Goal: Task Accomplishment & Management: Contribute content

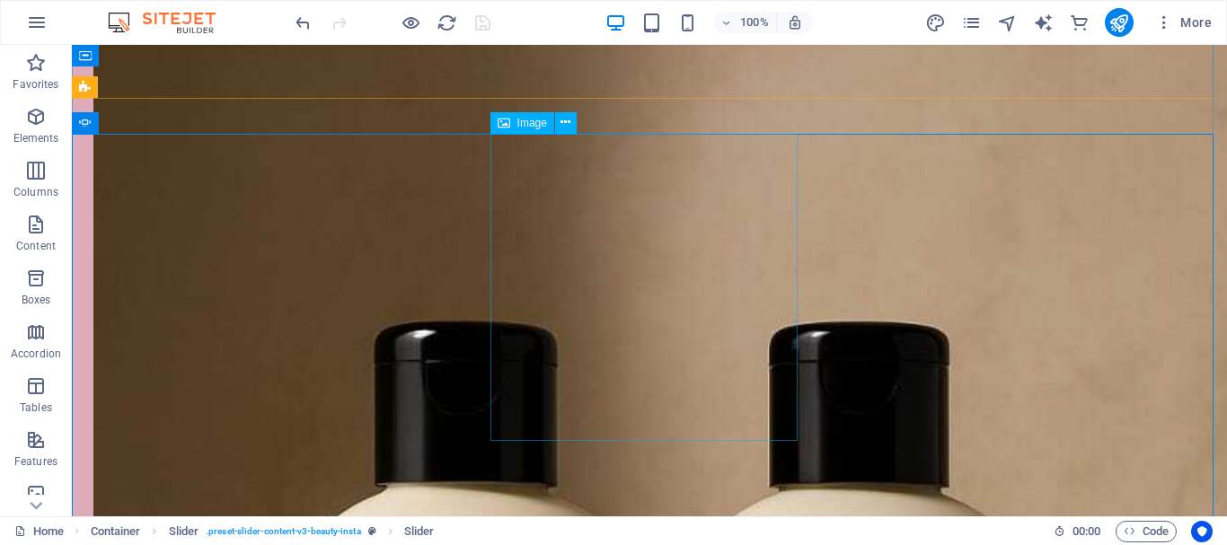
scroll to position [7884, 0]
click at [92, 133] on div "H1 Menu Bar Separator Spacer Separator Container Container Container Text Foote…" at bounding box center [649, 280] width 1155 height 471
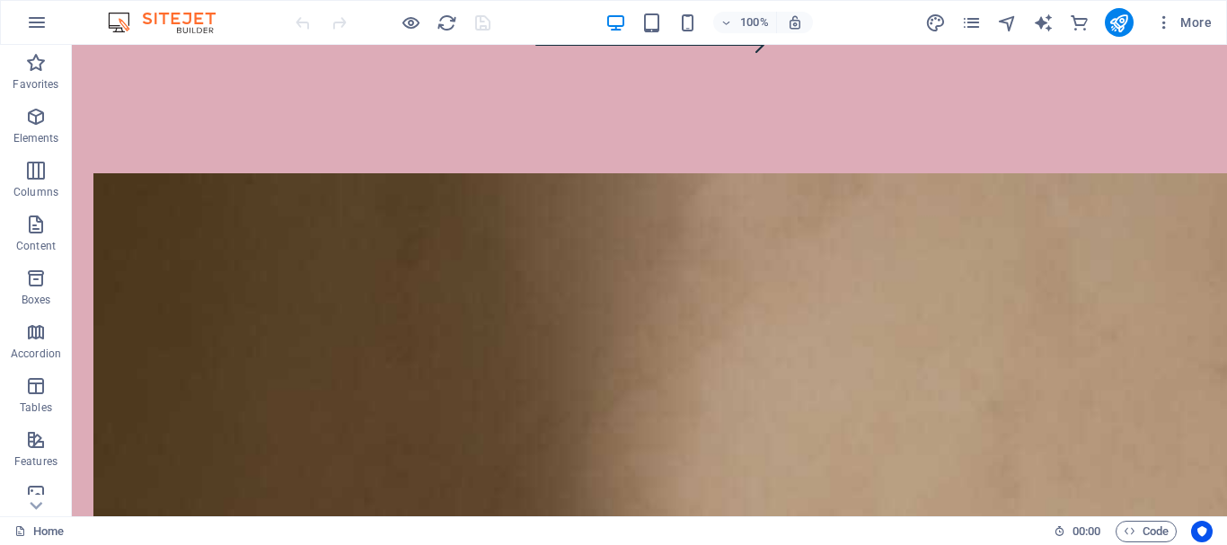
scroll to position [7568, 0]
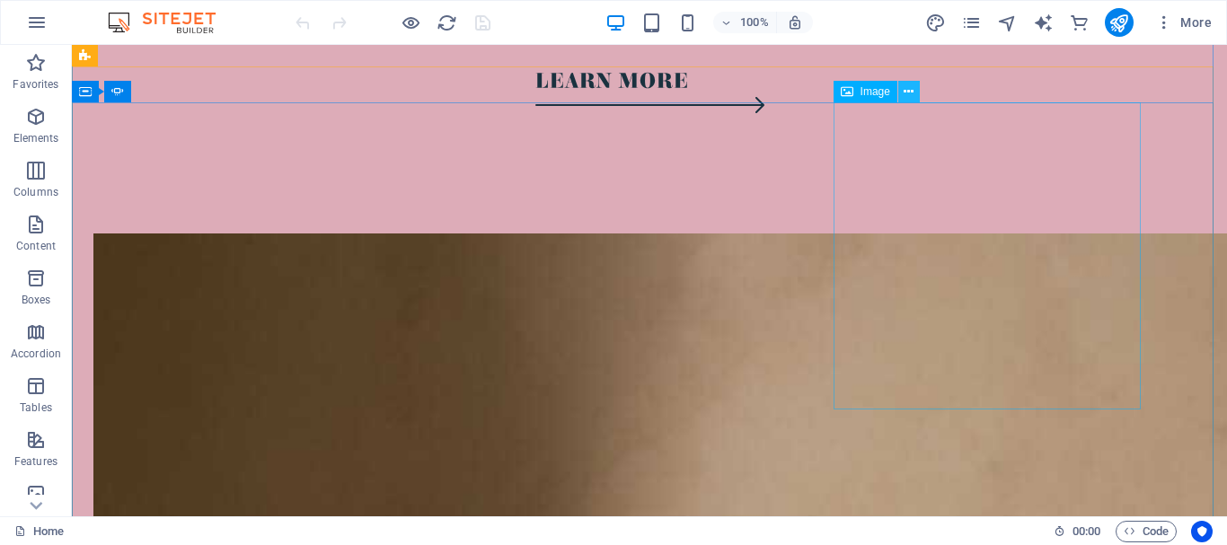
click at [906, 93] on icon at bounding box center [908, 92] width 10 height 19
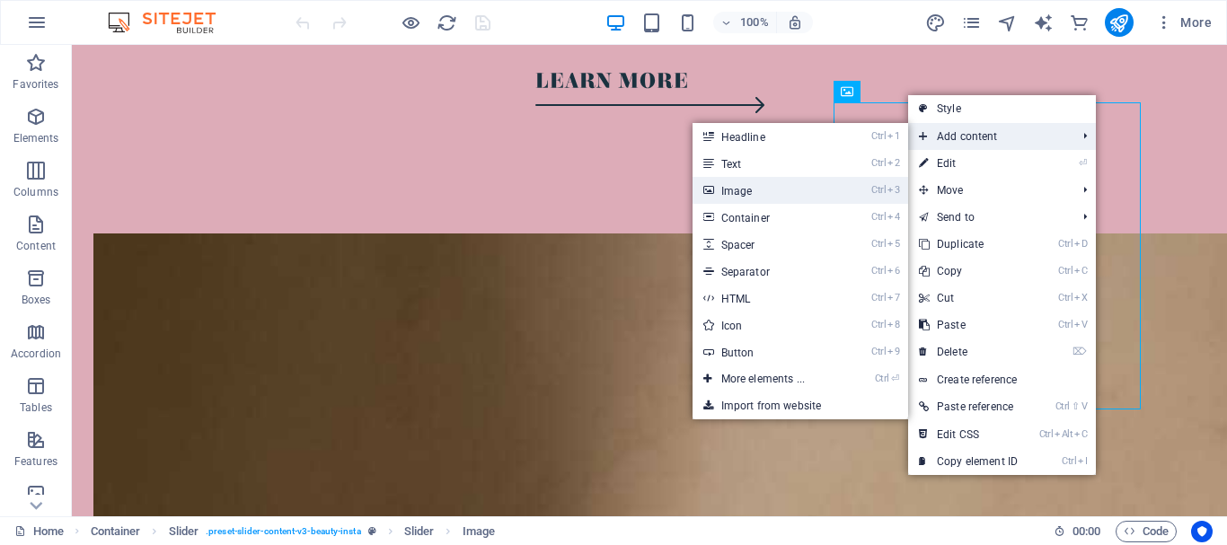
click at [834, 191] on link "Ctrl 3 Image" at bounding box center [766, 190] width 148 height 27
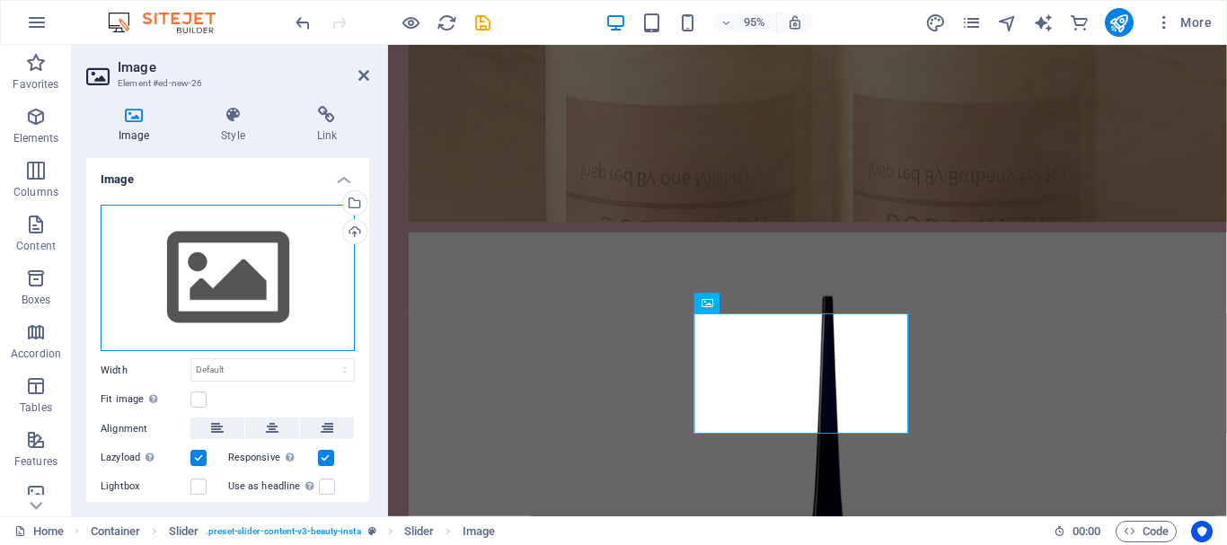
click at [210, 288] on div "Drag files here, click to choose files or select files from Files or our free s…" at bounding box center [228, 278] width 254 height 147
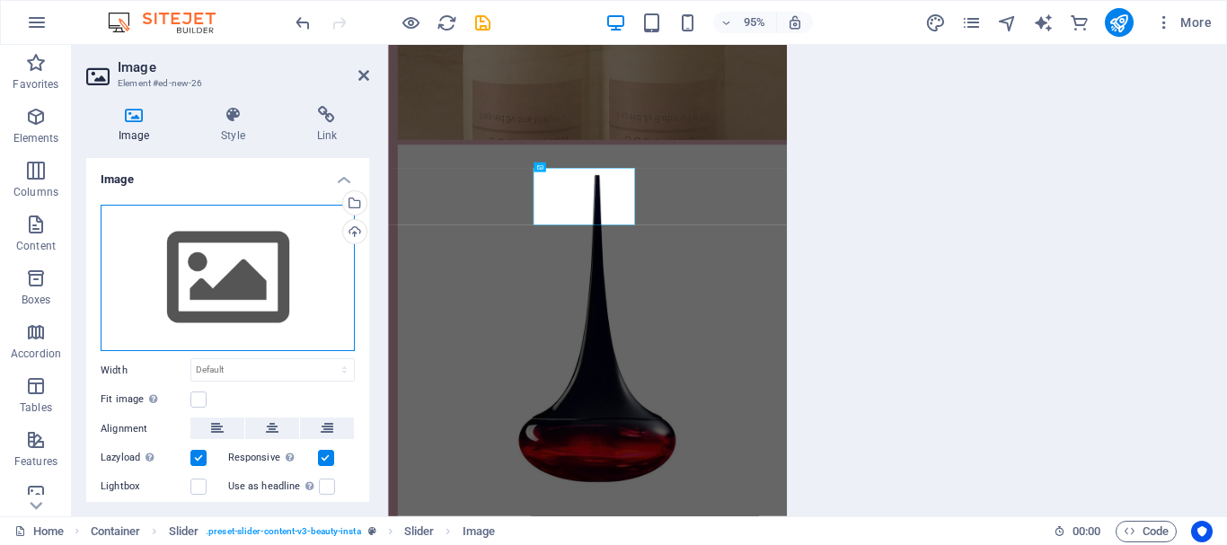
scroll to position [6700, 0]
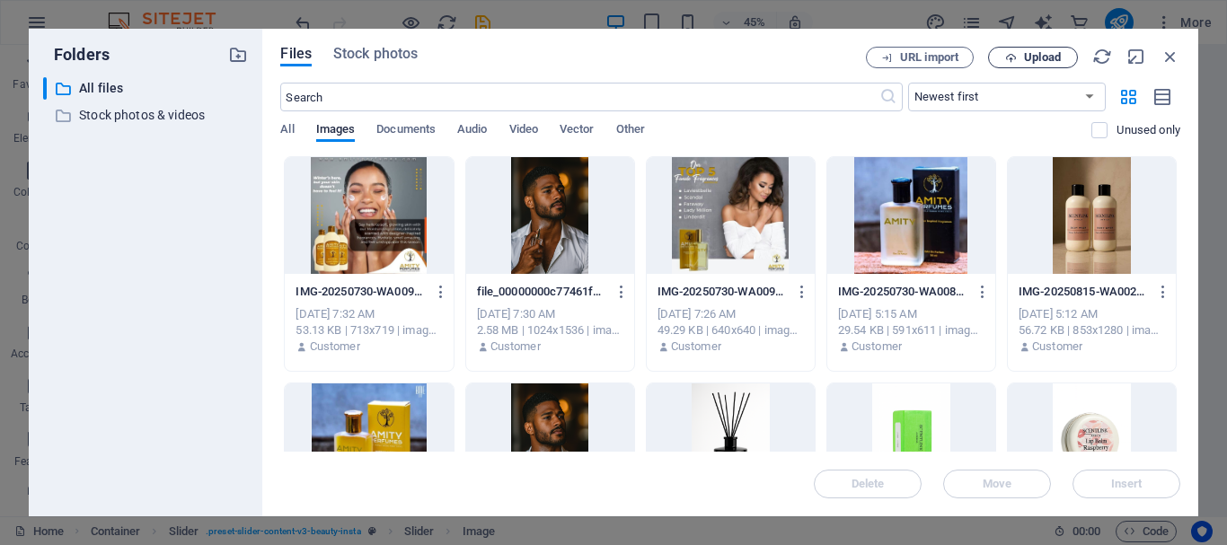
click at [1034, 57] on span "Upload" at bounding box center [1042, 57] width 37 height 11
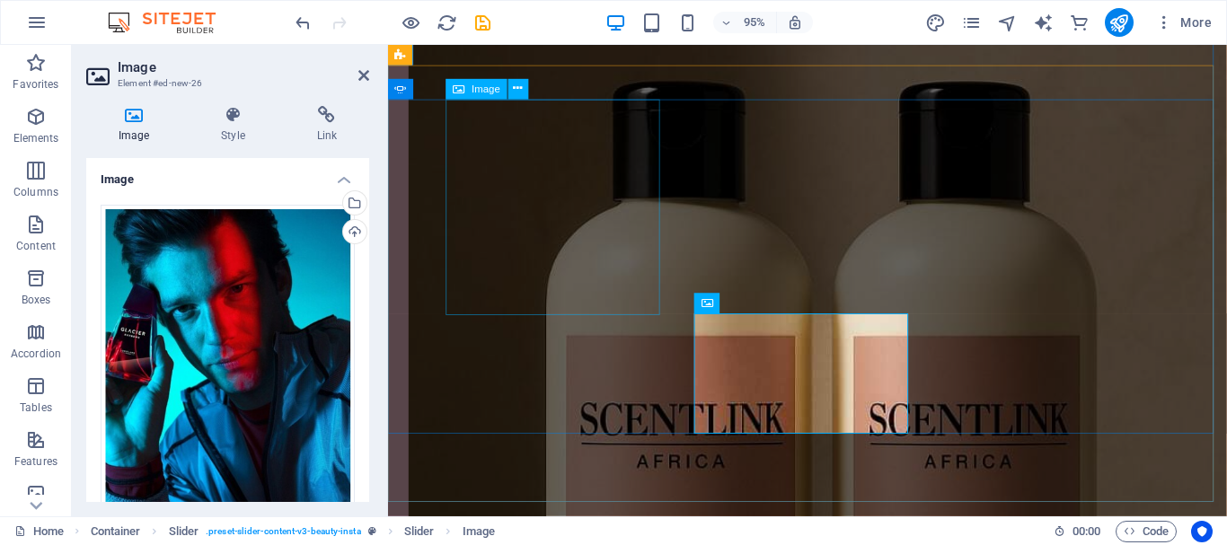
scroll to position [6682, 0]
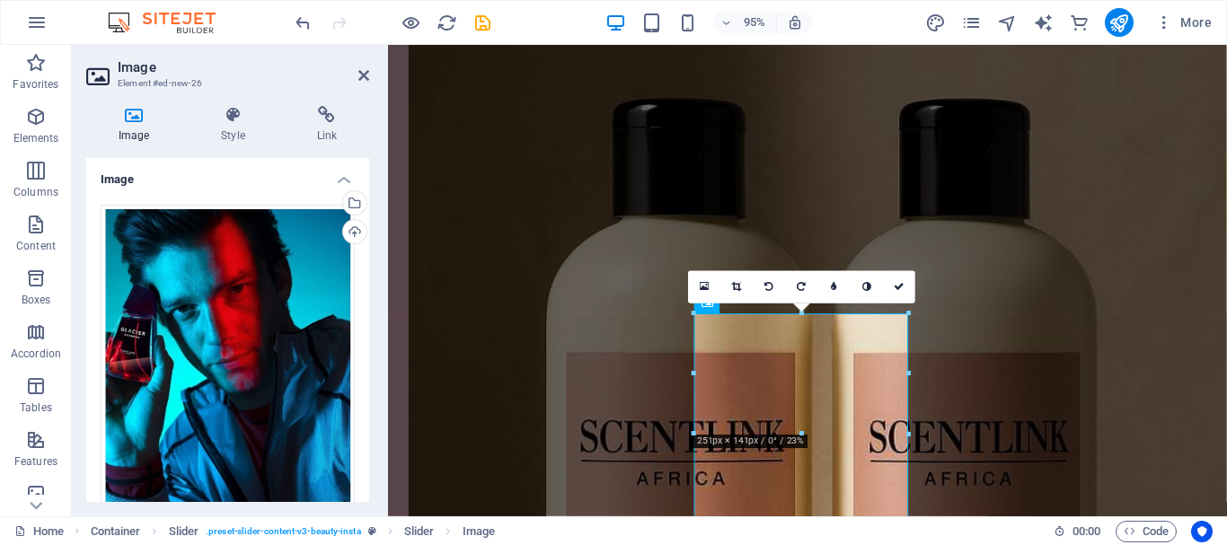
click at [363, 384] on div "Drag files here, click to choose files or select files from Files or our free s…" at bounding box center [227, 469] width 283 height 559
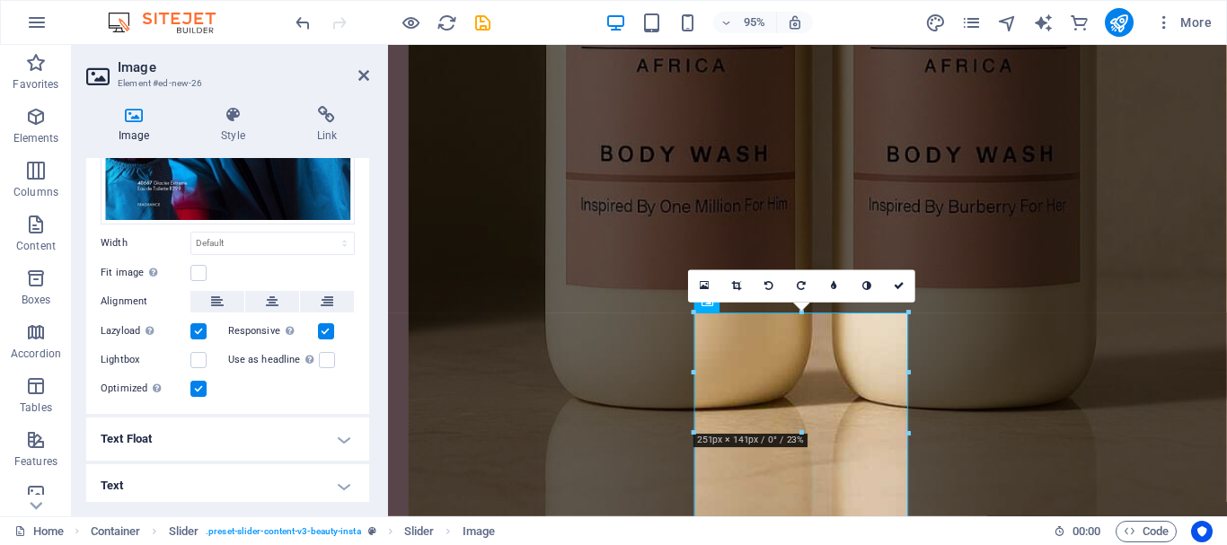
scroll to position [6683, 0]
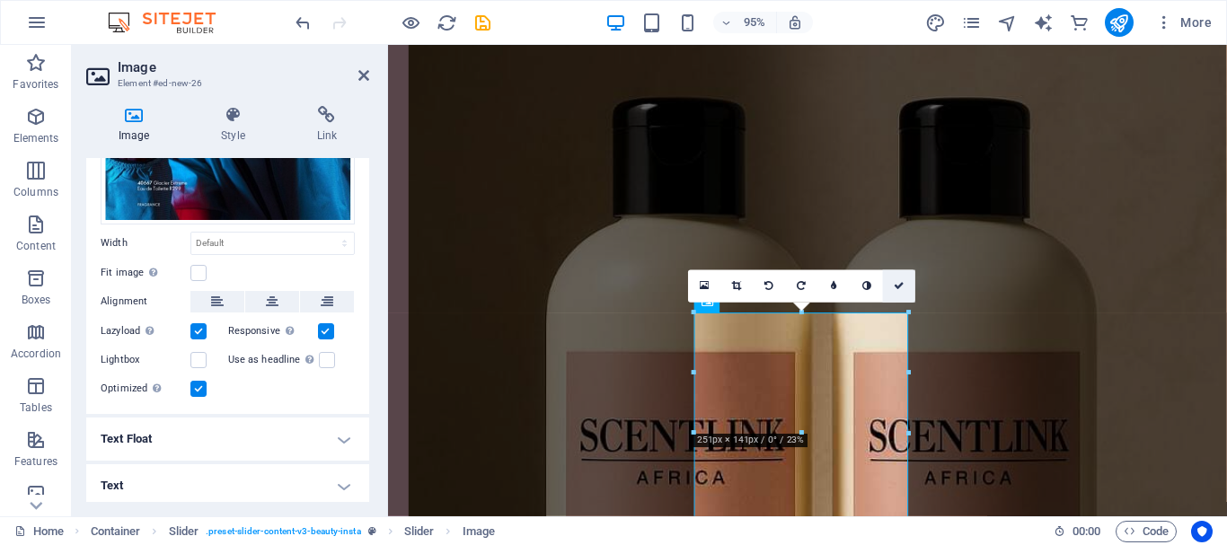
click at [890, 277] on link at bounding box center [899, 286] width 32 height 32
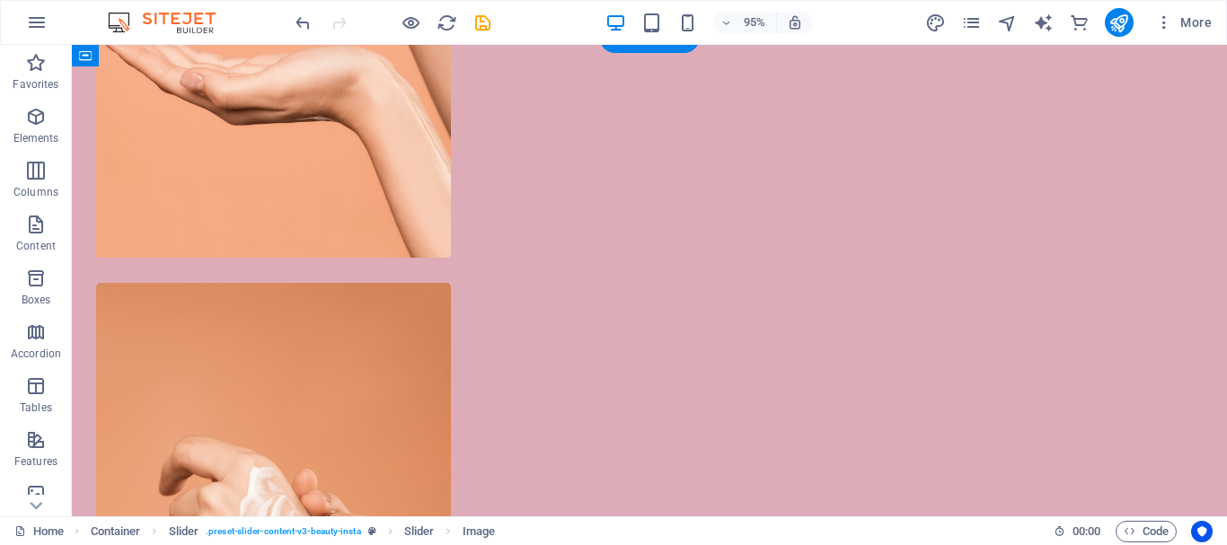
scroll to position [7569, 0]
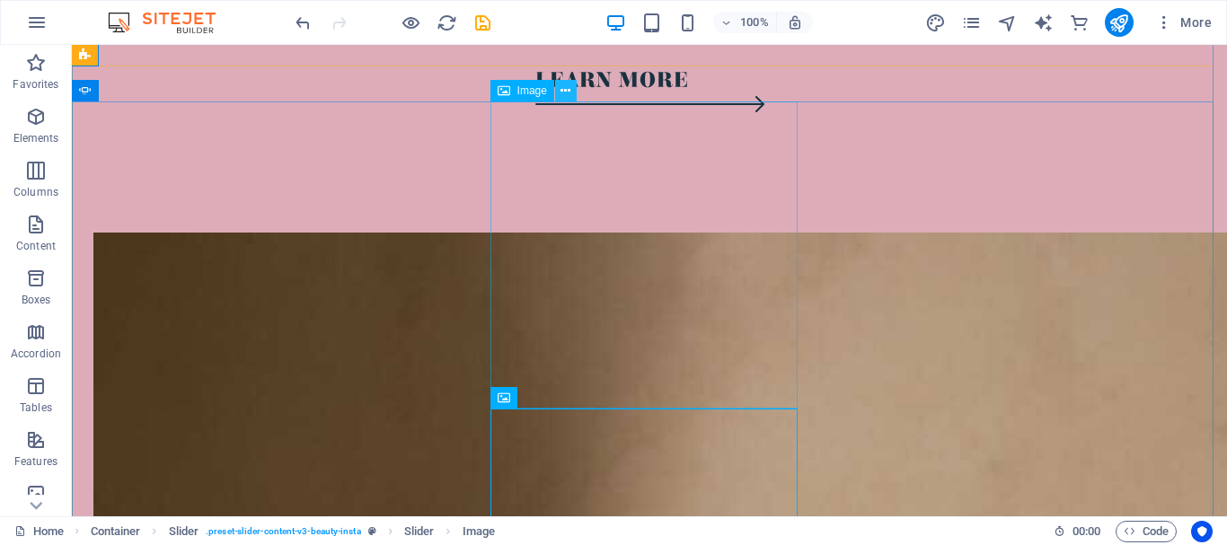
click at [563, 93] on icon at bounding box center [565, 91] width 10 height 19
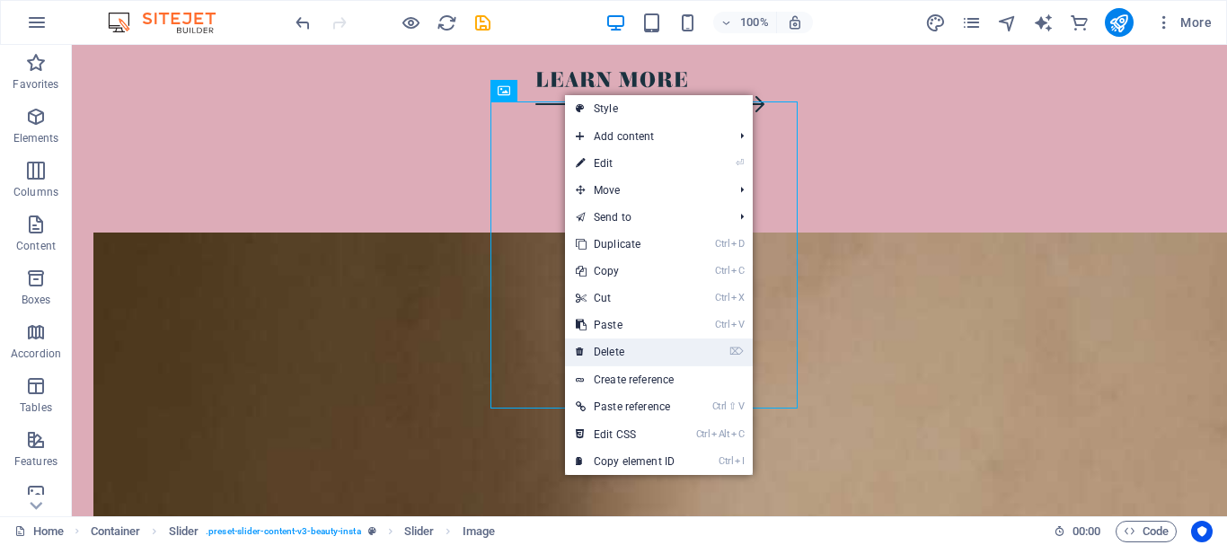
click at [642, 341] on link "⌦ Delete" at bounding box center [625, 352] width 120 height 27
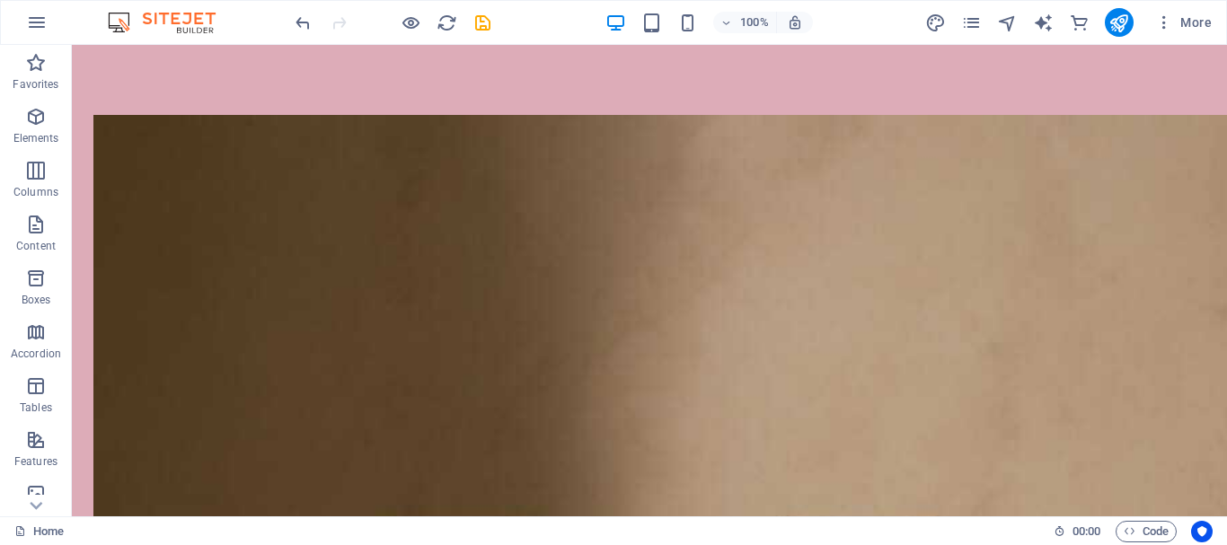
scroll to position [7675, 0]
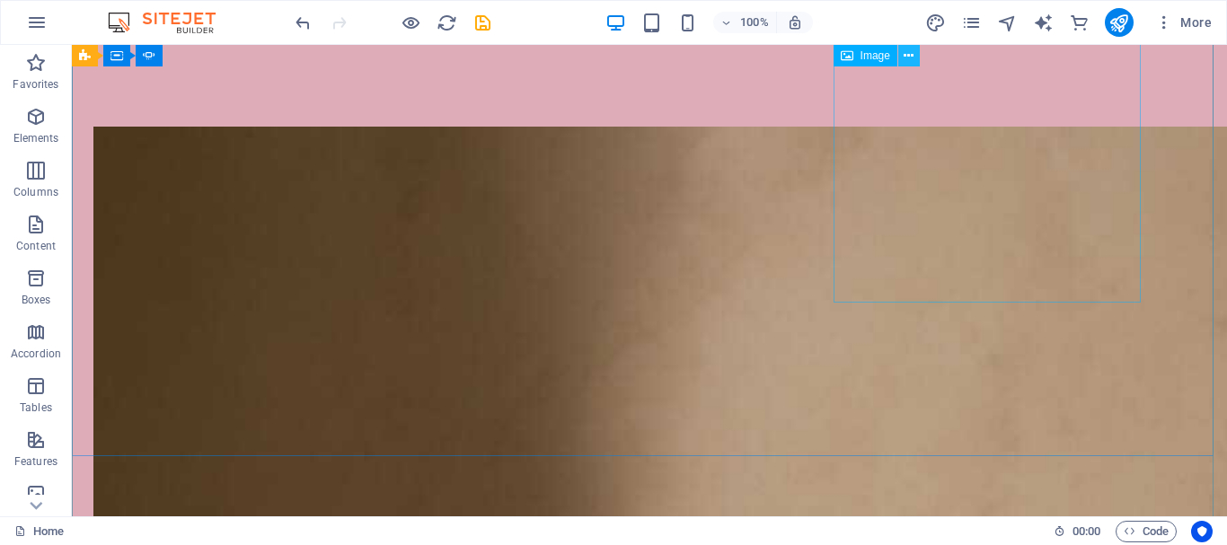
click at [915, 55] on button at bounding box center [909, 56] width 22 height 22
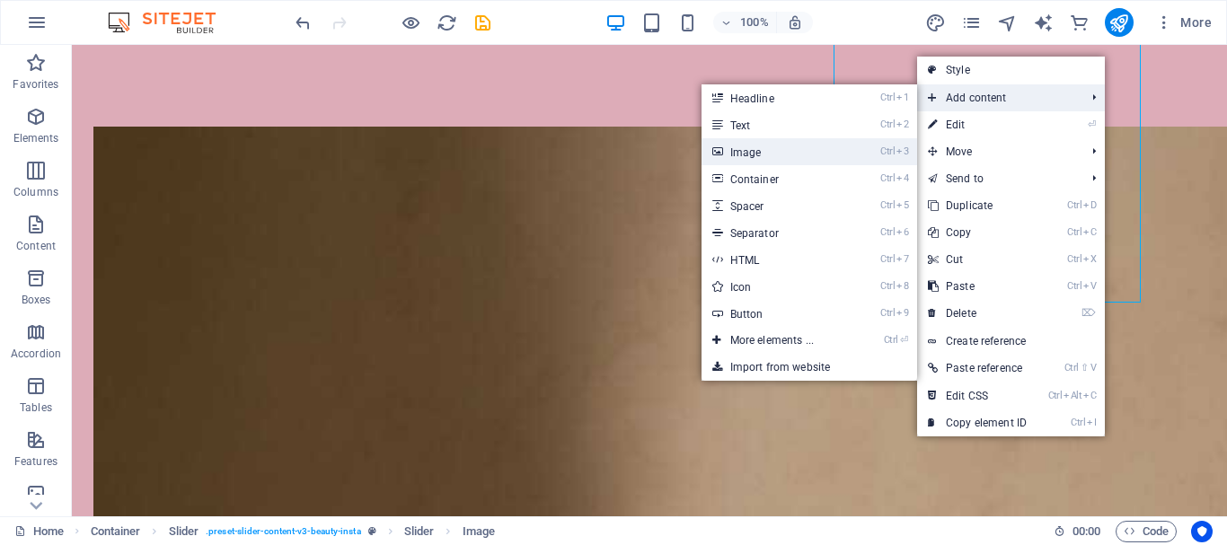
click at [744, 159] on link "Ctrl 3 Image" at bounding box center [775, 151] width 148 height 27
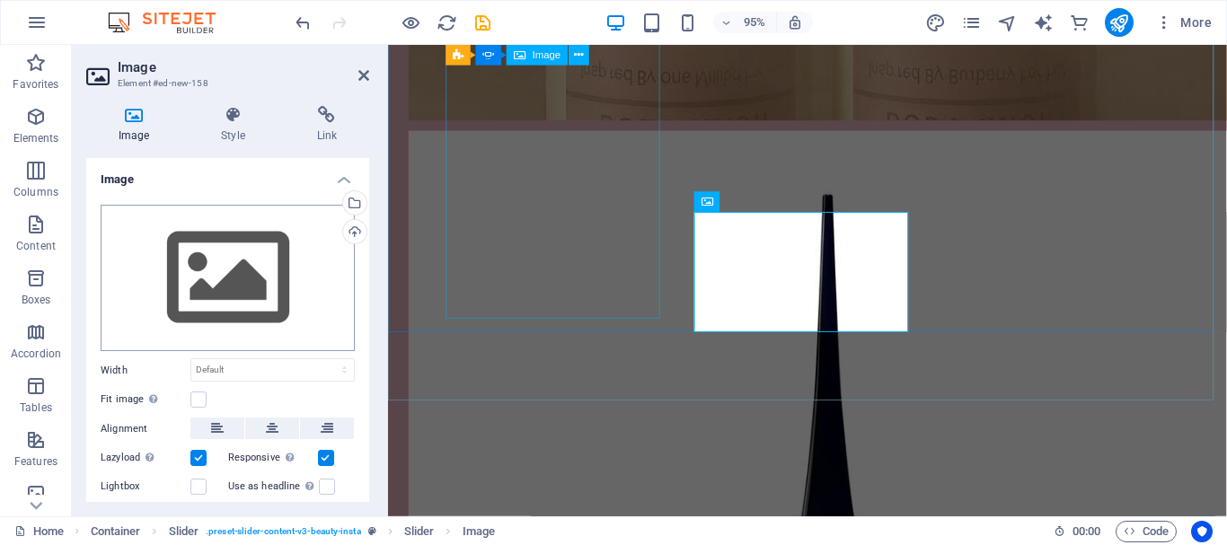
scroll to position [6789, 0]
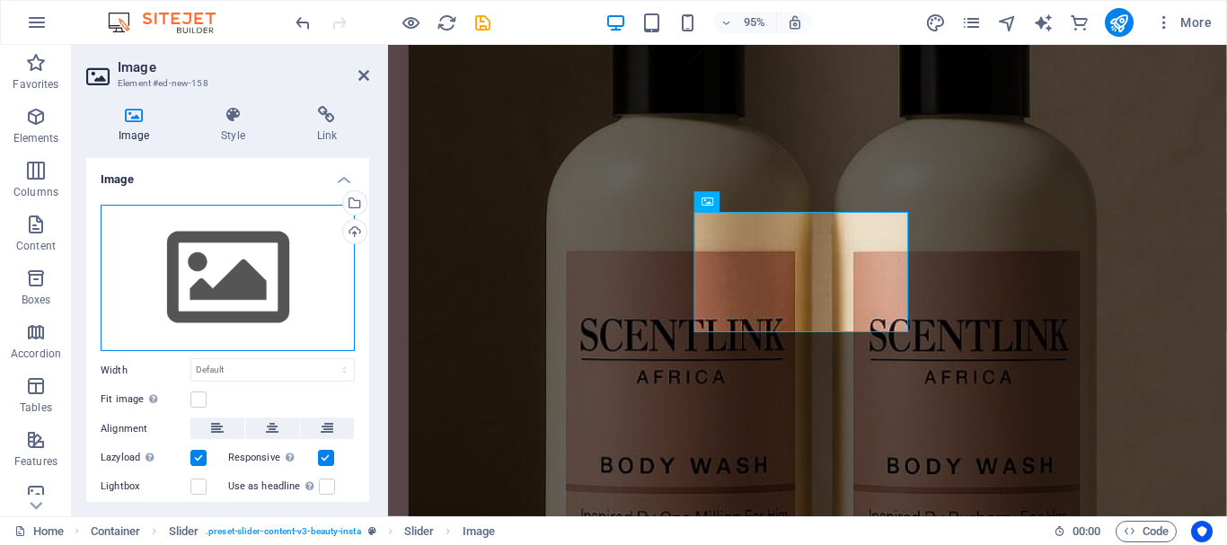
click at [255, 274] on div "Drag files here, click to choose files or select files from Files or our free s…" at bounding box center [228, 278] width 254 height 147
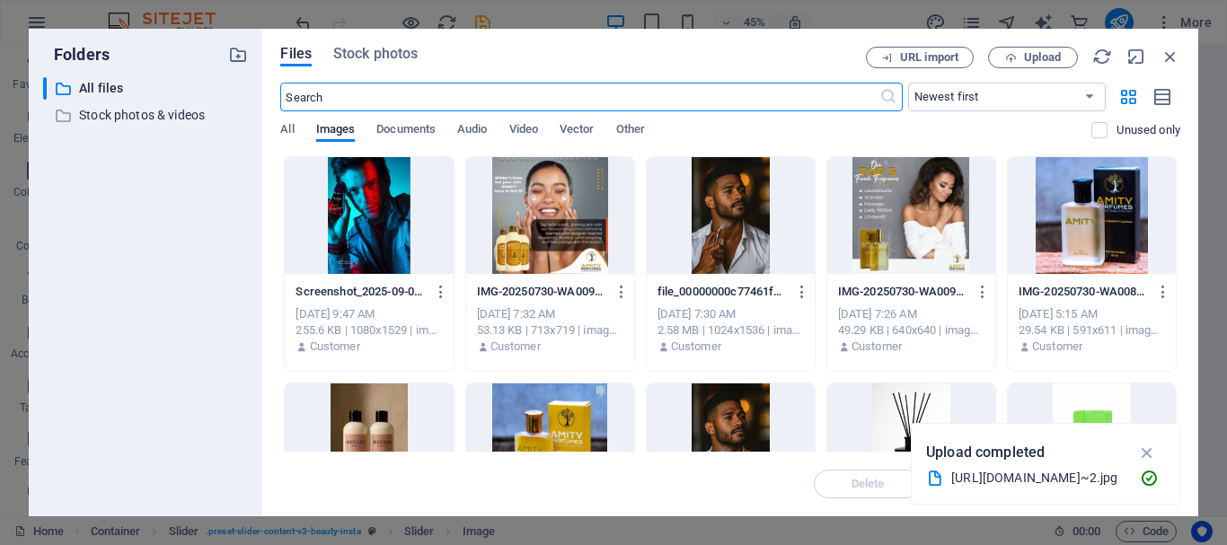
scroll to position [6807, 0]
click at [1054, 58] on span "Upload" at bounding box center [1042, 57] width 37 height 11
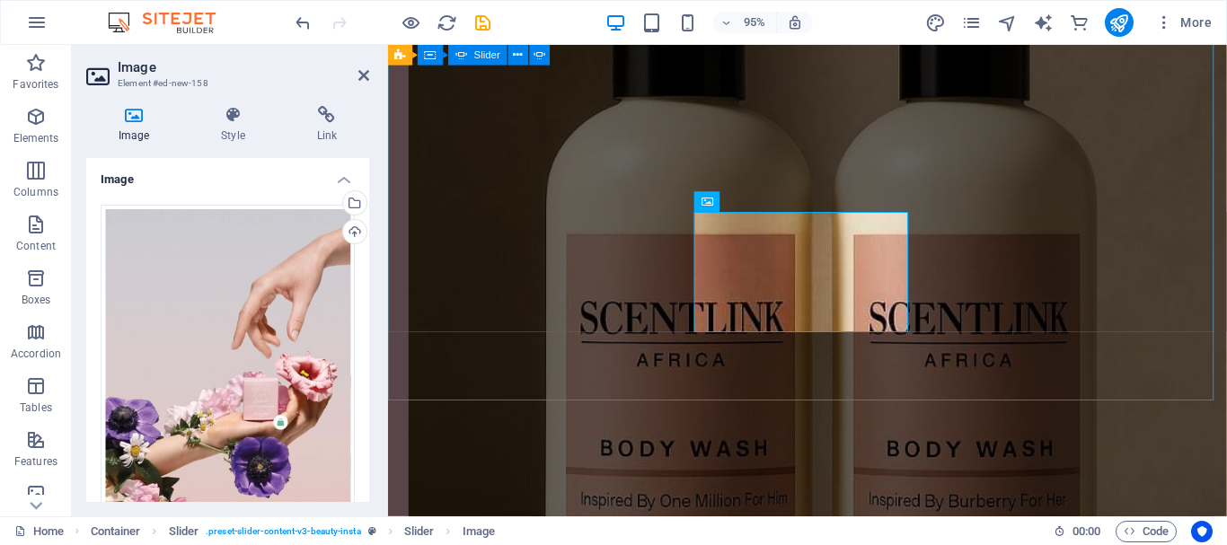
scroll to position [6789, 0]
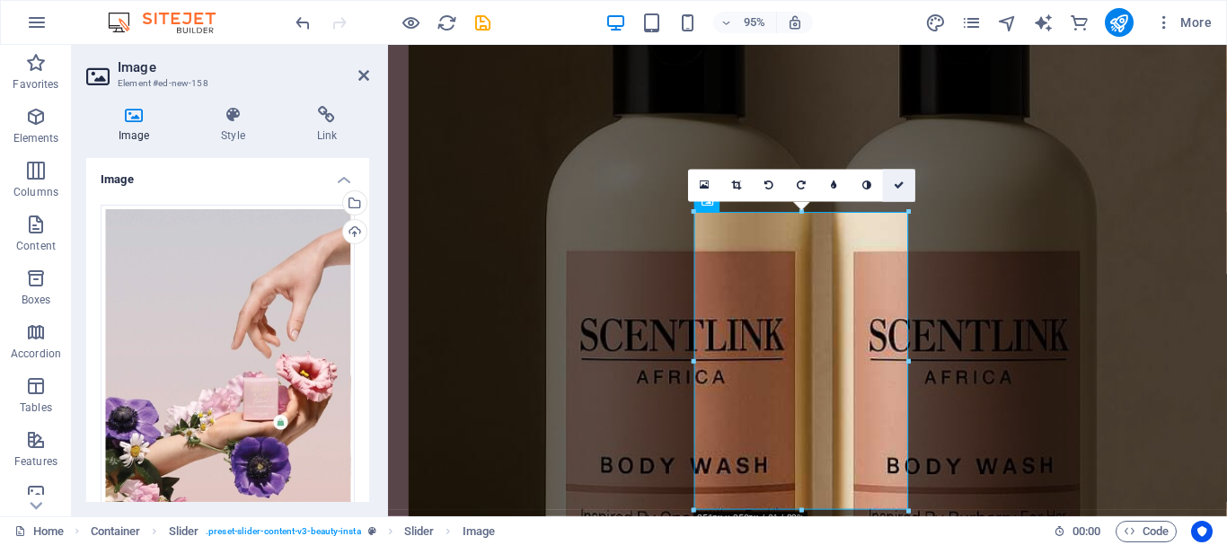
click at [884, 181] on link at bounding box center [899, 185] width 32 height 32
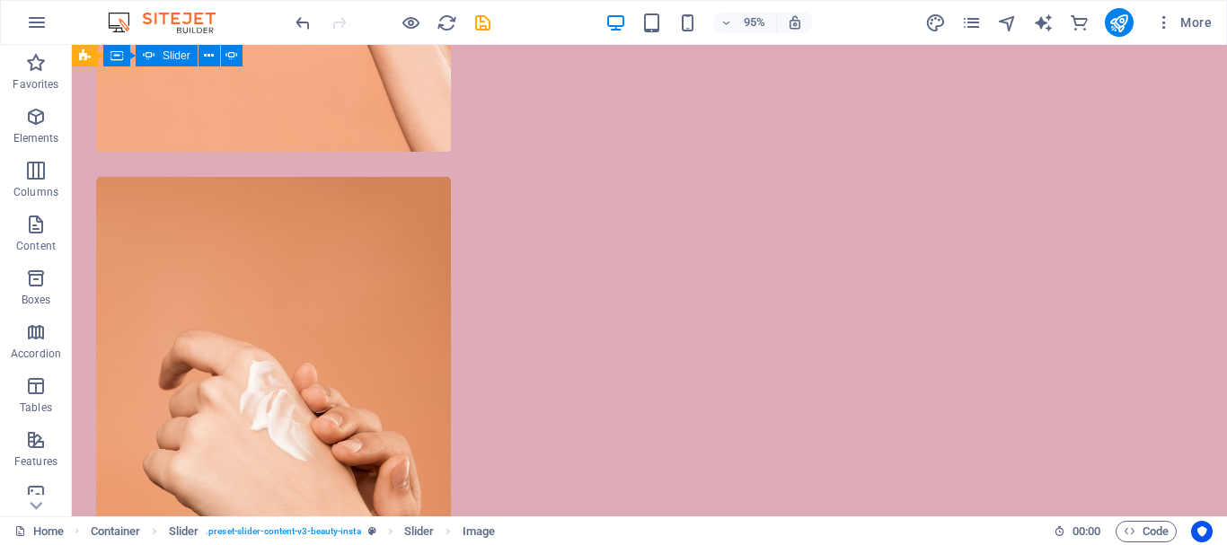
scroll to position [7675, 0]
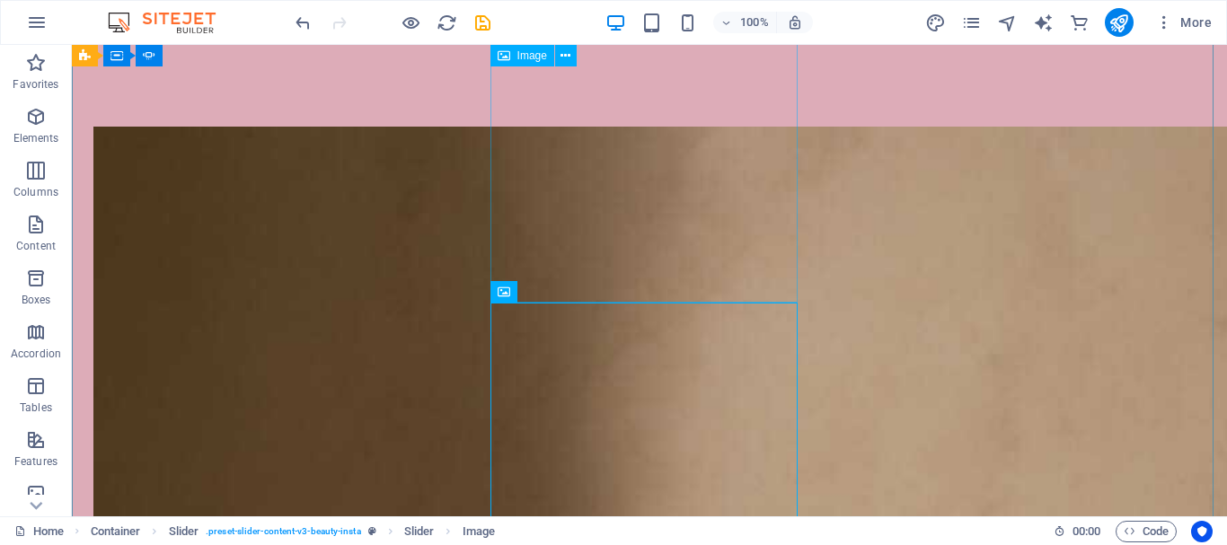
click at [561, 65] on icon at bounding box center [565, 56] width 10 height 19
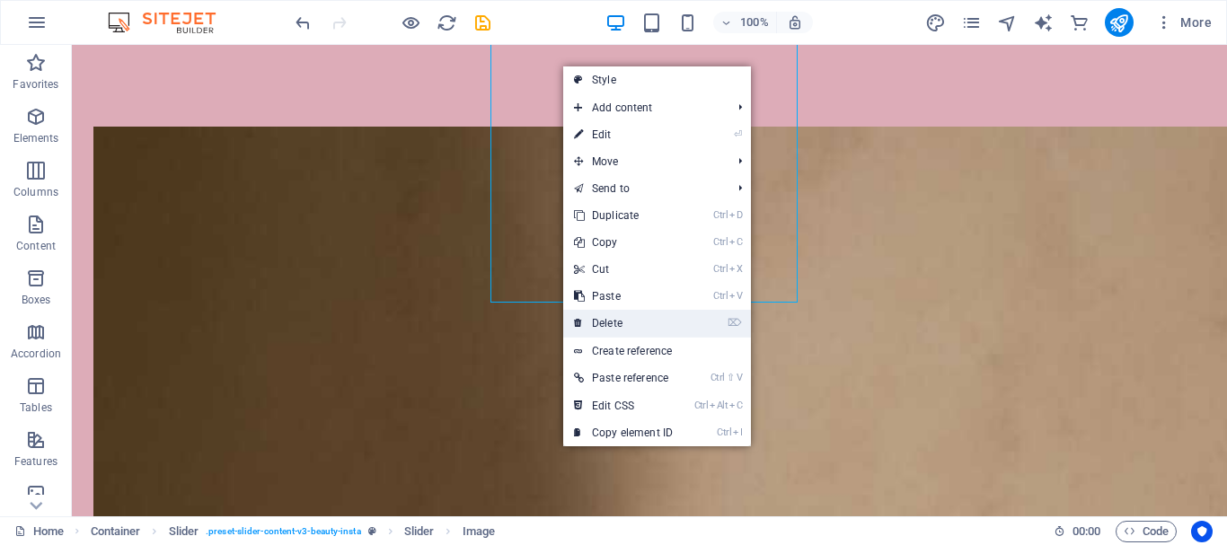
click at [599, 321] on link "⌦ Delete" at bounding box center [623, 323] width 120 height 27
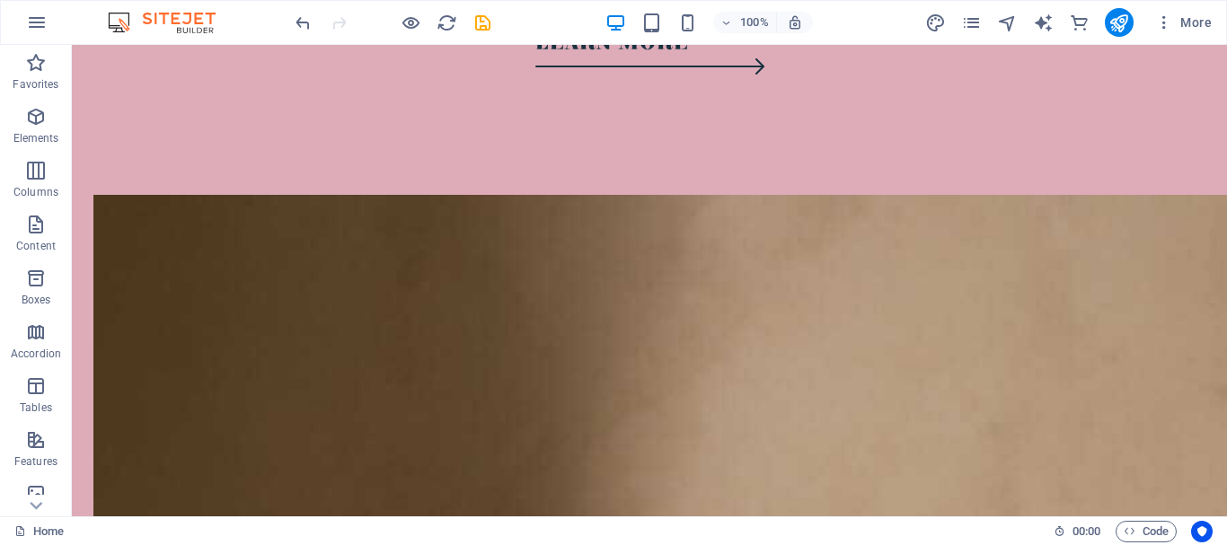
scroll to position [7603, 0]
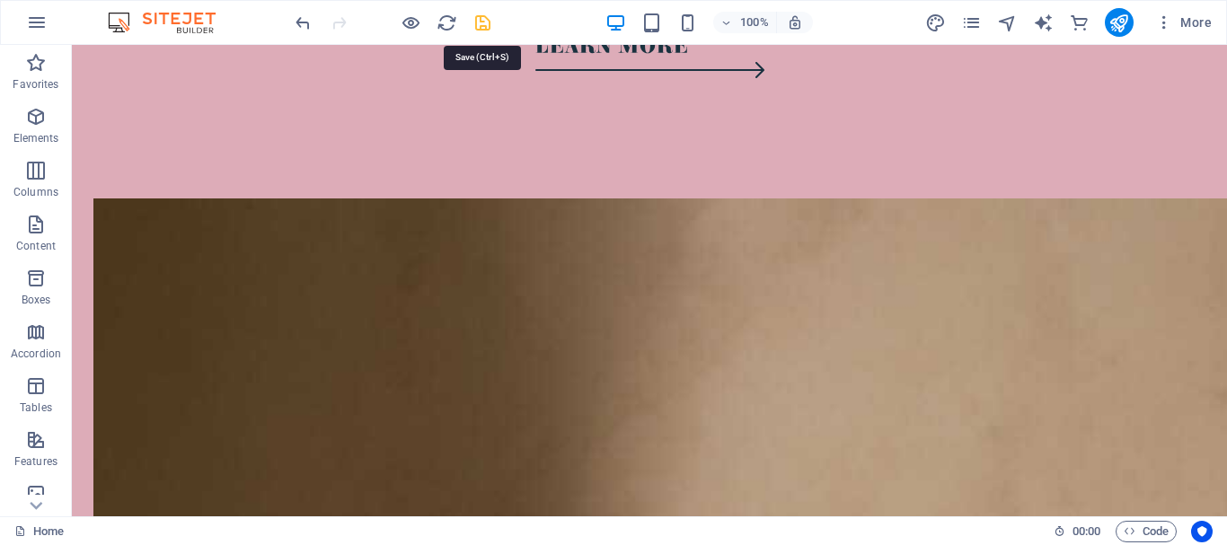
click at [474, 16] on icon "save" at bounding box center [482, 23] width 21 height 21
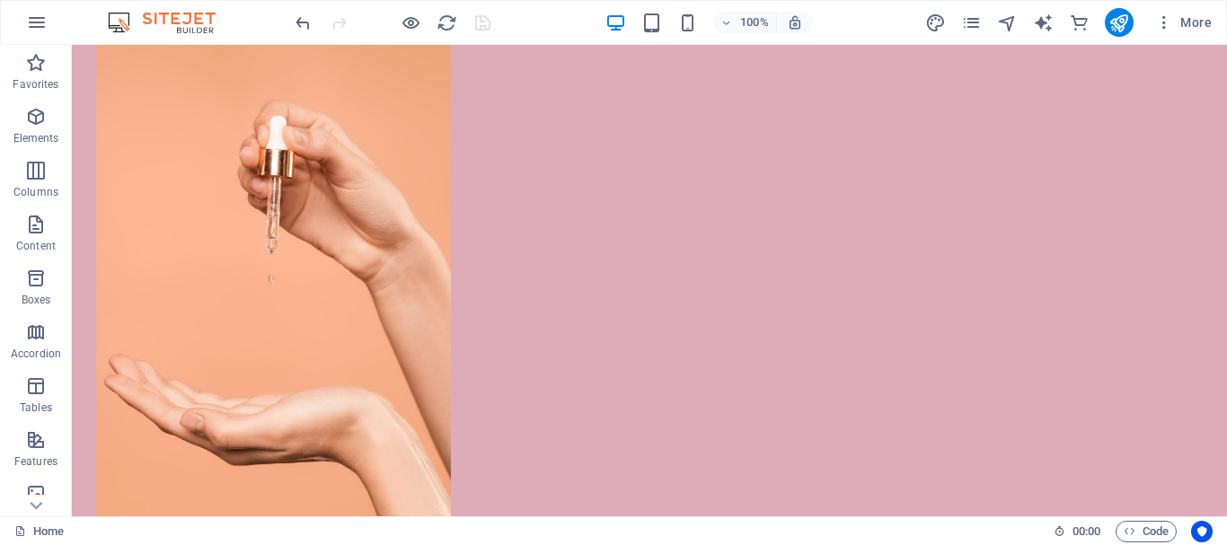
scroll to position [6380, 0]
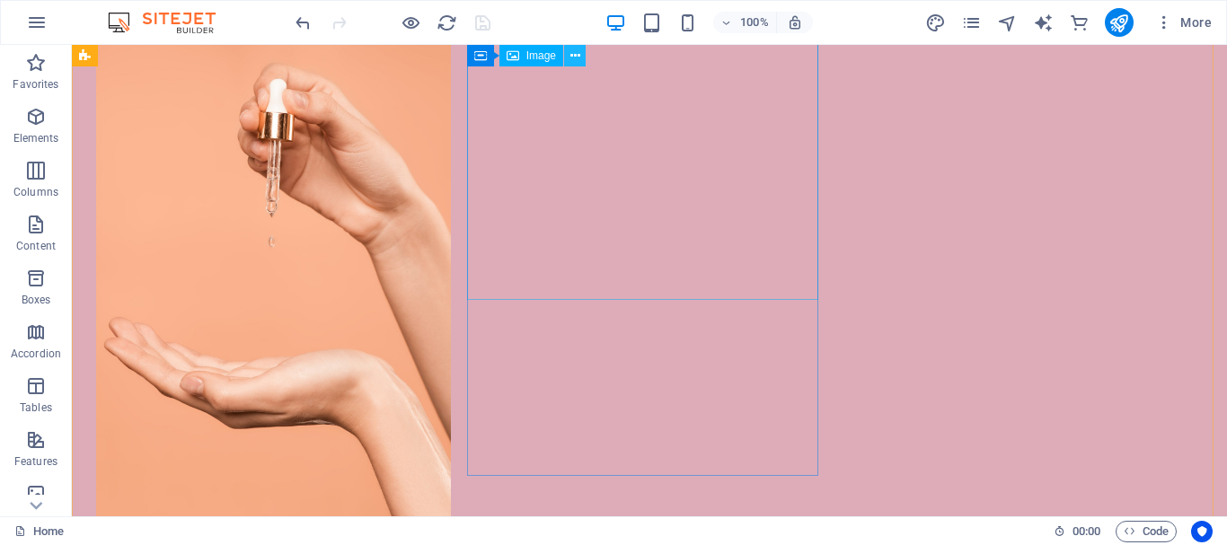
click at [567, 54] on button at bounding box center [575, 56] width 22 height 22
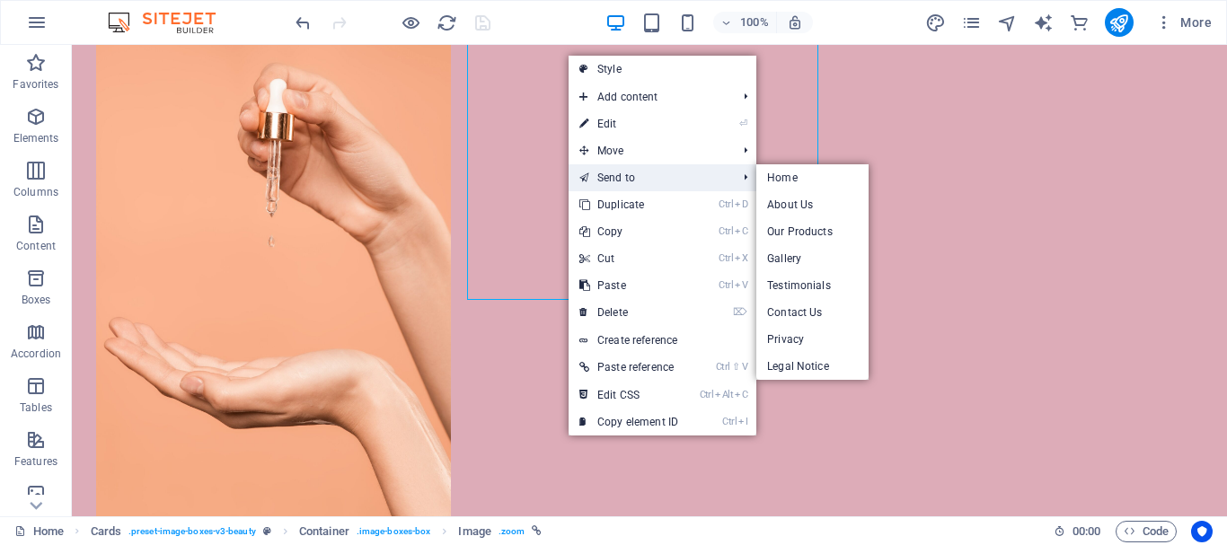
click at [627, 177] on link "Send to" at bounding box center [648, 177] width 161 height 27
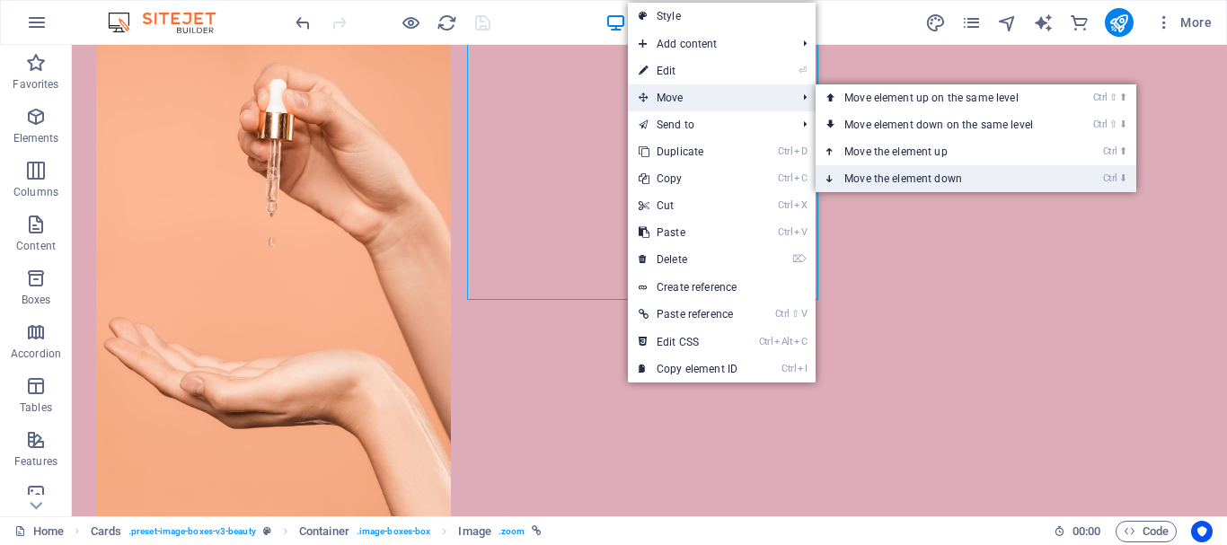
click at [905, 166] on link "Ctrl ⬇ Move the element down" at bounding box center [941, 178] width 253 height 27
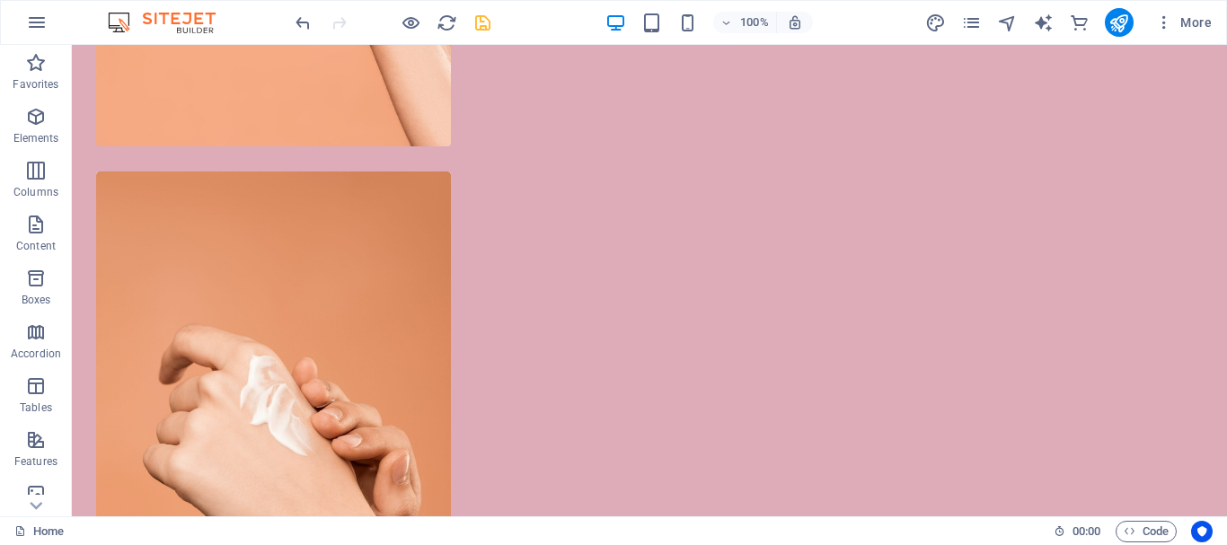
scroll to position [6109, 0]
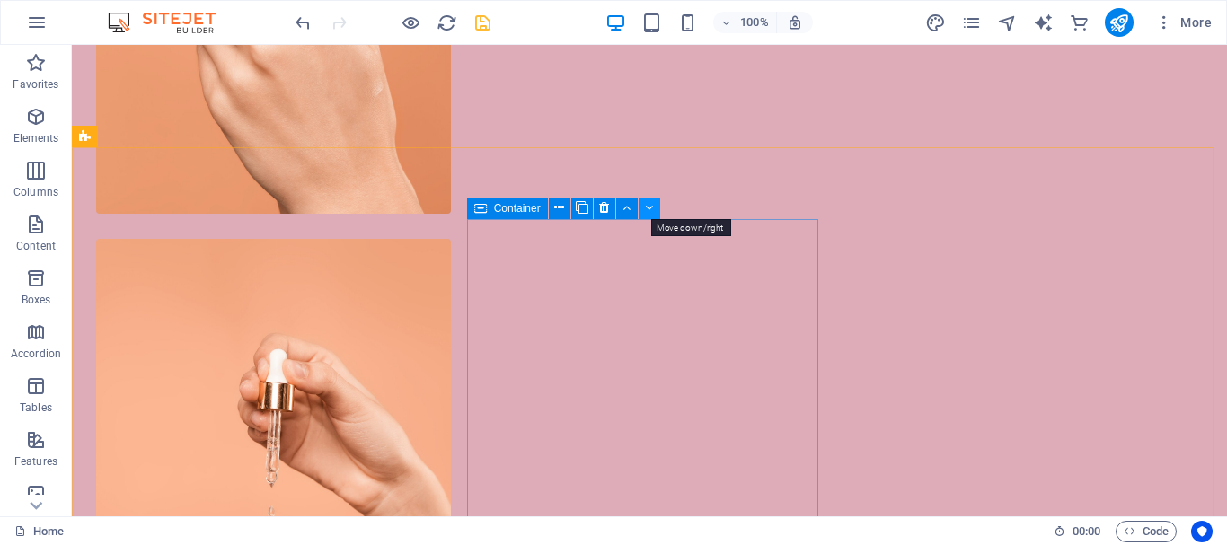
click at [653, 206] on icon at bounding box center [649, 207] width 8 height 19
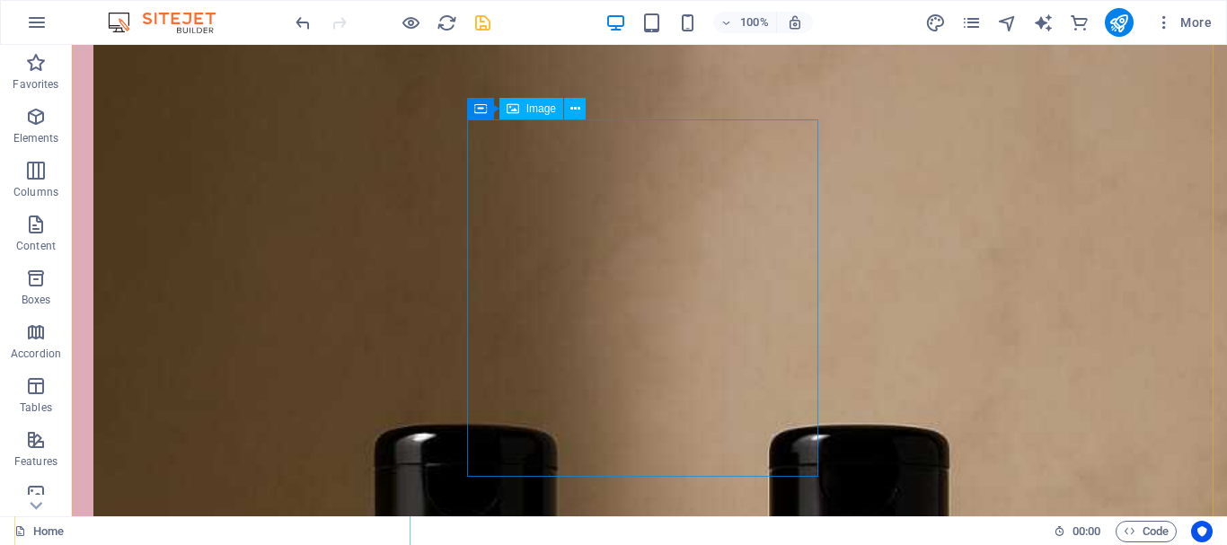
scroll to position [7895, 0]
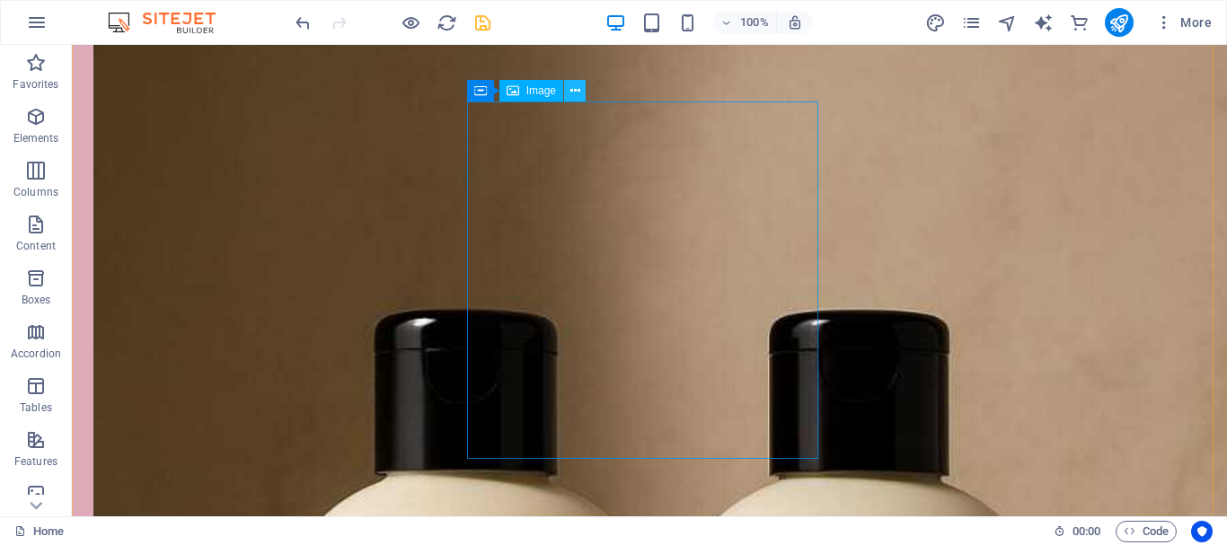
click at [576, 98] on icon at bounding box center [575, 91] width 10 height 19
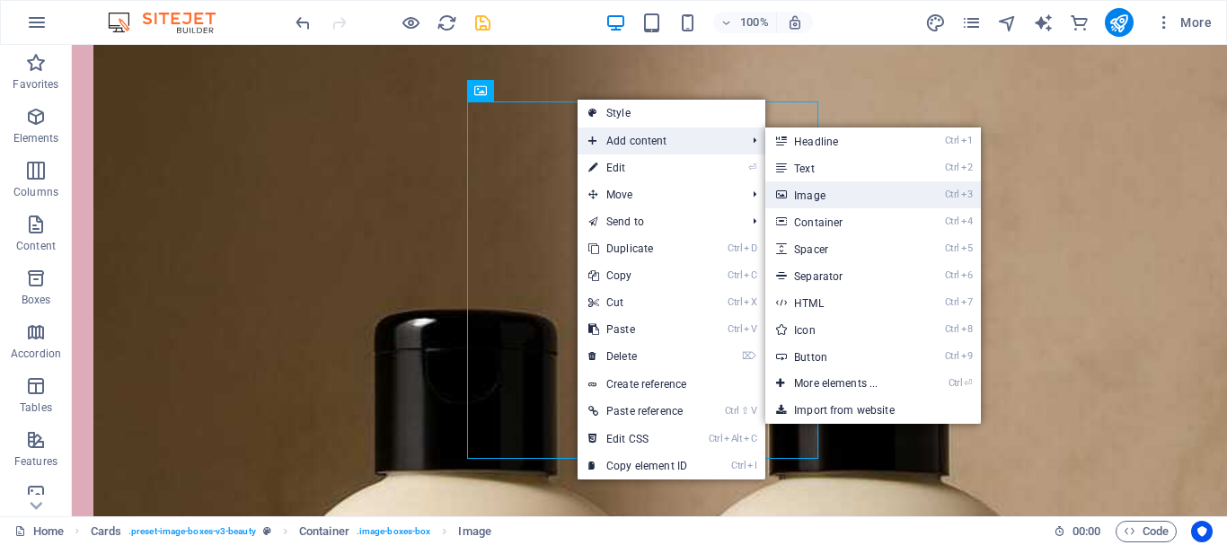
click at [837, 200] on link "Ctrl 3 Image" at bounding box center [839, 194] width 148 height 27
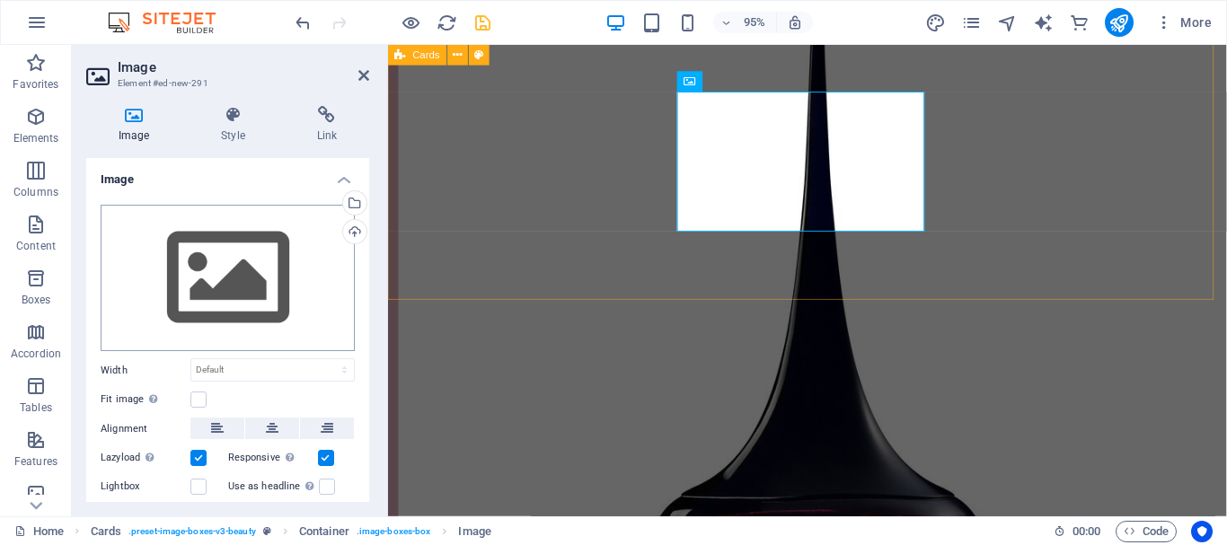
scroll to position [7010, 0]
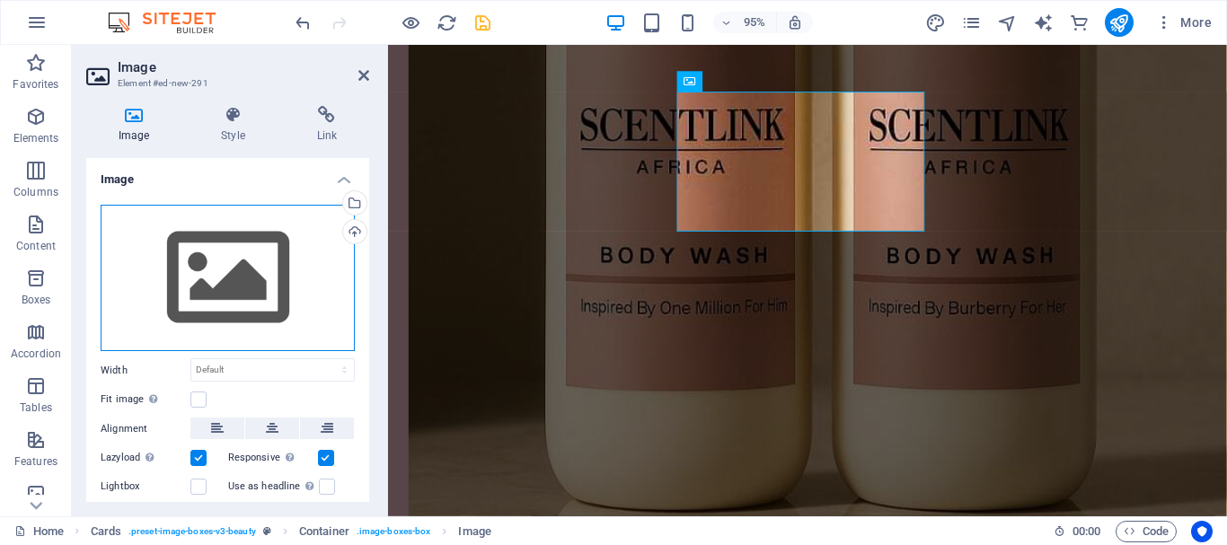
click at [248, 272] on div "Drag files here, click to choose files or select files from Files or our free s…" at bounding box center [228, 278] width 254 height 147
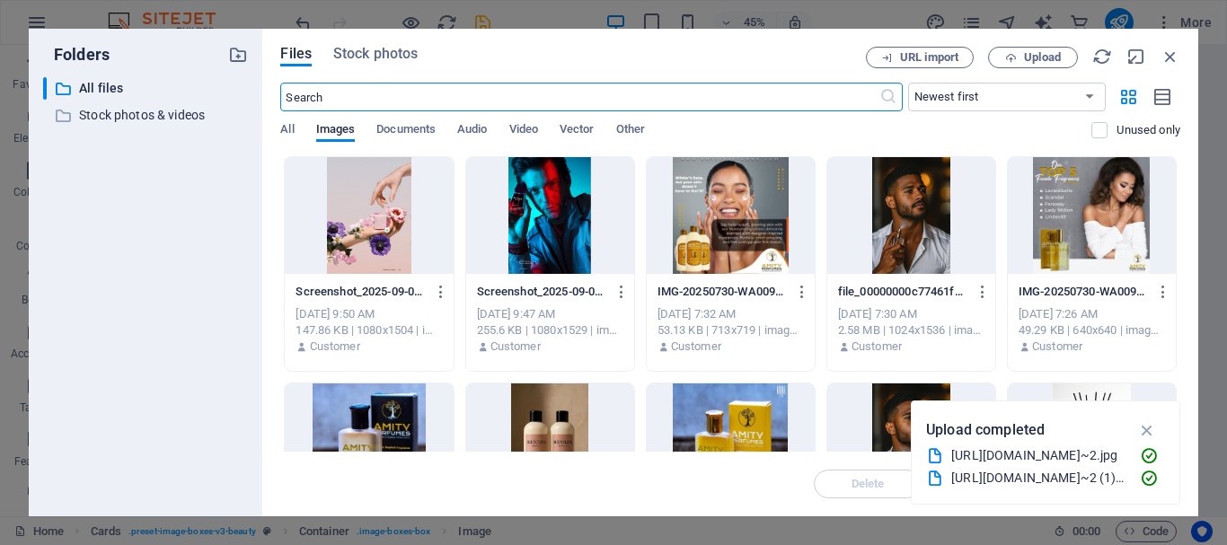
scroll to position [7028, 0]
click at [1056, 58] on span "Upload" at bounding box center [1042, 57] width 37 height 11
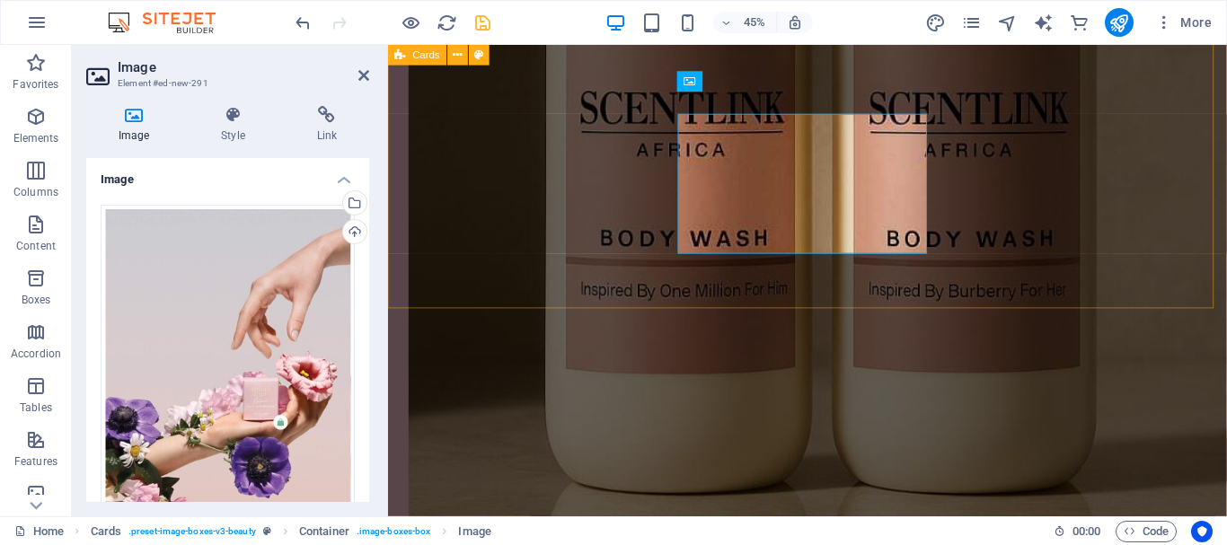
scroll to position [7010, 0]
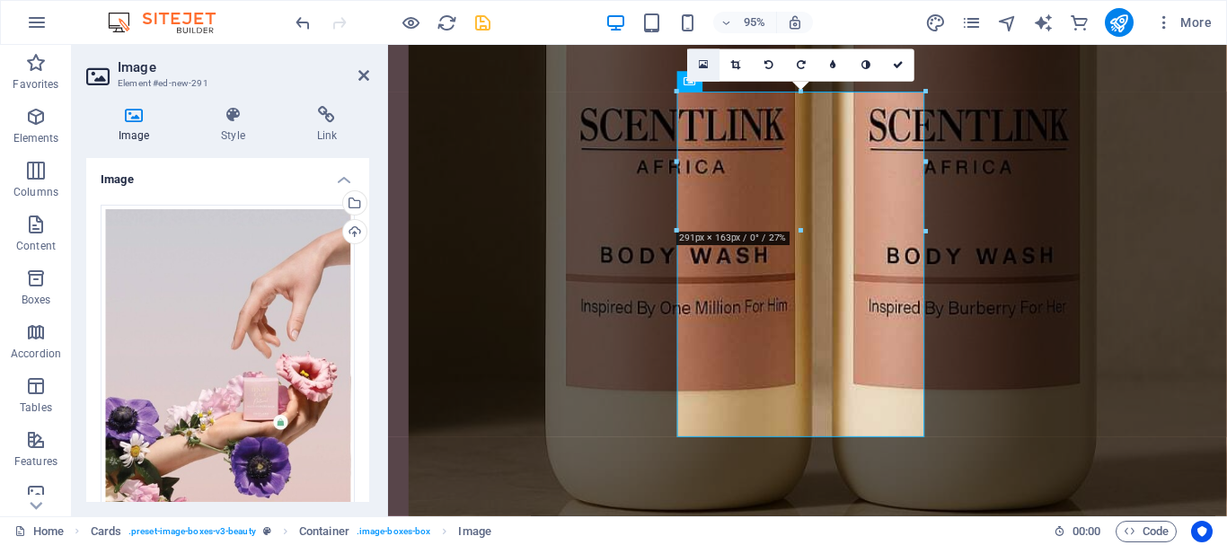
click at [691, 64] on link at bounding box center [704, 65] width 32 height 32
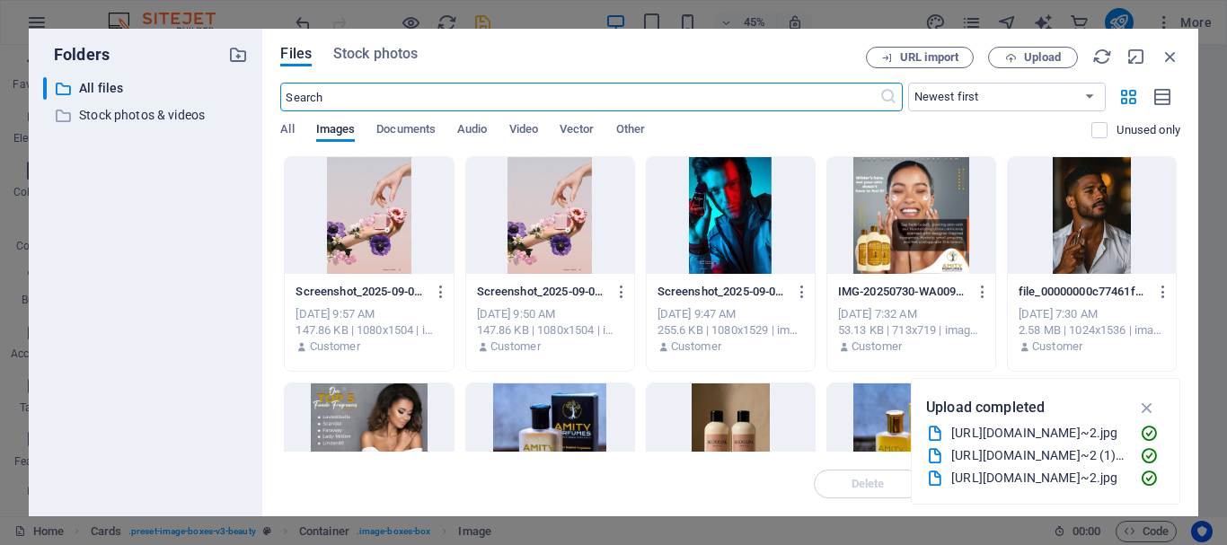
scroll to position [7028, 0]
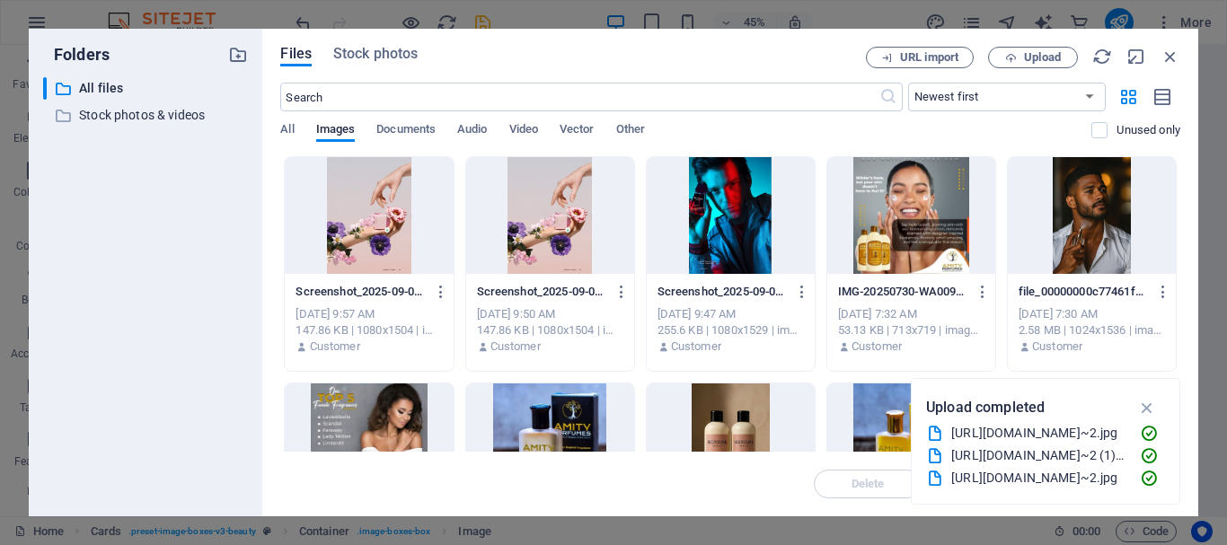
click at [1027, 45] on div "Files Stock photos URL import Upload ​ Newest first Oldest first Name (A-Z) Nam…" at bounding box center [730, 273] width 936 height 488
click at [1046, 62] on span "Upload" at bounding box center [1042, 57] width 37 height 11
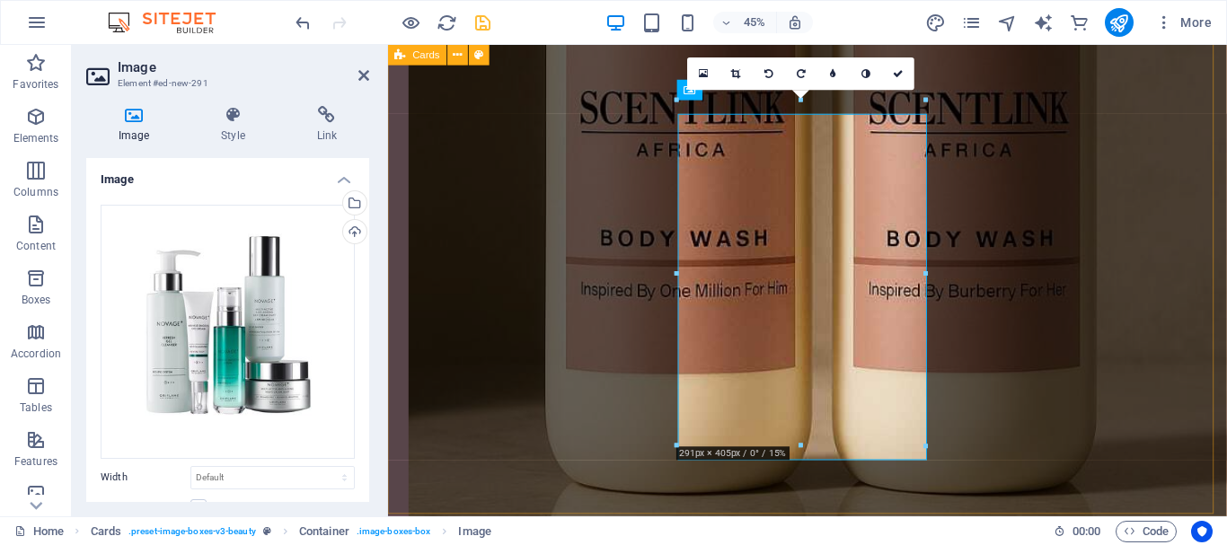
scroll to position [7010, 0]
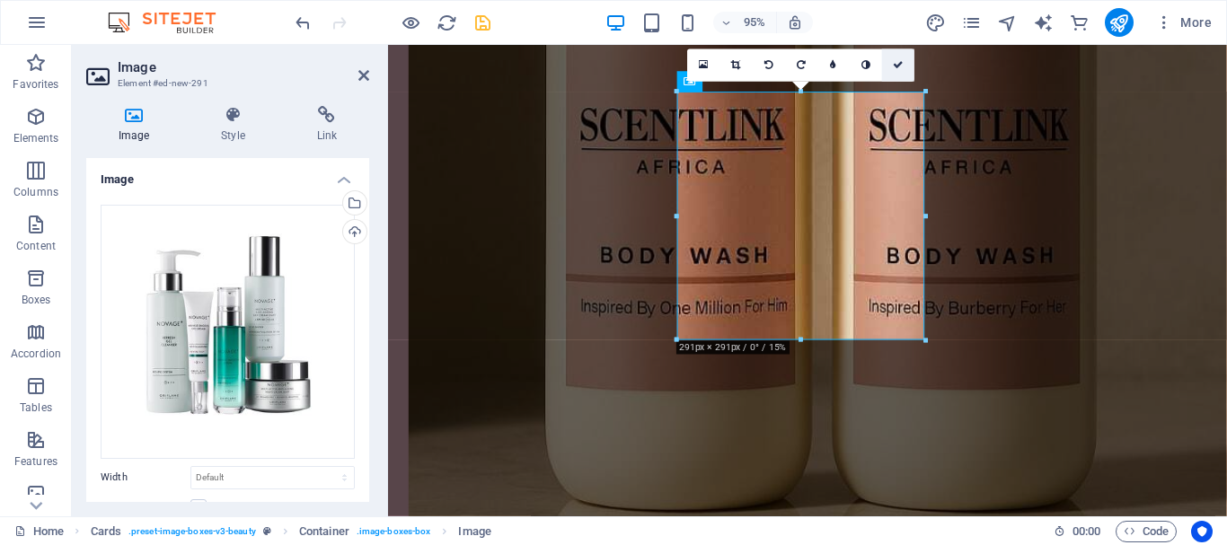
click at [898, 57] on link at bounding box center [898, 65] width 32 height 32
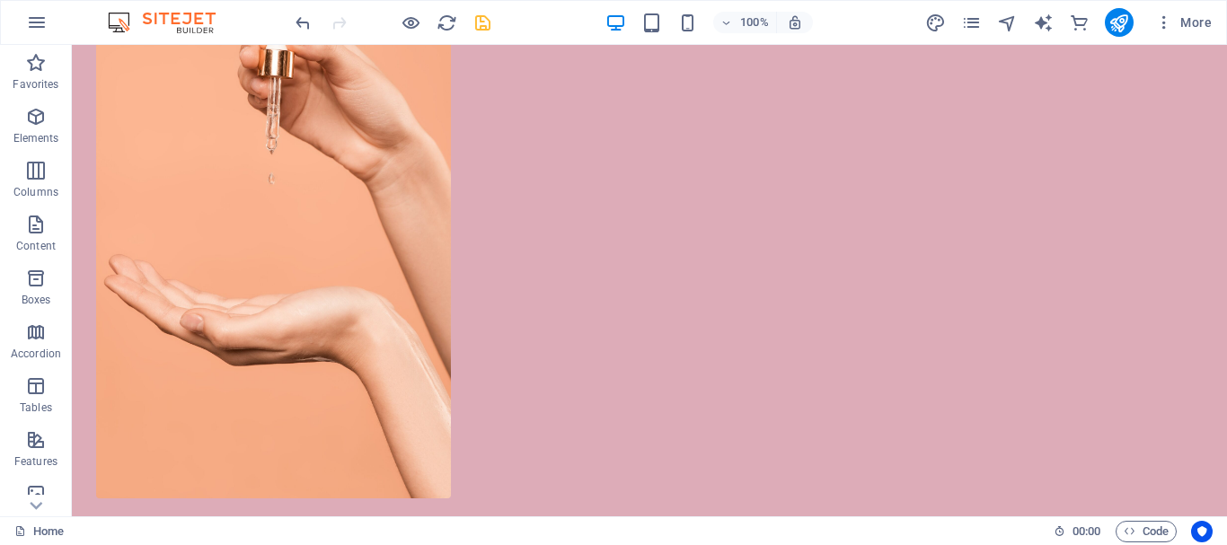
scroll to position [6347, 0]
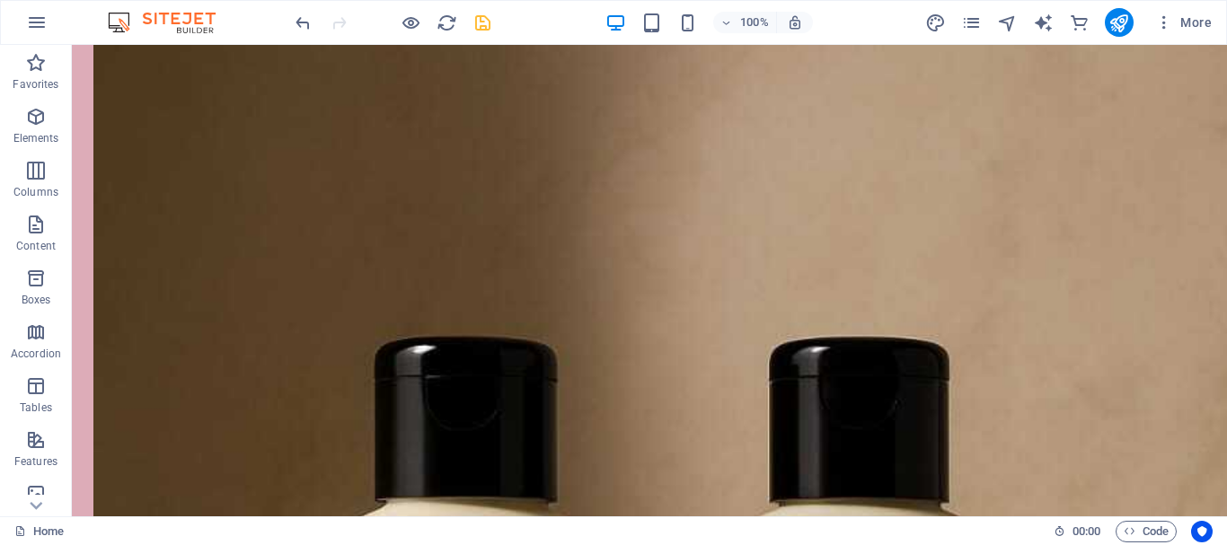
scroll to position [7676, 0]
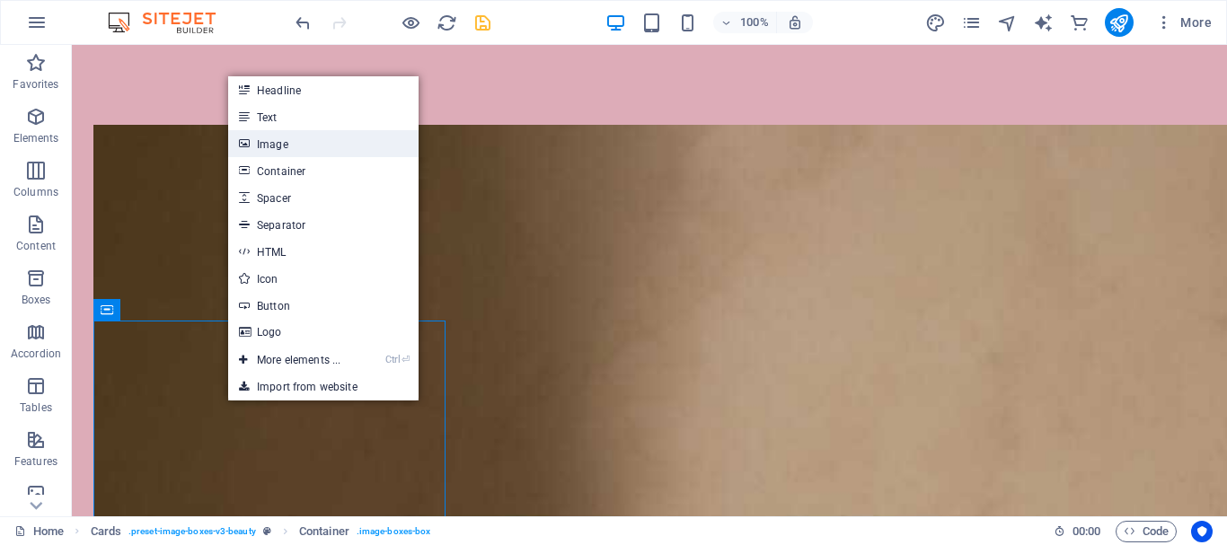
click at [309, 152] on link "Image" at bounding box center [323, 143] width 190 height 27
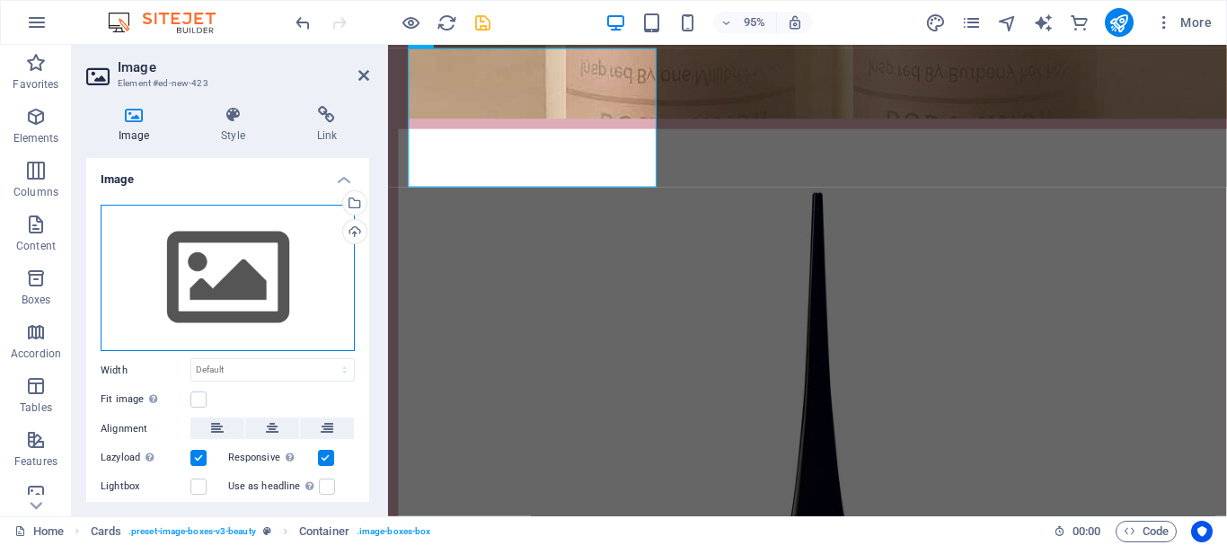
click at [225, 263] on div "Drag files here, click to choose files or select files from Files or our free s…" at bounding box center [228, 278] width 254 height 147
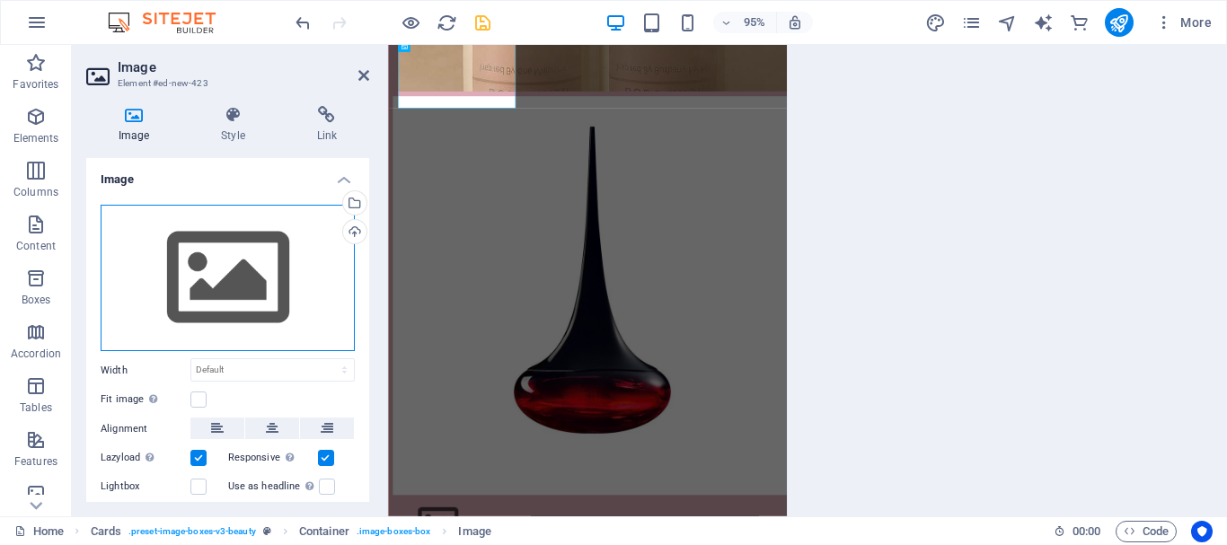
scroll to position [6809, 0]
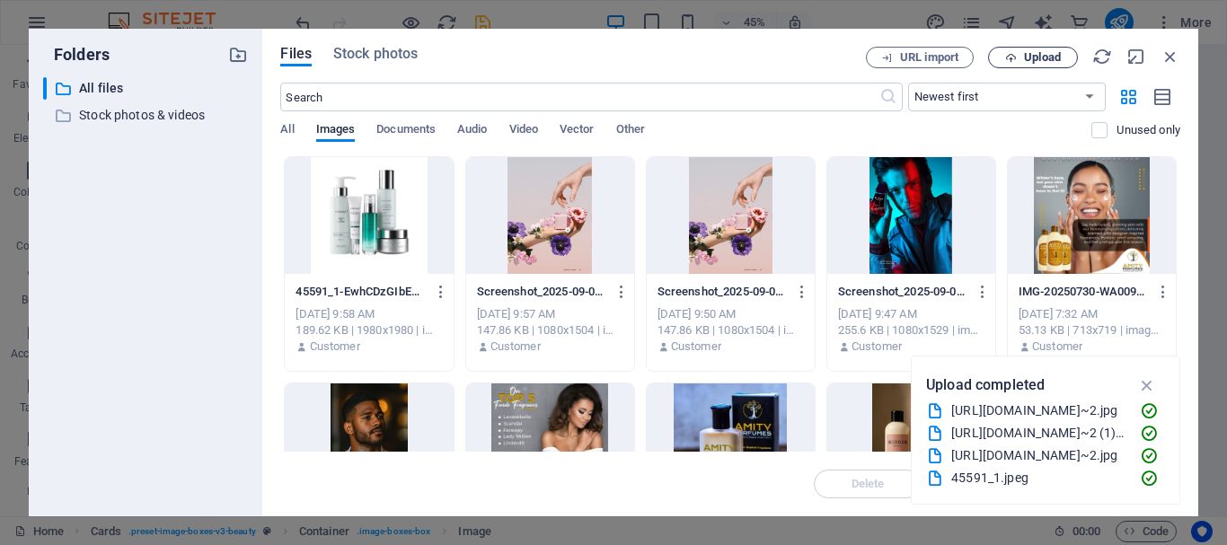
click at [1043, 52] on span "Upload" at bounding box center [1042, 57] width 37 height 11
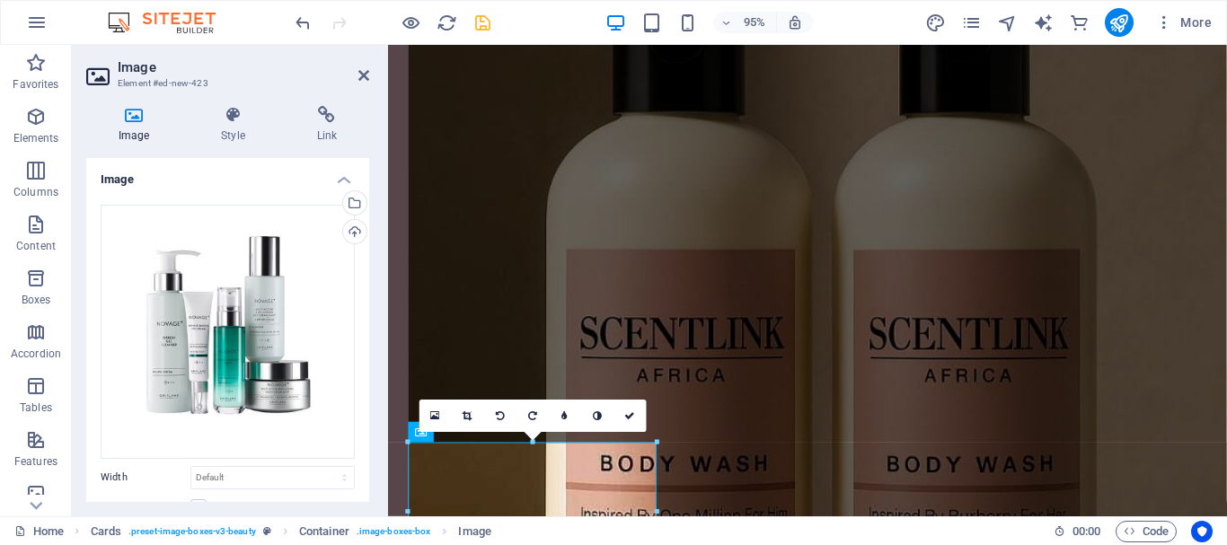
scroll to position [6356, 0]
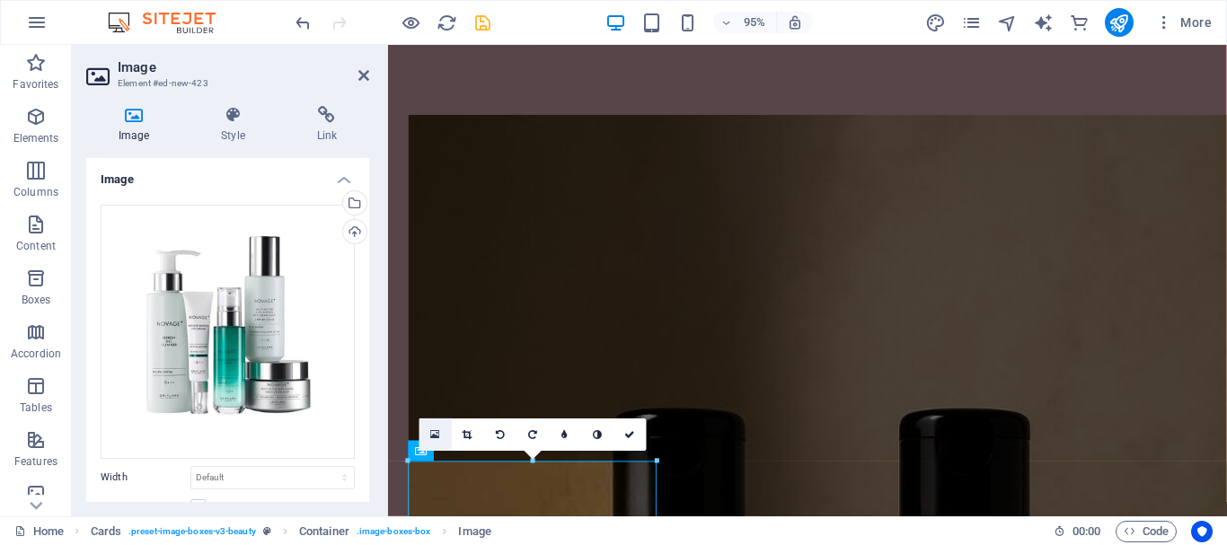
click at [423, 420] on link at bounding box center [435, 434] width 32 height 32
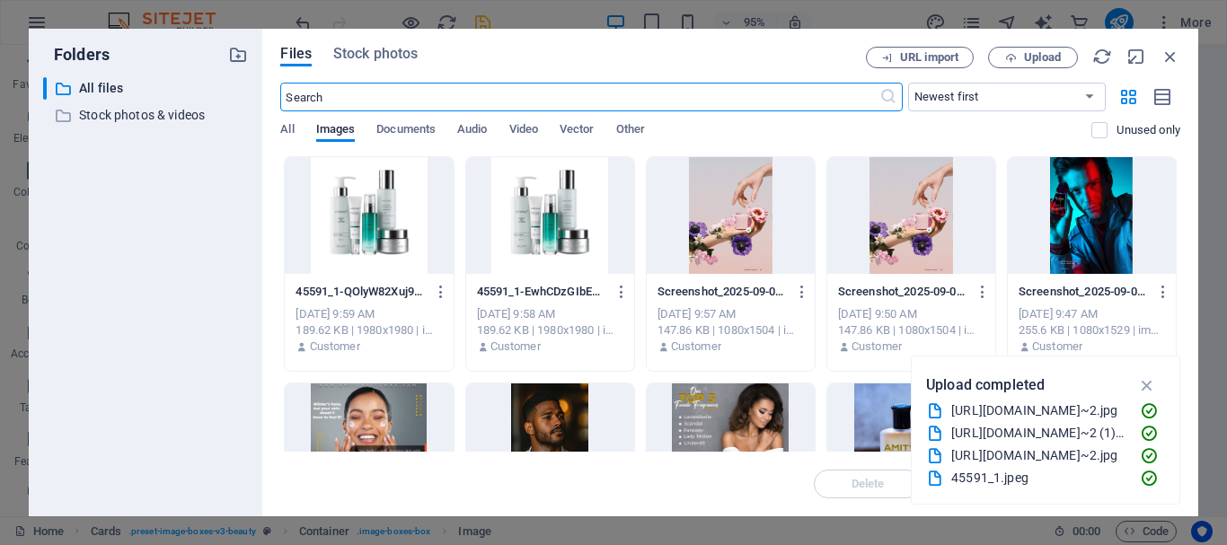
scroll to position [6374, 0]
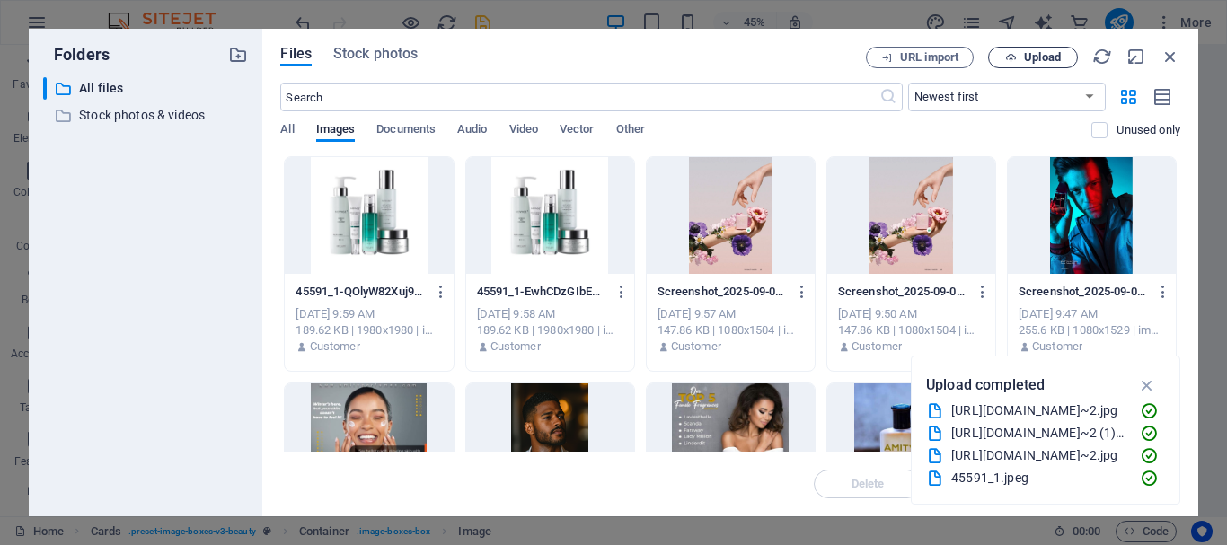
click at [1065, 57] on span "Upload" at bounding box center [1033, 58] width 74 height 12
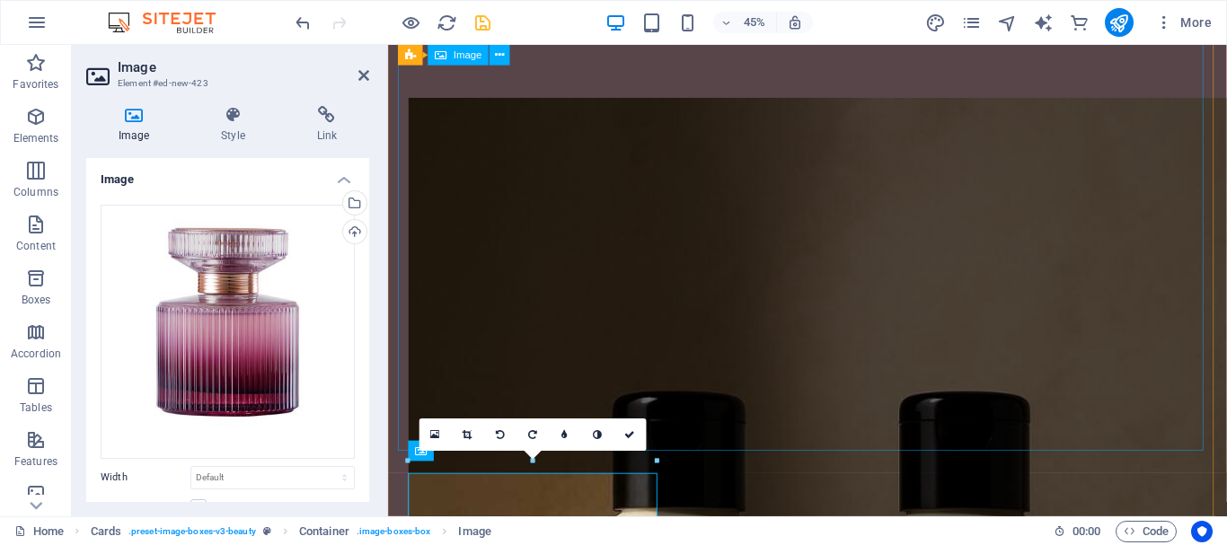
scroll to position [6356, 0]
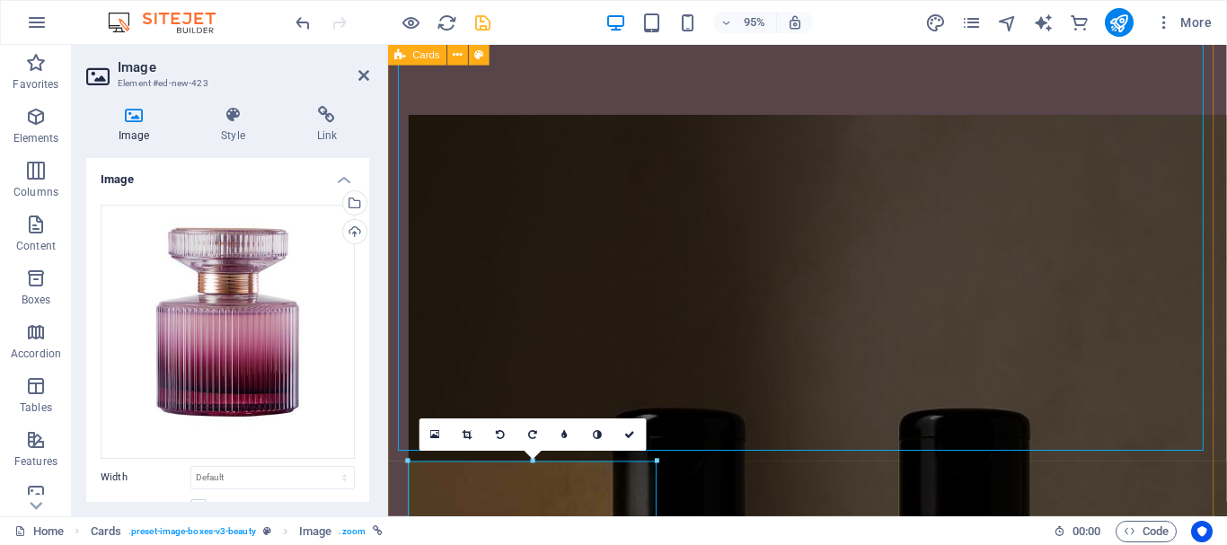
scroll to position [7242, 0]
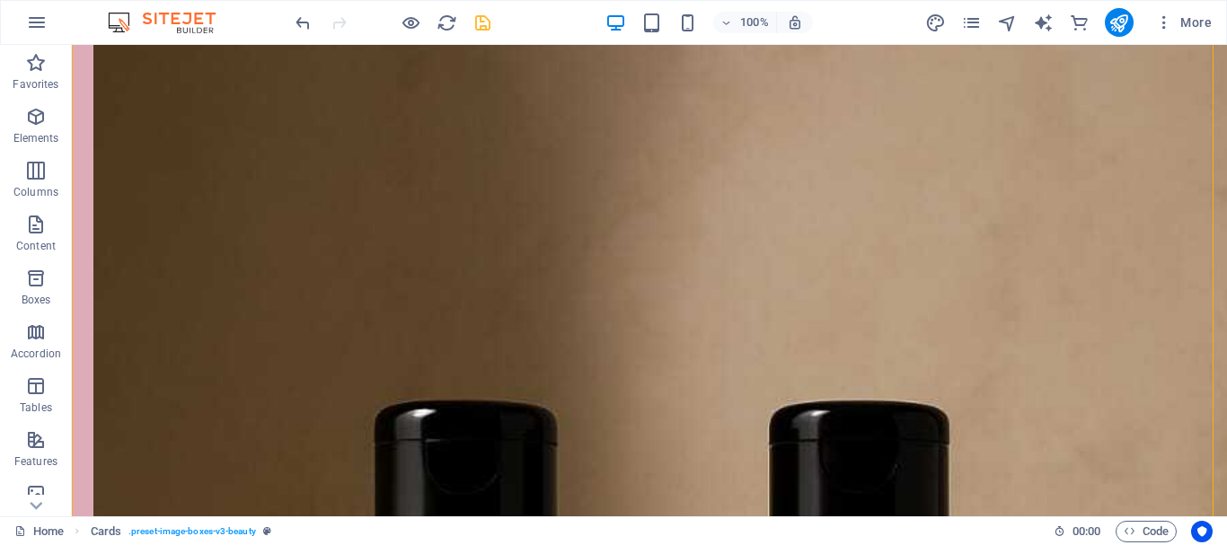
scroll to position [7984, 0]
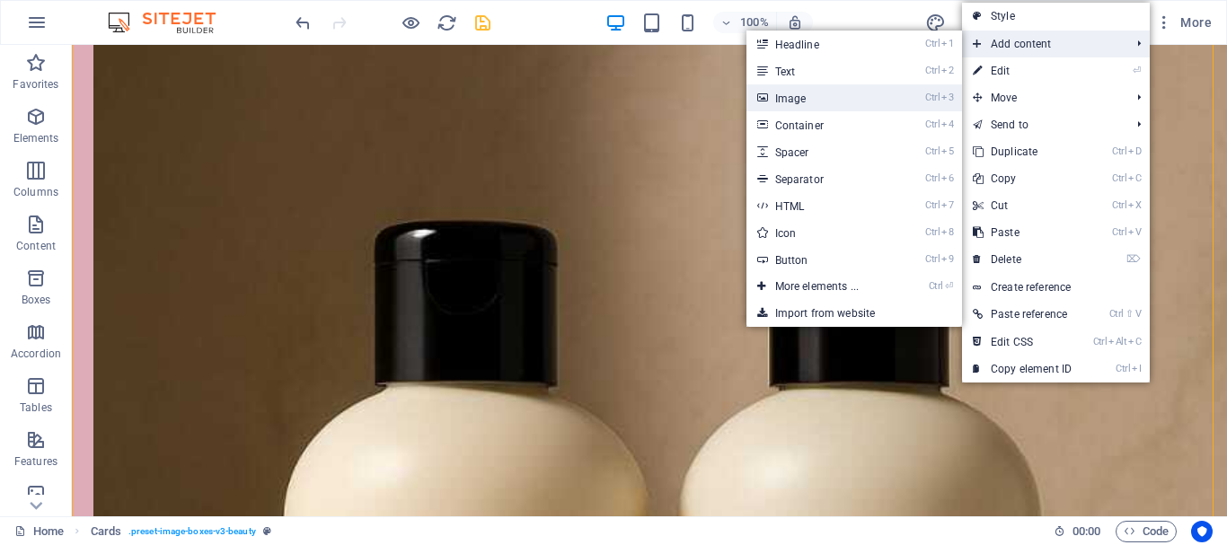
drag, startPoint x: 856, startPoint y: 107, endPoint x: 637, endPoint y: 398, distance: 364.2
click at [856, 107] on link "Ctrl 3 Image" at bounding box center [820, 97] width 148 height 27
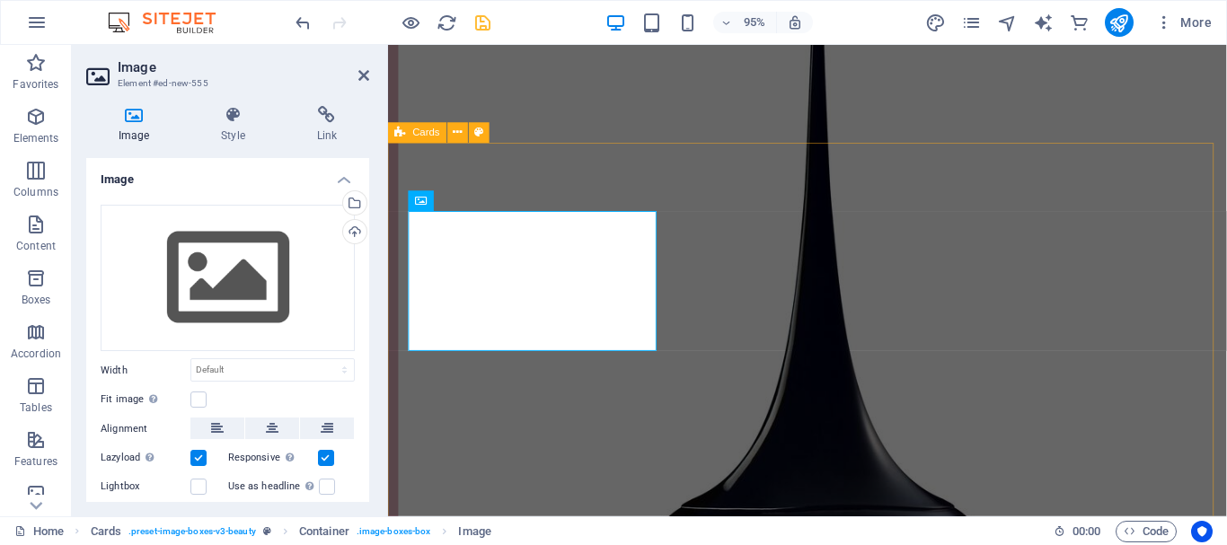
scroll to position [5358, 0]
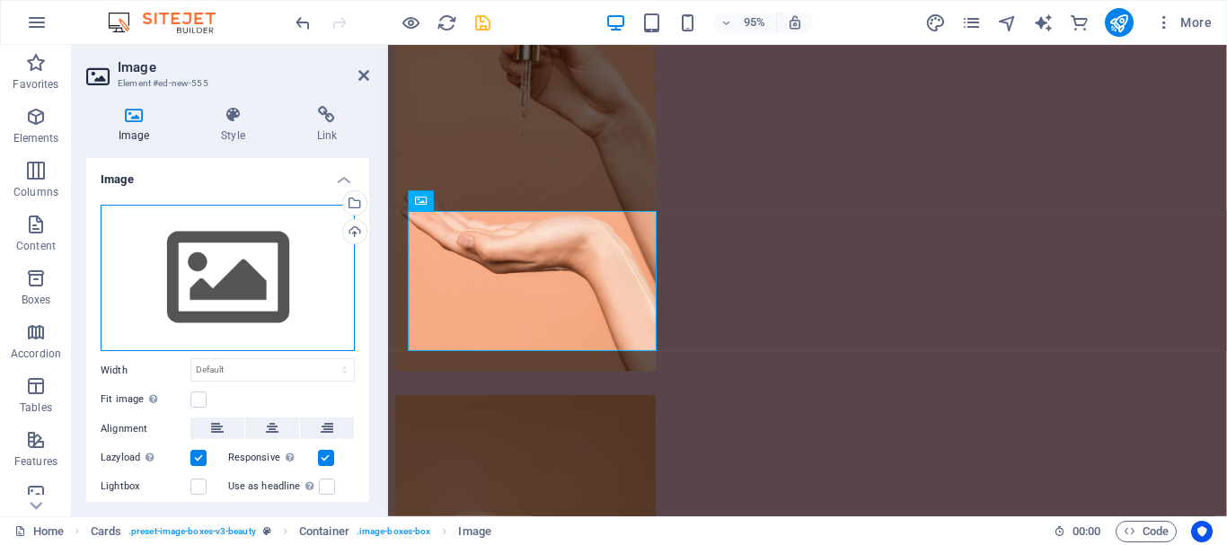
click at [239, 261] on div "Drag files here, click to choose files or select files from Files or our free s…" at bounding box center [228, 278] width 254 height 147
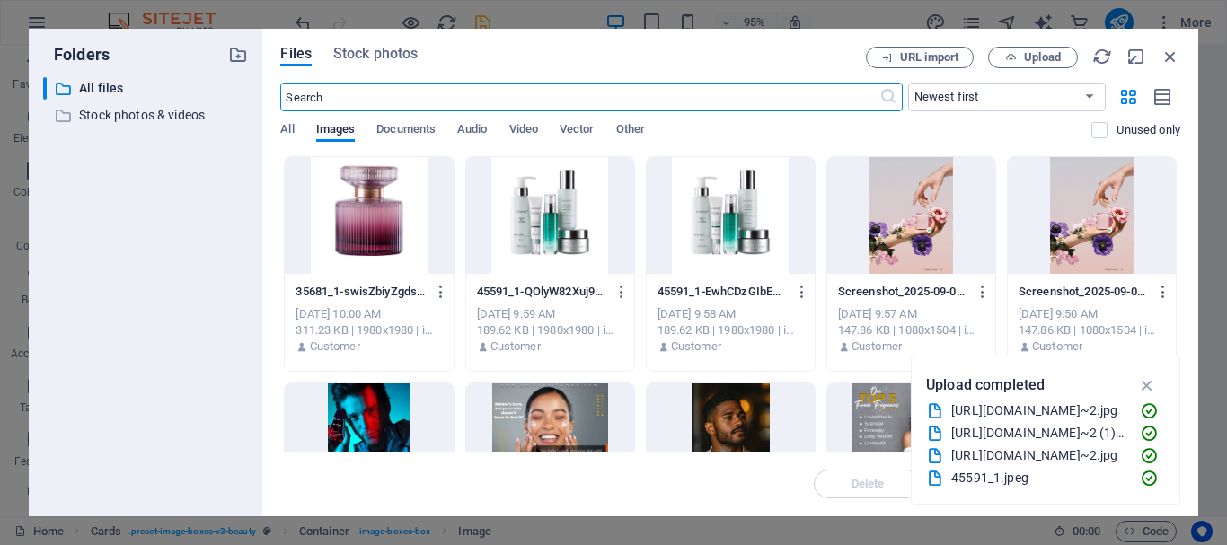
scroll to position [5374, 0]
click at [1069, 56] on span "Upload" at bounding box center [1033, 58] width 74 height 12
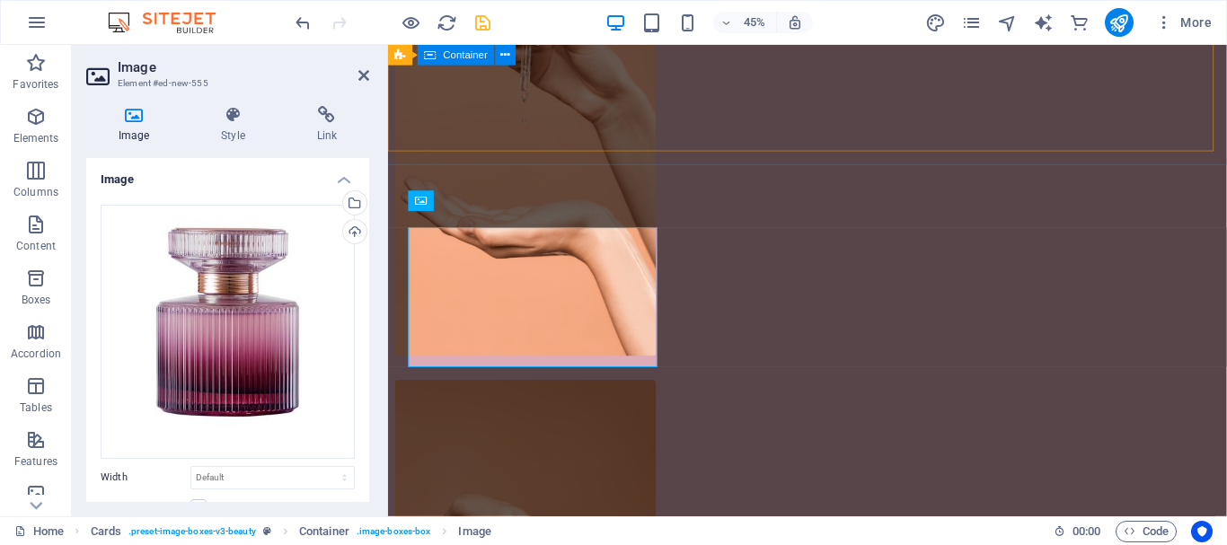
scroll to position [5358, 0]
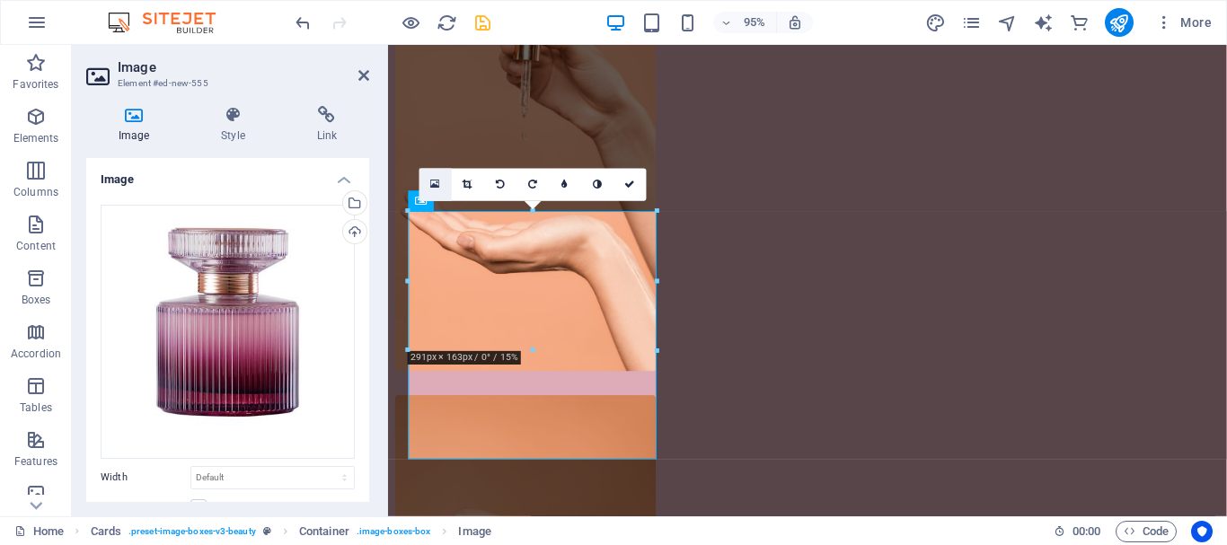
click at [442, 188] on link at bounding box center [435, 185] width 32 height 32
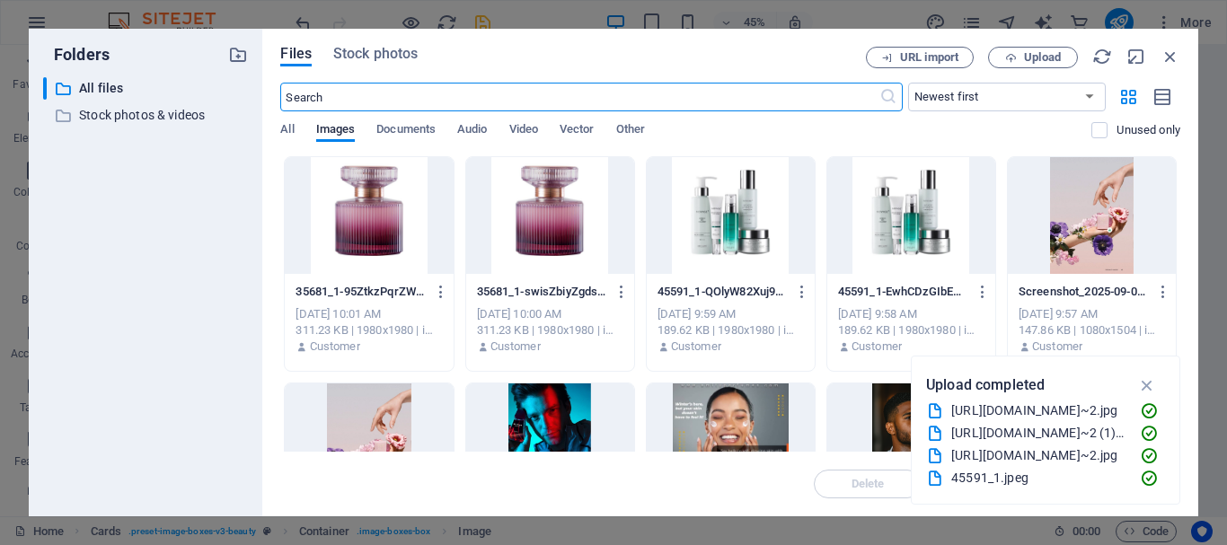
scroll to position [5374, 0]
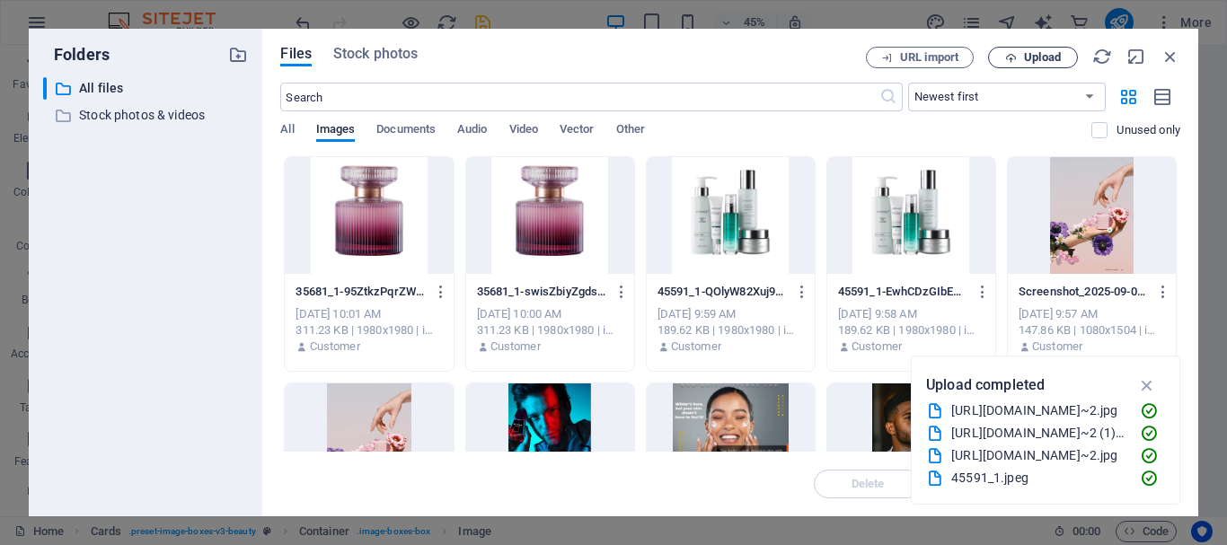
click at [1060, 55] on span "Upload" at bounding box center [1042, 57] width 37 height 11
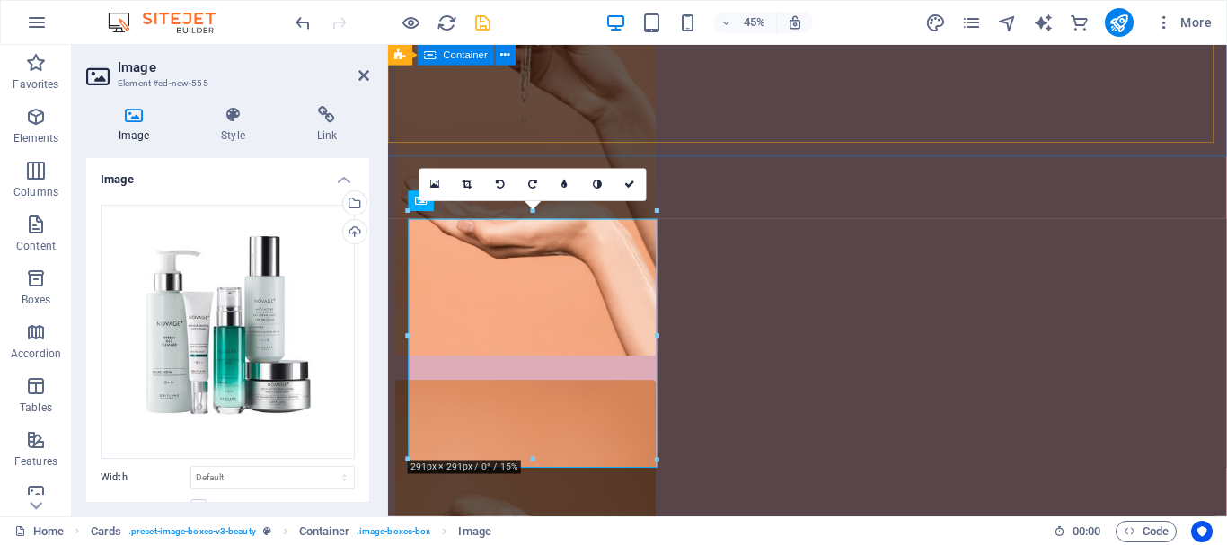
scroll to position [5358, 0]
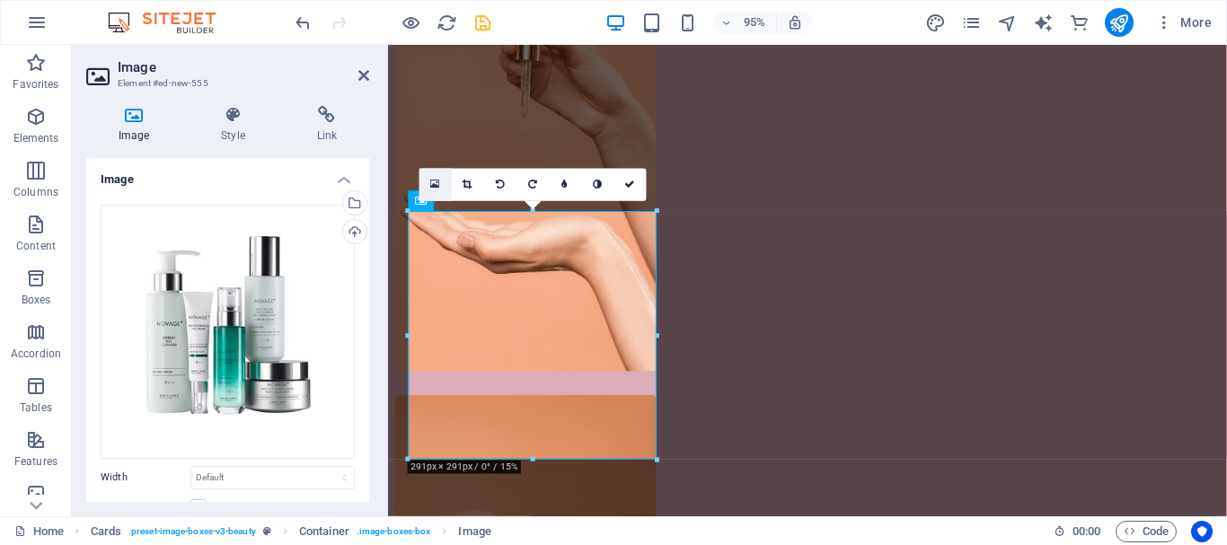
click at [430, 192] on link at bounding box center [435, 185] width 32 height 32
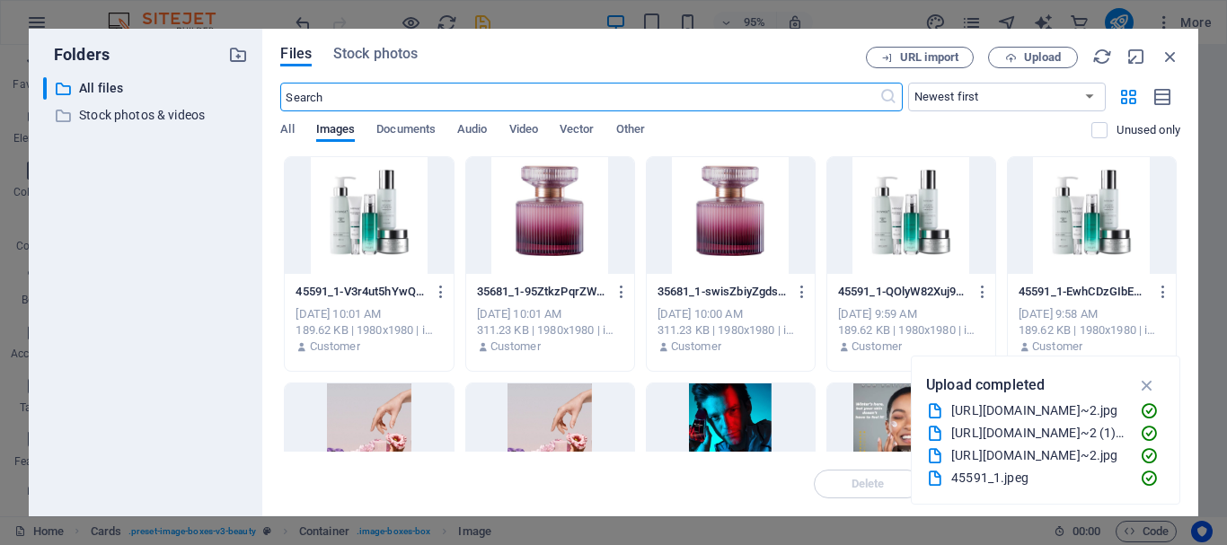
scroll to position [5374, 0]
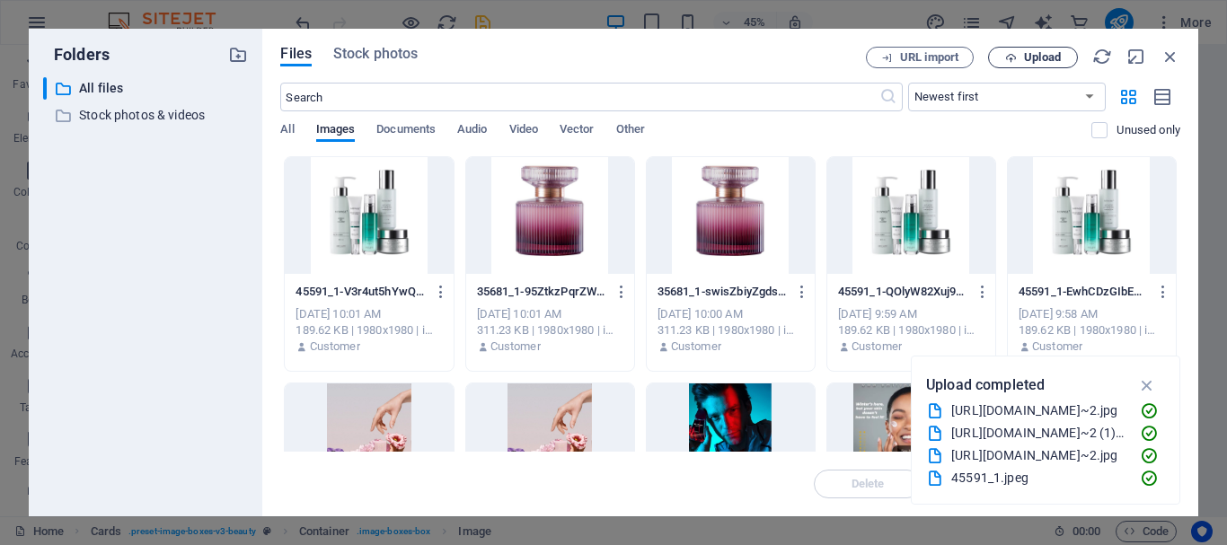
click at [1064, 66] on button "Upload" at bounding box center [1033, 58] width 90 height 22
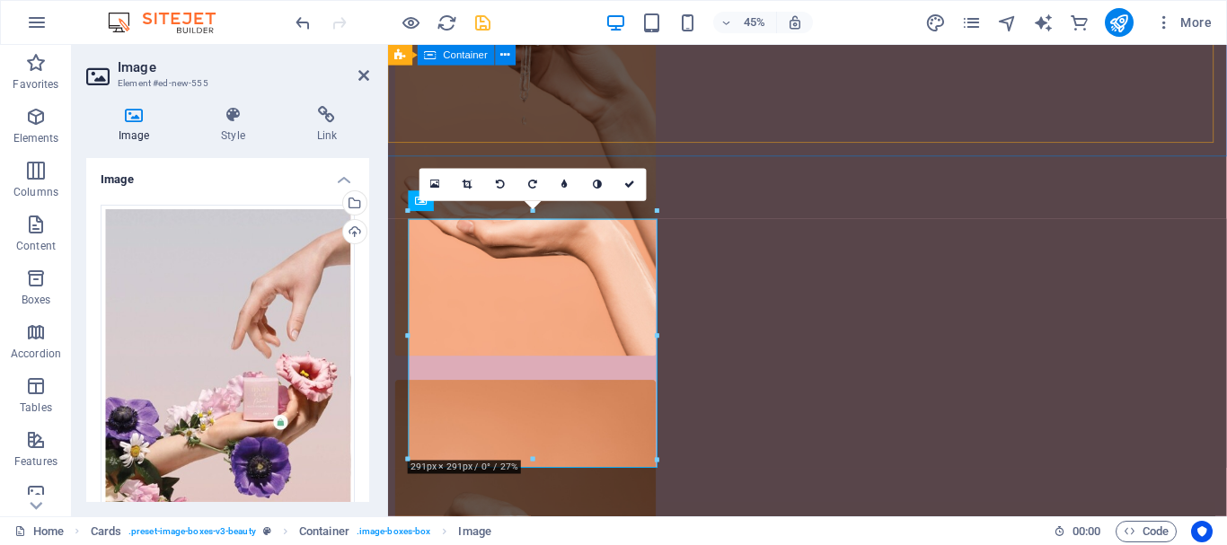
scroll to position [5358, 0]
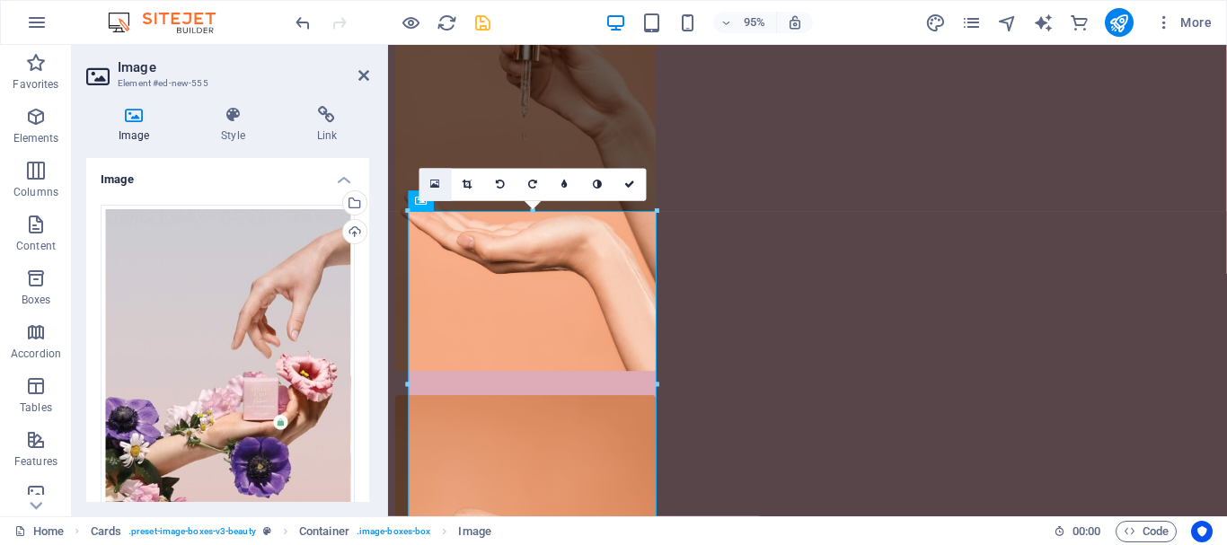
click at [432, 182] on icon at bounding box center [435, 186] width 10 height 12
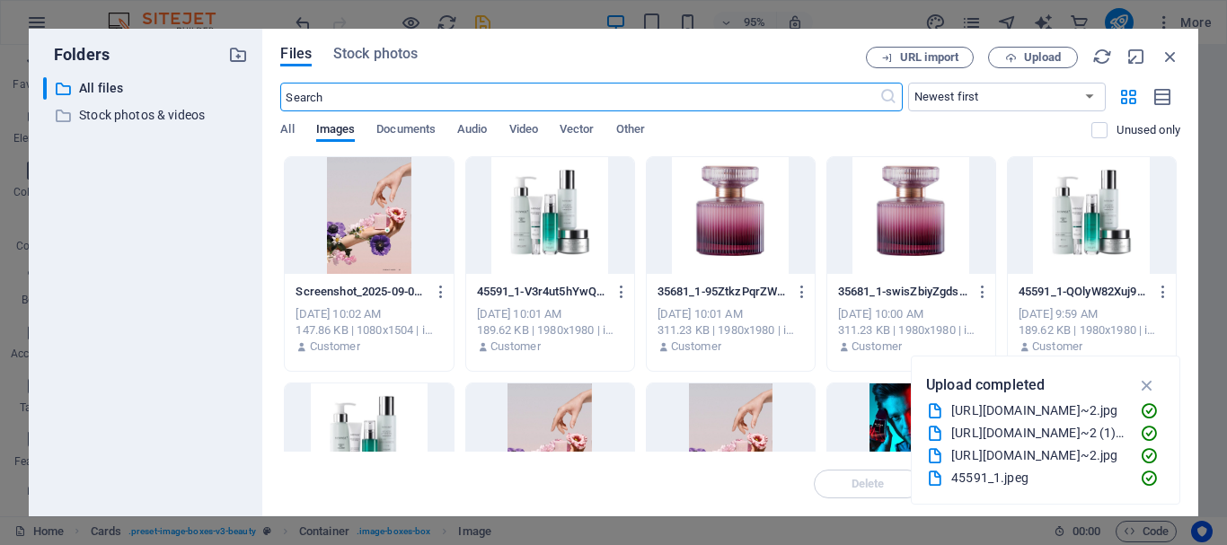
scroll to position [5374, 0]
click at [1020, 61] on span "Upload" at bounding box center [1033, 58] width 74 height 12
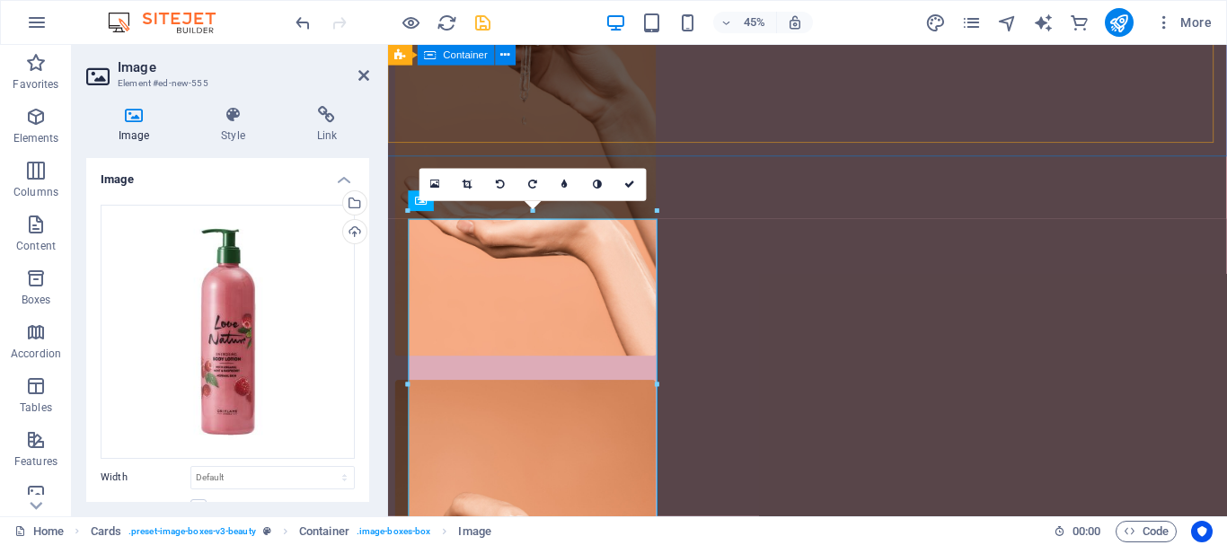
scroll to position [5358, 0]
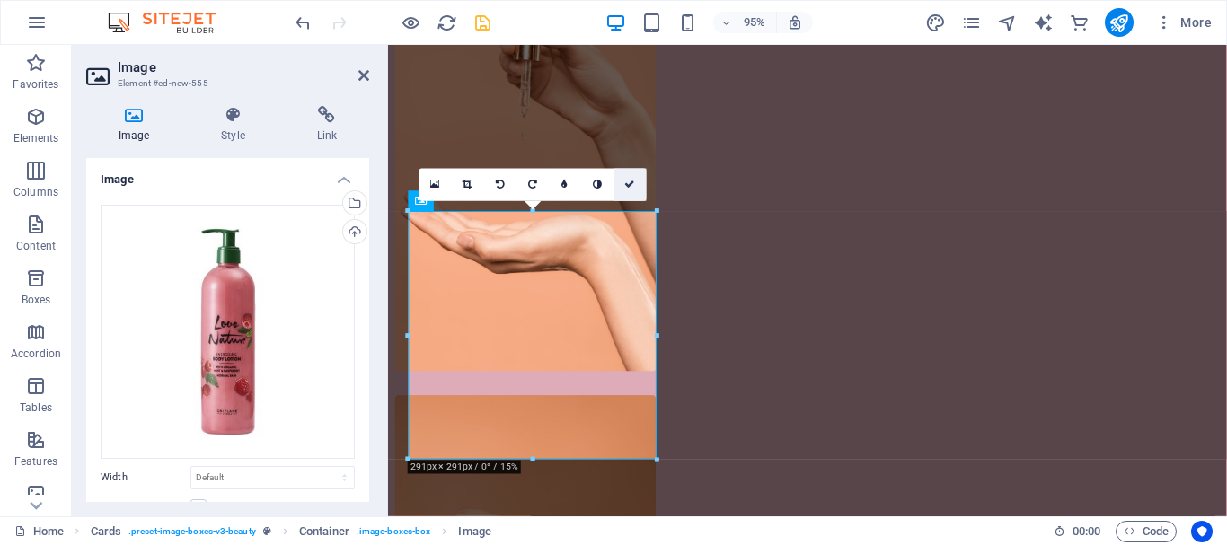
click at [633, 171] on link at bounding box center [629, 185] width 32 height 32
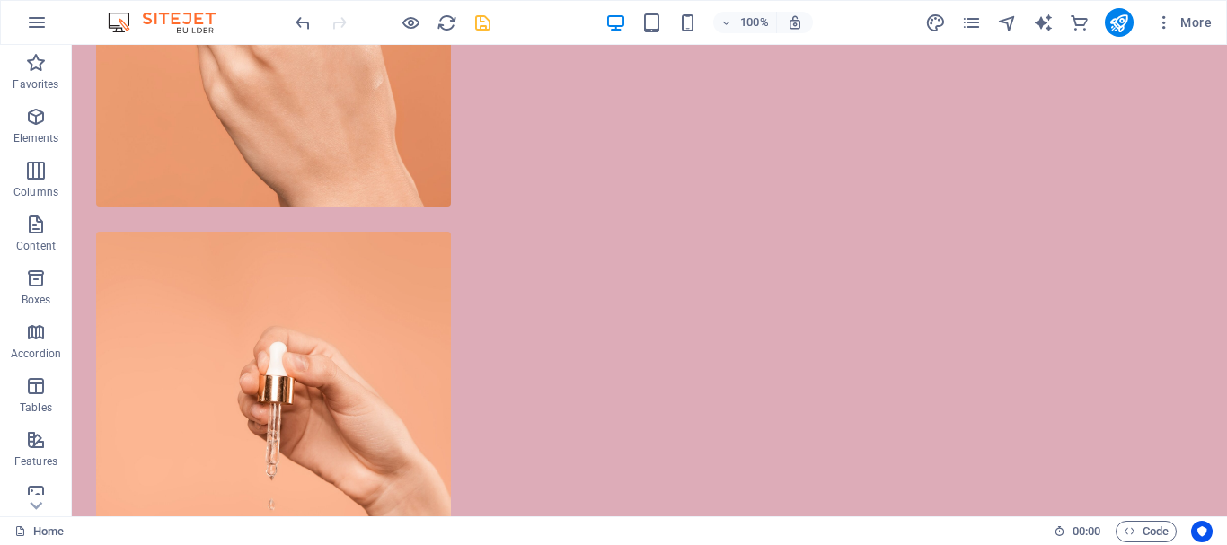
scroll to position [6034, 0]
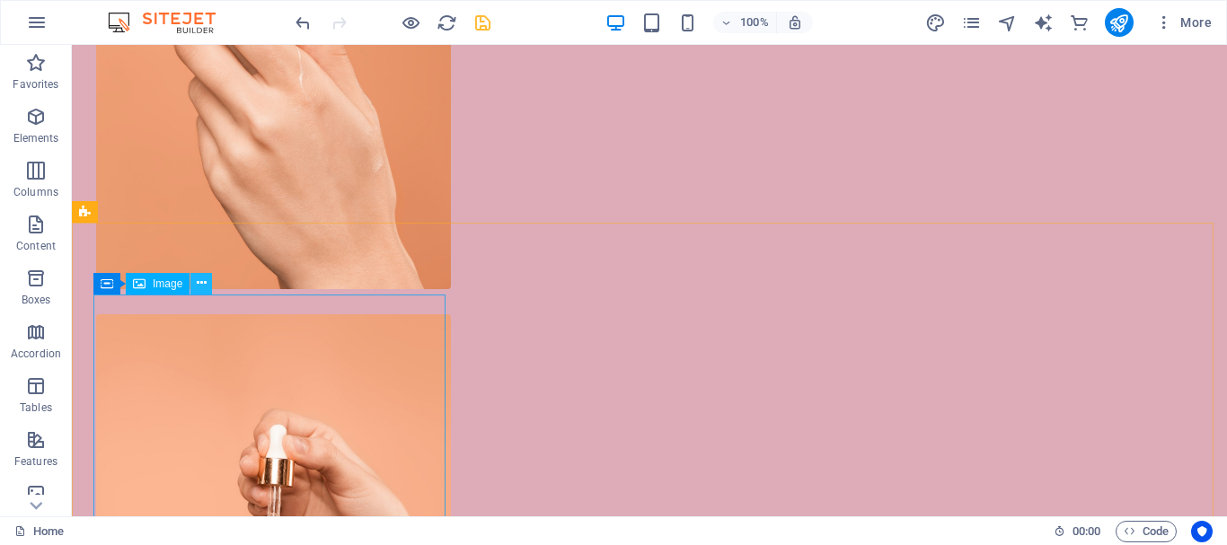
click at [207, 281] on button at bounding box center [201, 284] width 22 height 22
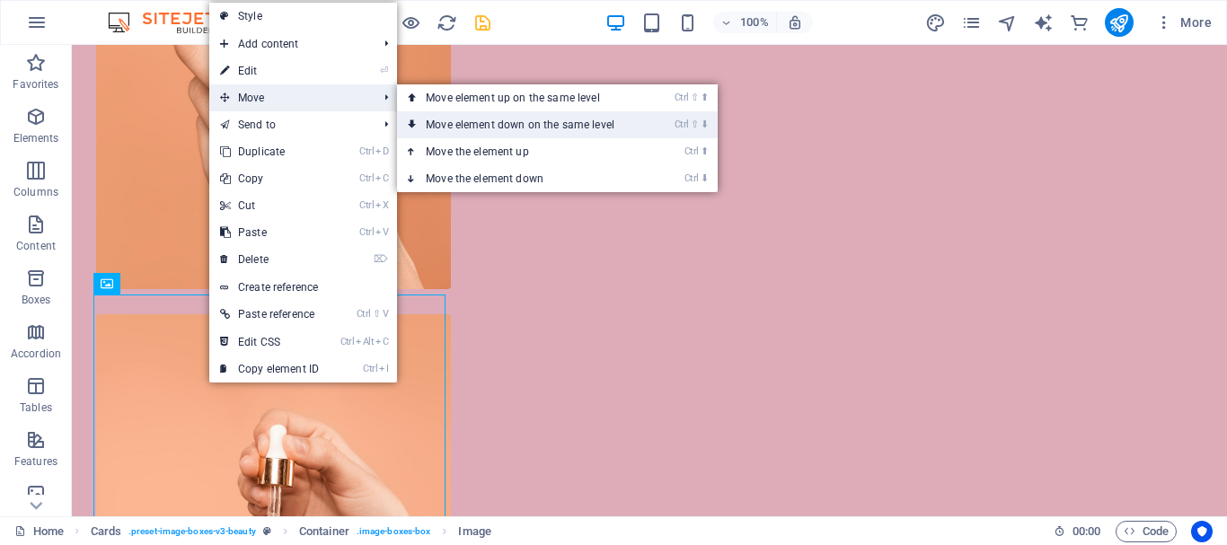
click at [543, 132] on link "Ctrl ⇧ ⬇ Move element down on the same level" at bounding box center [523, 124] width 253 height 27
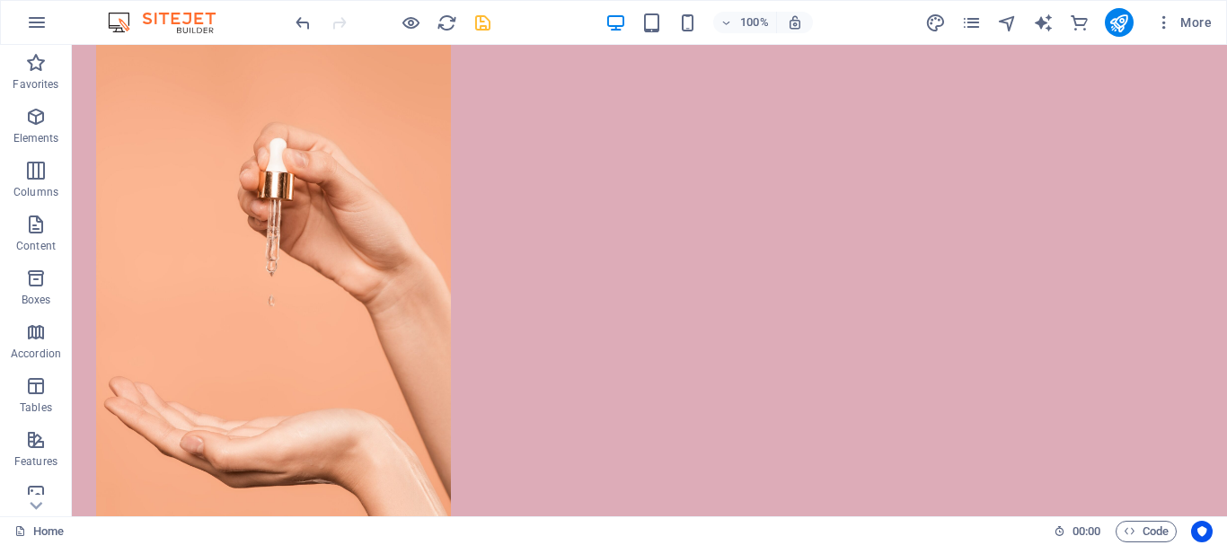
scroll to position [6285, 0]
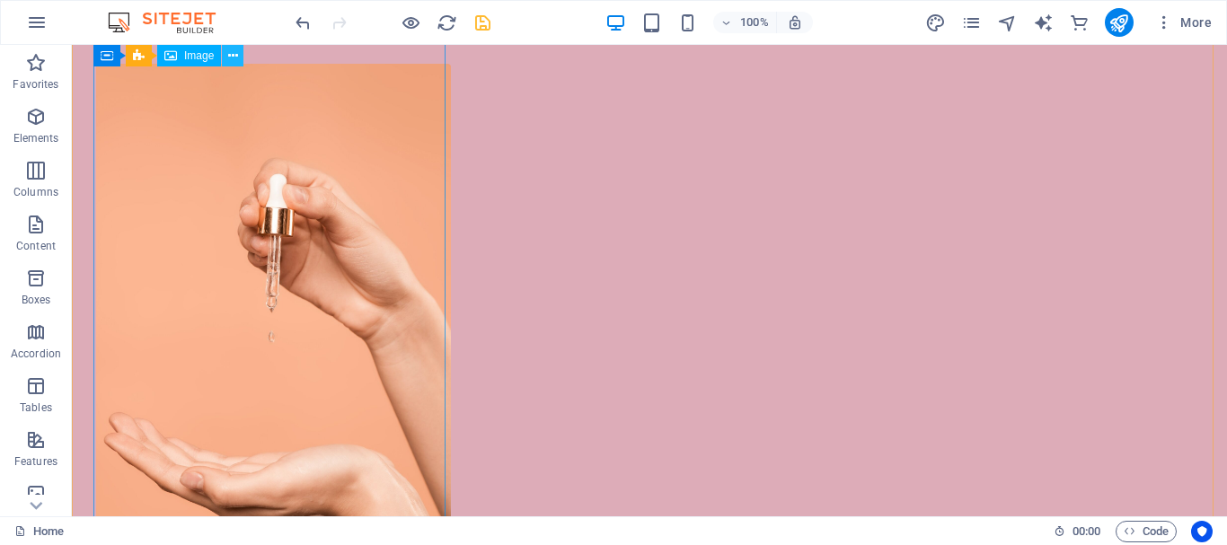
click at [242, 59] on button at bounding box center [233, 56] width 22 height 22
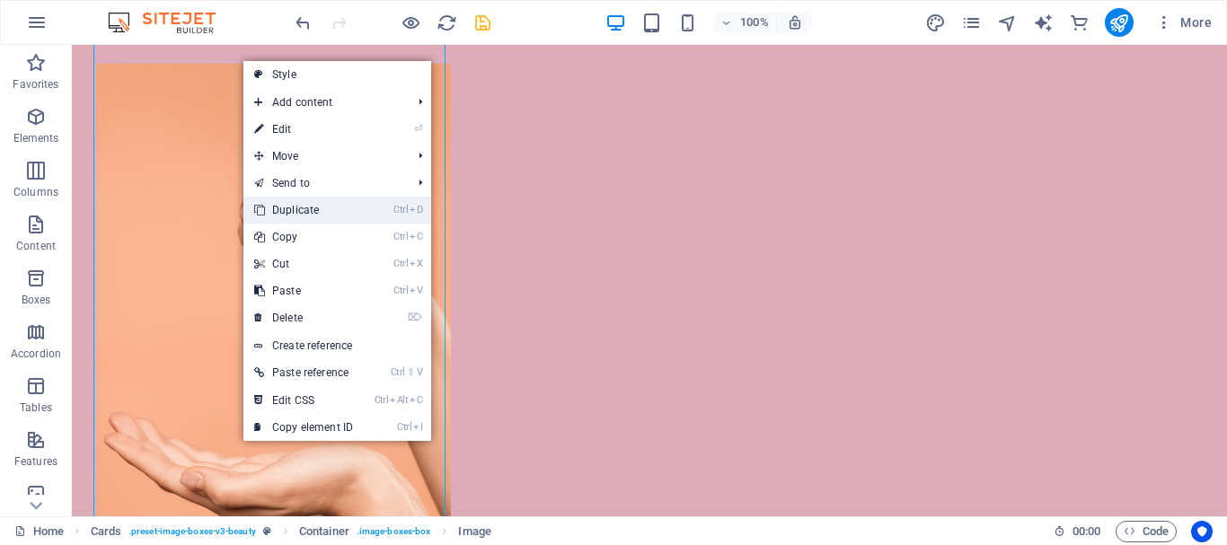
click at [292, 210] on link "Ctrl D Duplicate" at bounding box center [303, 210] width 120 height 27
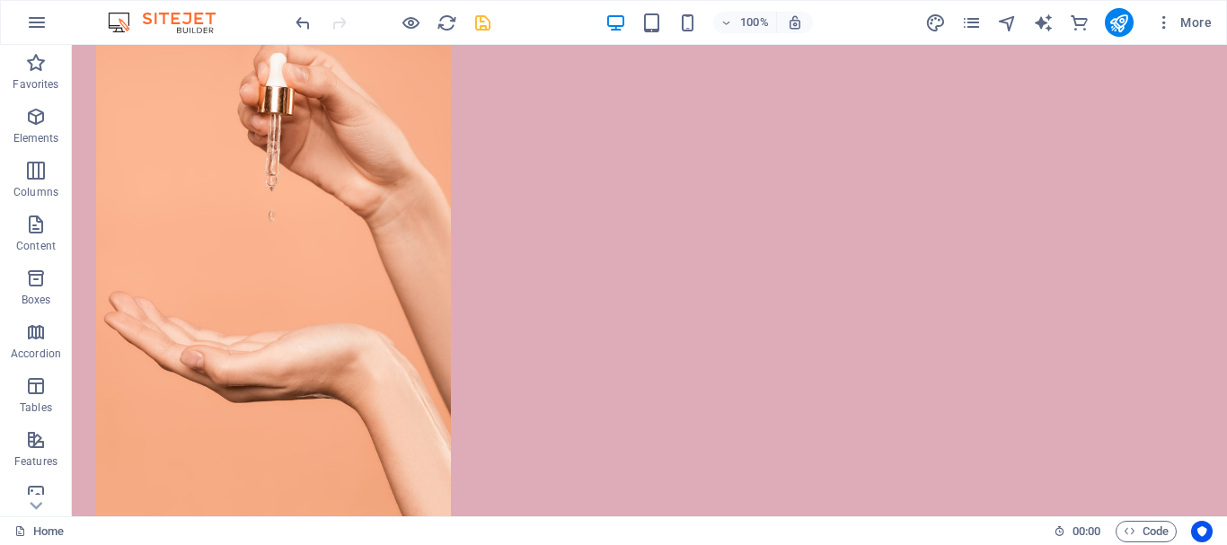
scroll to position [6322, 0]
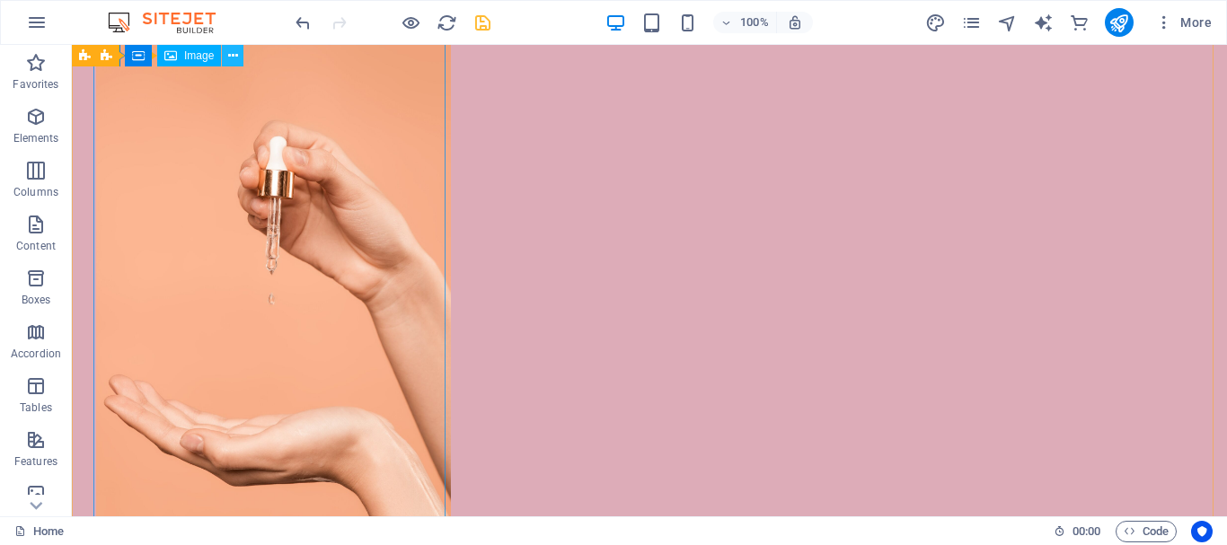
click at [242, 58] on button at bounding box center [233, 56] width 22 height 22
click at [224, 57] on button at bounding box center [233, 56] width 22 height 22
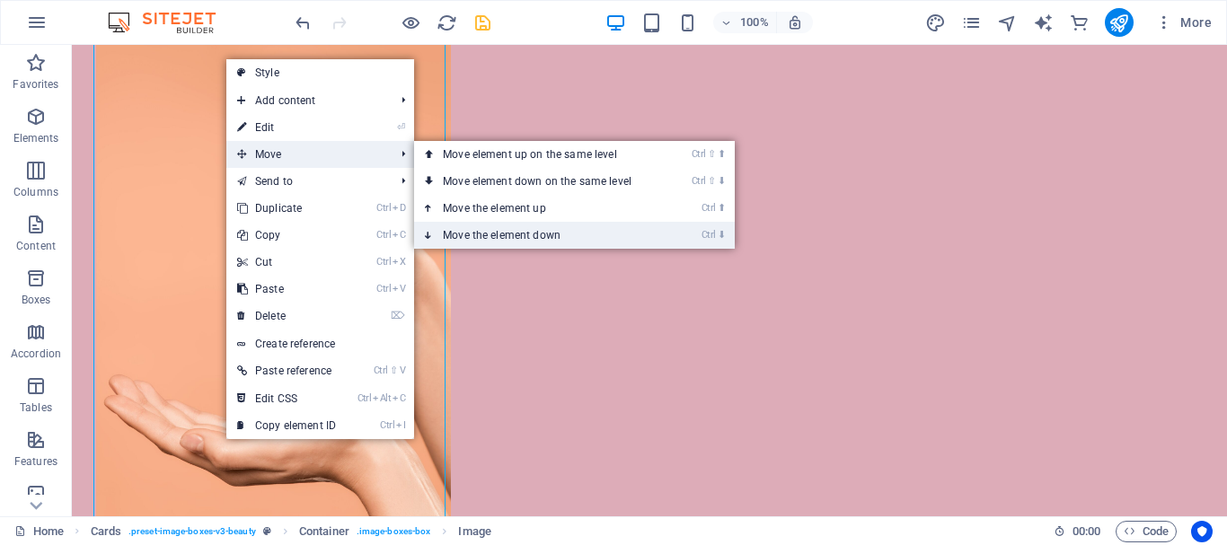
click at [547, 233] on link "Ctrl ⬇ Move the element down" at bounding box center [540, 235] width 253 height 27
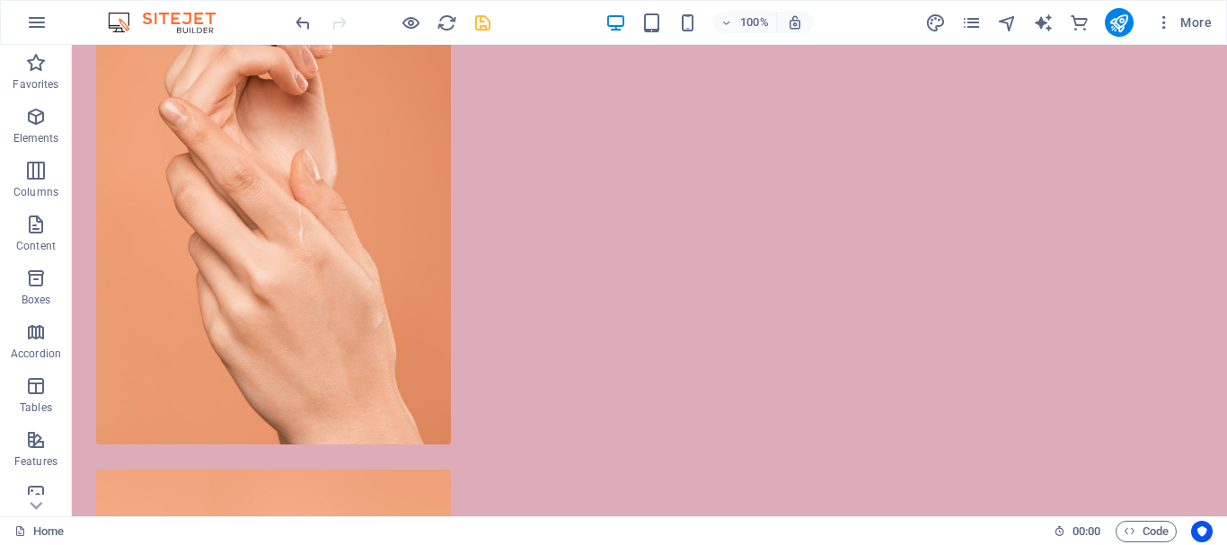
scroll to position [6291, 0]
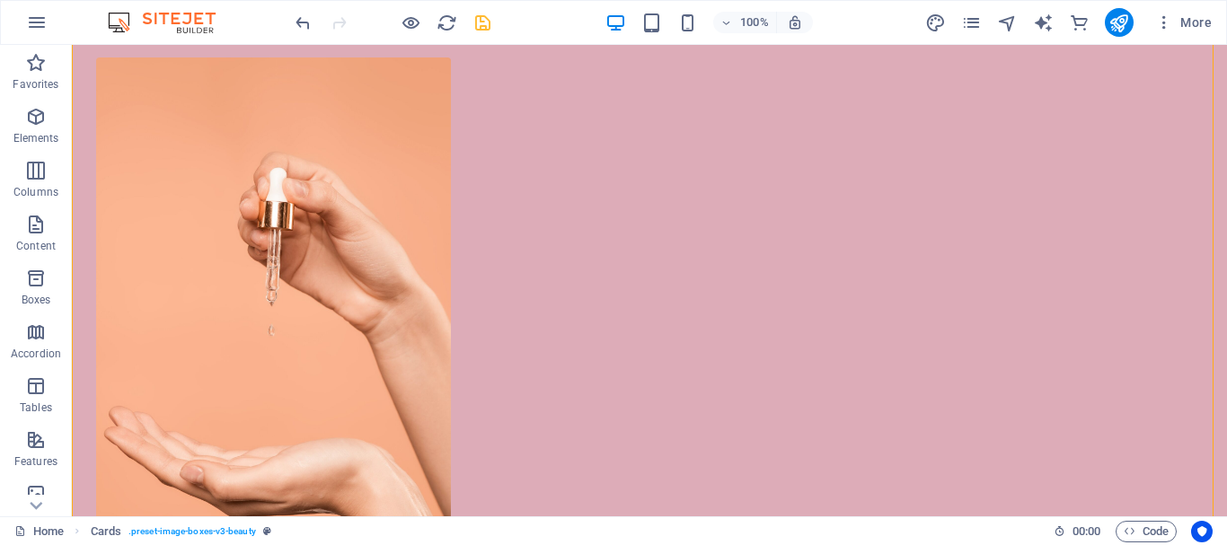
drag, startPoint x: 331, startPoint y: 342, endPoint x: 724, endPoint y: 393, distance: 395.7
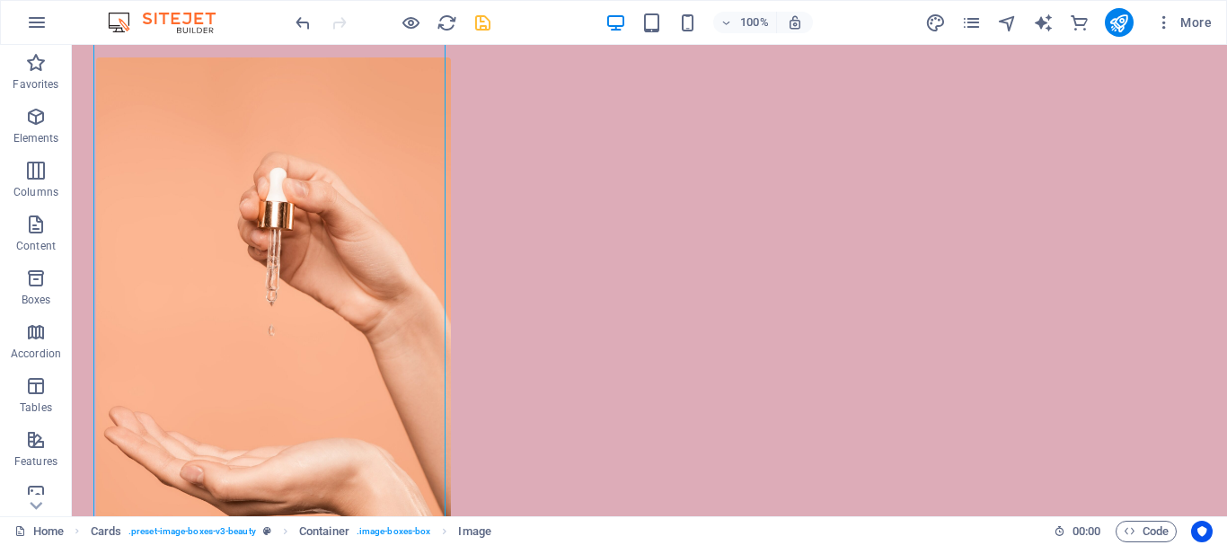
drag, startPoint x: 363, startPoint y: 319, endPoint x: 740, endPoint y: 385, distance: 382.9
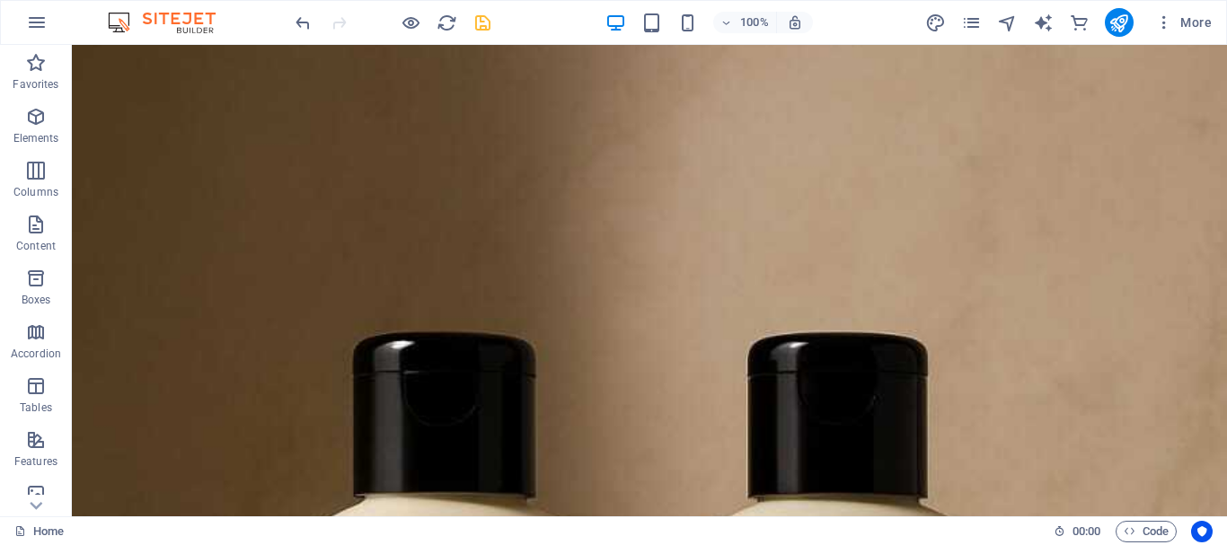
scroll to position [7804, 0]
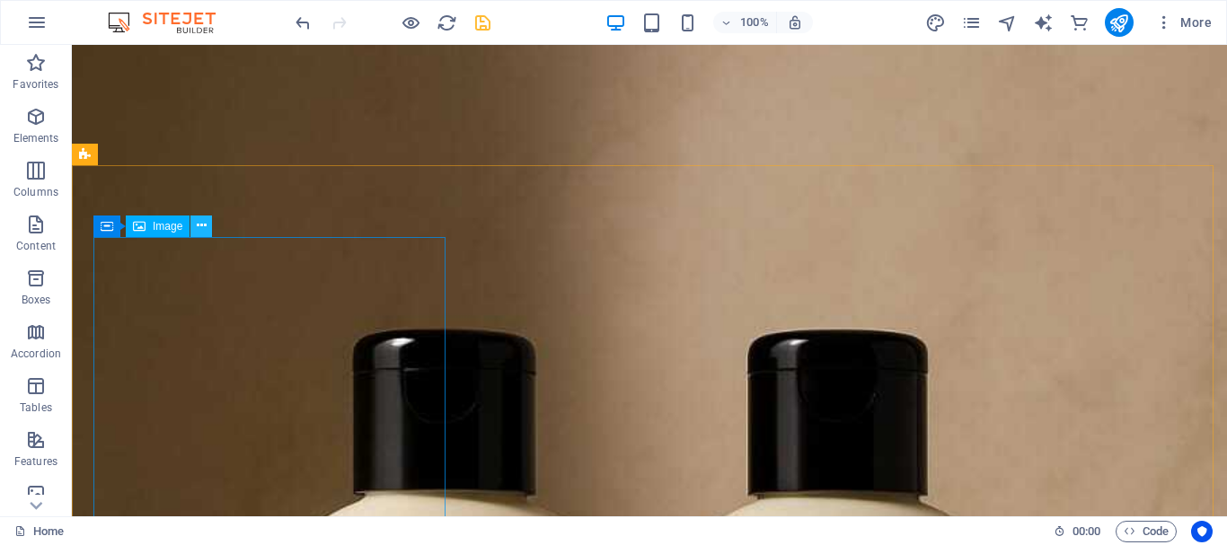
click at [194, 232] on button at bounding box center [201, 227] width 22 height 22
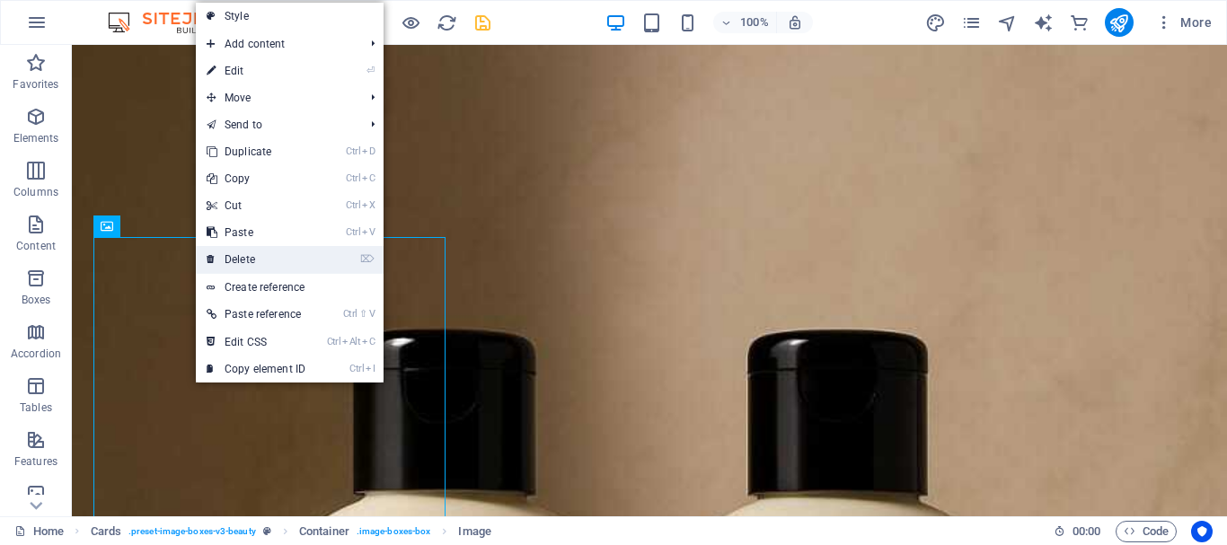
click at [245, 252] on link "⌦ Delete" at bounding box center [256, 259] width 120 height 27
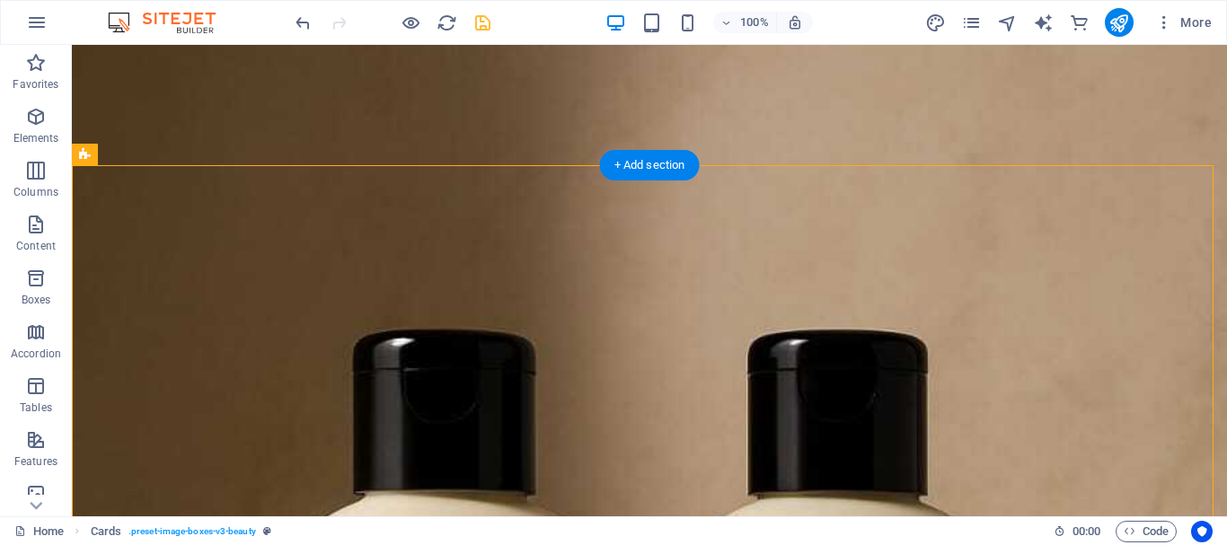
drag, startPoint x: 317, startPoint y: 297, endPoint x: 1060, endPoint y: 394, distance: 749.8
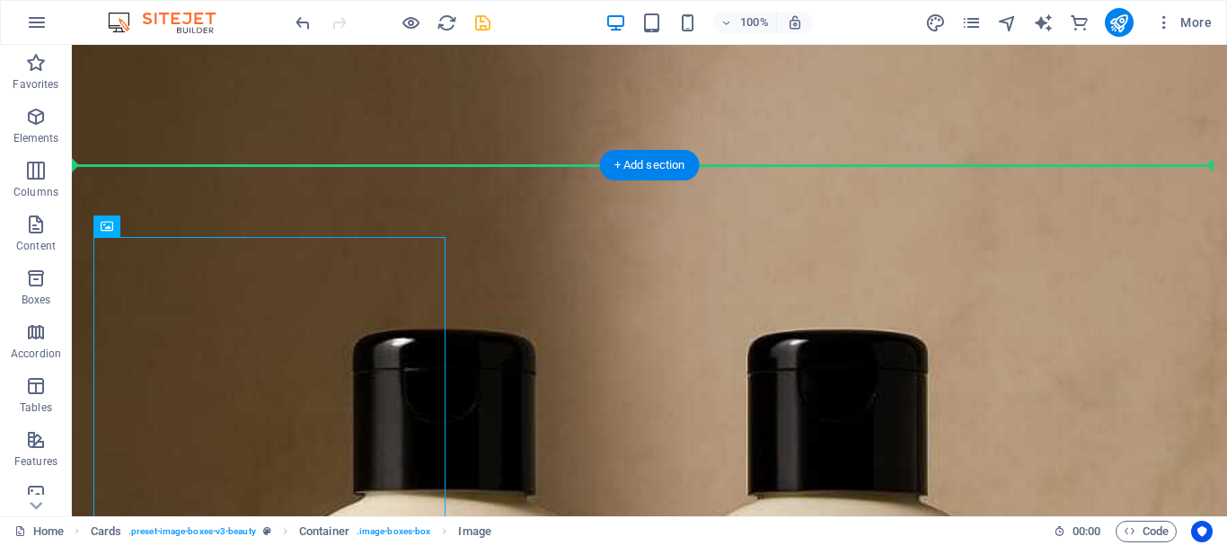
drag, startPoint x: 417, startPoint y: 367, endPoint x: 573, endPoint y: 382, distance: 156.9
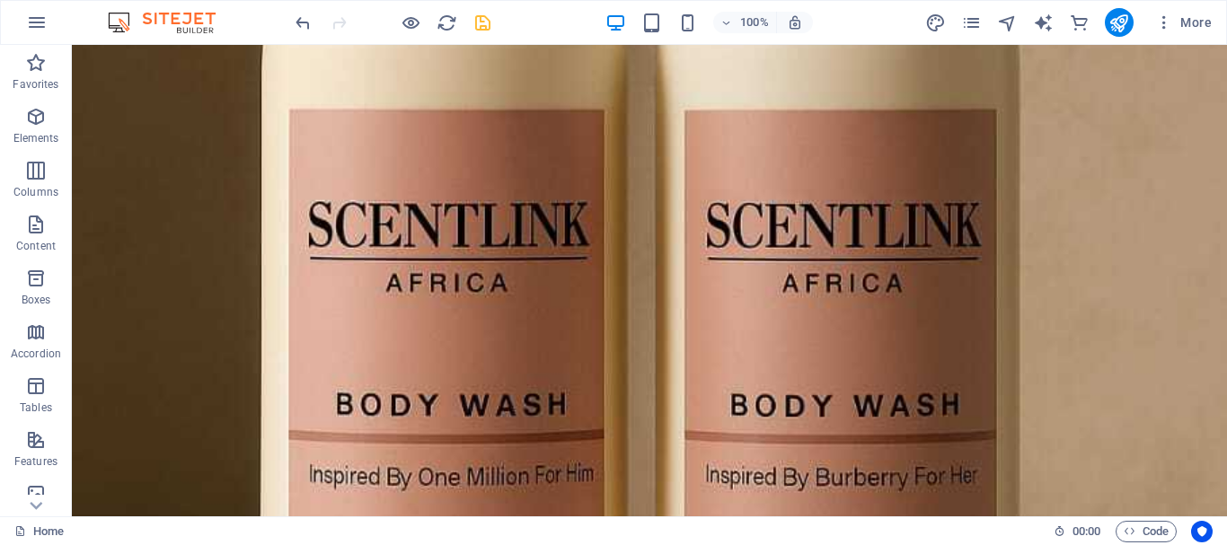
scroll to position [9052, 0]
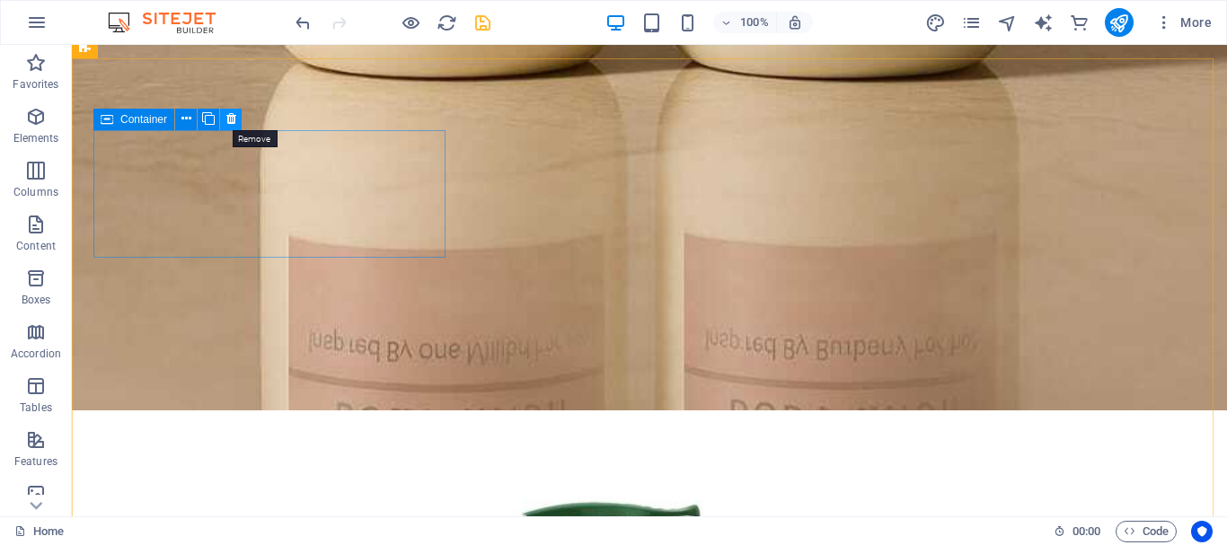
click at [226, 120] on icon at bounding box center [231, 119] width 10 height 19
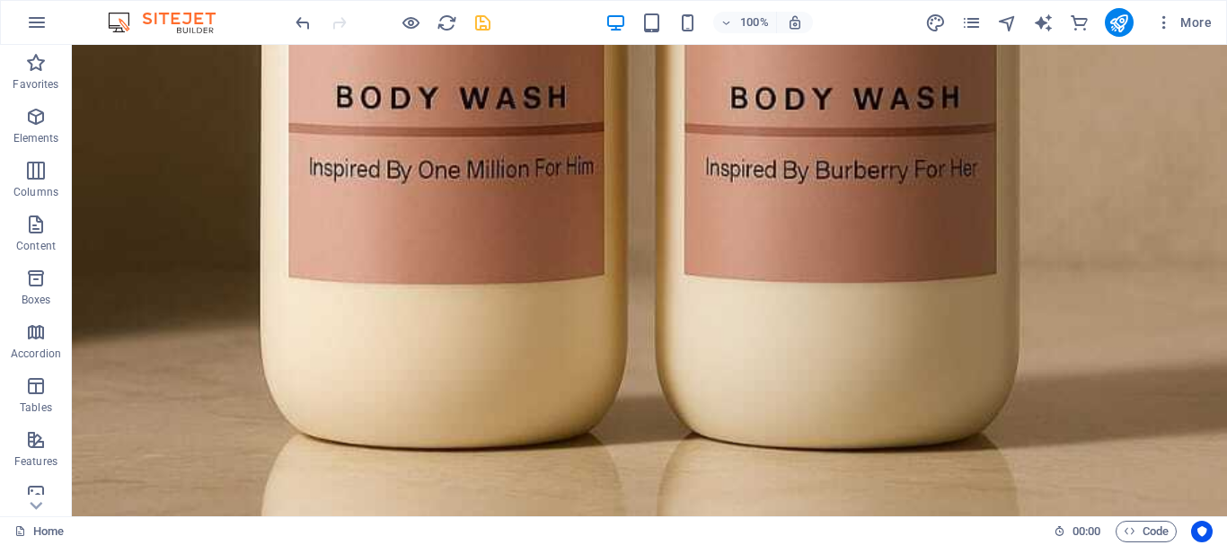
scroll to position [8862, 0]
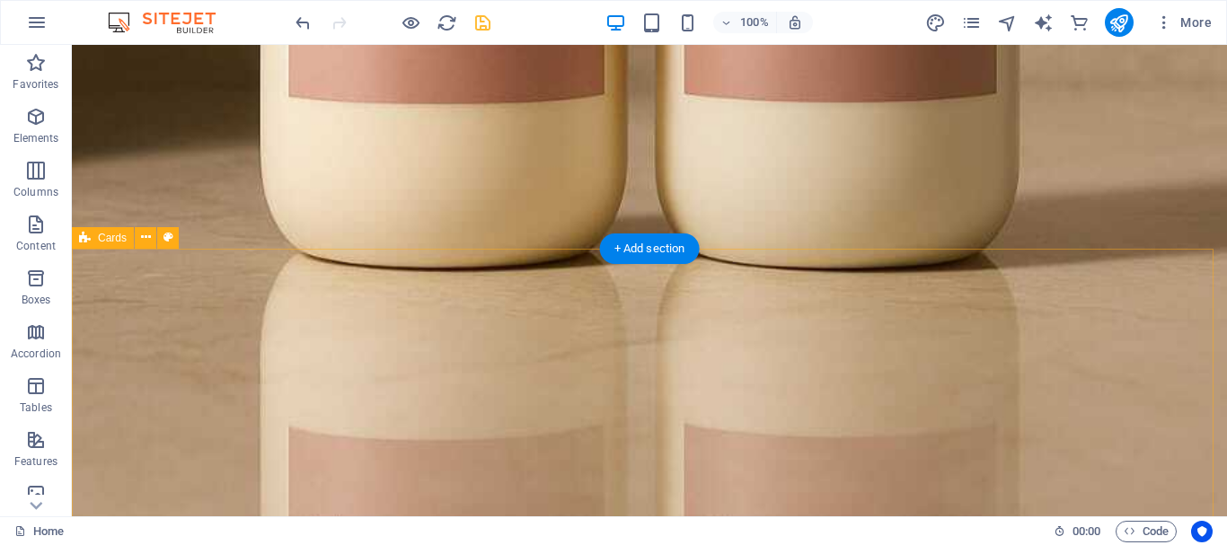
drag, startPoint x: 108, startPoint y: 291, endPoint x: 136, endPoint y: 268, distance: 36.3
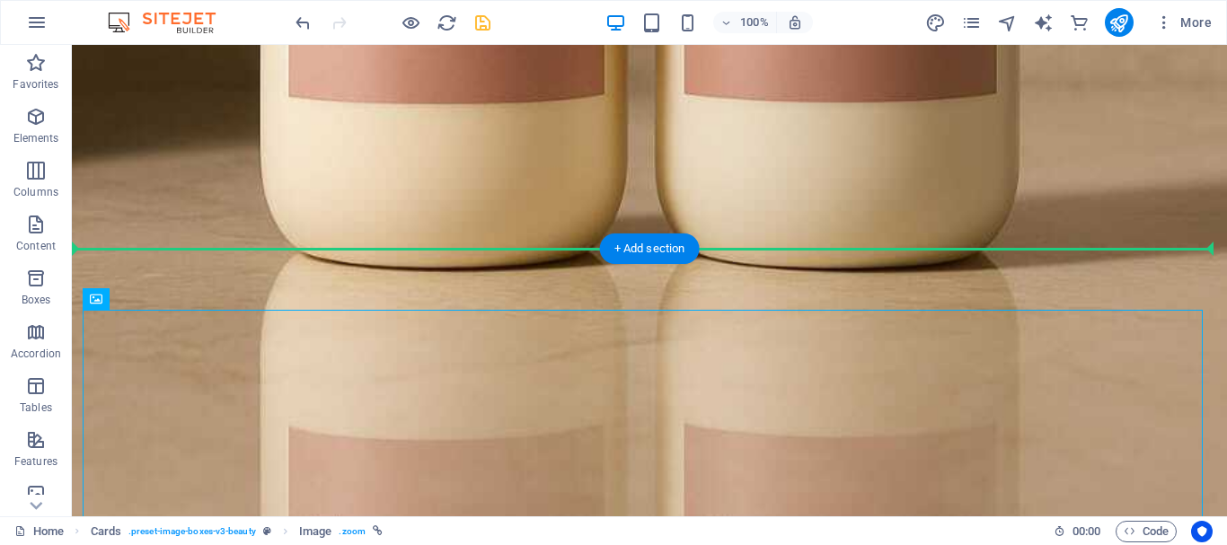
drag, startPoint x: 113, startPoint y: 317, endPoint x: 137, endPoint y: 253, distance: 68.2
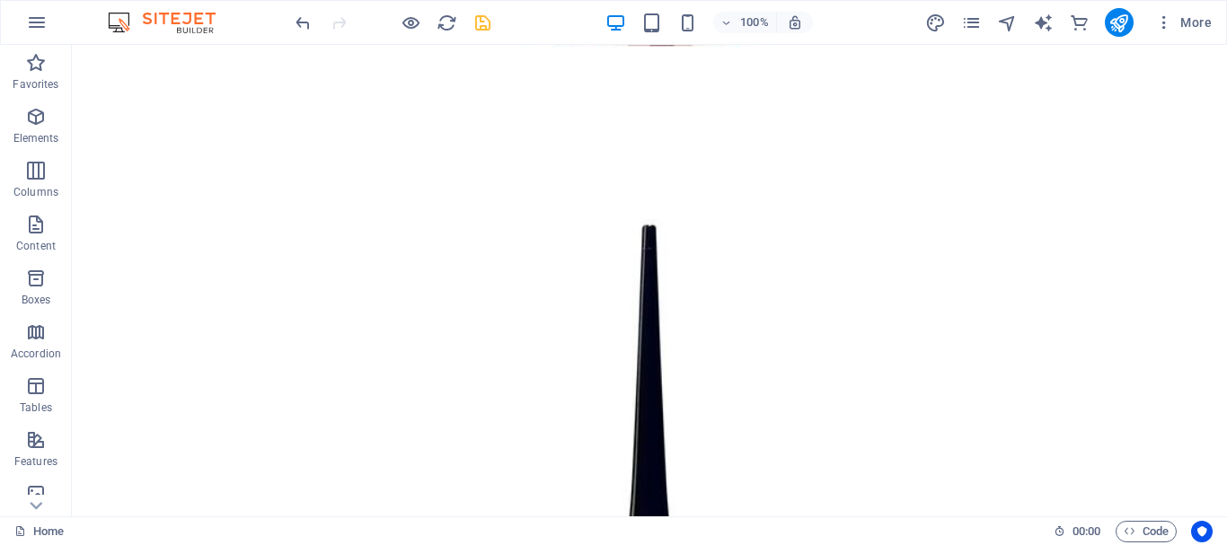
scroll to position [10371, 0]
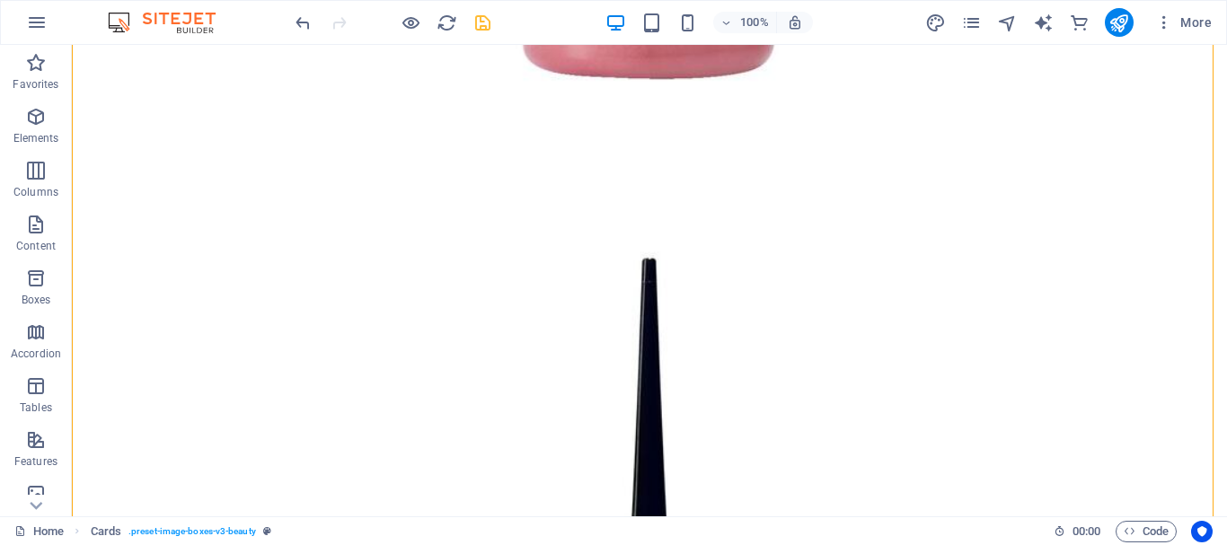
drag, startPoint x: 813, startPoint y: 423, endPoint x: 1173, endPoint y: 451, distance: 361.1
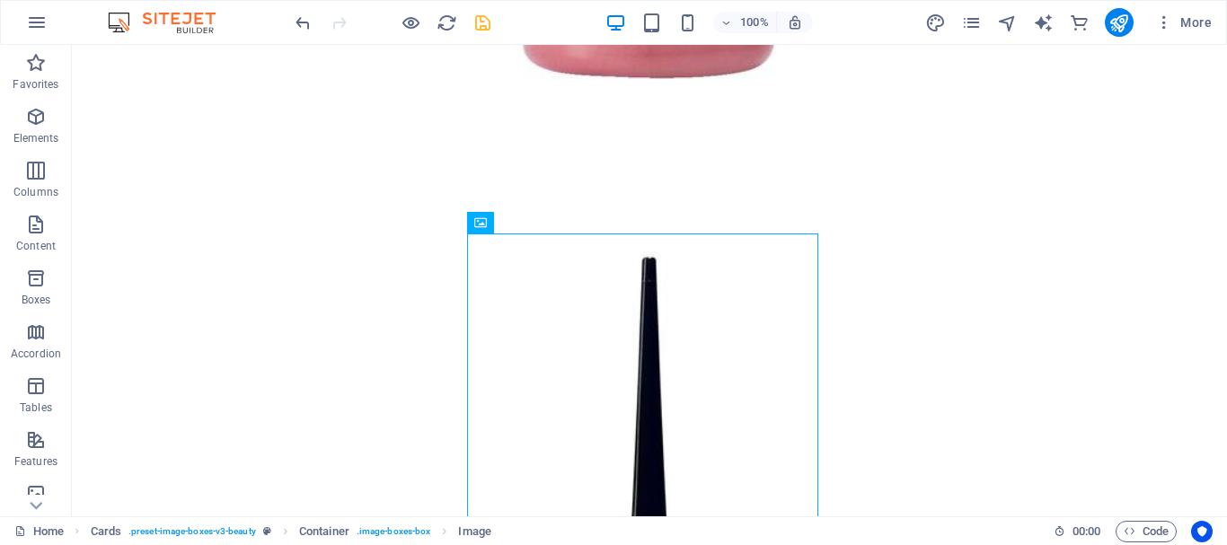
drag, startPoint x: 788, startPoint y: 420, endPoint x: 1196, endPoint y: 434, distance: 407.9
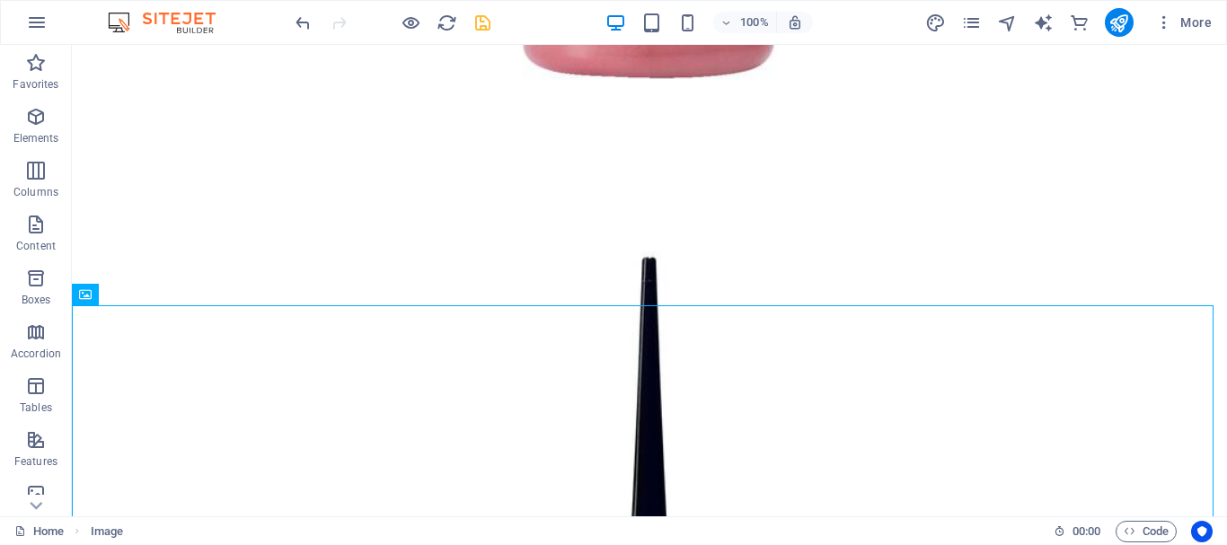
click at [1208, 521] on div "Home Image 00 : 00 Code" at bounding box center [613, 530] width 1227 height 29
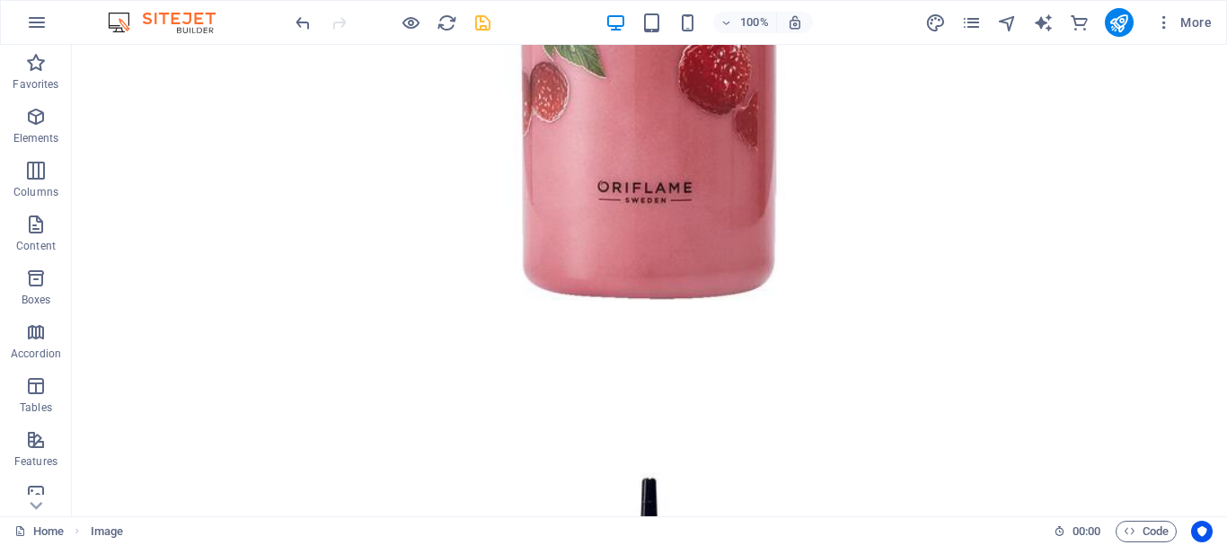
scroll to position [10103, 0]
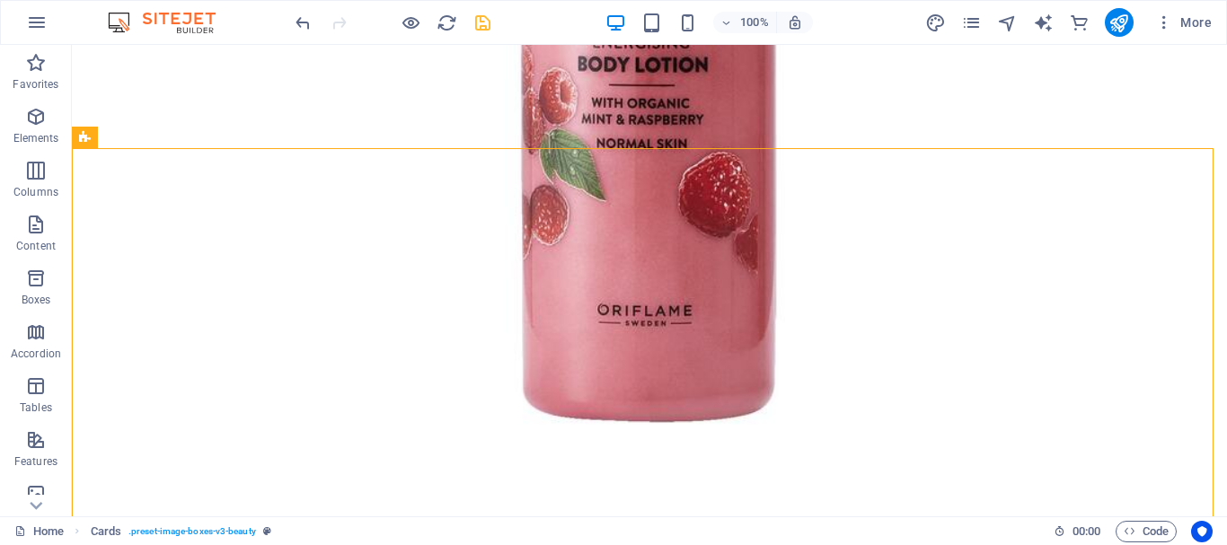
drag, startPoint x: 740, startPoint y: 429, endPoint x: 1226, endPoint y: 407, distance: 486.3
drag, startPoint x: 809, startPoint y: 401, endPoint x: 1194, endPoint y: 427, distance: 386.0
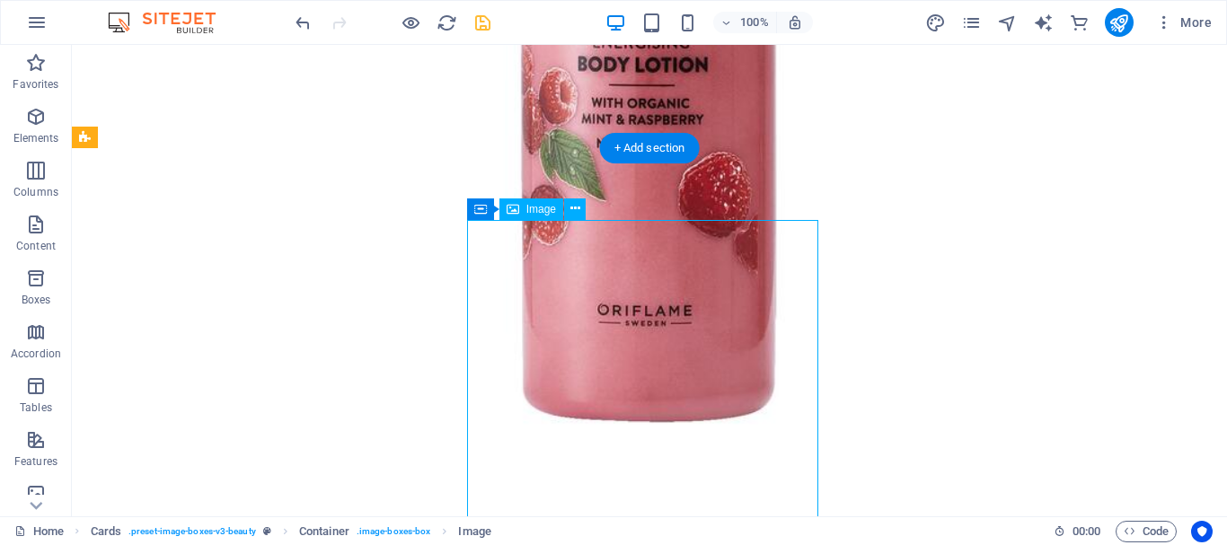
drag, startPoint x: 761, startPoint y: 404, endPoint x: 1167, endPoint y: 400, distance: 405.9
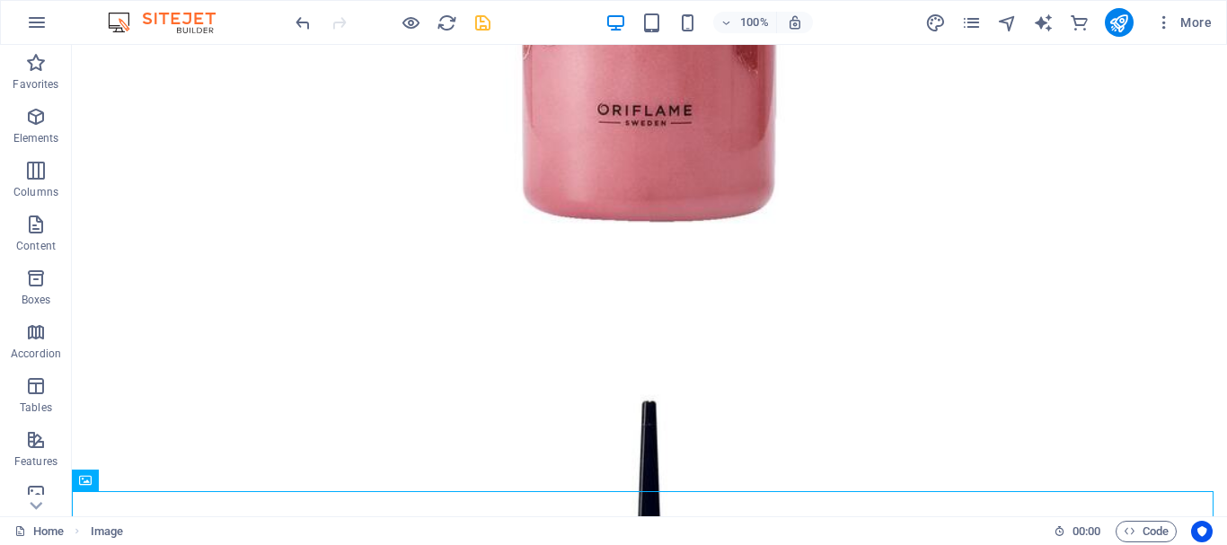
scroll to position [10209, 0]
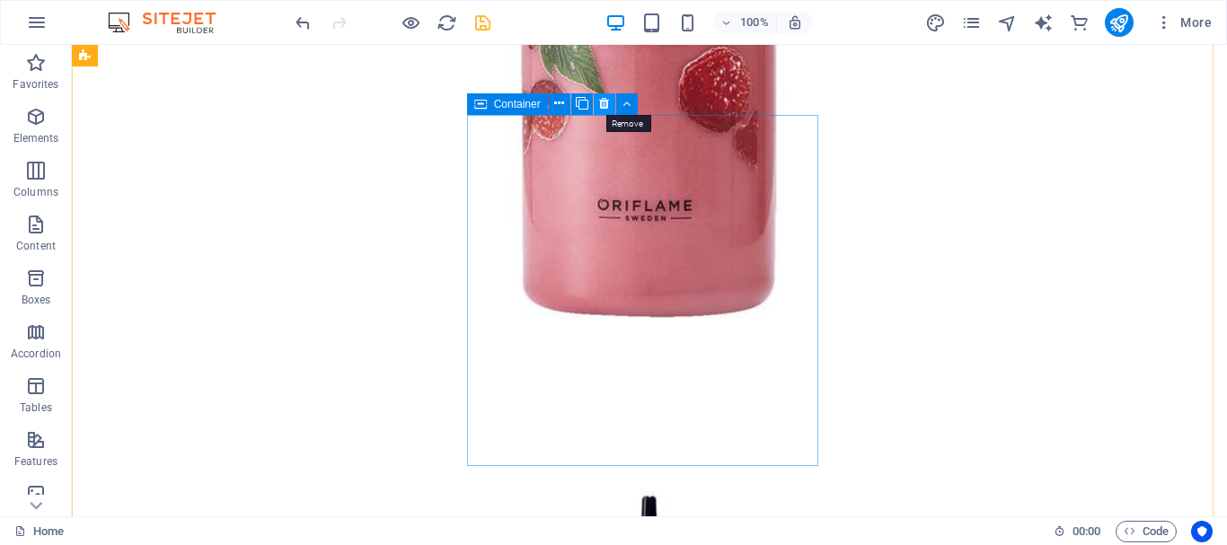
click at [611, 101] on button at bounding box center [605, 104] width 22 height 22
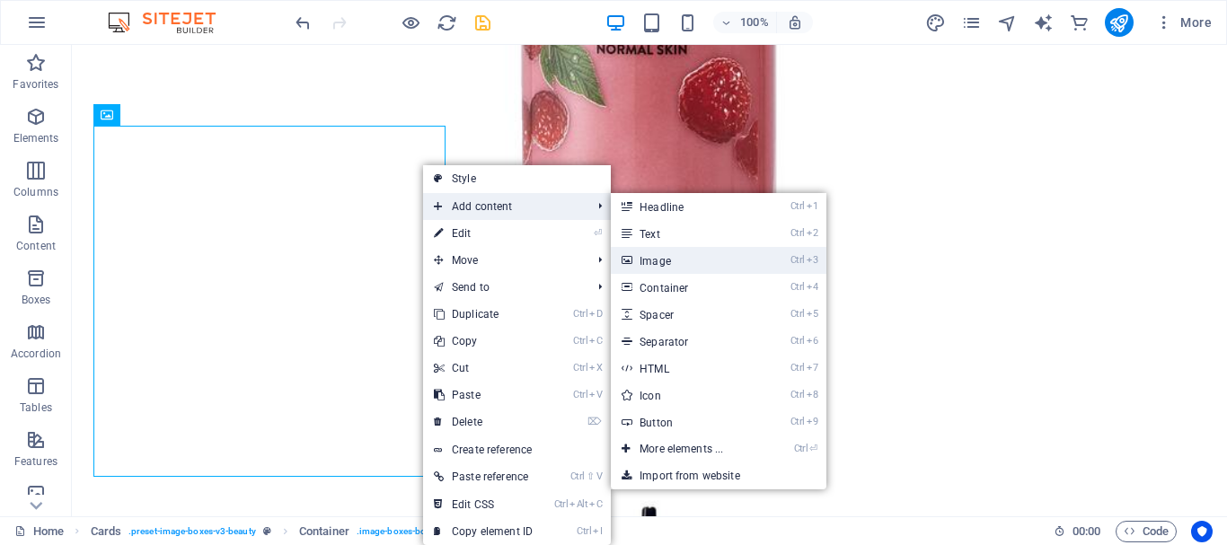
click at [660, 251] on link "Ctrl 3 Image" at bounding box center [685, 260] width 148 height 27
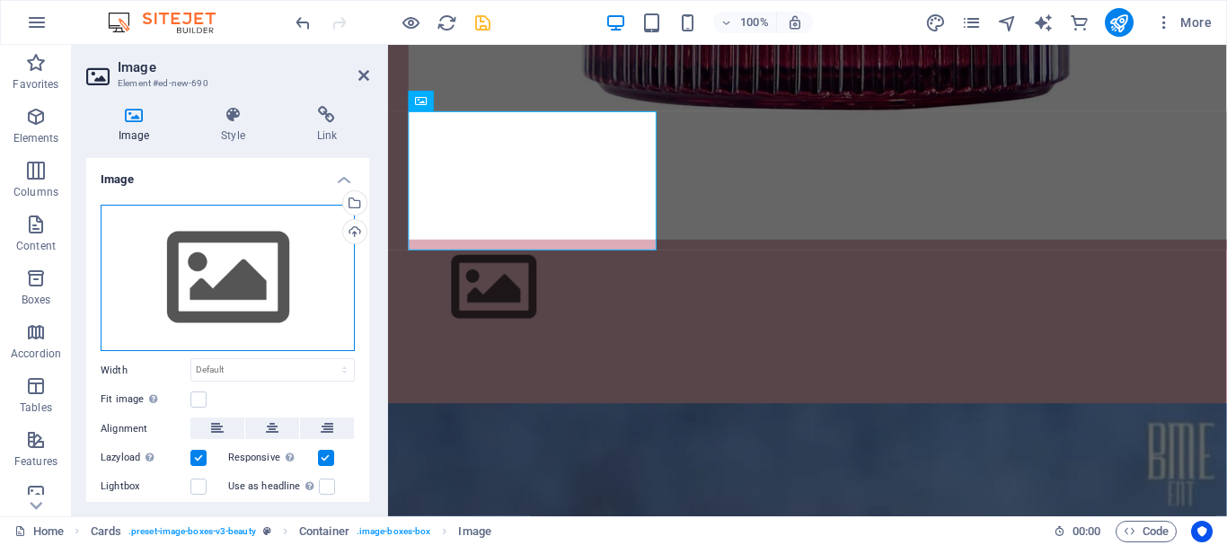
click at [238, 270] on div "Drag files here, click to choose files or select files from Files or our free s…" at bounding box center [228, 278] width 254 height 147
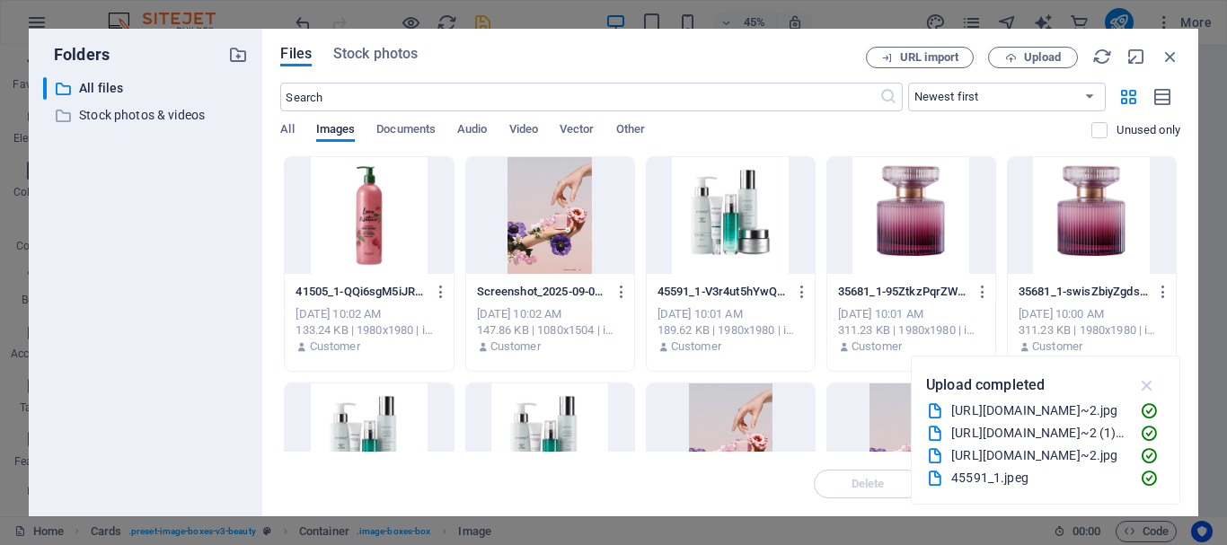
click at [1143, 382] on icon "button" at bounding box center [1147, 385] width 21 height 20
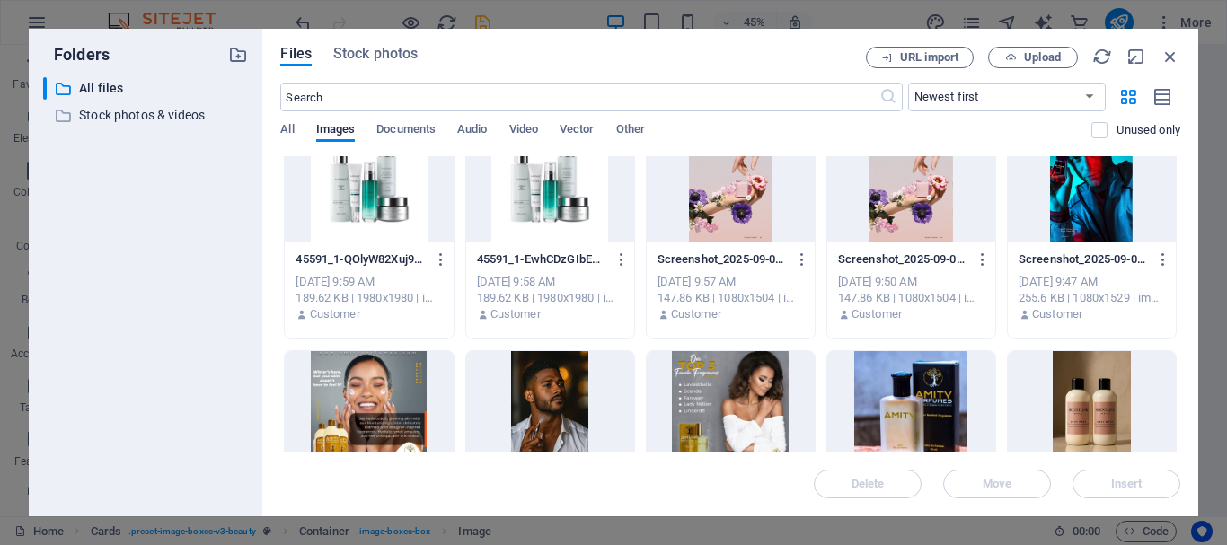
scroll to position [517, 0]
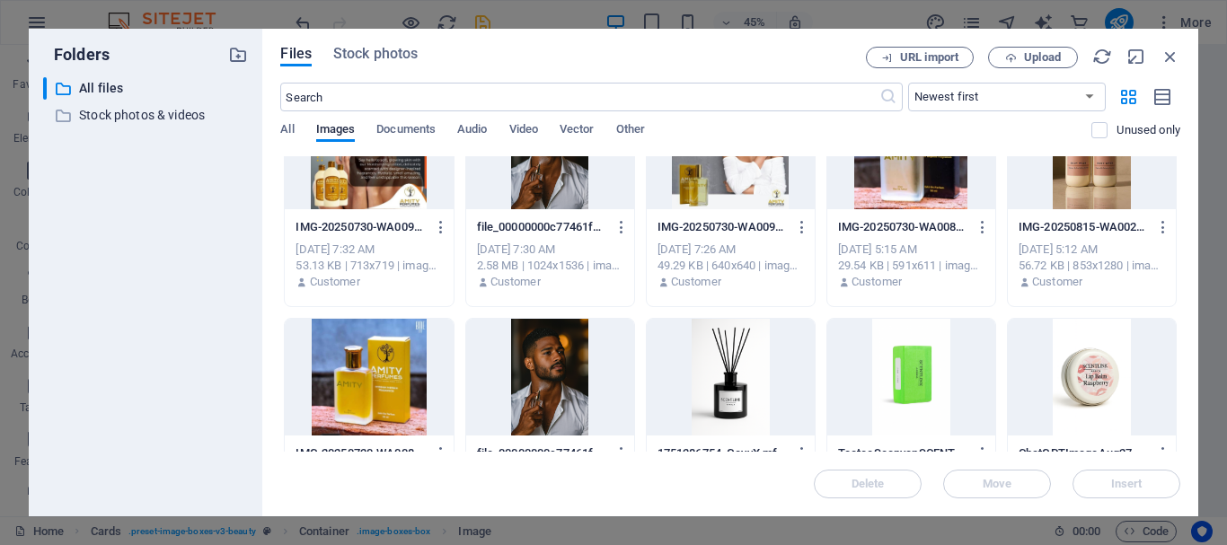
click at [1182, 387] on div "Files Stock photos URL import Upload ​ Newest first Oldest first Name (A-Z) Nam…" at bounding box center [730, 273] width 936 height 488
click at [1173, 392] on div "41505_1-QQi6sgM5iJRDtl3eDFSsrA.jpeg 41505_1-QQi6sgM5iJRDtl3eDFSsrA.jpeg Sep 2, …" at bounding box center [730, 312] width 900 height 1347
click at [1173, 382] on div "41505_1-QQi6sgM5iJRDtl3eDFSsrA.jpeg 41505_1-QQi6sgM5iJRDtl3eDFSsrA.jpeg Sep 2, …" at bounding box center [730, 312] width 900 height 1347
click at [1173, 372] on div "41505_1-QQi6sgM5iJRDtl3eDFSsrA.jpeg 41505_1-QQi6sgM5iJRDtl3eDFSsrA.jpeg Sep 2, …" at bounding box center [730, 312] width 900 height 1347
click at [1174, 356] on div "41505_1-QQi6sgM5iJRDtl3eDFSsrA.jpeg 41505_1-QQi6sgM5iJRDtl3eDFSsrA.jpeg Sep 2, …" at bounding box center [730, 312] width 900 height 1347
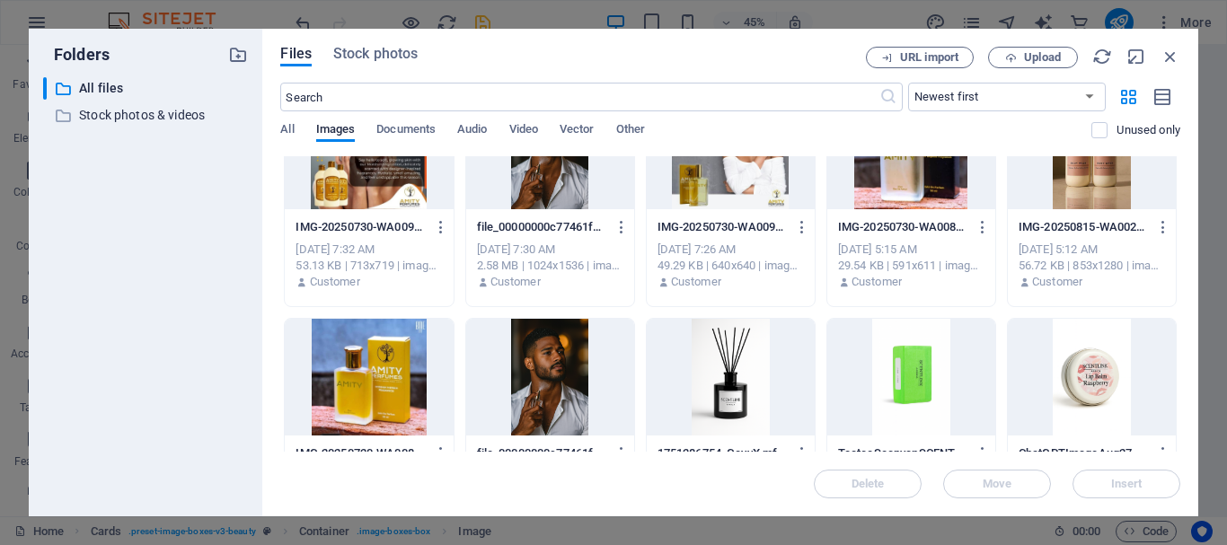
click at [1174, 356] on div "41505_1-QQi6sgM5iJRDtl3eDFSsrA.jpeg 41505_1-QQi6sgM5iJRDtl3eDFSsrA.jpeg Sep 2, …" at bounding box center [730, 312] width 900 height 1347
click at [1171, 425] on div at bounding box center [1091, 377] width 168 height 117
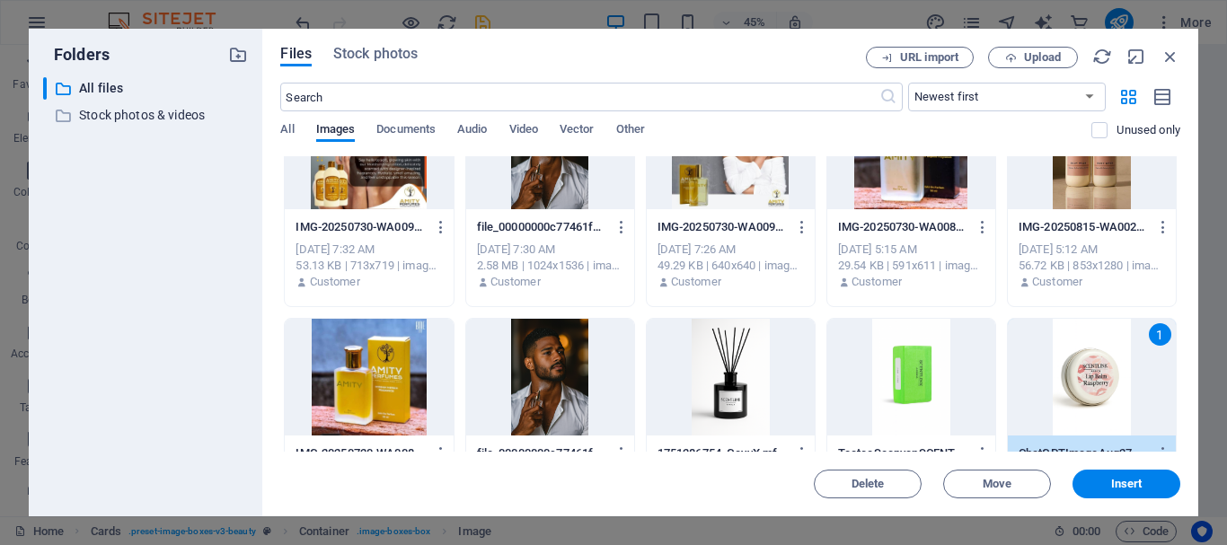
click at [1174, 415] on div "41505_1-QQi6sgM5iJRDtl3eDFSsrA.jpeg 41505_1-QQi6sgM5iJRDtl3eDFSsrA.jpeg Sep 2, …" at bounding box center [730, 312] width 900 height 1347
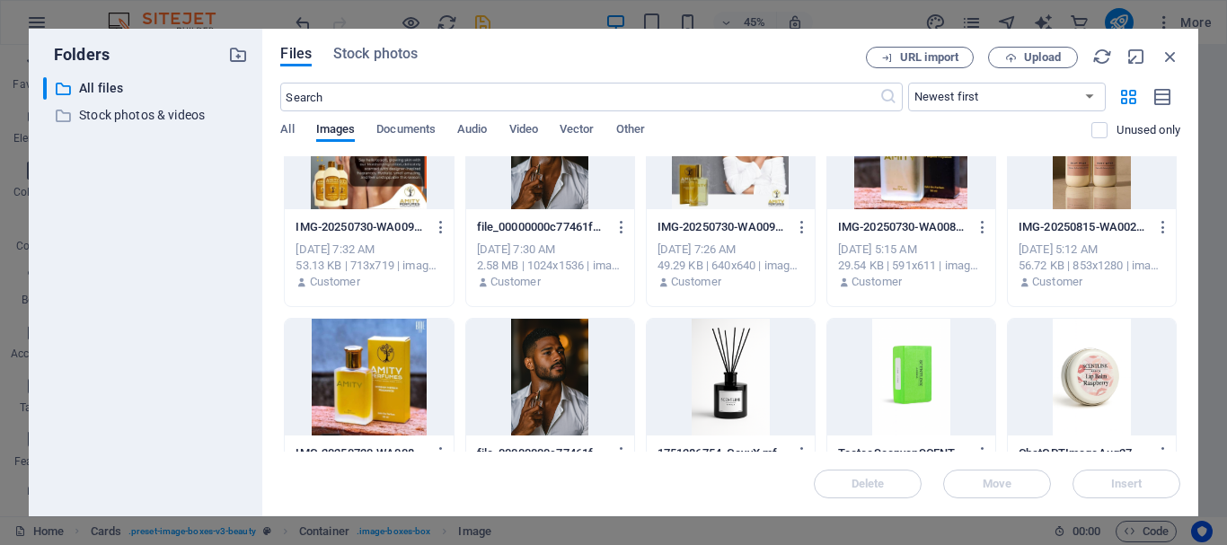
click at [1174, 409] on div "41505_1-QQi6sgM5iJRDtl3eDFSsrA.jpeg 41505_1-QQi6sgM5iJRDtl3eDFSsrA.jpeg Sep 2, …" at bounding box center [730, 312] width 900 height 1347
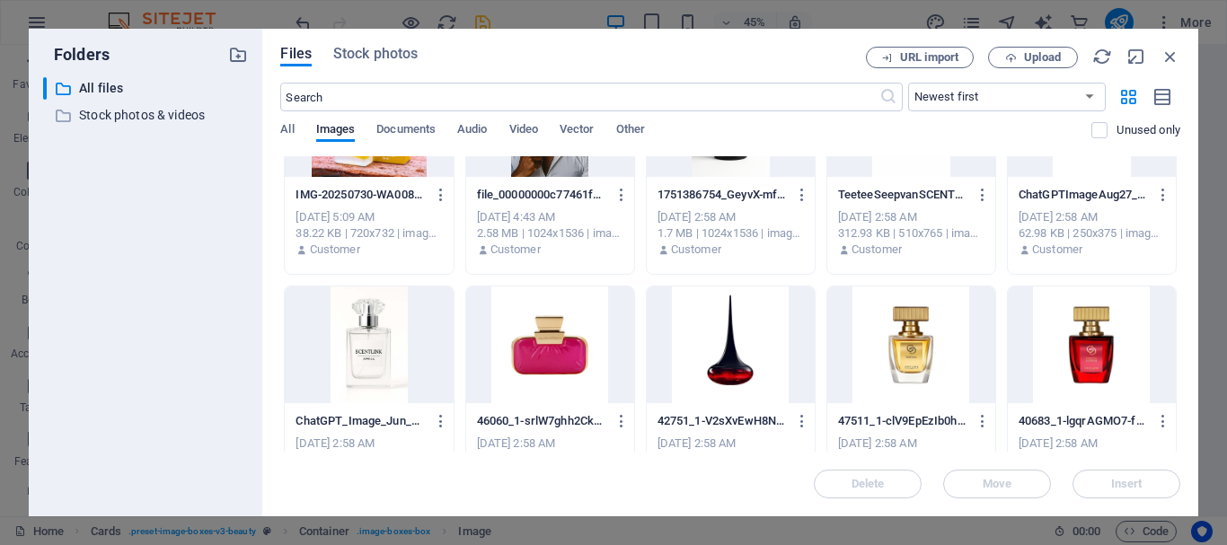
scroll to position [1034, 0]
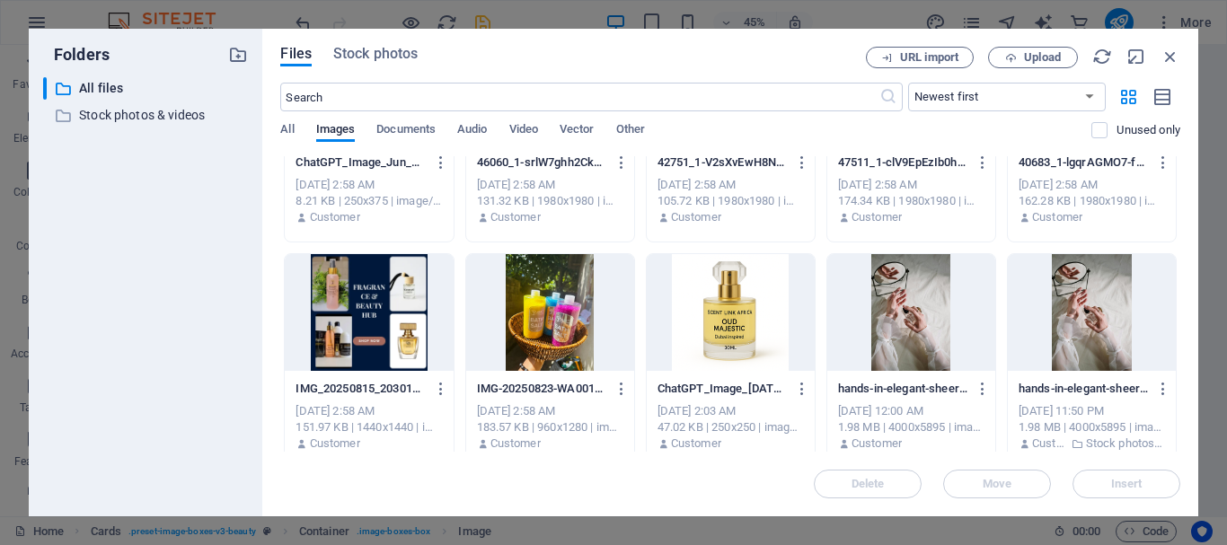
click at [736, 322] on div at bounding box center [731, 312] width 168 height 117
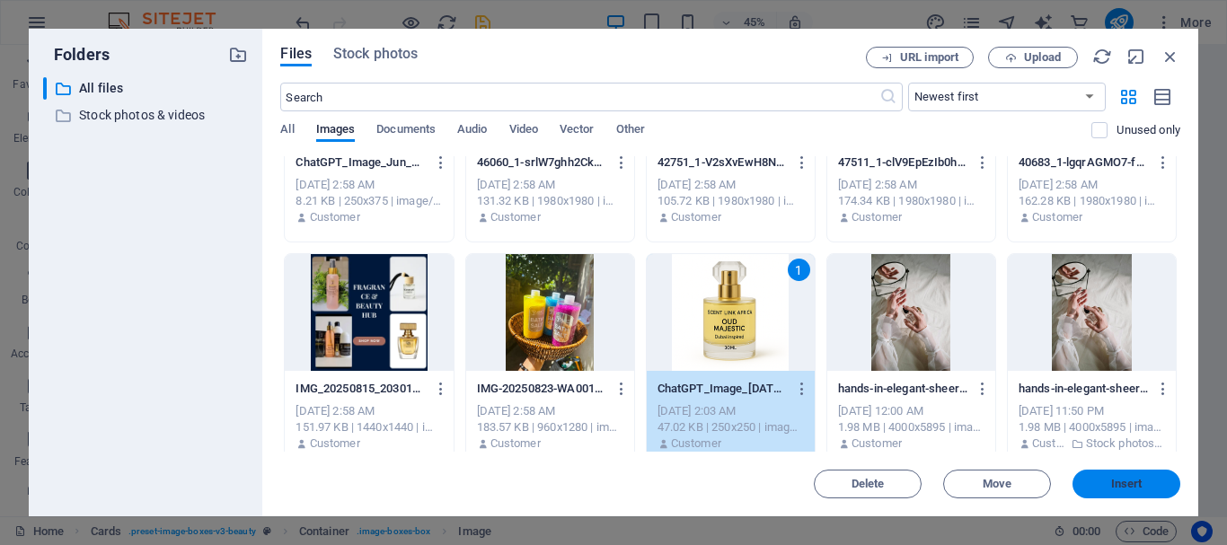
click at [1108, 470] on button "Insert" at bounding box center [1126, 484] width 108 height 29
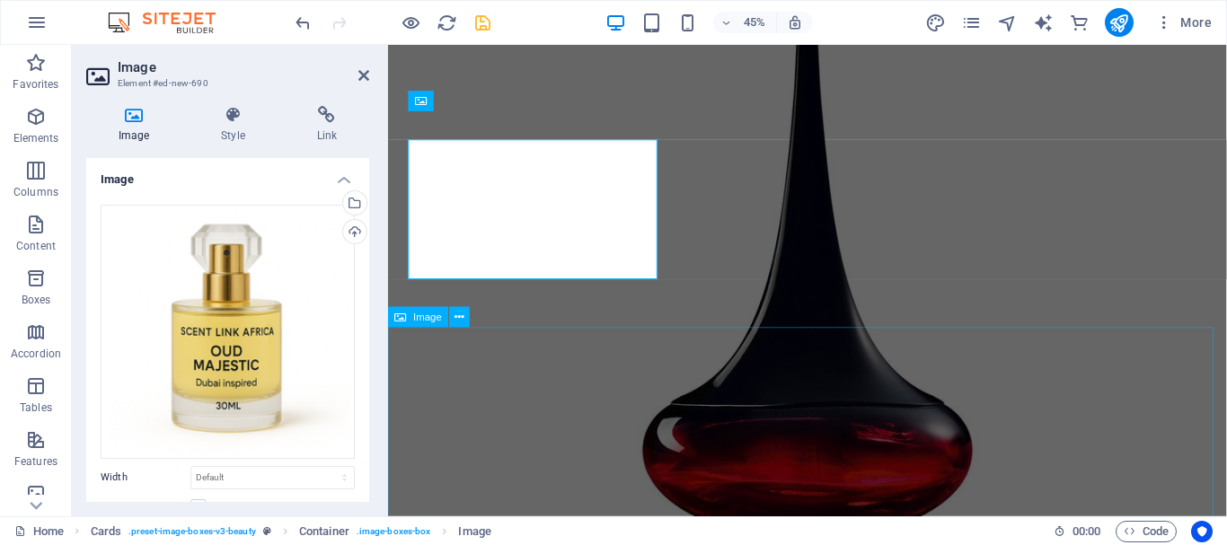
scroll to position [8767, 0]
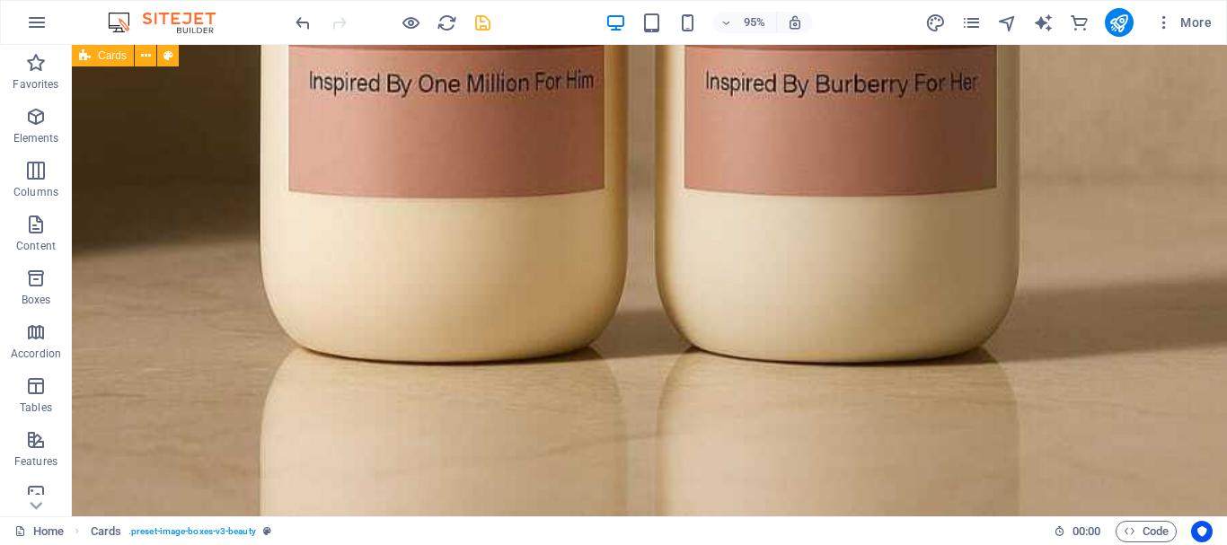
scroll to position [10198, 0]
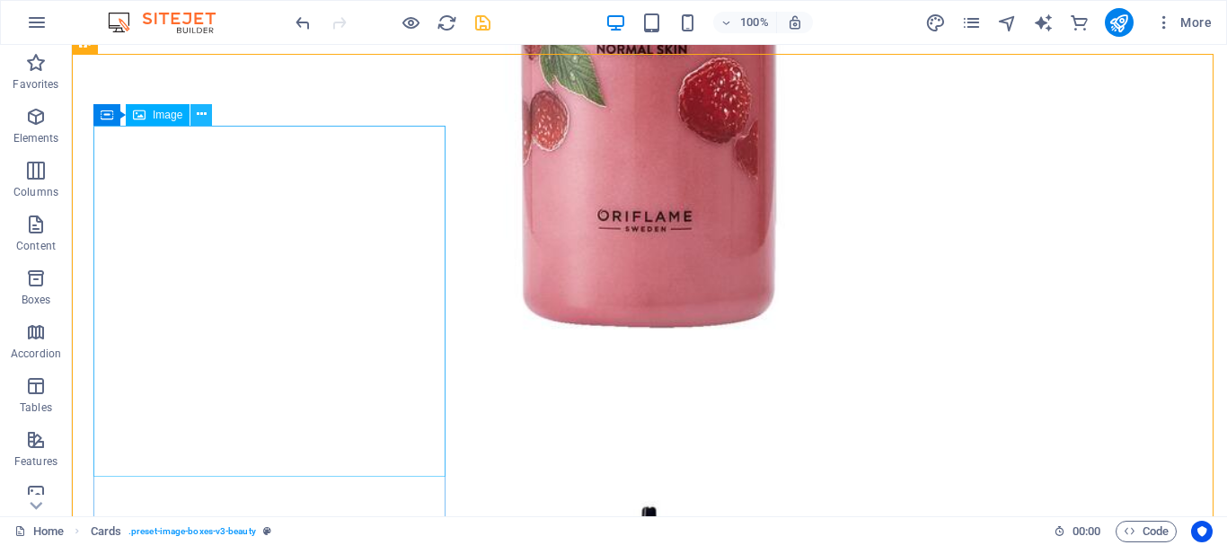
click at [198, 106] on icon at bounding box center [202, 114] width 10 height 19
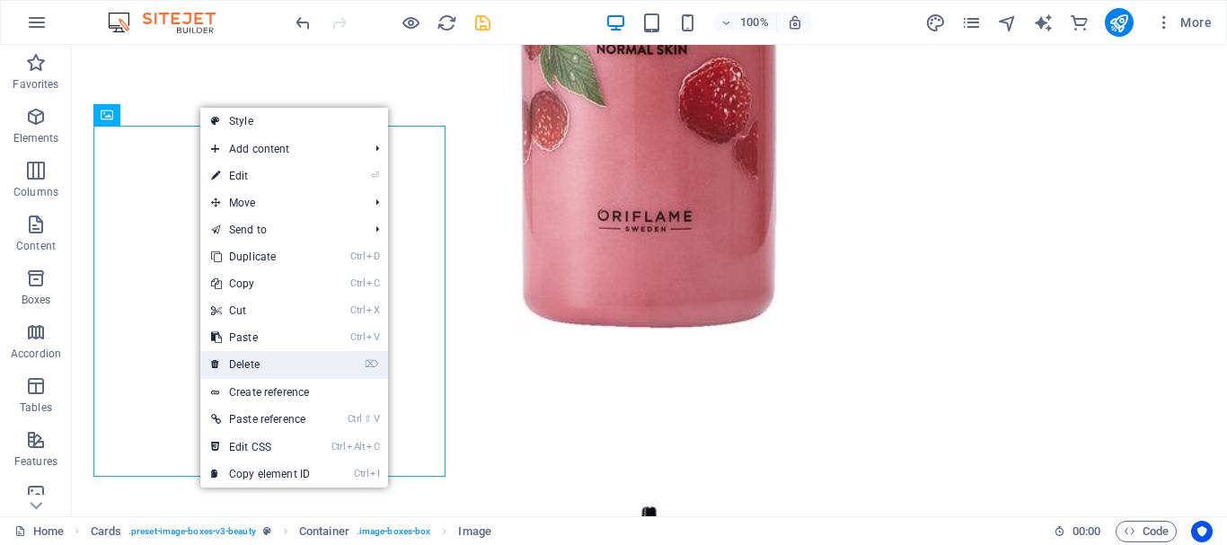
click at [249, 370] on link "⌦ Delete" at bounding box center [260, 364] width 120 height 27
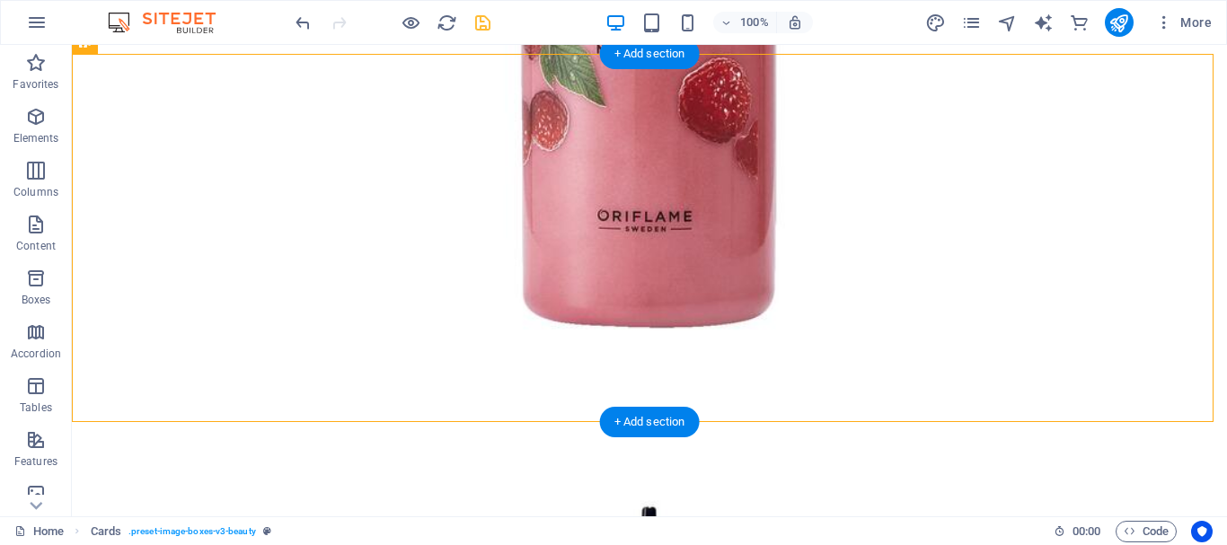
drag, startPoint x: 265, startPoint y: 284, endPoint x: 1203, endPoint y: 269, distance: 938.4
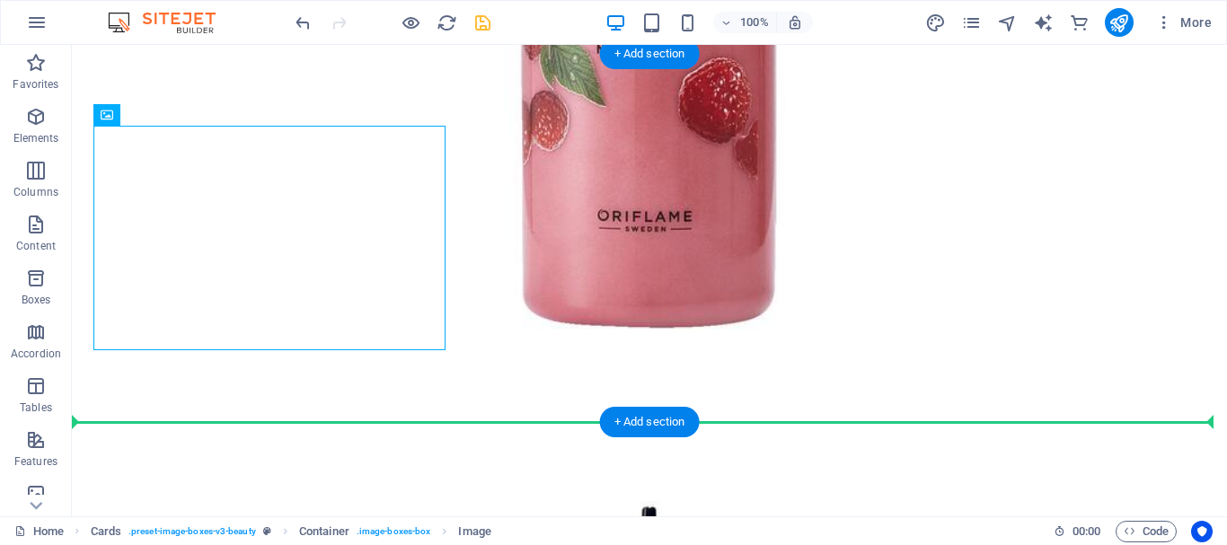
drag, startPoint x: 298, startPoint y: 231, endPoint x: 1179, endPoint y: 243, distance: 881.0
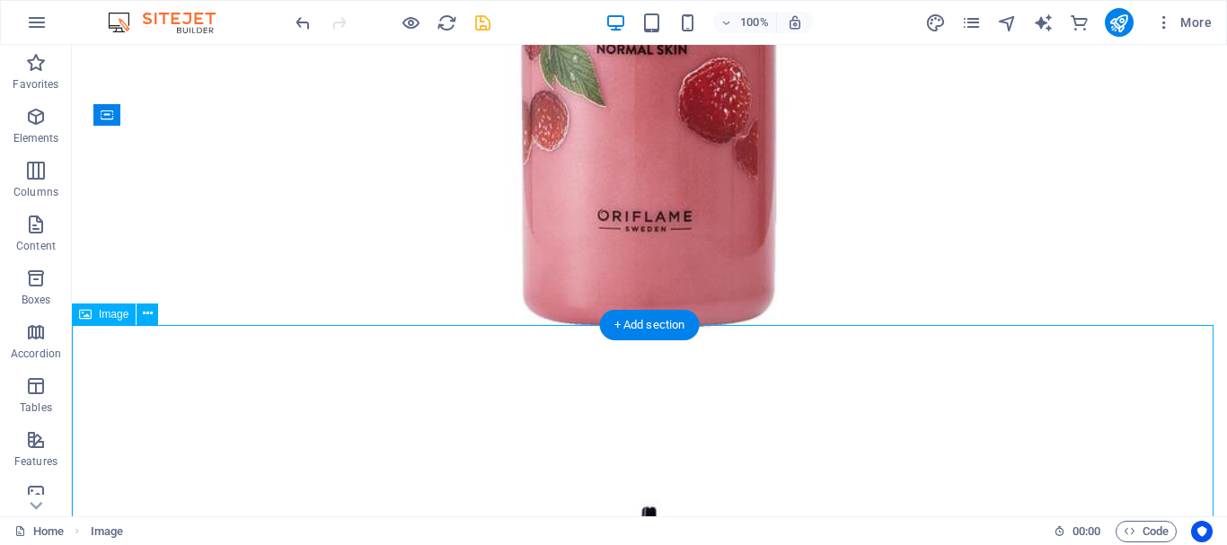
drag, startPoint x: 153, startPoint y: 381, endPoint x: 1211, endPoint y: 413, distance: 1059.1
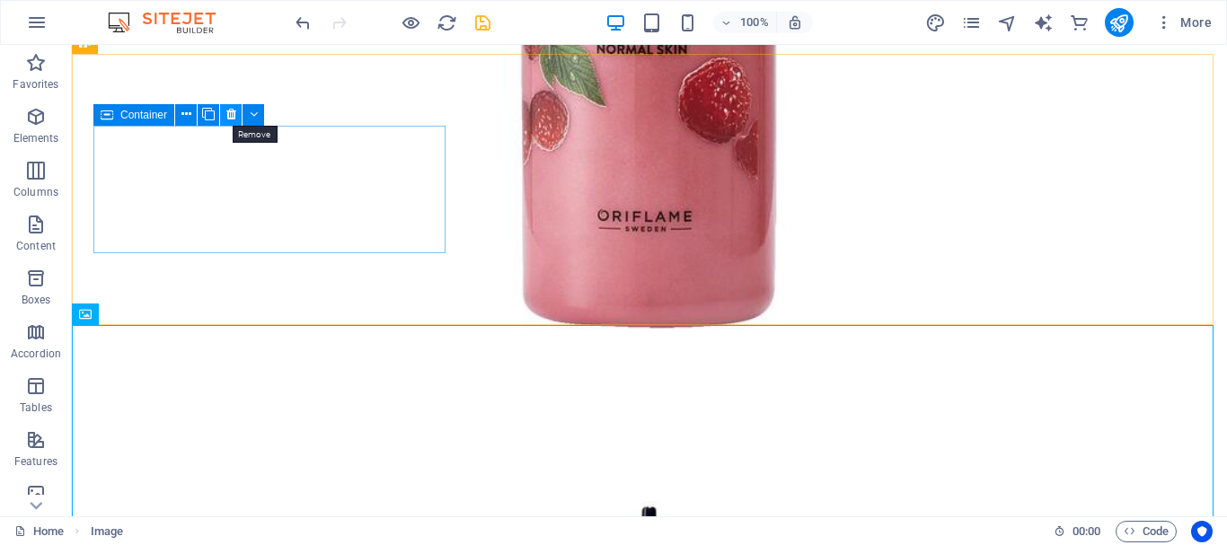
click at [226, 113] on icon at bounding box center [231, 114] width 10 height 19
click at [229, 119] on icon at bounding box center [231, 114] width 10 height 19
click at [229, 107] on icon at bounding box center [231, 114] width 10 height 19
click at [229, 113] on icon at bounding box center [231, 114] width 10 height 19
click at [234, 121] on icon at bounding box center [231, 114] width 10 height 19
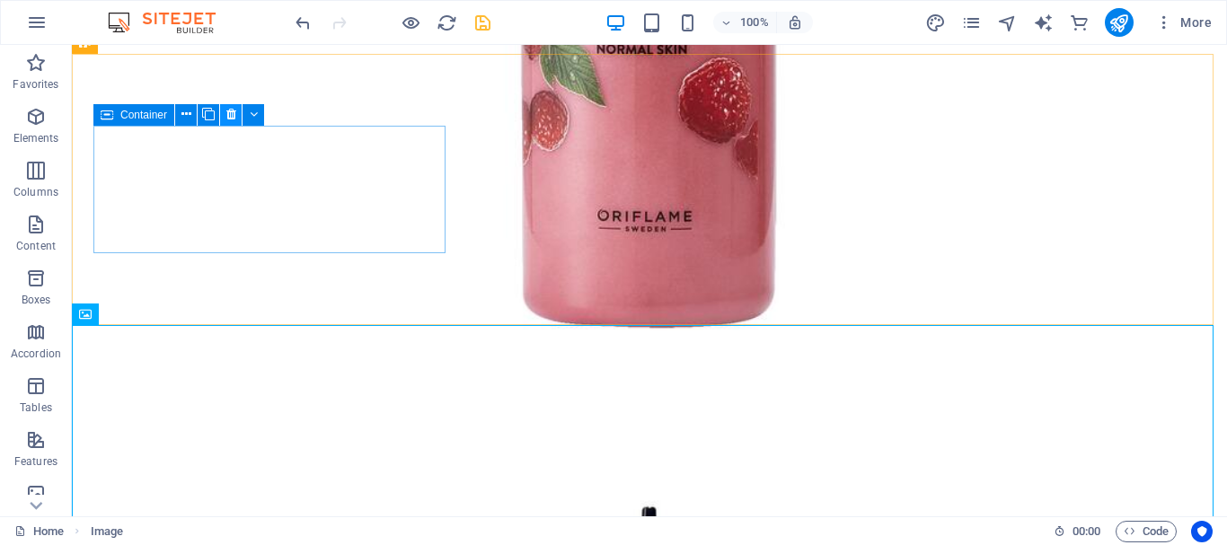
click at [234, 120] on icon at bounding box center [231, 114] width 10 height 19
click at [234, 117] on icon at bounding box center [231, 114] width 10 height 19
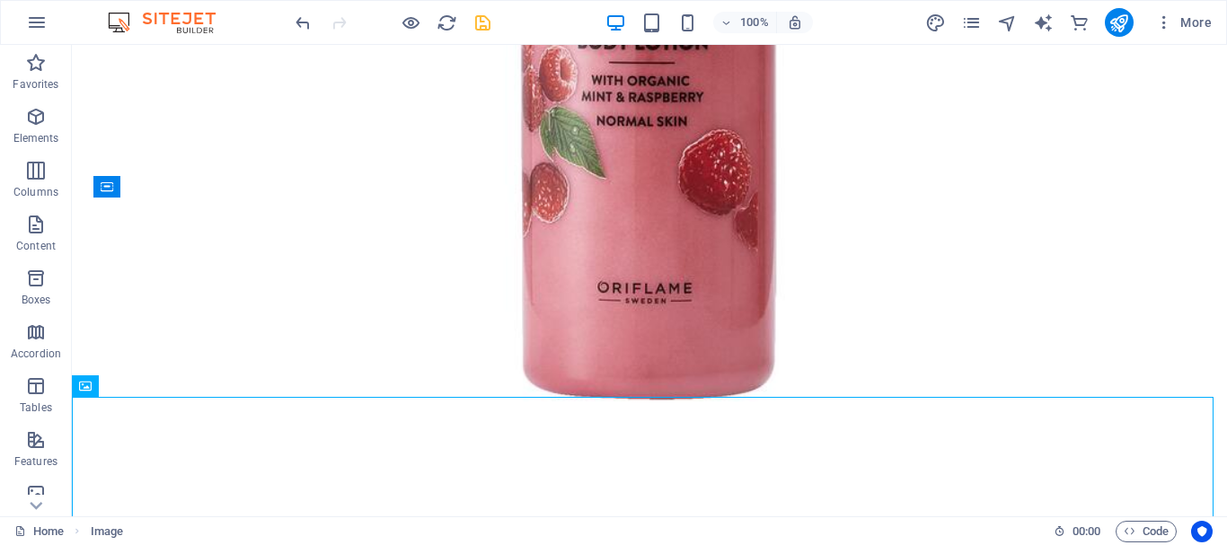
scroll to position [10090, 0]
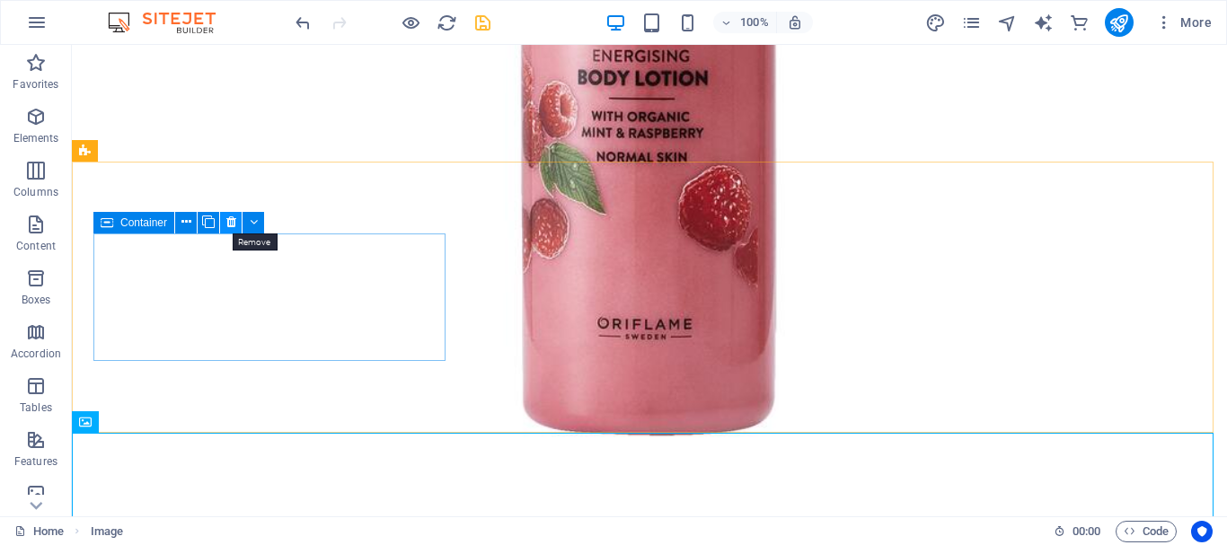
click at [234, 226] on icon at bounding box center [231, 222] width 10 height 19
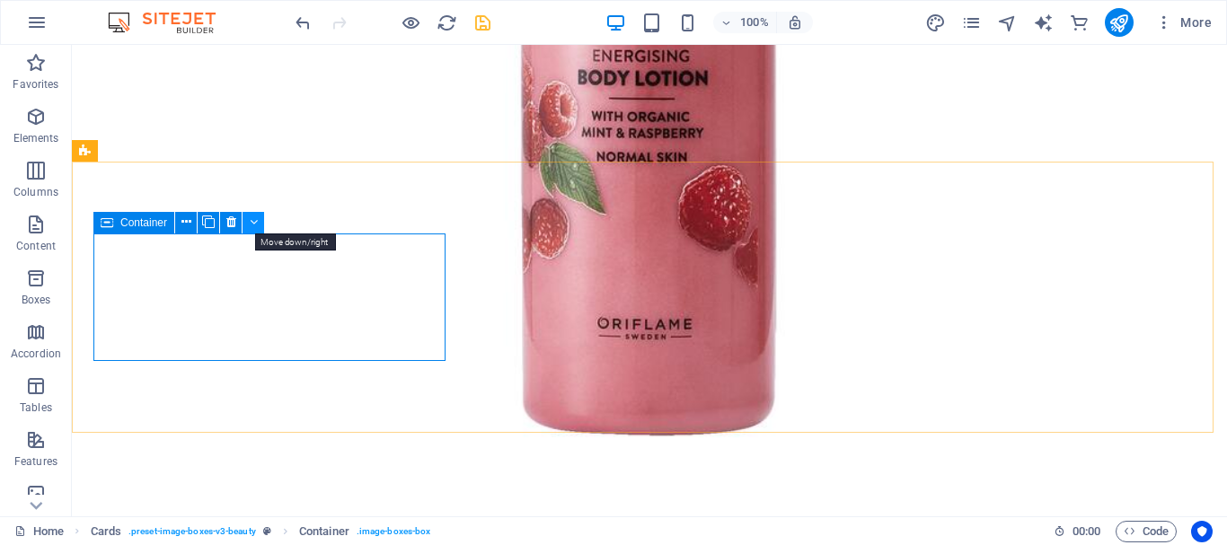
click at [256, 216] on icon at bounding box center [254, 222] width 8 height 19
click at [234, 225] on icon at bounding box center [231, 222] width 10 height 19
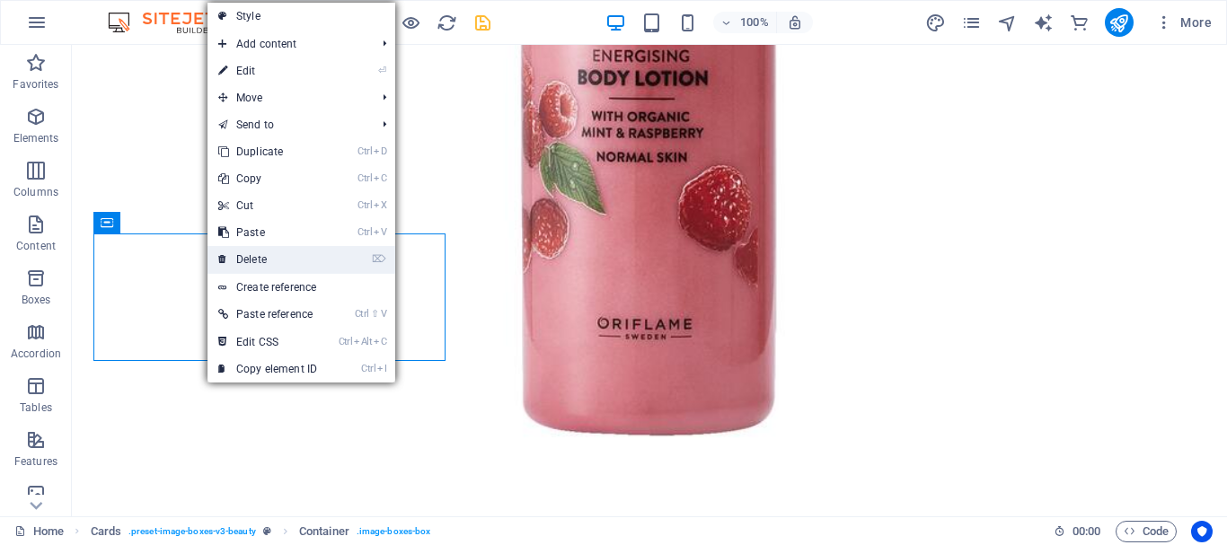
click at [230, 254] on link "⌦ Delete" at bounding box center [267, 259] width 120 height 27
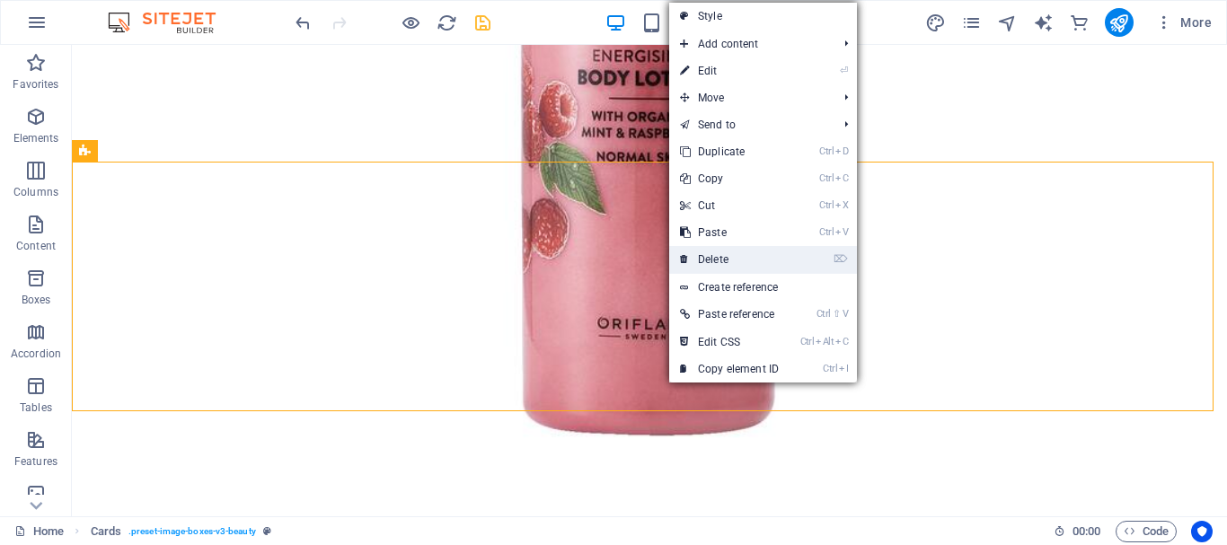
click at [686, 261] on icon at bounding box center [684, 259] width 9 height 27
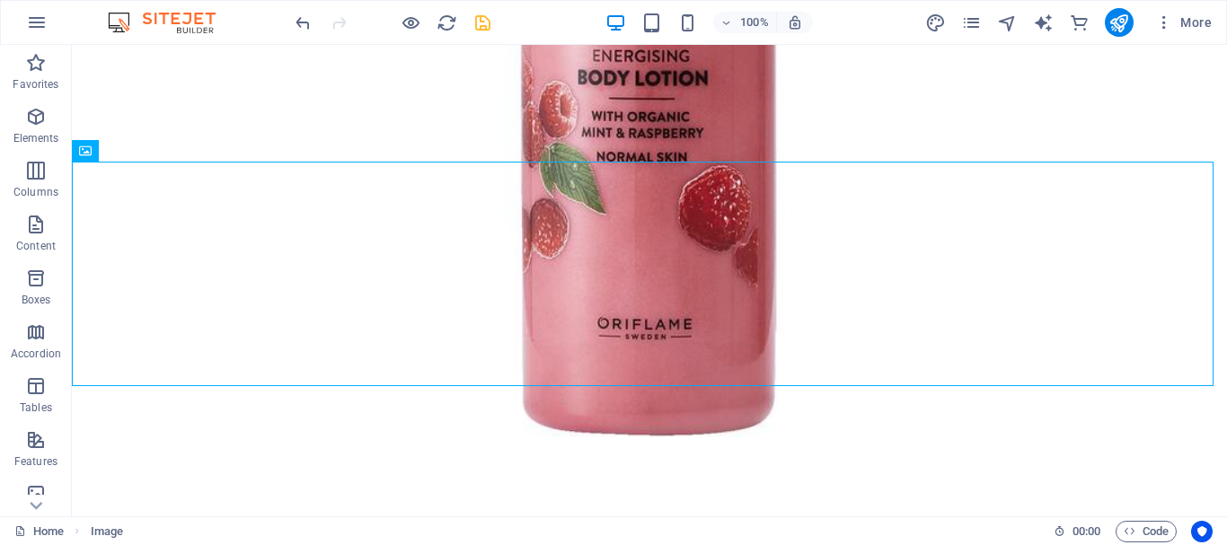
drag, startPoint x: 273, startPoint y: 260, endPoint x: 1226, endPoint y: 281, distance: 952.9
drag, startPoint x: 295, startPoint y: 311, endPoint x: 1198, endPoint y: 296, distance: 902.5
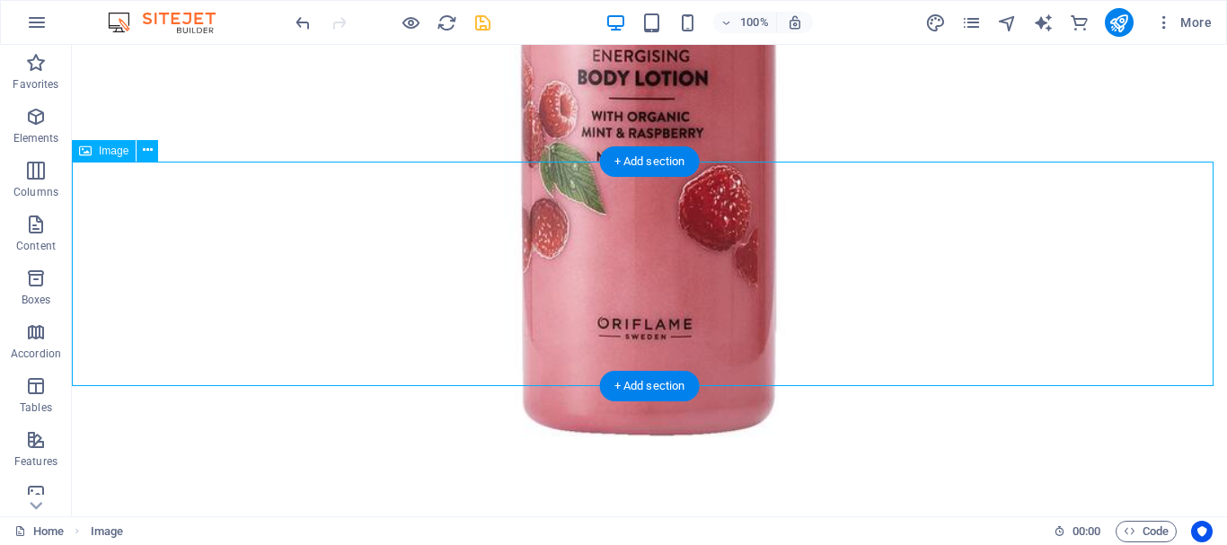
drag, startPoint x: 262, startPoint y: 297, endPoint x: 1152, endPoint y: 306, distance: 889.9
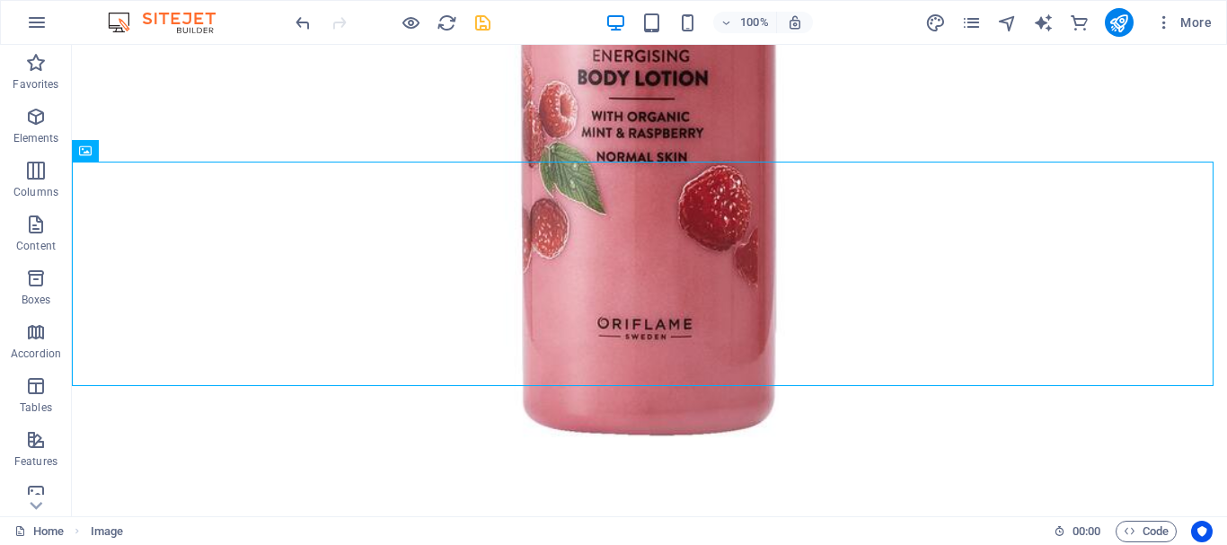
drag, startPoint x: 253, startPoint y: 288, endPoint x: 1226, endPoint y: 275, distance: 972.5
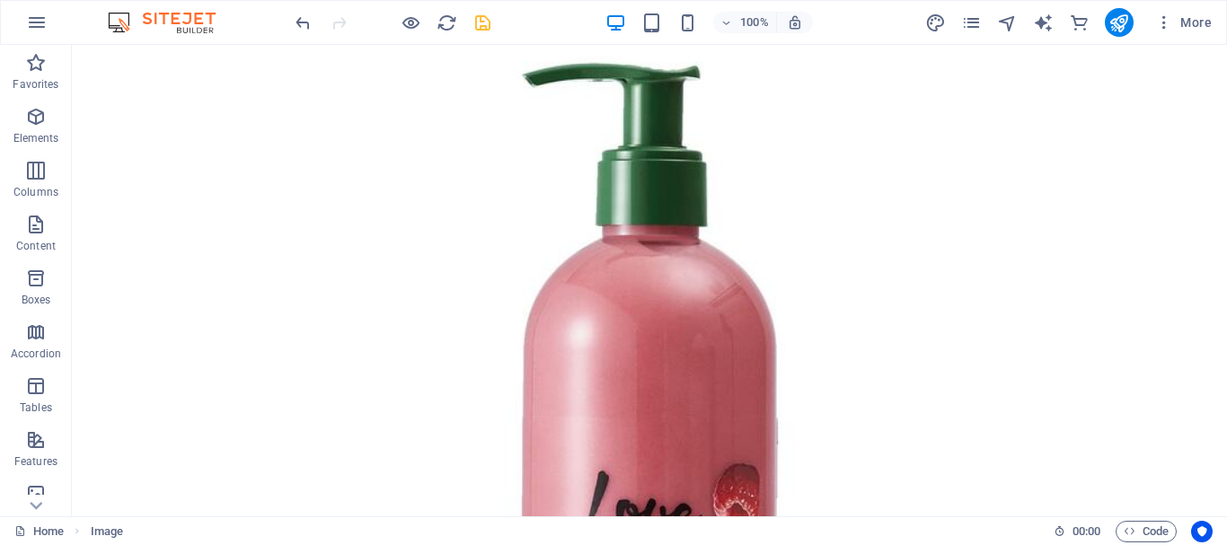
scroll to position [9480, 0]
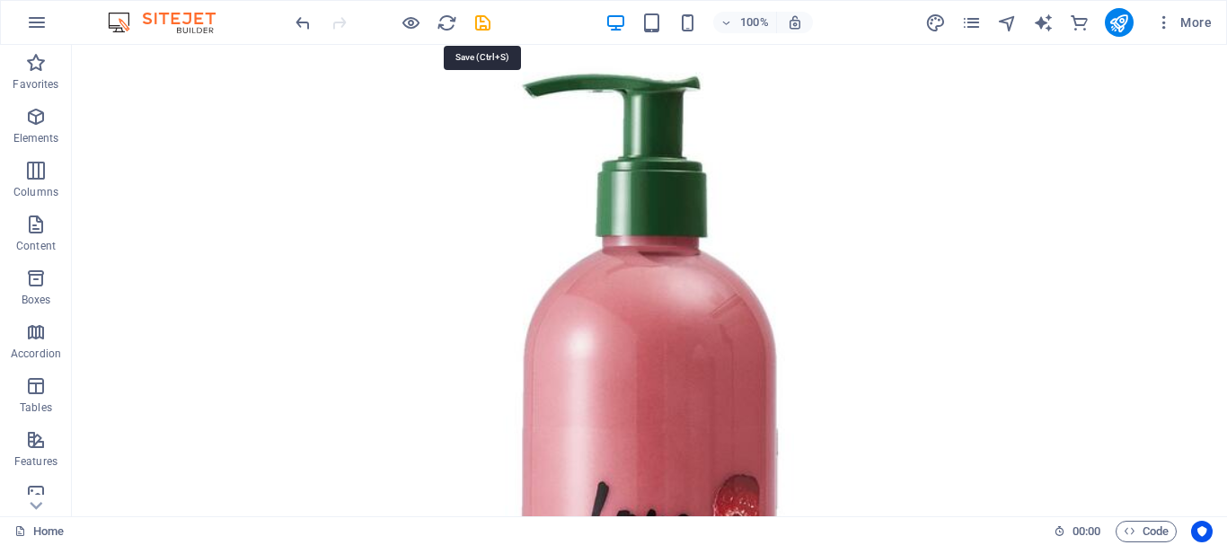
click at [479, 22] on icon "save" at bounding box center [482, 23] width 21 height 21
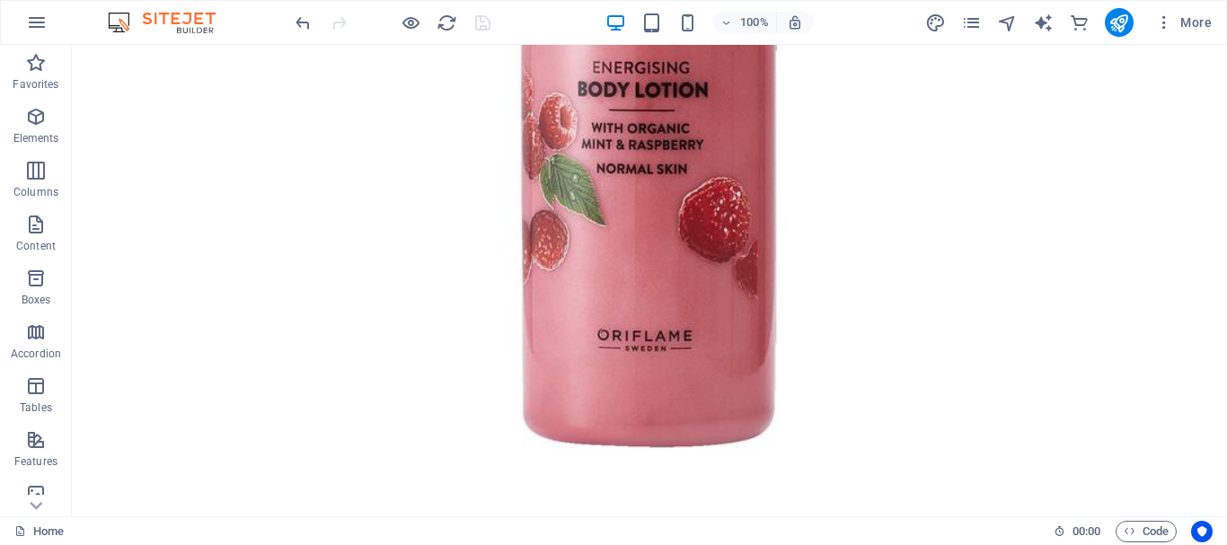
scroll to position [9923, 0]
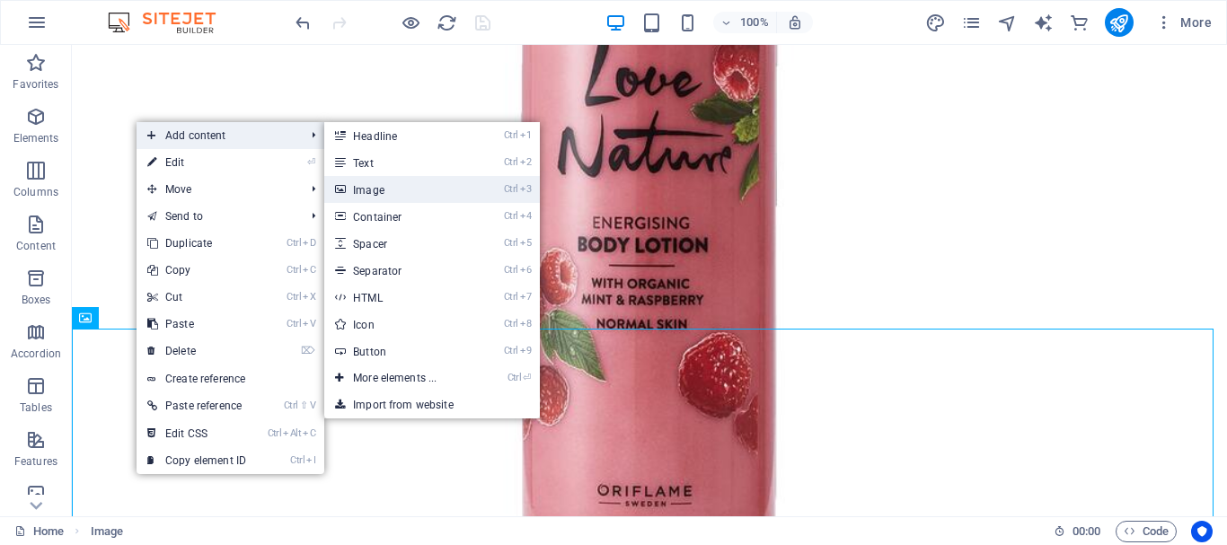
click at [390, 185] on link "Ctrl 3 Image" at bounding box center [398, 189] width 148 height 27
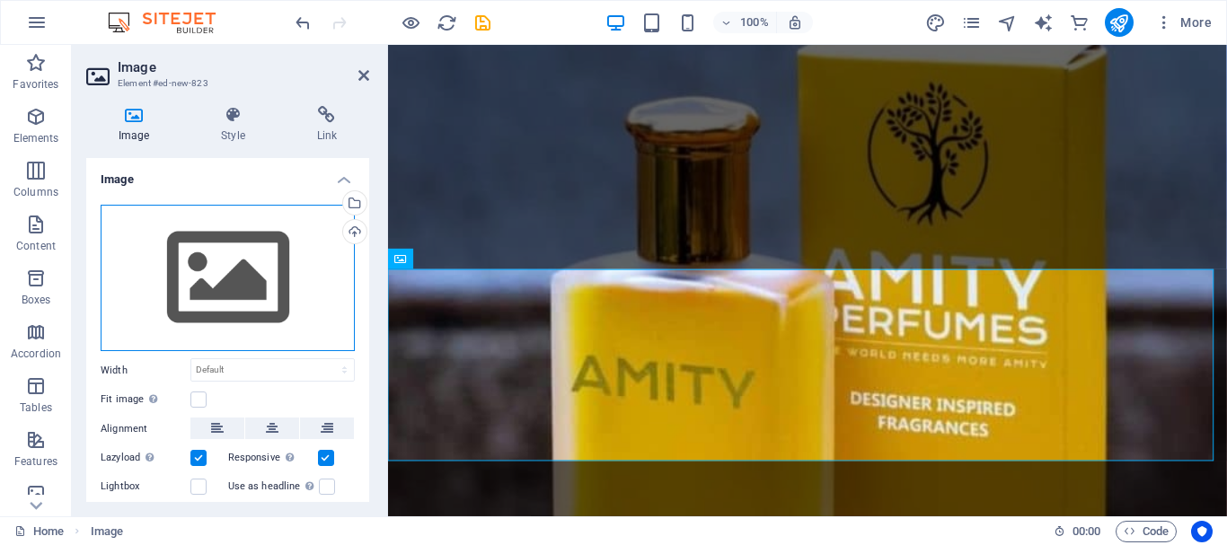
click at [245, 261] on div "Drag files here, click to choose files or select files from Files or our free s…" at bounding box center [228, 278] width 254 height 147
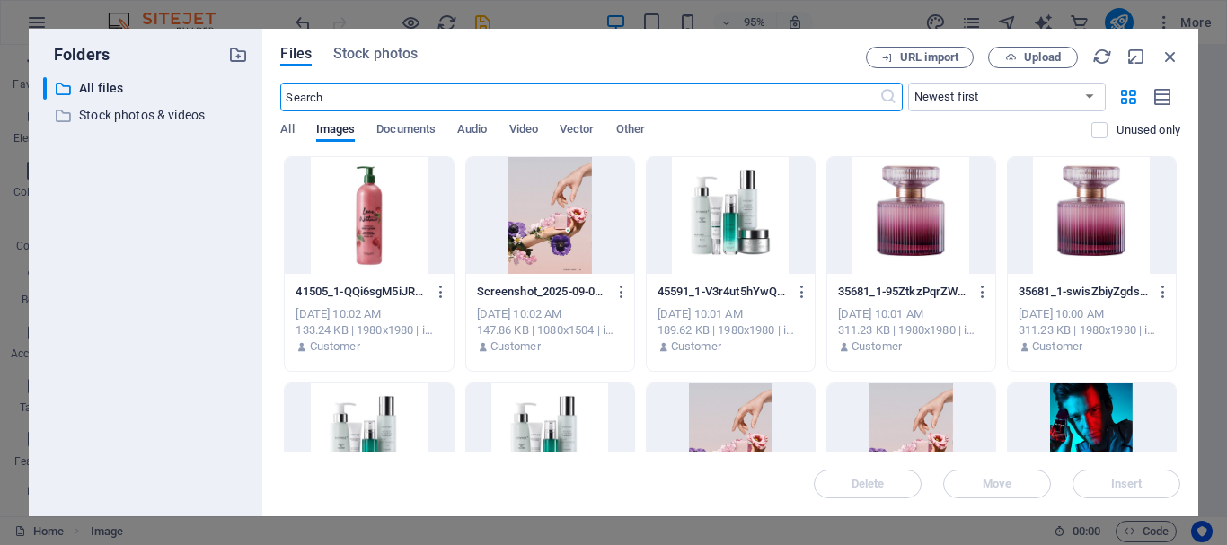
scroll to position [8518, 0]
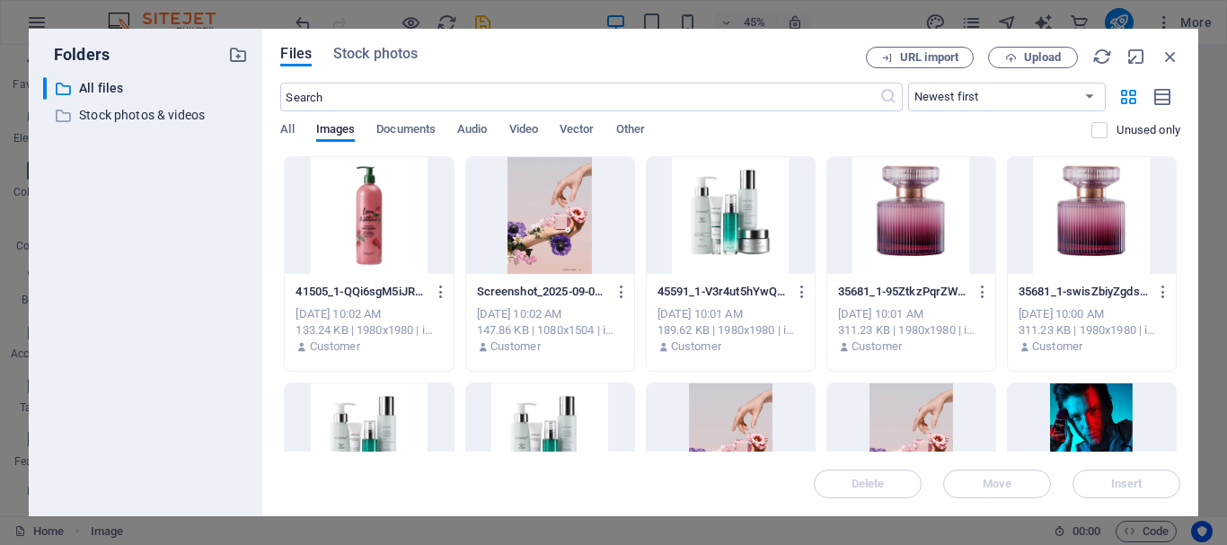
click at [1172, 260] on div "35681_1-swisZbiyZgdsJh1zfKtMww.jpeg 35681_1-swisZbiyZgdsJh1zfKtMww.jpeg Sep 2, …" at bounding box center [1092, 264] width 170 height 216
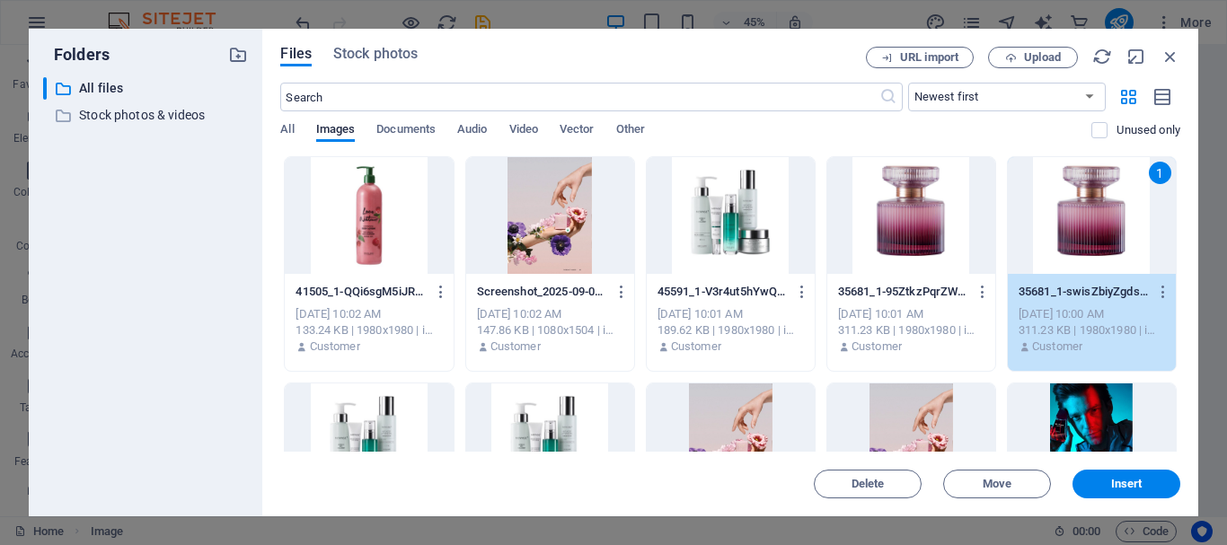
click at [1181, 269] on div "Files Stock photos URL import Upload ​ Newest first Oldest first Name (A-Z) Nam…" at bounding box center [730, 273] width 936 height 488
click at [1181, 286] on div "Files Stock photos URL import Upload ​ Newest first Oldest first Name (A-Z) Nam…" at bounding box center [730, 273] width 936 height 488
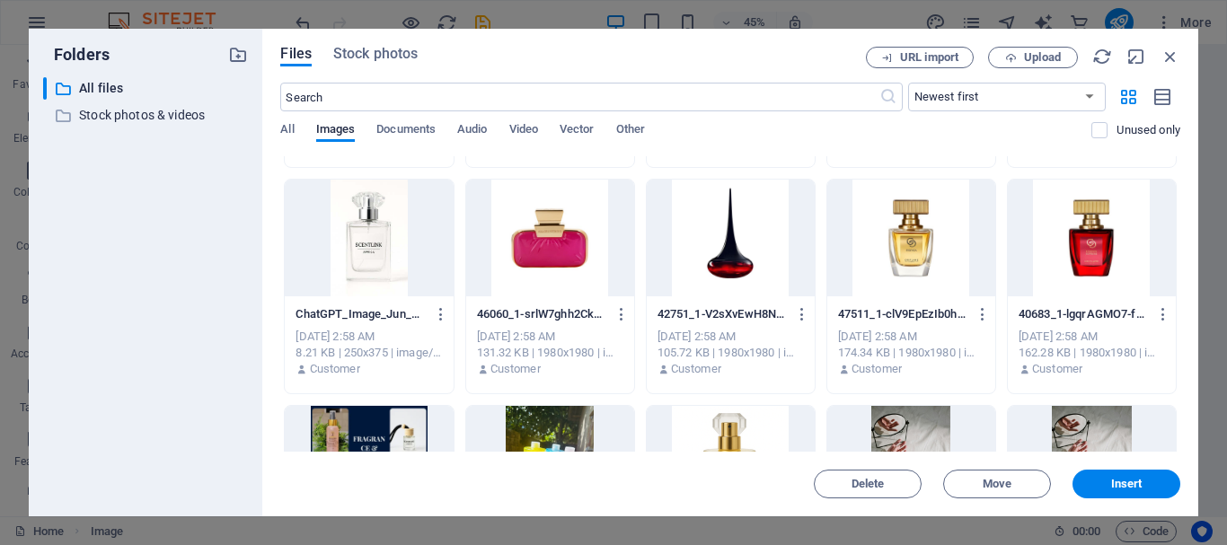
scroll to position [905, 0]
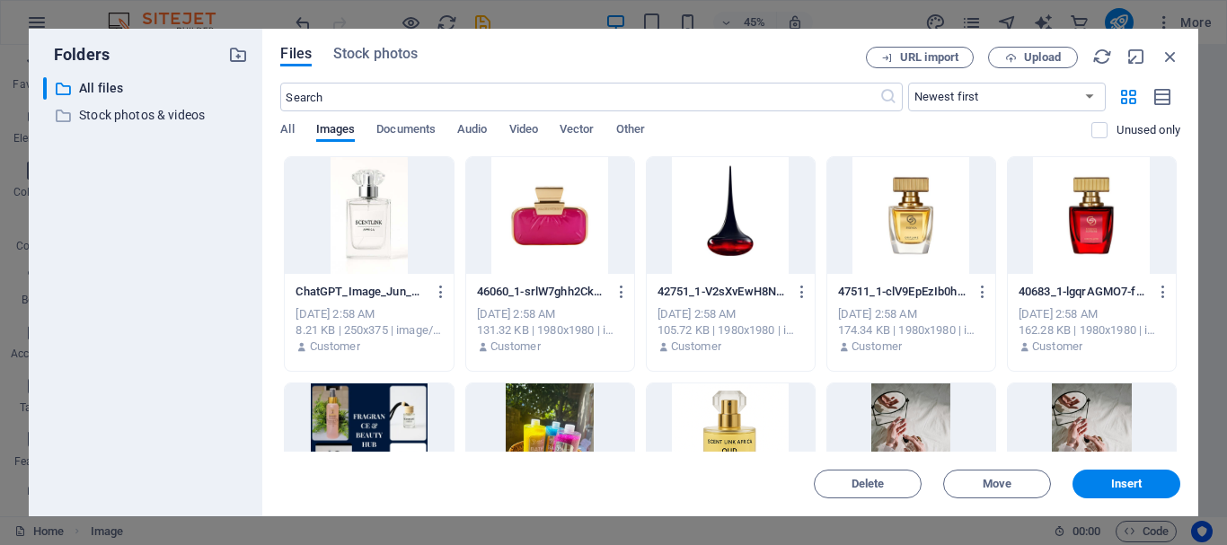
click at [378, 204] on div at bounding box center [369, 215] width 168 height 117
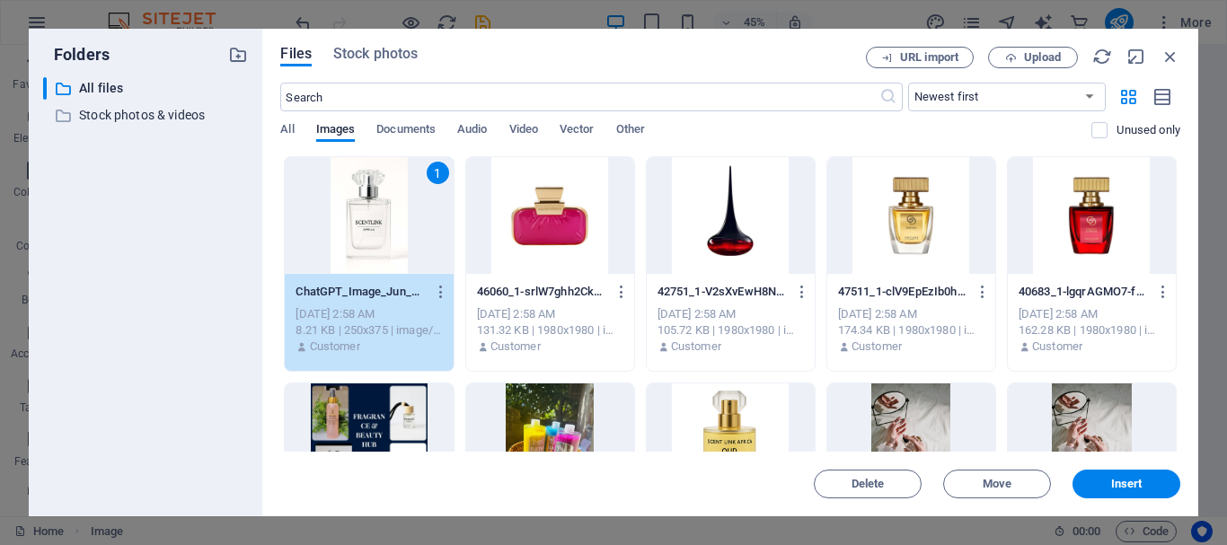
click at [1069, 487] on div "Delete Move Insert" at bounding box center [730, 475] width 900 height 47
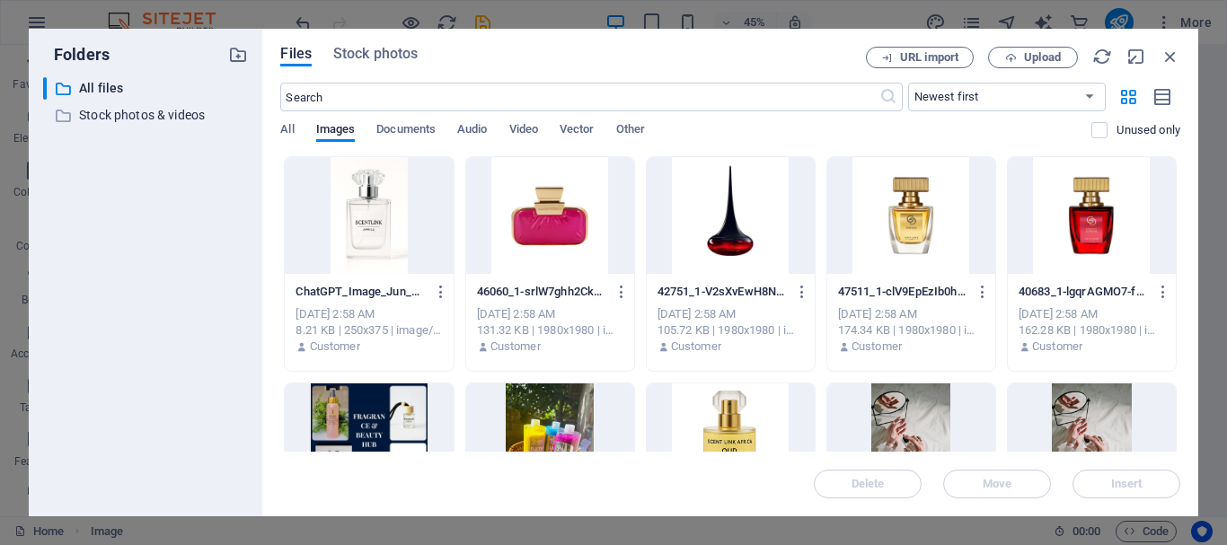
click at [445, 256] on div at bounding box center [369, 215] width 168 height 117
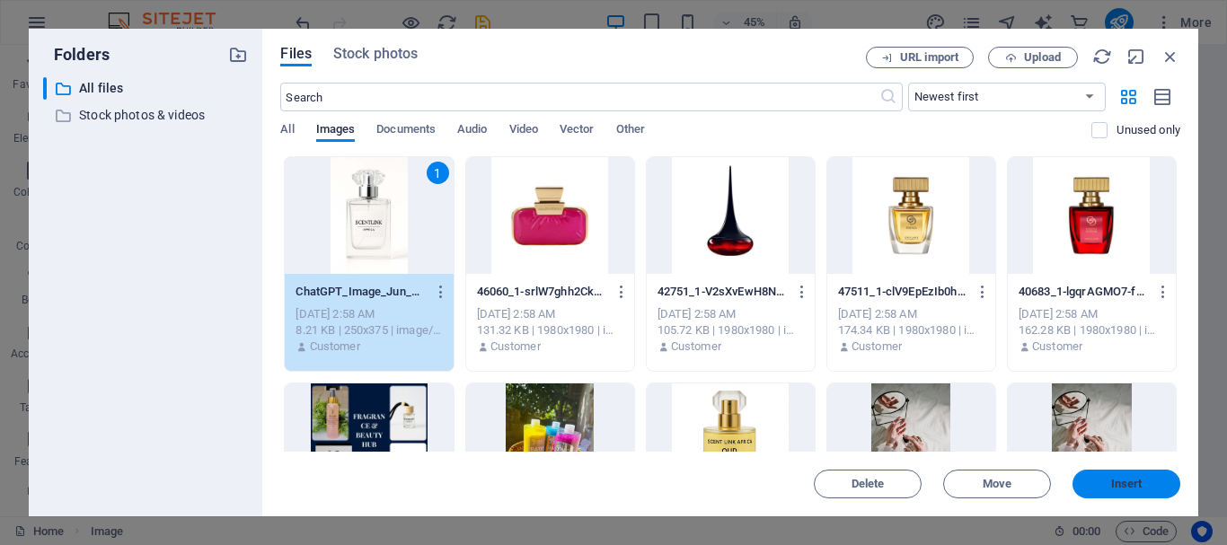
click at [1144, 478] on button "Insert" at bounding box center [1126, 484] width 108 height 29
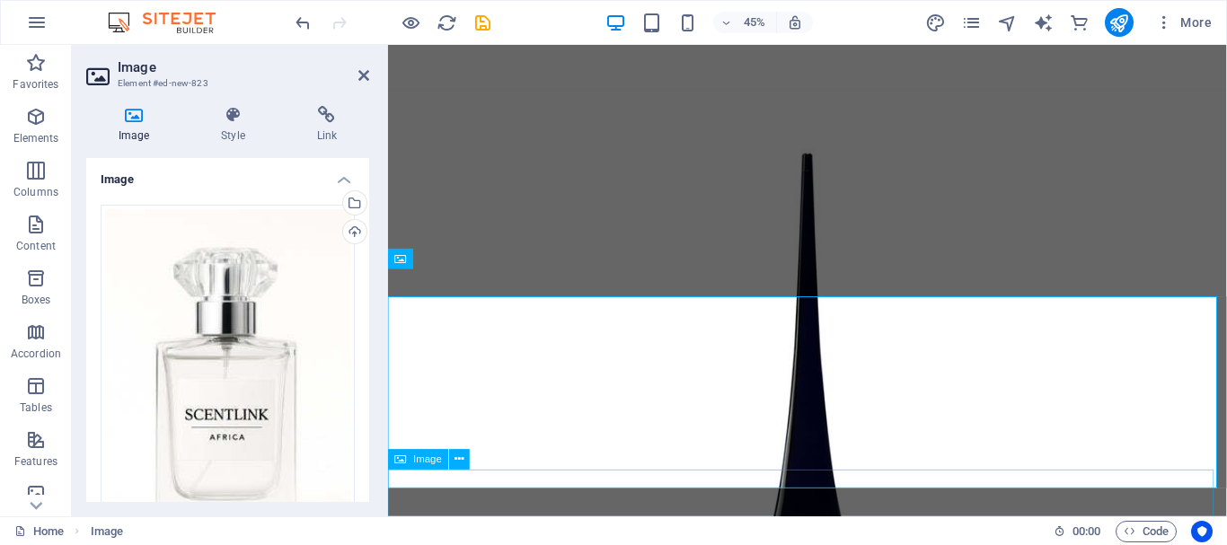
scroll to position [8493, 0]
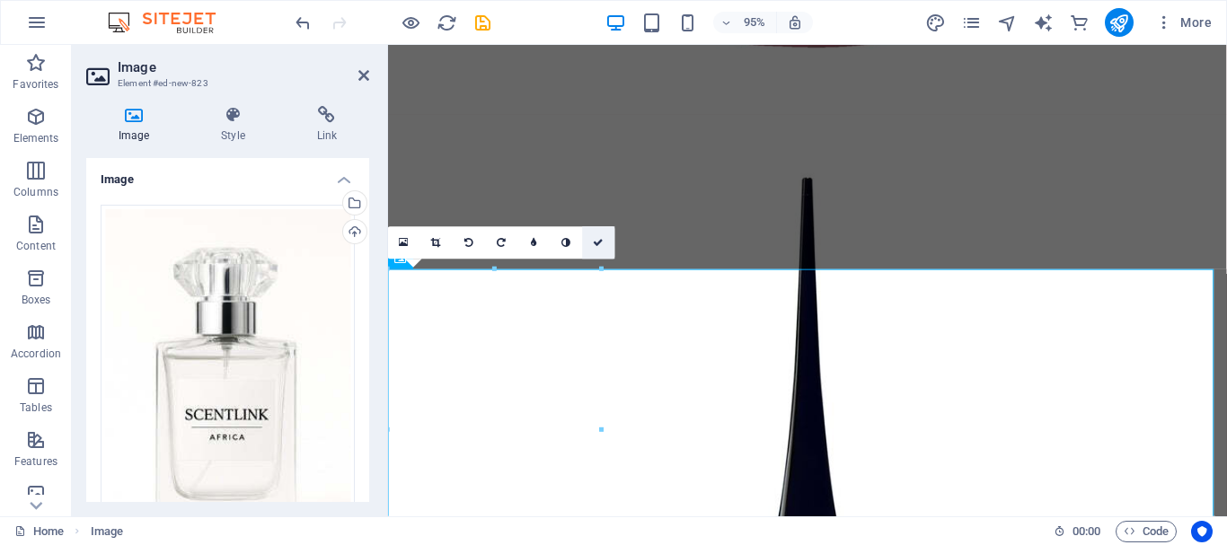
click at [600, 238] on icon at bounding box center [599, 243] width 11 height 10
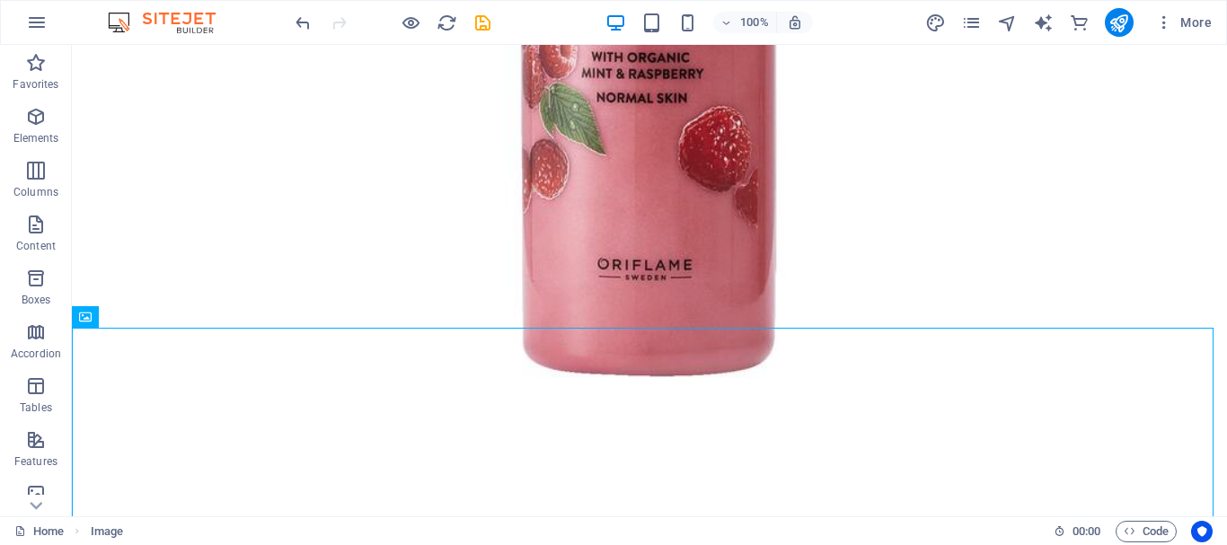
scroll to position [10148, 0]
click at [151, 100] on icon at bounding box center [148, 92] width 10 height 19
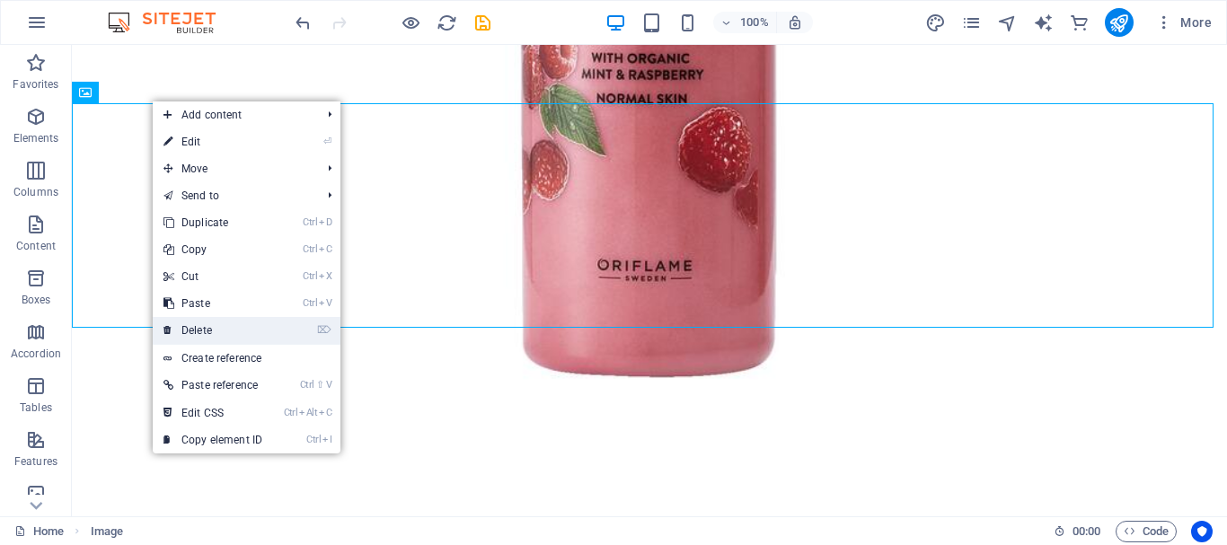
click at [203, 334] on link "⌦ Delete" at bounding box center [213, 330] width 120 height 27
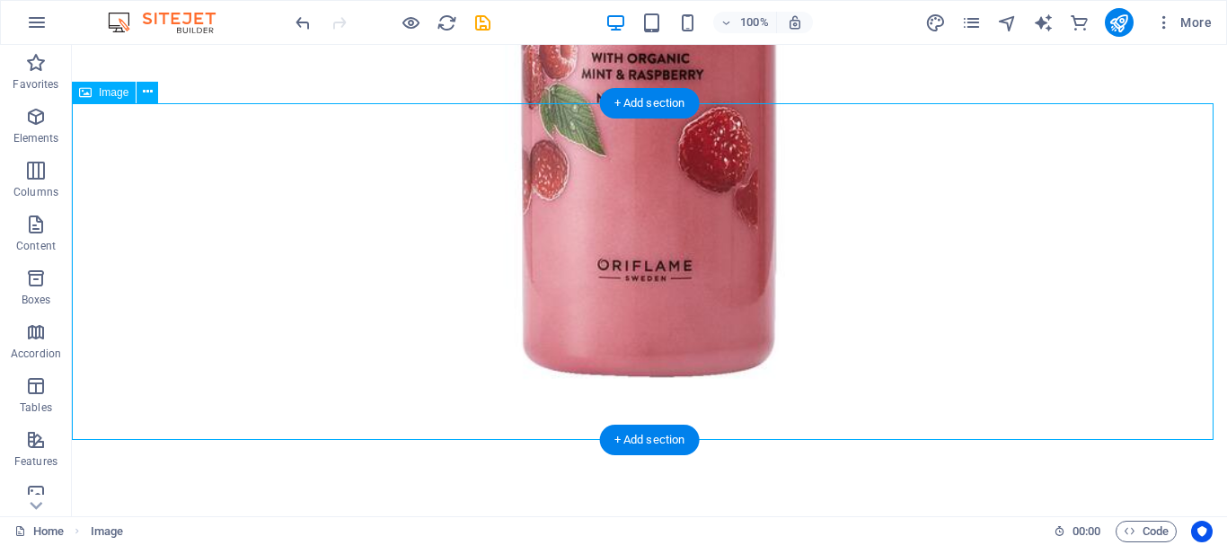
drag, startPoint x: 275, startPoint y: 379, endPoint x: 1197, endPoint y: 326, distance: 923.7
drag, startPoint x: 248, startPoint y: 283, endPoint x: 1184, endPoint y: 317, distance: 937.2
drag, startPoint x: 108, startPoint y: 247, endPoint x: 1173, endPoint y: 364, distance: 1071.3
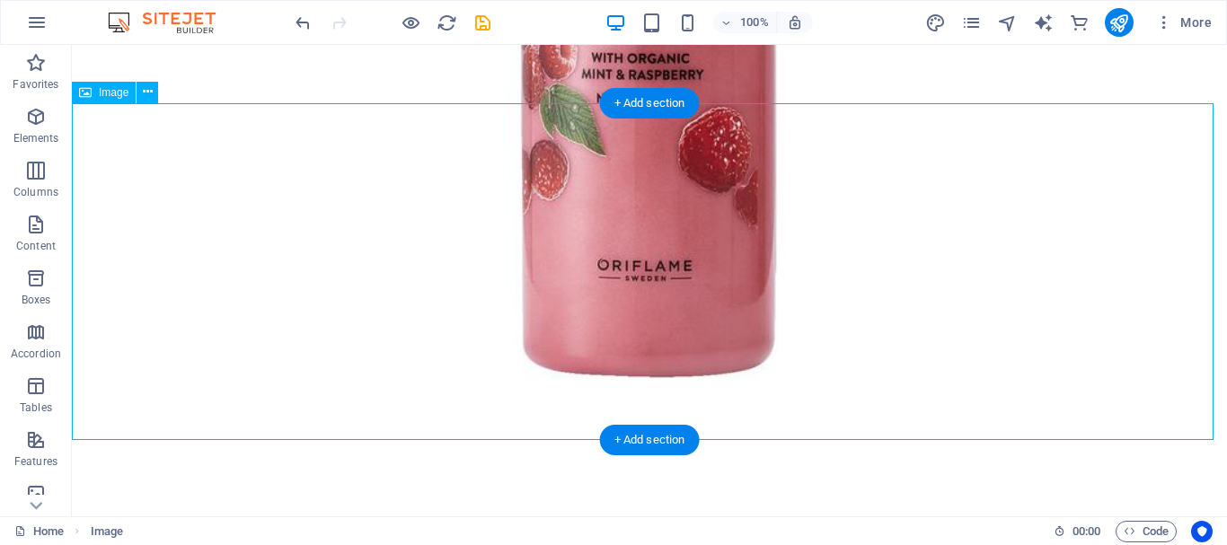
drag, startPoint x: 187, startPoint y: 246, endPoint x: 974, endPoint y: 389, distance: 800.3
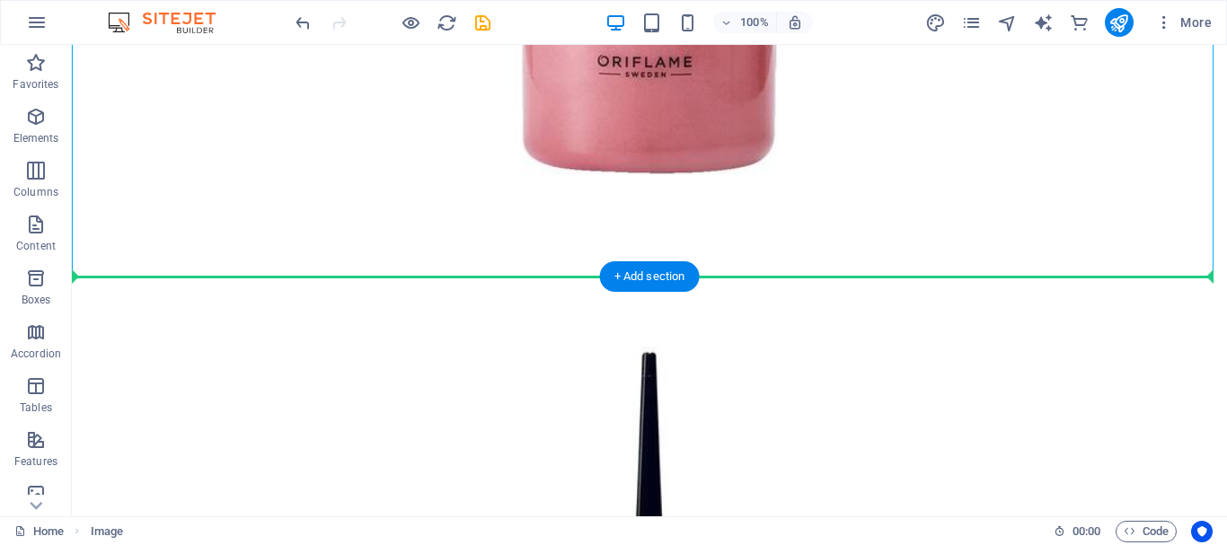
drag, startPoint x: 145, startPoint y: 356, endPoint x: 178, endPoint y: 471, distance: 119.4
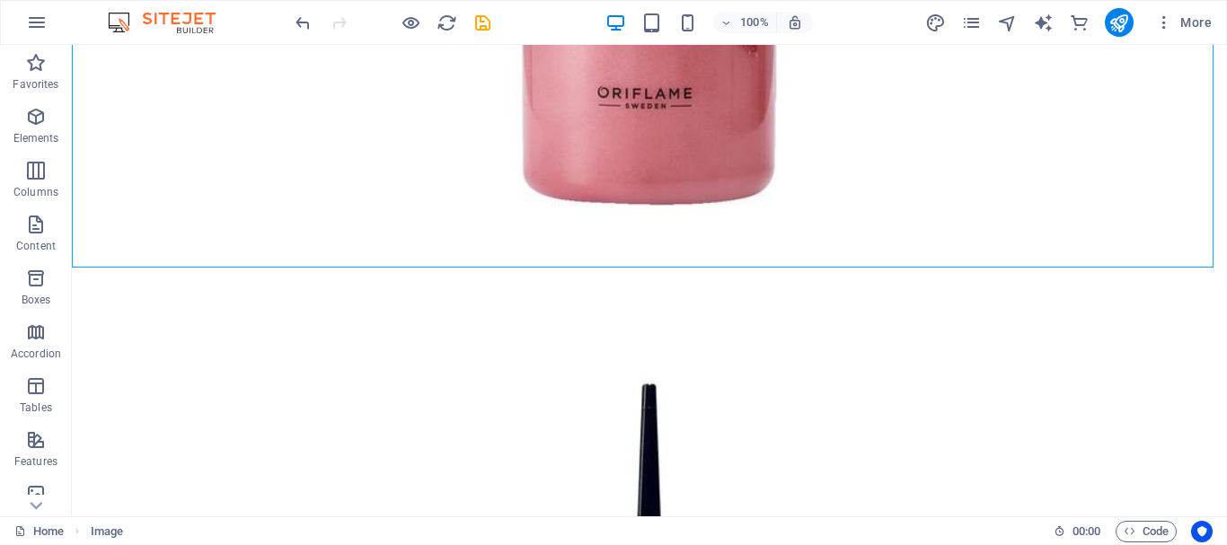
scroll to position [10128, 0]
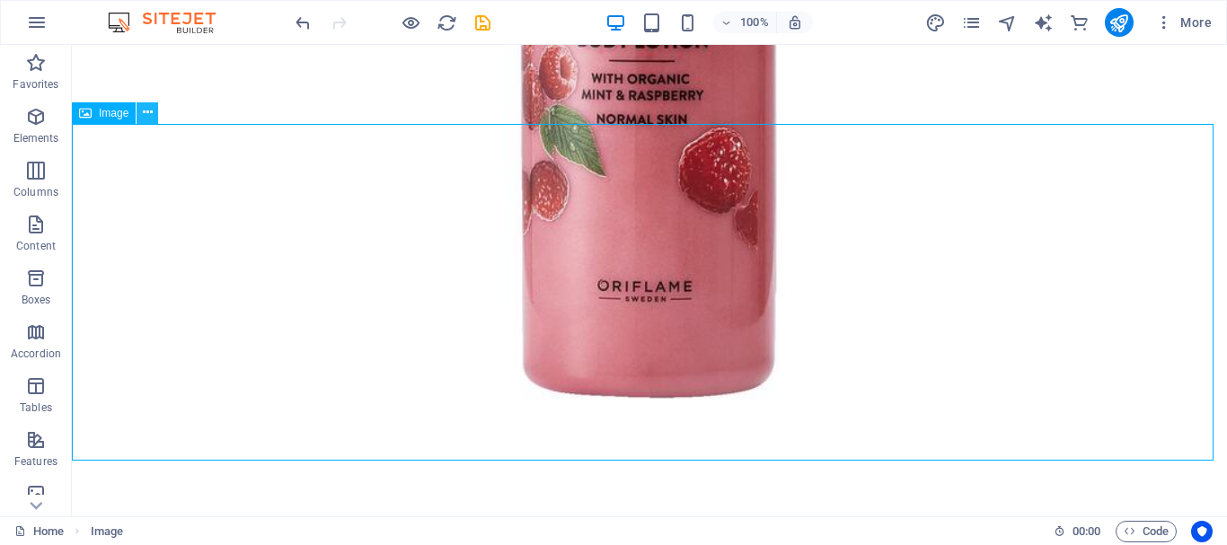
click at [153, 113] on button at bounding box center [147, 113] width 22 height 22
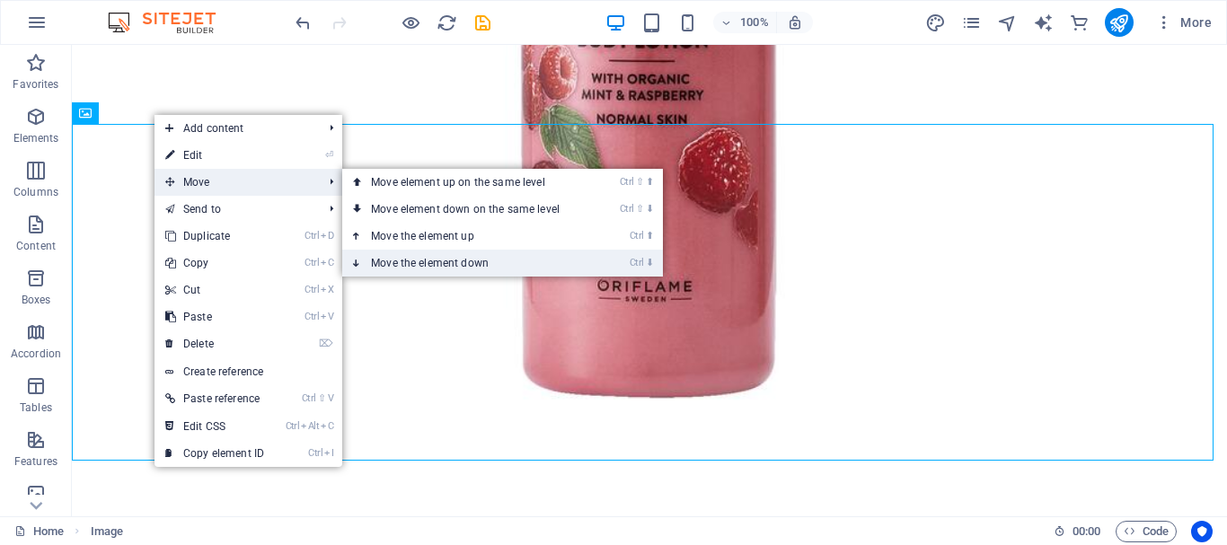
click at [437, 251] on link "Ctrl ⬇ Move the element down" at bounding box center [468, 263] width 253 height 27
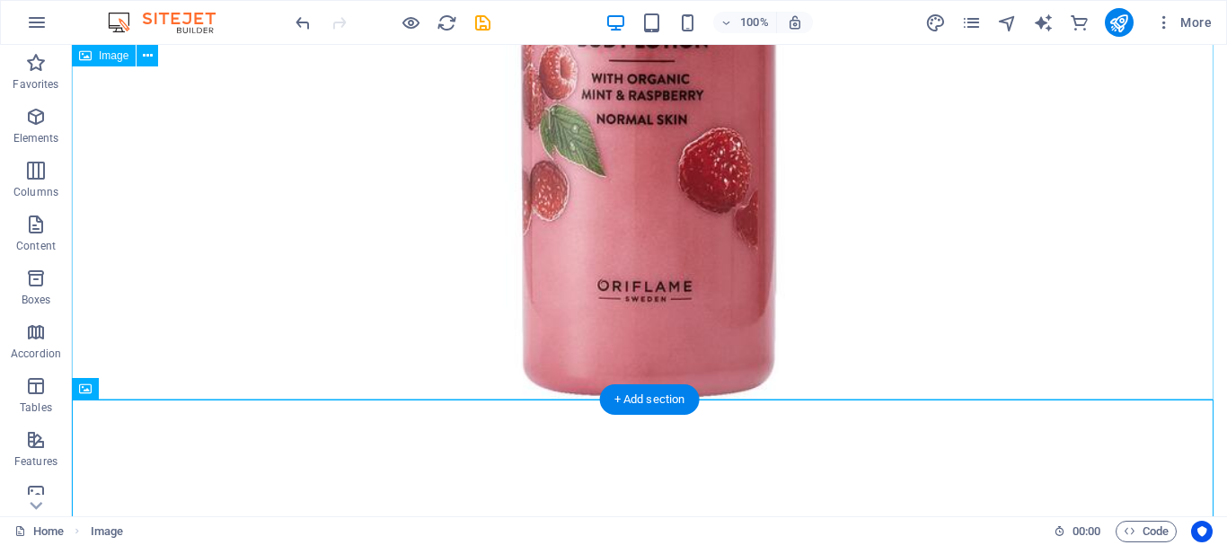
scroll to position [11299, 0]
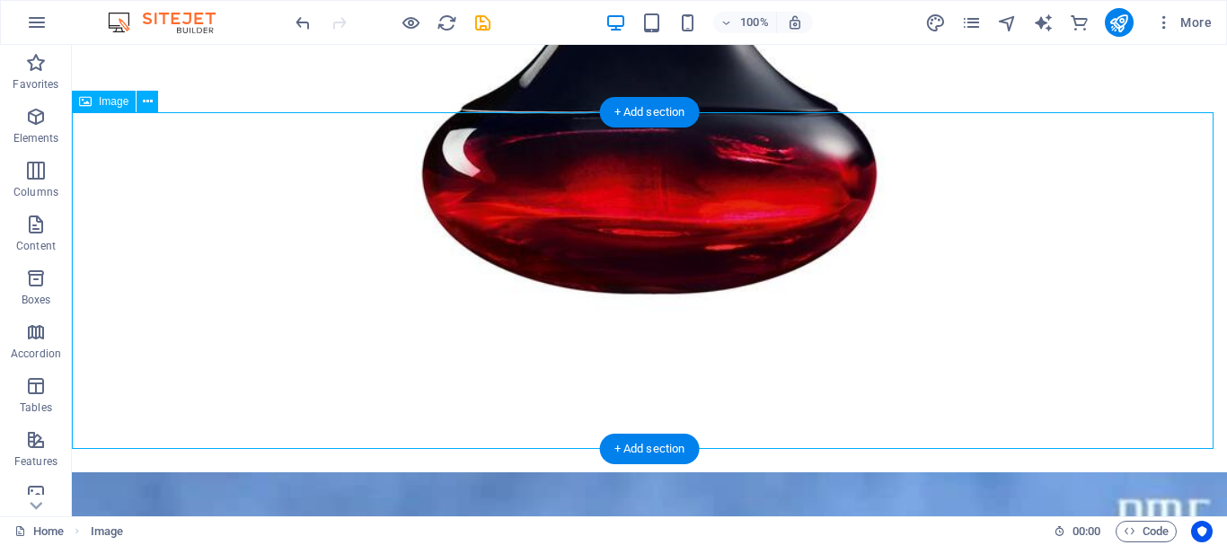
drag, startPoint x: 196, startPoint y: 234, endPoint x: 1122, endPoint y: 385, distance: 938.9
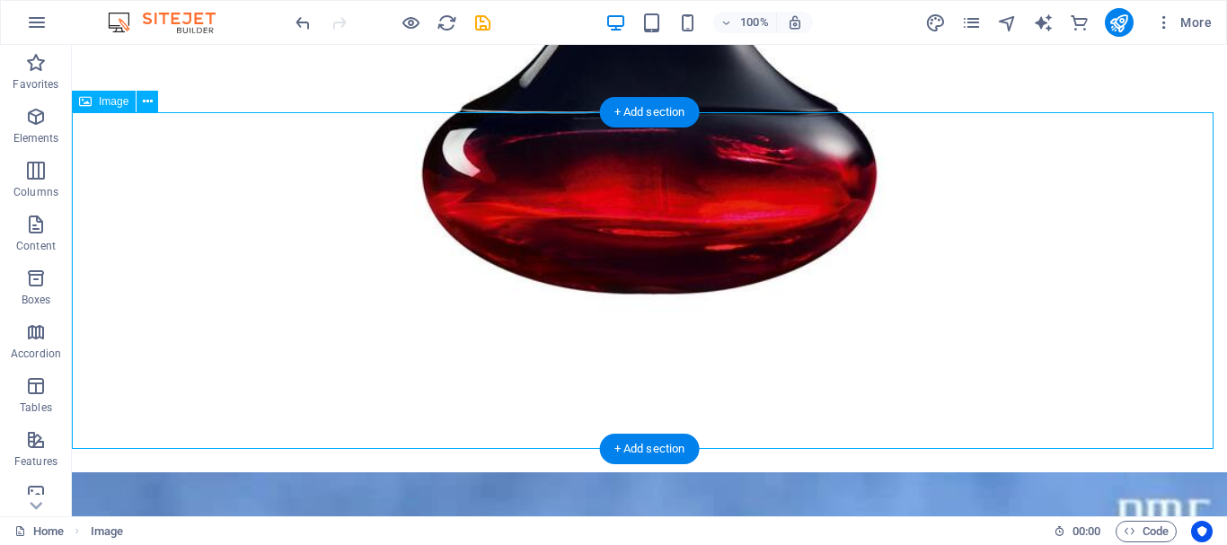
drag, startPoint x: 260, startPoint y: 212, endPoint x: 221, endPoint y: 257, distance: 59.2
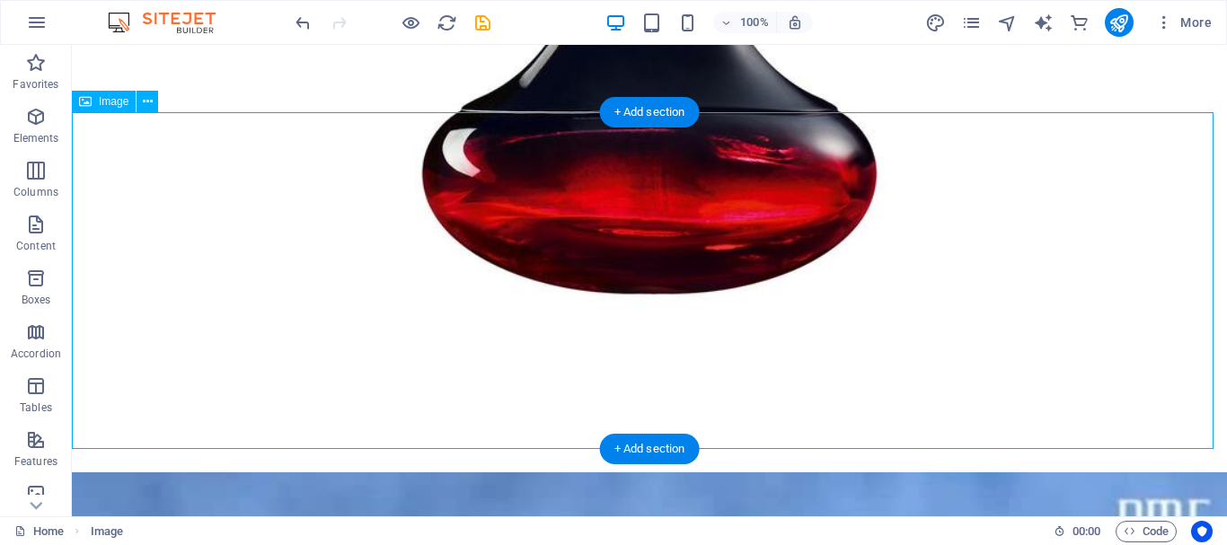
drag, startPoint x: 217, startPoint y: 262, endPoint x: 1187, endPoint y: 291, distance: 970.2
drag, startPoint x: 163, startPoint y: 207, endPoint x: 1175, endPoint y: 365, distance: 1025.3
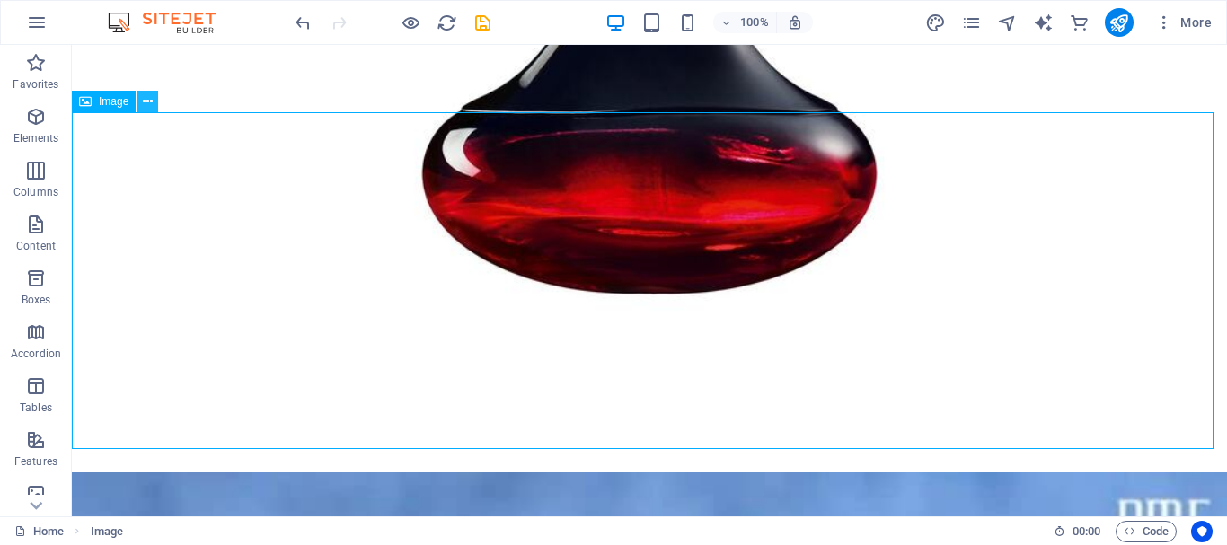
click at [139, 107] on button at bounding box center [147, 102] width 22 height 22
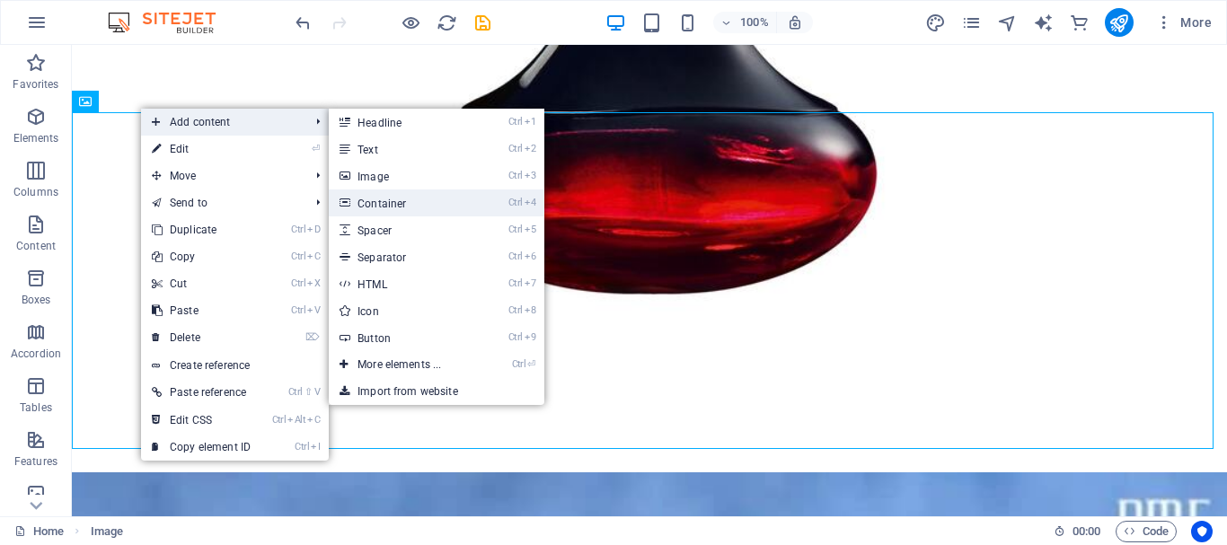
click at [416, 199] on link "Ctrl 4 Container" at bounding box center [403, 202] width 148 height 27
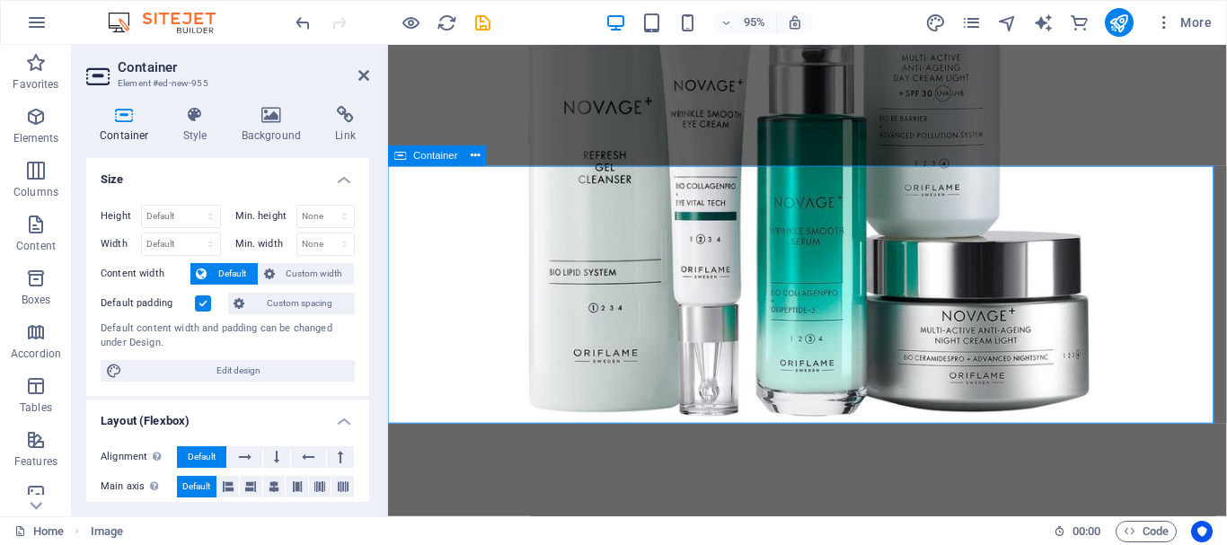
scroll to position [9597, 0]
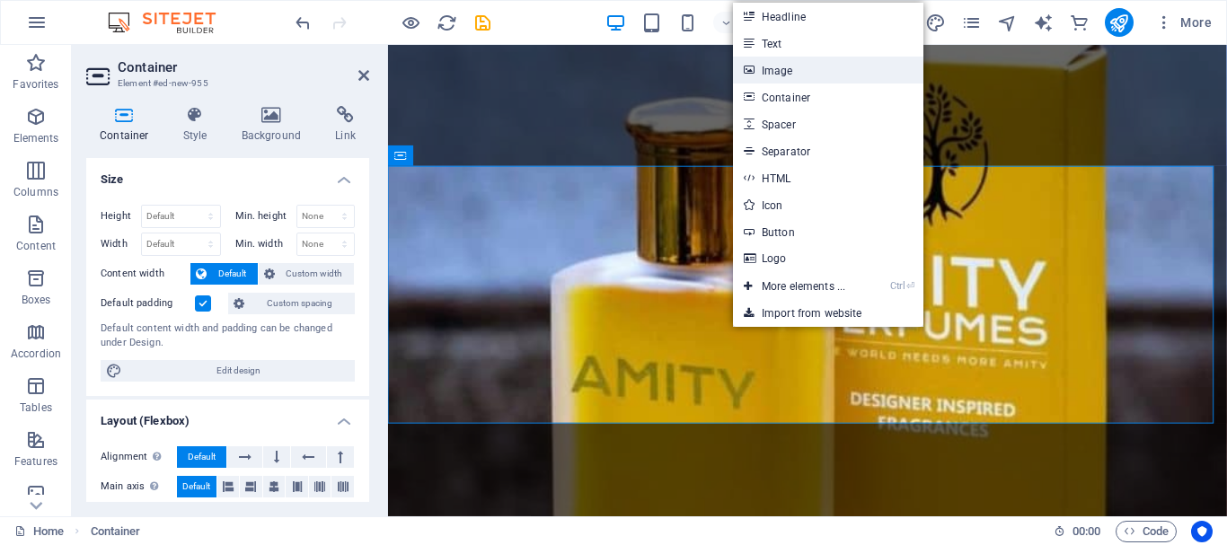
click at [749, 77] on icon at bounding box center [747, 70] width 9 height 27
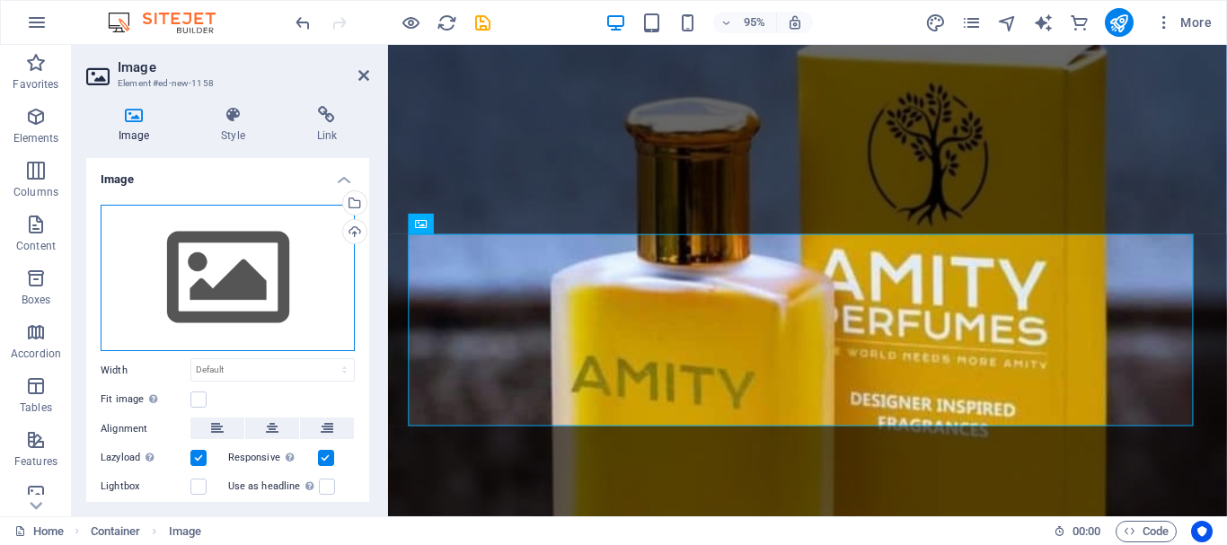
click at [210, 282] on div "Drag files here, click to choose files or select files from Files or our free s…" at bounding box center [228, 278] width 254 height 147
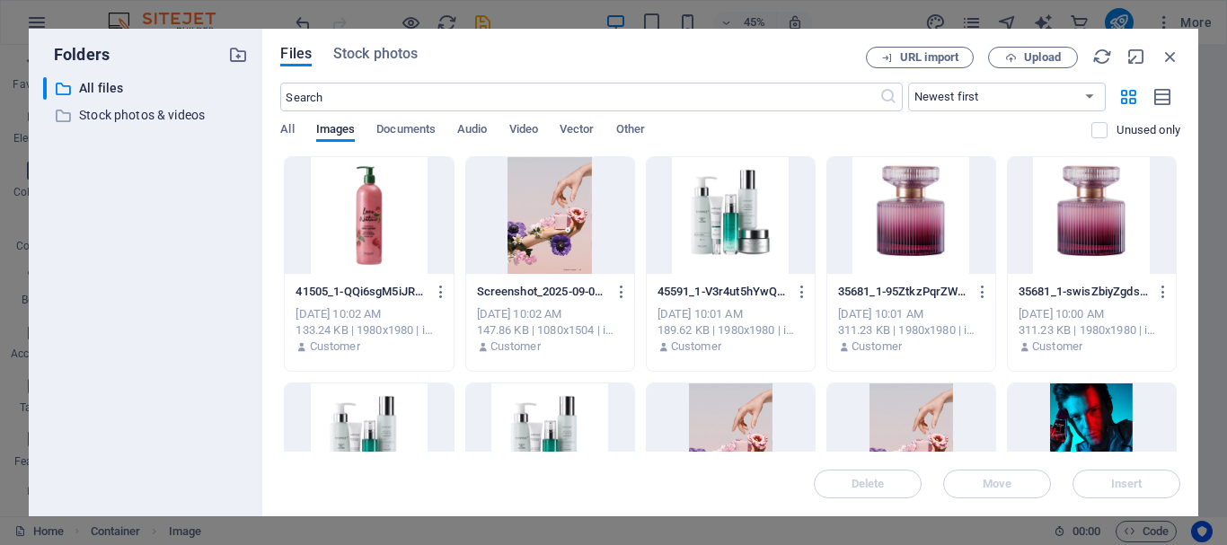
click at [1183, 418] on div "Files Stock photos URL import Upload ​ Newest first Oldest first Name (A-Z) Nam…" at bounding box center [730, 273] width 936 height 488
click at [1182, 379] on div "Files Stock photos URL import Upload ​ Newest first Oldest first Name (A-Z) Nam…" at bounding box center [730, 273] width 936 height 488
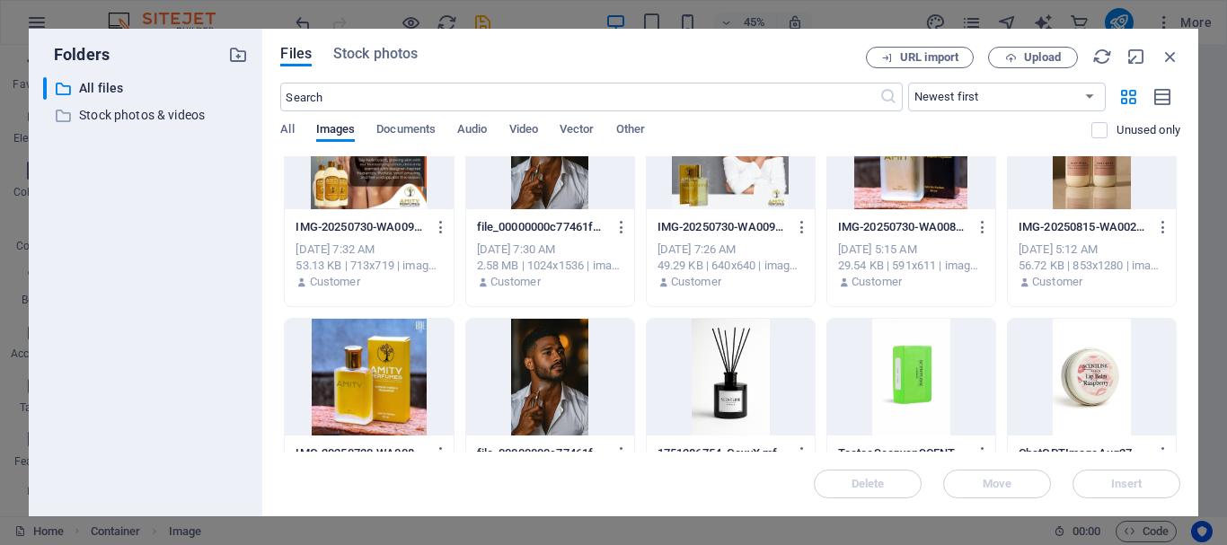
scroll to position [776, 0]
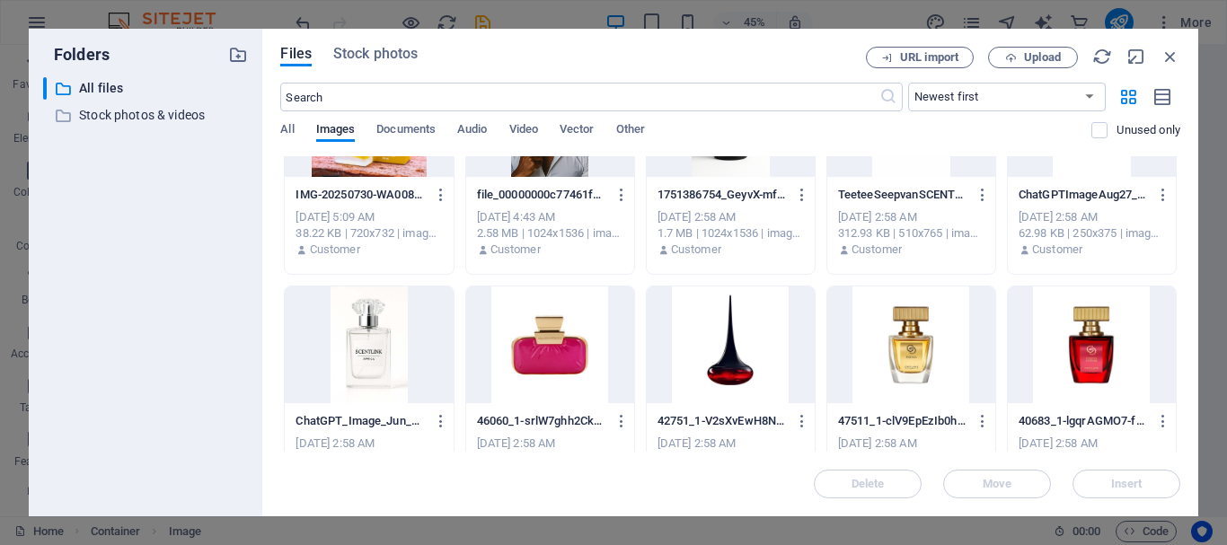
click at [347, 310] on div at bounding box center [369, 344] width 168 height 117
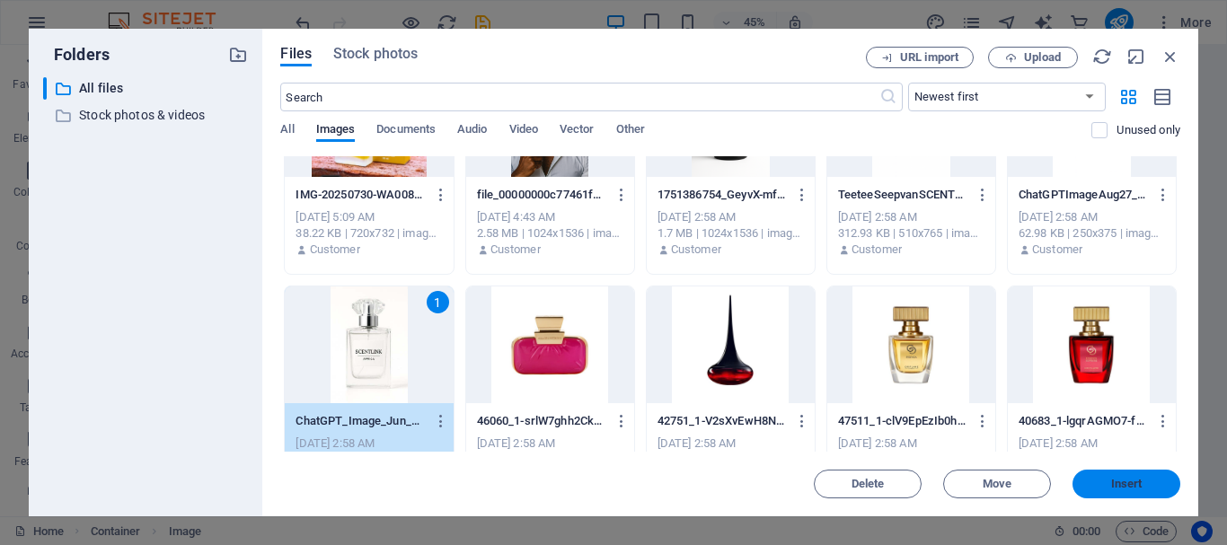
click at [1098, 480] on span "Insert" at bounding box center [1125, 484] width 93 height 11
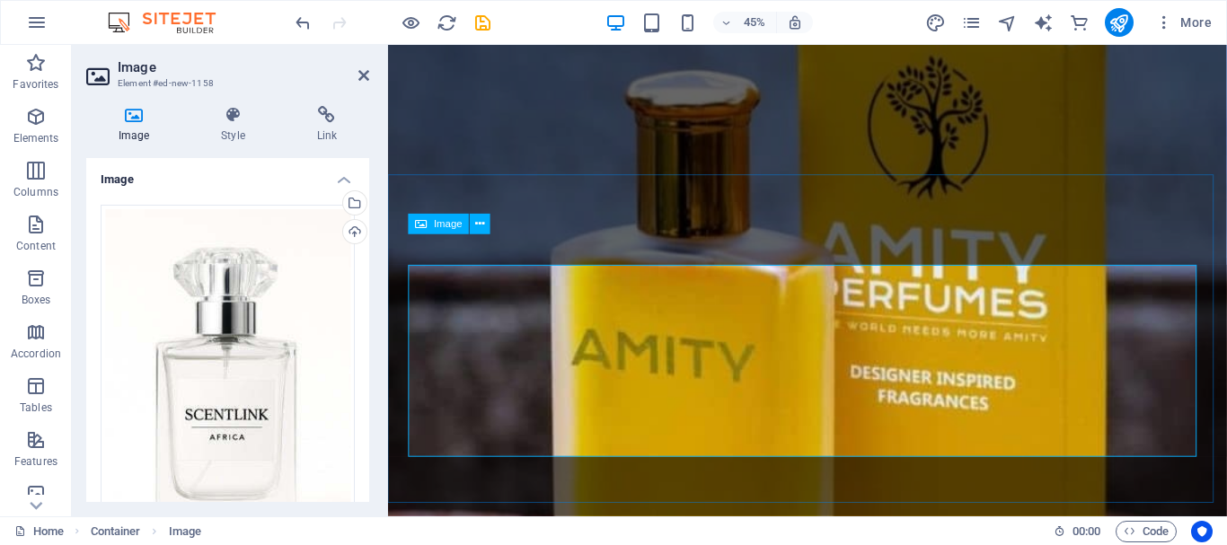
scroll to position [9597, 0]
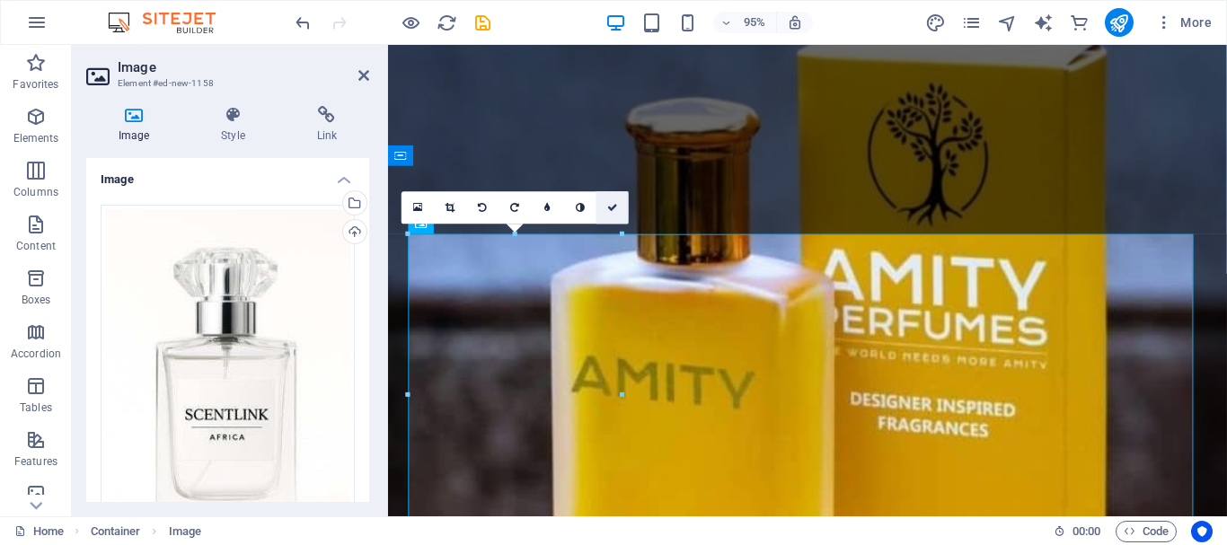
click at [607, 207] on icon at bounding box center [612, 208] width 11 height 10
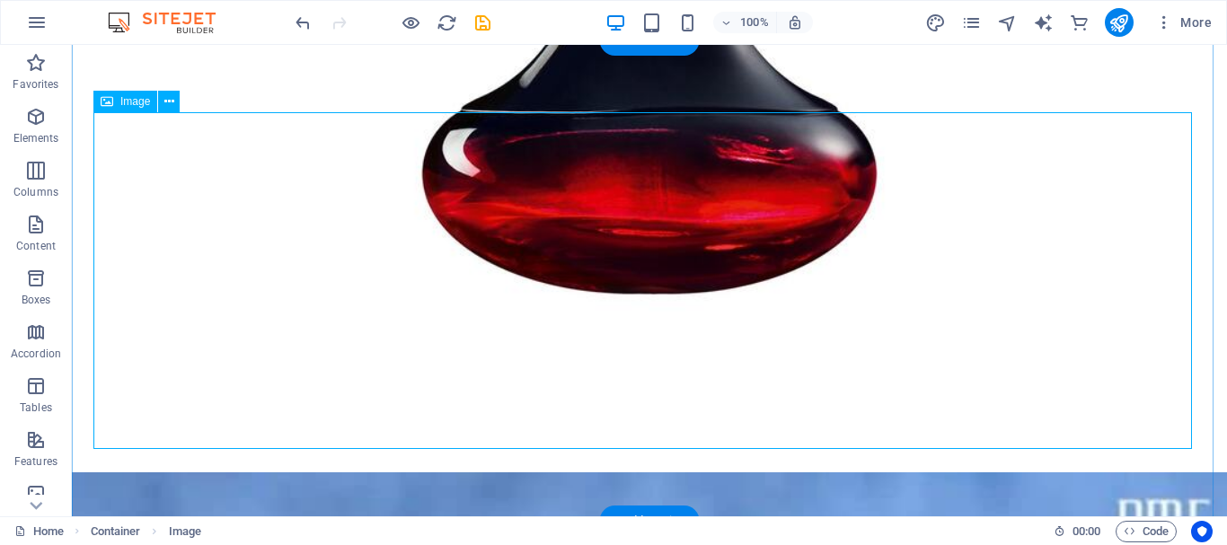
scroll to position [11708, 0]
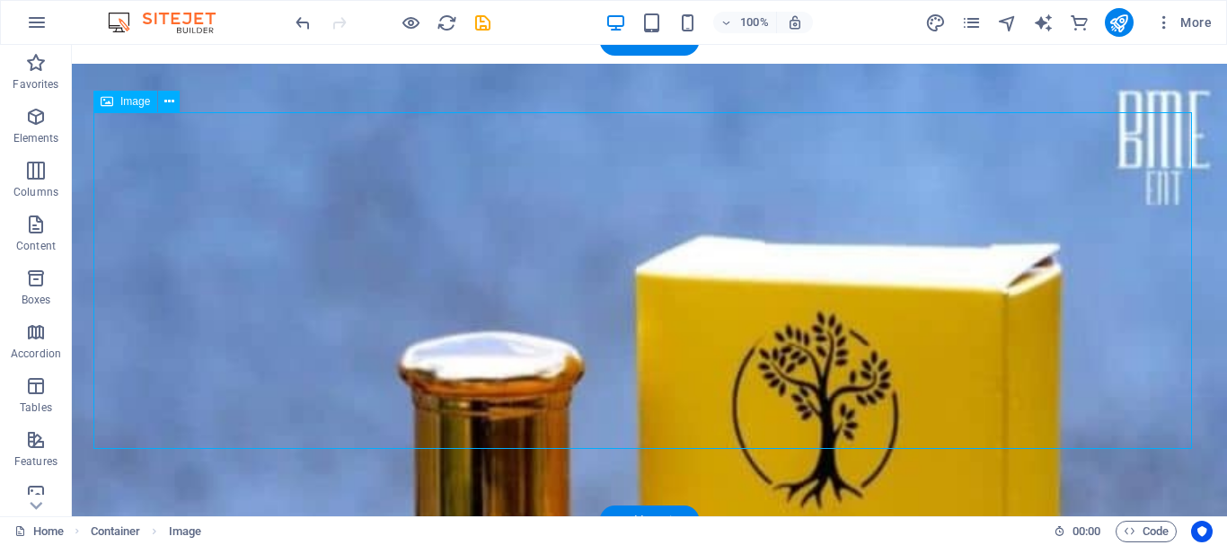
drag, startPoint x: 266, startPoint y: 257, endPoint x: 1166, endPoint y: 330, distance: 902.7
drag, startPoint x: 260, startPoint y: 251, endPoint x: 1191, endPoint y: 331, distance: 933.7
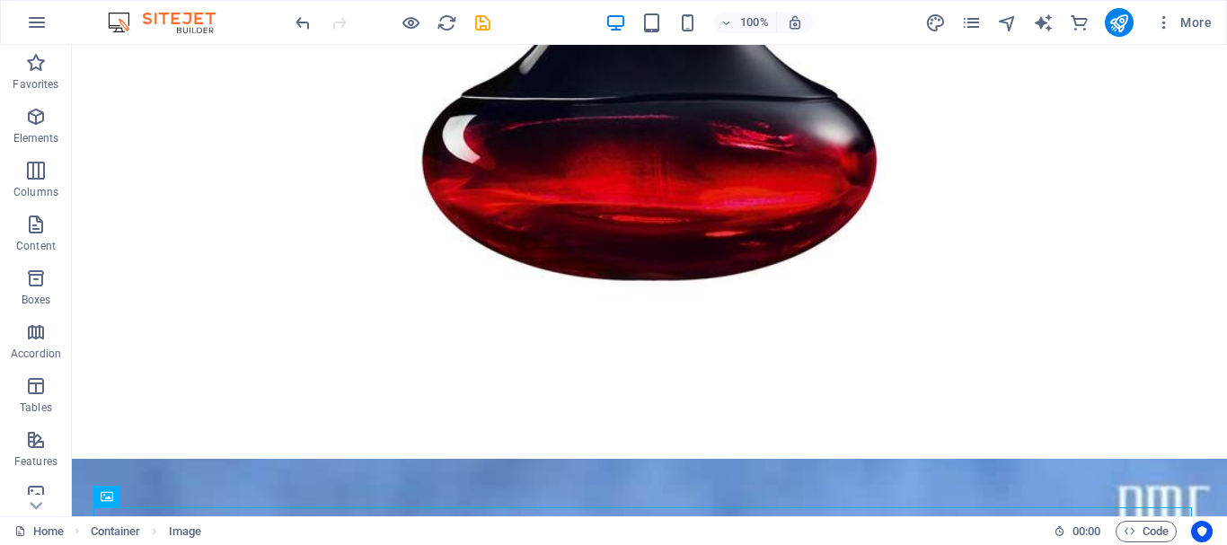
scroll to position [11277, 0]
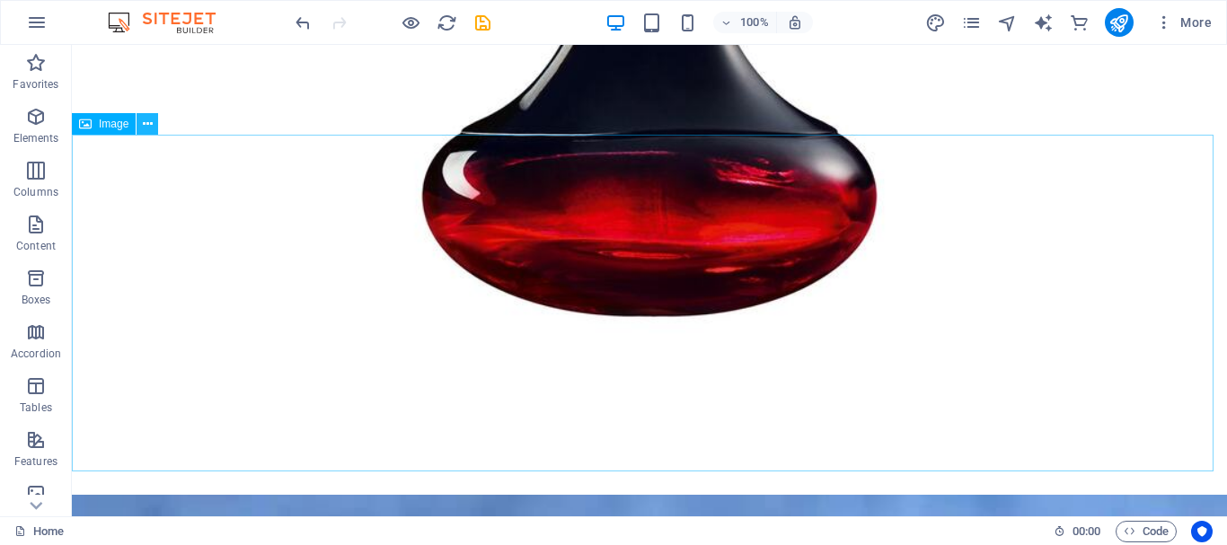
click at [145, 134] on button at bounding box center [147, 124] width 22 height 22
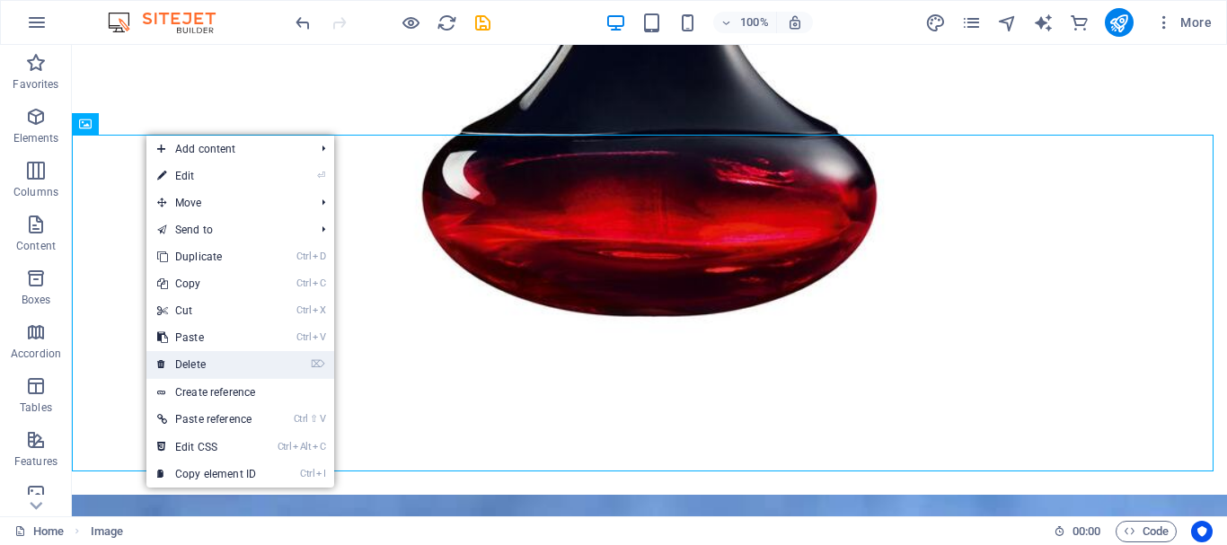
click at [200, 353] on link "⌦ Delete" at bounding box center [206, 364] width 120 height 27
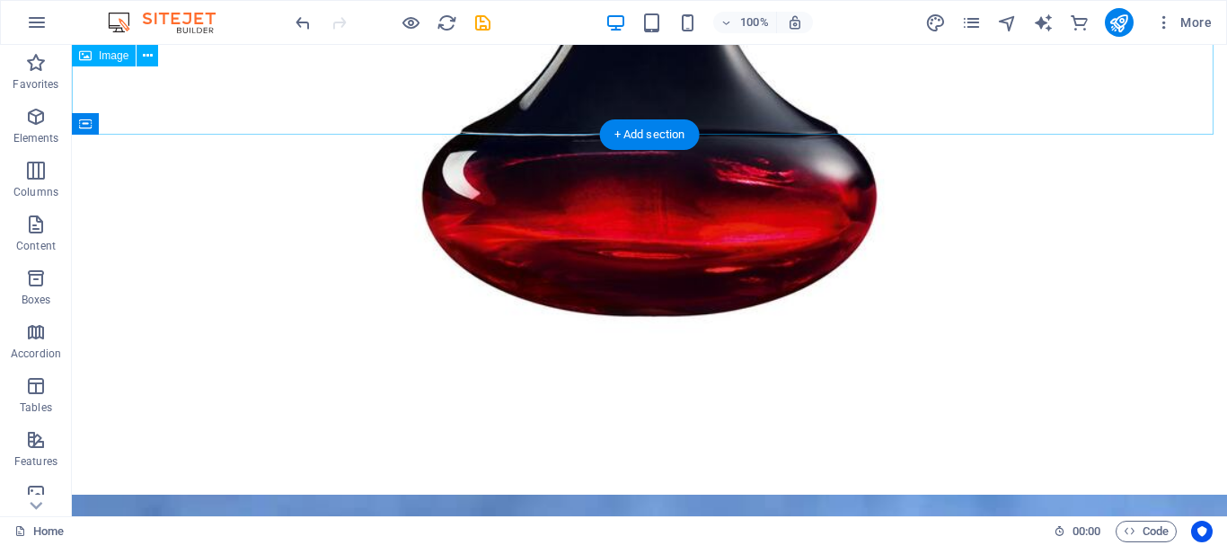
drag, startPoint x: 284, startPoint y: 208, endPoint x: 303, endPoint y: 125, distance: 85.6
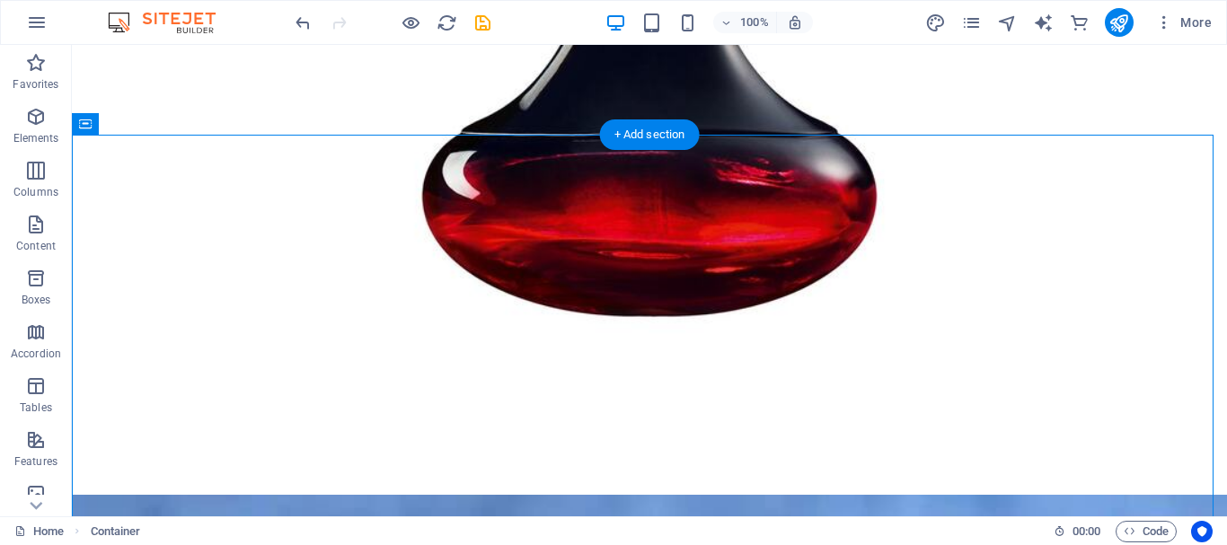
drag, startPoint x: 300, startPoint y: 220, endPoint x: 338, endPoint y: 143, distance: 85.9
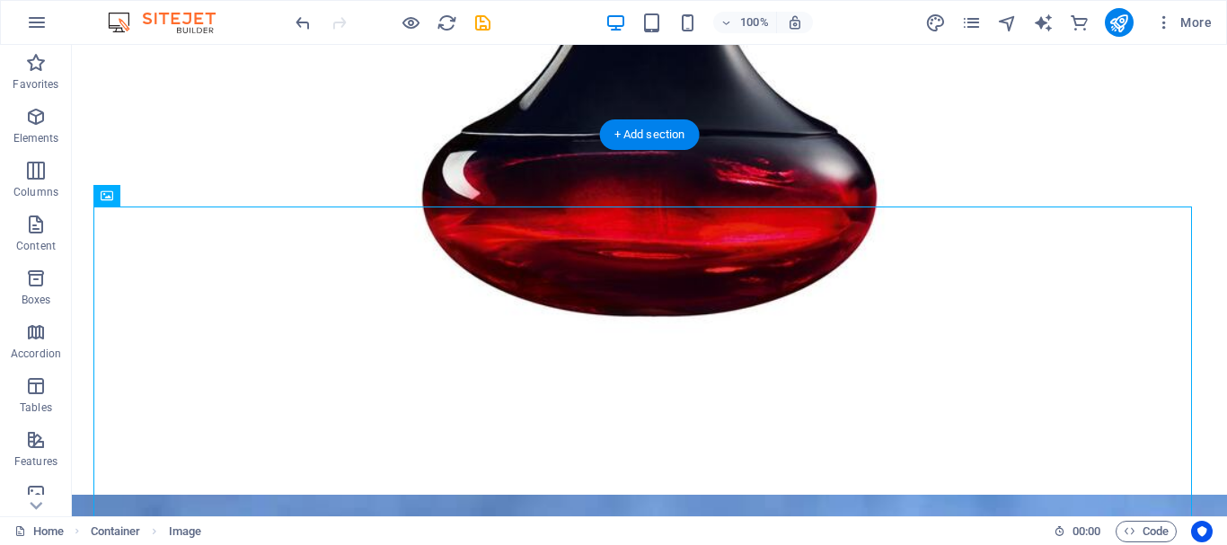
drag, startPoint x: 312, startPoint y: 251, endPoint x: 392, endPoint y: 145, distance: 133.4
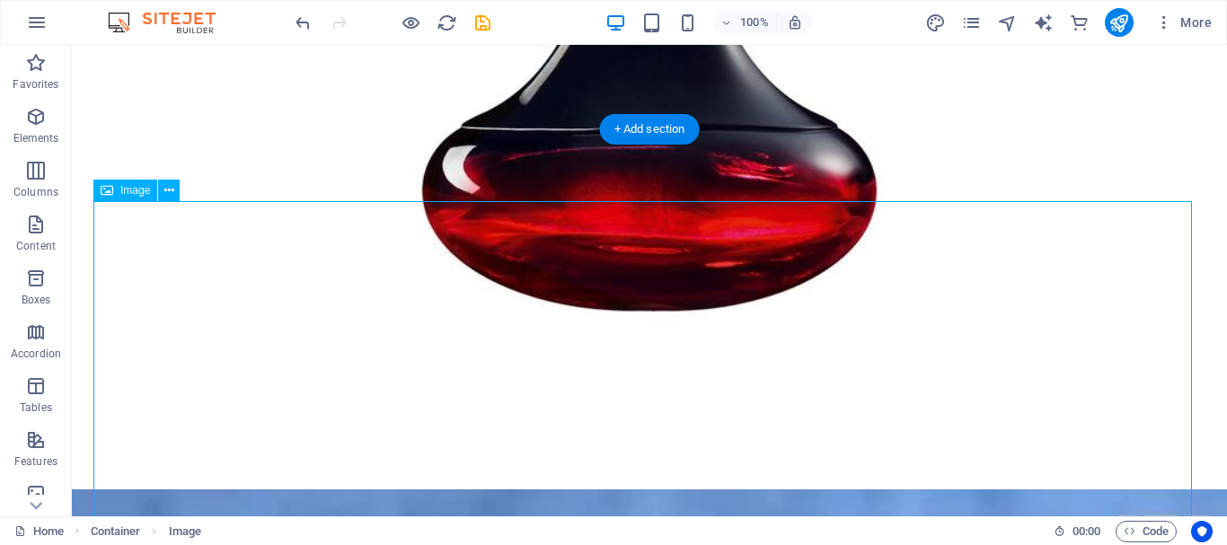
drag, startPoint x: 306, startPoint y: 372, endPoint x: 1139, endPoint y: 442, distance: 835.3
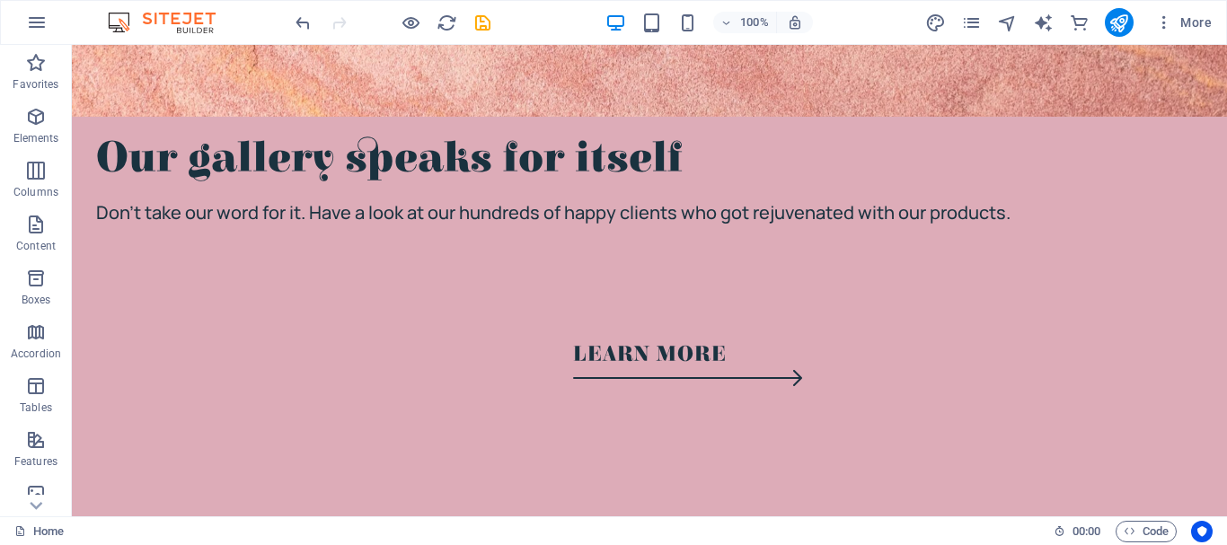
scroll to position [14884, 0]
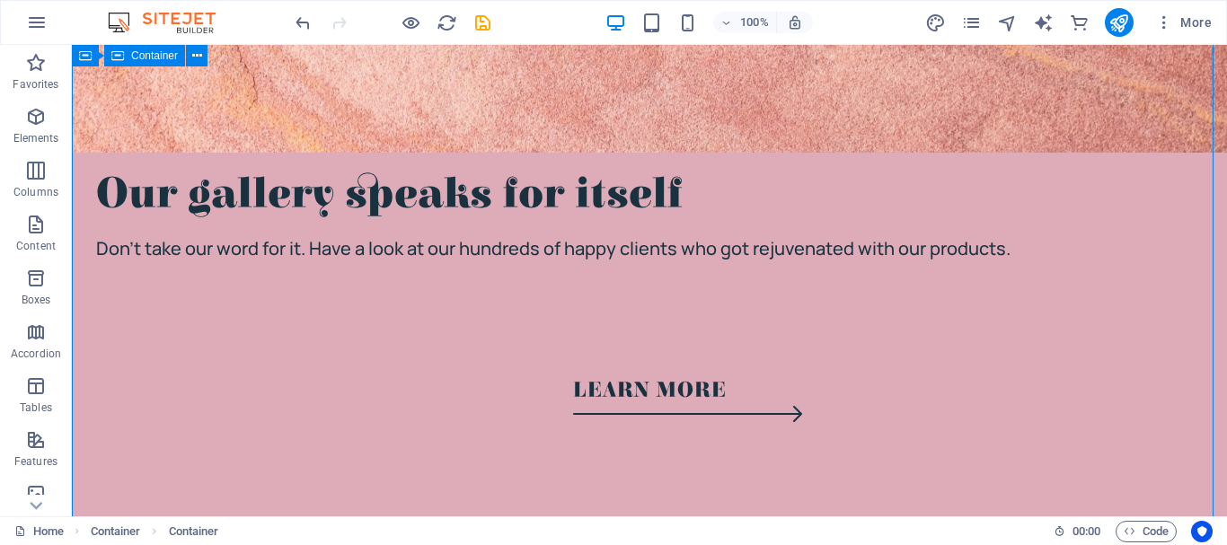
drag, startPoint x: 427, startPoint y: 162, endPoint x: 399, endPoint y: 160, distance: 27.9
drag, startPoint x: 240, startPoint y: 131, endPoint x: 198, endPoint y: 134, distance: 41.4
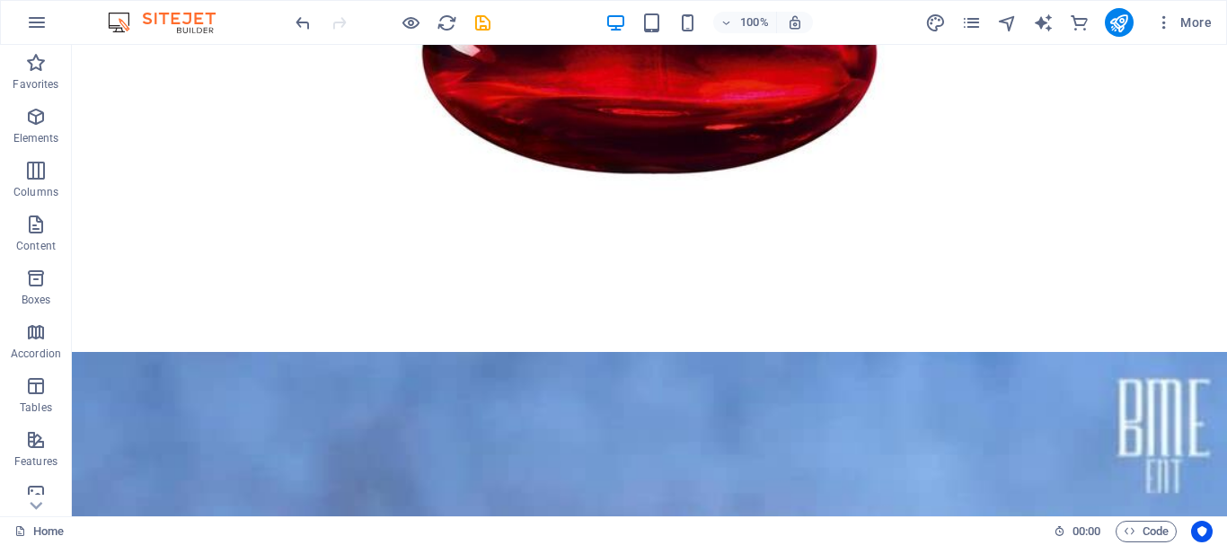
scroll to position [11359, 0]
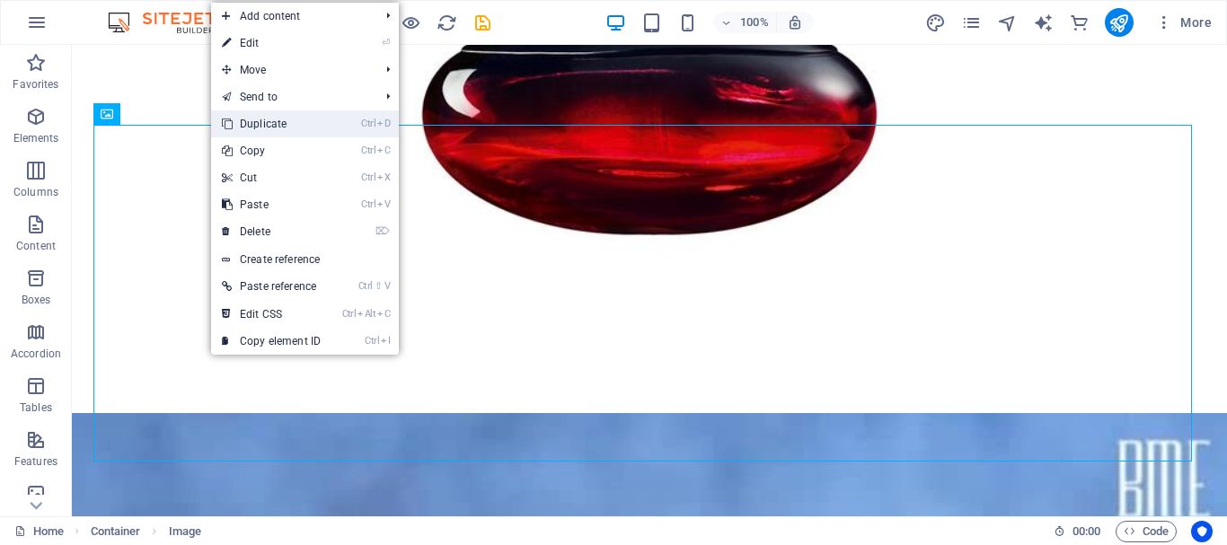
click at [258, 136] on link "Ctrl D Duplicate" at bounding box center [271, 123] width 120 height 27
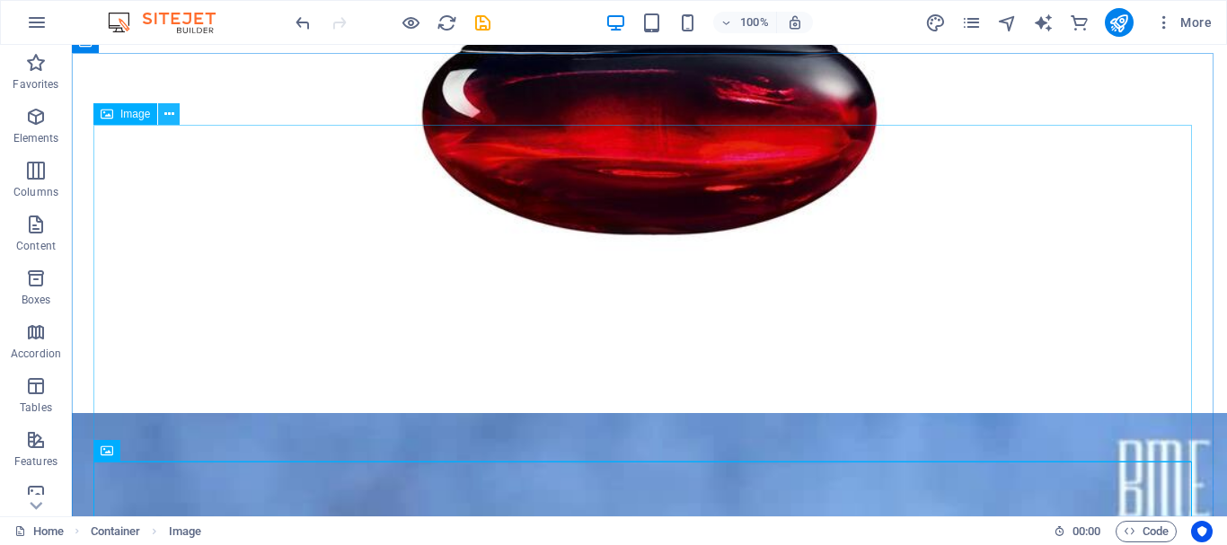
click at [172, 119] on icon at bounding box center [169, 114] width 10 height 19
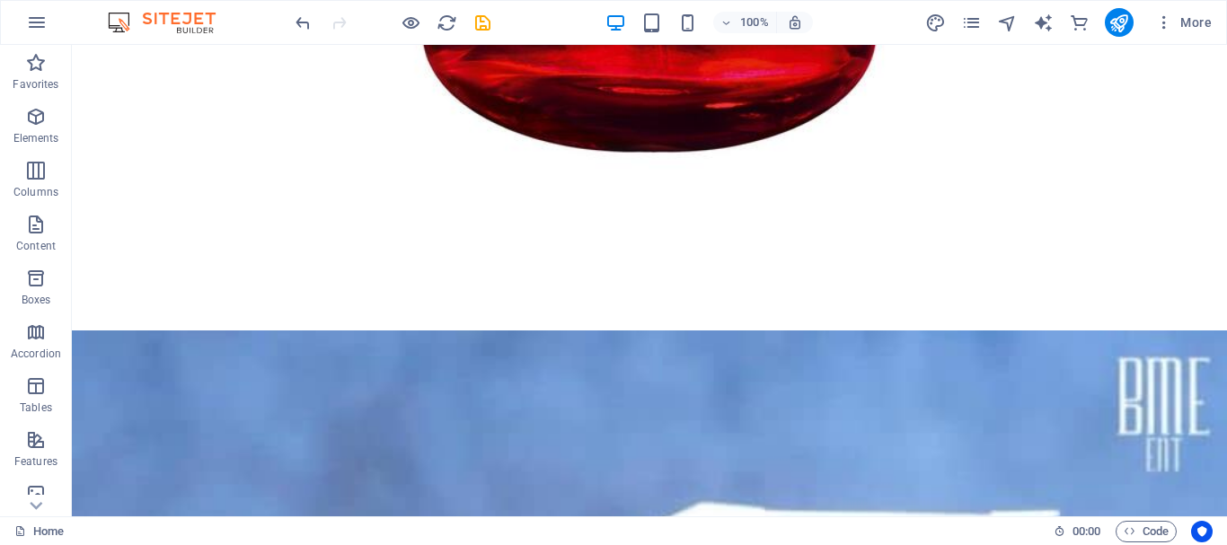
scroll to position [11429, 0]
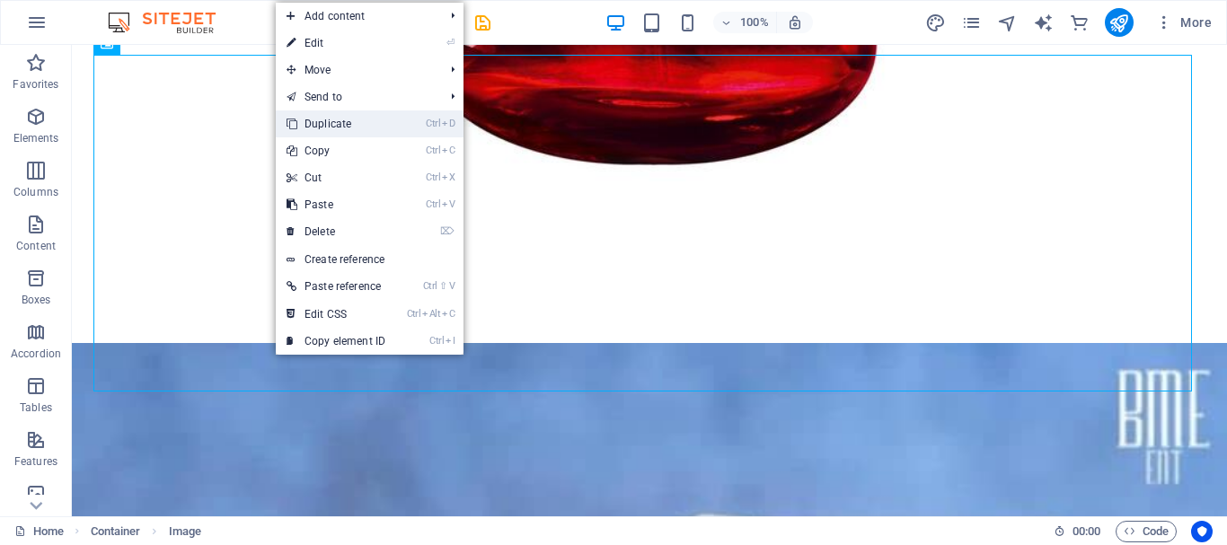
click at [355, 125] on link "Ctrl D Duplicate" at bounding box center [336, 123] width 120 height 27
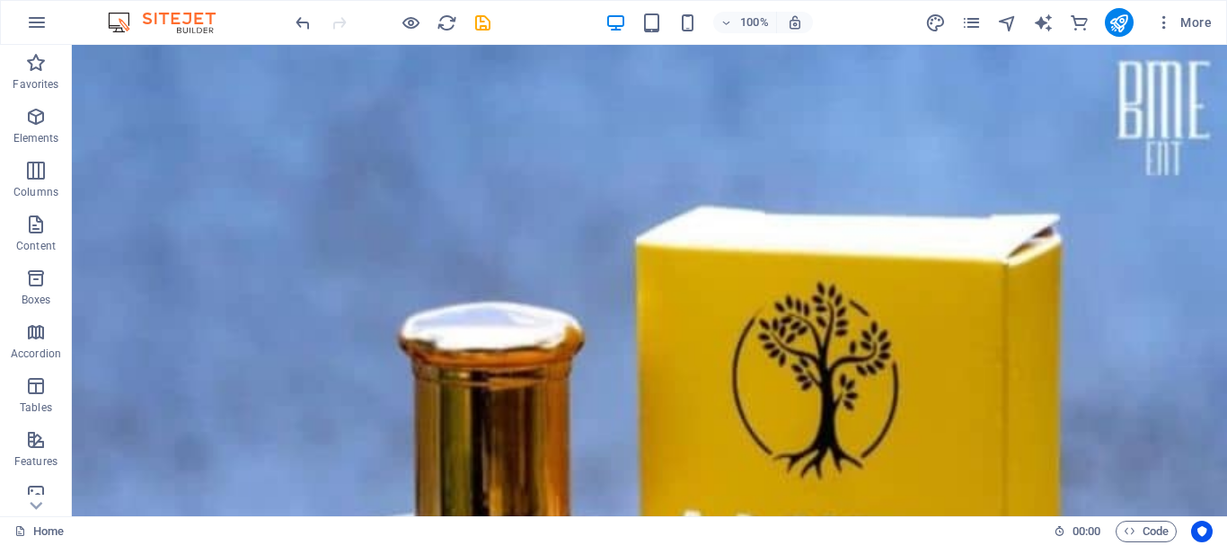
scroll to position [11583, 0]
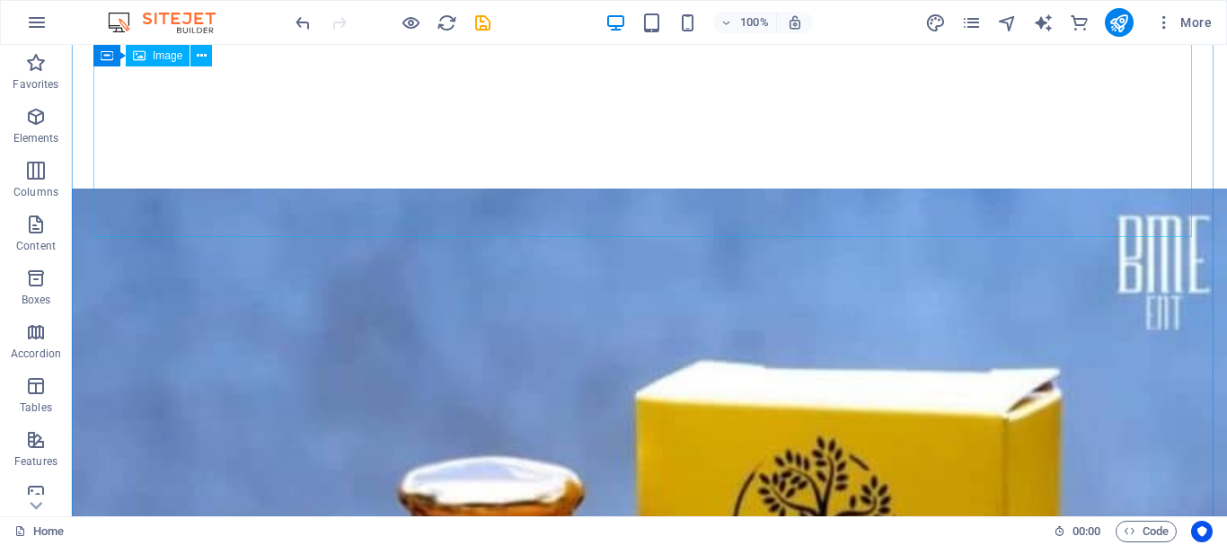
click at [195, 48] on button at bounding box center [201, 56] width 22 height 22
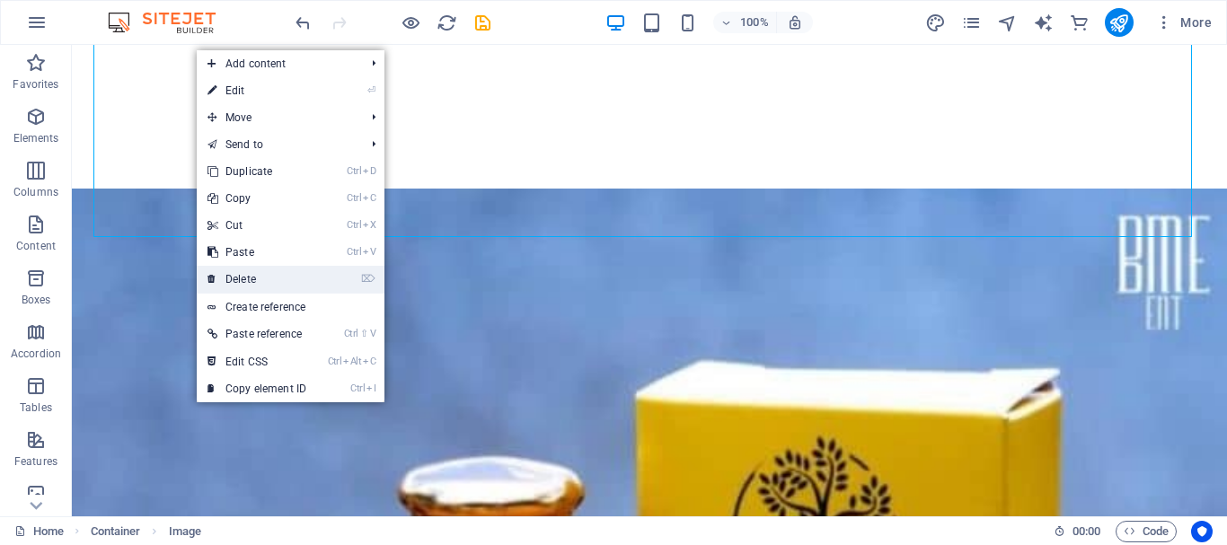
click at [247, 274] on link "⌦ Delete" at bounding box center [257, 279] width 120 height 27
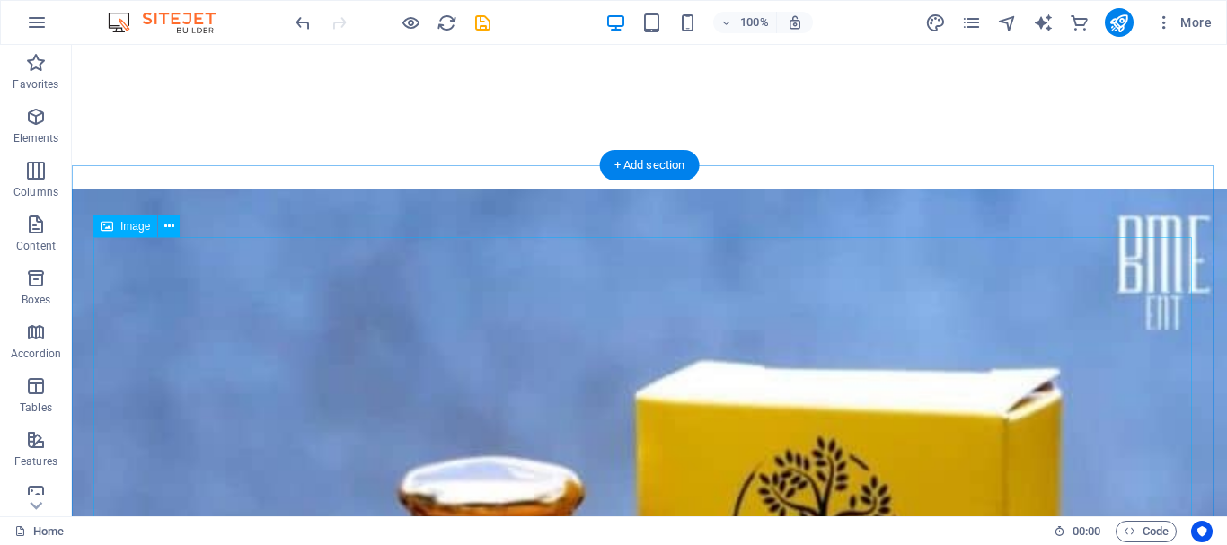
scroll to position [11247, 0]
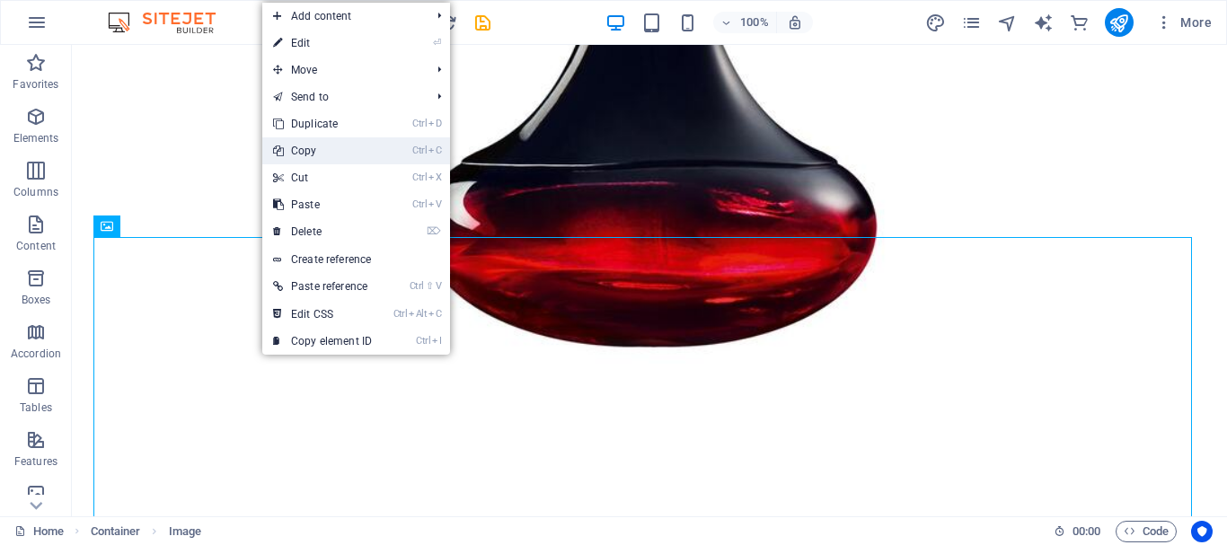
click at [305, 157] on link "Ctrl C Copy" at bounding box center [322, 150] width 120 height 27
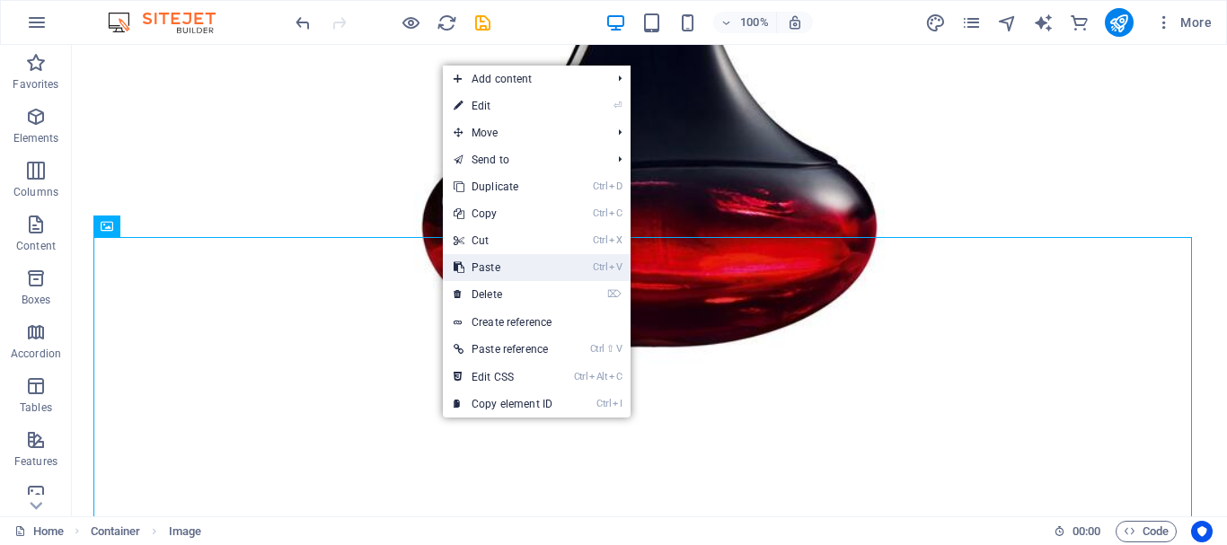
click at [490, 266] on link "Ctrl V Paste" at bounding box center [503, 267] width 120 height 27
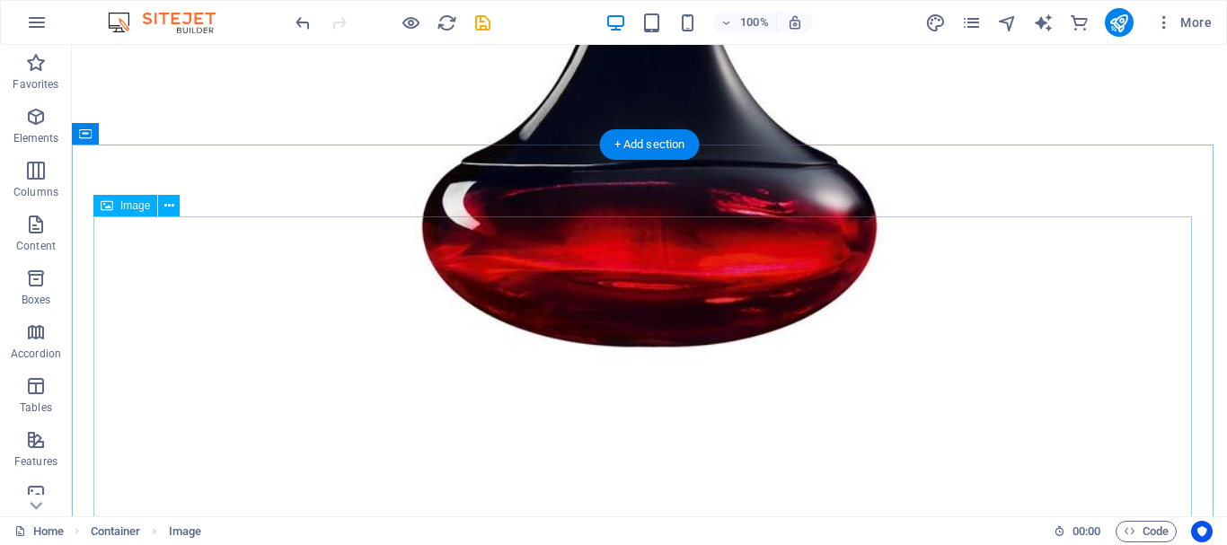
scroll to position [11708, 0]
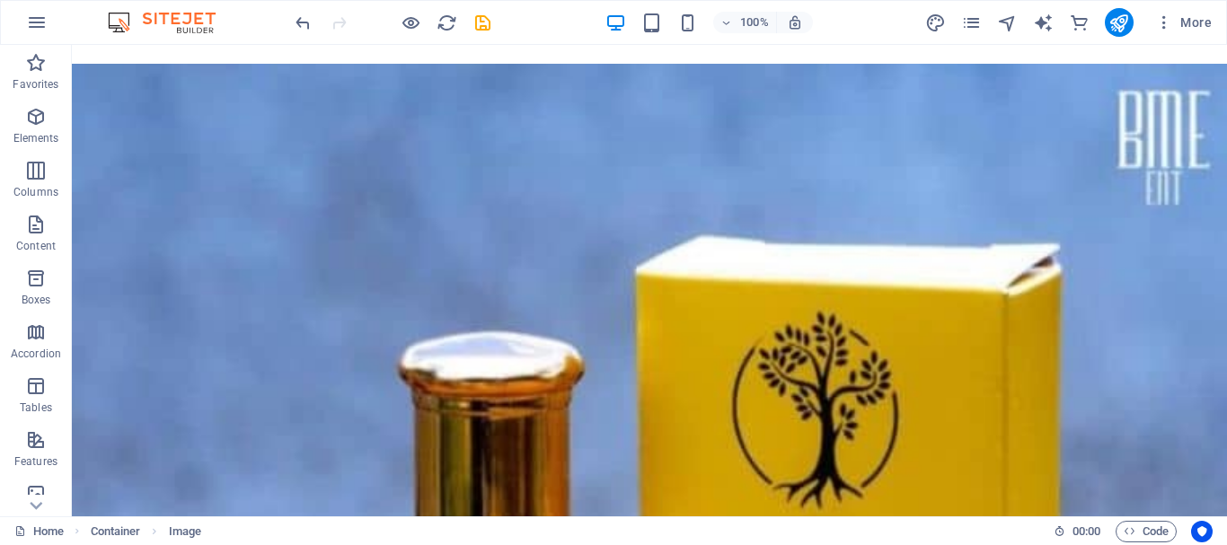
drag, startPoint x: 281, startPoint y: 465, endPoint x: 485, endPoint y: 316, distance: 252.5
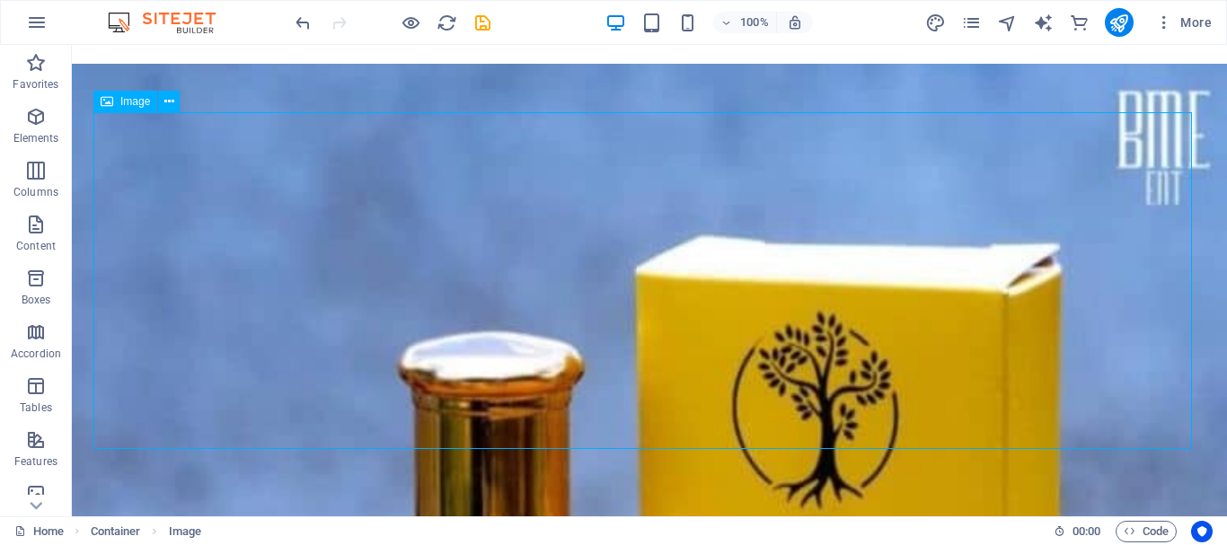
drag, startPoint x: 298, startPoint y: 321, endPoint x: 1014, endPoint y: 319, distance: 715.7
click at [169, 100] on icon at bounding box center [169, 101] width 10 height 19
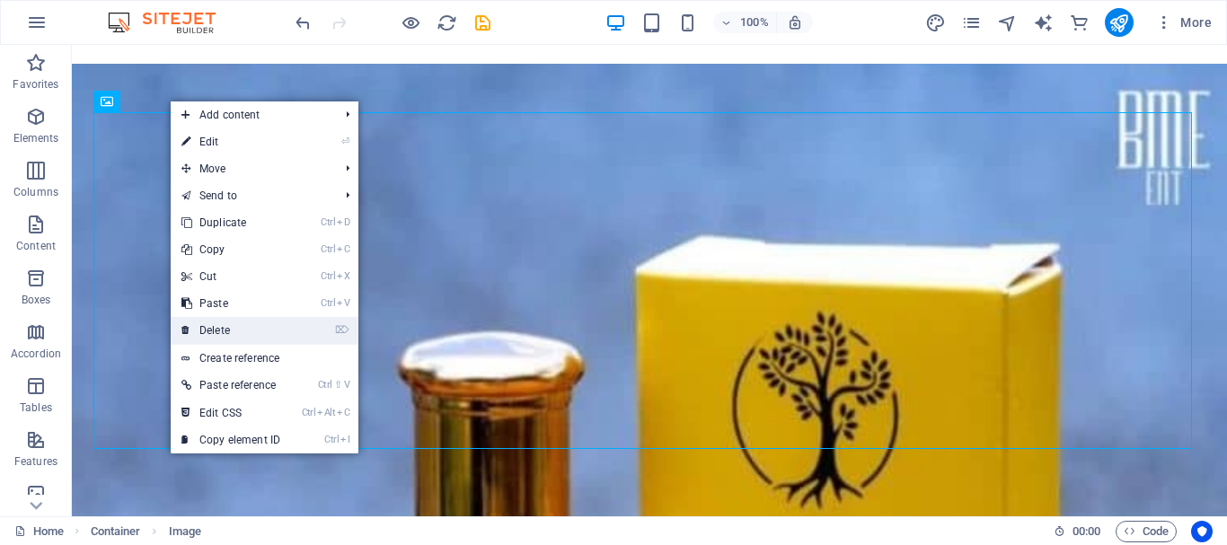
click at [229, 323] on link "⌦ Delete" at bounding box center [231, 330] width 120 height 27
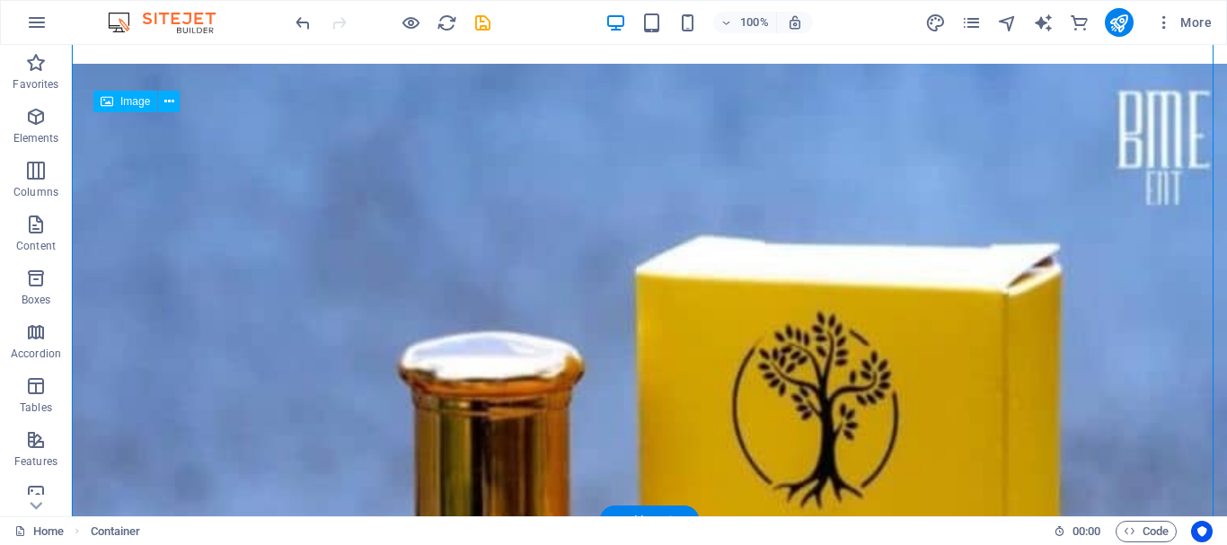
drag, startPoint x: 286, startPoint y: 393, endPoint x: 1188, endPoint y: 405, distance: 902.5
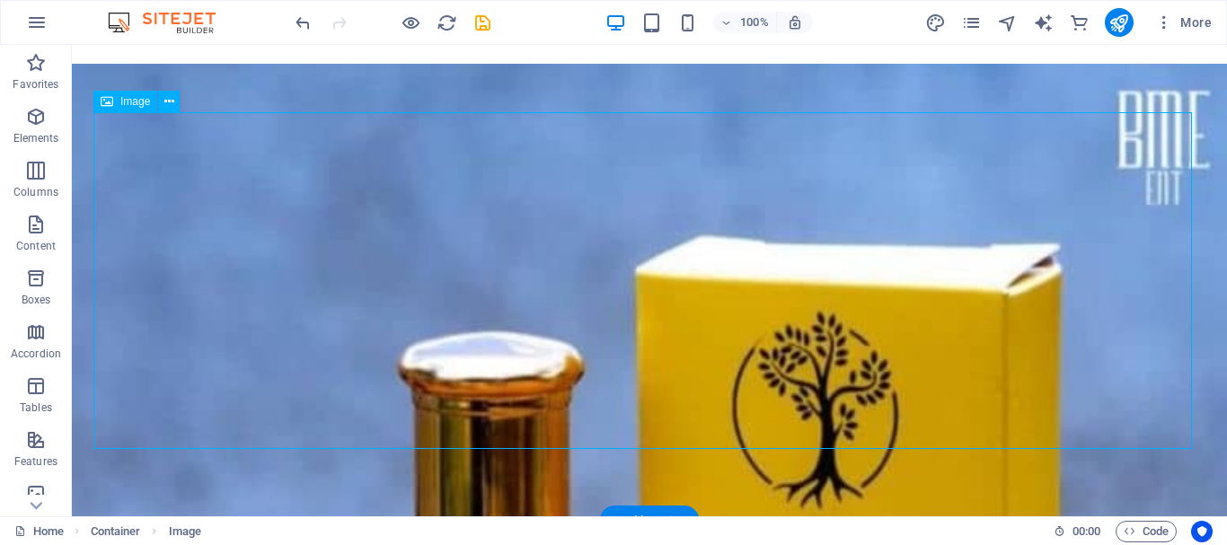
drag, startPoint x: 257, startPoint y: 247, endPoint x: 1183, endPoint y: 318, distance: 929.4
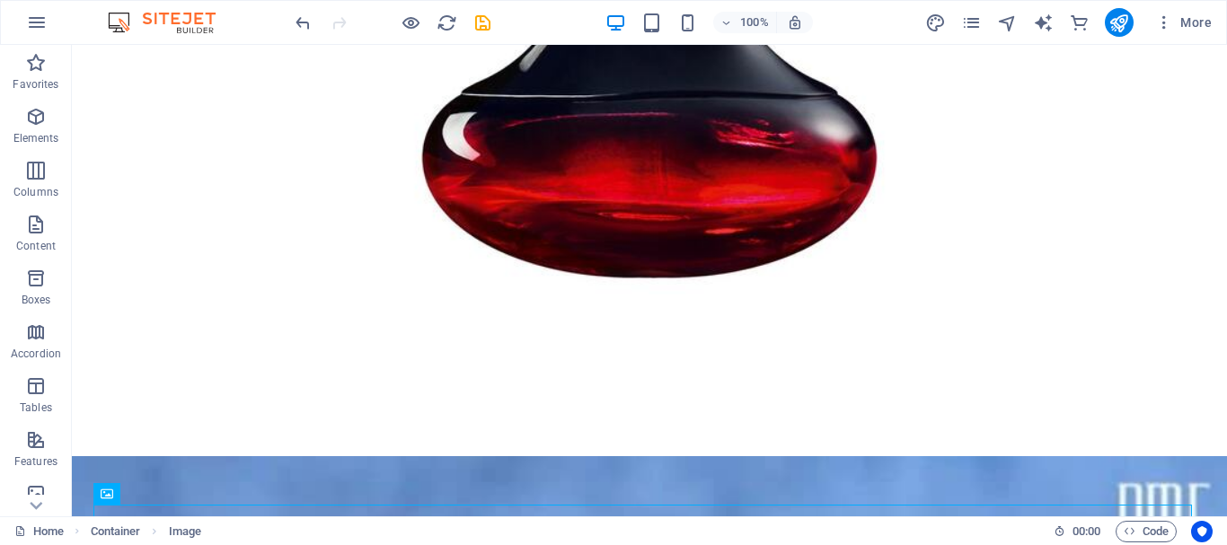
scroll to position [11277, 0]
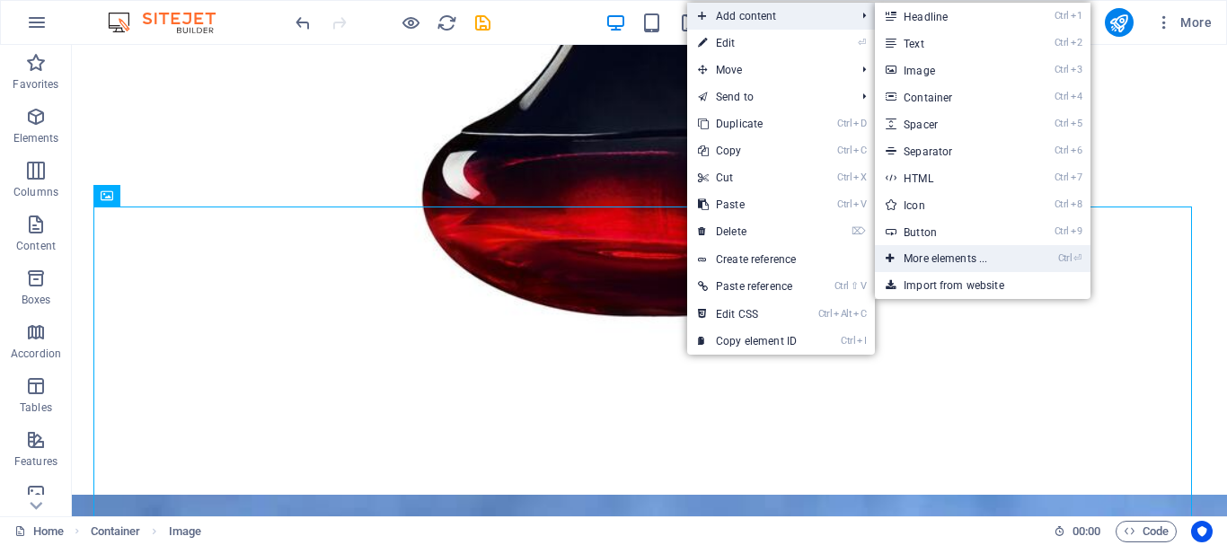
click at [980, 268] on link "Ctrl ⏎ More elements ..." at bounding box center [949, 258] width 148 height 27
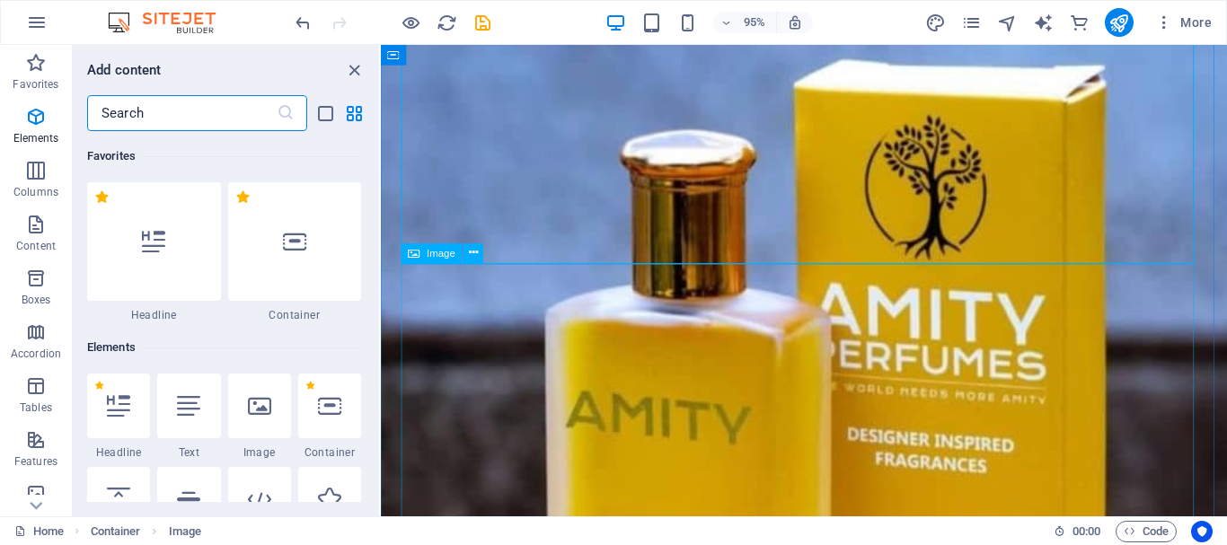
scroll to position [191, 0]
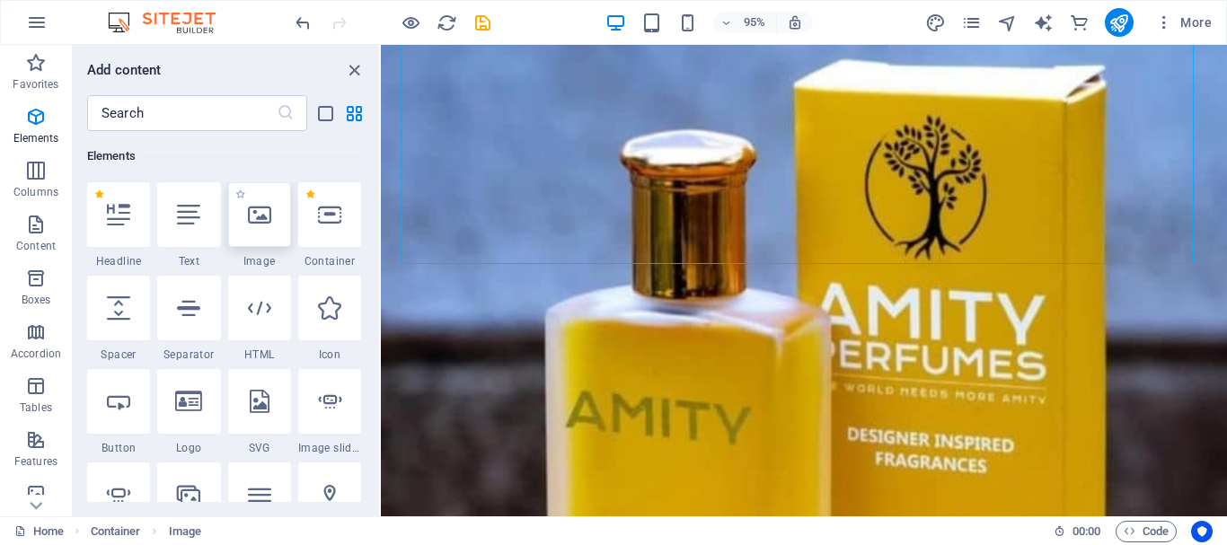
click at [263, 236] on div at bounding box center [259, 214] width 63 height 65
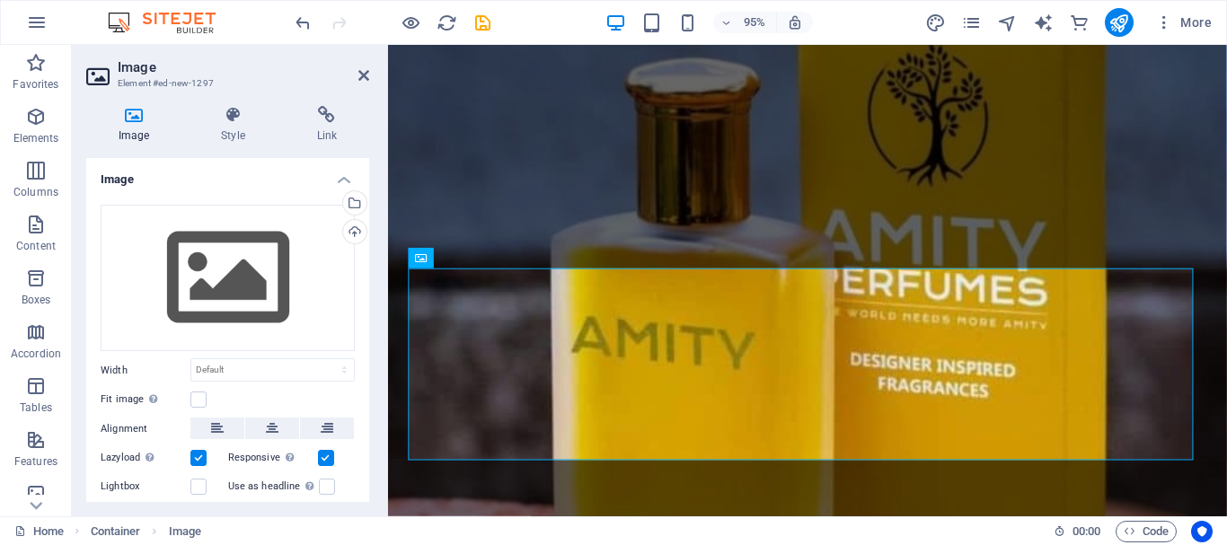
scroll to position [9224, 0]
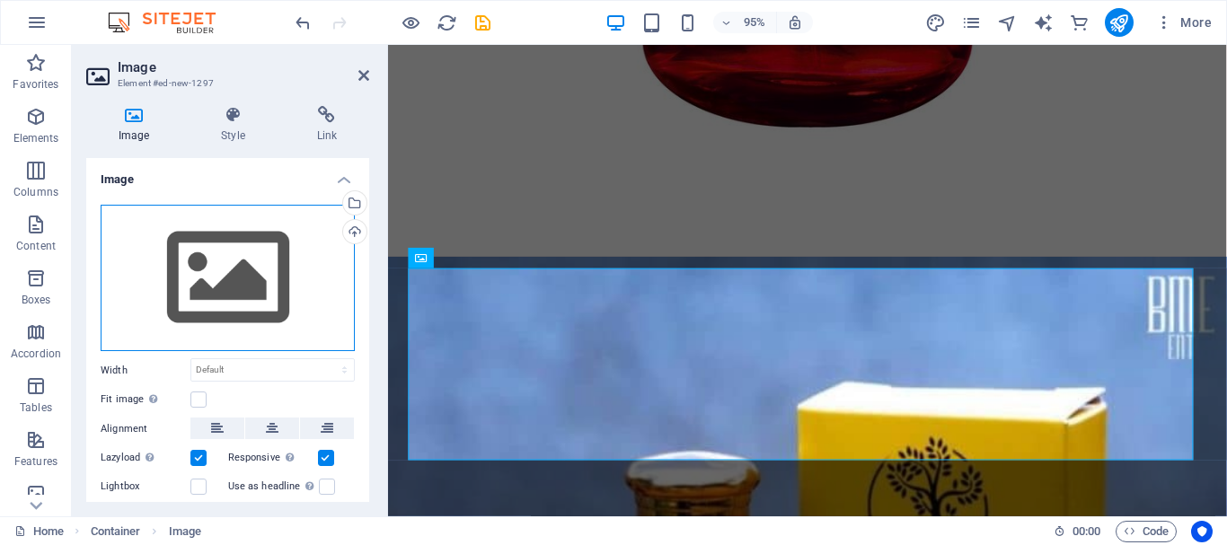
click at [255, 253] on div "Drag files here, click to choose files or select files from Files or our free s…" at bounding box center [228, 278] width 254 height 147
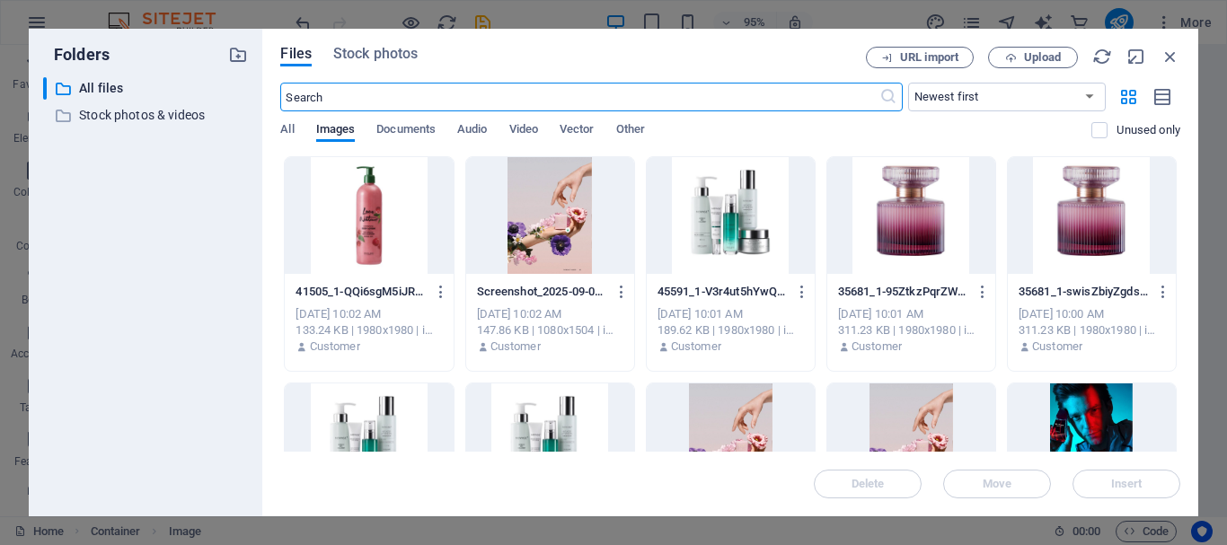
scroll to position [9253, 0]
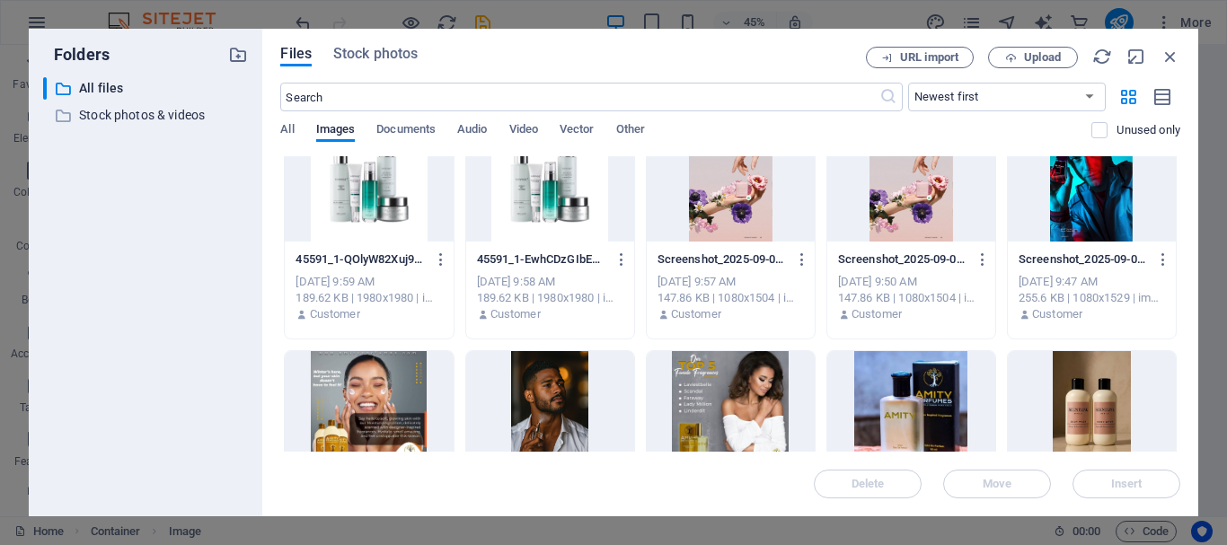
click at [1181, 394] on div "Files Stock photos URL import Upload ​ Newest first Oldest first Name (A-Z) Nam…" at bounding box center [730, 273] width 936 height 488
click at [1183, 395] on div "Files Stock photos URL import Upload ​ Newest first Oldest first Name (A-Z) Nam…" at bounding box center [730, 273] width 936 height 488
click at [1181, 338] on div "Files Stock photos URL import Upload ​ Newest first Oldest first Name (A-Z) Nam…" at bounding box center [730, 273] width 936 height 488
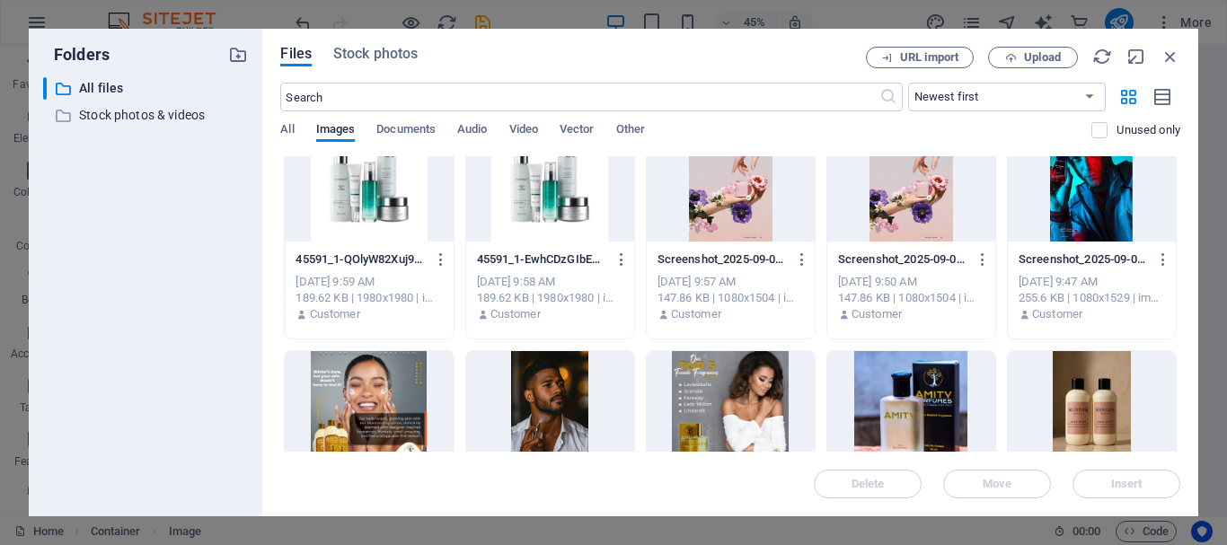
scroll to position [517, 0]
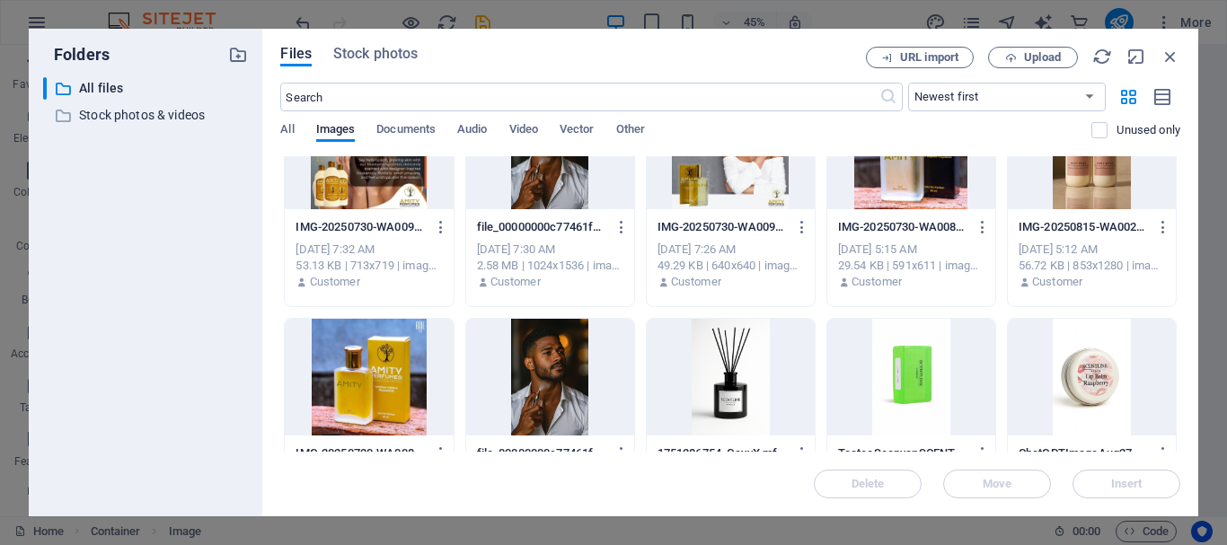
click at [934, 377] on div at bounding box center [911, 377] width 168 height 117
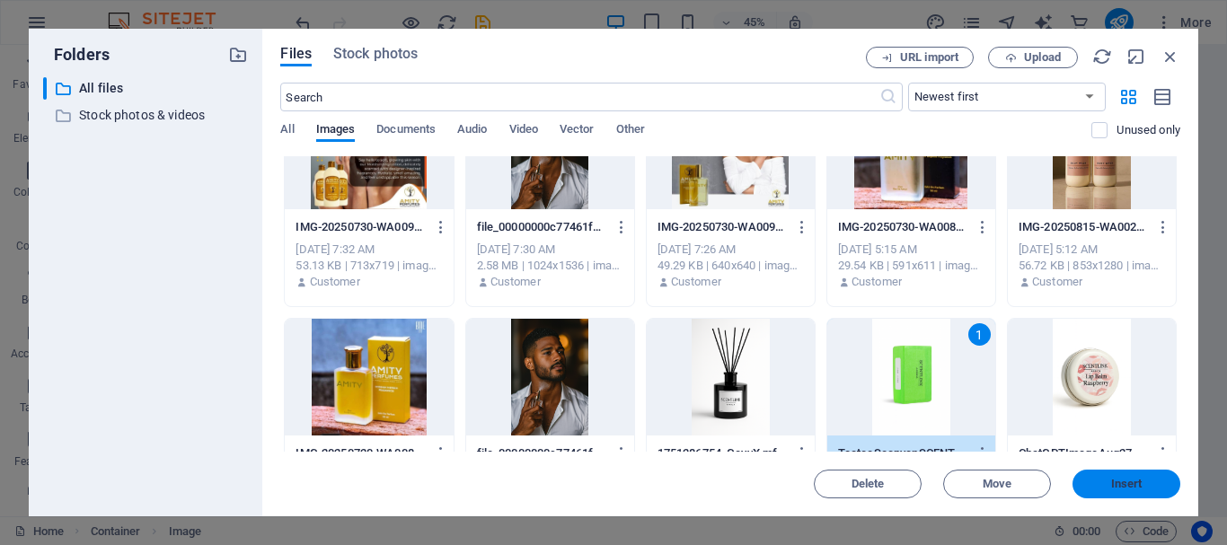
click at [1107, 473] on button "Insert" at bounding box center [1126, 484] width 108 height 29
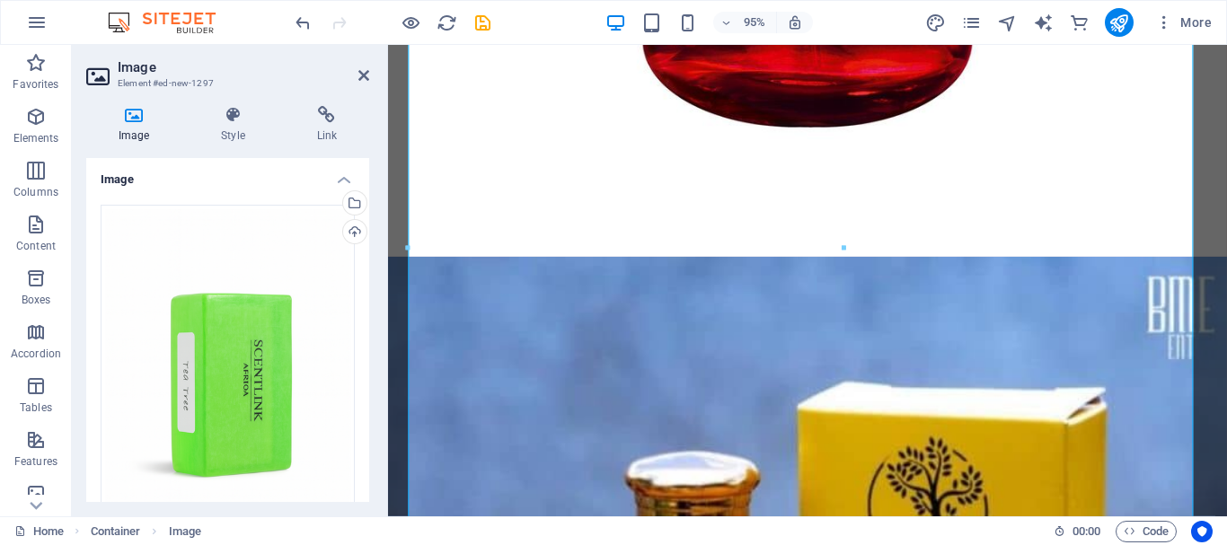
scroll to position [9659, 0]
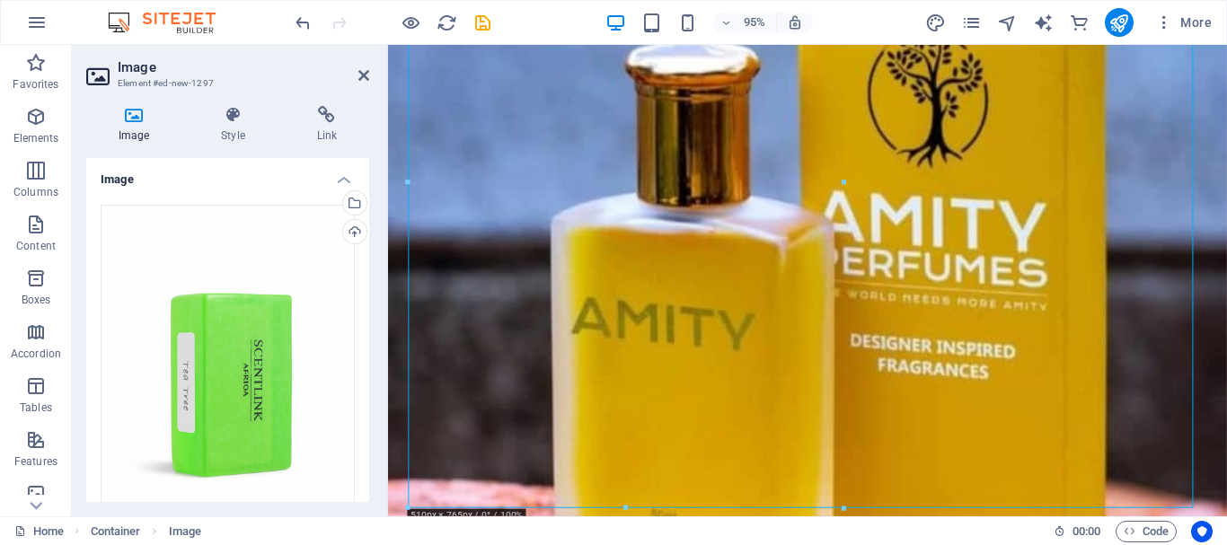
drag, startPoint x: 1233, startPoint y: 414, endPoint x: 1241, endPoint y: 393, distance: 22.2
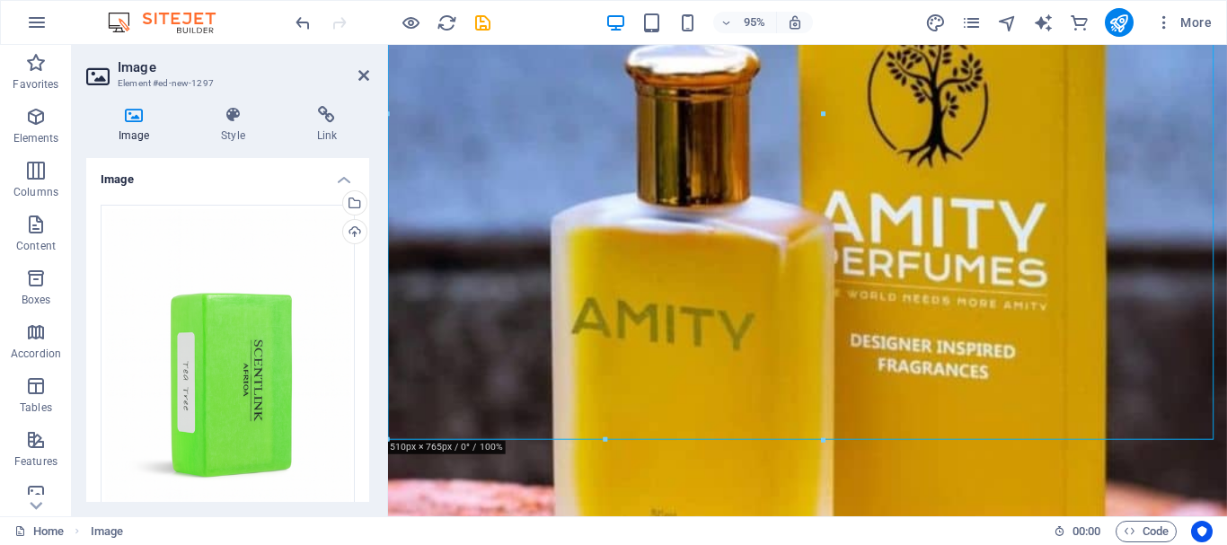
drag, startPoint x: 1211, startPoint y: 387, endPoint x: 1270, endPoint y: 389, distance: 58.4
drag, startPoint x: 852, startPoint y: 347, endPoint x: 1210, endPoint y: 352, distance: 357.4
drag, startPoint x: 835, startPoint y: 356, endPoint x: 1234, endPoint y: 390, distance: 400.1
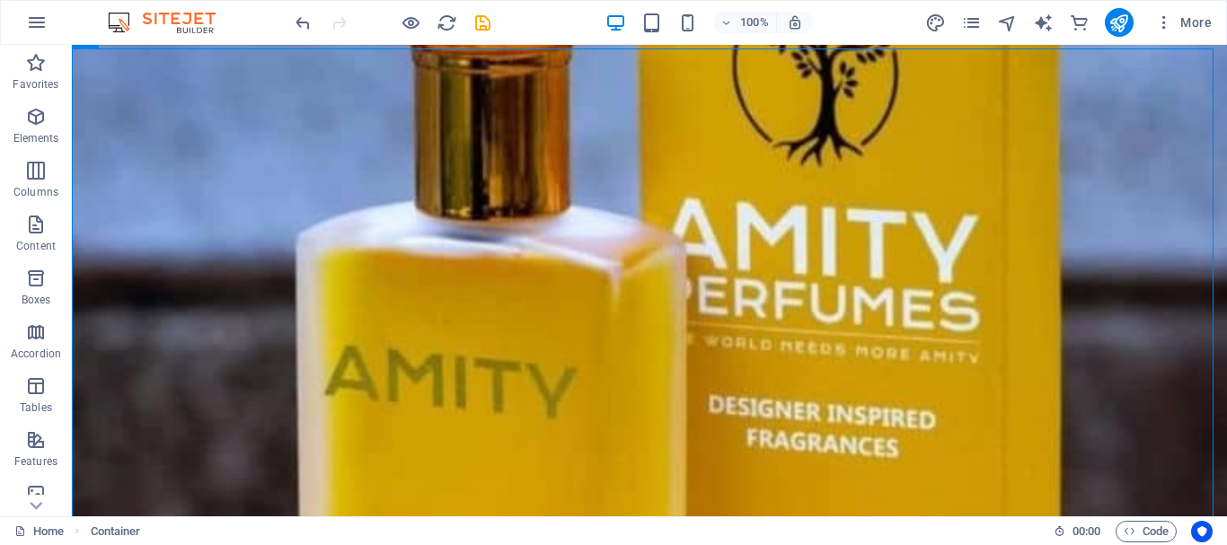
scroll to position [12462, 0]
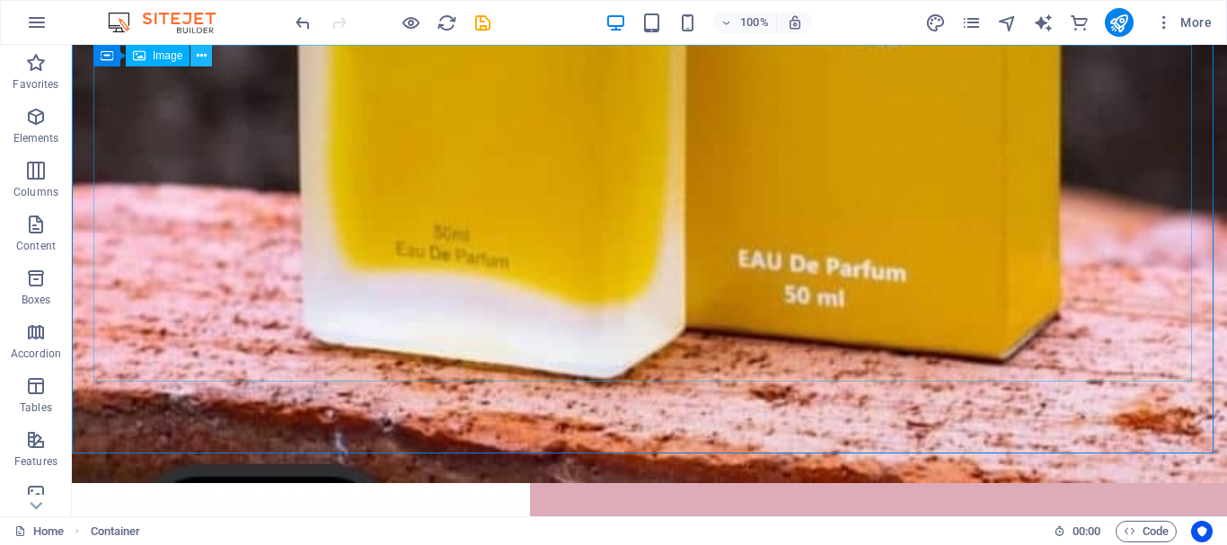
click at [194, 54] on button at bounding box center [201, 56] width 22 height 22
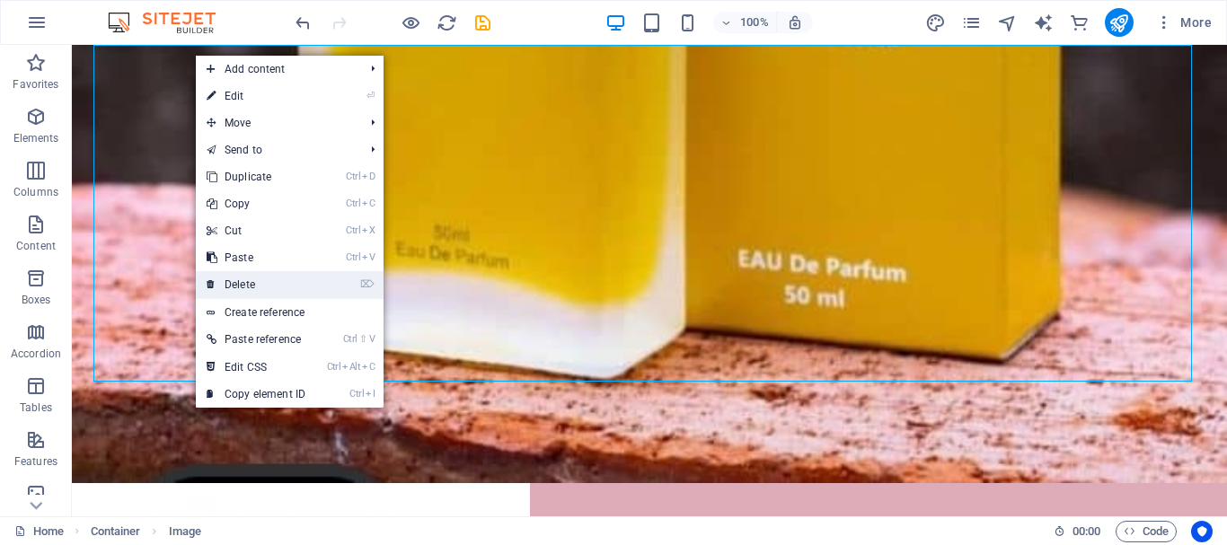
click at [260, 276] on link "⌦ Delete" at bounding box center [256, 284] width 120 height 27
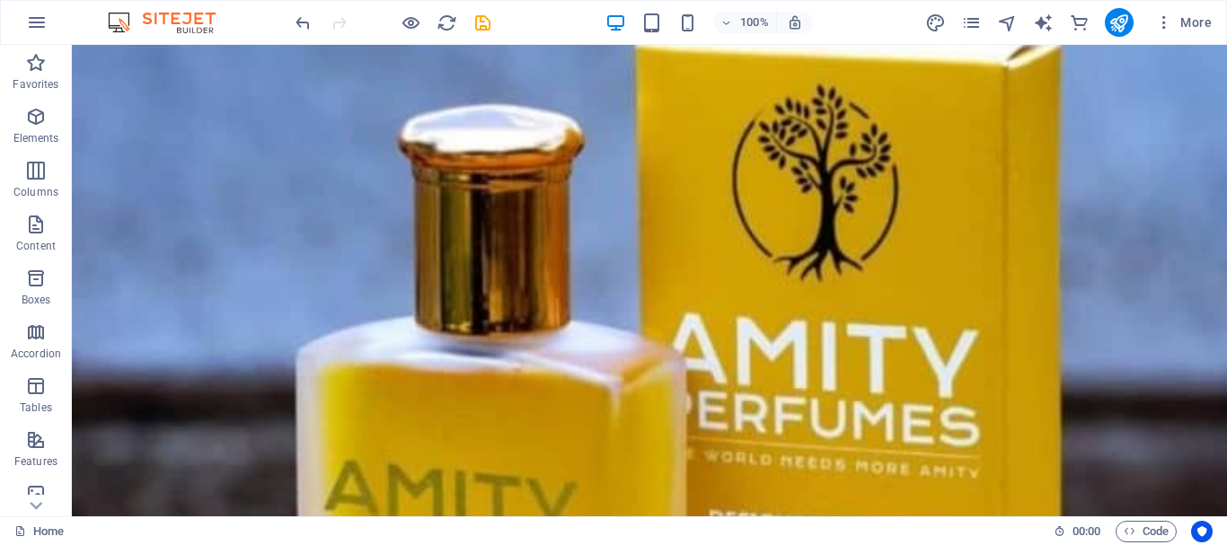
scroll to position [11815, 0]
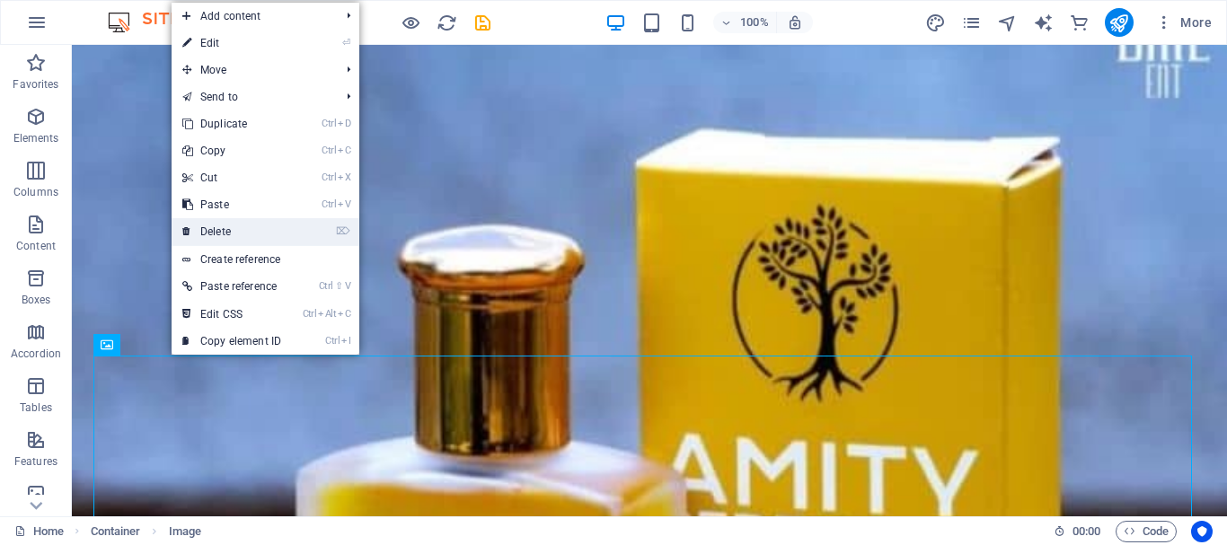
click at [209, 233] on link "⌦ Delete" at bounding box center [232, 231] width 120 height 27
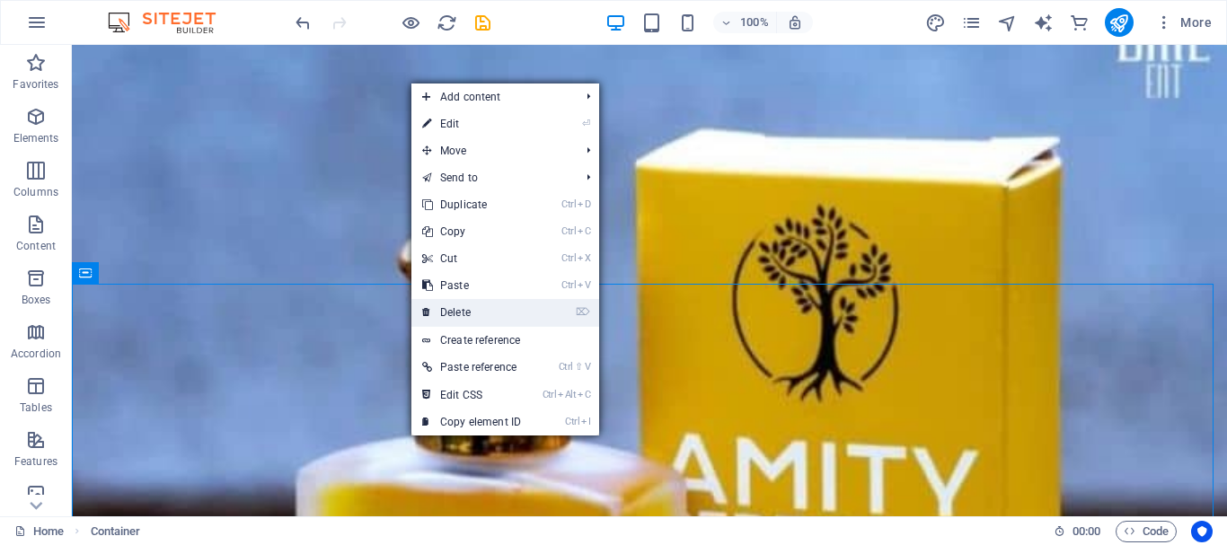
click at [467, 309] on link "⌦ Delete" at bounding box center [471, 312] width 120 height 27
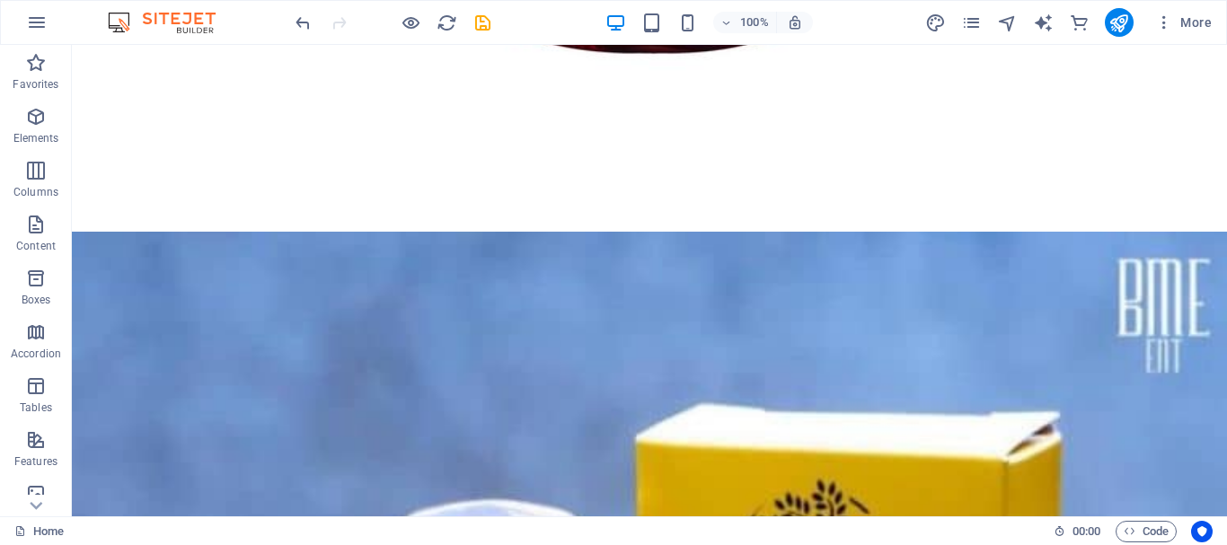
scroll to position [11502, 0]
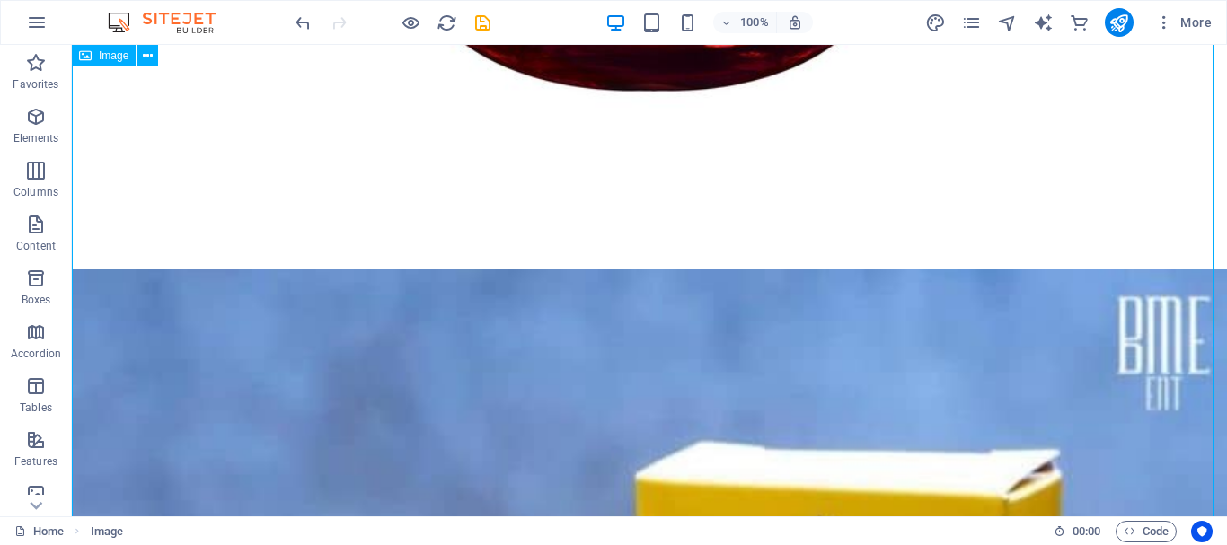
drag, startPoint x: 362, startPoint y: 223, endPoint x: 1187, endPoint y: 280, distance: 827.2
drag, startPoint x: 415, startPoint y: 238, endPoint x: 1165, endPoint y: 299, distance: 752.2
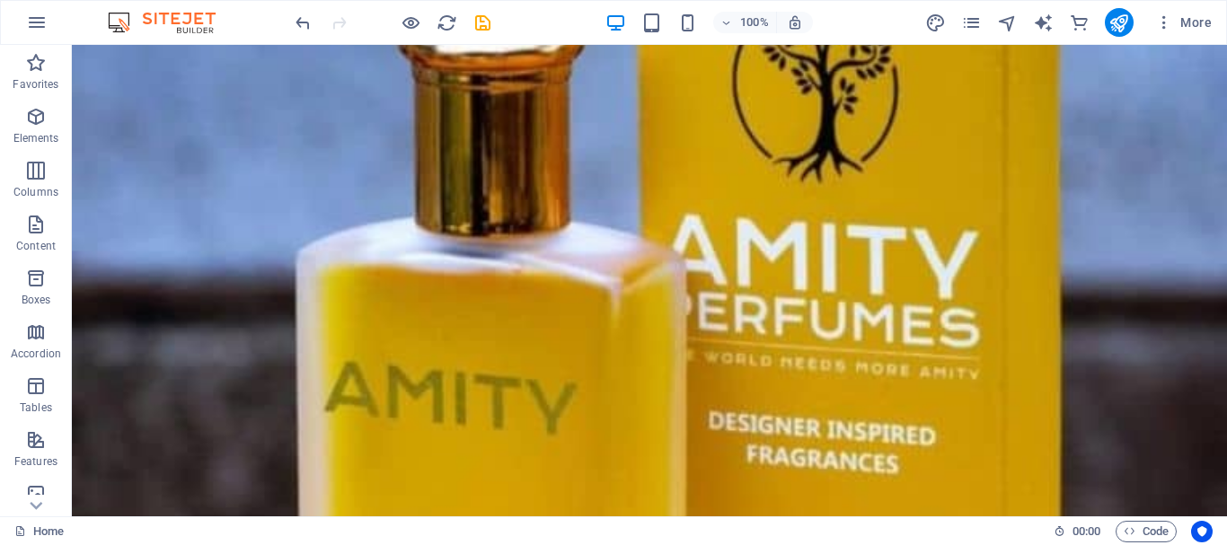
scroll to position [11590, 0]
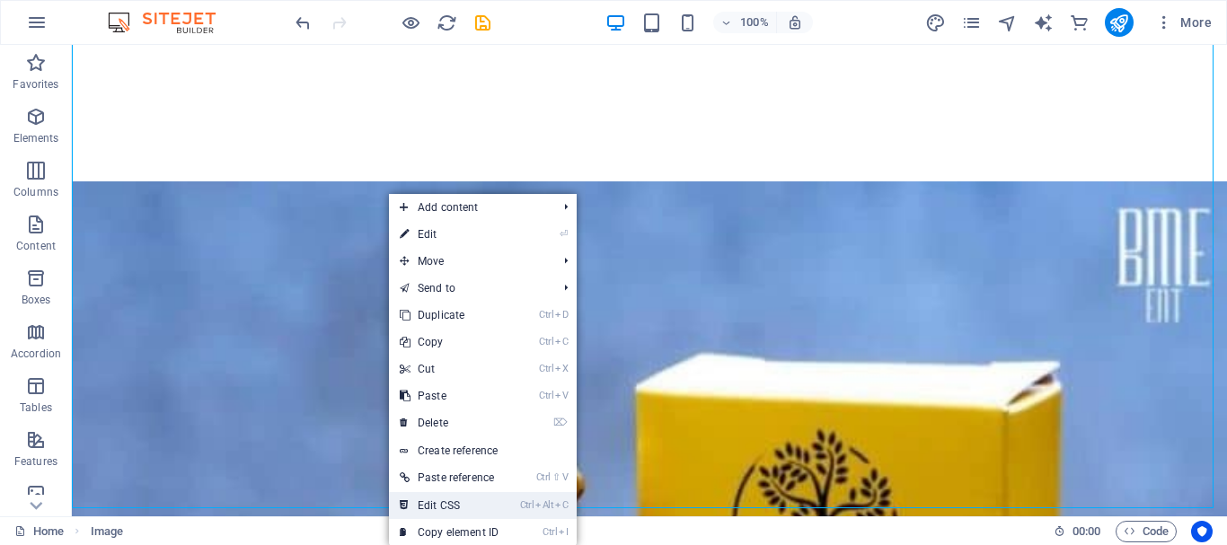
click at [534, 507] on icon "Ctrl" at bounding box center [527, 505] width 14 height 12
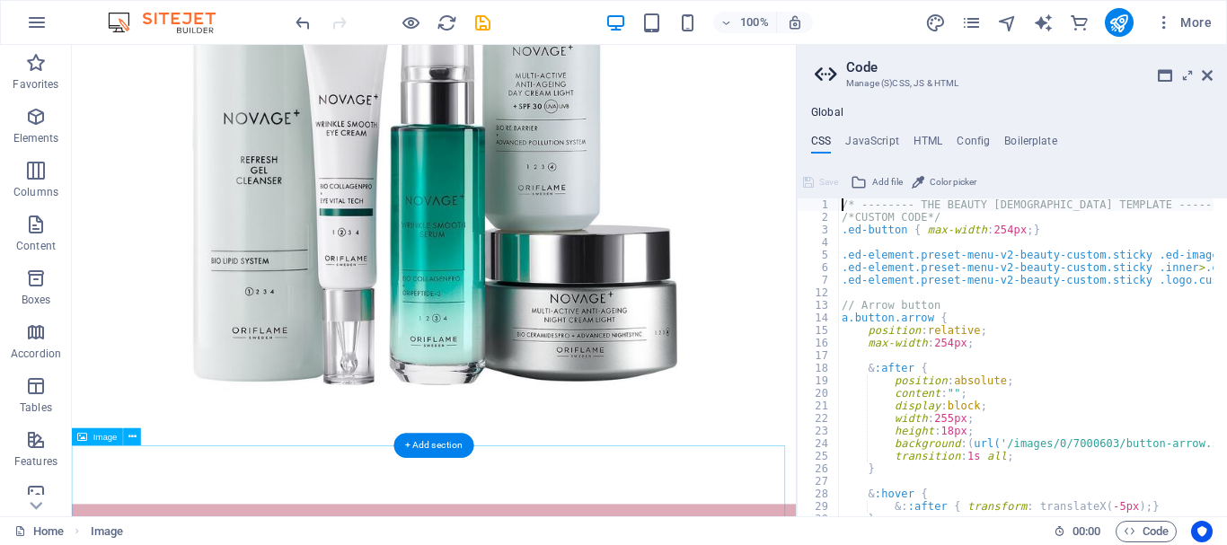
scroll to position [9788, 0]
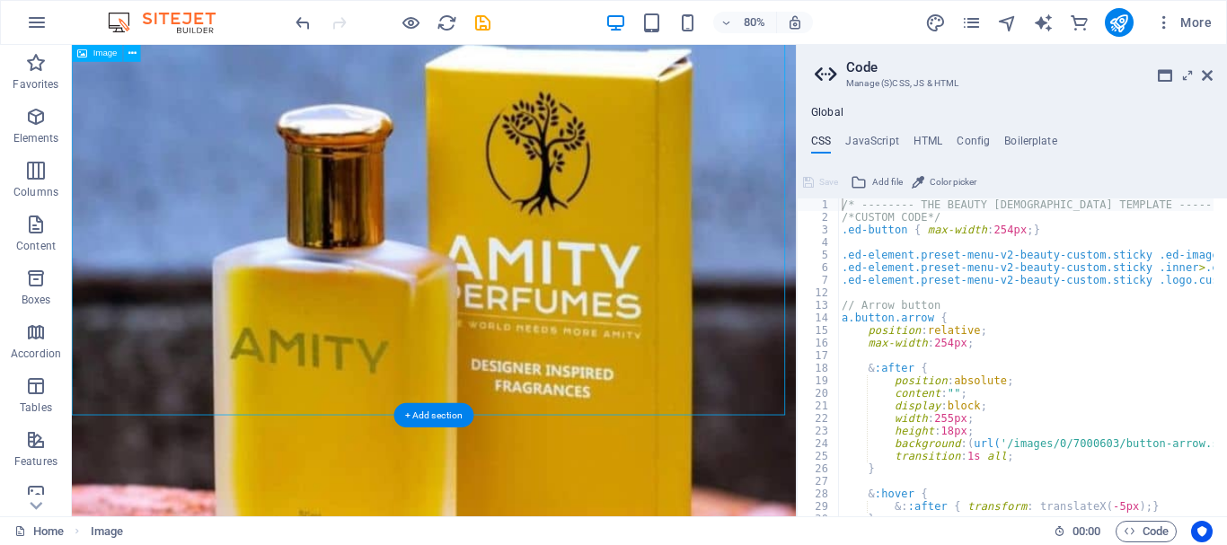
drag, startPoint x: 374, startPoint y: 227, endPoint x: 907, endPoint y: 301, distance: 537.5
click at [135, 58] on icon at bounding box center [132, 53] width 8 height 15
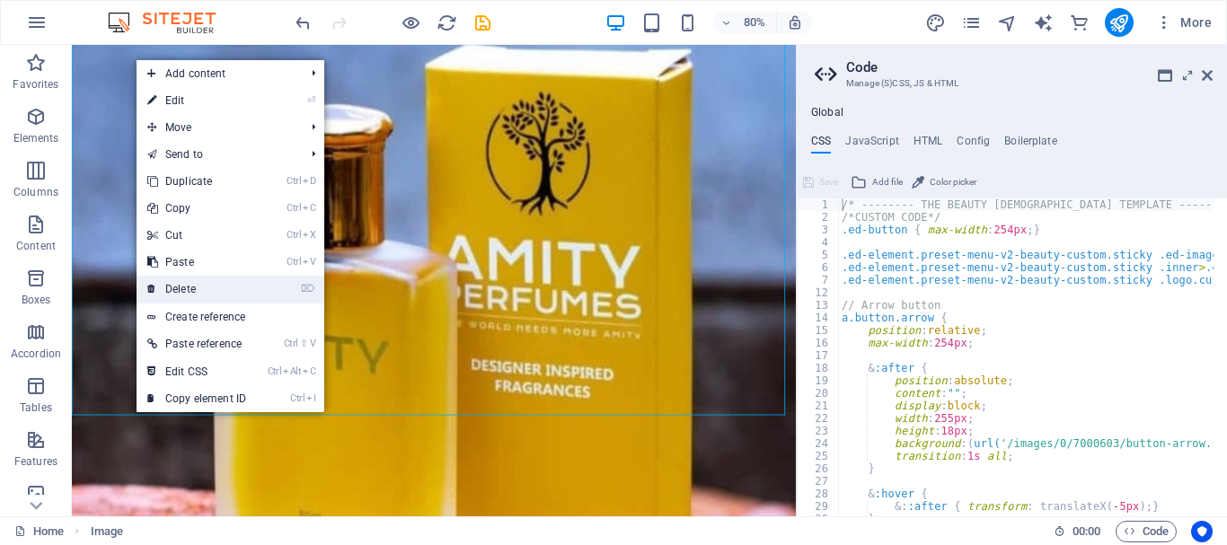
click at [192, 295] on link "⌦ Delete" at bounding box center [196, 289] width 120 height 27
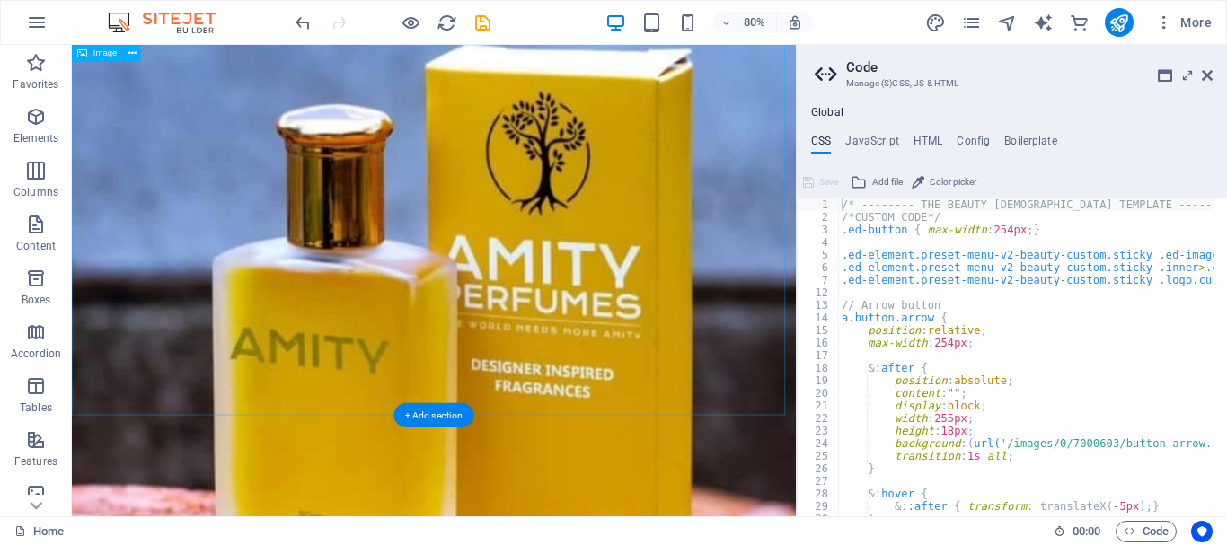
scroll to position [9101, 0]
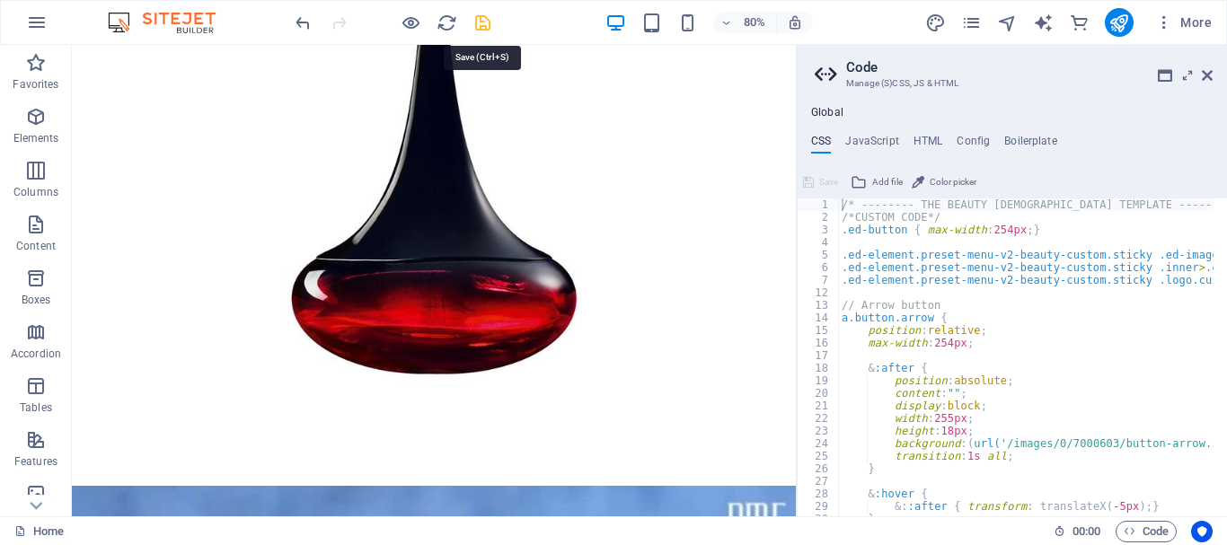
click at [478, 13] on icon "save" at bounding box center [482, 23] width 21 height 21
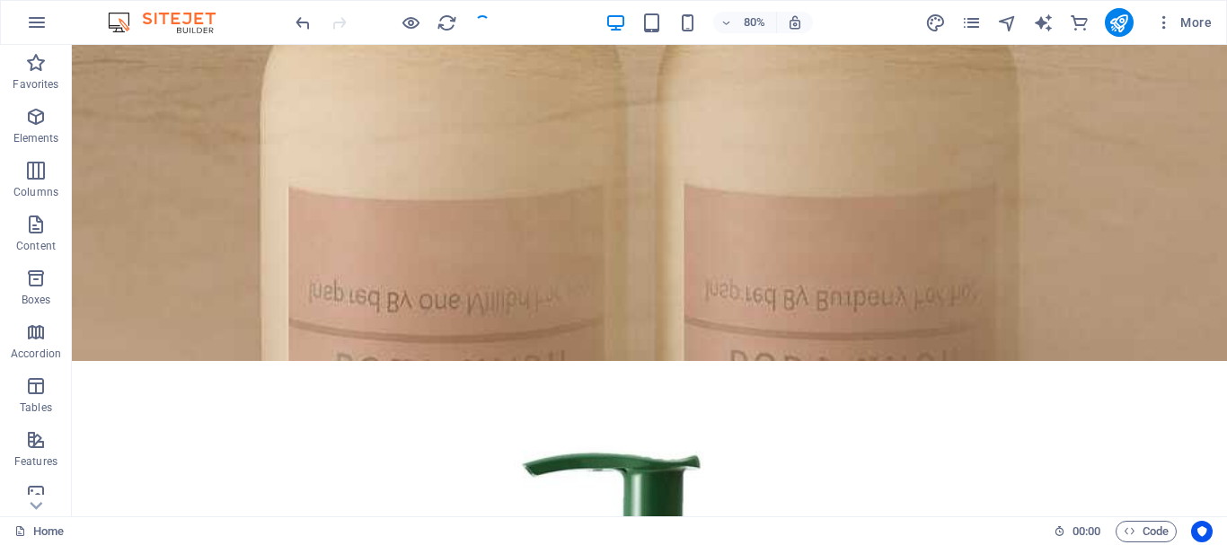
scroll to position [10904, 0]
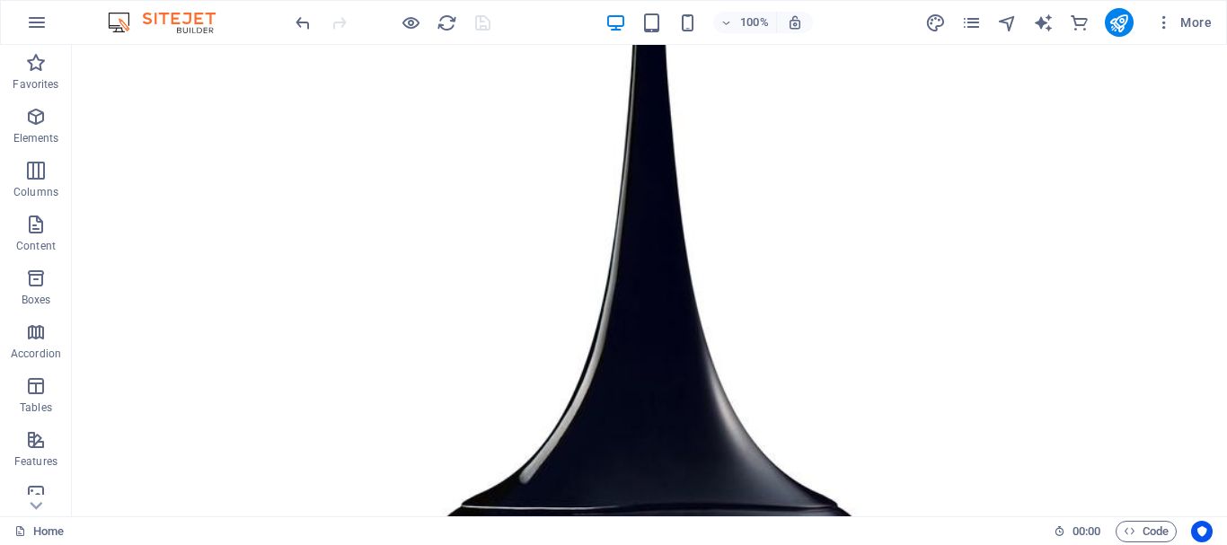
drag, startPoint x: 536, startPoint y: 59, endPoint x: 836, endPoint y: 158, distance: 315.8
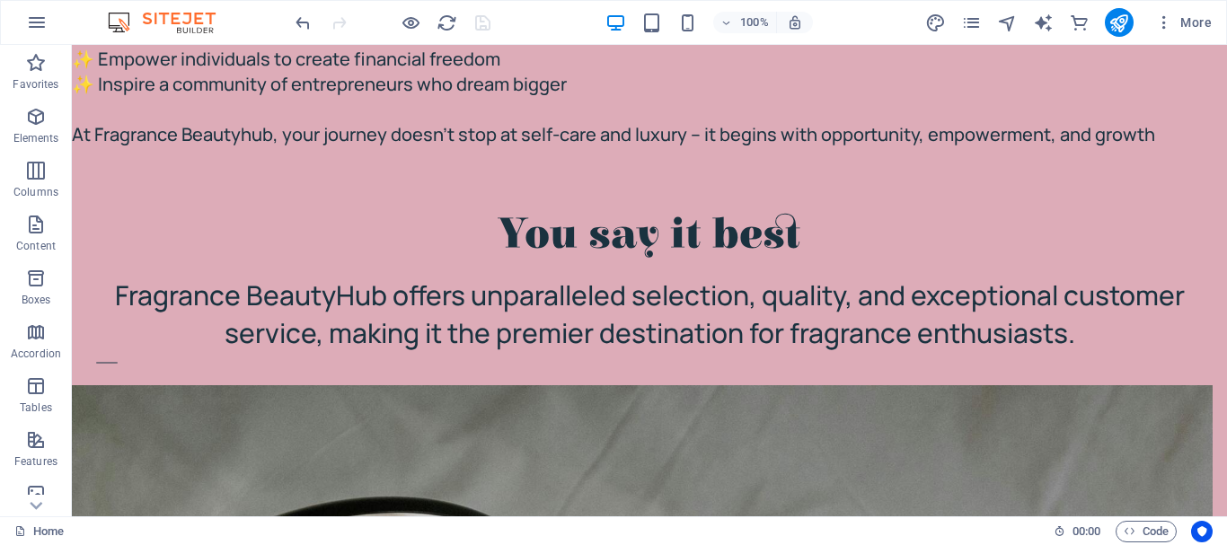
scroll to position [943, 0]
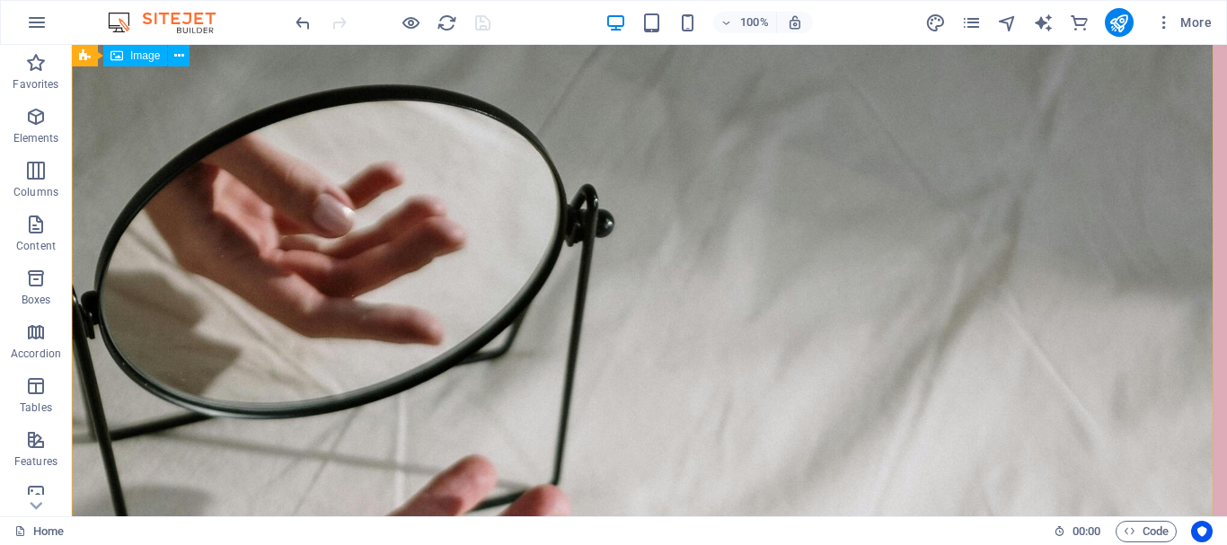
drag, startPoint x: 840, startPoint y: 302, endPoint x: 1179, endPoint y: 292, distance: 338.7
drag, startPoint x: 622, startPoint y: 290, endPoint x: 1204, endPoint y: 367, distance: 587.0
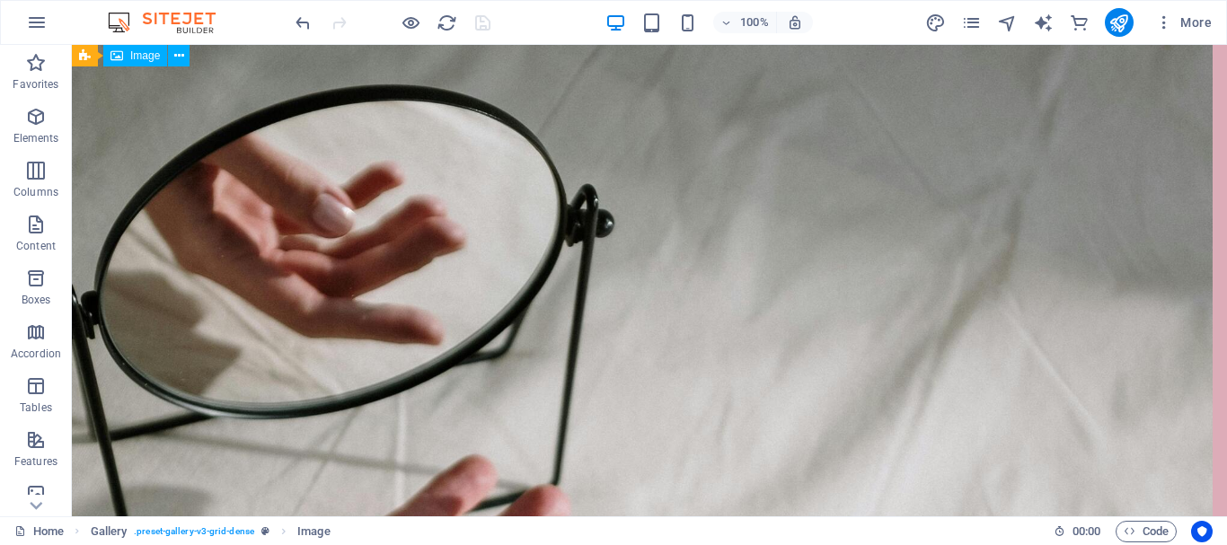
drag, startPoint x: 954, startPoint y: 320, endPoint x: 1204, endPoint y: 327, distance: 249.7
drag, startPoint x: 157, startPoint y: 110, endPoint x: 1044, endPoint y: 258, distance: 899.4
drag, startPoint x: 883, startPoint y: 286, endPoint x: 1183, endPoint y: 240, distance: 303.4
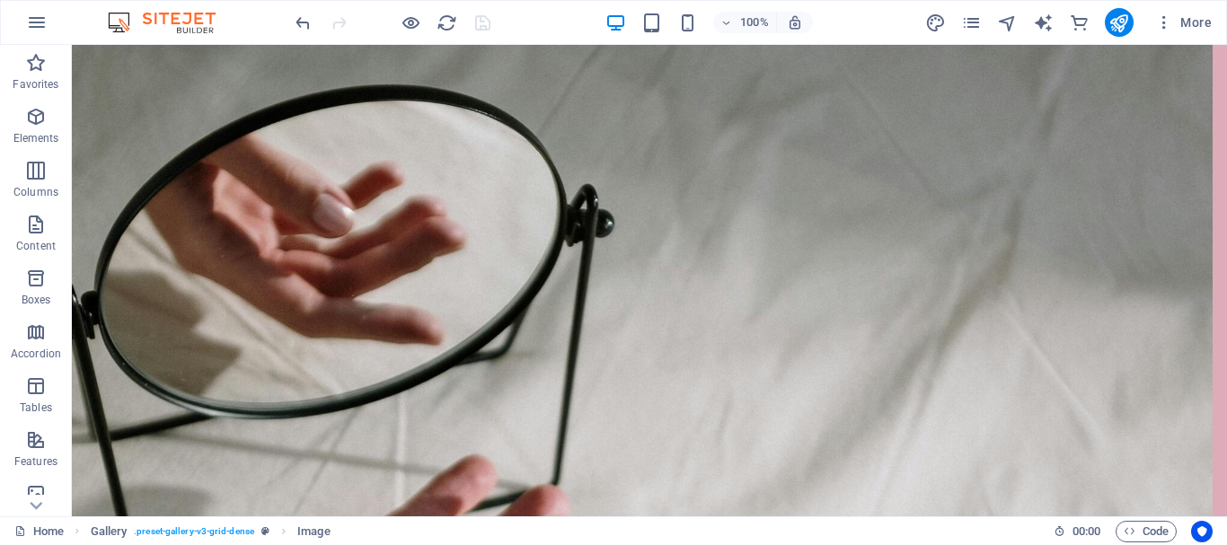
drag, startPoint x: 1085, startPoint y: 287, endPoint x: 1226, endPoint y: 318, distance: 144.2
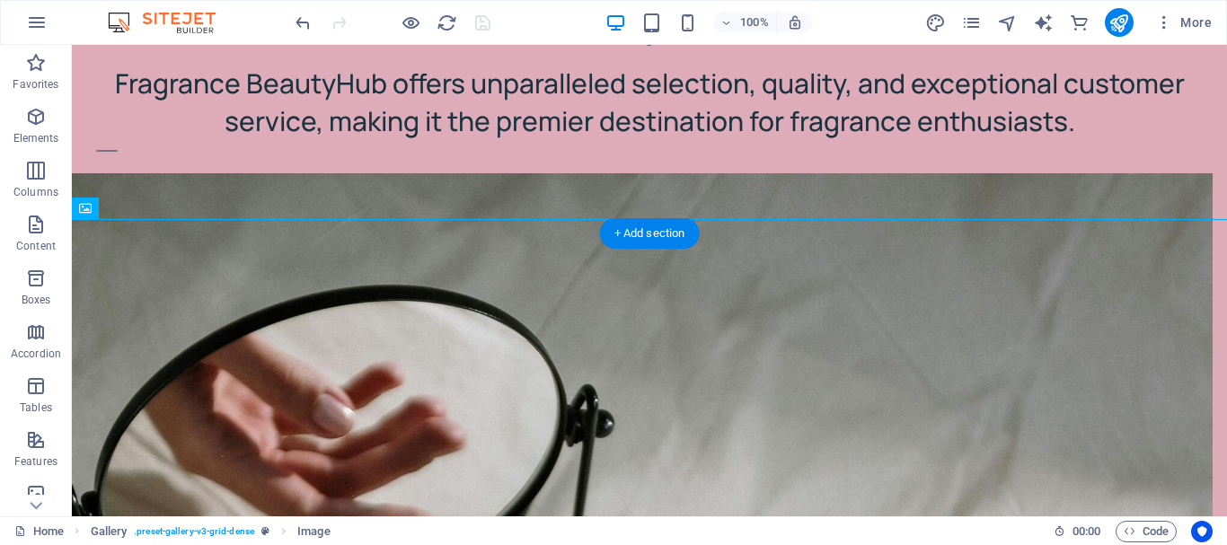
scroll to position [710, 0]
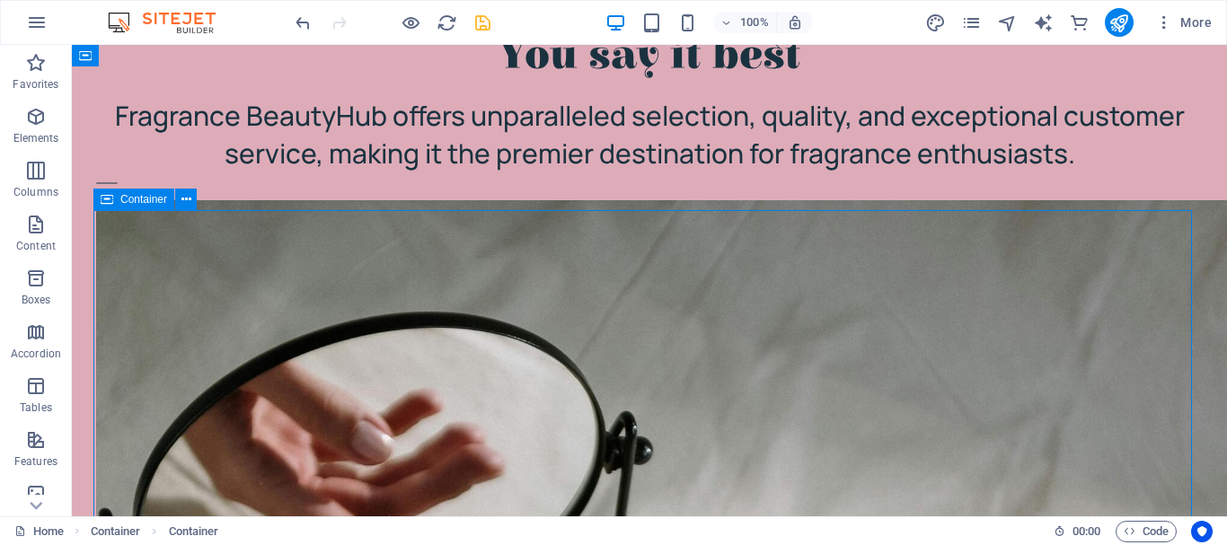
drag, startPoint x: 1024, startPoint y: 228, endPoint x: 1171, endPoint y: 242, distance: 147.9
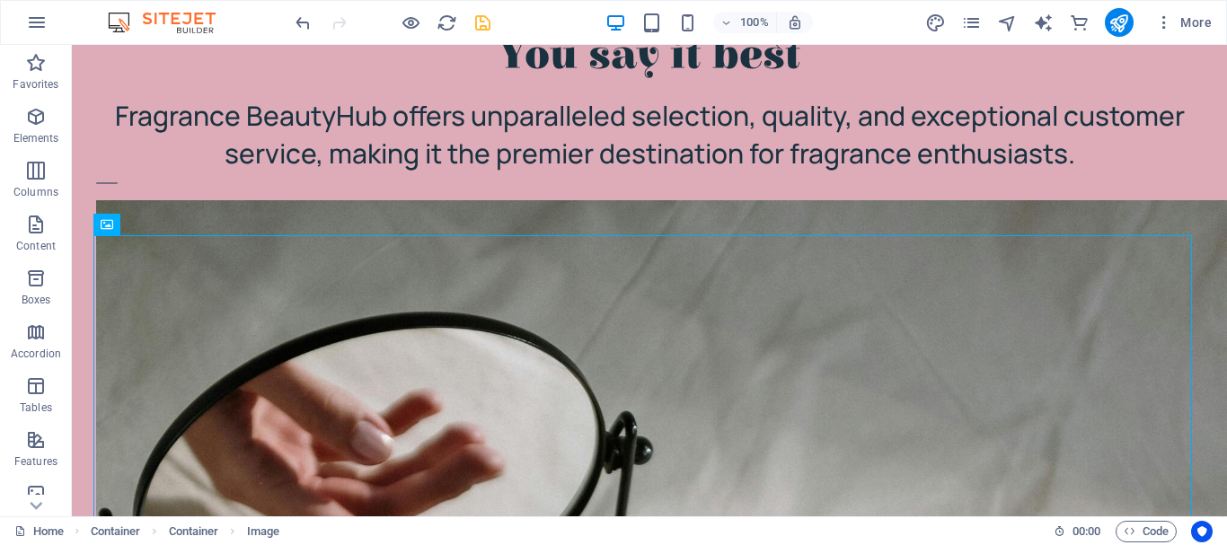
drag, startPoint x: 1019, startPoint y: 242, endPoint x: 1199, endPoint y: 285, distance: 184.5
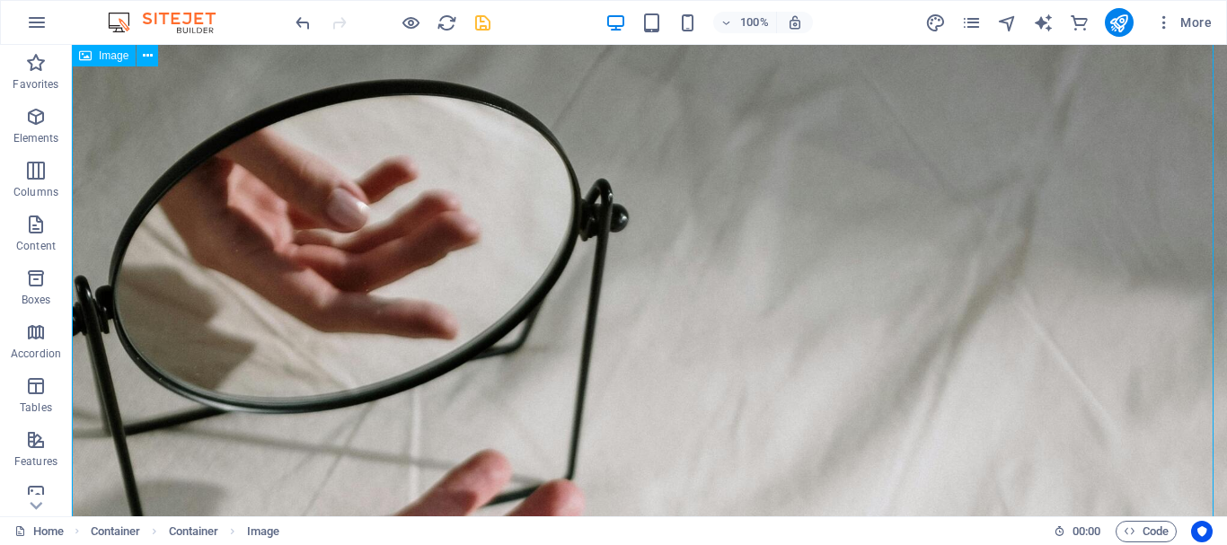
scroll to position [1075, 0]
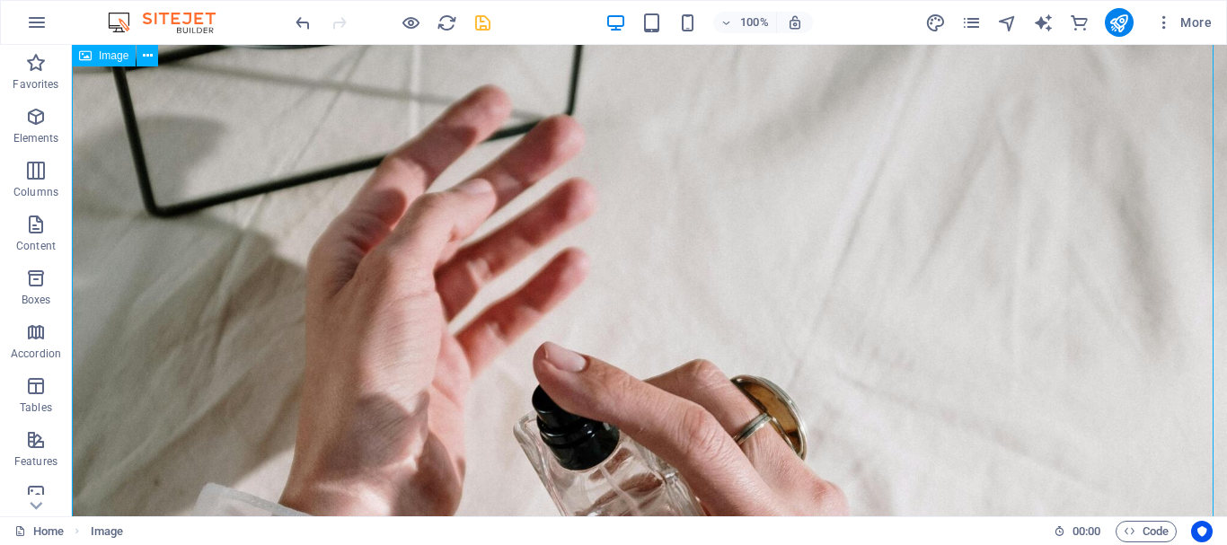
click at [985, 289] on figure at bounding box center [649, 454] width 1155 height 1702
click at [984, 241] on figure at bounding box center [649, 454] width 1155 height 1702
drag, startPoint x: 984, startPoint y: 241, endPoint x: 998, endPoint y: 241, distance: 13.5
click at [998, 241] on figure at bounding box center [649, 454] width 1155 height 1702
click at [1199, 266] on figure at bounding box center [649, 454] width 1155 height 1702
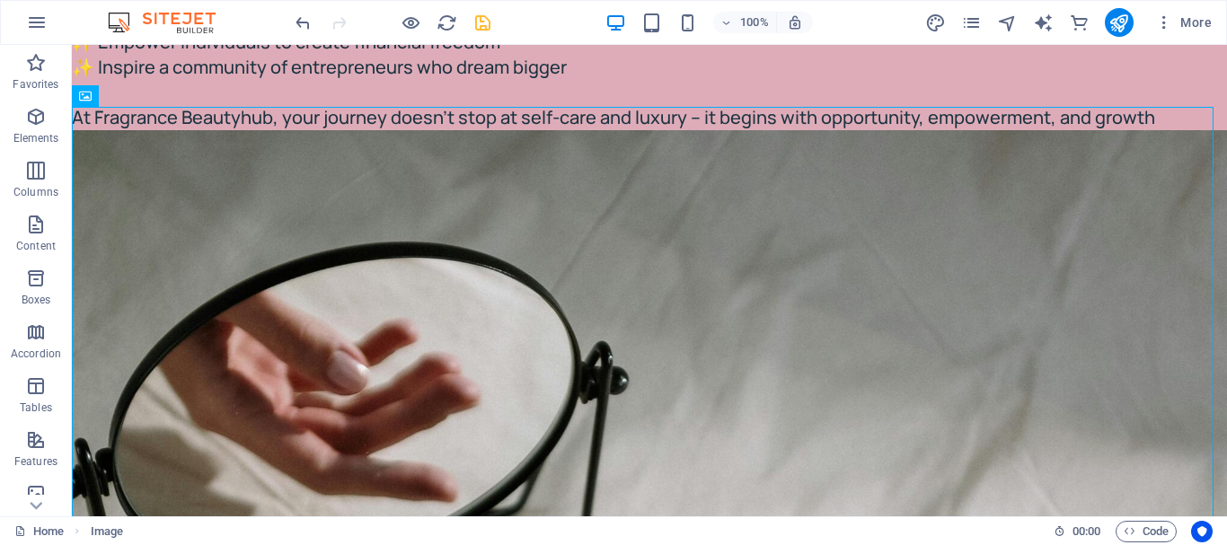
scroll to position [499, 0]
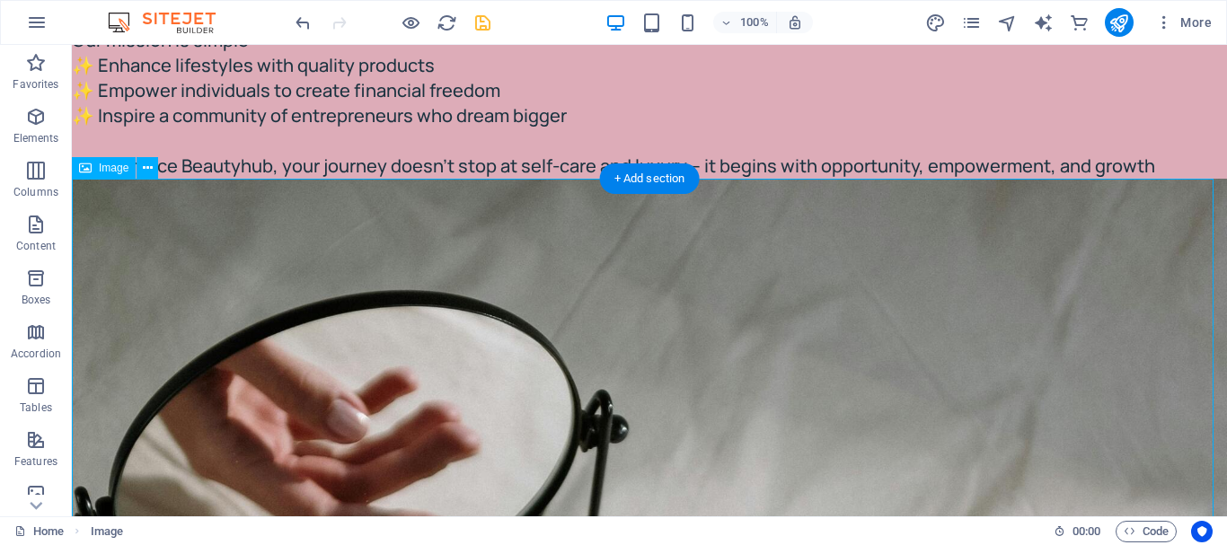
drag, startPoint x: 968, startPoint y: 185, endPoint x: 995, endPoint y: 286, distance: 105.0
drag, startPoint x: 1005, startPoint y: 178, endPoint x: 1010, endPoint y: 314, distance: 136.6
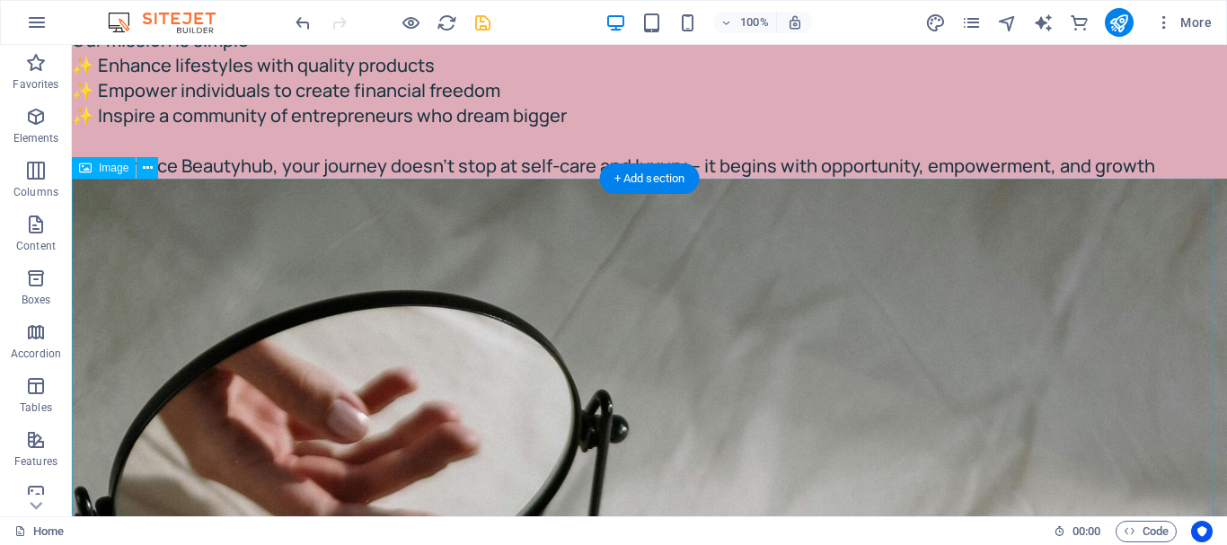
drag, startPoint x: 961, startPoint y: 174, endPoint x: 963, endPoint y: 378, distance: 203.8
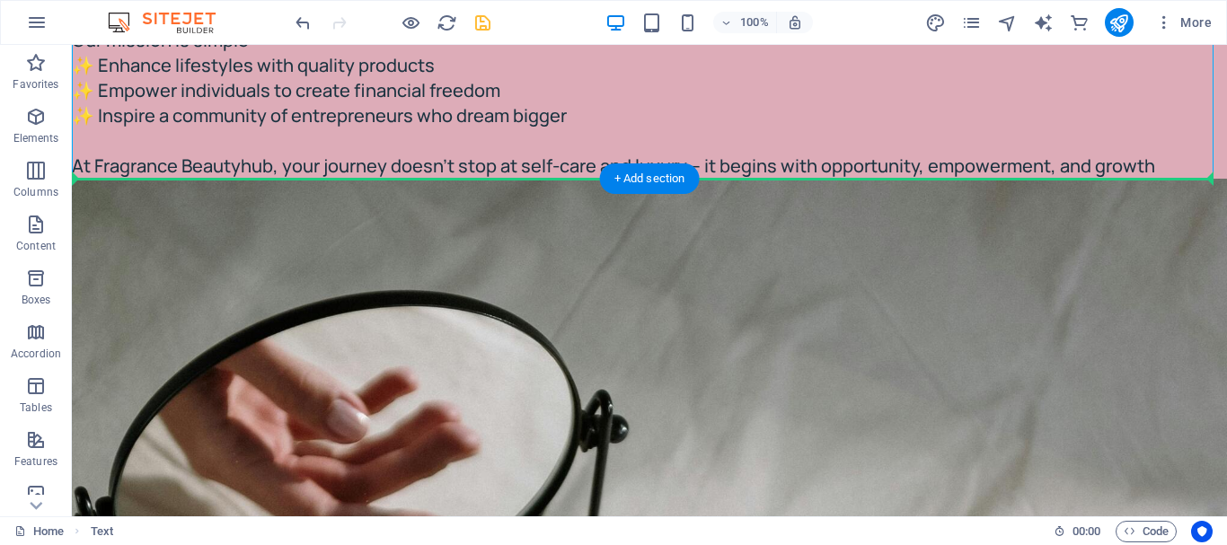
drag, startPoint x: 972, startPoint y: 172, endPoint x: 984, endPoint y: 285, distance: 112.8
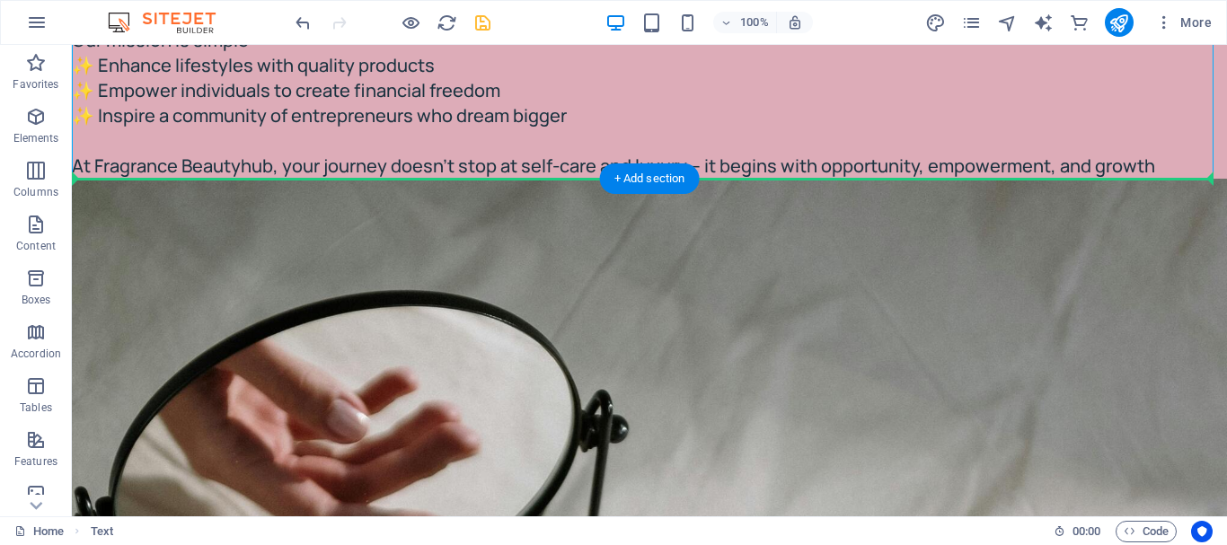
drag, startPoint x: 1001, startPoint y: 169, endPoint x: 994, endPoint y: 214, distance: 45.5
drag, startPoint x: 761, startPoint y: 175, endPoint x: 739, endPoint y: 250, distance: 77.6
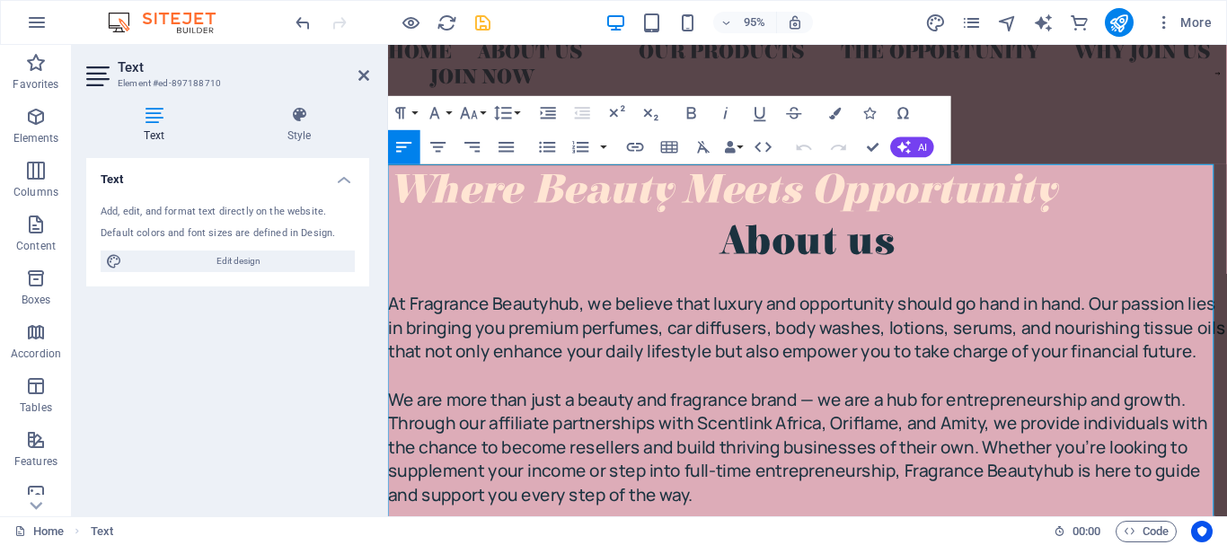
scroll to position [457, 0]
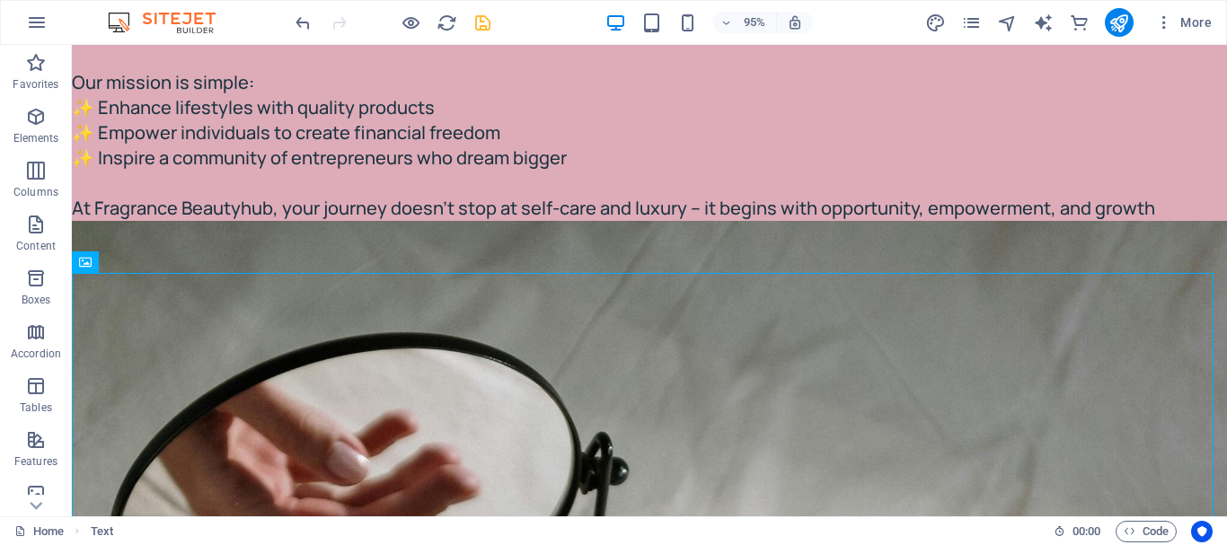
drag, startPoint x: 937, startPoint y: 347, endPoint x: 1226, endPoint y: 345, distance: 289.1
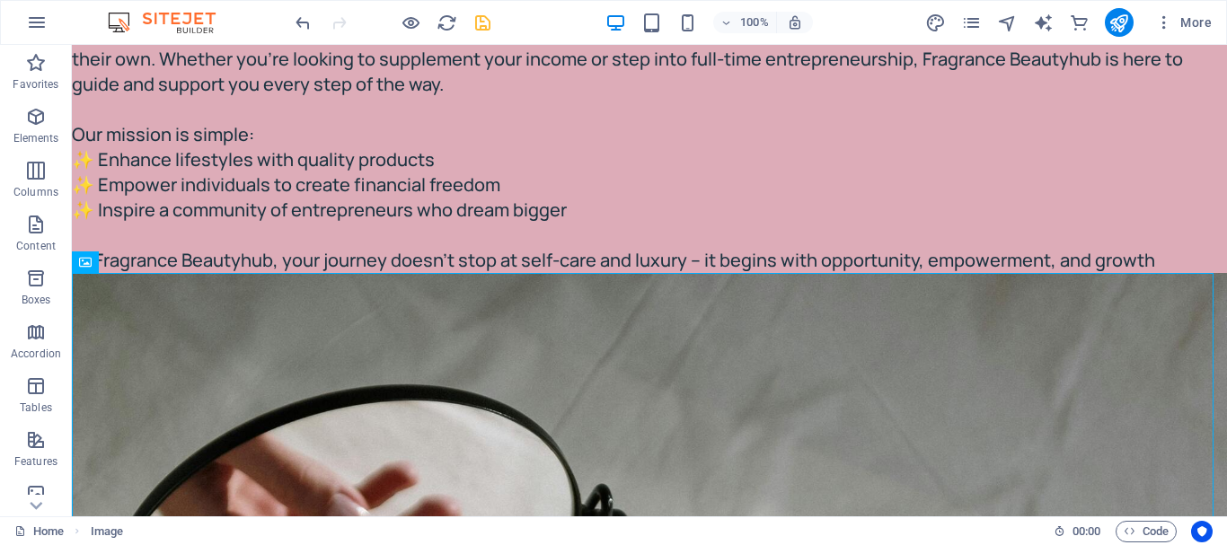
drag, startPoint x: 995, startPoint y: 395, endPoint x: 1193, endPoint y: 436, distance: 202.7
drag, startPoint x: 906, startPoint y: 381, endPoint x: 1206, endPoint y: 428, distance: 303.7
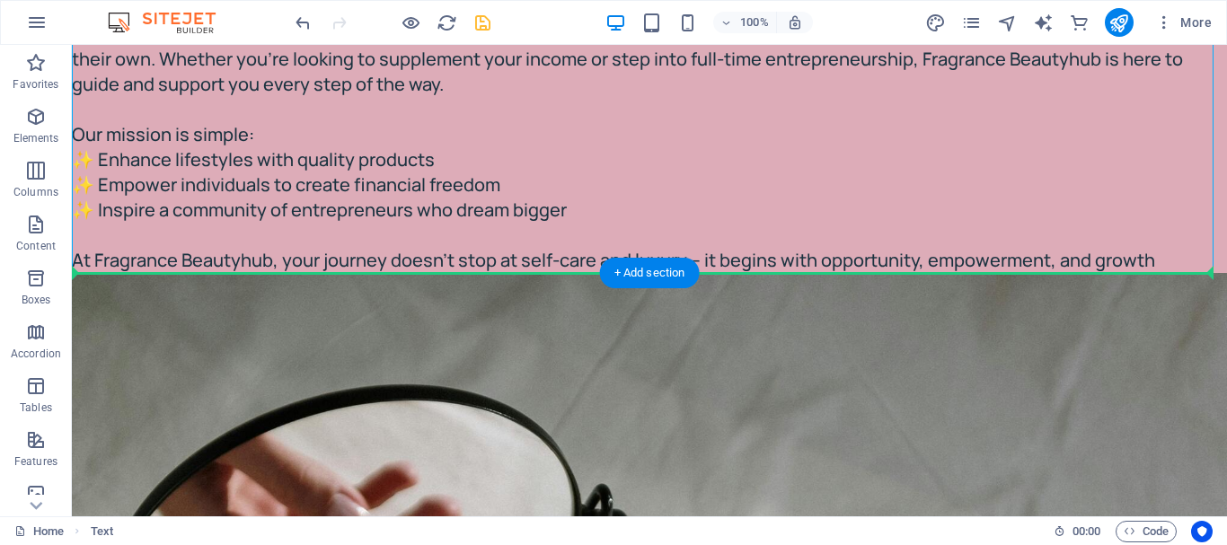
drag, startPoint x: 940, startPoint y: 265, endPoint x: 1173, endPoint y: 440, distance: 291.1
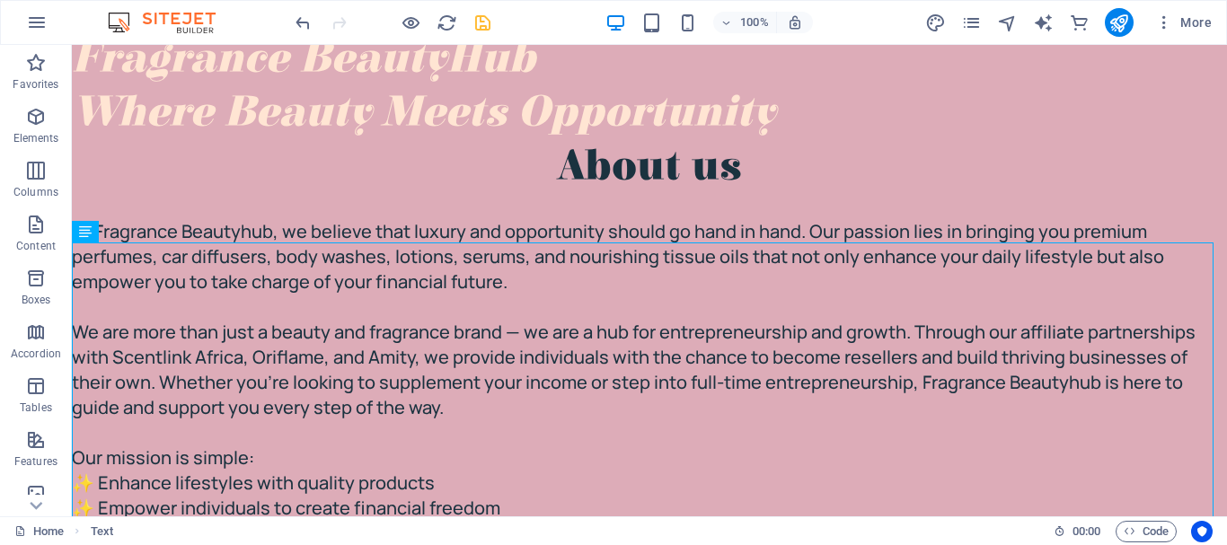
scroll to position [0, 0]
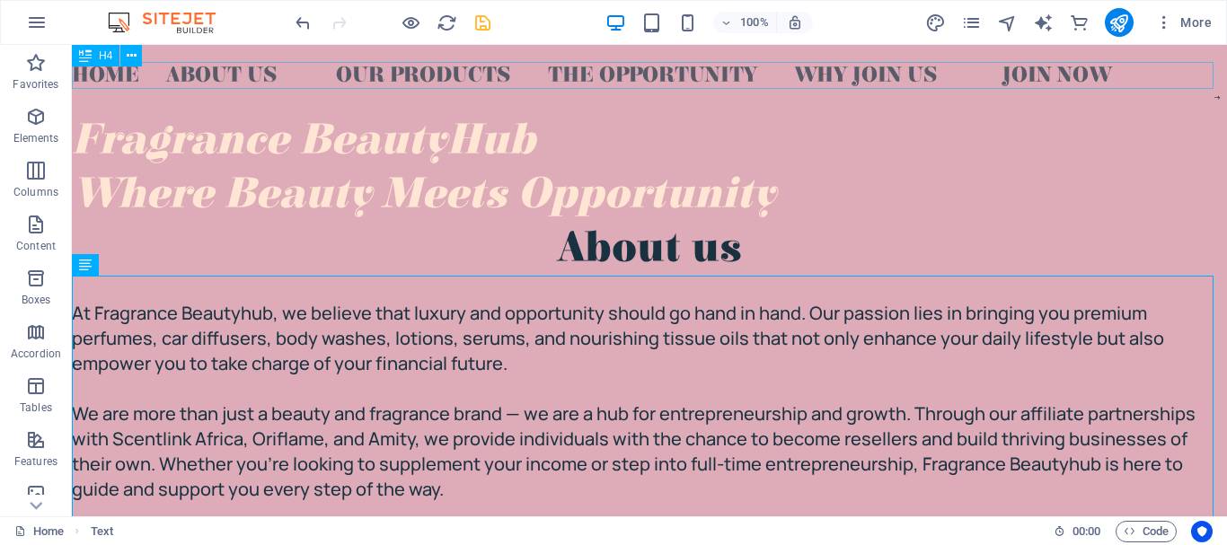
click at [1091, 76] on div "HOME ABOUT US OUR PRODUCTS THE OPPORTUNITY WHY JOIN US JOIN NOW" at bounding box center [649, 75] width 1155 height 27
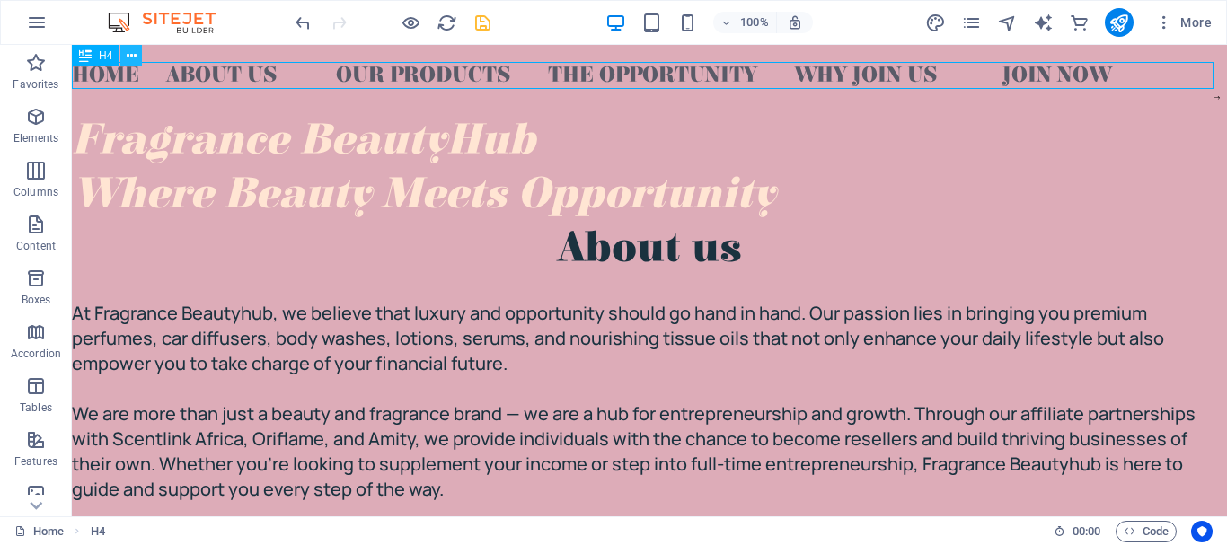
click at [133, 54] on icon at bounding box center [132, 56] width 10 height 19
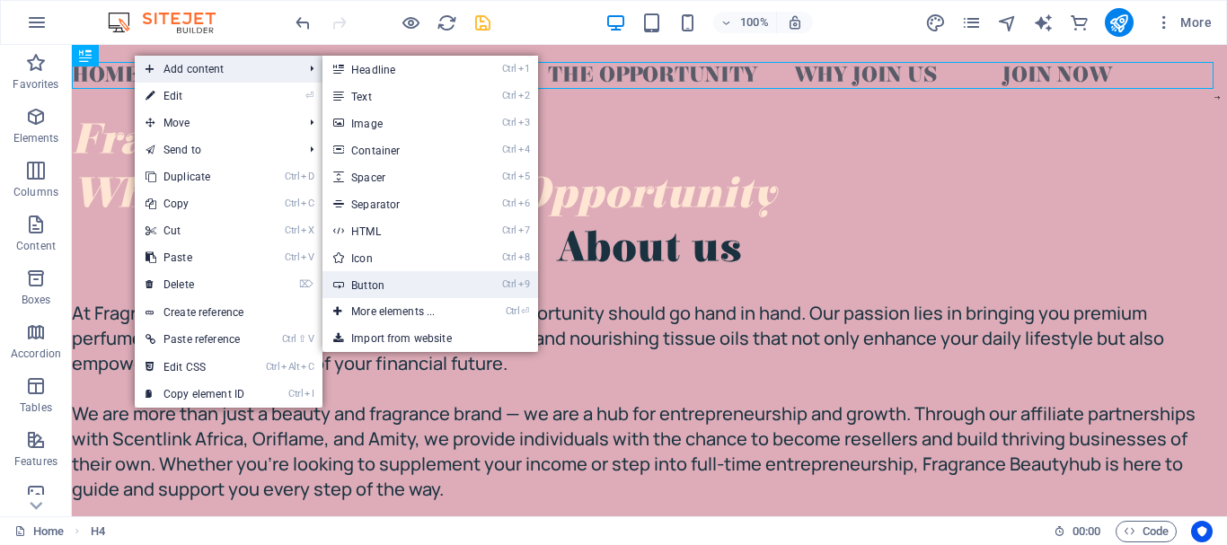
click at [427, 296] on link "Ctrl 9 Button" at bounding box center [396, 284] width 148 height 27
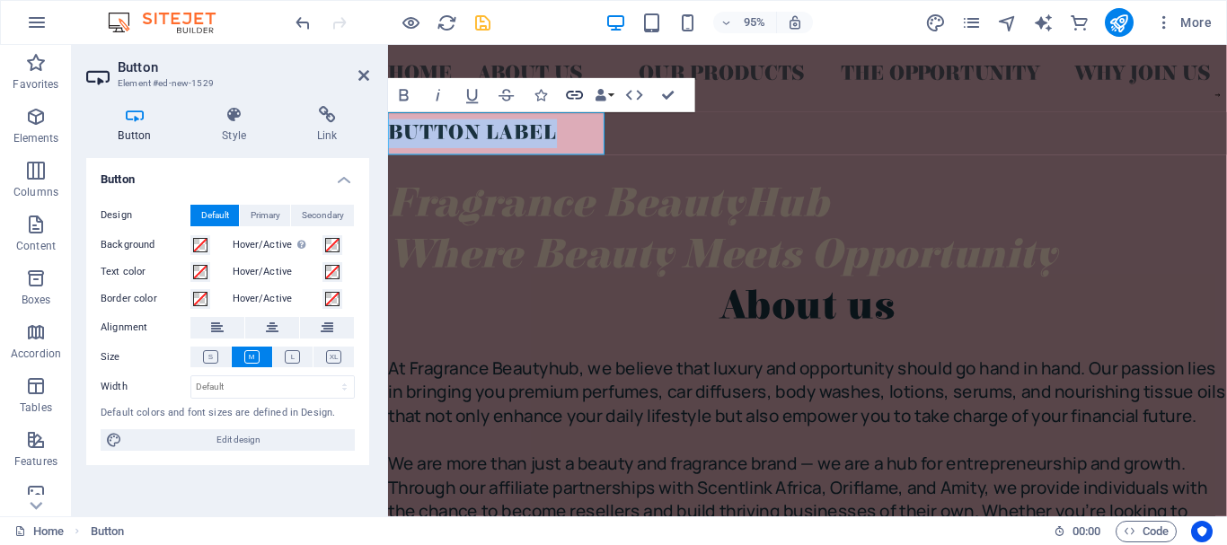
click at [568, 98] on icon "button" at bounding box center [575, 95] width 17 height 9
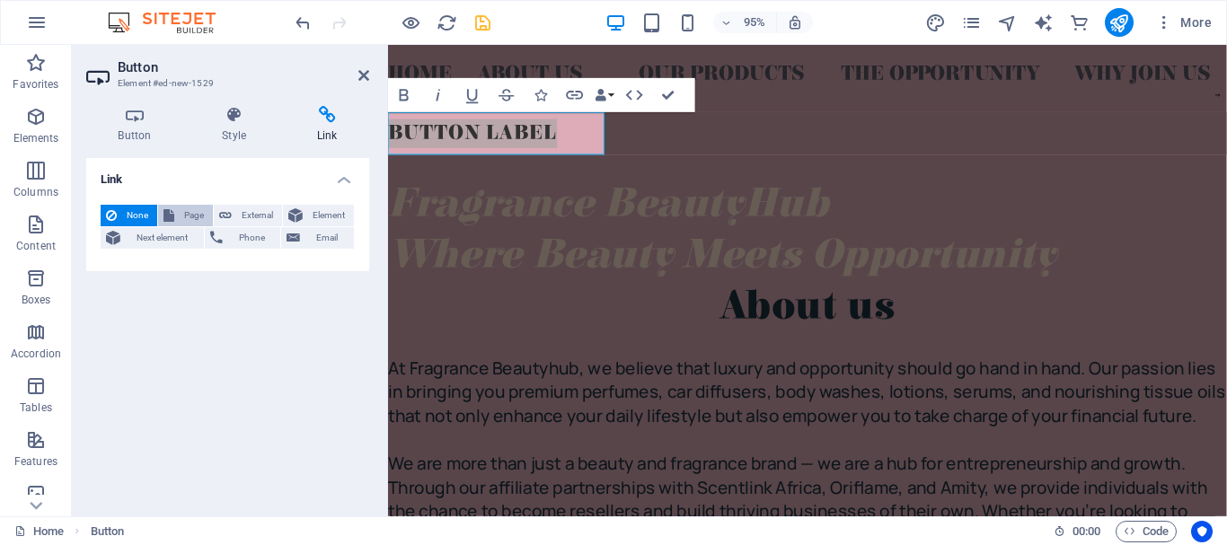
click at [211, 206] on button "Page" at bounding box center [185, 216] width 55 height 22
select select
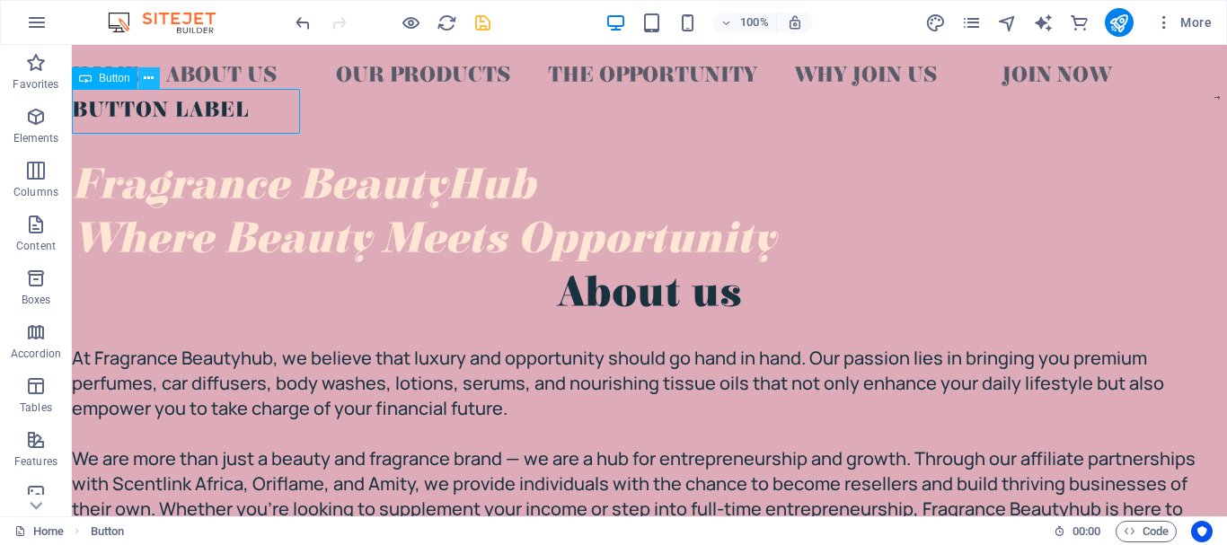
click at [154, 72] on icon at bounding box center [149, 78] width 10 height 19
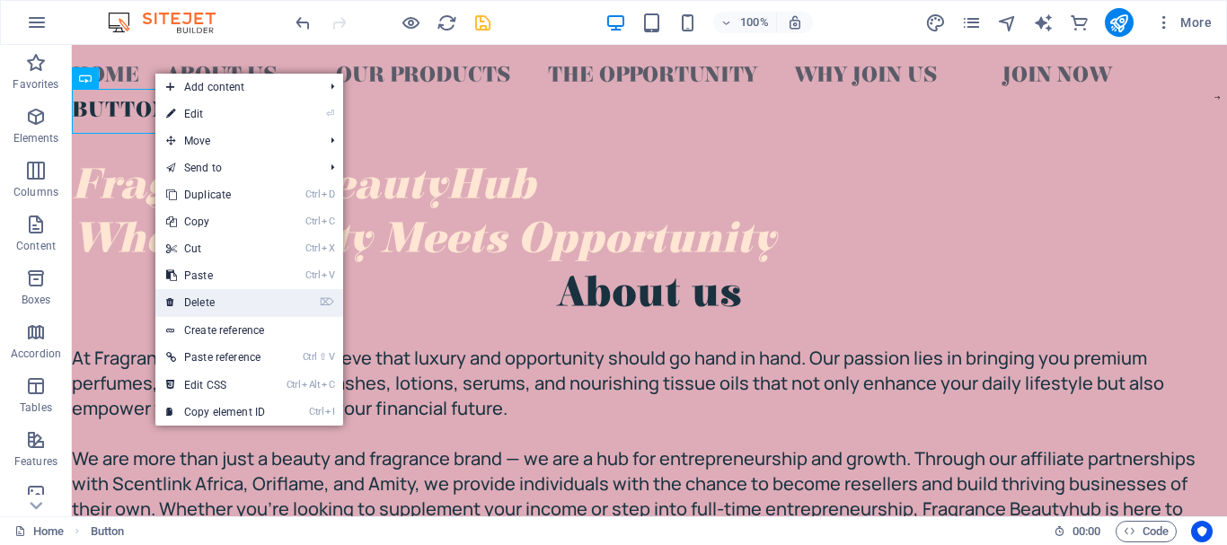
click at [213, 294] on link "⌦ Delete" at bounding box center [215, 302] width 120 height 27
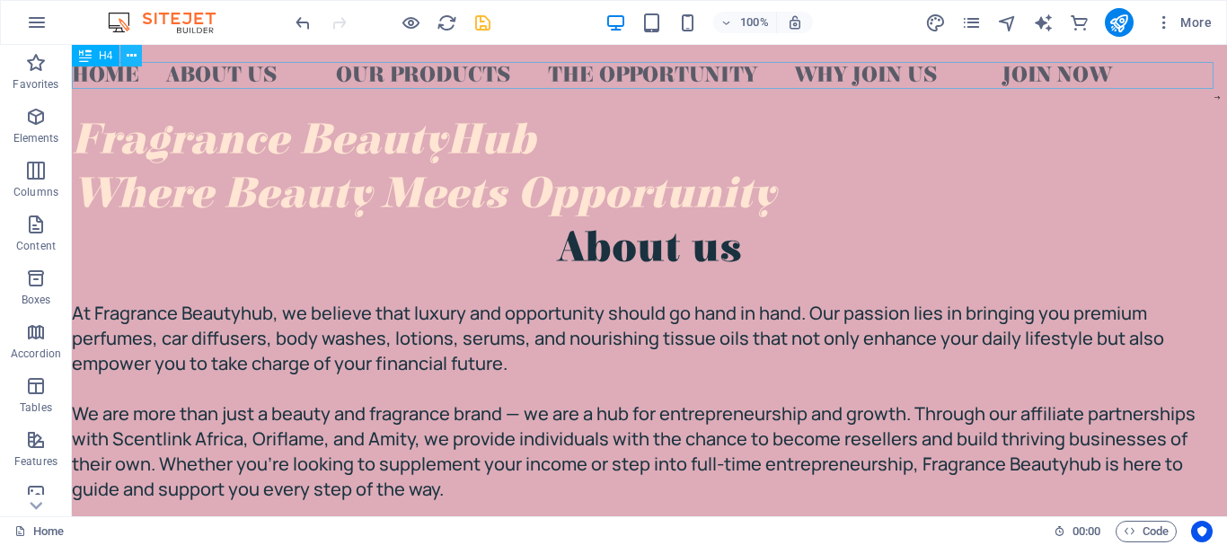
click at [134, 58] on icon at bounding box center [132, 56] width 10 height 19
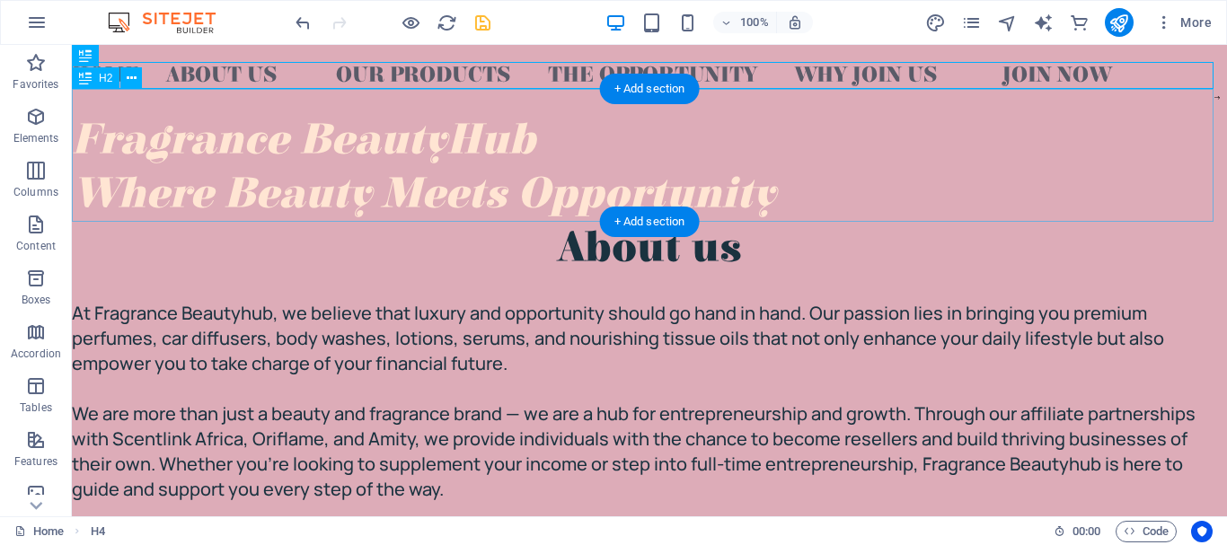
click at [94, 130] on div "​​​​​ Fragrance BeautyHub Where Beauty Meets Opportunity" at bounding box center [649, 155] width 1155 height 133
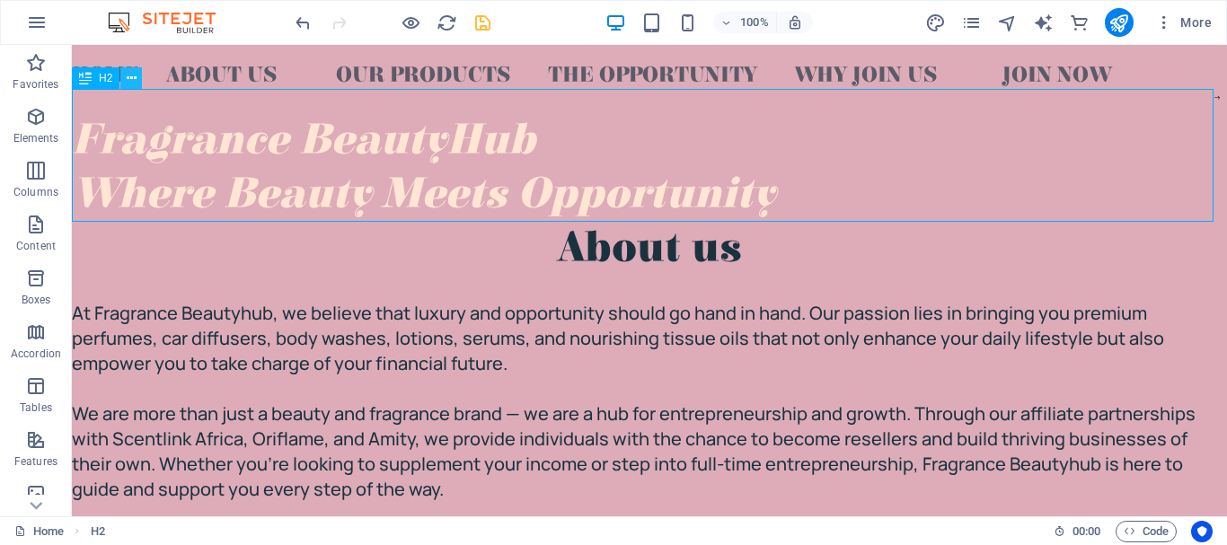
click at [128, 73] on icon at bounding box center [132, 78] width 10 height 19
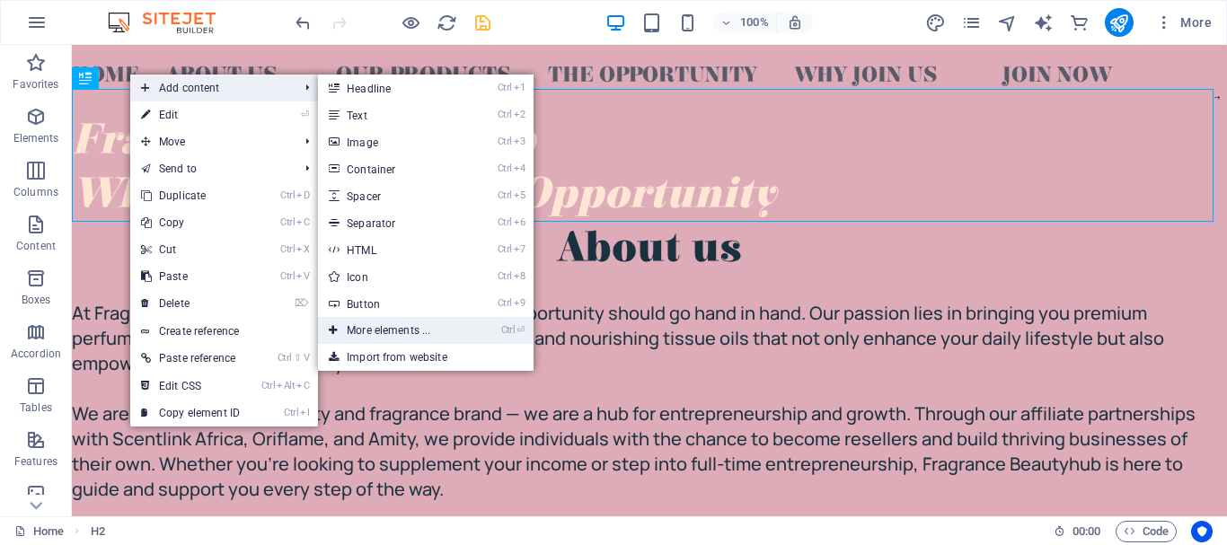
click at [411, 319] on link "Ctrl ⏎ More elements ..." at bounding box center [392, 330] width 148 height 27
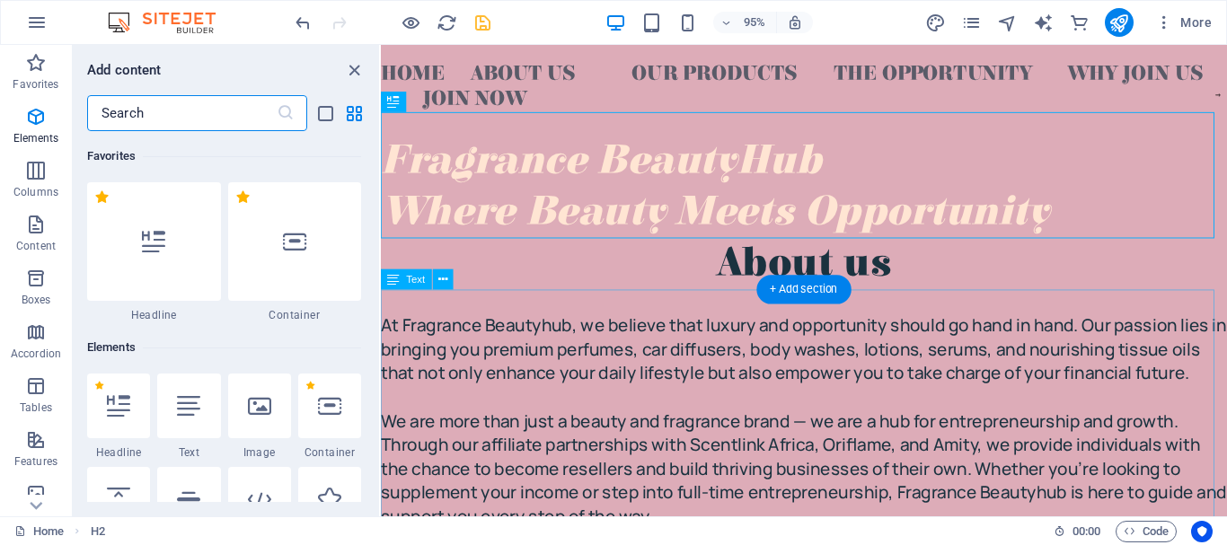
scroll to position [191, 0]
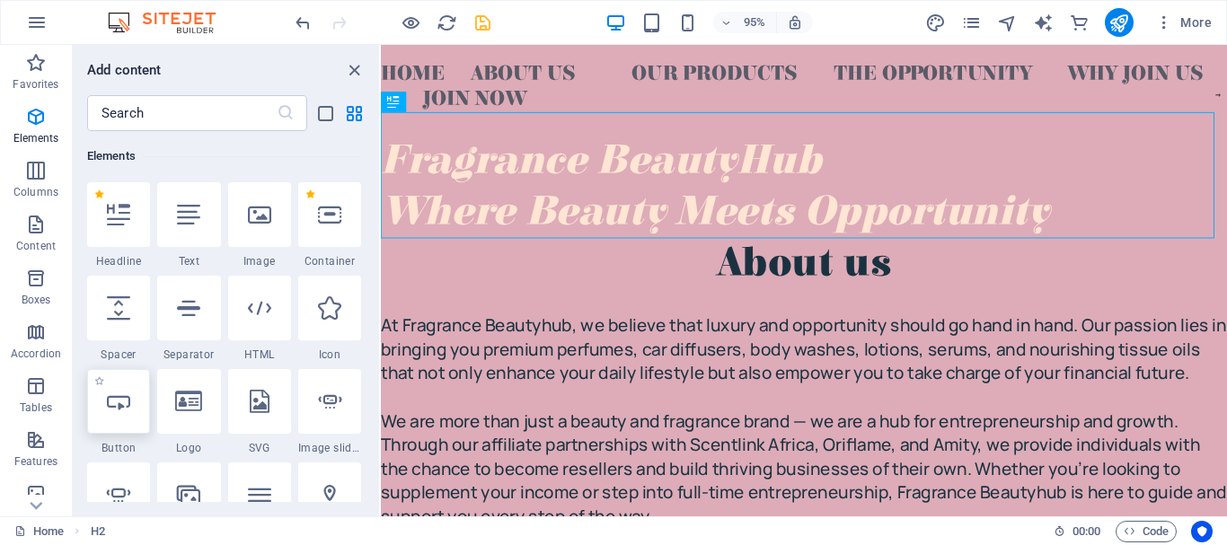
click at [146, 409] on div at bounding box center [118, 401] width 63 height 65
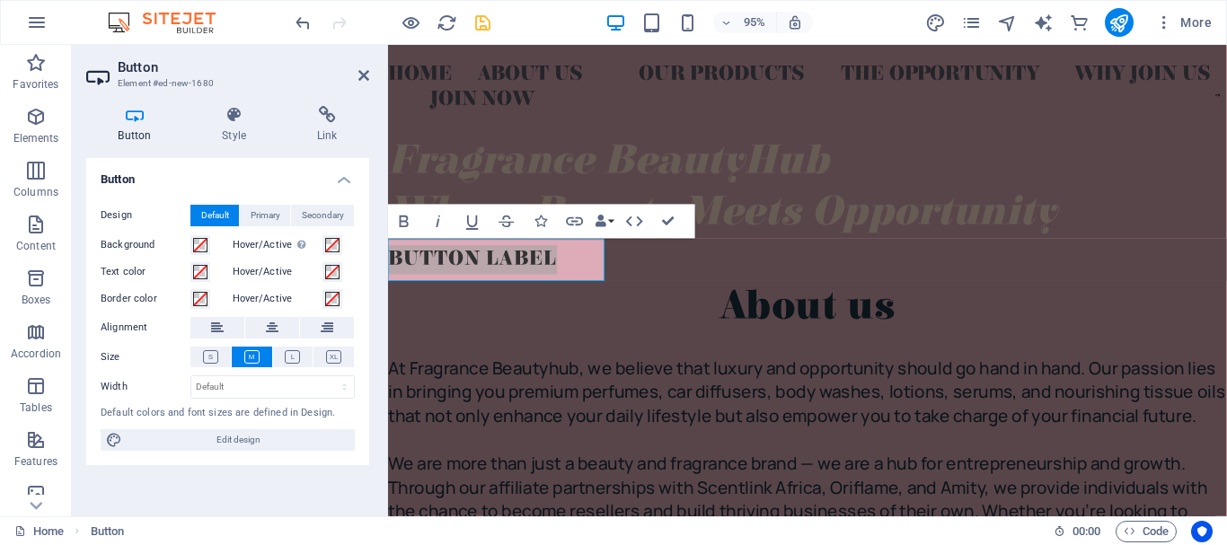
click at [365, 66] on h2 "Button" at bounding box center [243, 67] width 251 height 16
click at [361, 75] on icon at bounding box center [363, 75] width 11 height 14
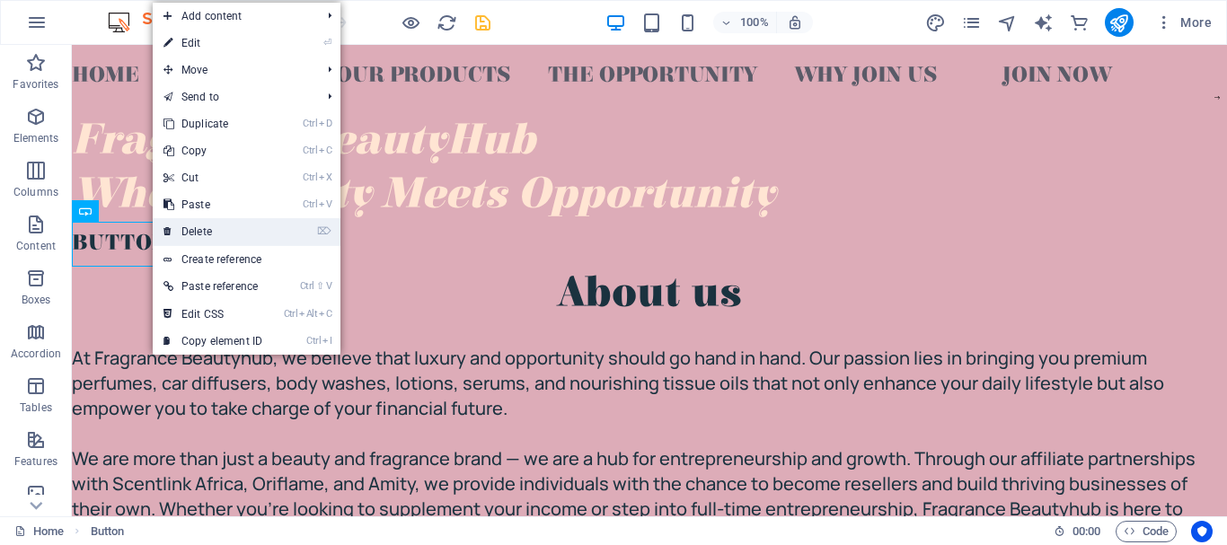
click at [186, 224] on link "⌦ Delete" at bounding box center [213, 231] width 120 height 27
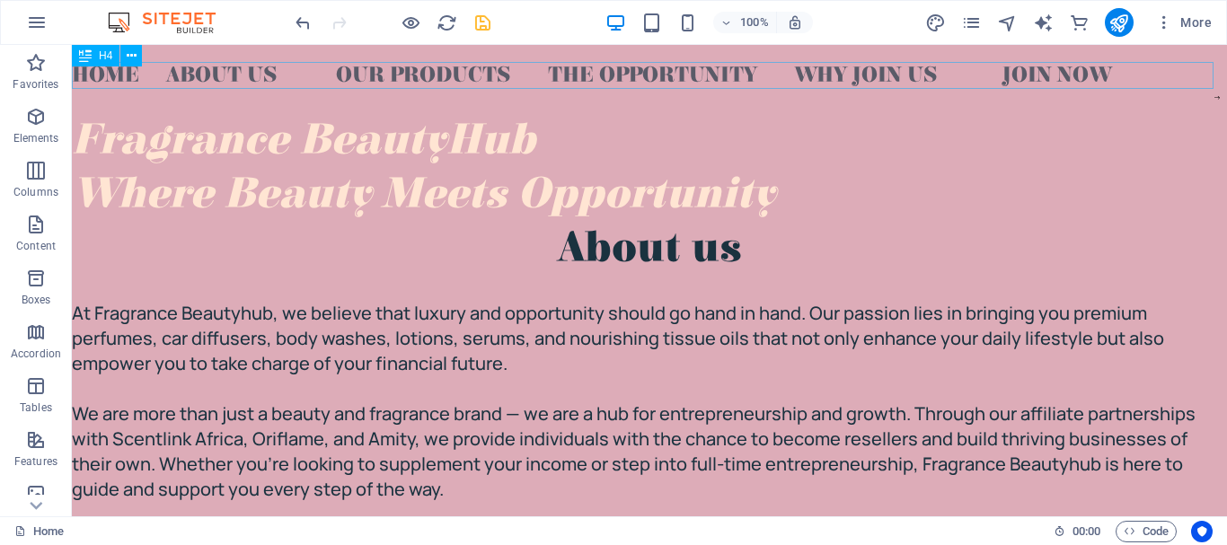
click at [1023, 68] on div "HOME ABOUT US OUR PRODUCTS THE OPPORTUNITY WHY JOIN US JOIN NOW" at bounding box center [649, 75] width 1155 height 27
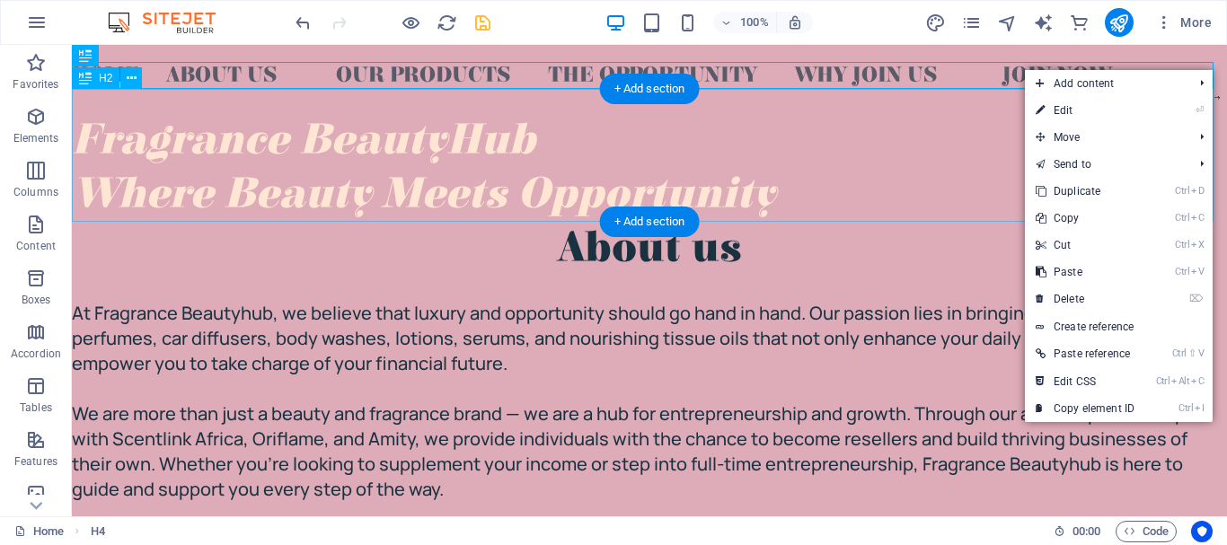
click at [1003, 119] on div "​​​​​ Fragrance BeautyHub Where Beauty Meets Opportunity" at bounding box center [649, 155] width 1155 height 133
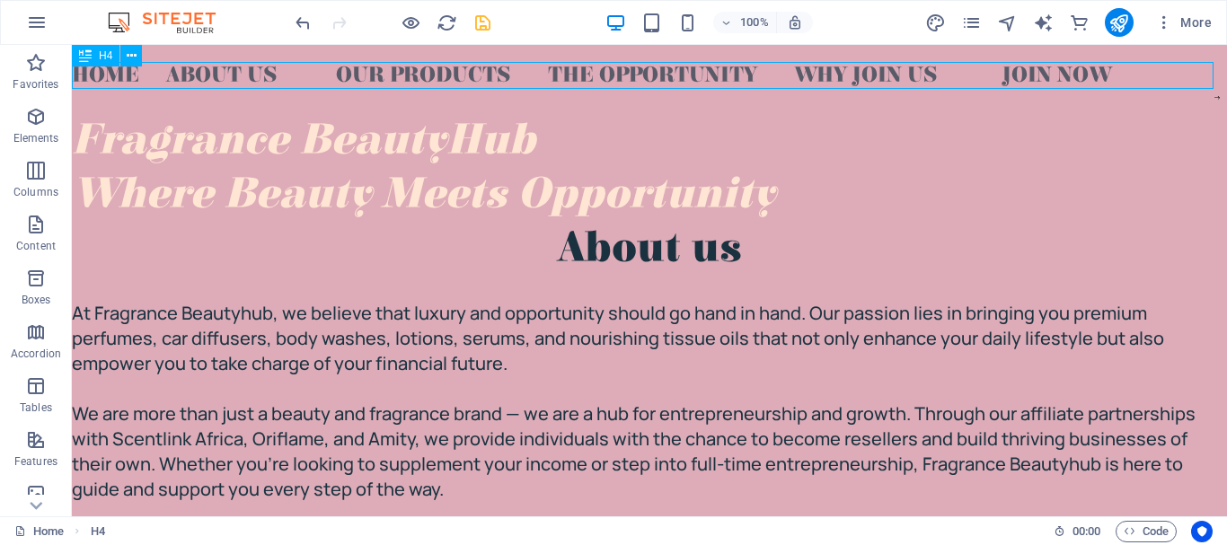
click at [1021, 72] on div "HOME ABOUT US OUR PRODUCTS THE OPPORTUNITY WHY JOIN US JOIN NOW" at bounding box center [649, 75] width 1155 height 27
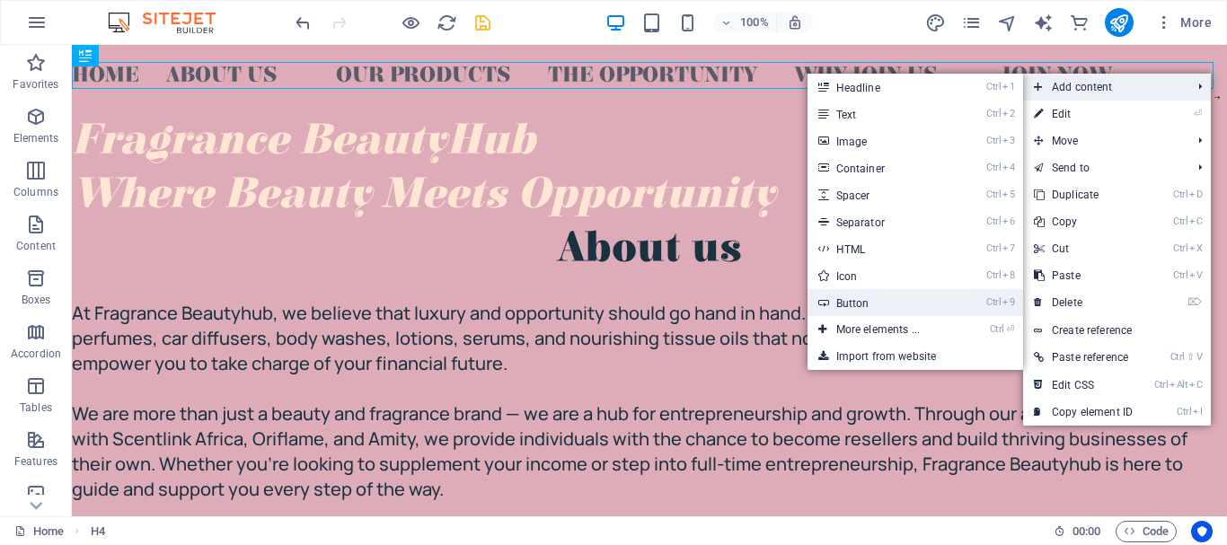
click at [835, 296] on link "Ctrl 9 Button" at bounding box center [881, 302] width 148 height 27
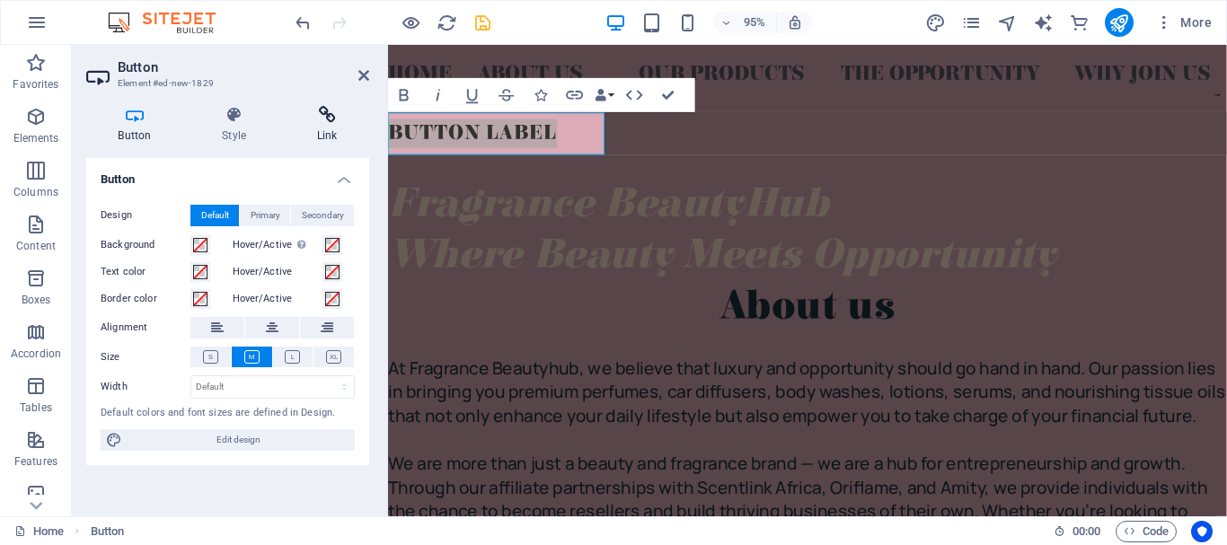
click at [327, 127] on h4 "Link" at bounding box center [327, 125] width 84 height 38
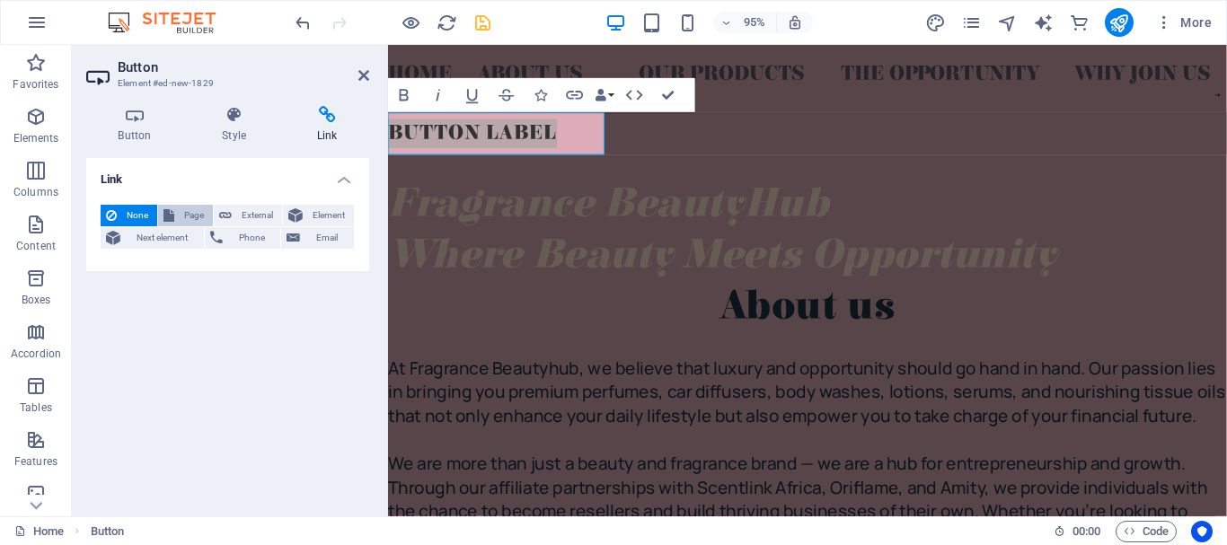
click at [199, 212] on span "Page" at bounding box center [194, 216] width 28 height 22
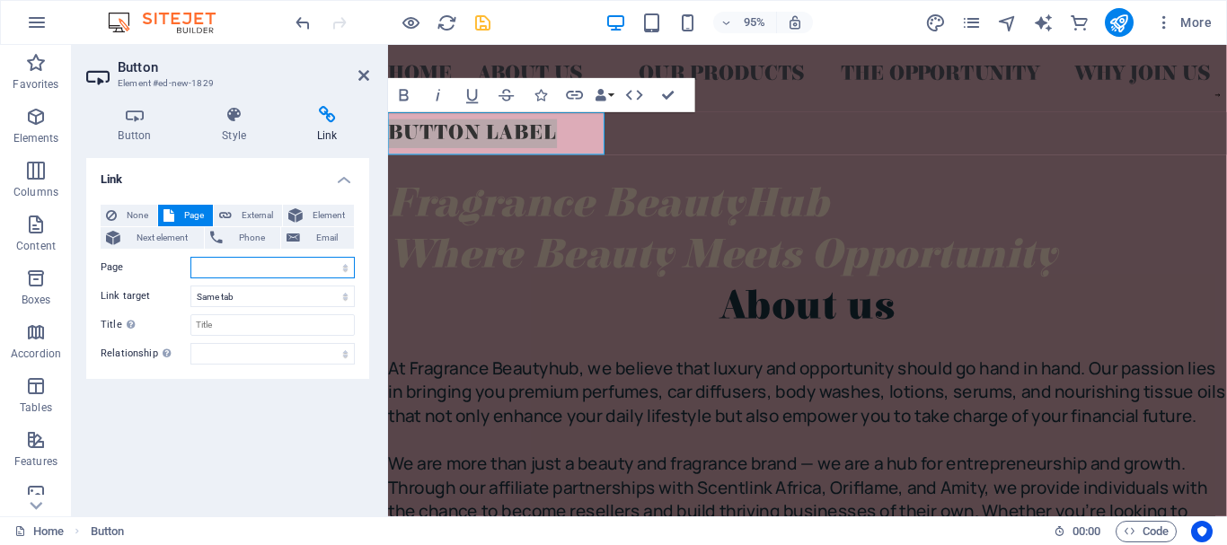
click at [215, 267] on select "Home About Us Our Products Gallery Testimonials Contact Us Privacy Legal Notice" at bounding box center [272, 268] width 164 height 22
select select "0"
click at [190, 257] on select "Home About Us Our Products Gallery Testimonials Contact Us Privacy Legal Notice" at bounding box center [272, 268] width 164 height 22
click at [255, 321] on input "Title Additional link description, should not be the same as the link text. The…" at bounding box center [272, 325] width 164 height 22
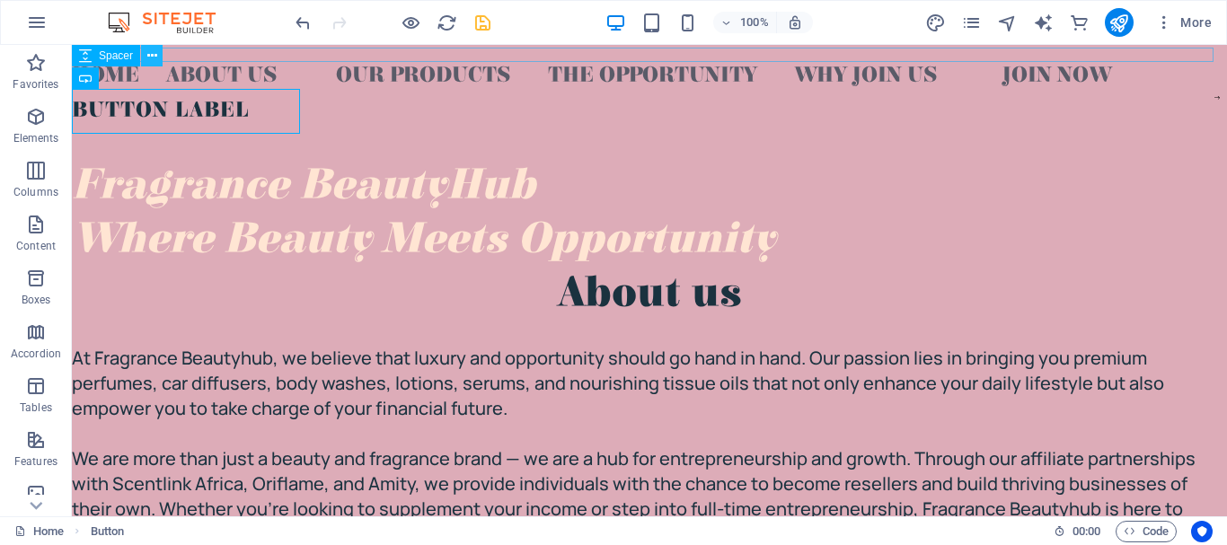
click at [153, 58] on icon at bounding box center [152, 56] width 10 height 19
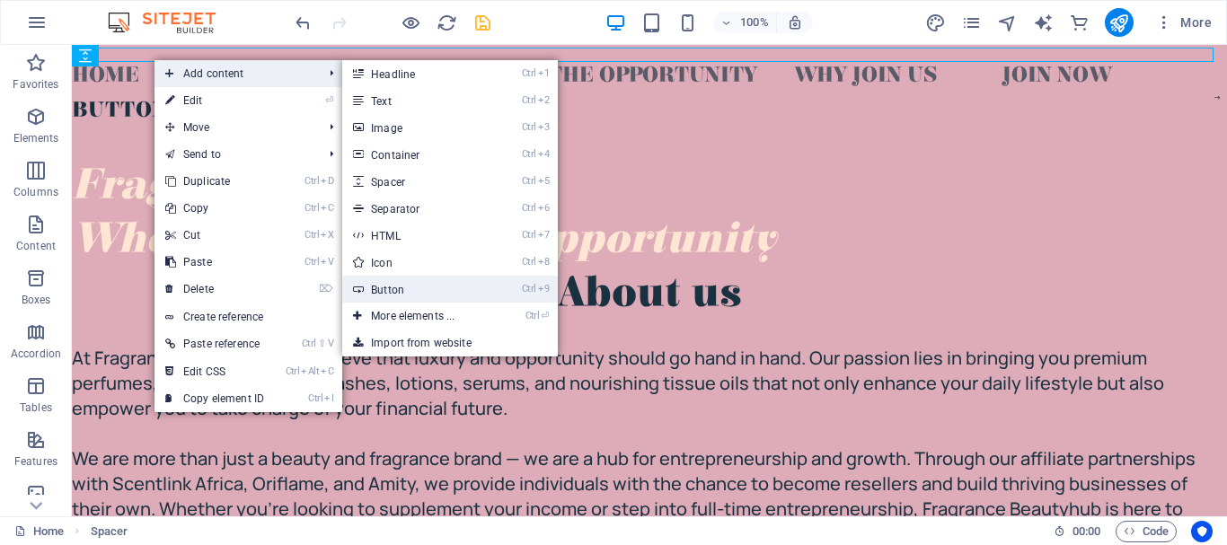
click at [443, 297] on link "Ctrl 9 Button" at bounding box center [416, 289] width 148 height 27
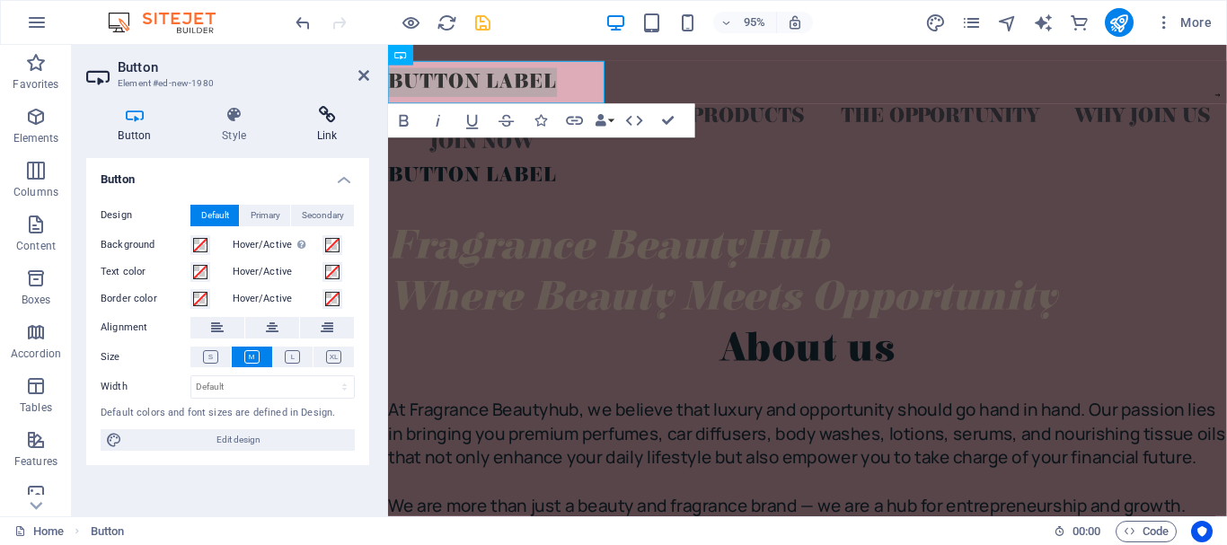
click at [335, 117] on icon at bounding box center [327, 115] width 84 height 18
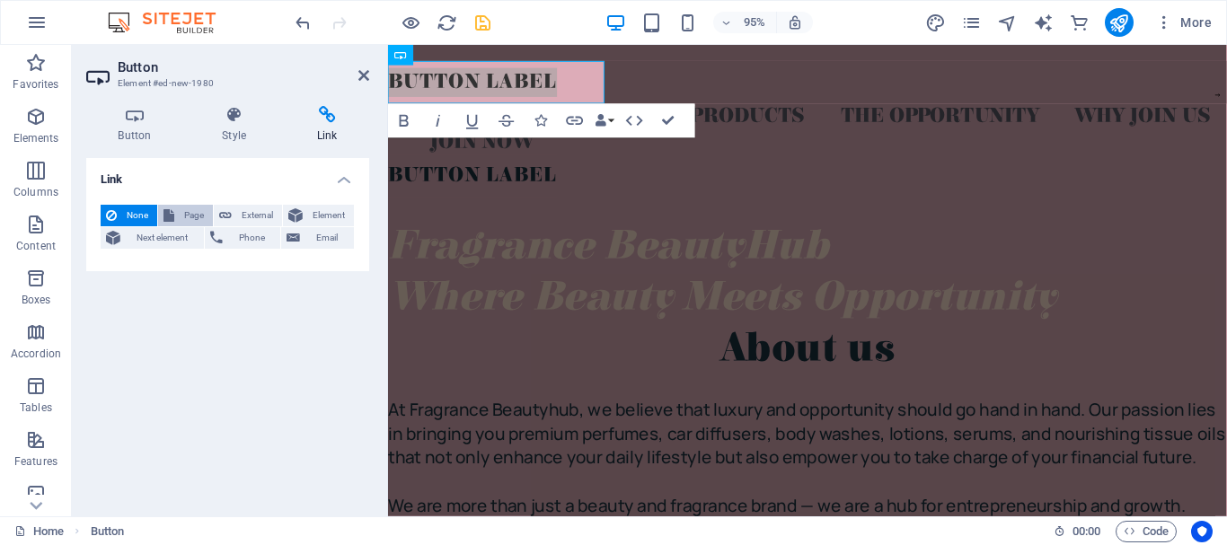
click at [192, 212] on span "Page" at bounding box center [194, 216] width 28 height 22
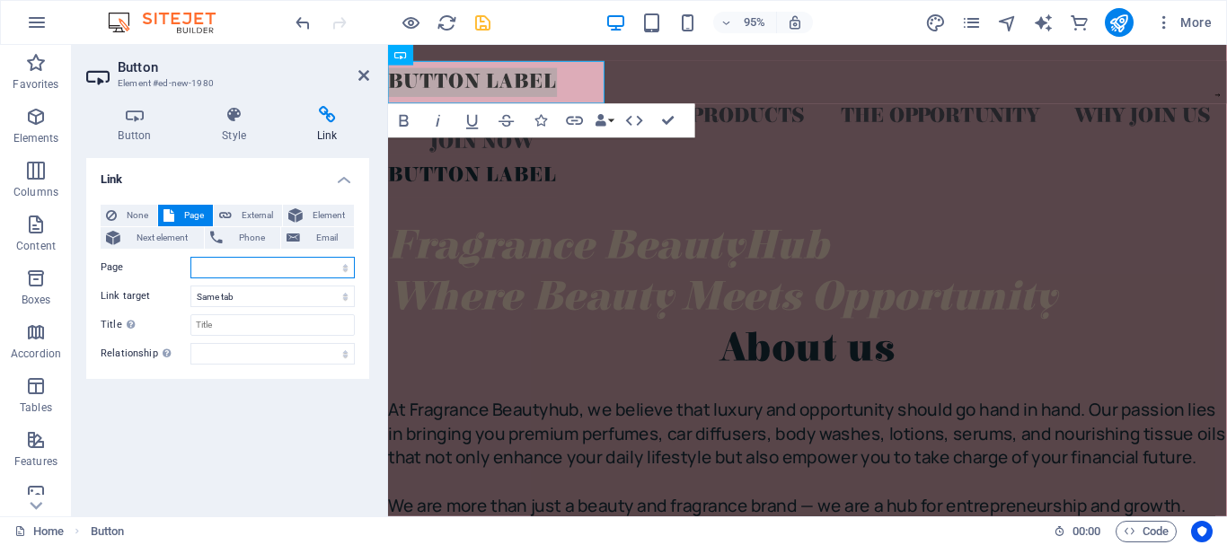
click at [209, 260] on select "Home About Us Our Products Gallery Testimonials Contact Us Privacy Legal Notice" at bounding box center [272, 268] width 164 height 22
select select "1"
click at [190, 257] on select "Home About Us Our Products Gallery Testimonials Contact Us Privacy Legal Notice" at bounding box center [272, 268] width 164 height 22
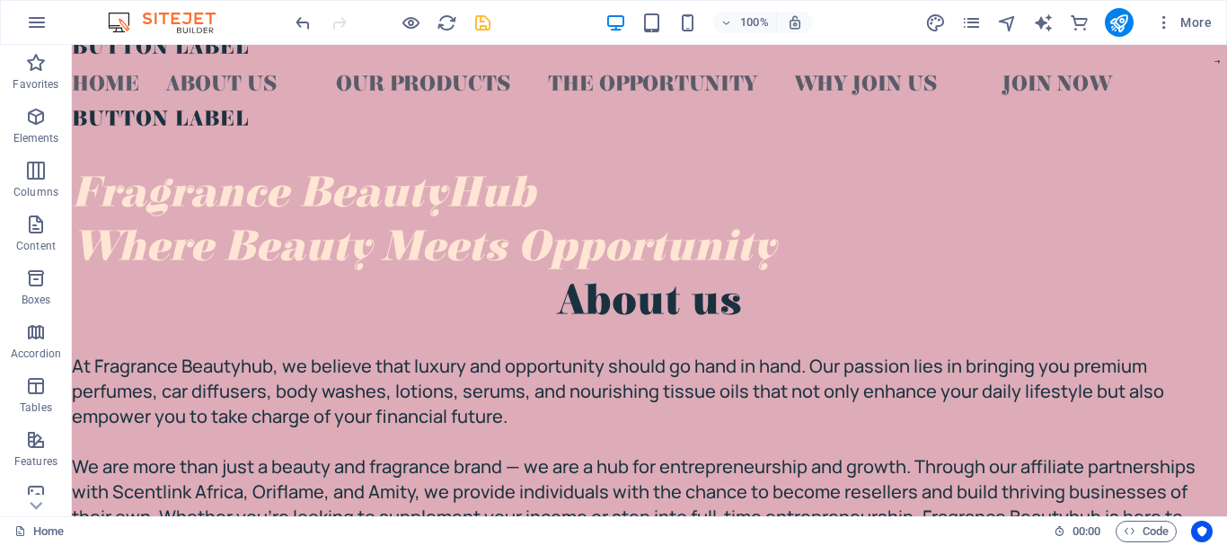
scroll to position [0, 0]
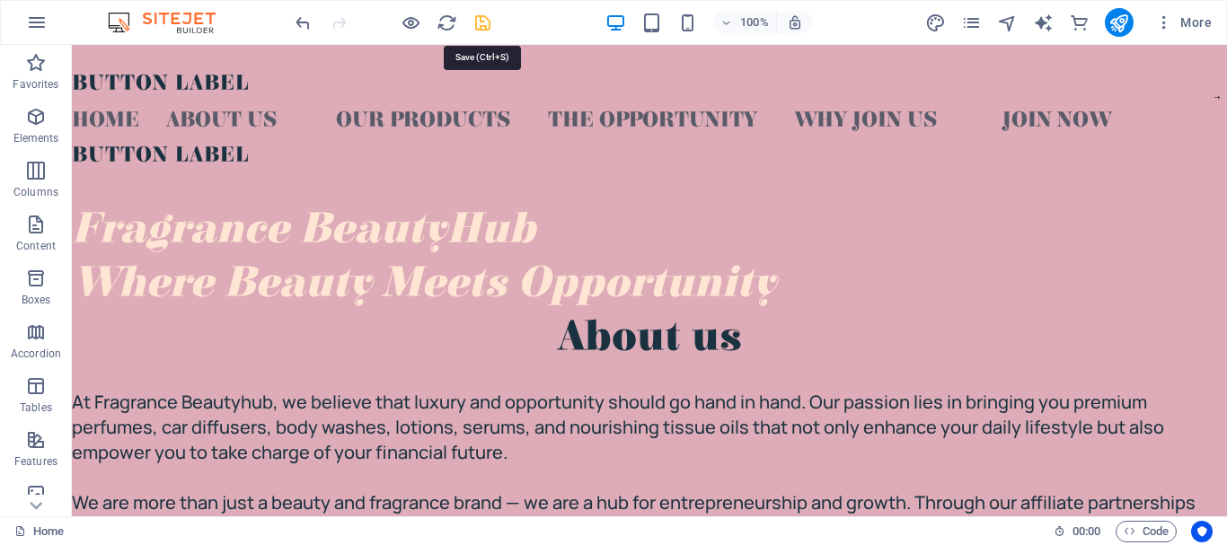
click at [472, 22] on icon "save" at bounding box center [482, 23] width 21 height 21
click at [962, 17] on icon "pages" at bounding box center [971, 23] width 21 height 21
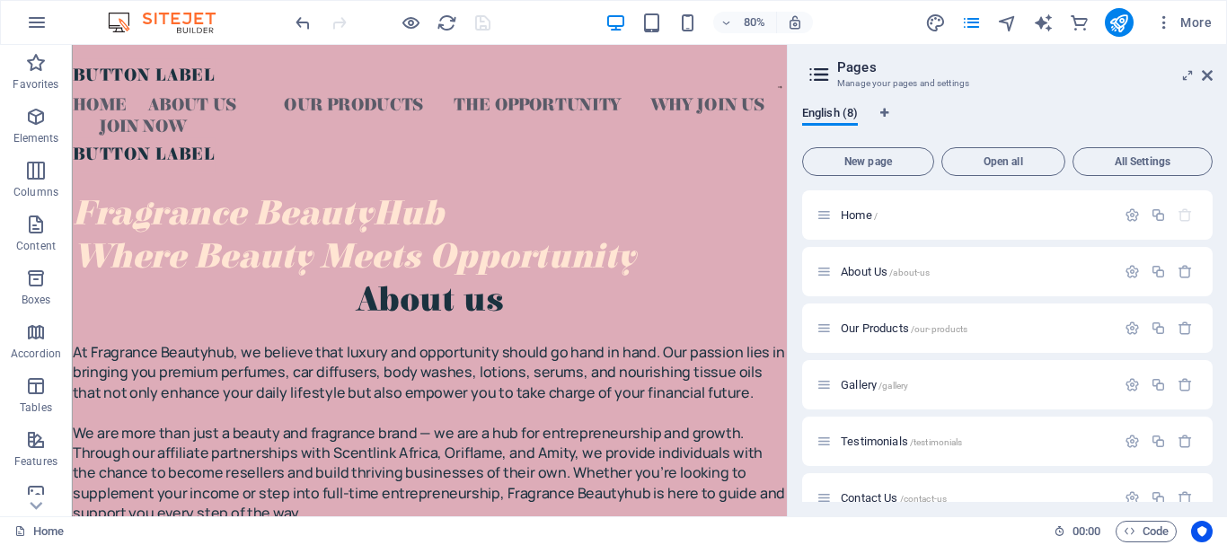
click at [1213, 483] on div "English (8) New page Open all All Settings Home / About Us /about-us Our Produc…" at bounding box center [1006, 304] width 439 height 425
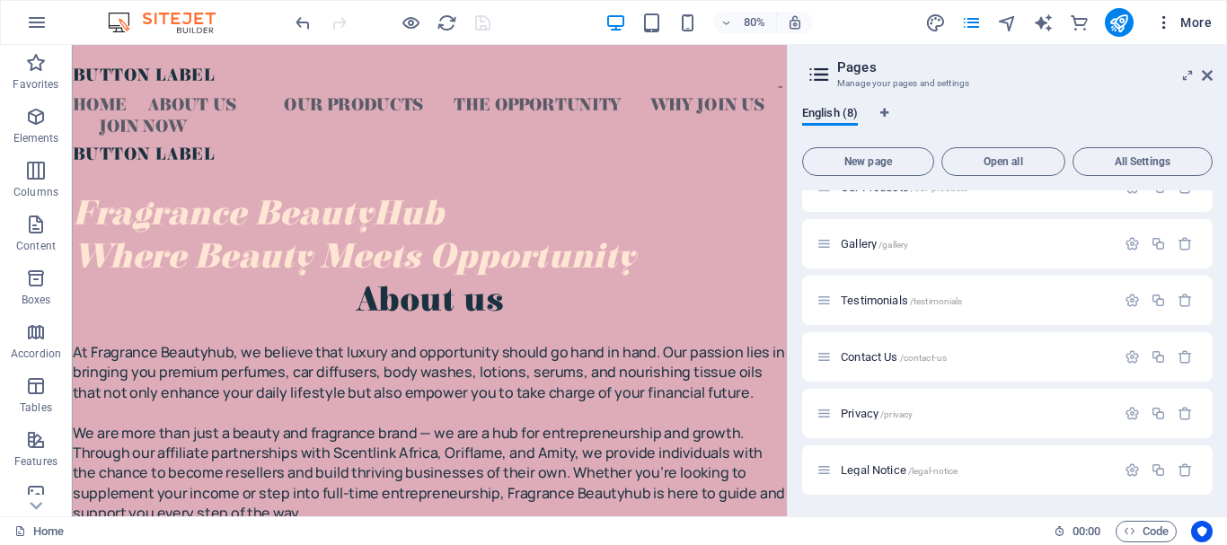
click at [1168, 12] on button "More" at bounding box center [1183, 22] width 71 height 29
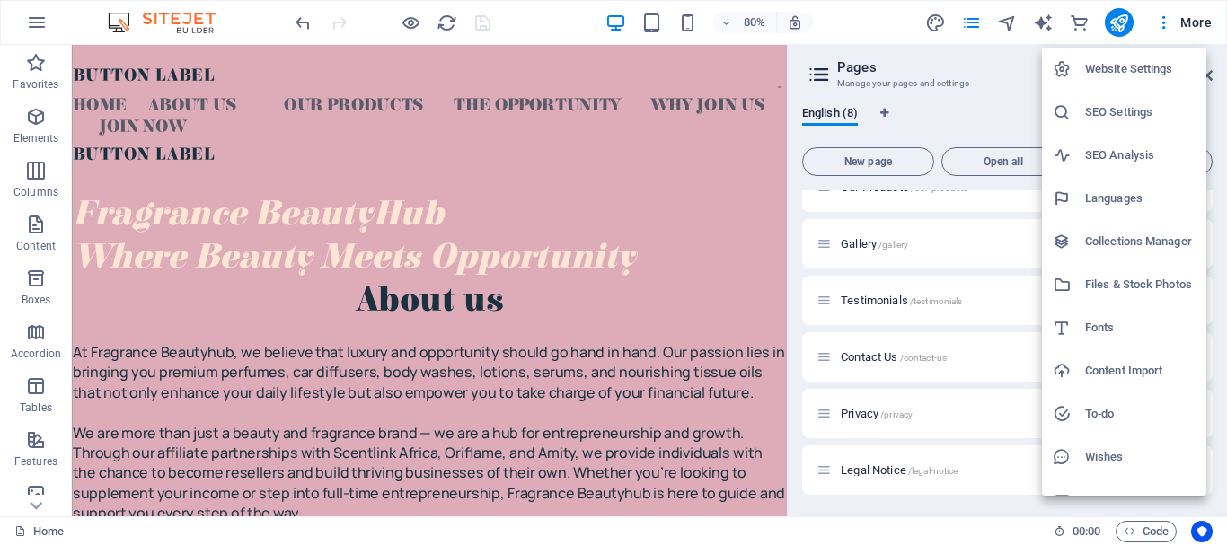
click at [847, 10] on div at bounding box center [613, 272] width 1227 height 545
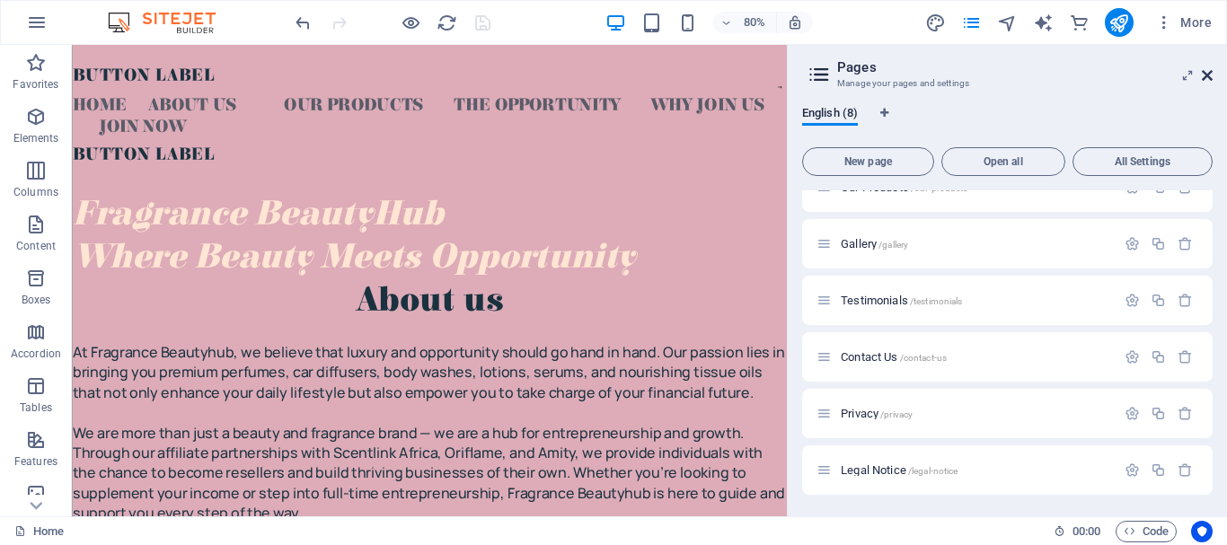
click at [1209, 75] on icon at bounding box center [1206, 75] width 11 height 14
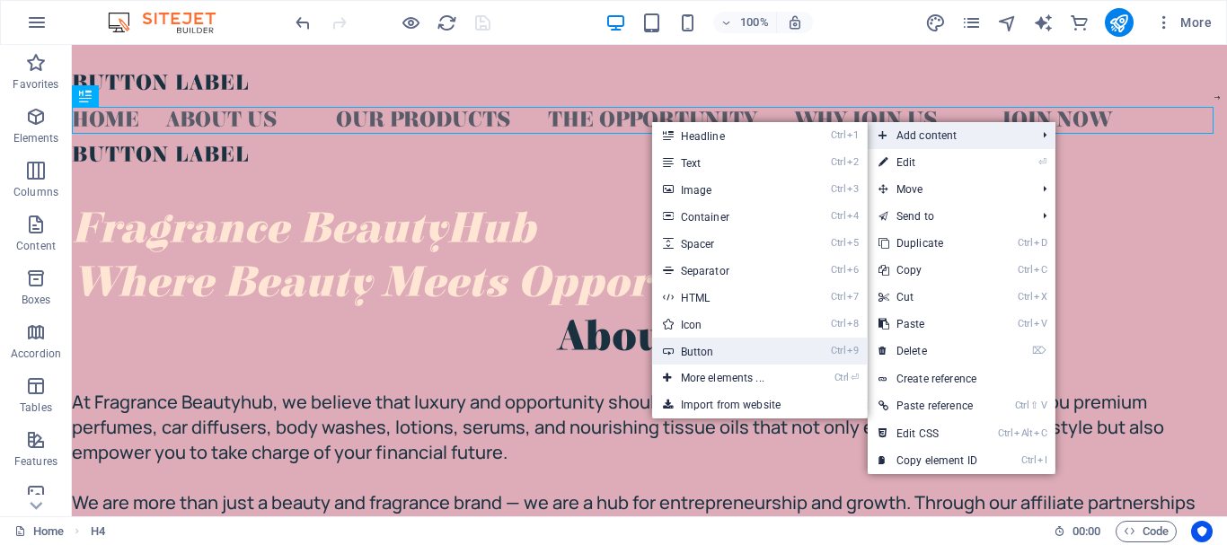
click at [691, 340] on link "Ctrl 9 Button" at bounding box center [726, 351] width 148 height 27
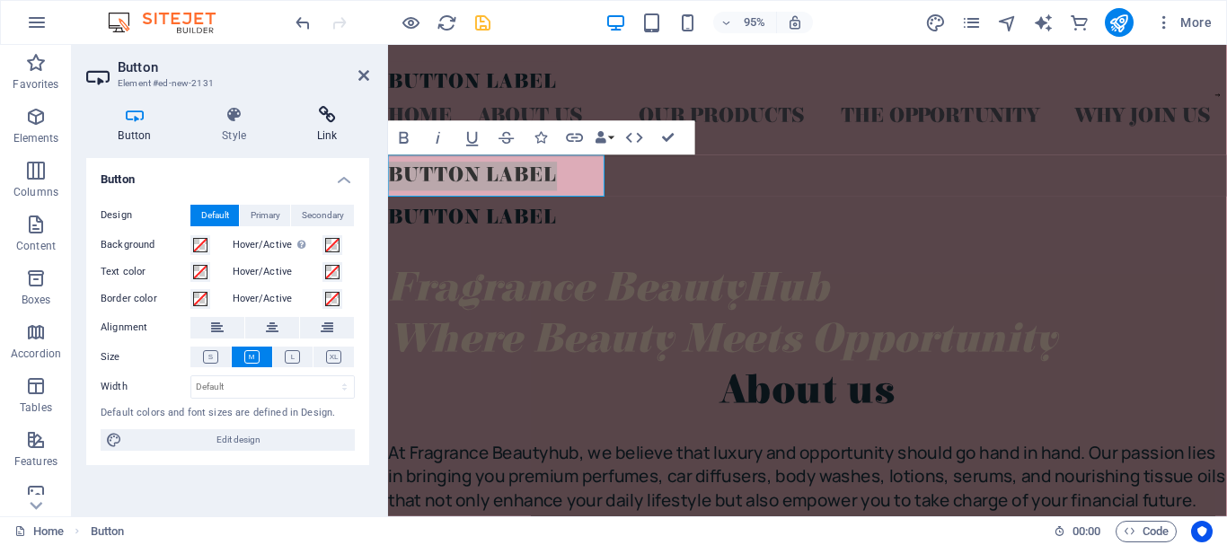
click at [337, 125] on h4 "Link" at bounding box center [327, 125] width 84 height 38
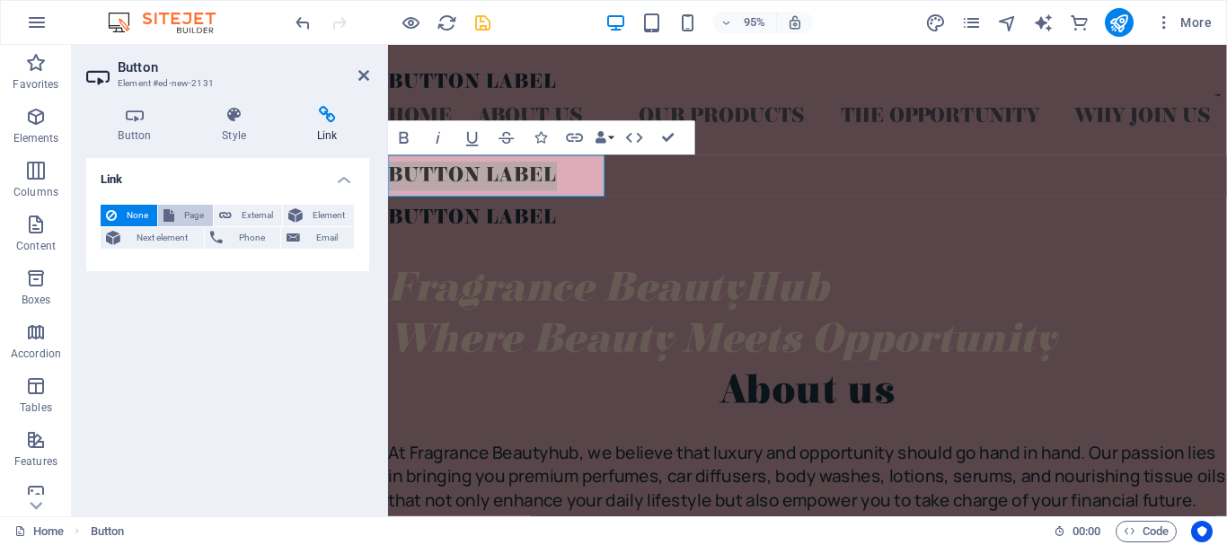
click at [196, 216] on span "Page" at bounding box center [194, 216] width 28 height 22
select select
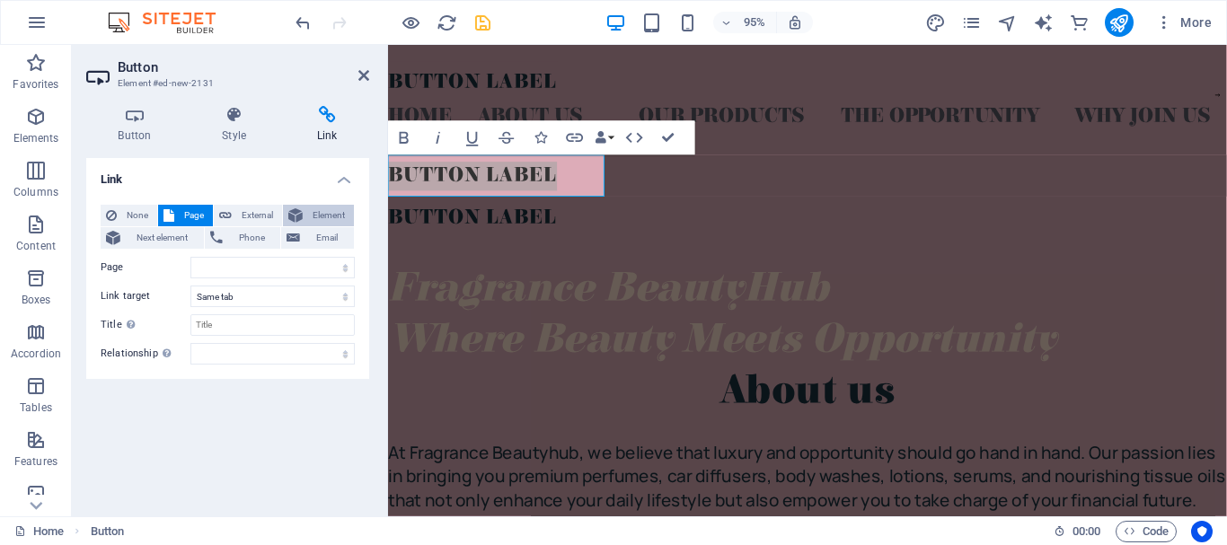
click at [295, 209] on icon at bounding box center [295, 216] width 14 height 22
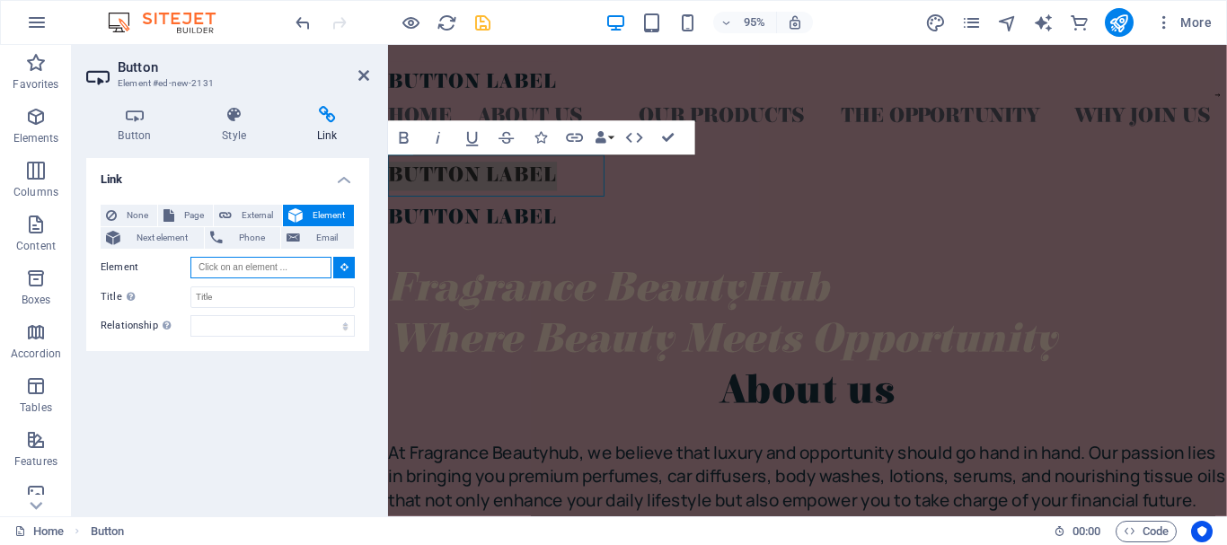
click at [274, 267] on input "Element" at bounding box center [260, 268] width 141 height 22
drag, startPoint x: 274, startPoint y: 267, endPoint x: 260, endPoint y: 268, distance: 13.6
click at [260, 268] on input "Element" at bounding box center [260, 268] width 141 height 22
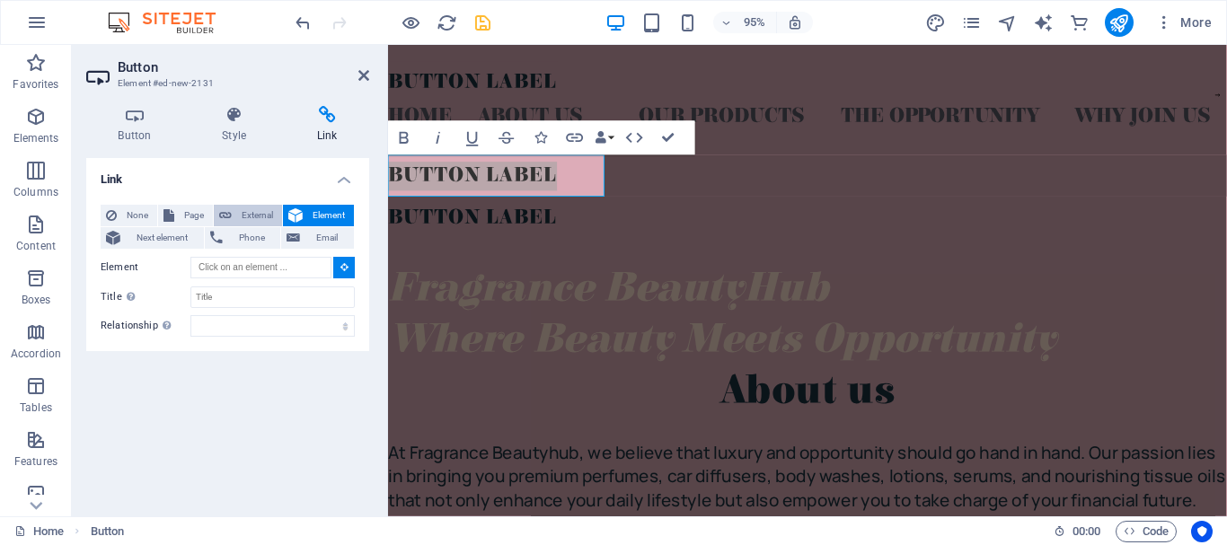
click at [272, 213] on span "External" at bounding box center [257, 216] width 40 height 22
select select "blank"
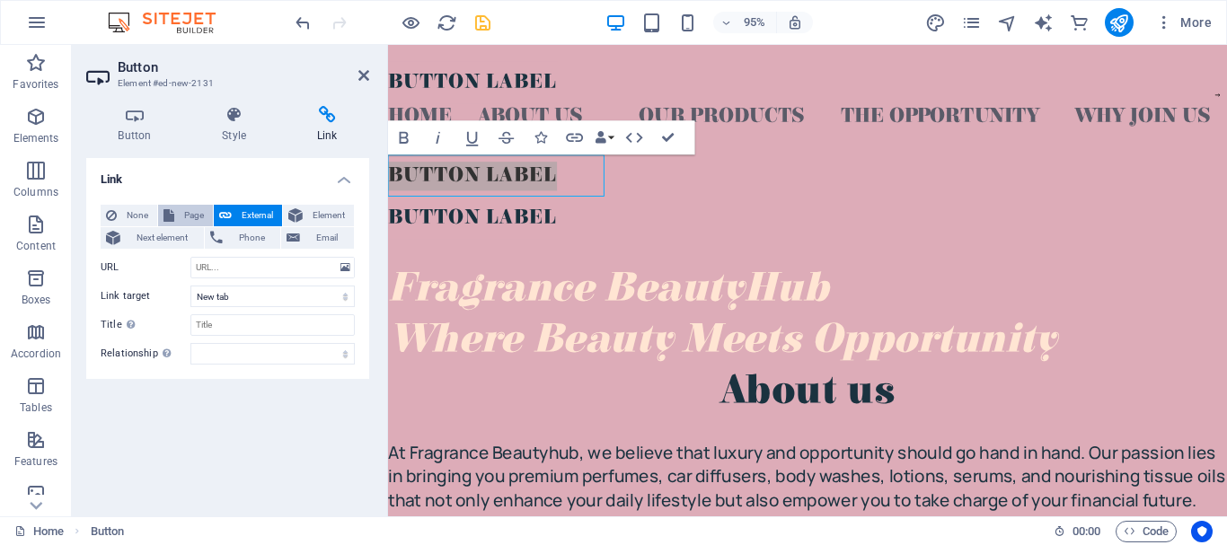
click at [207, 224] on button "Page" at bounding box center [185, 216] width 55 height 22
select select
click at [633, 135] on icon "button" at bounding box center [634, 138] width 21 height 21
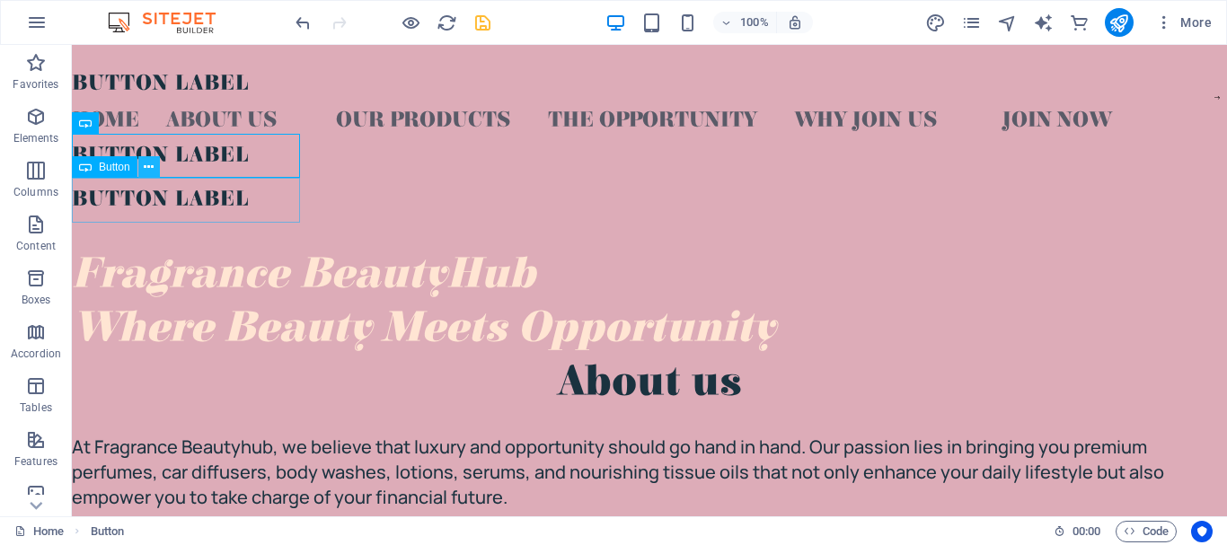
click at [138, 167] on button at bounding box center [149, 167] width 22 height 22
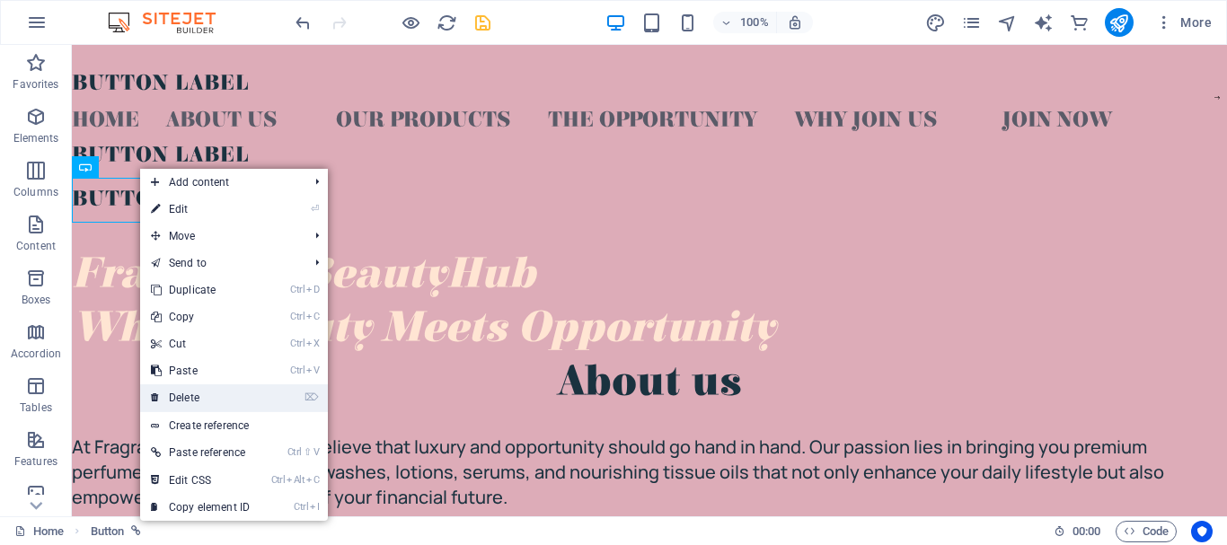
click at [192, 391] on link "⌦ Delete" at bounding box center [200, 397] width 120 height 27
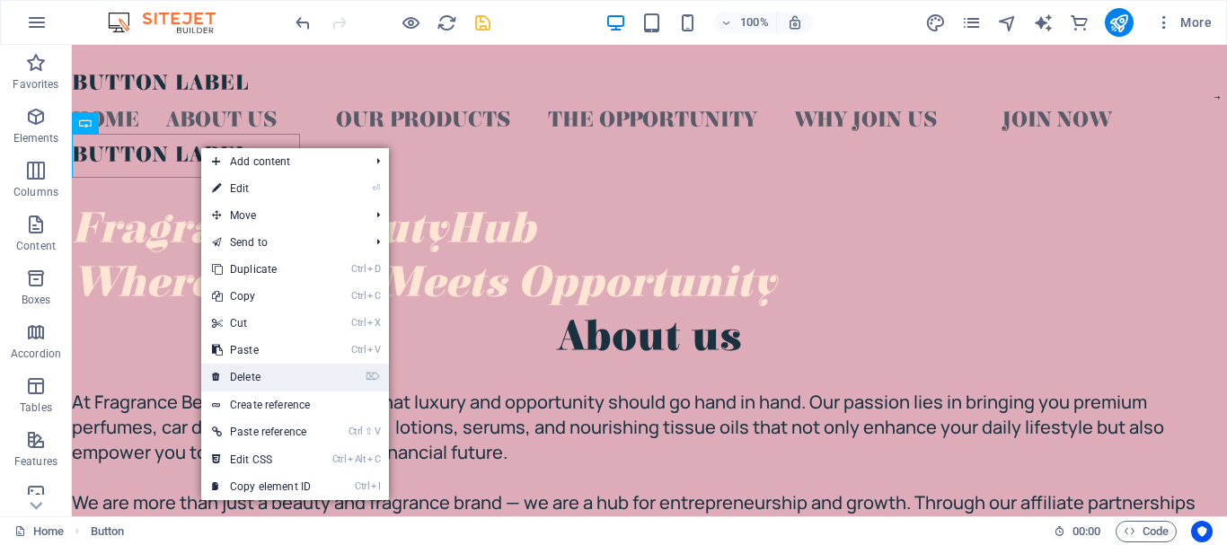
click at [239, 371] on link "⌦ Delete" at bounding box center [261, 377] width 120 height 27
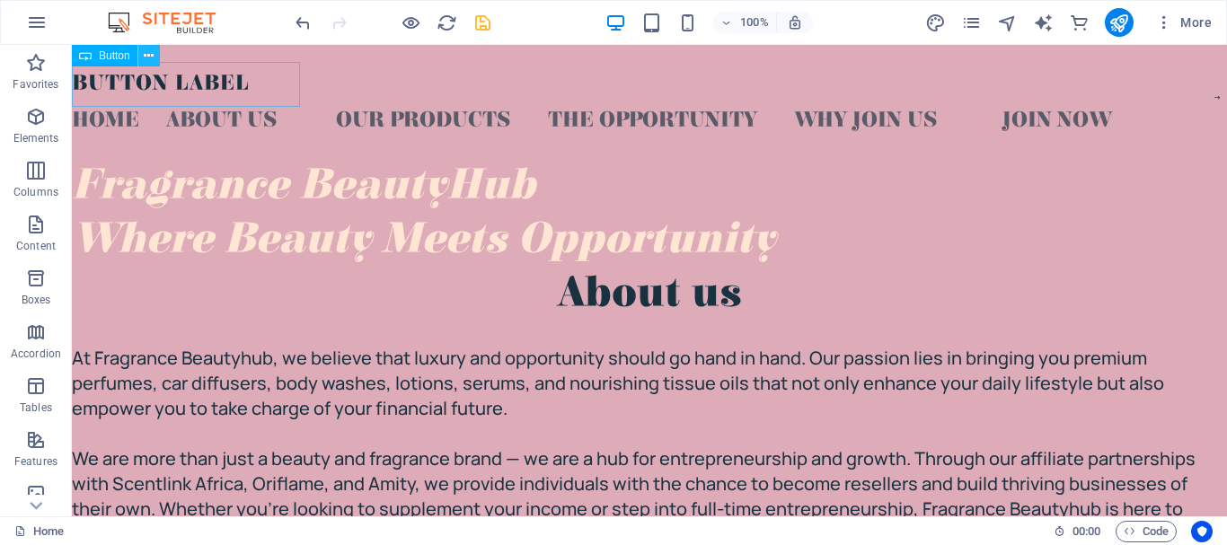
click at [153, 53] on icon at bounding box center [149, 56] width 10 height 19
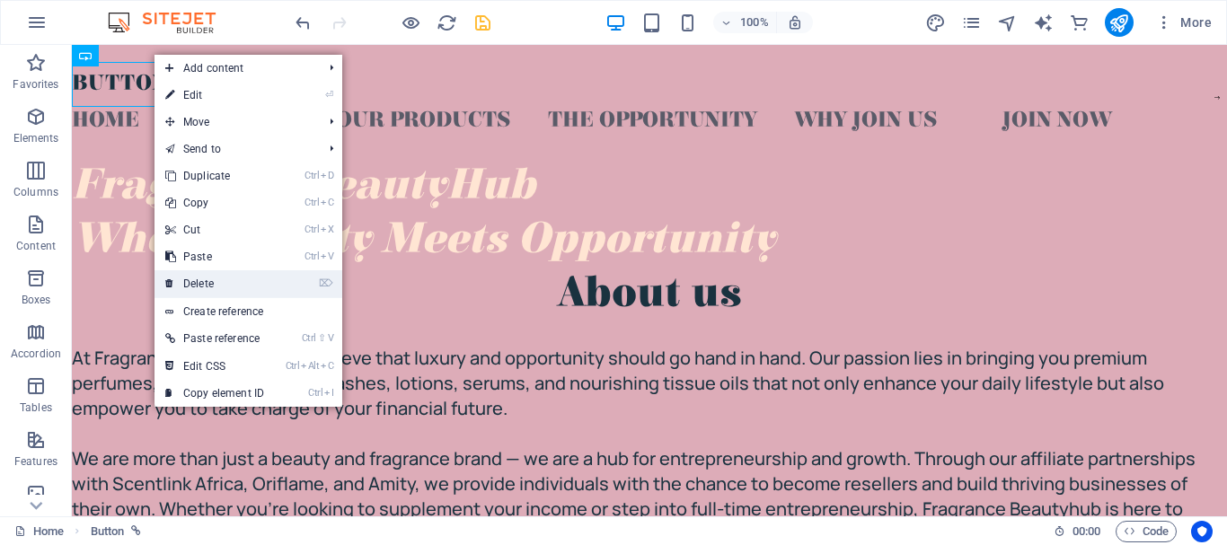
click at [216, 272] on link "⌦ Delete" at bounding box center [214, 283] width 120 height 27
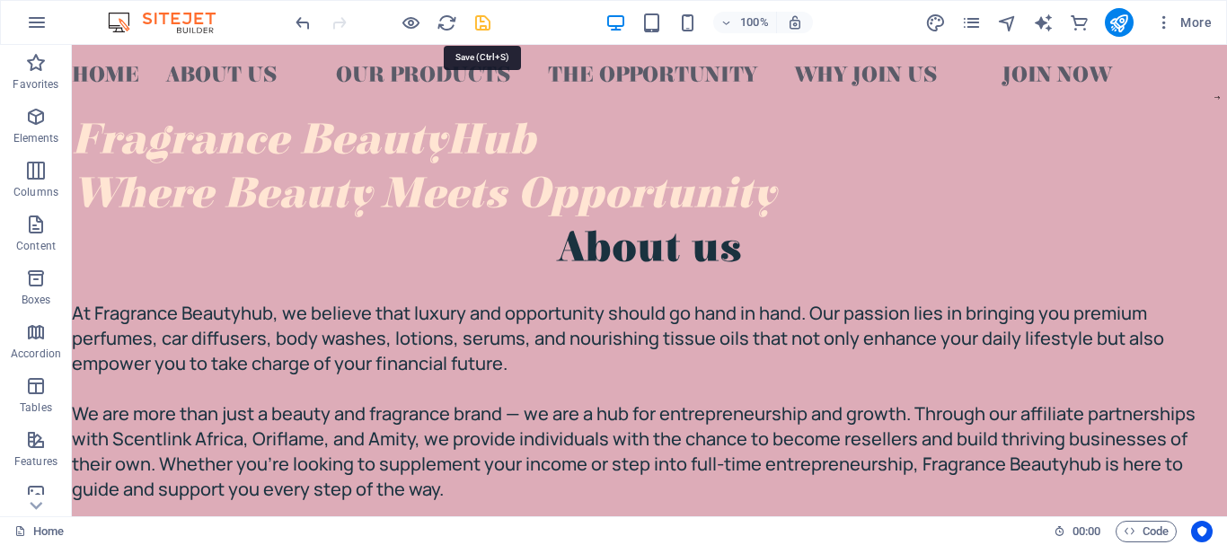
click at [476, 21] on icon "save" at bounding box center [482, 23] width 21 height 21
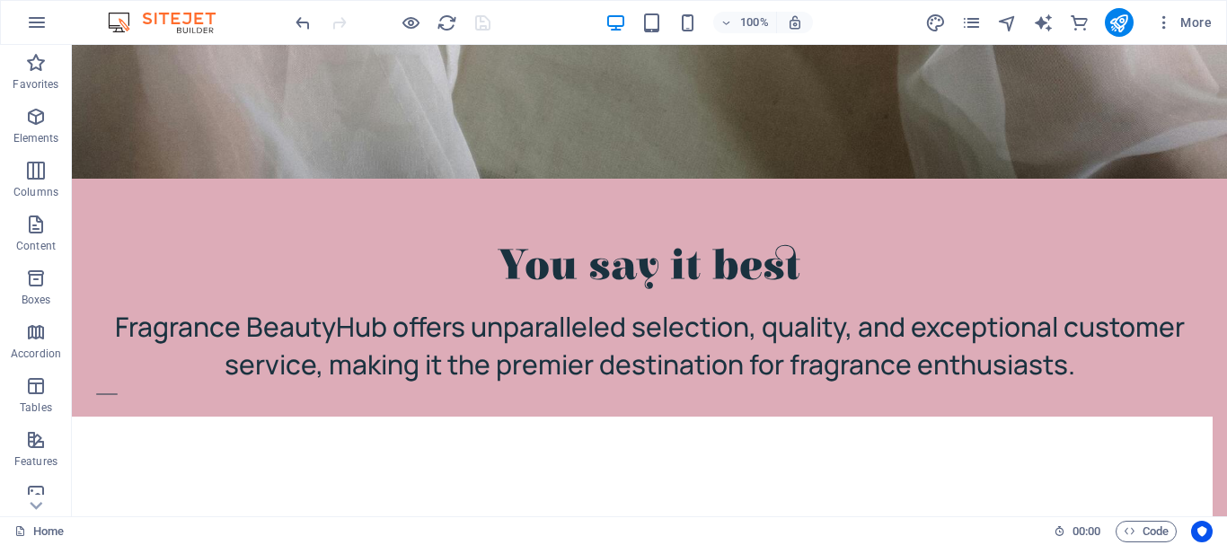
scroll to position [2153, 0]
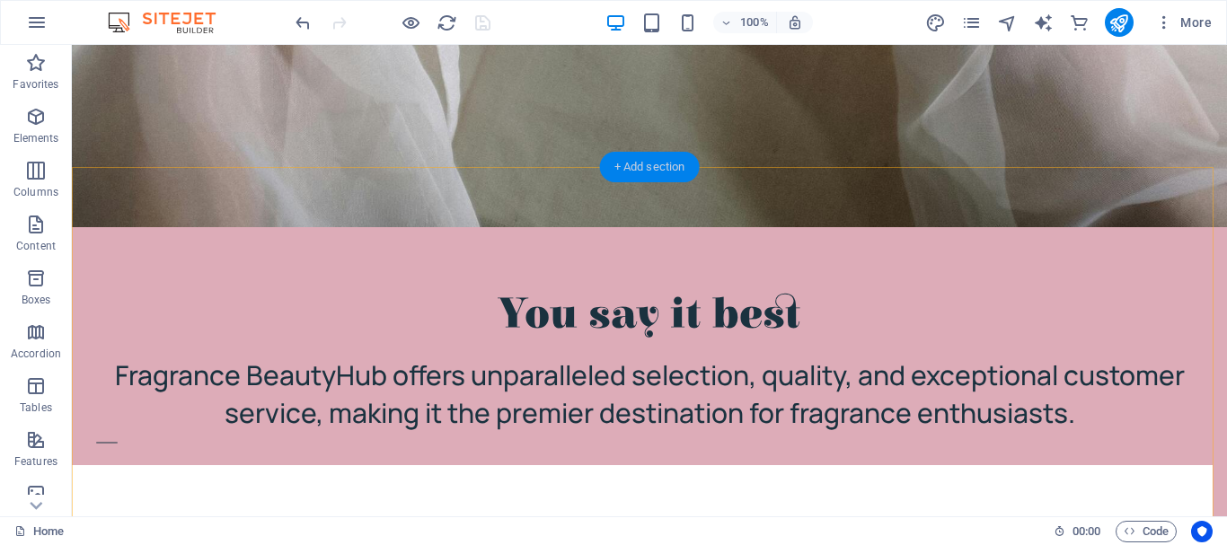
click at [669, 165] on div "+ Add section" at bounding box center [650, 167] width 100 height 31
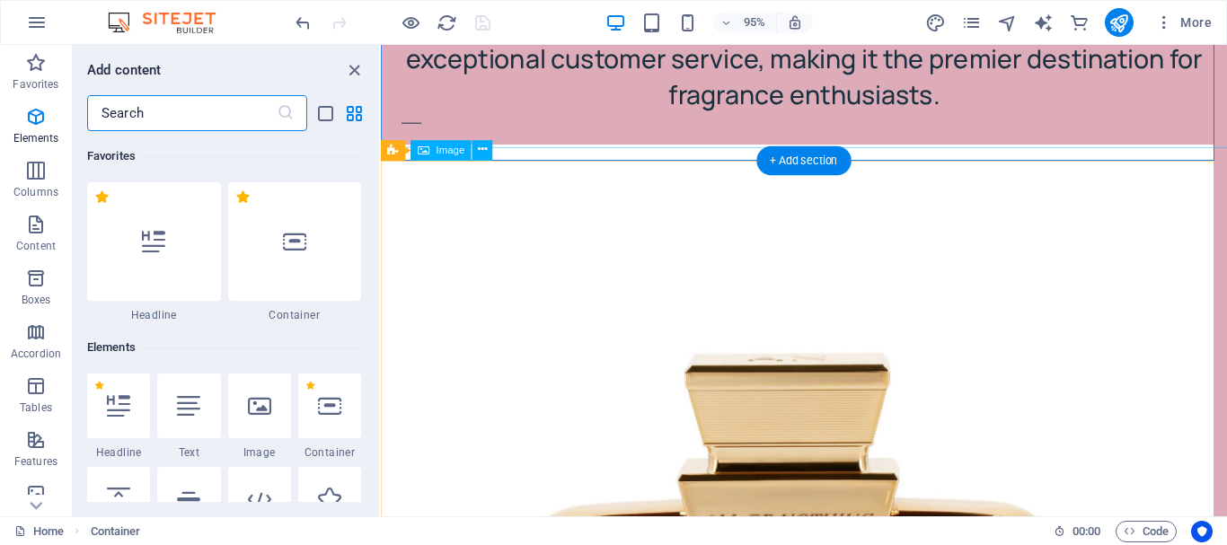
scroll to position [3142, 0]
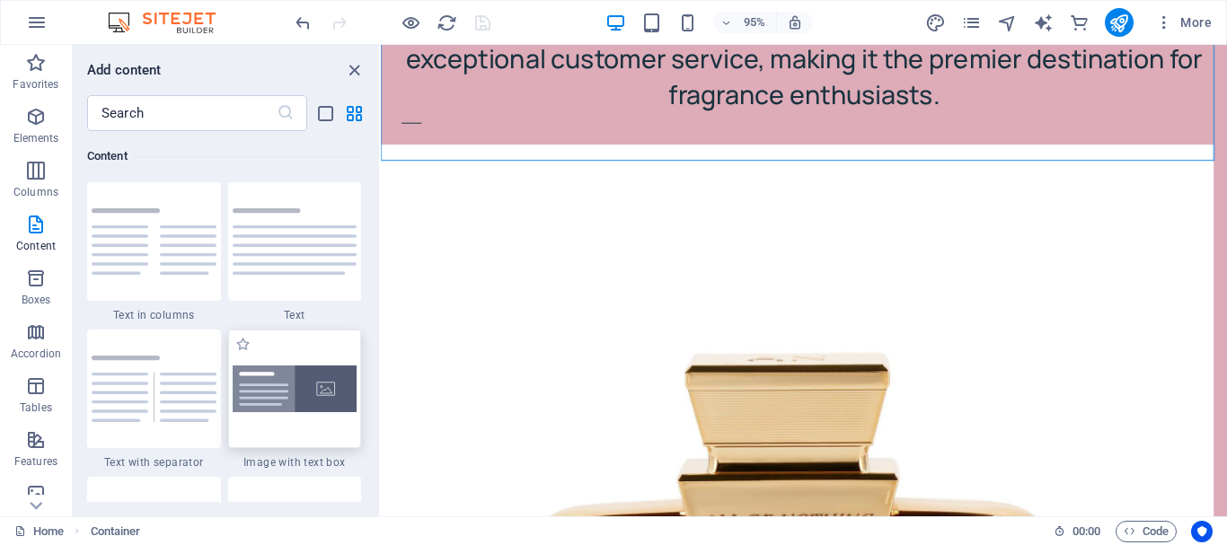
drag, startPoint x: 294, startPoint y: 348, endPoint x: 1, endPoint y: 226, distance: 317.2
click at [294, 348] on div at bounding box center [295, 389] width 134 height 119
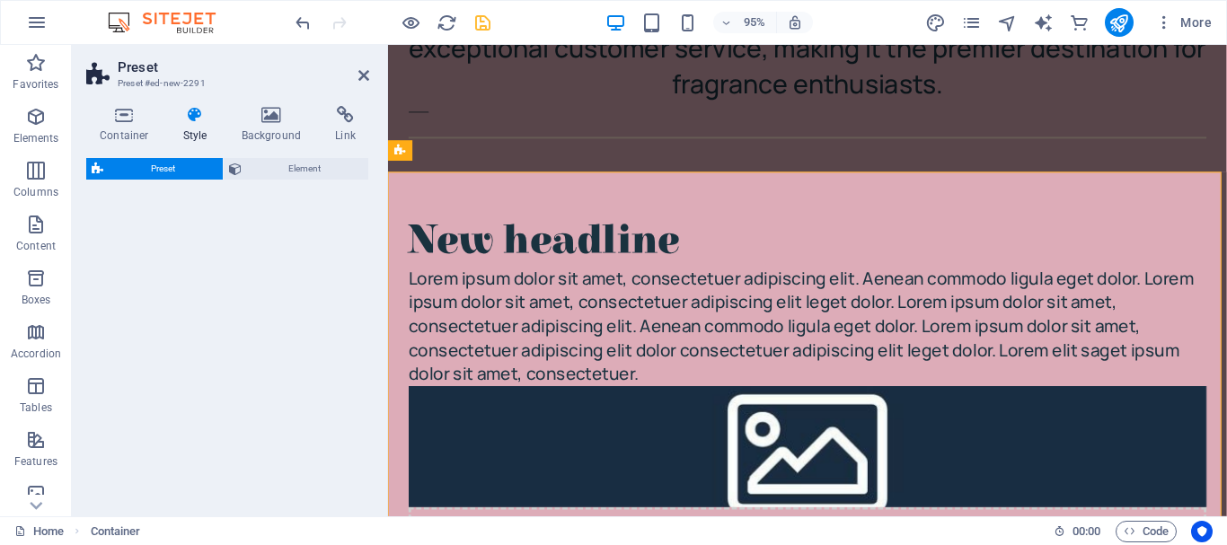
scroll to position [2182, 0]
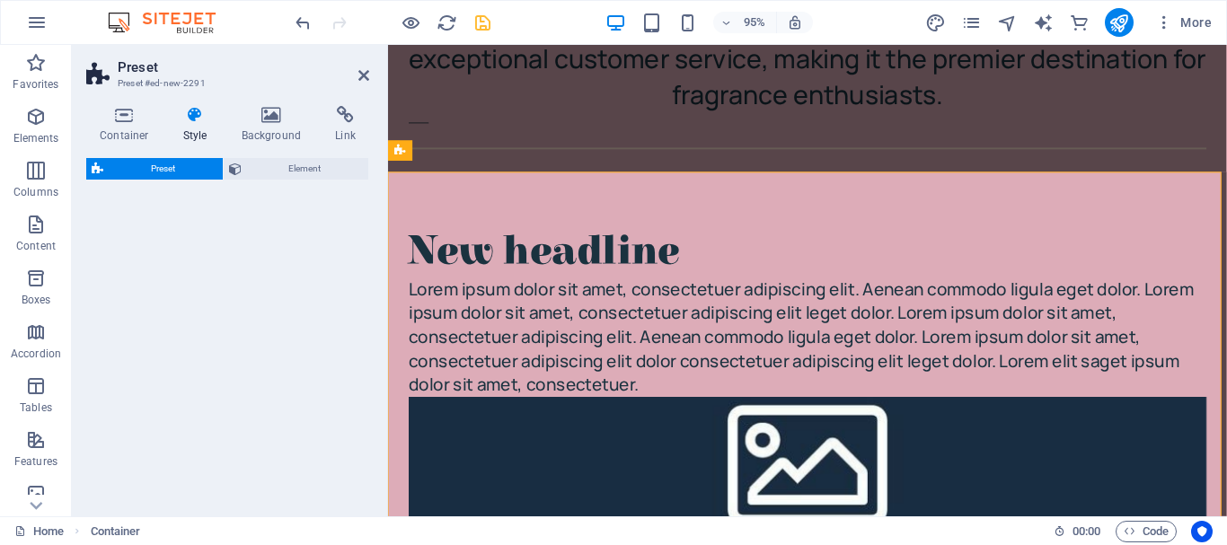
select select "rem"
select select "px"
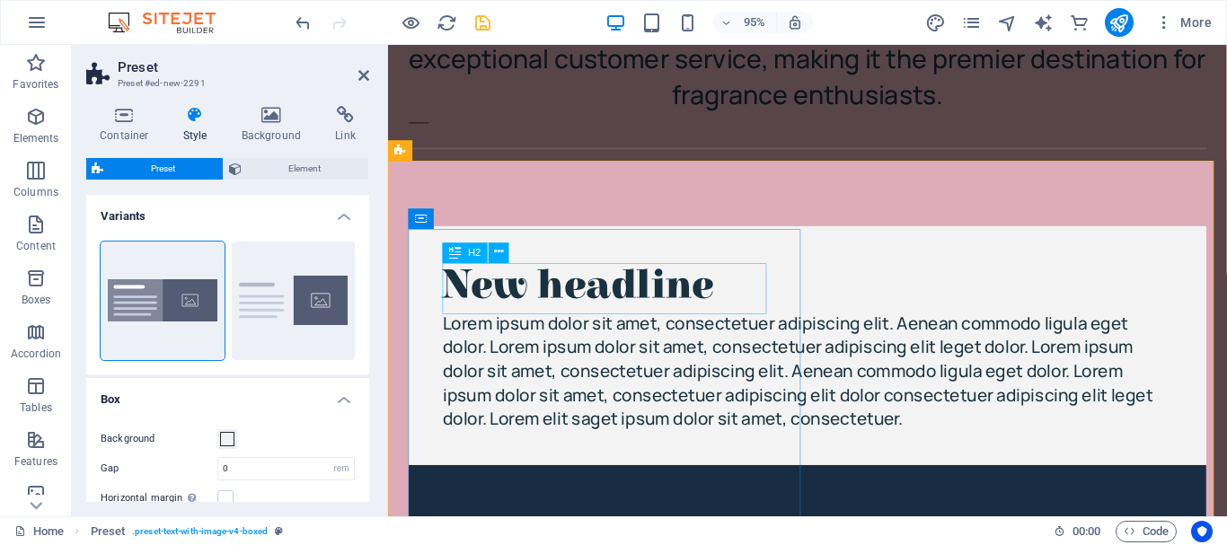
click at [739, 307] on div "New headline" at bounding box center [829, 299] width 768 height 54
click at [746, 307] on div "New headline" at bounding box center [829, 299] width 768 height 54
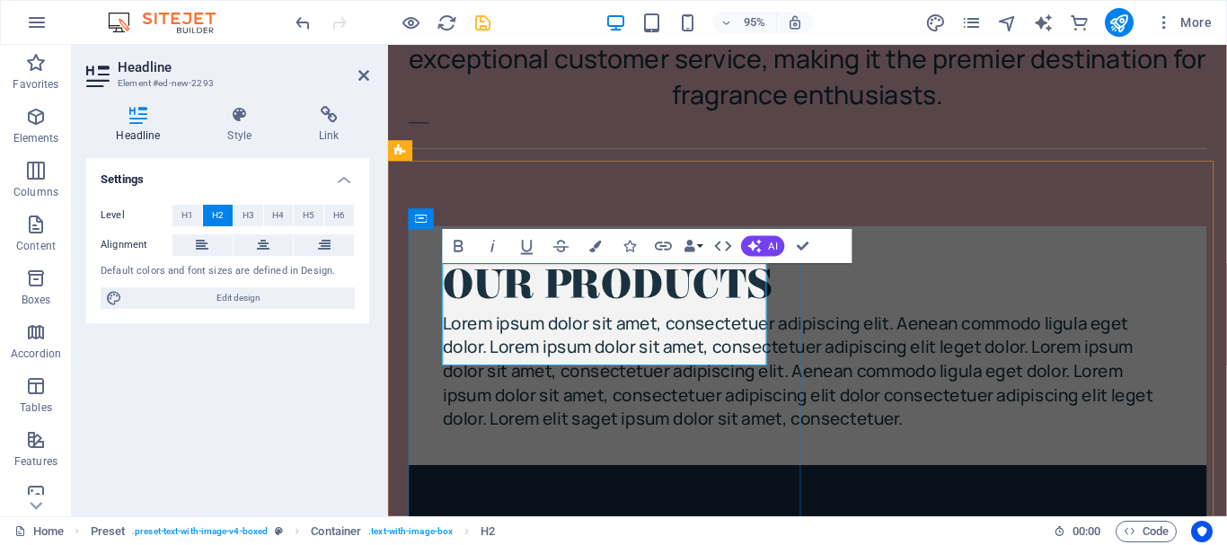
click at [522, 305] on h2 "​OUR PRODUCTS" at bounding box center [829, 299] width 768 height 54
click at [522, 319] on h2 "​OUR PRODUCTS" at bounding box center [829, 299] width 768 height 54
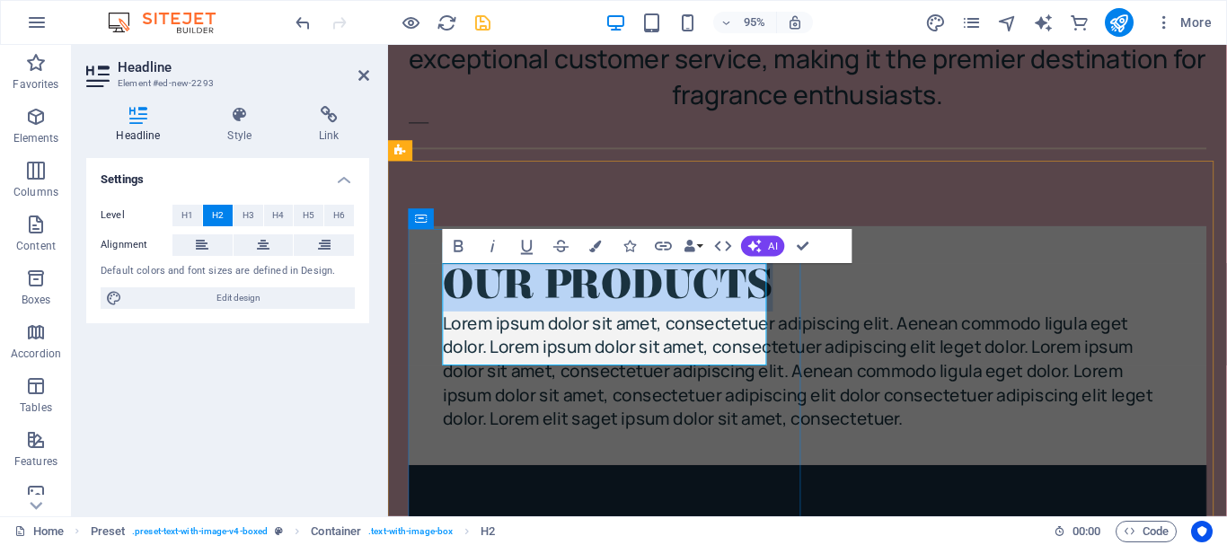
click at [522, 319] on h2 "​OUR PRODUCTS" at bounding box center [829, 299] width 768 height 54
drag, startPoint x: 522, startPoint y: 319, endPoint x: 497, endPoint y: 316, distance: 24.4
click at [497, 316] on h2 "​OUR PRODUCTS" at bounding box center [829, 299] width 768 height 54
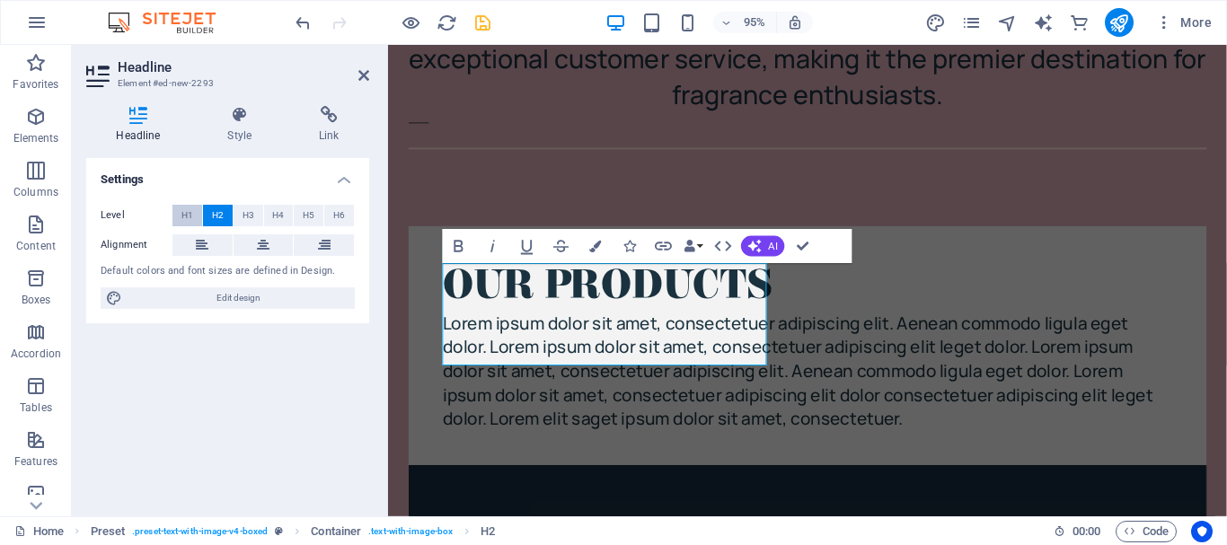
click at [191, 223] on span "H1" at bounding box center [187, 216] width 12 height 22
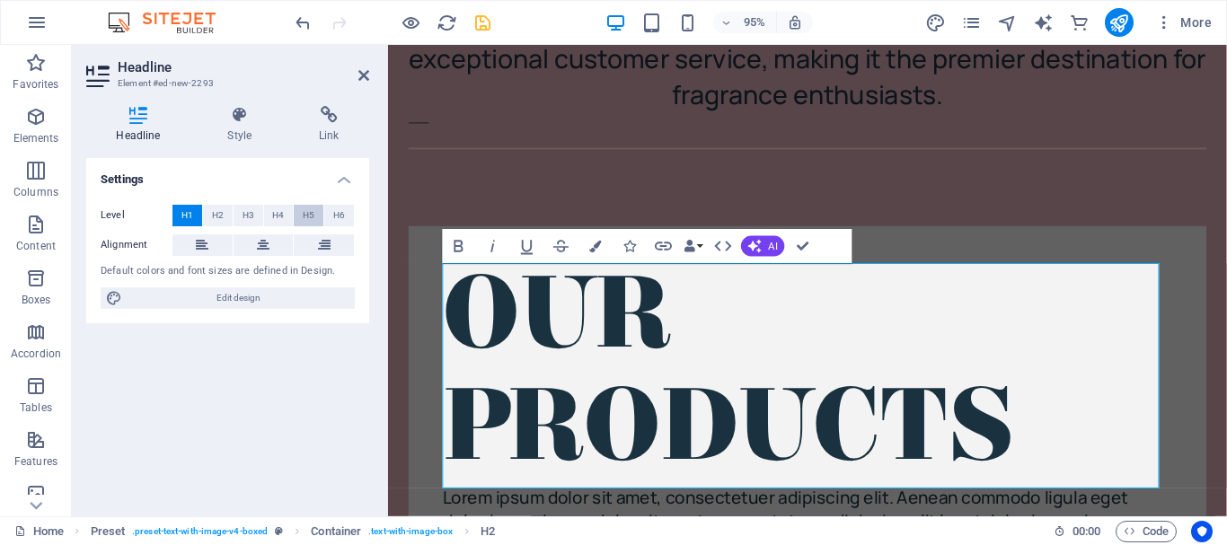
click at [301, 218] on button "H5" at bounding box center [309, 216] width 30 height 22
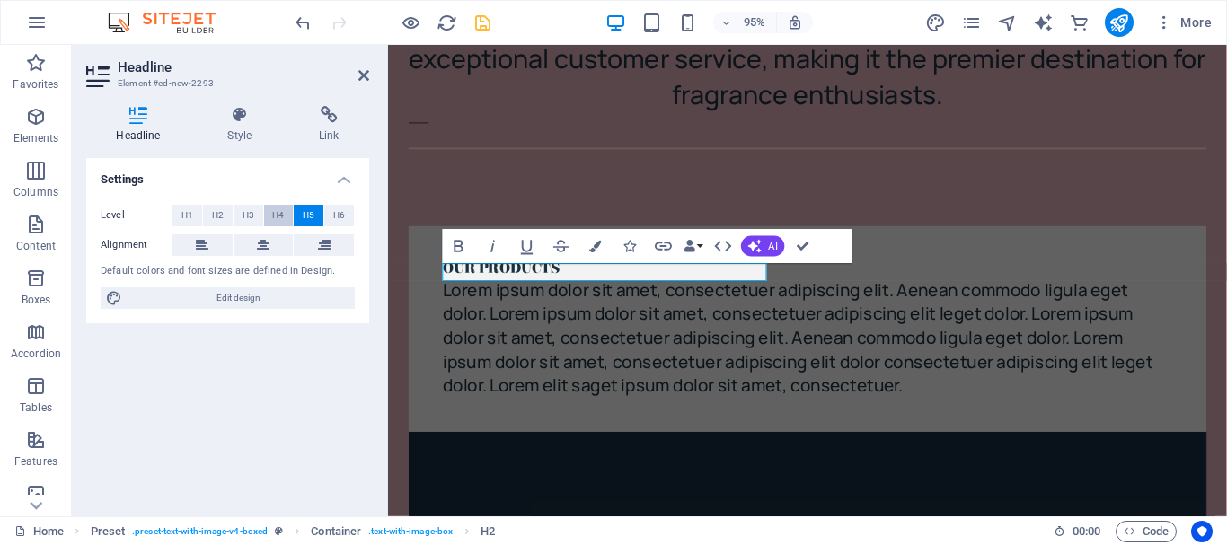
click at [278, 218] on span "H4" at bounding box center [278, 216] width 12 height 22
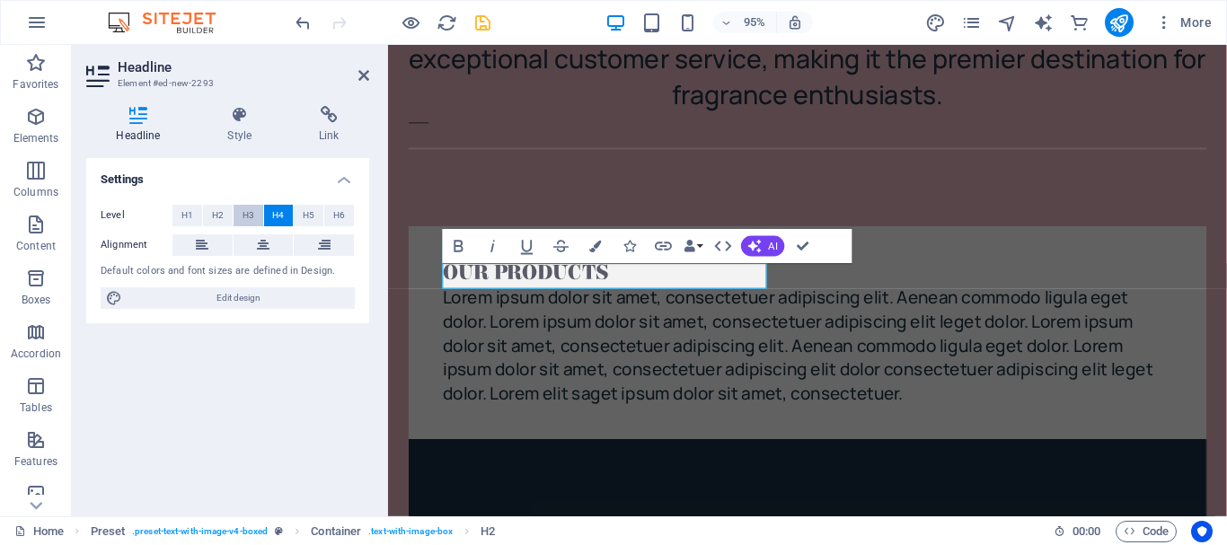
click at [254, 218] on button "H3" at bounding box center [248, 216] width 30 height 22
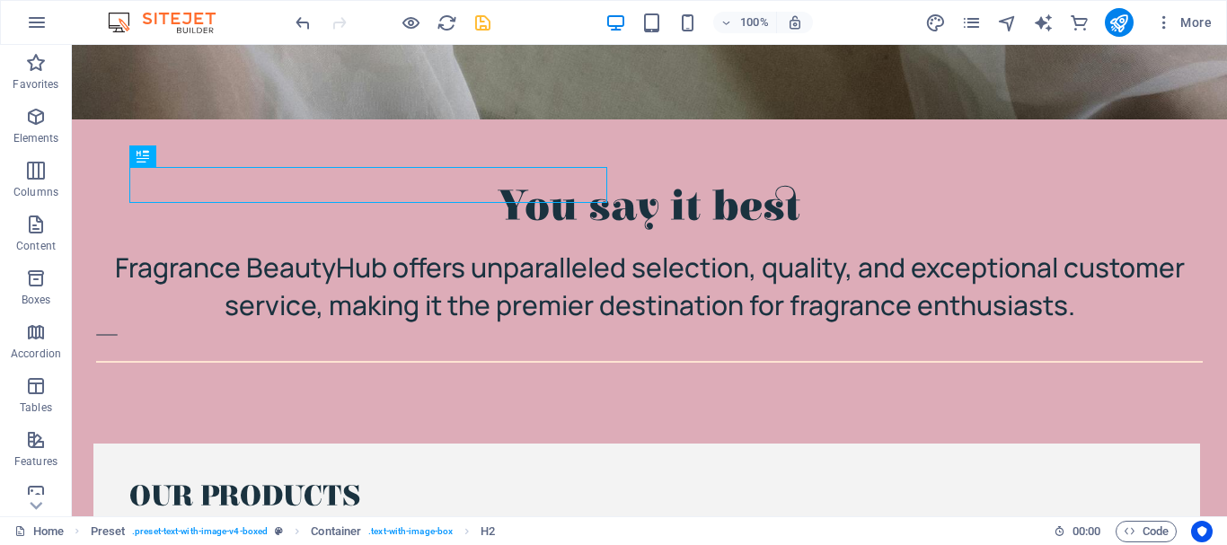
scroll to position [2297, 0]
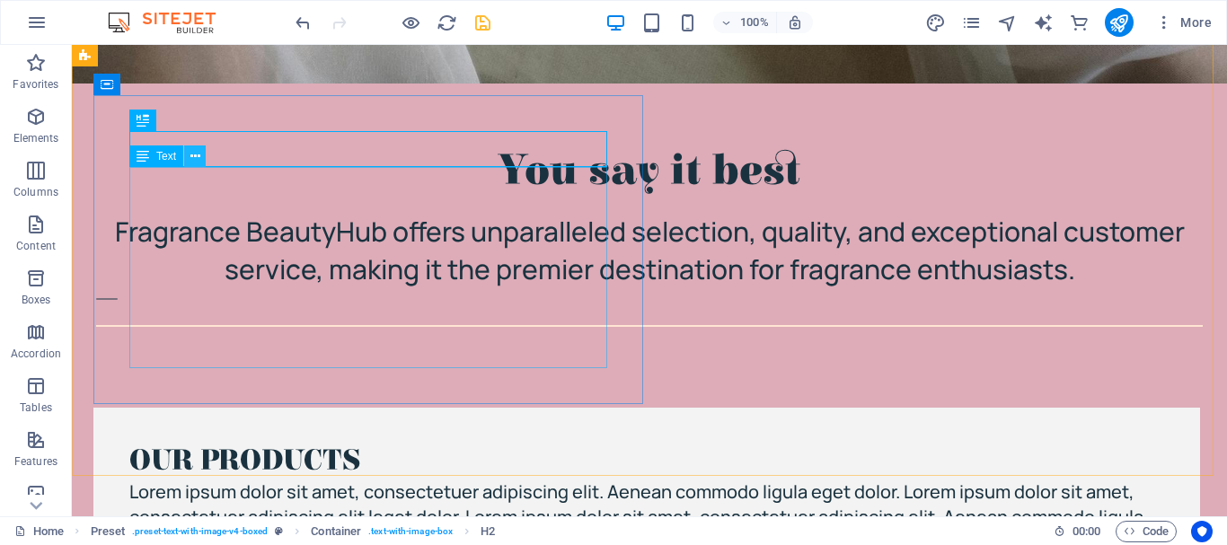
click at [197, 157] on icon at bounding box center [195, 156] width 10 height 19
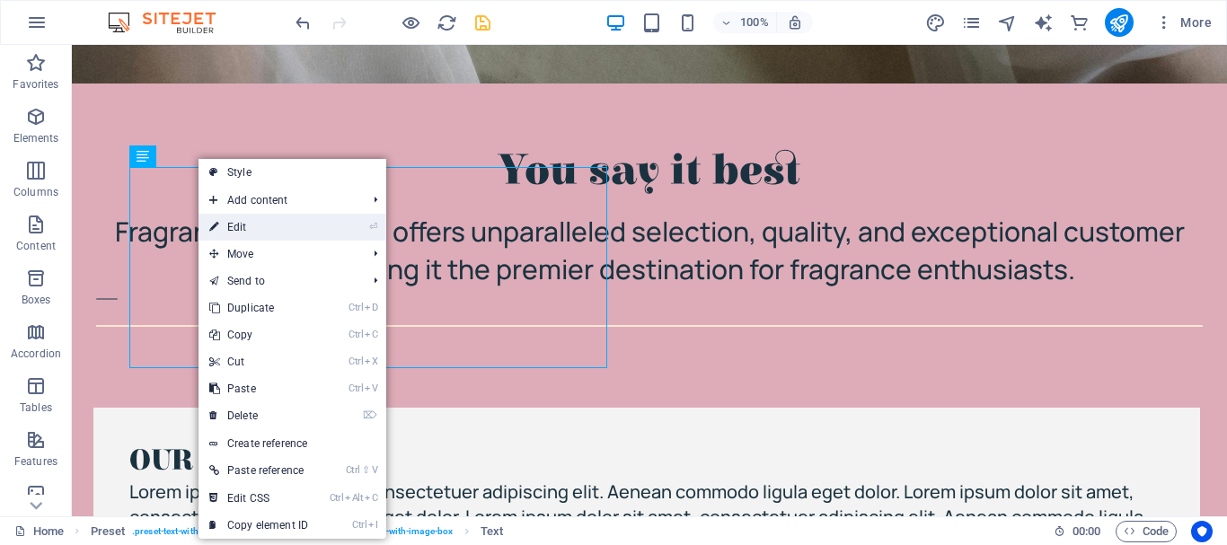
click at [234, 224] on link "⏎ Edit" at bounding box center [258, 227] width 120 height 27
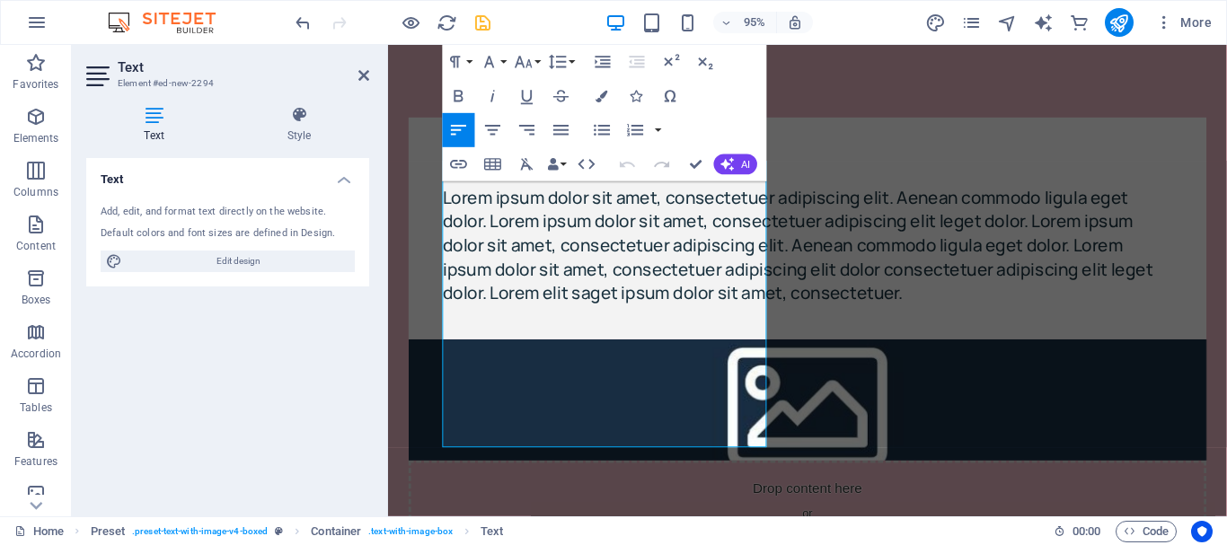
scroll to position [2326, 0]
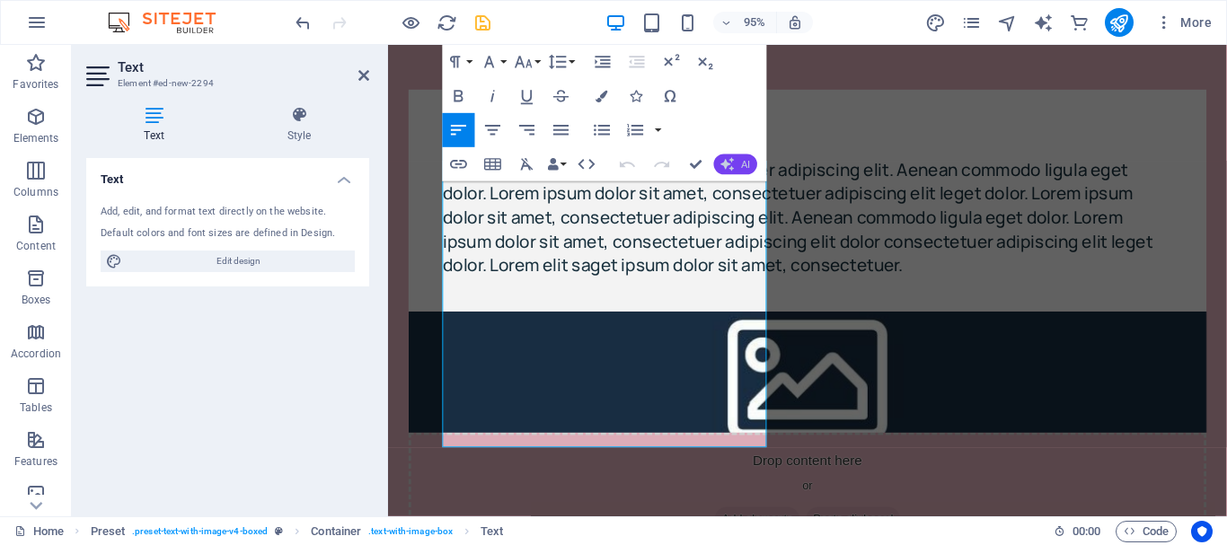
drag, startPoint x: 353, startPoint y: 148, endPoint x: 730, endPoint y: 173, distance: 378.0
click at [730, 173] on button "AI" at bounding box center [735, 164] width 43 height 21
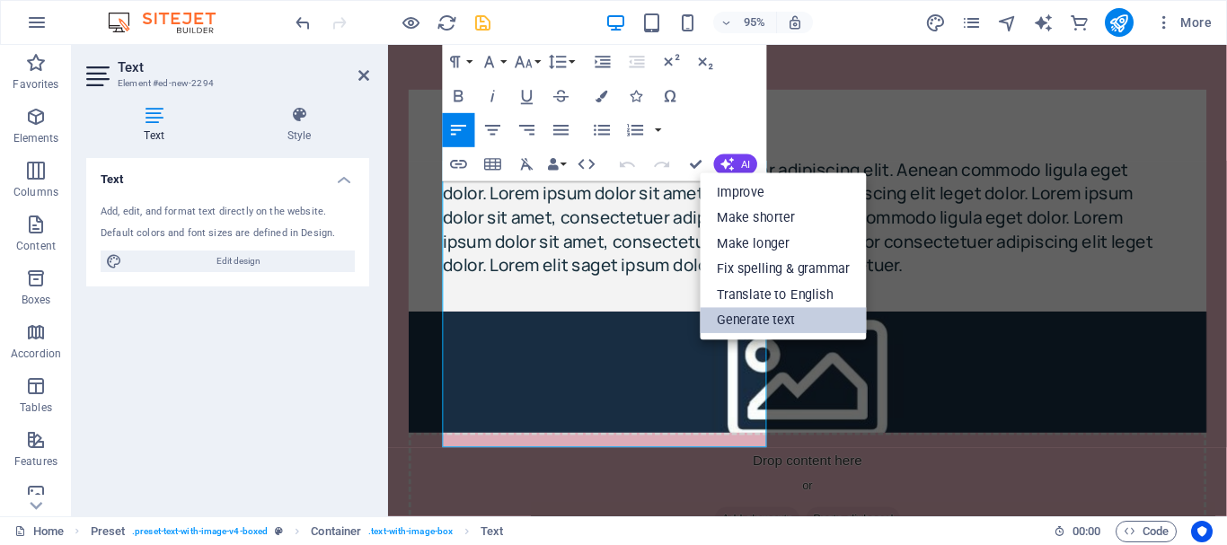
click at [722, 312] on link "Generate text" at bounding box center [783, 320] width 166 height 26
select select "English"
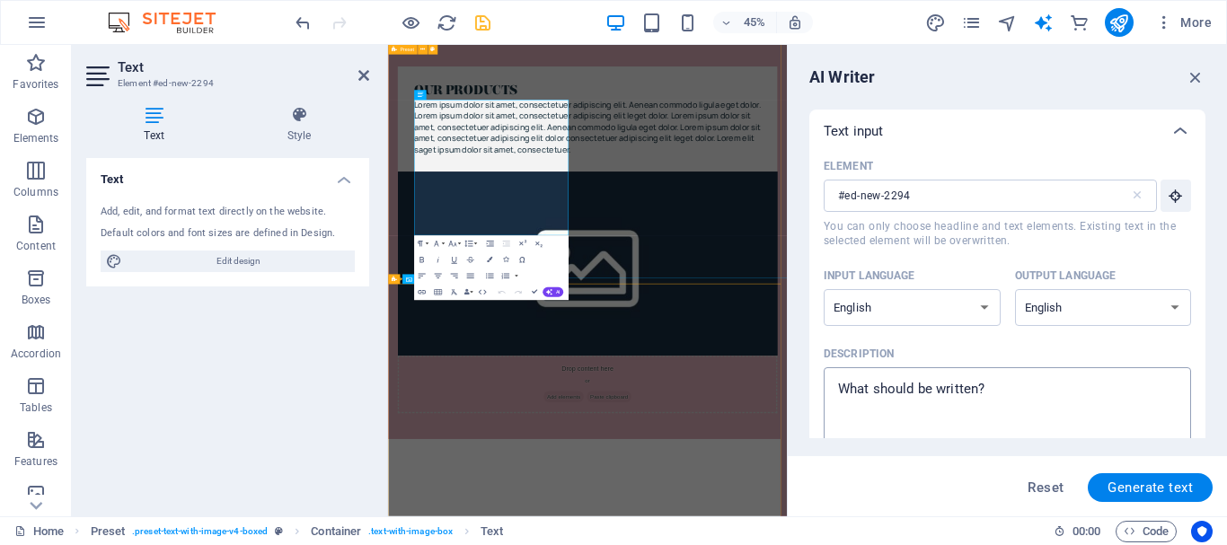
scroll to position [0, 0]
type textarea "x"
click at [1008, 385] on textarea "Description x ​" at bounding box center [1006, 405] width 349 height 58
type textarea "W"
type textarea "x"
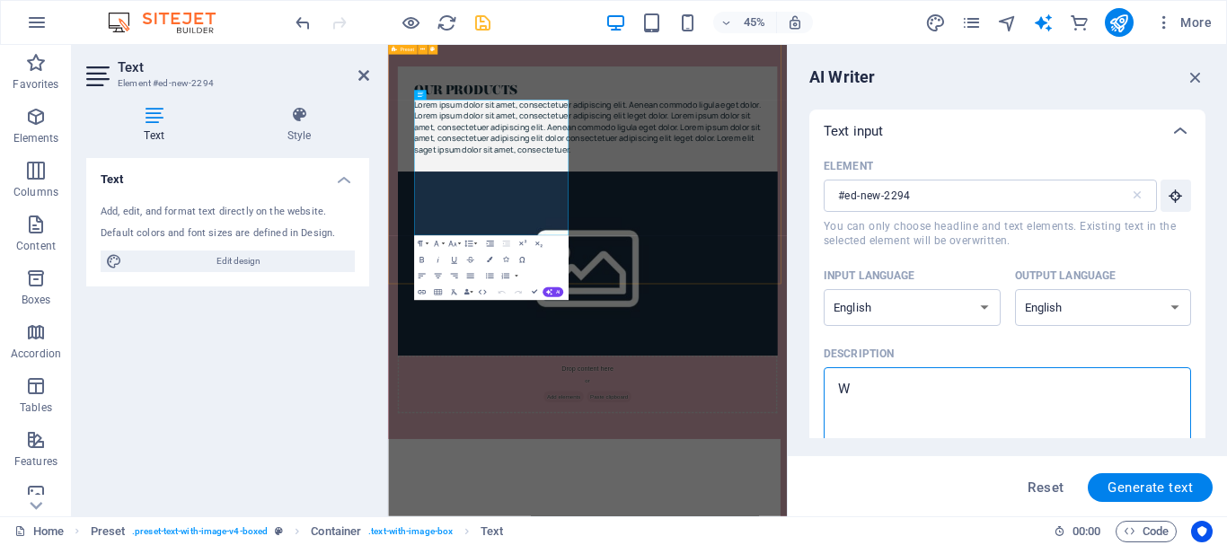
type textarea "WE"
type textarea "x"
type textarea "WE"
type textarea "x"
type textarea "WE H"
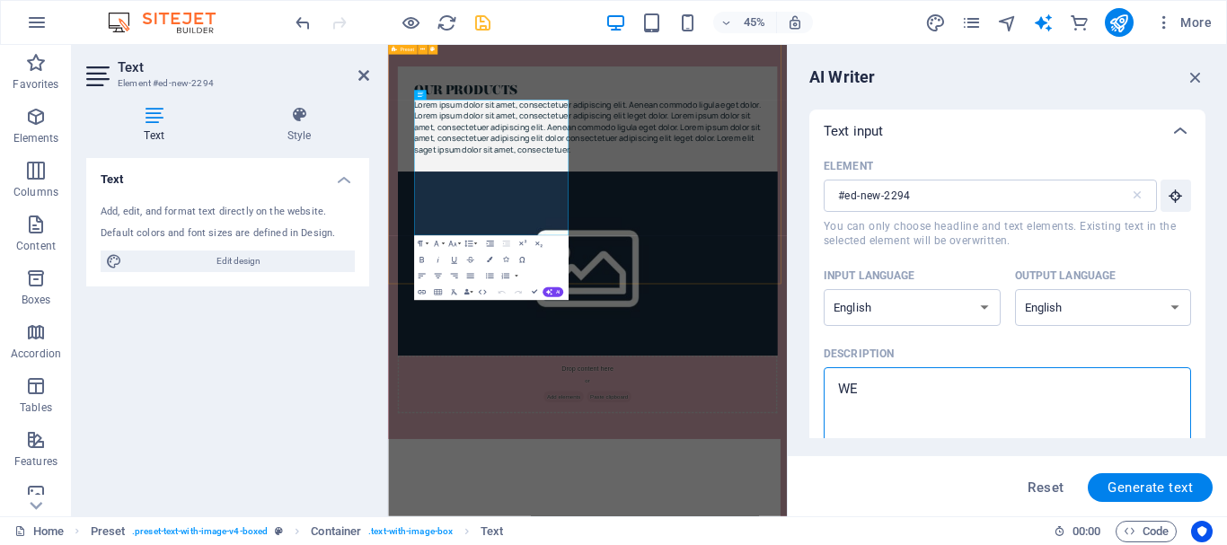
type textarea "x"
type textarea "WE HA"
type textarea "x"
type textarea "WE HAV"
type textarea "x"
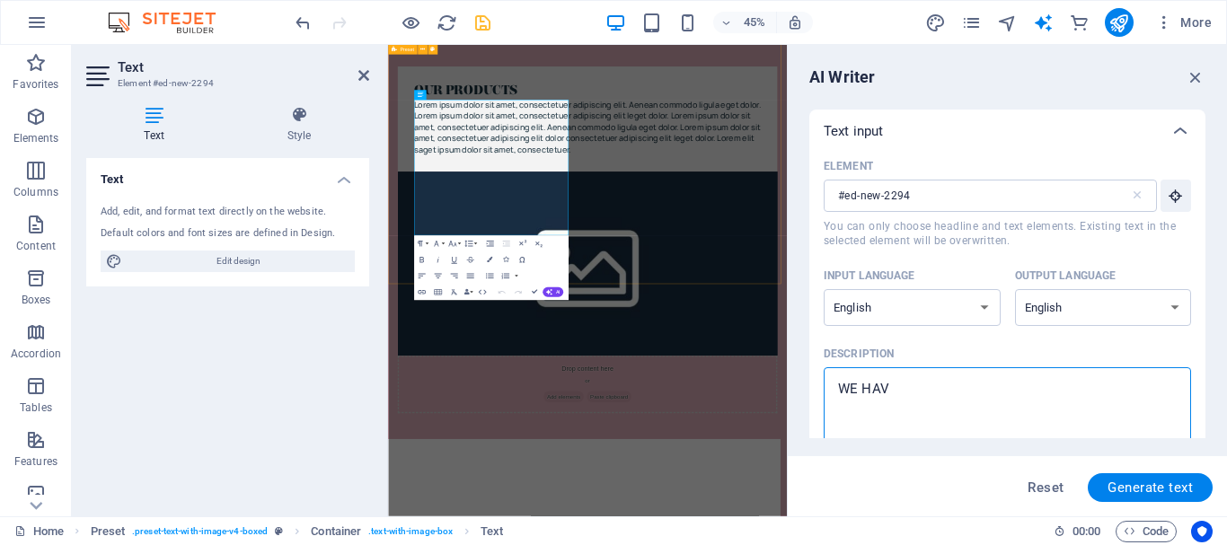
type textarea "WE HAVE"
type textarea "x"
type textarea "WE HAVE"
type textarea "x"
type textarea "WE HAVE T"
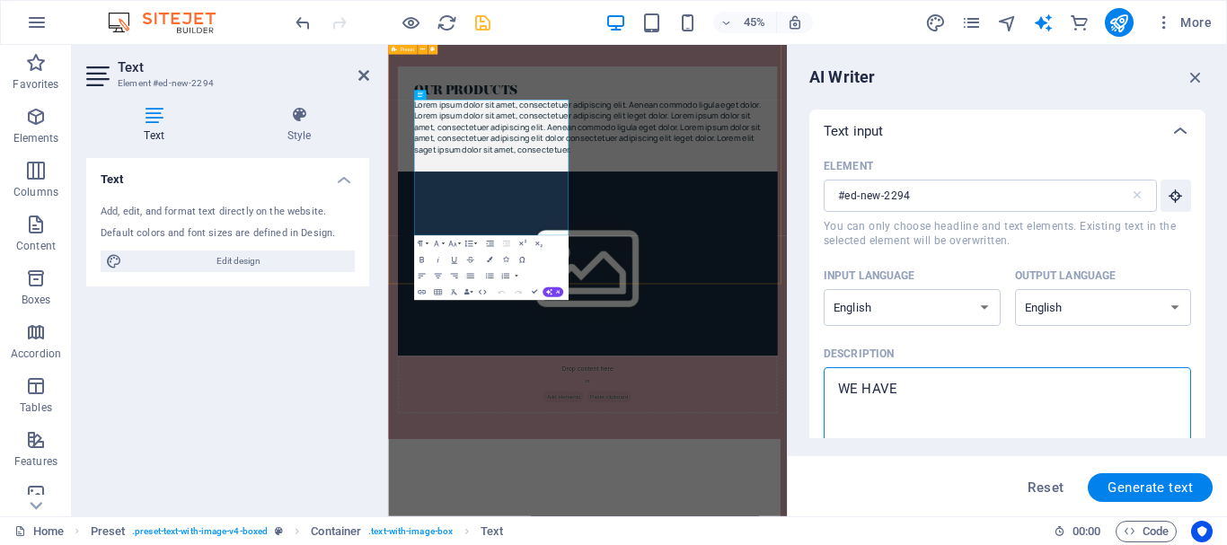
type textarea "x"
type textarea "WE HAVE TH"
type textarea "x"
type textarea "WE HAVE THE"
type textarea "x"
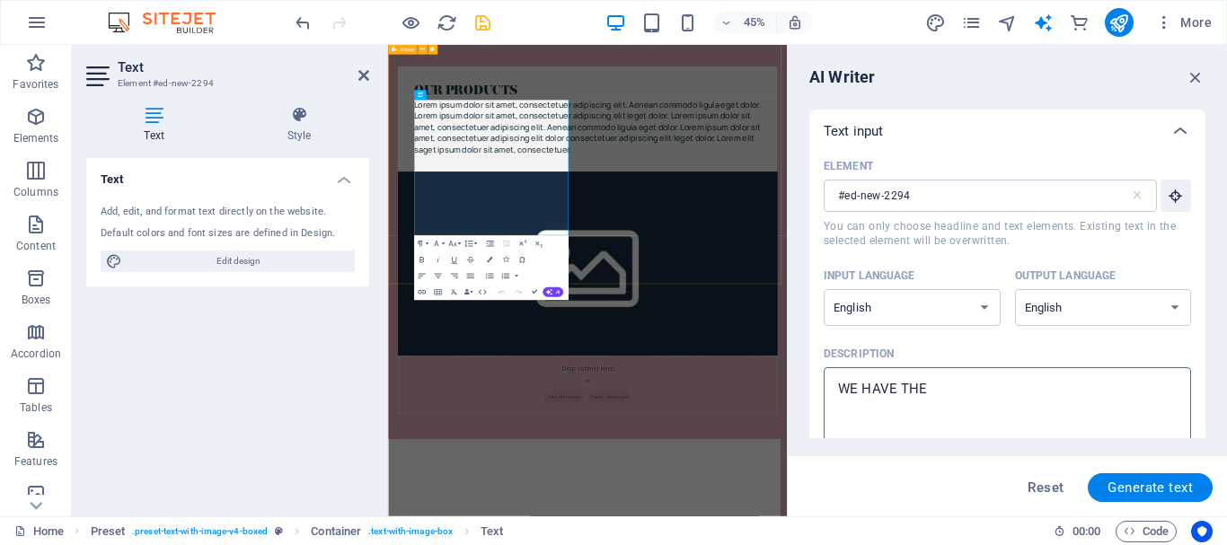
type textarea "WE HAVE THE"
type textarea "x"
type textarea "WE HAVE THE B"
type textarea "x"
type textarea "WE HAVE THE BE"
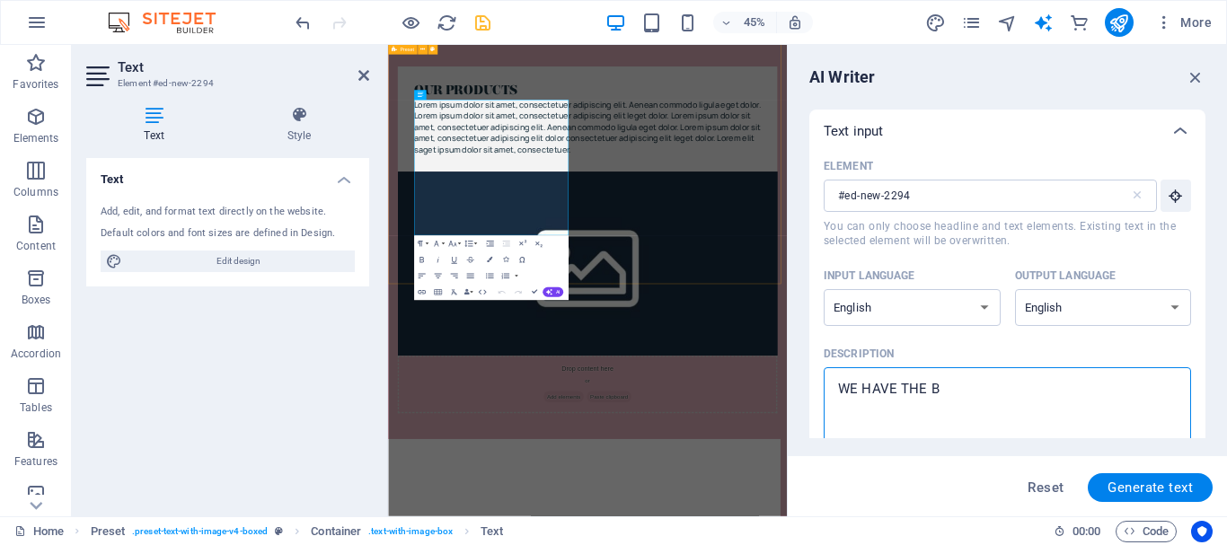
type textarea "x"
type textarea "WE HAVE THE BES"
type textarea "x"
type textarea "WE HAVE THE BEST"
type textarea "x"
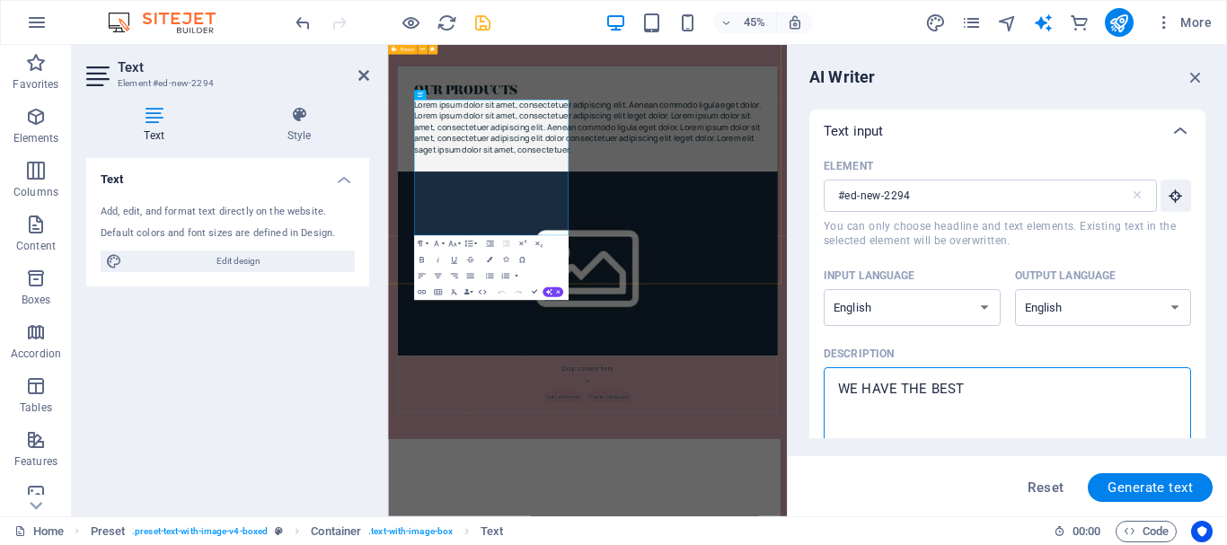
type textarea "WE HAVE THE BEST"
type textarea "x"
type textarea "WE HAVE THE BEST P"
type textarea "x"
type textarea "WE HAVE THE BEST PR"
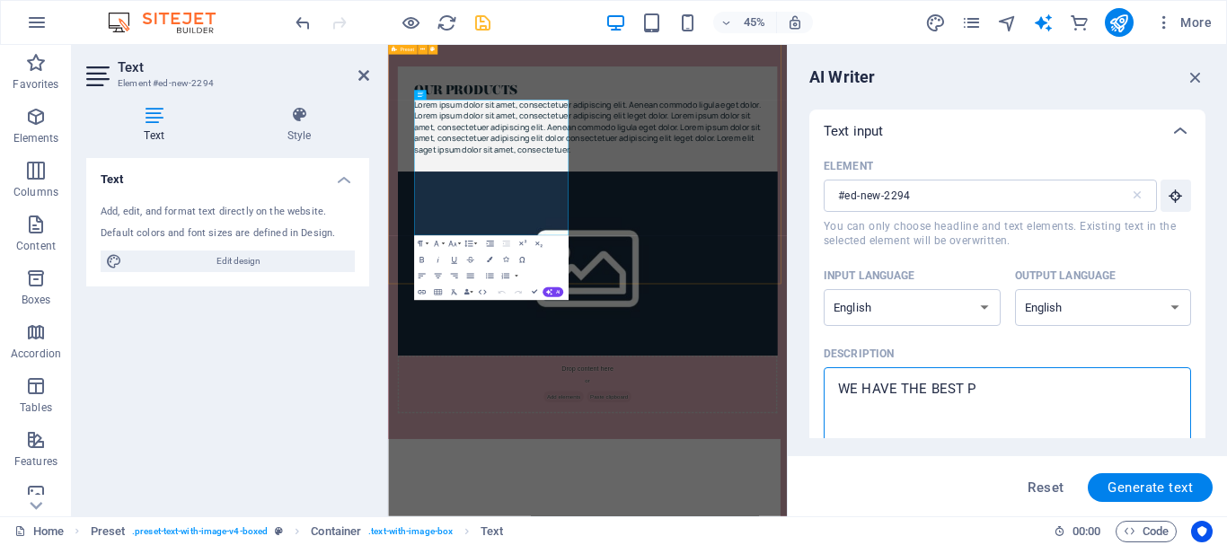
type textarea "x"
type textarea "WE HAVE THE BEST PRO"
type textarea "x"
type textarea "WE HAVE THE BEST PROD"
type textarea "x"
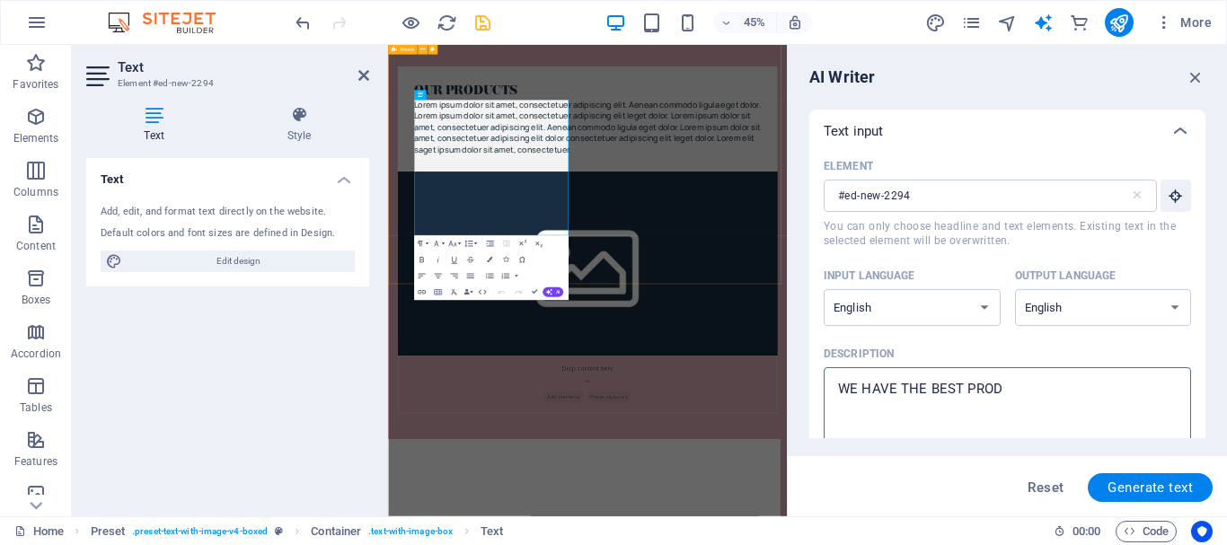
type textarea "WE HAVE THE BEST PRODU"
type textarea "x"
type textarea "WE HAVE THE BEST PRODUC"
type textarea "x"
type textarea "WE HAVE THE BEST PRODUCT"
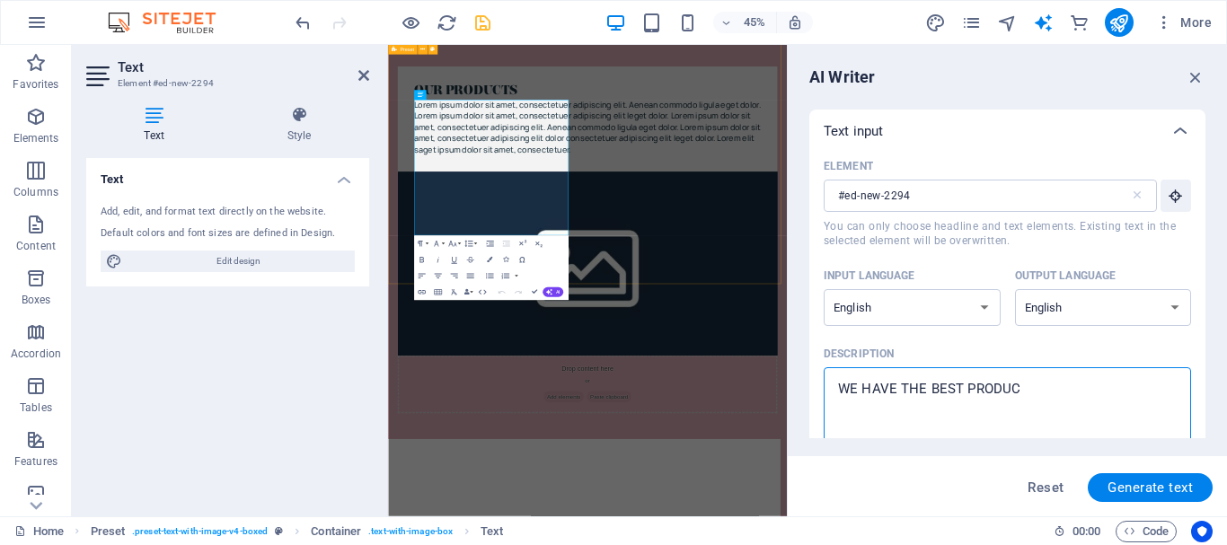
type textarea "x"
type textarea "WE HAVE THE BEST PRODUCTS"
type textarea "x"
type textarea "WE HAVE THE BEST PRODUCTS"
type textarea "x"
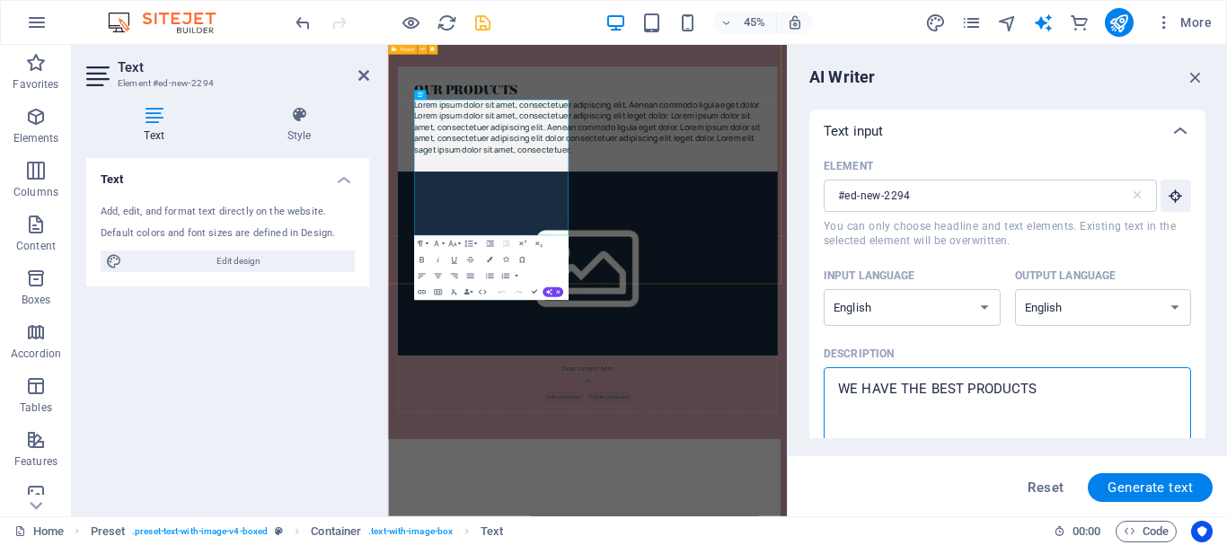
type textarea "WE HAVE THE BEST PRODUCTS P"
type textarea "x"
type textarea "WE HAVE THE BEST PRODUCTS PE"
type textarea "x"
type textarea "WE HAVE THE BEST PRODUCTS PER"
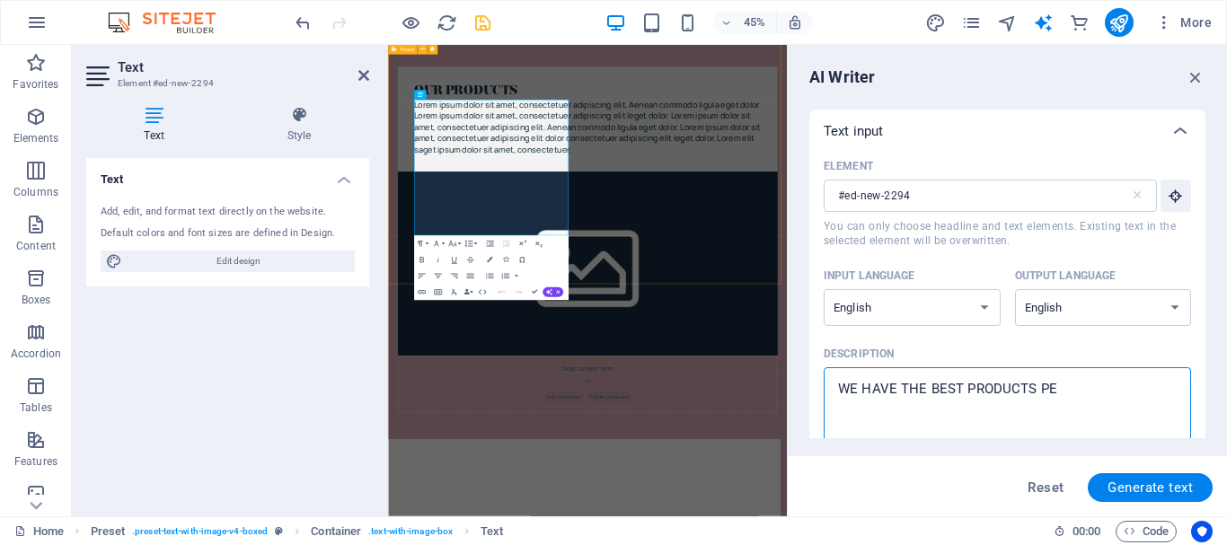
type textarea "x"
type textarea "WE HAVE THE BEST PRODUCTS PERF"
type textarea "x"
type textarea "WE HAVE THE BEST PRODUCTS PERFU"
type textarea "x"
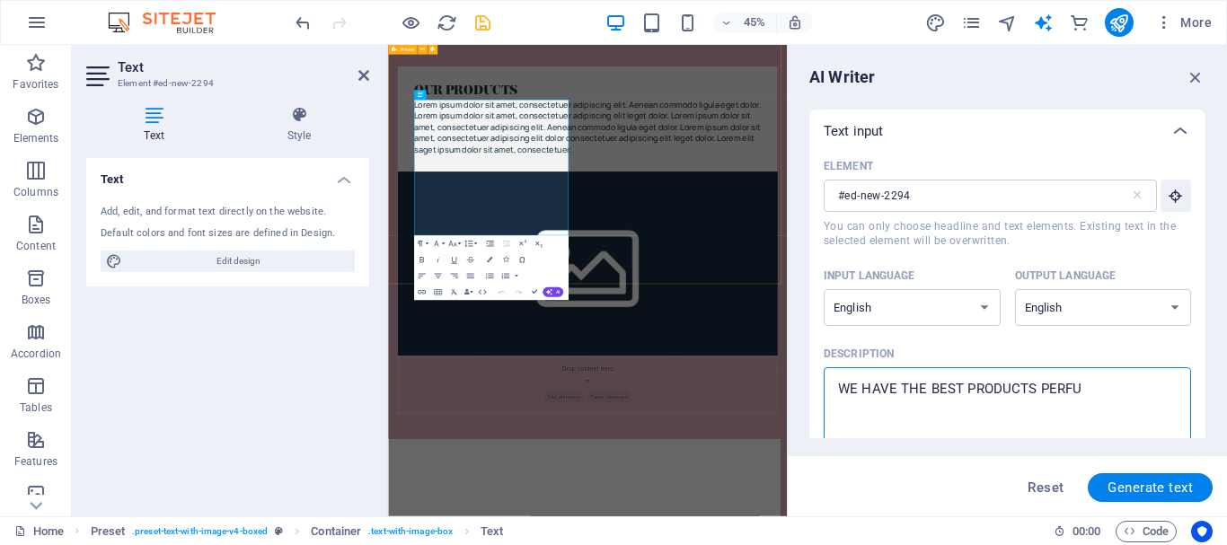
type textarea "WE HAVE THE BEST PRODUCTS PERFUM"
type textarea "x"
type textarea "WE HAVE THE BEST PRODUCTS PERFUME"
type textarea "x"
type textarea "WE HAVE THE BEST PRODUCTS PERFUMES"
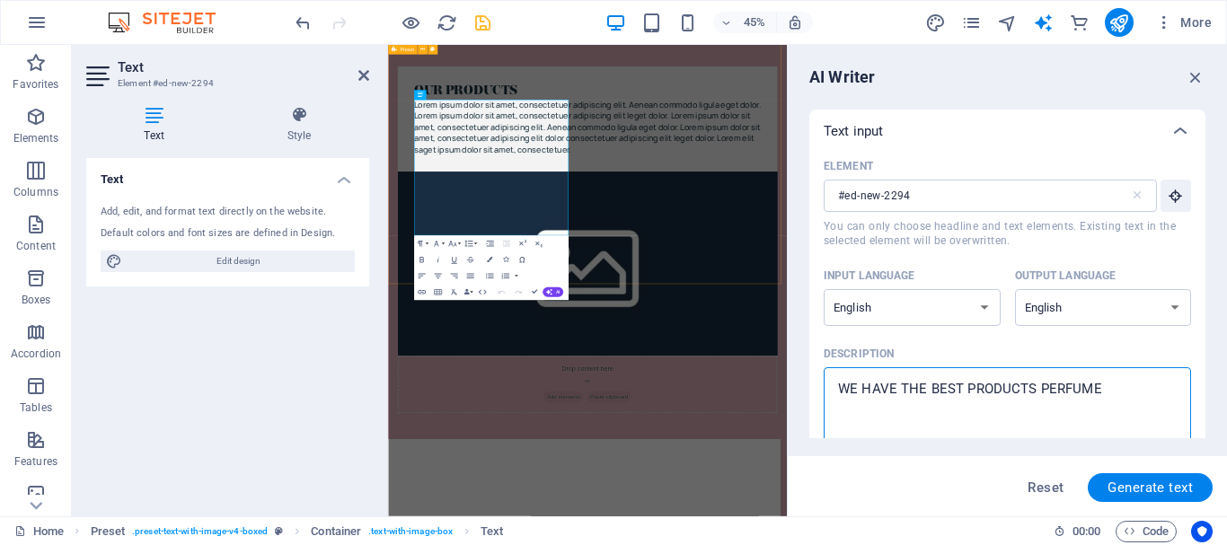
type textarea "x"
type textarea "WE HAVE THE BEST PRODUCTS PERFUMES"
type textarea "x"
type textarea "WE HAVE THE BEST PRODUCTS PERFUMES E"
type textarea "x"
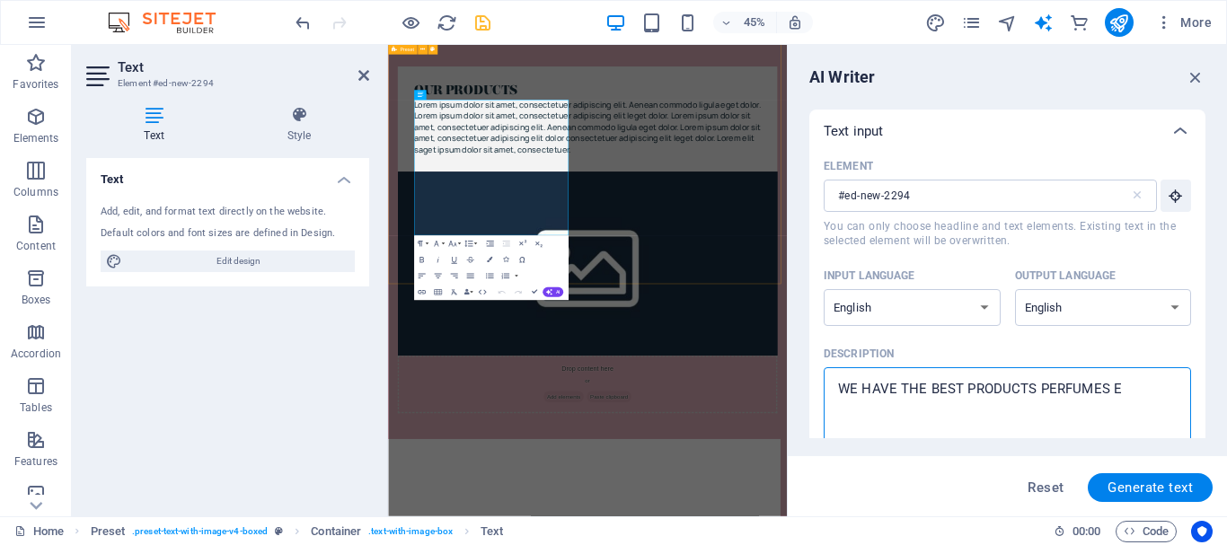
type textarea "WE HAVE THE BEST PRODUCTS PERFUMES EC"
type textarea "x"
type textarea "WE HAVE THE BEST PRODUCTS PERFUMES E"
type textarea "x"
type textarea "WE HAVE THE BEST PRODUCTS PERFUMES EC"
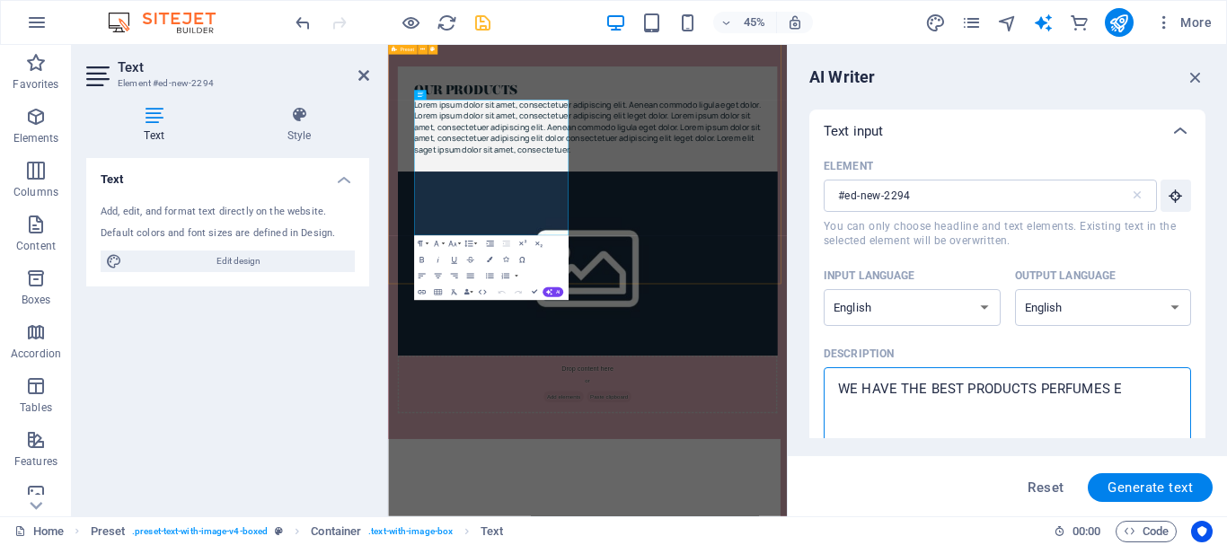
type textarea "x"
type textarea "WE HAVE THE BEST PRODUCTS PERFUMES E"
type textarea "x"
type textarea "WE HAVE THE BEST PRODUCTS PERFUMES ET"
type textarea "x"
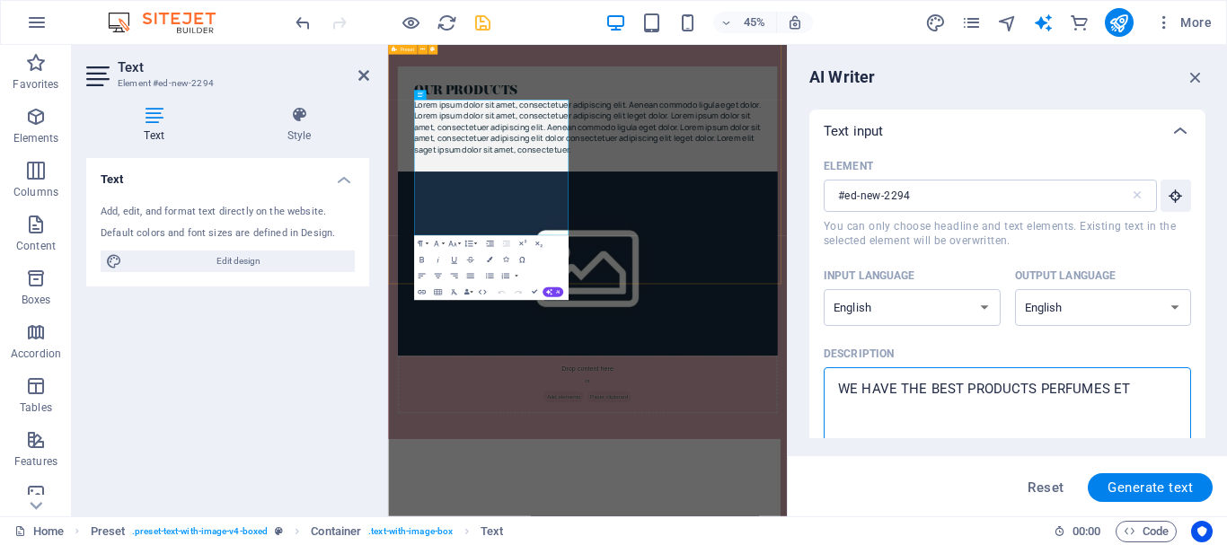
type textarea "WE HAVE THE BEST PRODUCTS PERFUMES ETC"
type textarea "x"
type textarea "WE HAVE THE BEST PRODUCTS PERFUMES ETC"
click at [1133, 489] on span "Generate text" at bounding box center [1149, 487] width 85 height 14
type textarea "x"
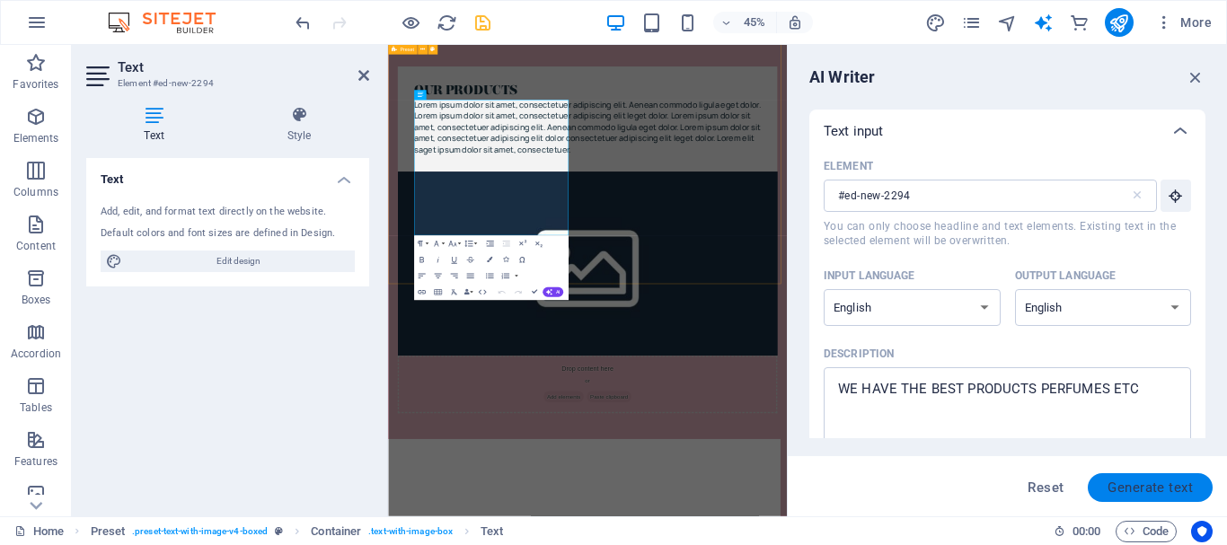
type textarea "x"
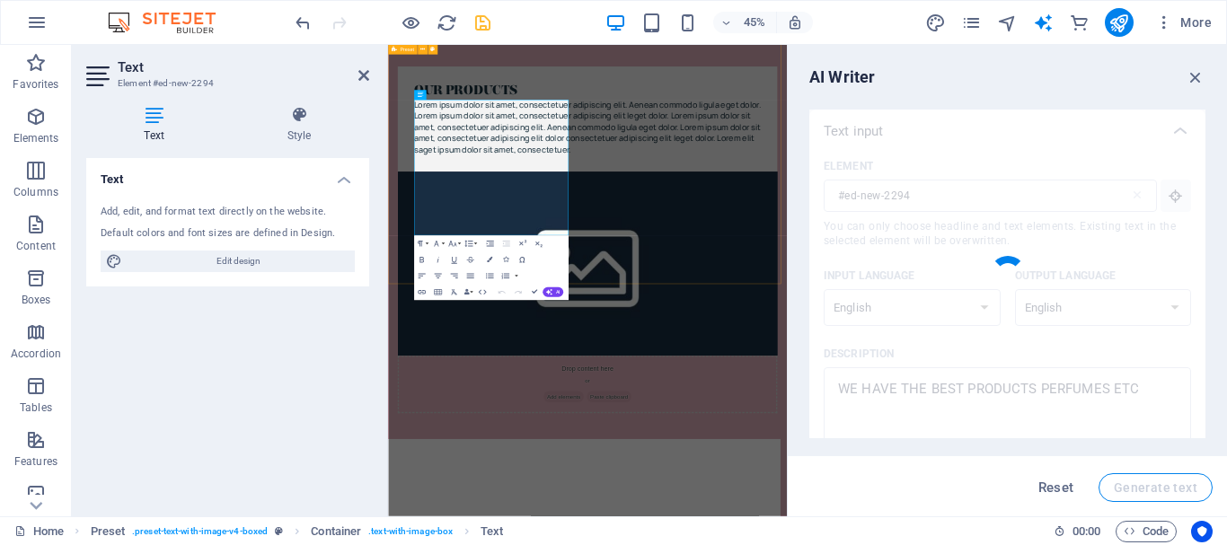
type textarea "x"
type textarea "Discover our exceptional range of products, featuring exquisite perfumes that p…"
type textarea "x"
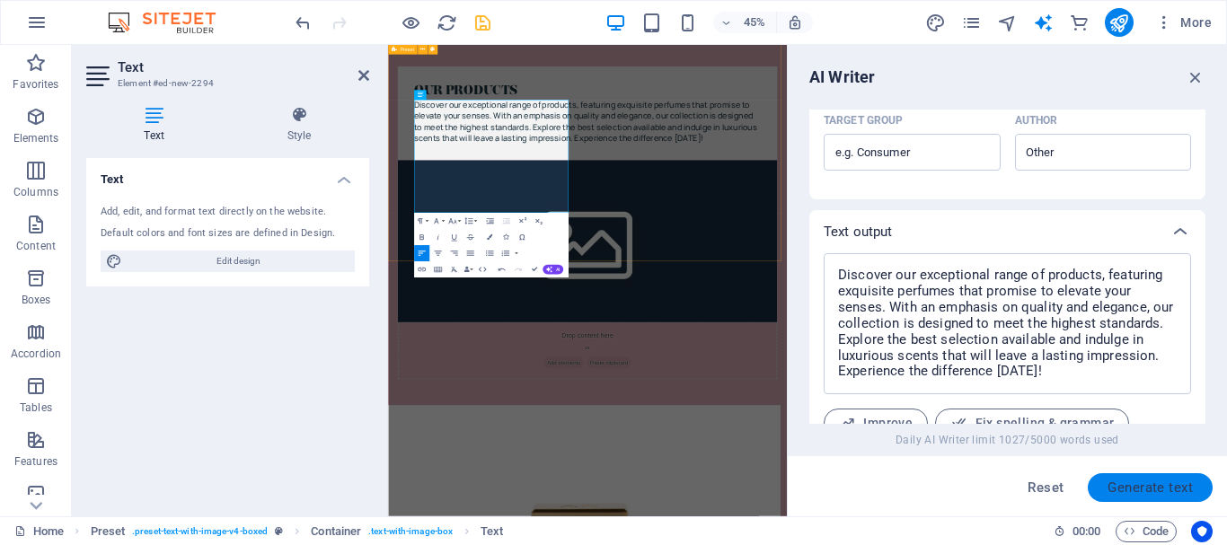
scroll to position [682, 0]
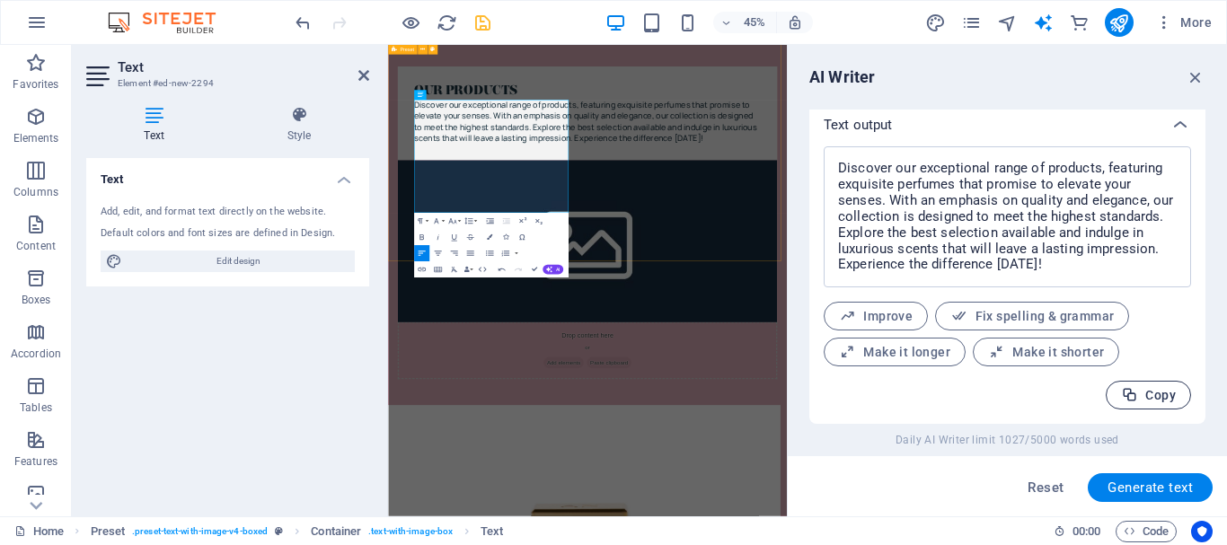
click at [1157, 397] on span "Copy" at bounding box center [1148, 395] width 55 height 17
type textarea "x"
click at [868, 496] on div "OUR PRODUCTS Discover our exceptional range of products, featuring exquisite pe…" at bounding box center [831, 440] width 886 height 839
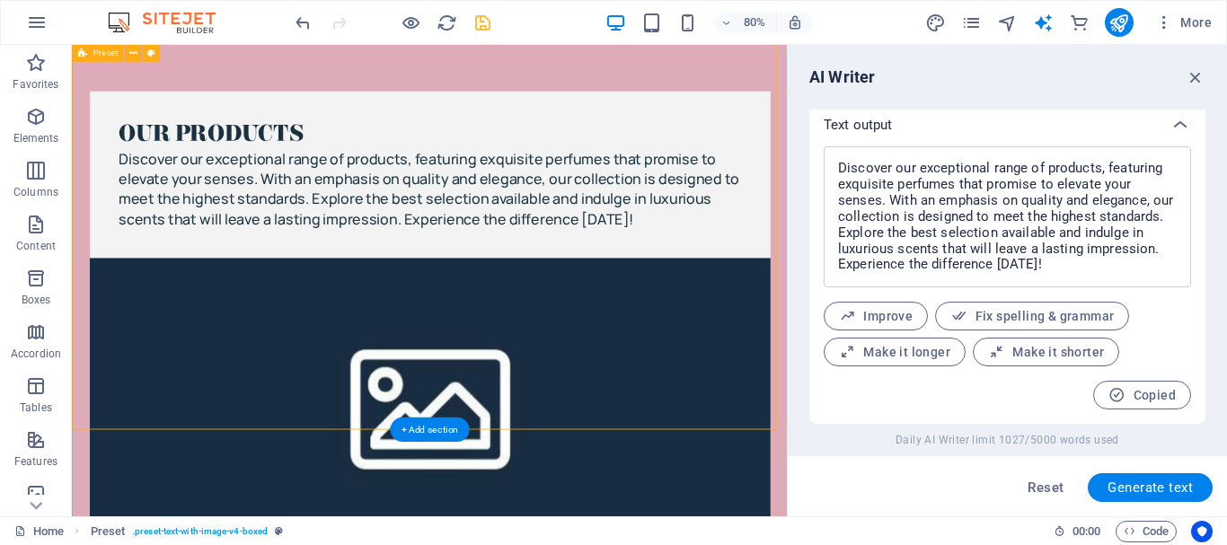
scroll to position [2316, 0]
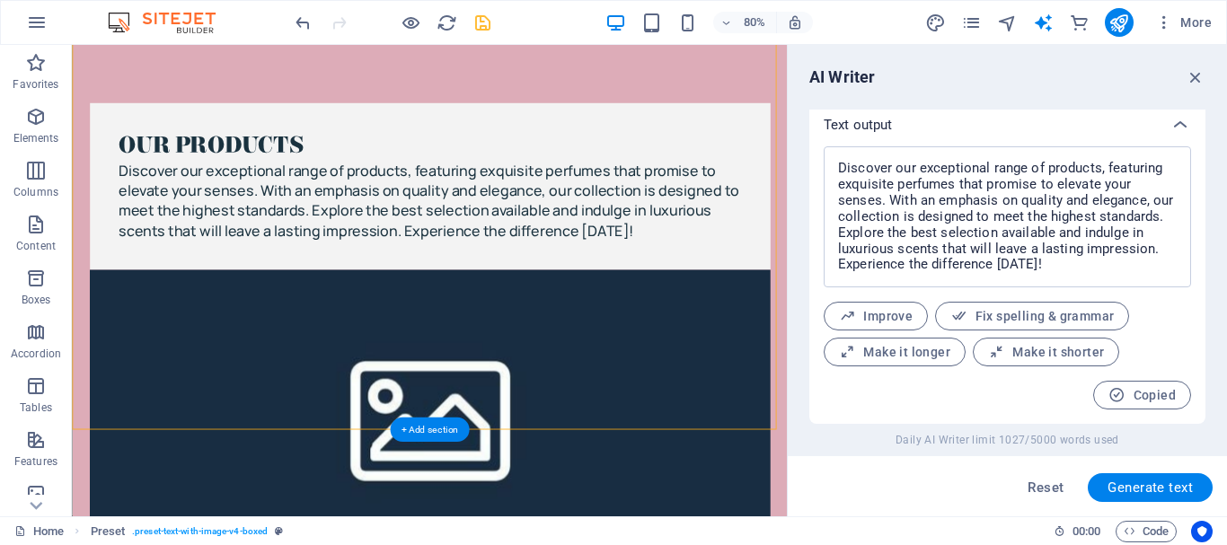
click at [768, 327] on figure at bounding box center [518, 506] width 850 height 359
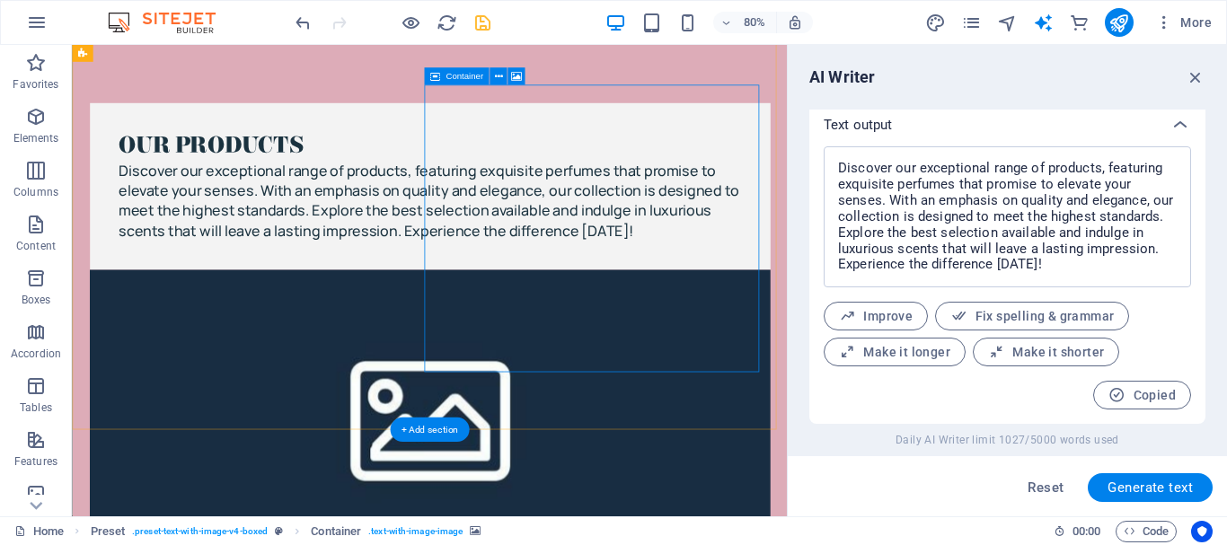
click at [720, 327] on figure at bounding box center [518, 506] width 850 height 359
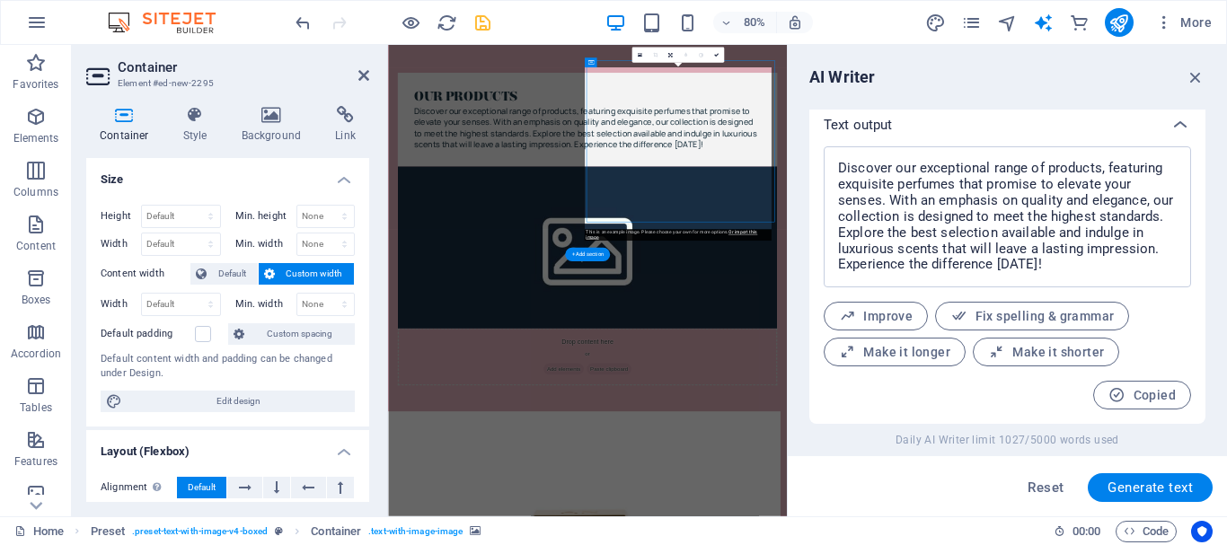
scroll to position [2331, 0]
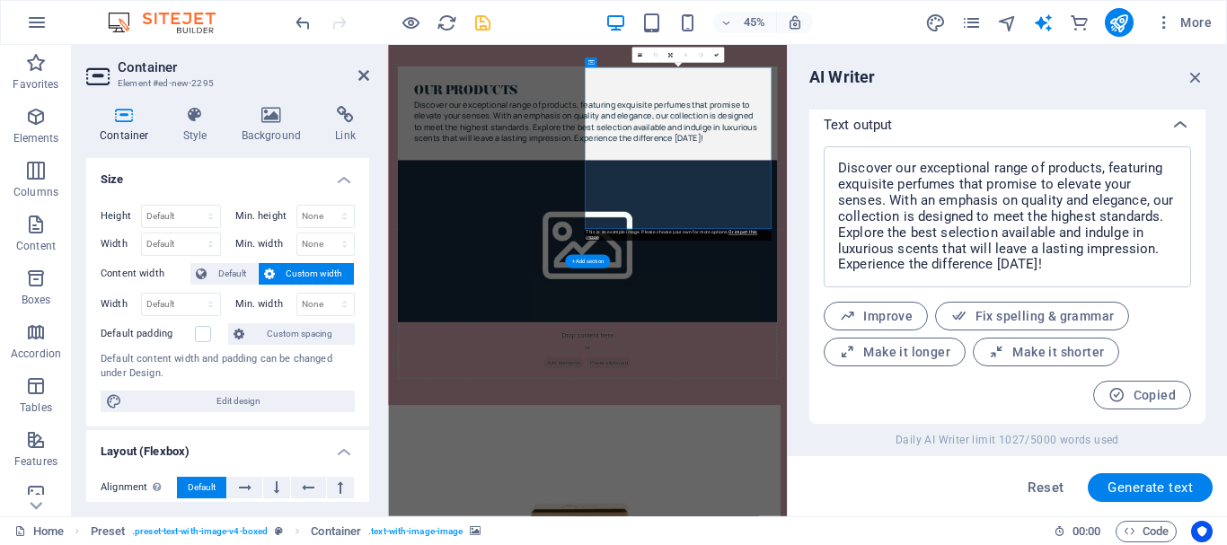
click at [952, 378] on figure at bounding box center [830, 480] width 843 height 359
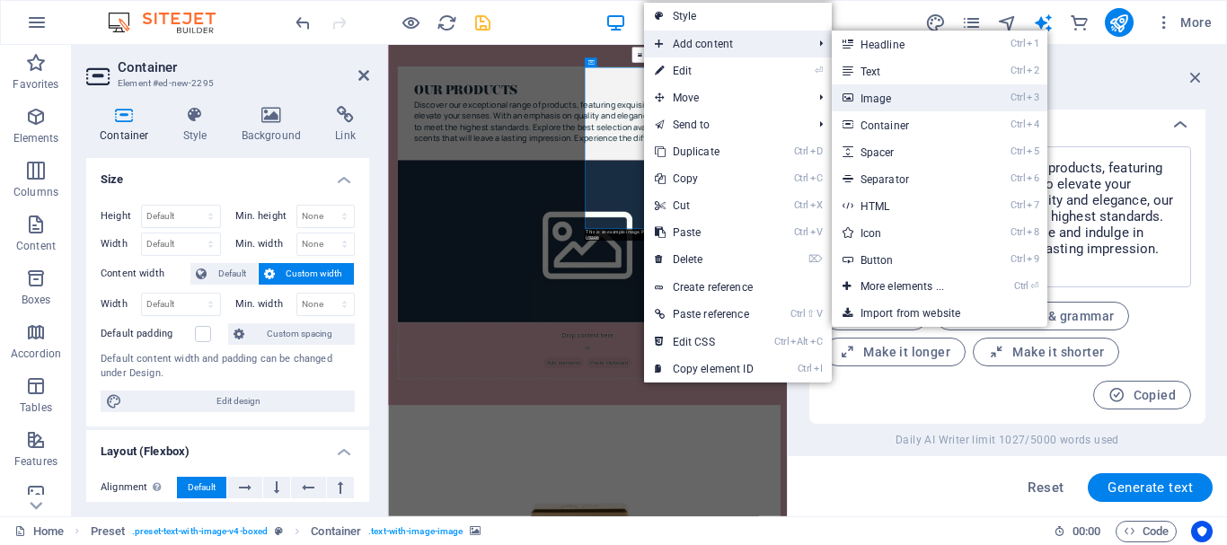
click at [871, 94] on link "Ctrl 3 Image" at bounding box center [905, 97] width 148 height 27
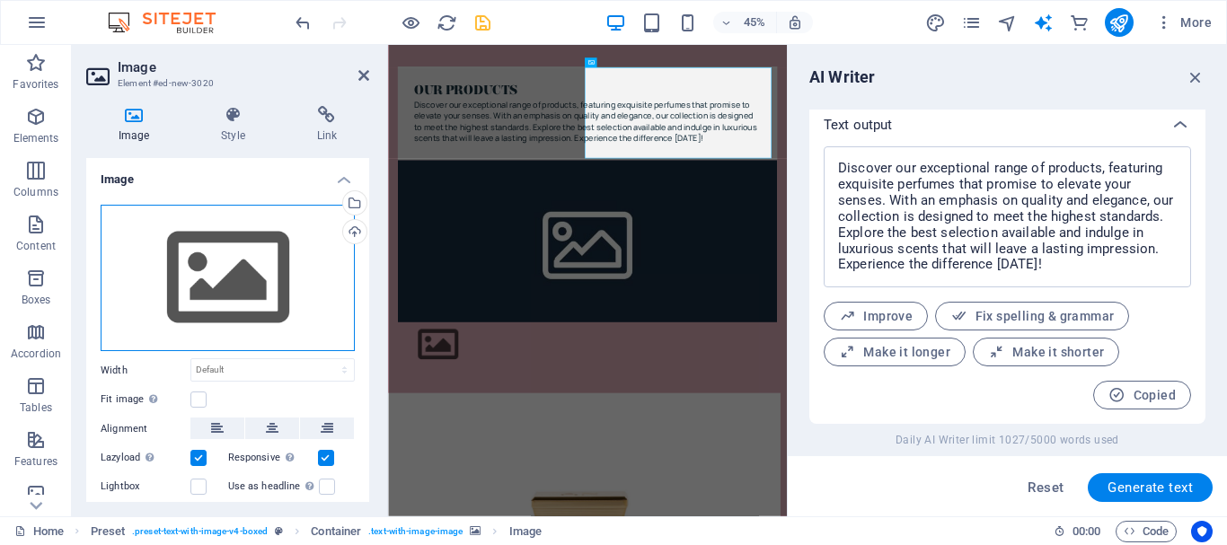
click at [242, 261] on div "Drag files here, click to choose files or select files from Files or our free s…" at bounding box center [228, 278] width 254 height 147
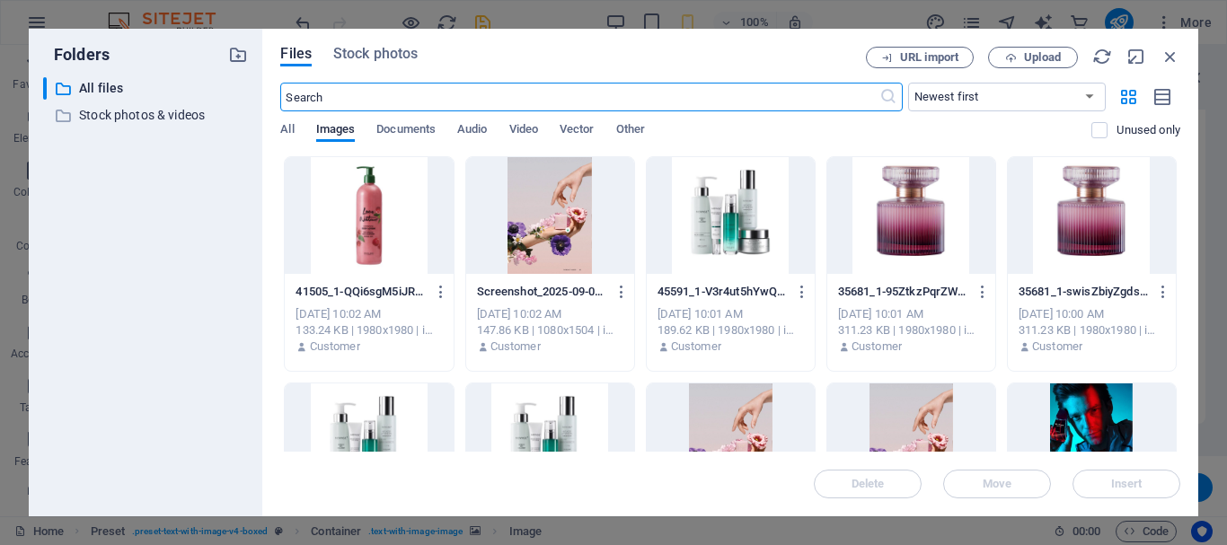
scroll to position [6861, 0]
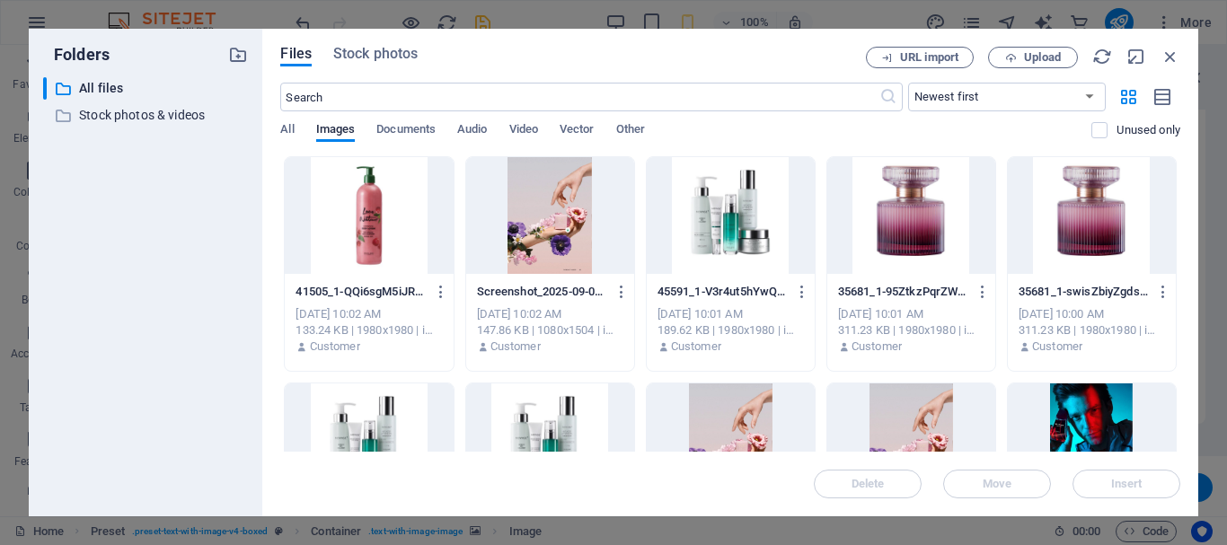
click at [891, 217] on div at bounding box center [911, 215] width 168 height 117
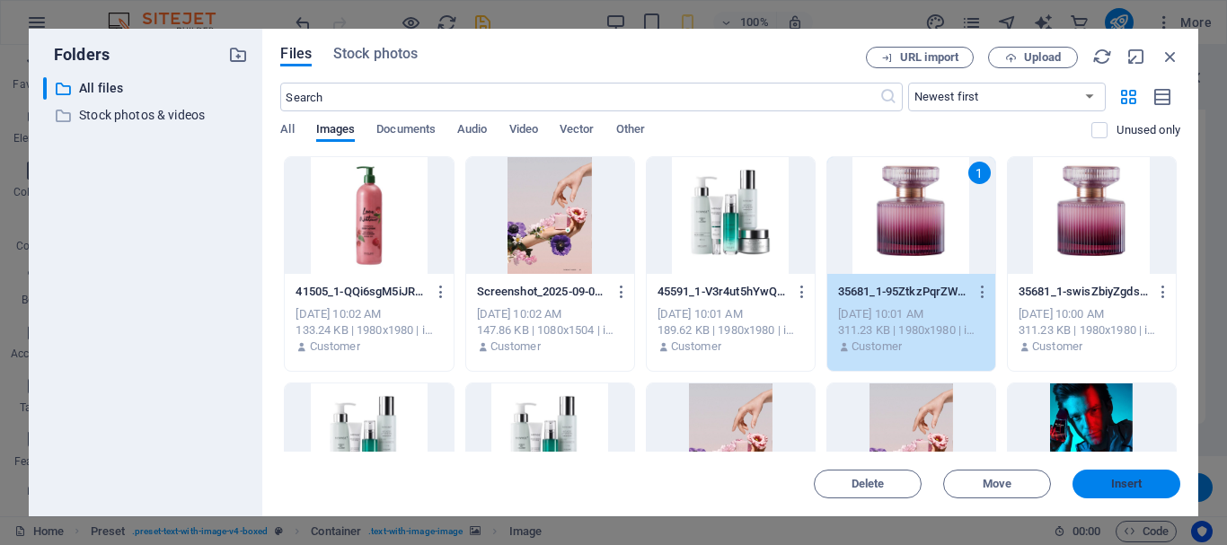
click at [1101, 486] on span "Insert" at bounding box center [1125, 484] width 93 height 11
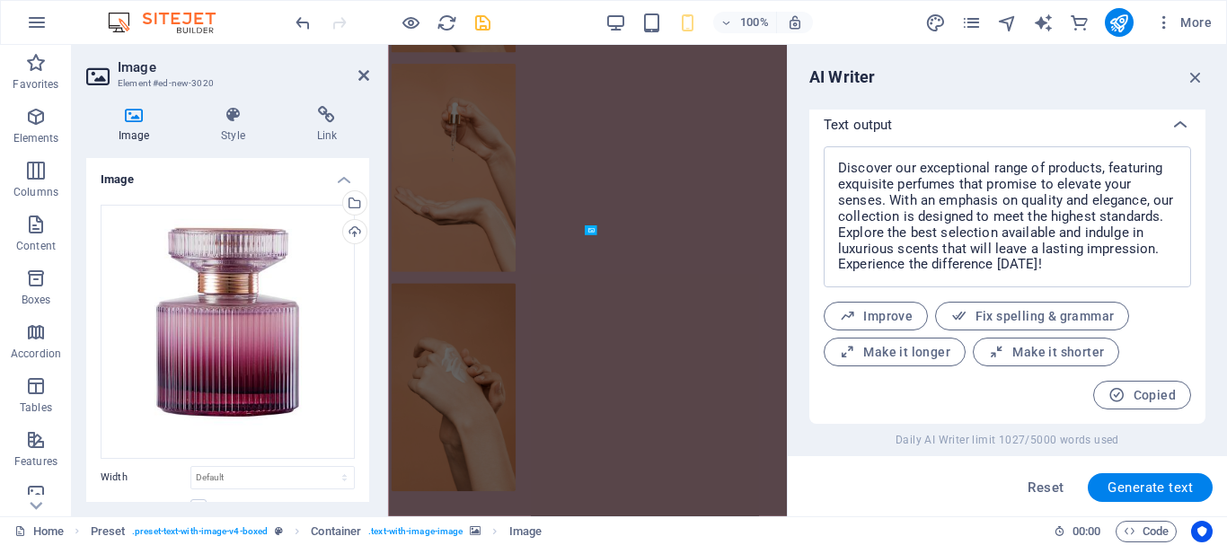
scroll to position [1958, 0]
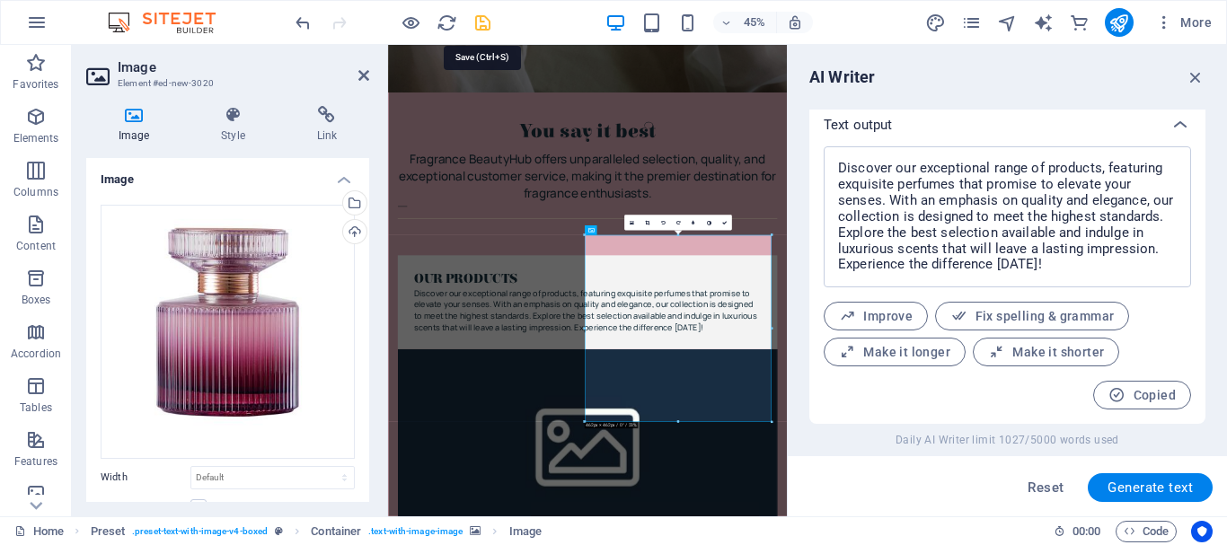
click at [485, 23] on icon "save" at bounding box center [482, 23] width 21 height 21
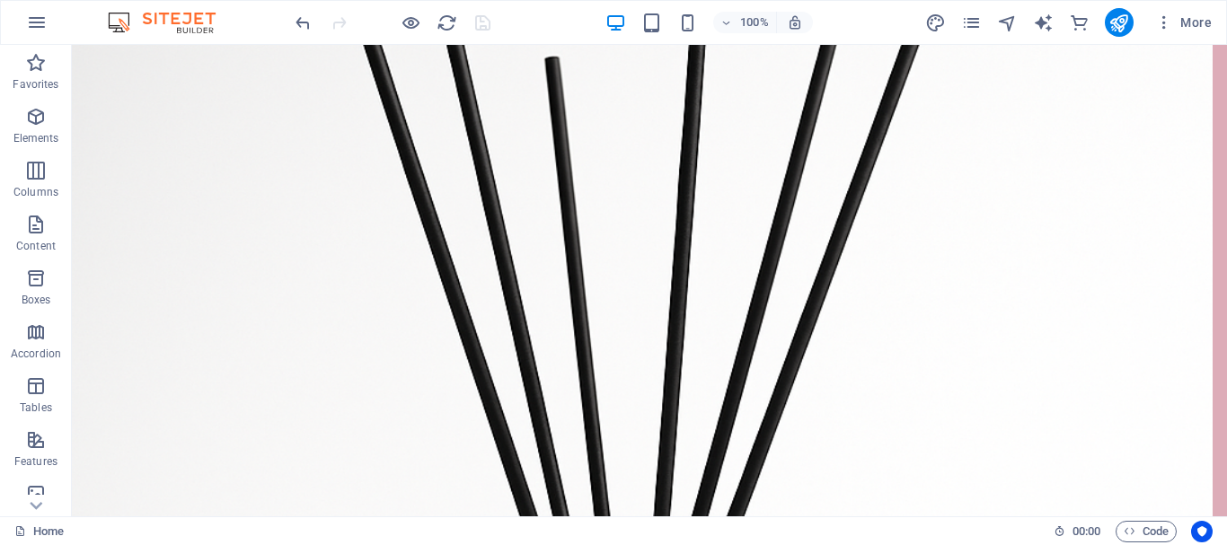
scroll to position [5676, 0]
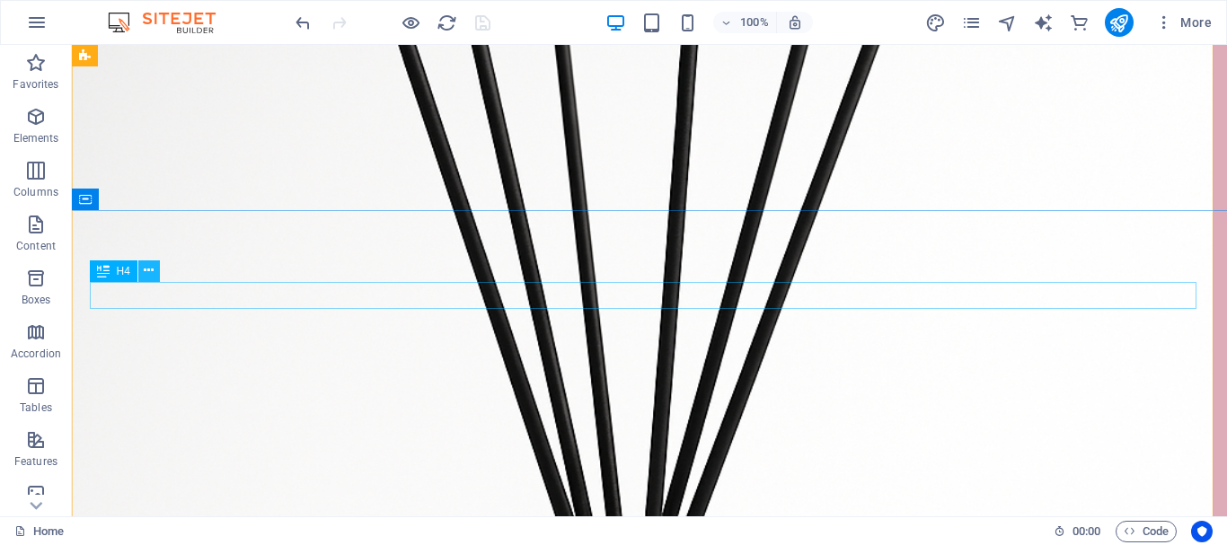
click at [146, 271] on icon at bounding box center [149, 270] width 10 height 19
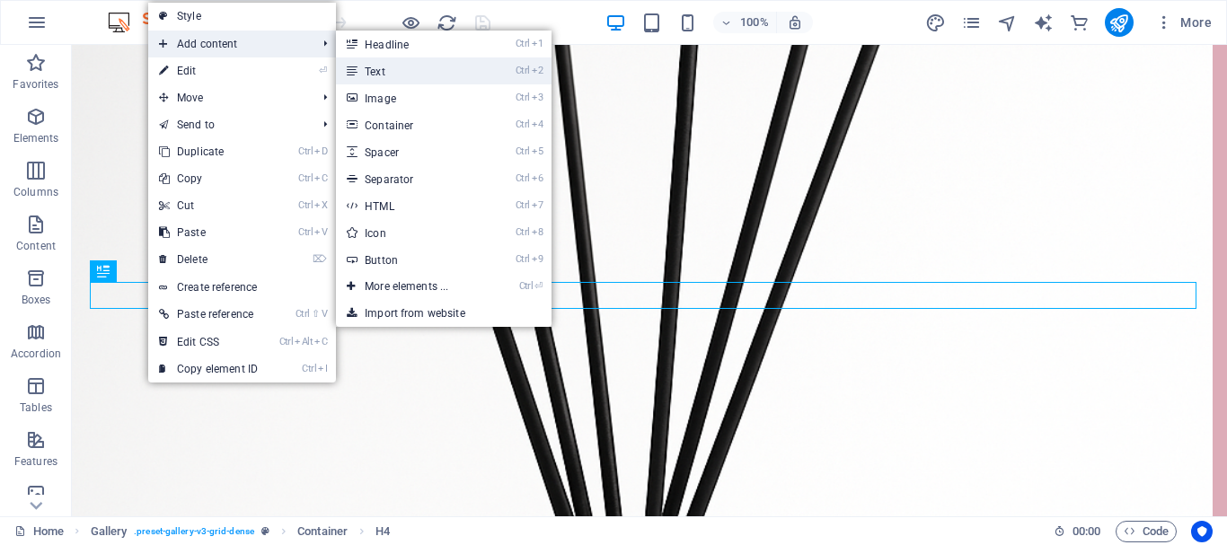
click at [364, 66] on link "Ctrl 2 Text" at bounding box center [410, 70] width 148 height 27
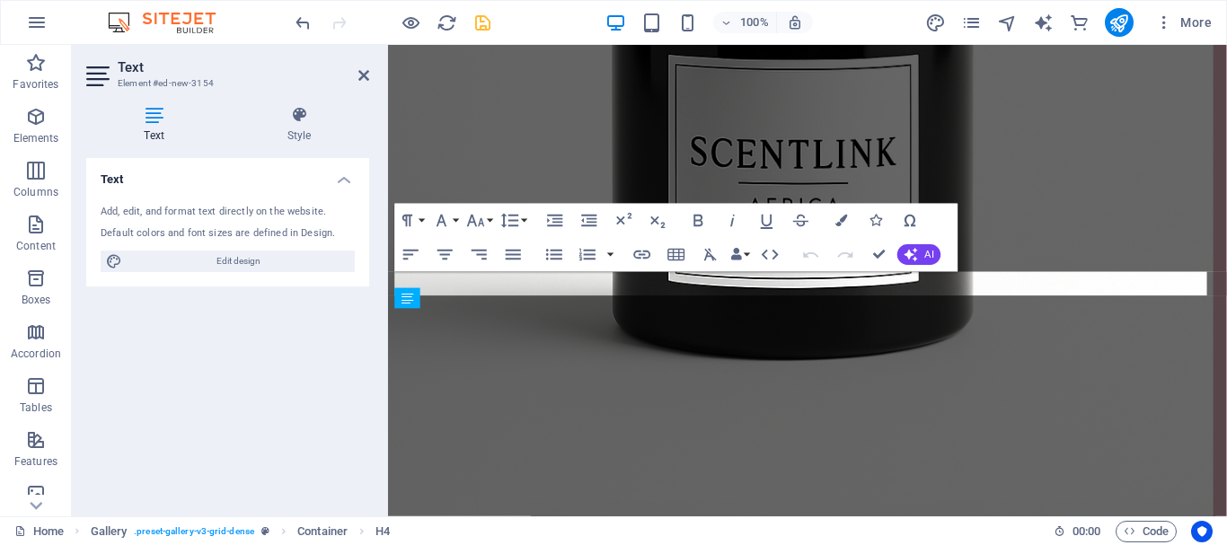
scroll to position [4913, 0]
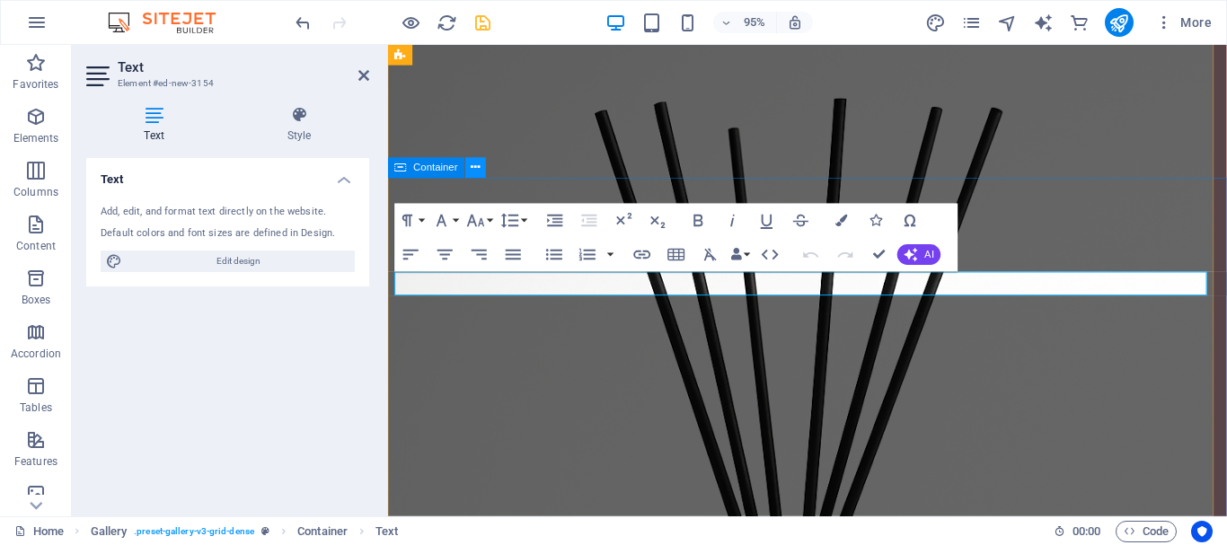
click at [471, 172] on icon at bounding box center [475, 168] width 9 height 18
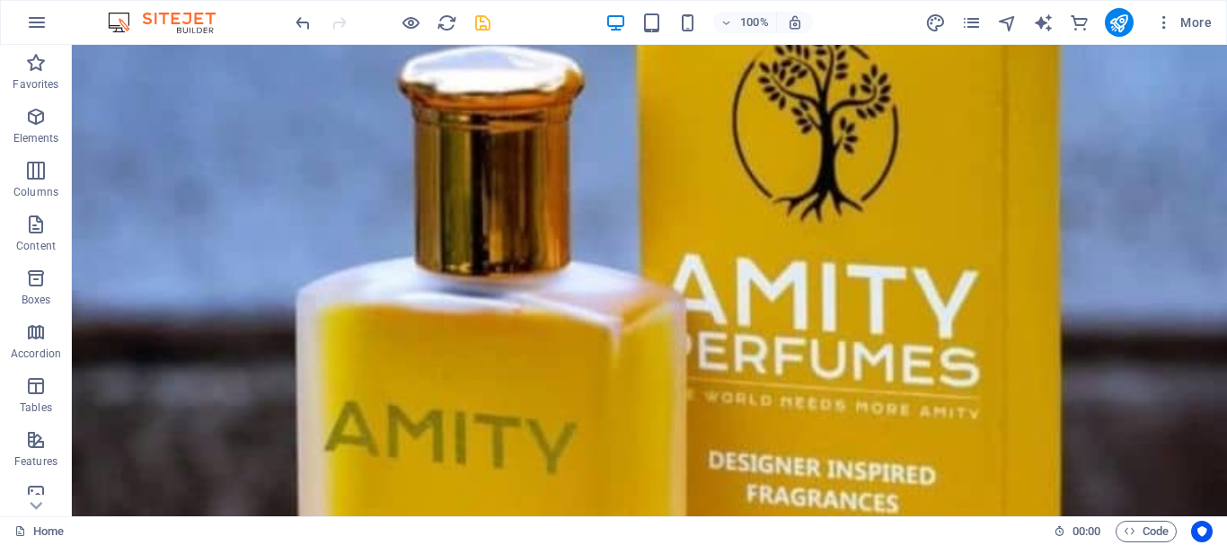
scroll to position [14075, 0]
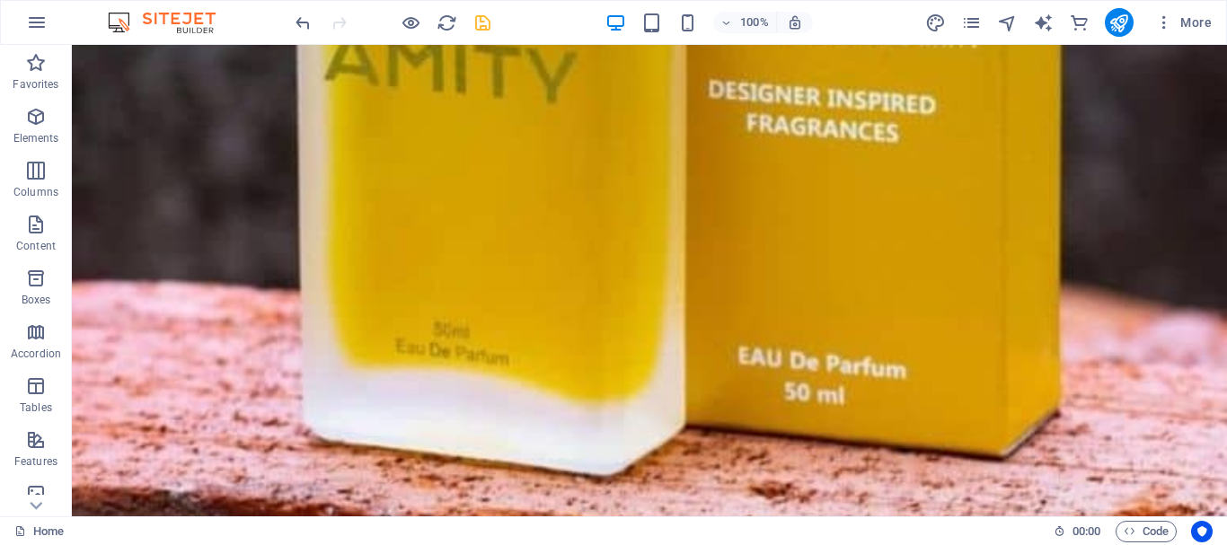
click at [1220, 40] on div "100% More" at bounding box center [613, 22] width 1225 height 43
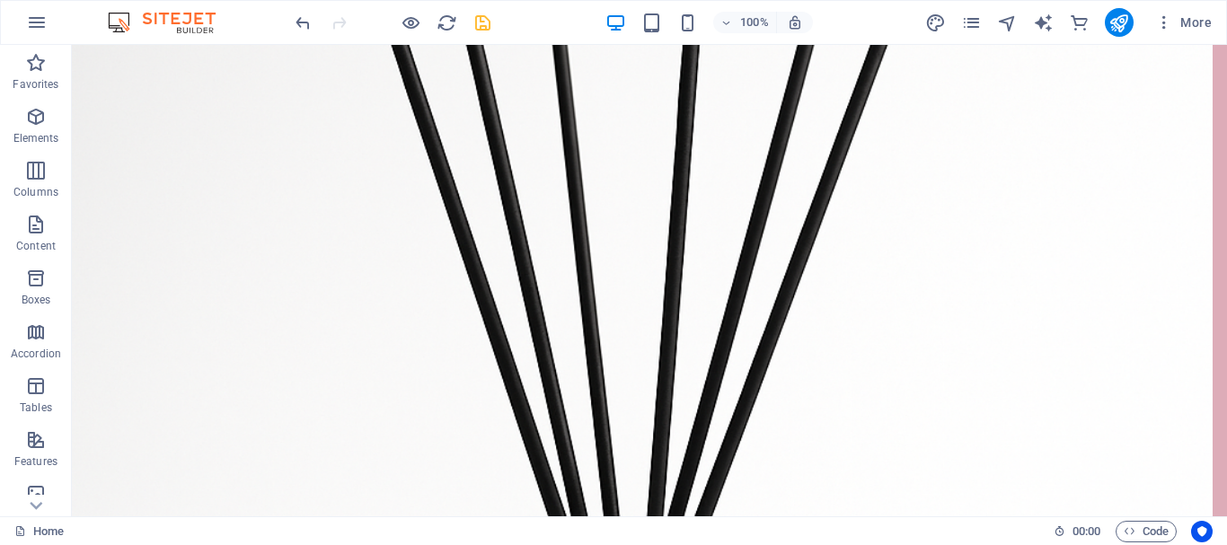
scroll to position [5666, 0]
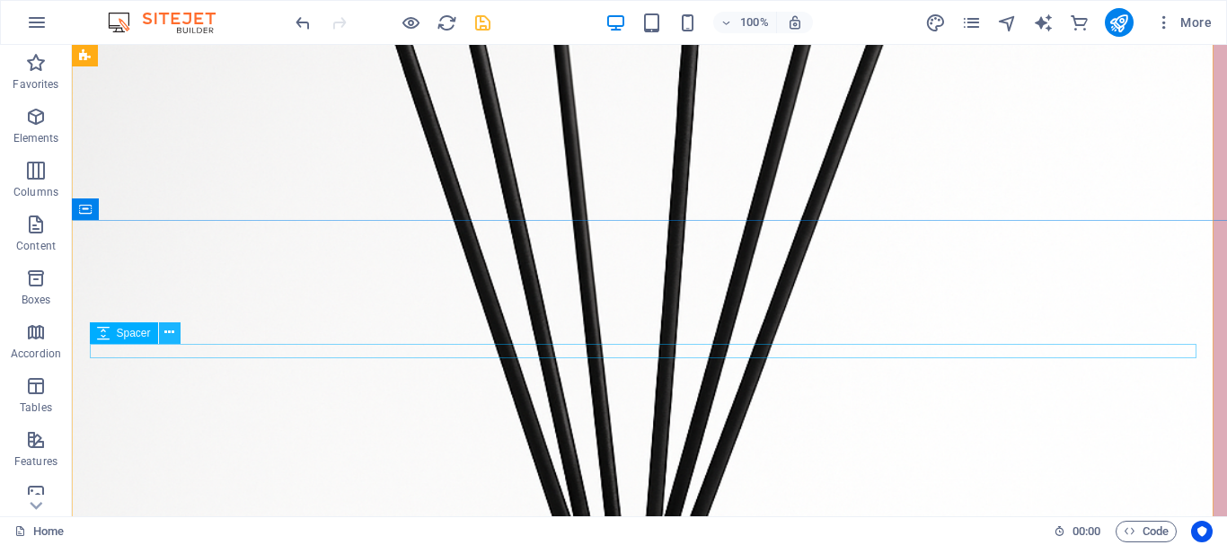
click at [163, 339] on button at bounding box center [170, 333] width 22 height 22
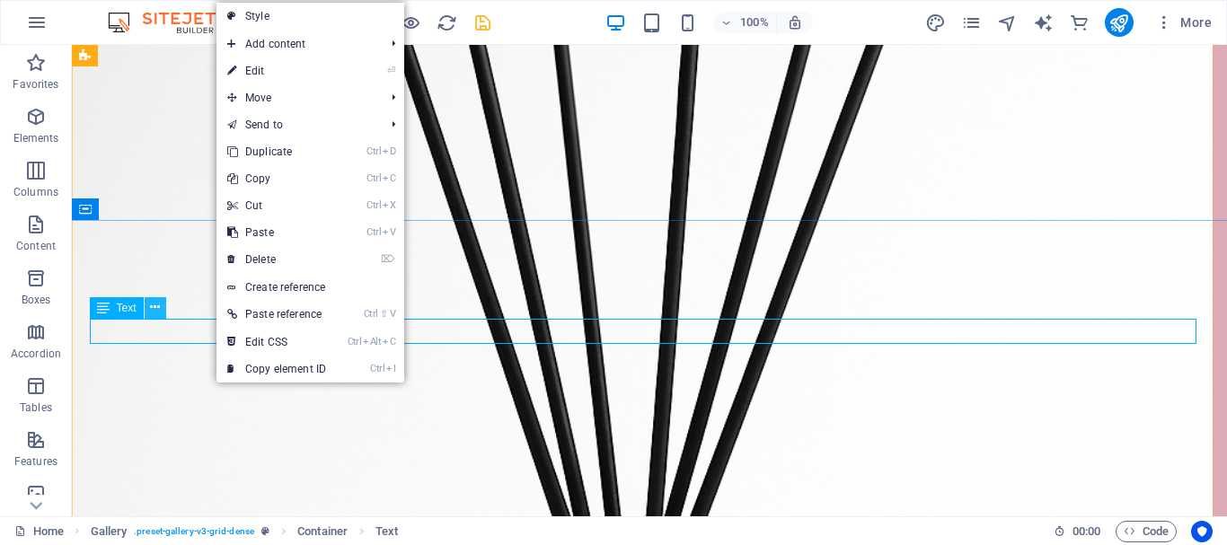
click at [162, 309] on button at bounding box center [156, 308] width 22 height 22
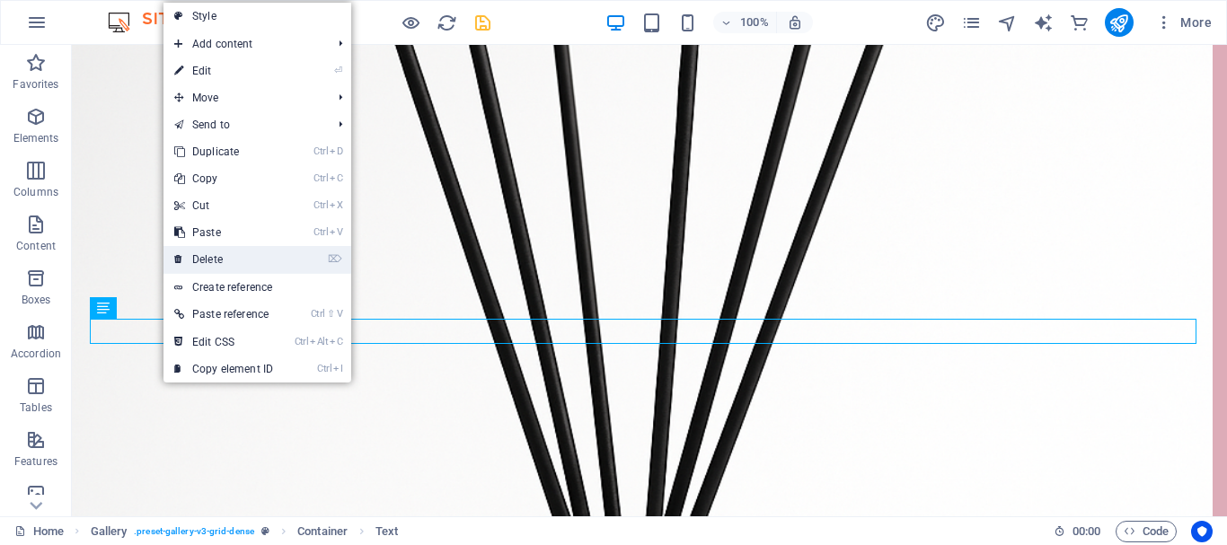
click at [187, 260] on link "⌦ Delete" at bounding box center [223, 259] width 120 height 27
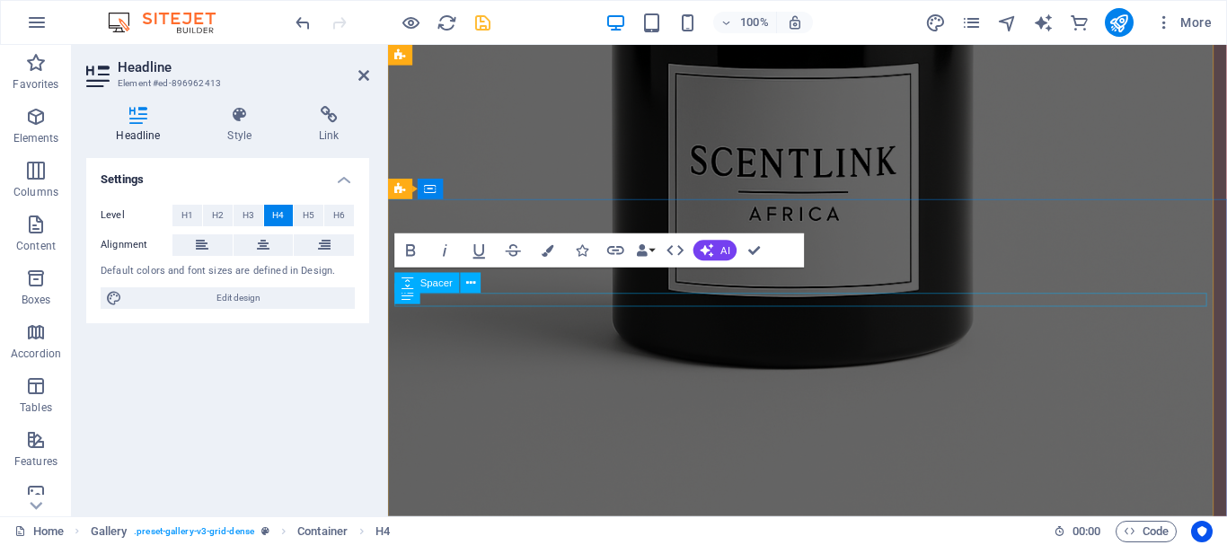
scroll to position [4890, 0]
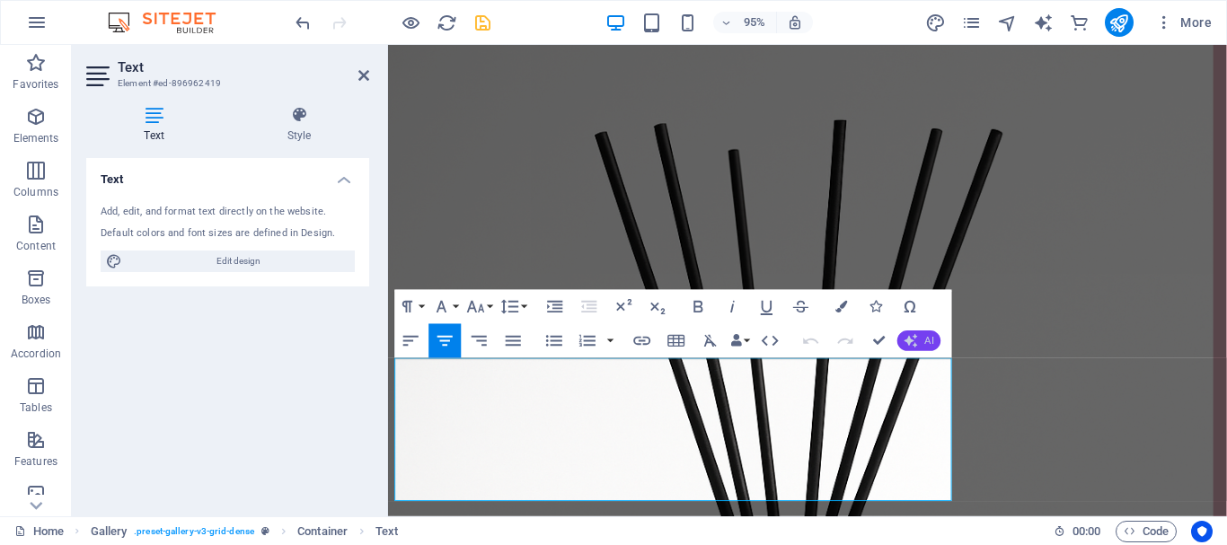
click at [911, 349] on button "AI" at bounding box center [918, 340] width 43 height 21
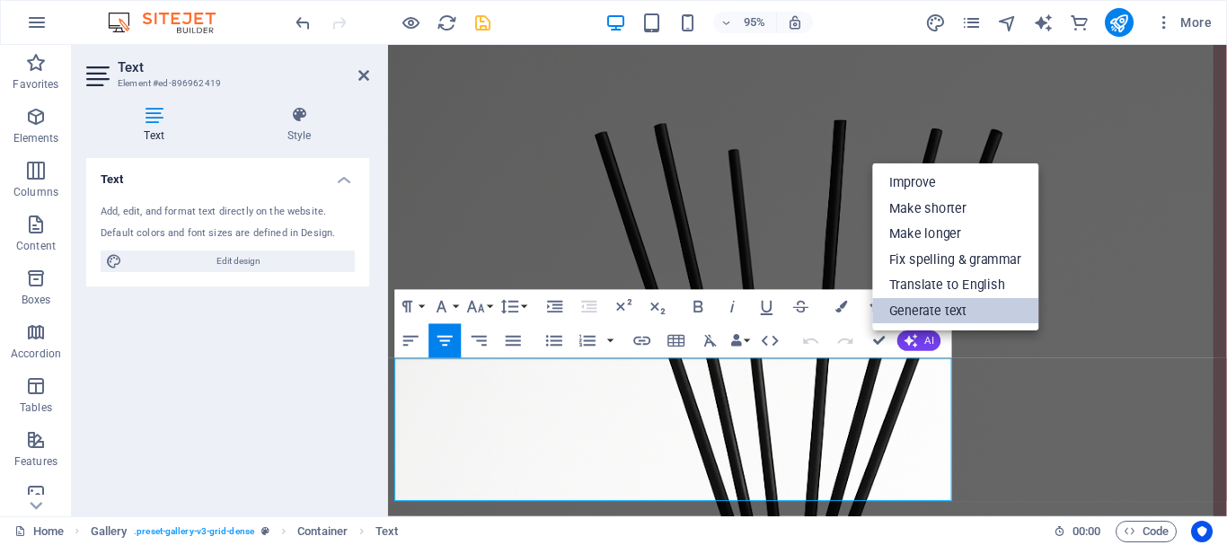
click at [925, 317] on link "Generate text" at bounding box center [955, 311] width 166 height 26
select select "English"
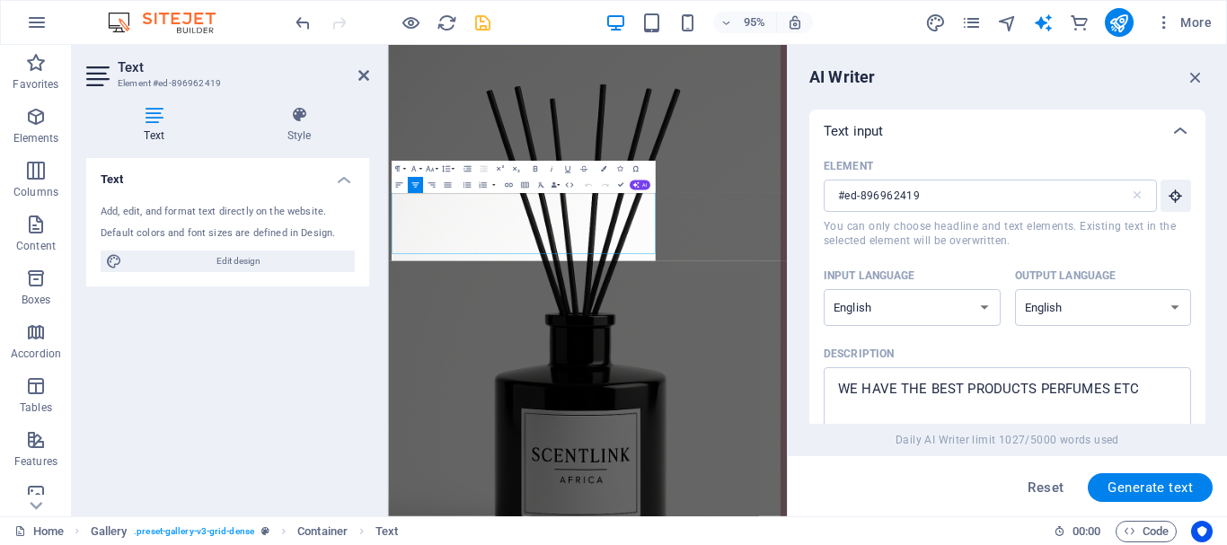
scroll to position [4906, 0]
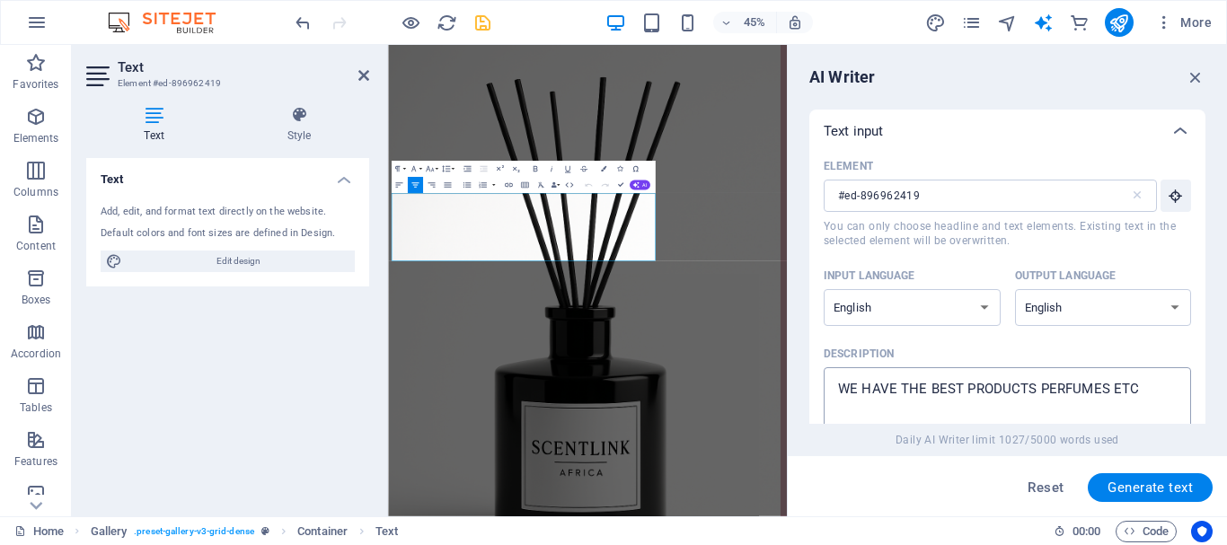
click at [1160, 391] on textarea "WE HAVE THE BEST PRODUCTS PERFUMES ETC" at bounding box center [1006, 405] width 349 height 58
type textarea "x"
type textarea "WE HAVE THE BEST PRODUCTS PERFUMES ET"
type textarea "x"
type textarea "WE HAVE THE BEST PRODUCTS PERFU"
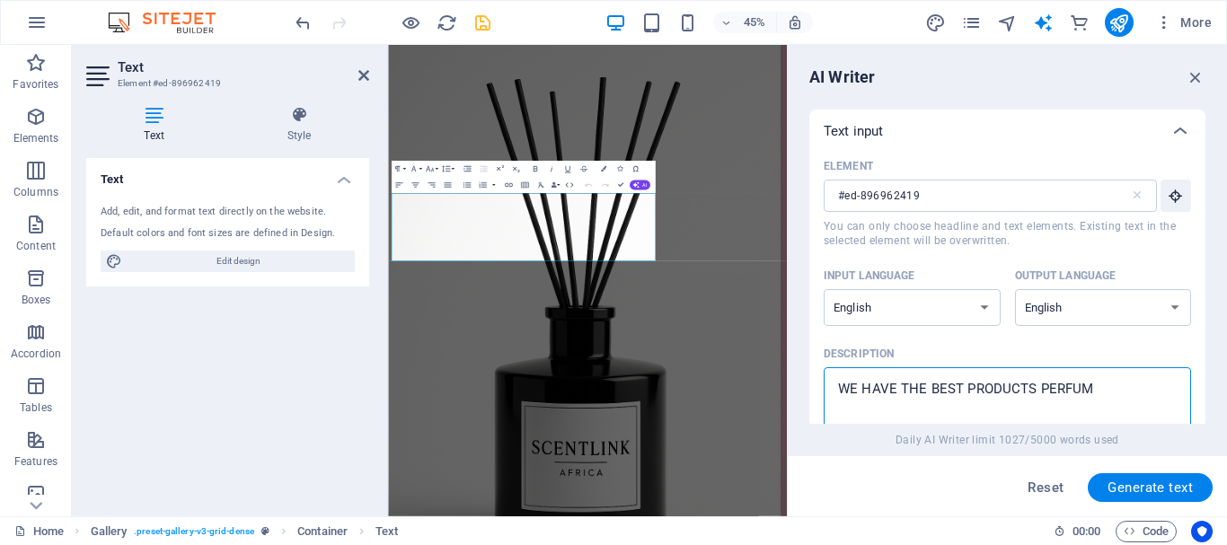
type textarea "x"
type textarea "WE HAVE THE BEST PRODUCT"
type textarea "x"
type textarea "WE HAVE THE BEST"
type textarea "x"
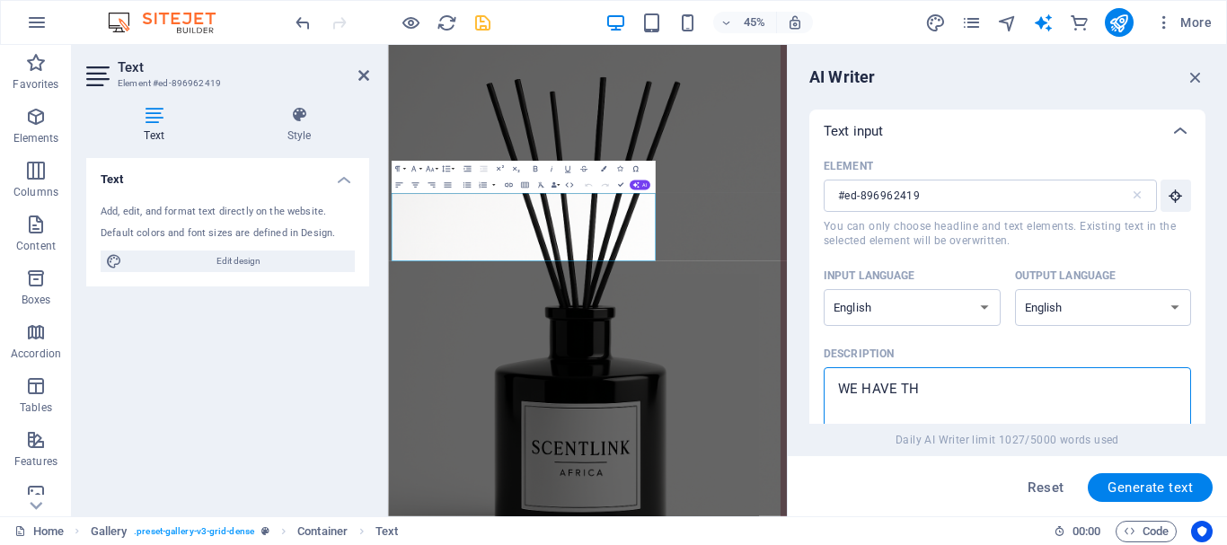
type textarea "WE HAVE T"
type textarea "x"
type textarea "W"
type textarea "x"
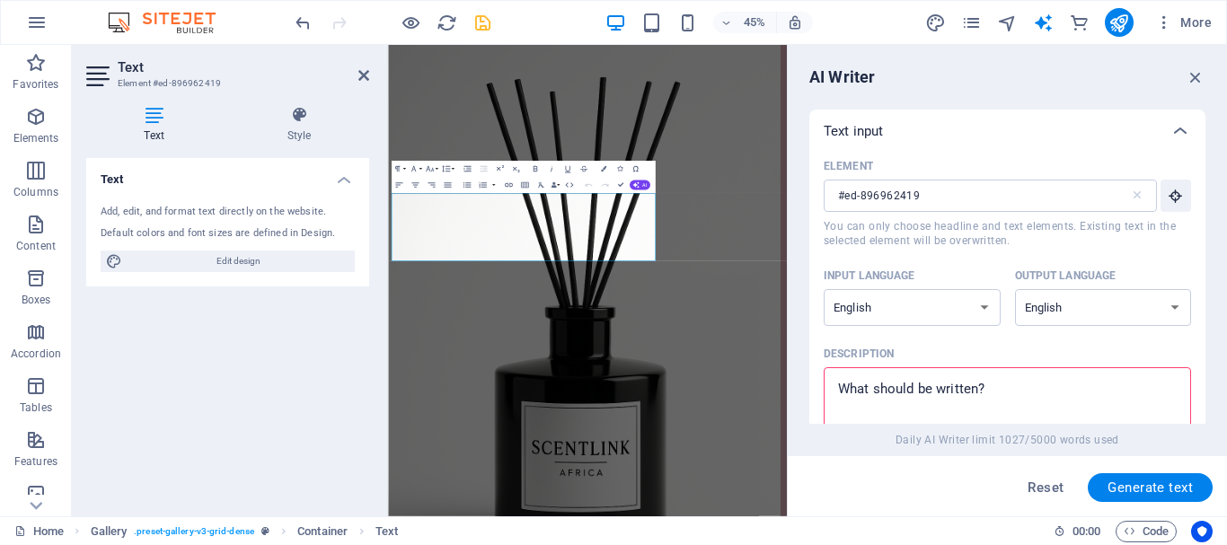
type textarea "x"
type textarea "T"
type textarea "x"
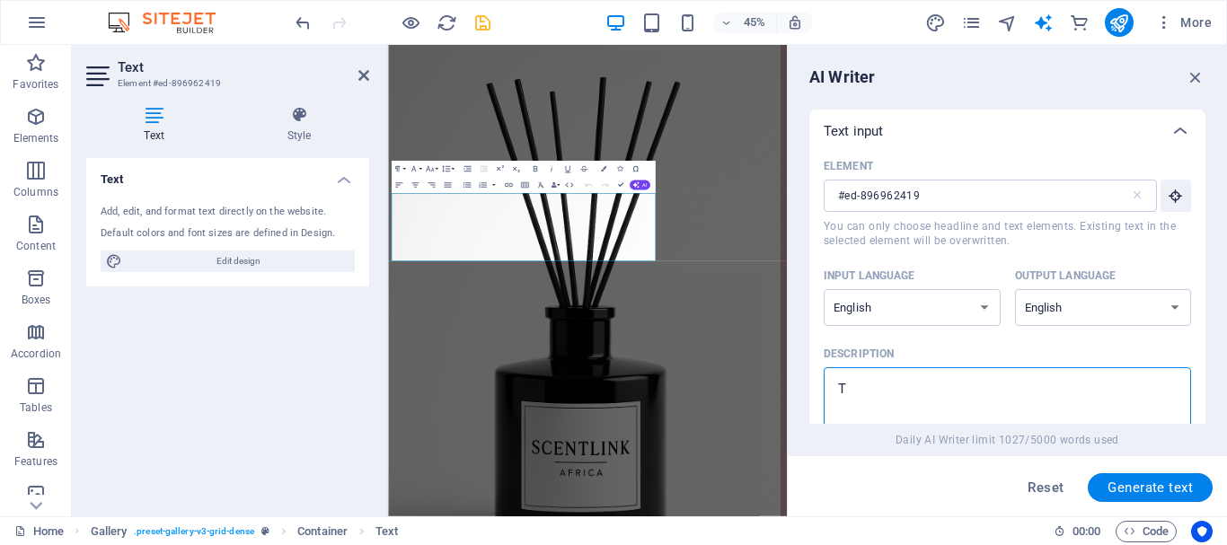
type textarea "TH"
type textarea "x"
type textarea "THE"
type textarea "x"
type textarea "THE"
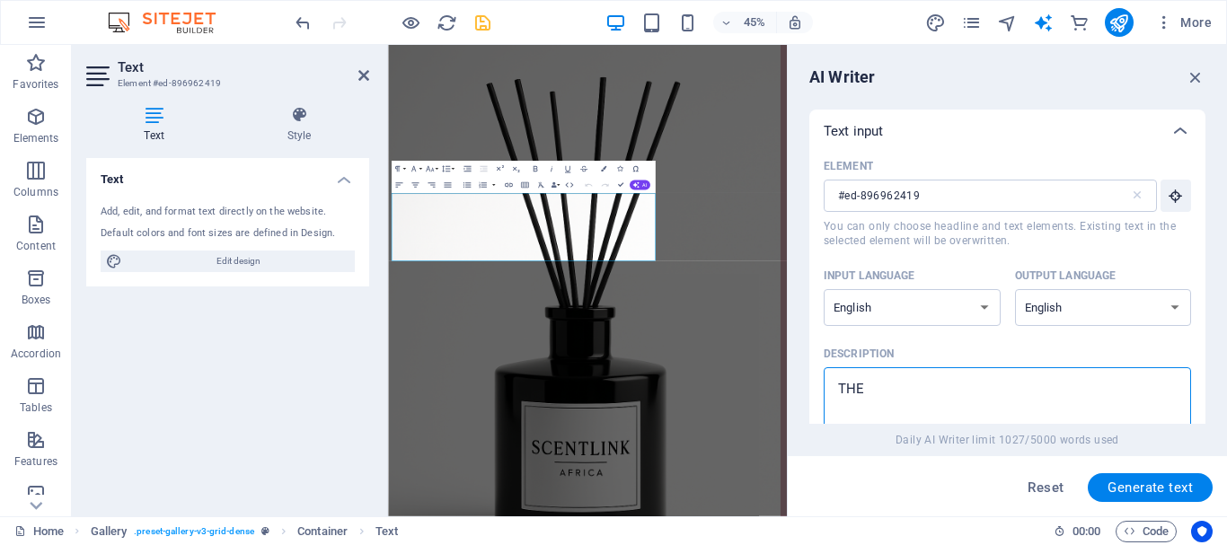
type textarea "x"
type textarea "THE O"
type textarea "x"
type textarea "THE OP"
type textarea "x"
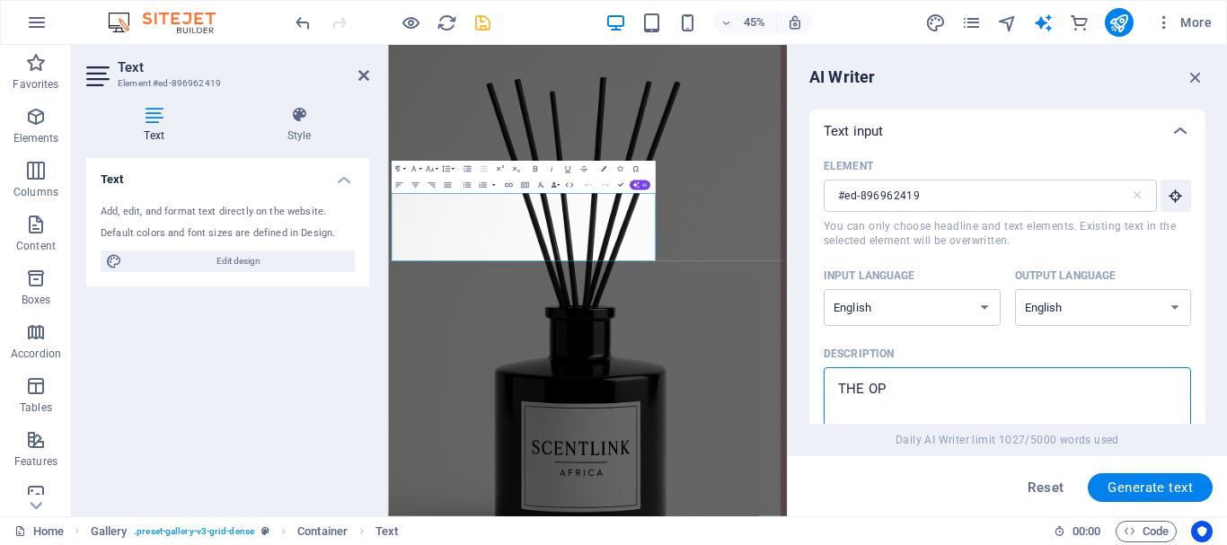
type textarea "THE OPP"
type textarea "x"
type textarea "THE OPPO"
type textarea "x"
type textarea "THE OPPOR"
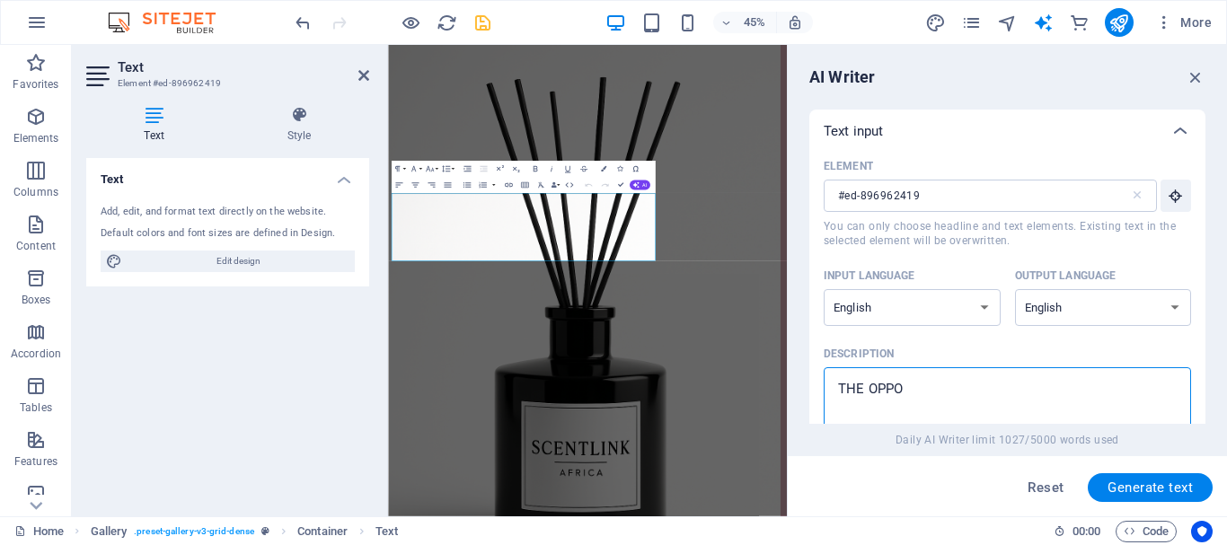
type textarea "x"
type textarea "THE OPPORT"
type textarea "x"
type textarea "THE OPPORTU"
type textarea "x"
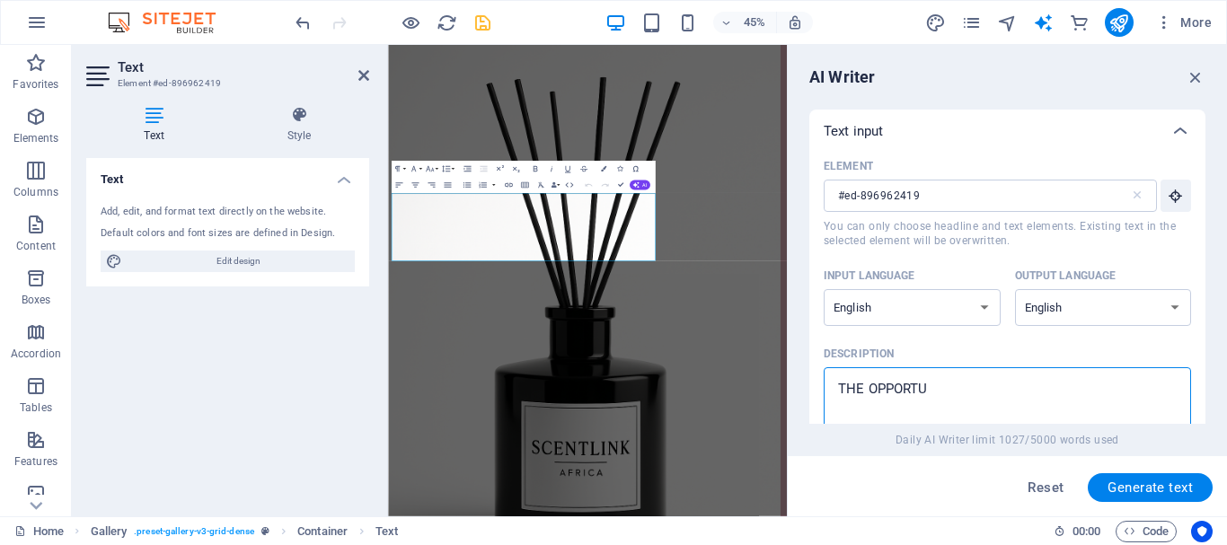
type textarea "THE OPPORTUN"
type textarea "x"
type textarea "THE OPPORTUNI"
type textarea "x"
type textarea "THE OPPORTUNIT"
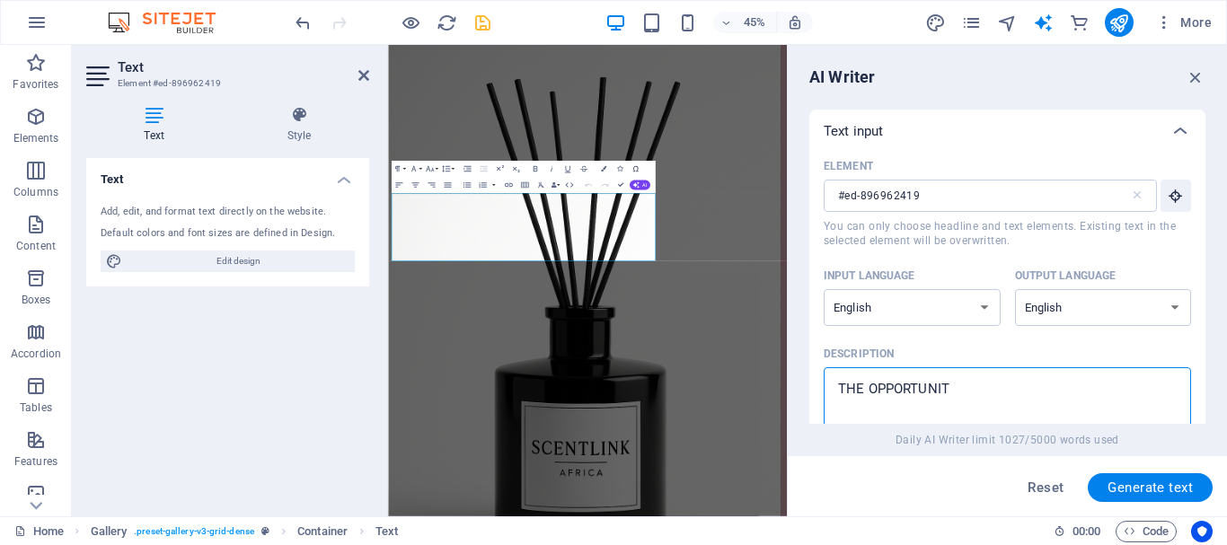
type textarea "x"
type textarea "THE OPPORTUNITY"
type textarea "x"
type textarea "THE OPPORTUNITY"
type textarea "x"
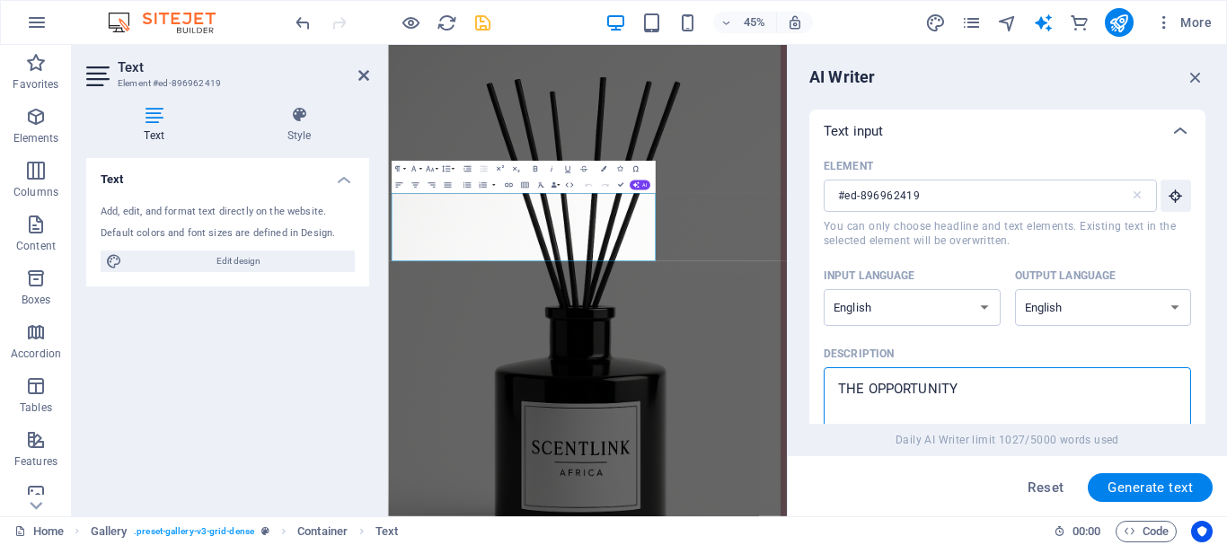
type textarea "THE OPPORTUNITY T"
type textarea "x"
type textarea "THE OPPORTUNITY TO"
type textarea "x"
type textarea "THE OPPORTUNITY TO"
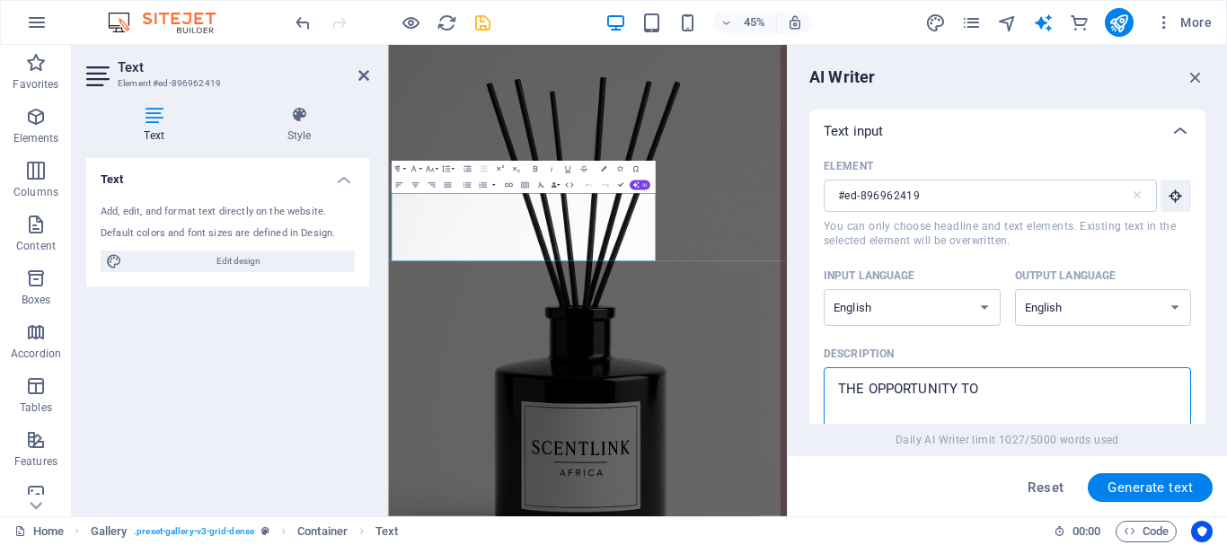
type textarea "x"
type textarea "THE OPPORTUNITY TO S"
type textarea "x"
type textarea "THE OPPORTUNITY TO SE"
type textarea "x"
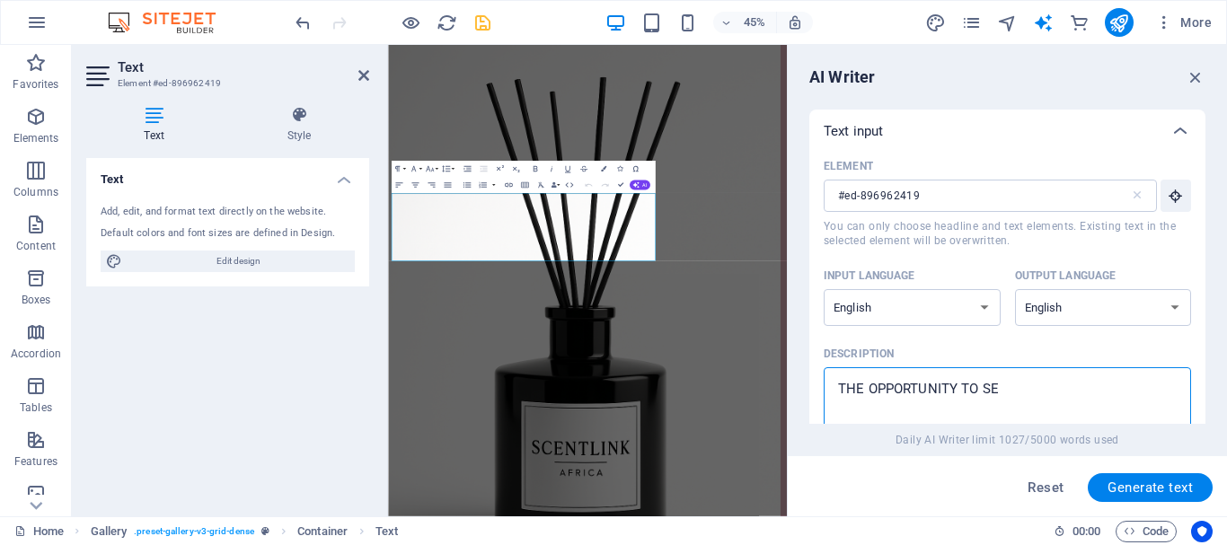
type textarea "THE OPPORTUNITY TO SEL"
type textarea "x"
type textarea "THE OPPORTUNITY TO SELL"
type textarea "x"
type textarea "THE OPPORTUNITY TO SELL"
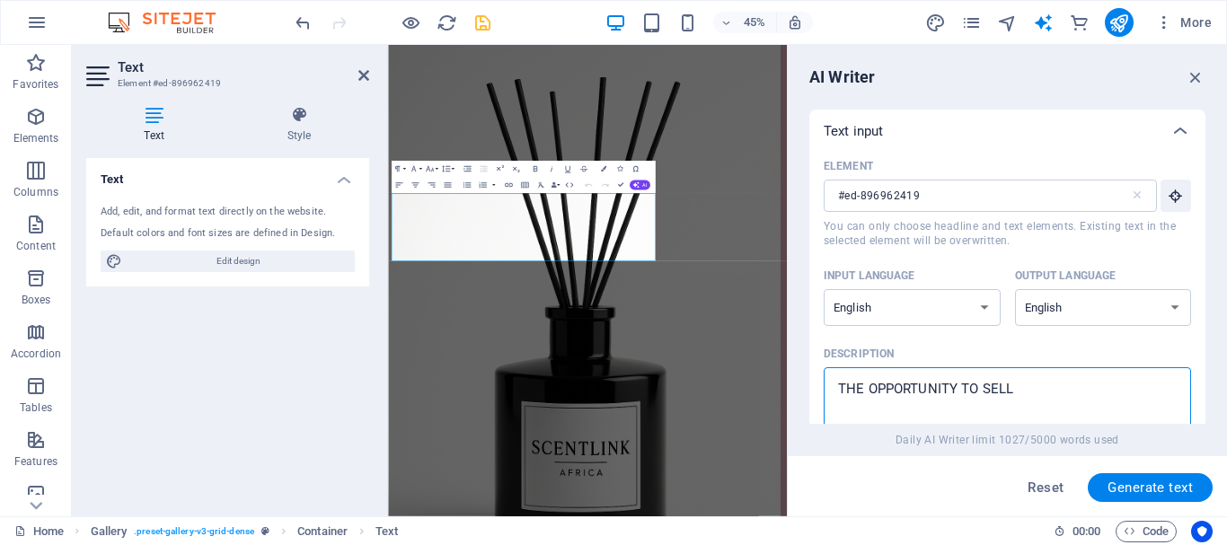
type textarea "x"
type textarea "THE OPPORTUNITY TO SELL F"
type textarea "x"
type textarea "THE OPPORTUNITY TO SELL FR"
type textarea "x"
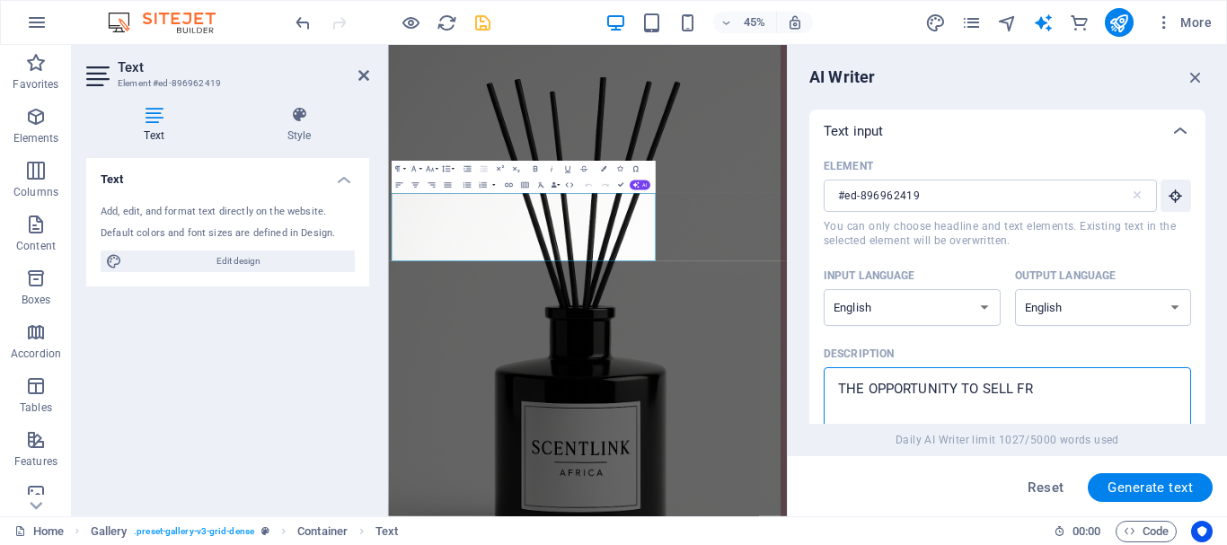
type textarea "THE OPPORTUNITY TO SELL FRA"
type textarea "x"
type textarea "THE OPPORTUNITY TO SELL FRAG"
type textarea "x"
type textarea "THE OPPORTUNITY TO SELL FRAGR"
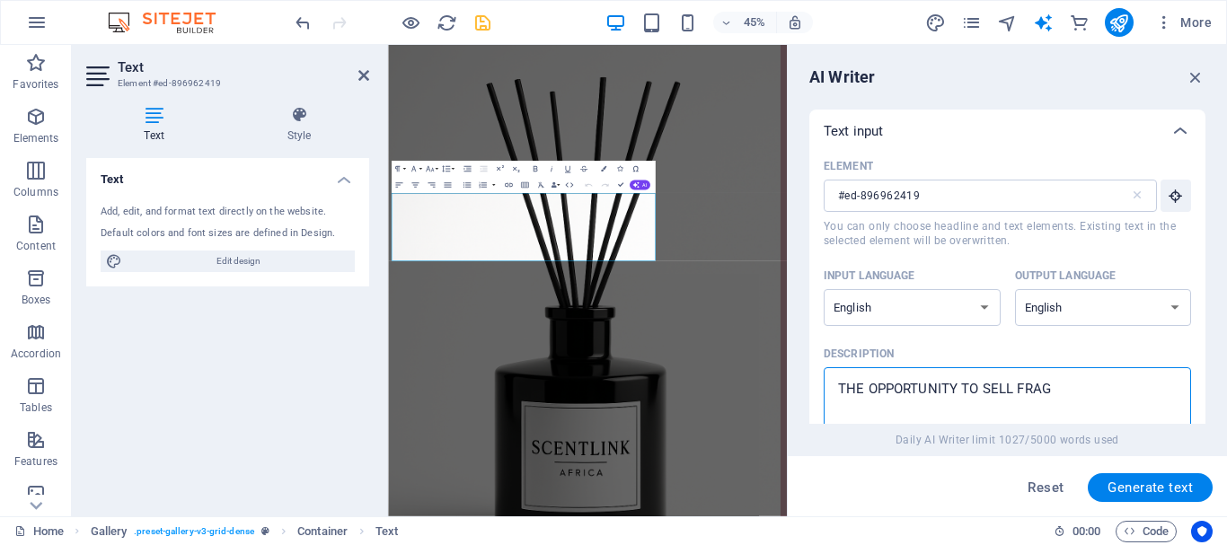
type textarea "x"
type textarea "THE OPPORTUNITY TO SELL FRAGRA"
type textarea "x"
type textarea "THE OPPORTUNITY TO SELL FRAGRAN"
type textarea "x"
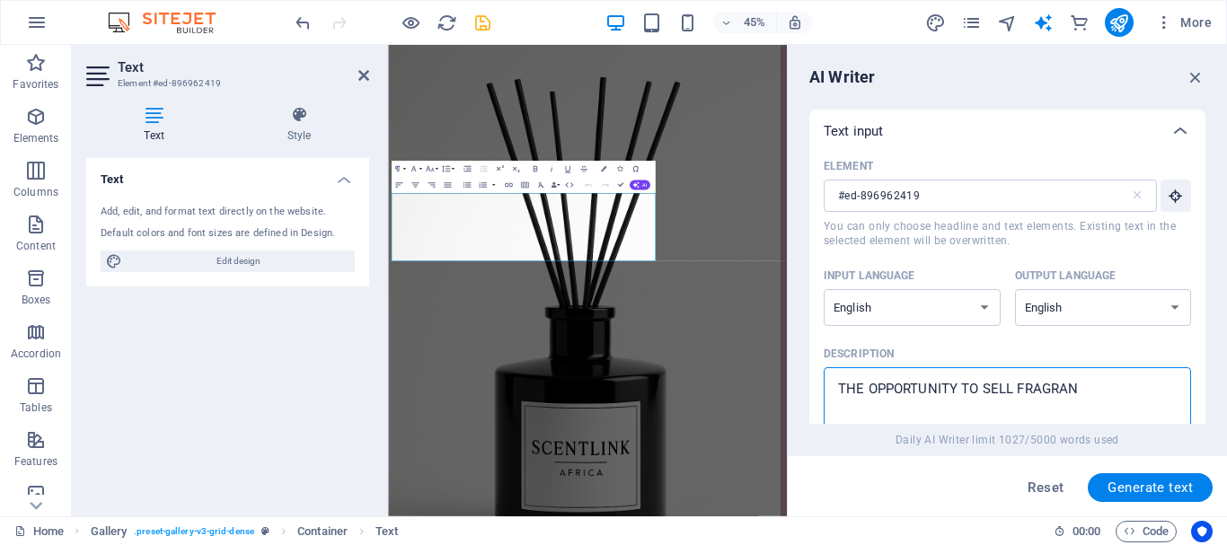
type textarea "THE OPPORTUNITY TO SELL FRAGRANC"
type textarea "x"
type textarea "THE OPPORTUNITY TO SELL FRAGRANCE"
type textarea "x"
type textarea "THE OPPORTUNITY TO SELL FRAGRANCES"
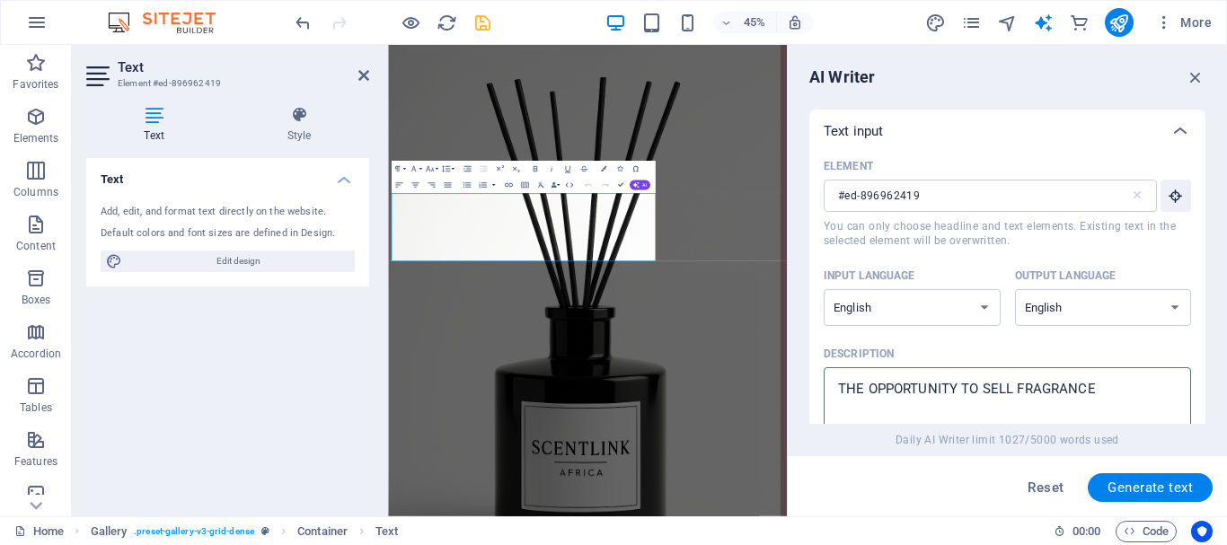
type textarea "x"
type textarea "THE OPPORTUNITY TO SELL FRAGRANCESN"
type textarea "x"
type textarea "THE OPPORTUNITY TO SELL FRAGRANCES"
type textarea "x"
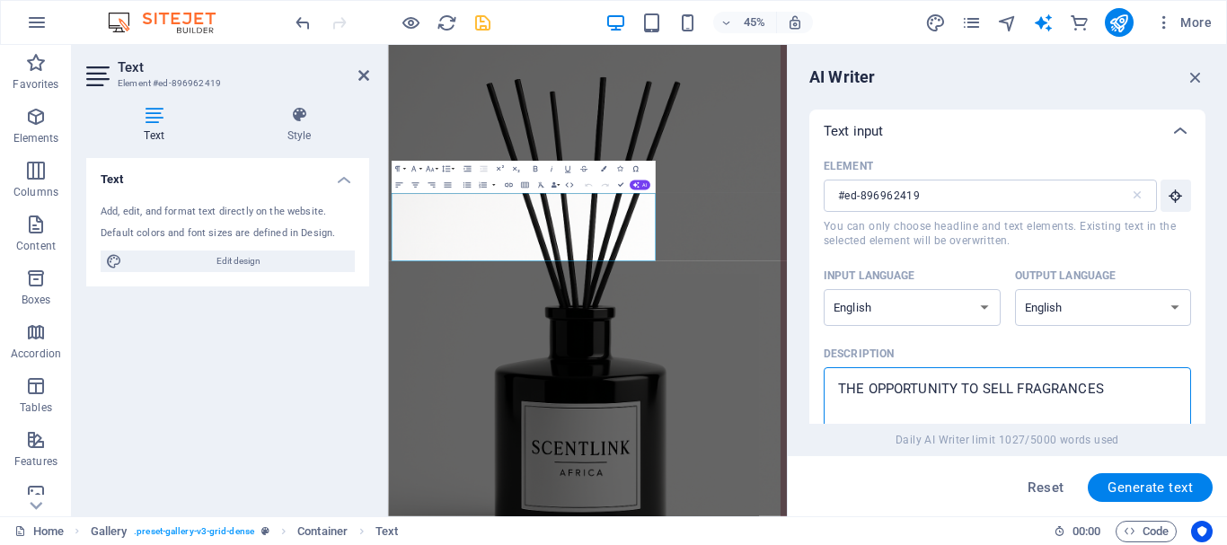
type textarea "THE OPPORTUNITY TO SELL FRAGRANCES"
click at [1146, 480] on span "Generate text" at bounding box center [1149, 487] width 85 height 14
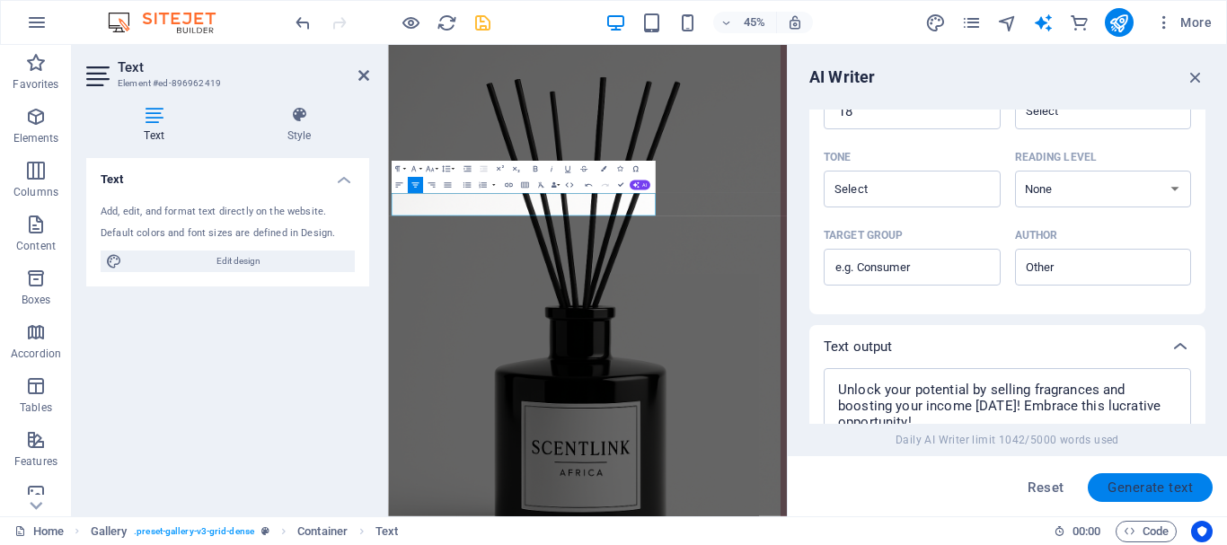
scroll to position [618, 0]
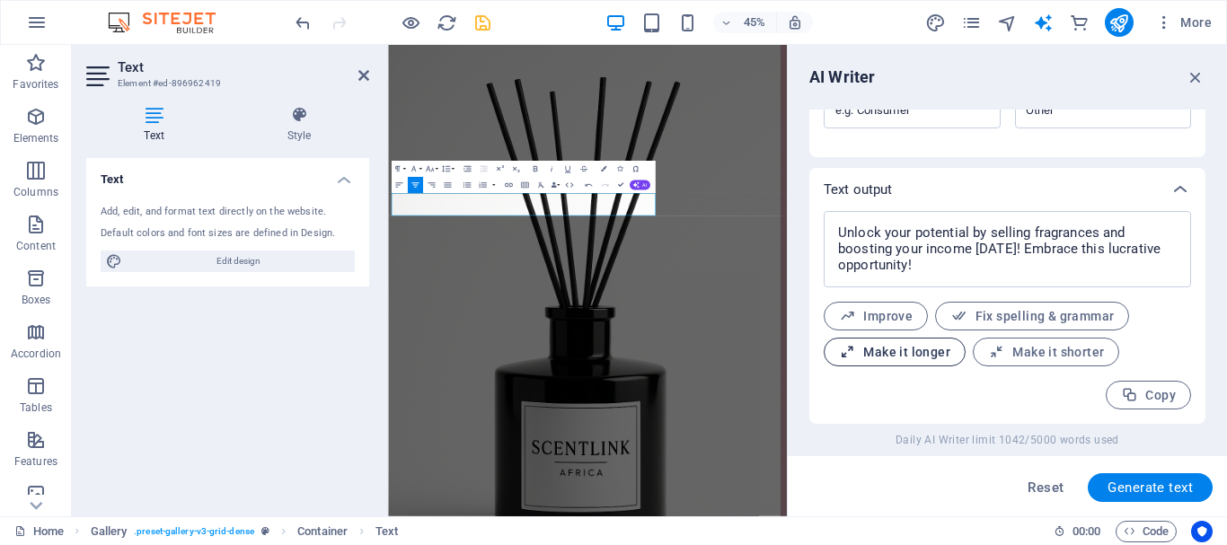
click at [928, 363] on button "Make it longer" at bounding box center [894, 352] width 142 height 29
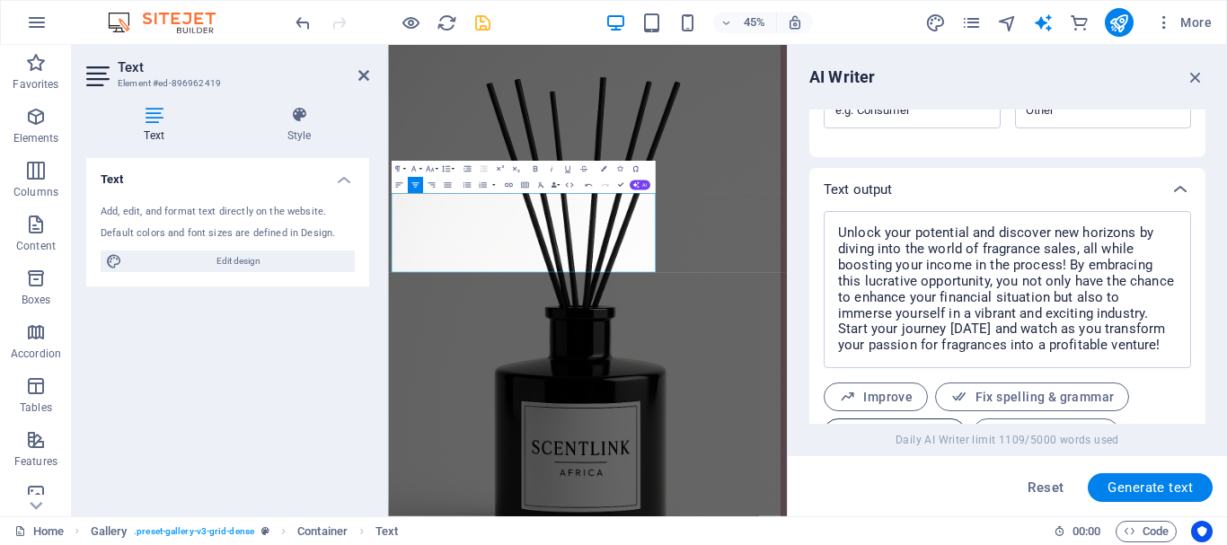
scroll to position [699, 0]
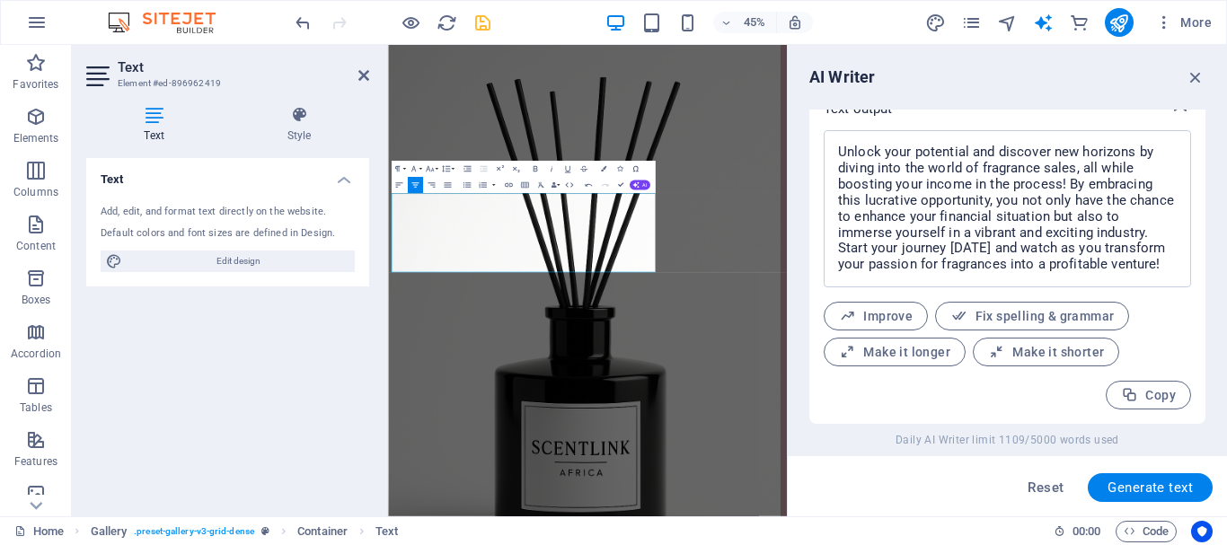
click at [821, 437] on div "Daily AI Writer limit 1109/5000 words used" at bounding box center [1007, 440] width 396 height 14
drag, startPoint x: 479, startPoint y: 32, endPoint x: 397, endPoint y: 1, distance: 88.4
click at [479, 32] on icon "save" at bounding box center [482, 23] width 21 height 21
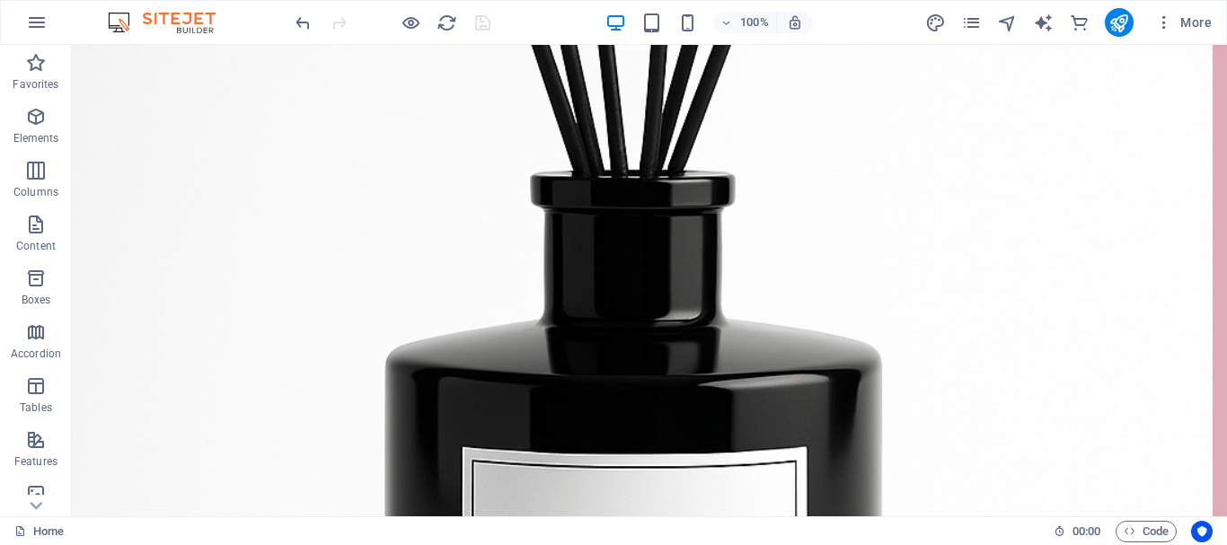
scroll to position [5836, 0]
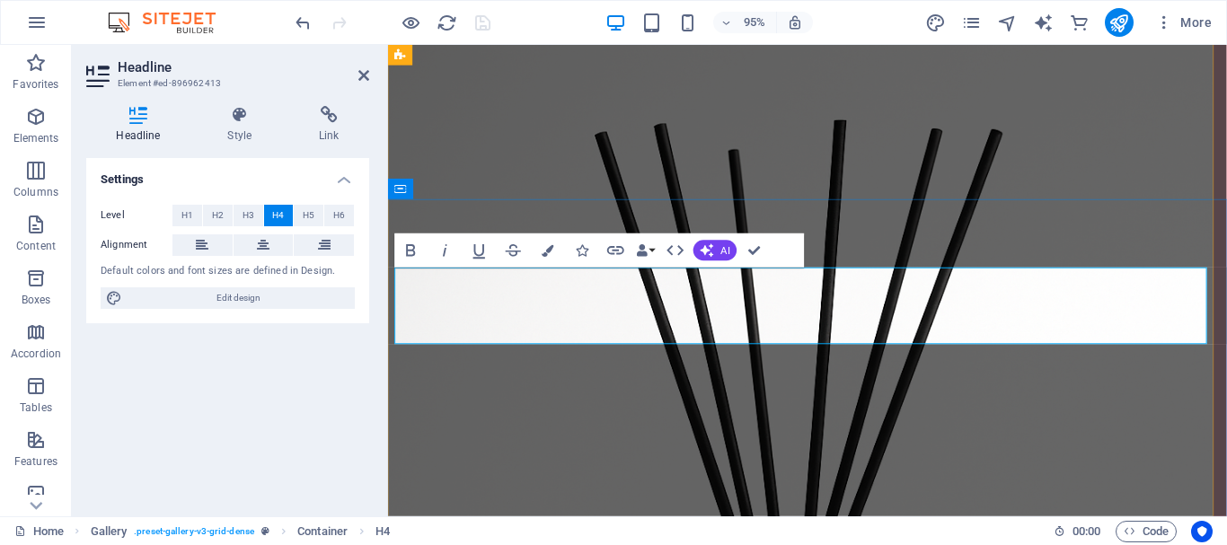
drag, startPoint x: 761, startPoint y: 255, endPoint x: 686, endPoint y: 213, distance: 86.4
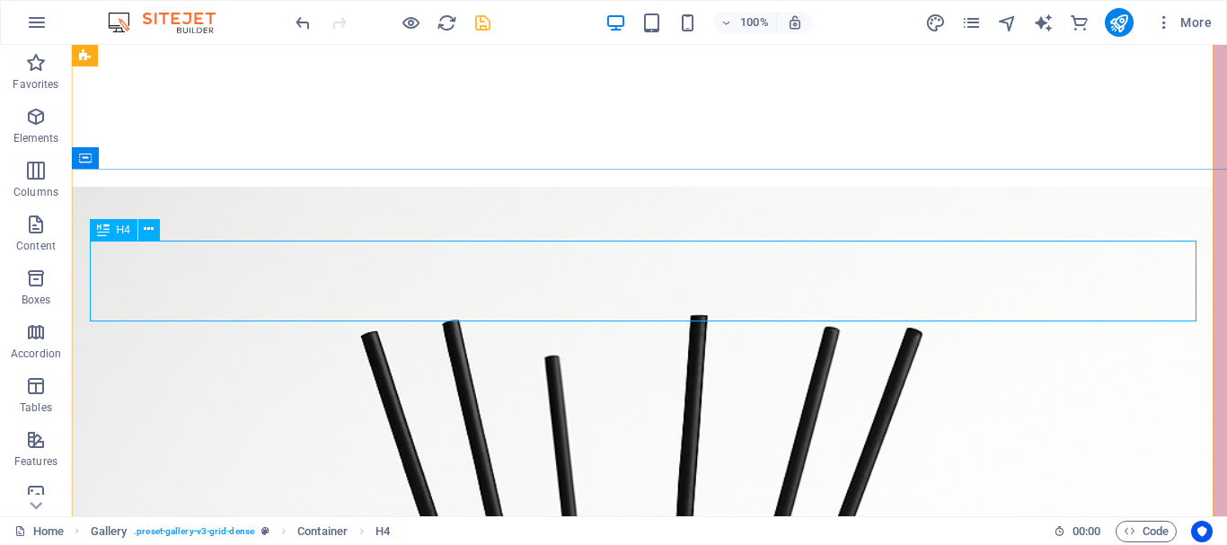
scroll to position [5717, 0]
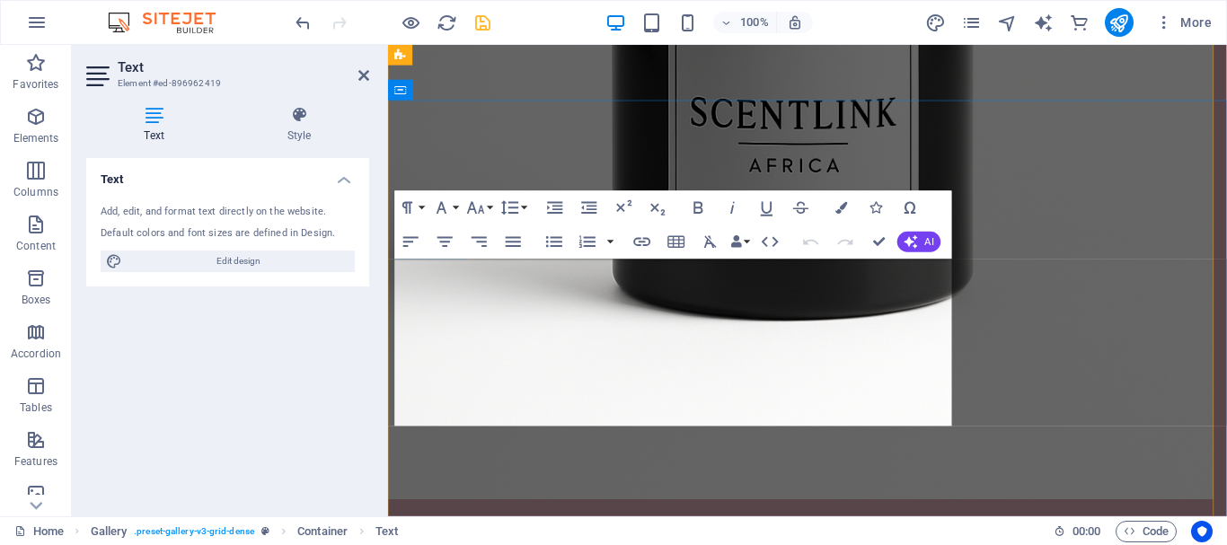
scroll to position [4994, 0]
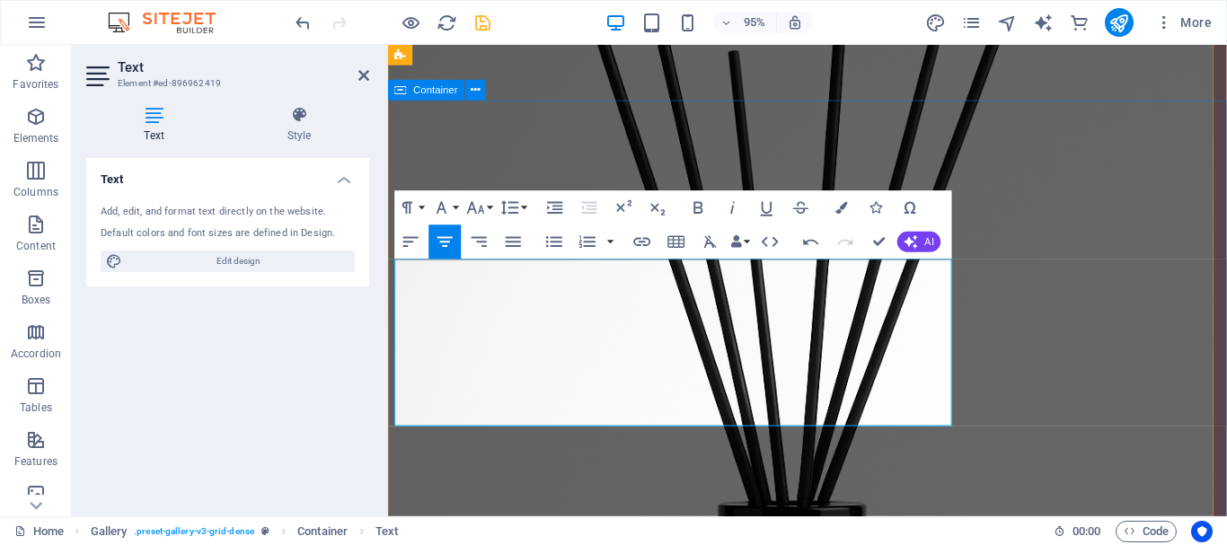
drag, startPoint x: 973, startPoint y: 328, endPoint x: 1051, endPoint y: 365, distance: 85.5
drag, startPoint x: 963, startPoint y: 416, endPoint x: 1113, endPoint y: 416, distance: 150.0
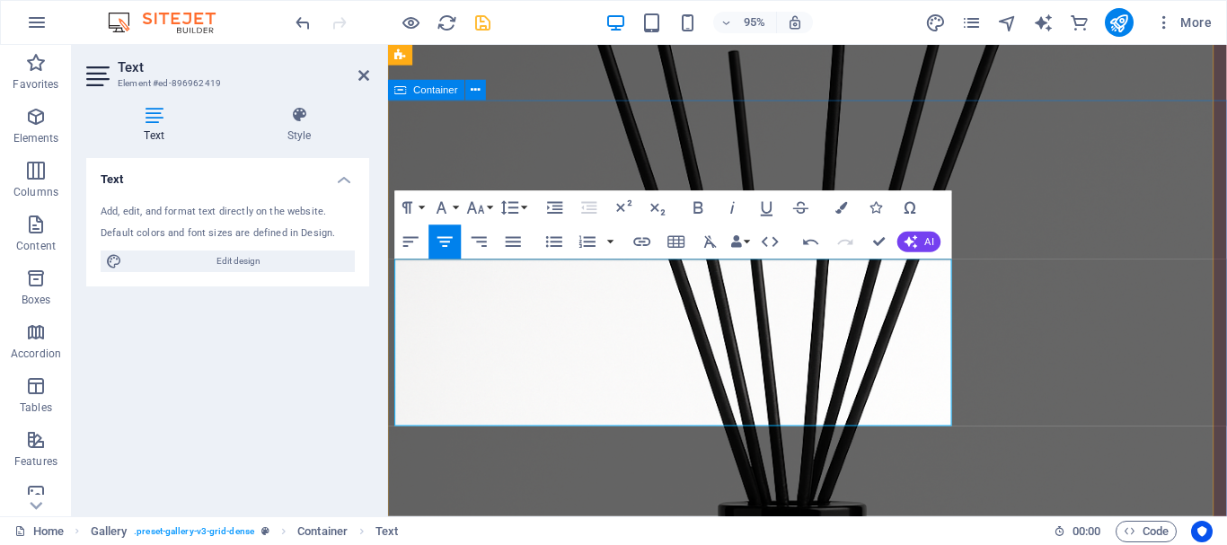
drag, startPoint x: 975, startPoint y: 408, endPoint x: 1044, endPoint y: 423, distance: 70.8
drag, startPoint x: 400, startPoint y: 286, endPoint x: 497, endPoint y: 292, distance: 97.2
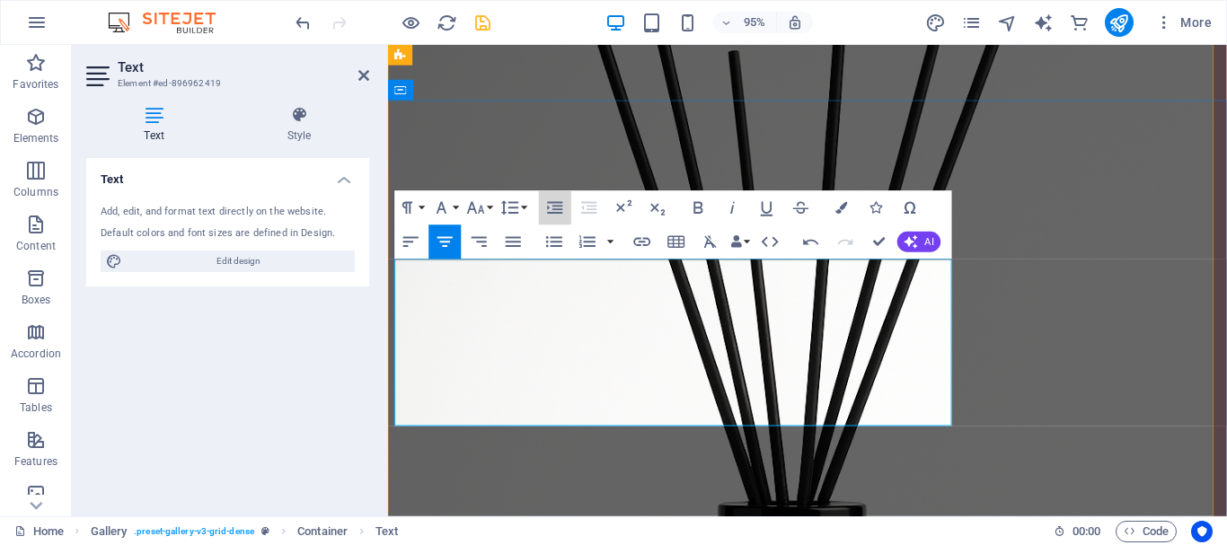
drag, startPoint x: 936, startPoint y: 237, endPoint x: 1067, endPoint y: 303, distance: 146.6
drag, startPoint x: 737, startPoint y: 315, endPoint x: 983, endPoint y: 390, distance: 257.1
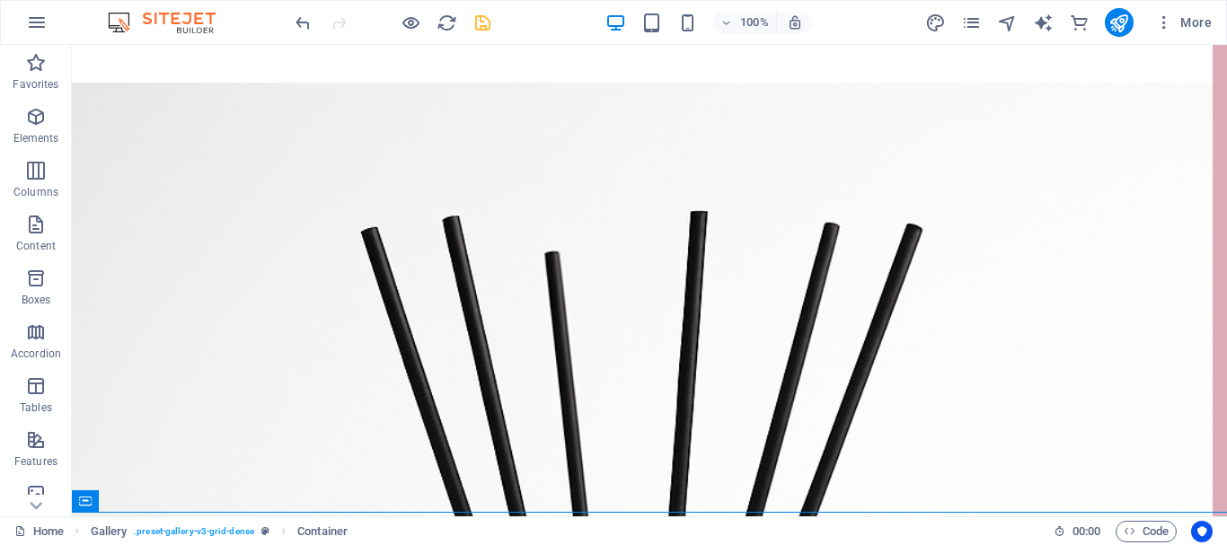
scroll to position [5786, 0]
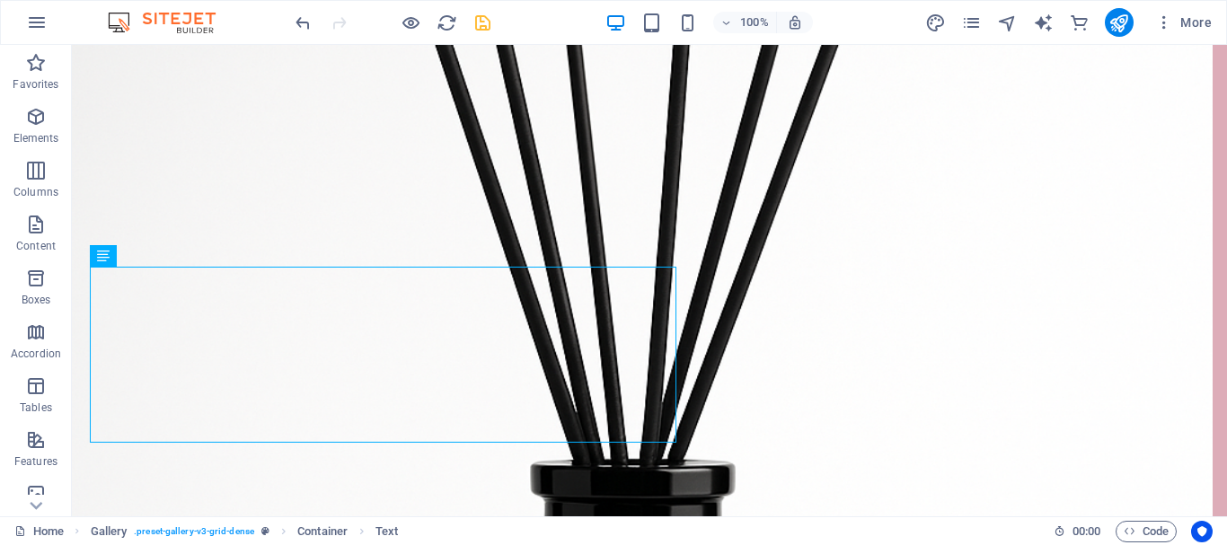
drag, startPoint x: 663, startPoint y: 275, endPoint x: 893, endPoint y: 350, distance: 241.9
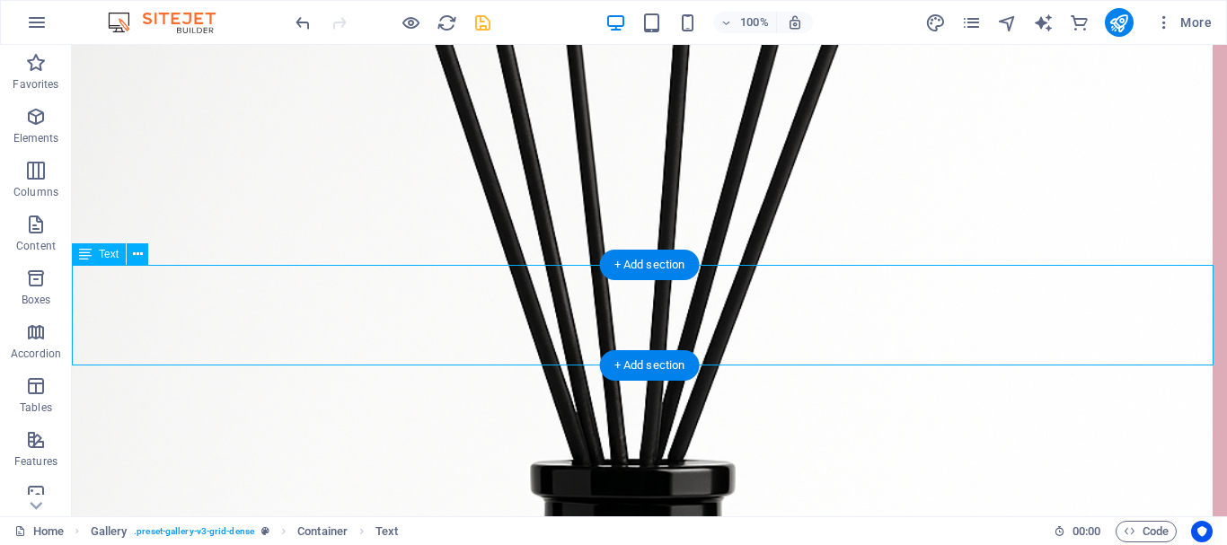
scroll to position [6622, 0]
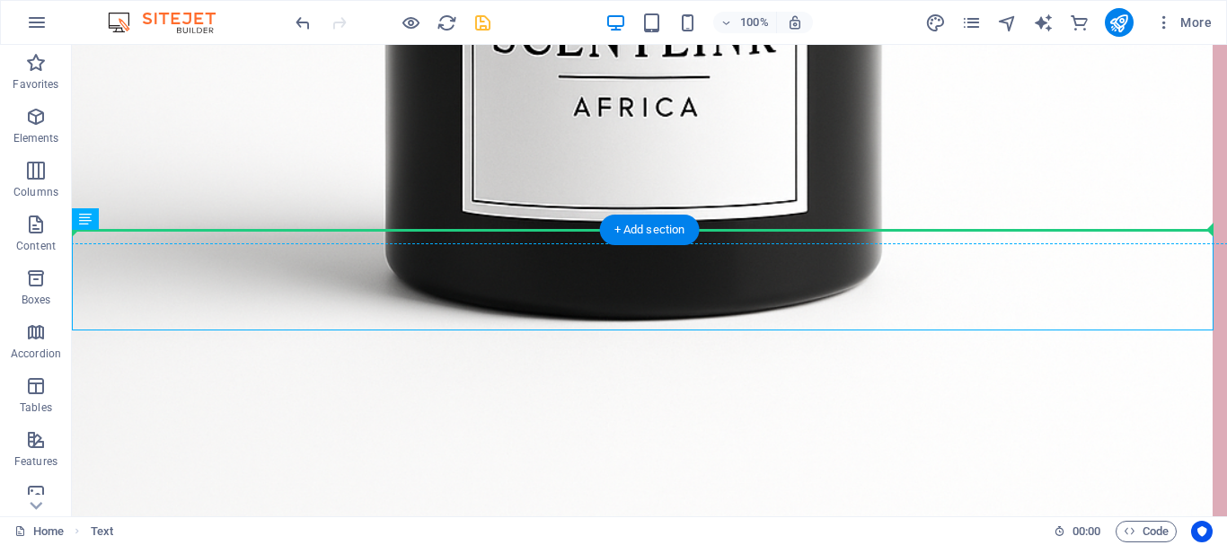
drag, startPoint x: 903, startPoint y: 278, endPoint x: 908, endPoint y: 205, distance: 73.8
drag, startPoint x: 798, startPoint y: 239, endPoint x: 808, endPoint y: 192, distance: 47.7
drag, startPoint x: 786, startPoint y: 299, endPoint x: 814, endPoint y: 185, distance: 117.4
drag, startPoint x: 509, startPoint y: 238, endPoint x: 518, endPoint y: 186, distance: 52.8
drag, startPoint x: 460, startPoint y: 307, endPoint x: 516, endPoint y: 174, distance: 144.4
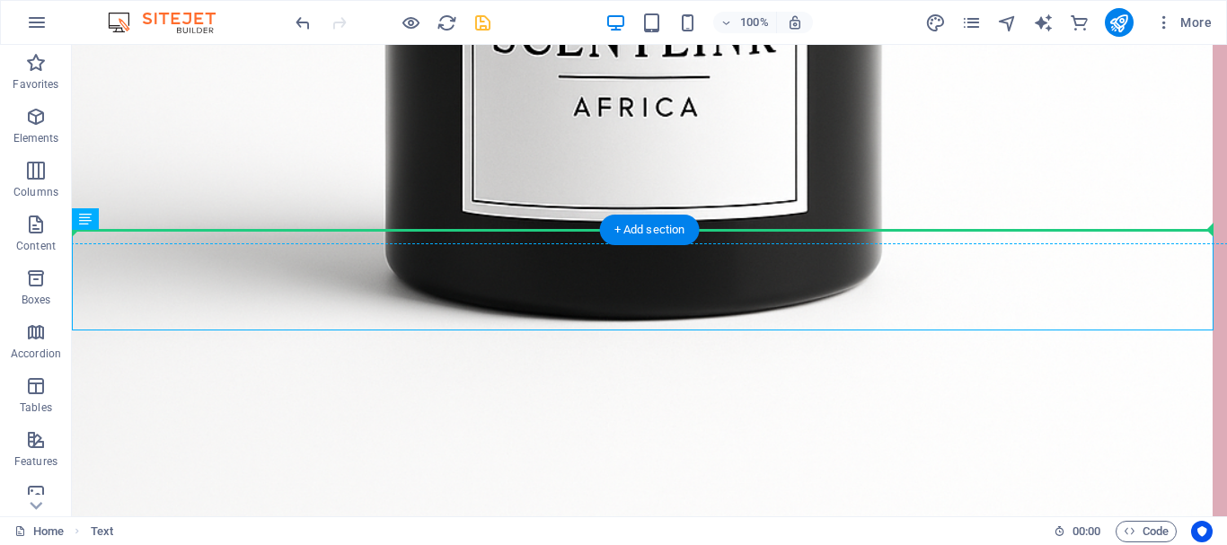
drag, startPoint x: 202, startPoint y: 234, endPoint x: 252, endPoint y: 166, distance: 84.8
drag, startPoint x: 226, startPoint y: 277, endPoint x: 312, endPoint y: 174, distance: 133.2
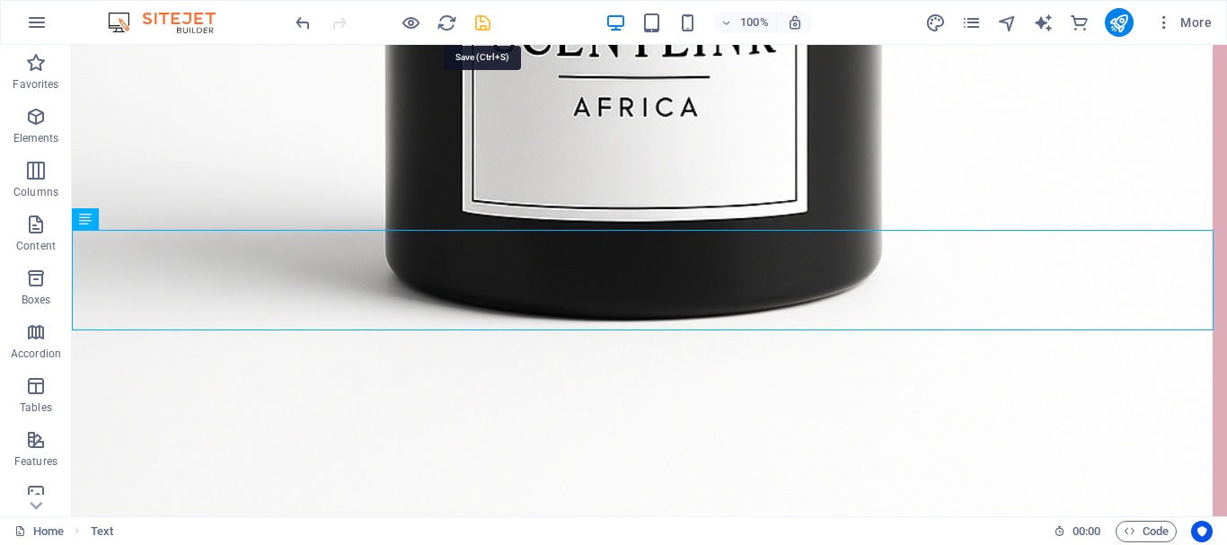
click at [476, 15] on icon "save" at bounding box center [482, 23] width 21 height 21
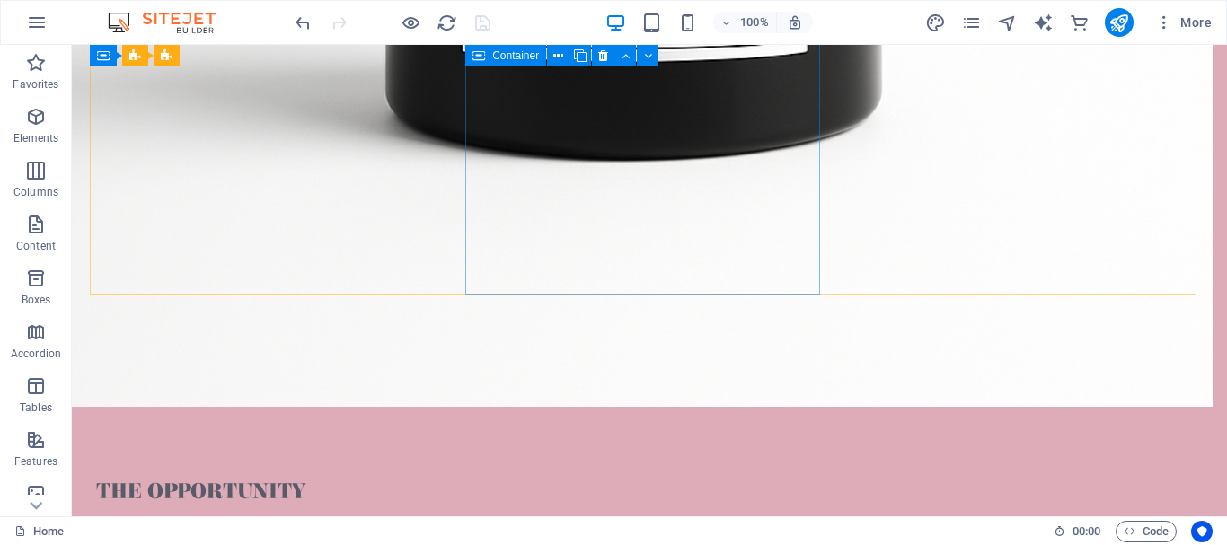
scroll to position [6370, 0]
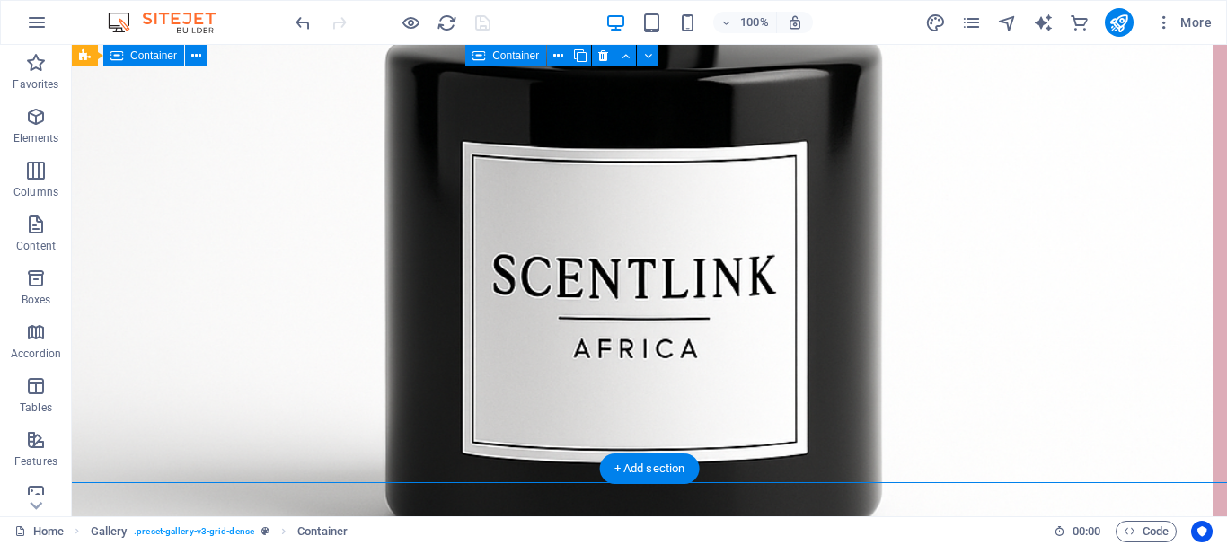
scroll to position [6384, 0]
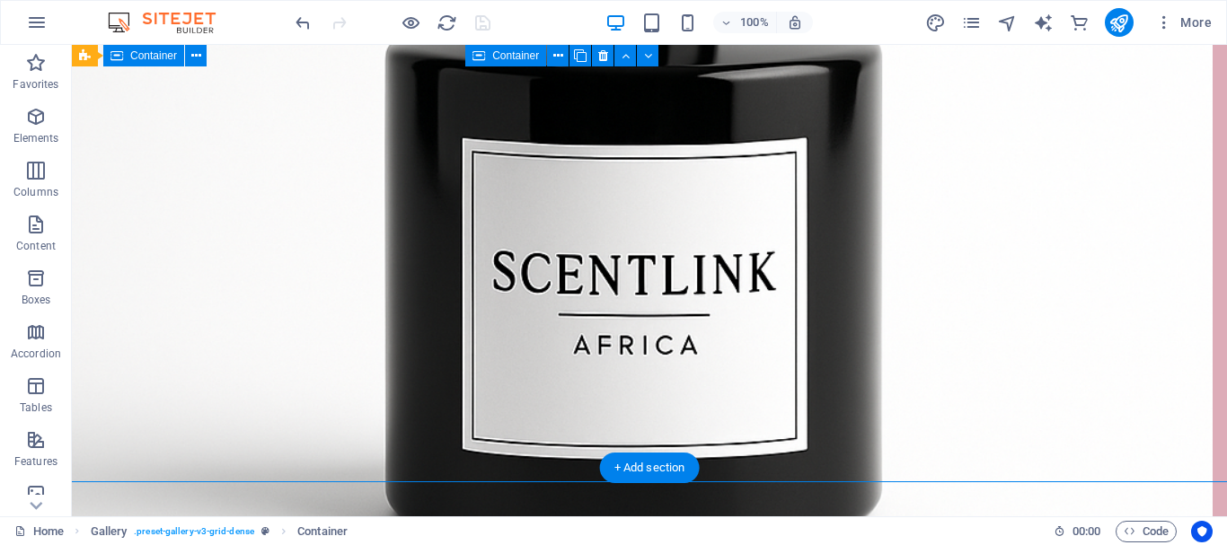
drag, startPoint x: 820, startPoint y: 476, endPoint x: 844, endPoint y: 400, distance: 79.2
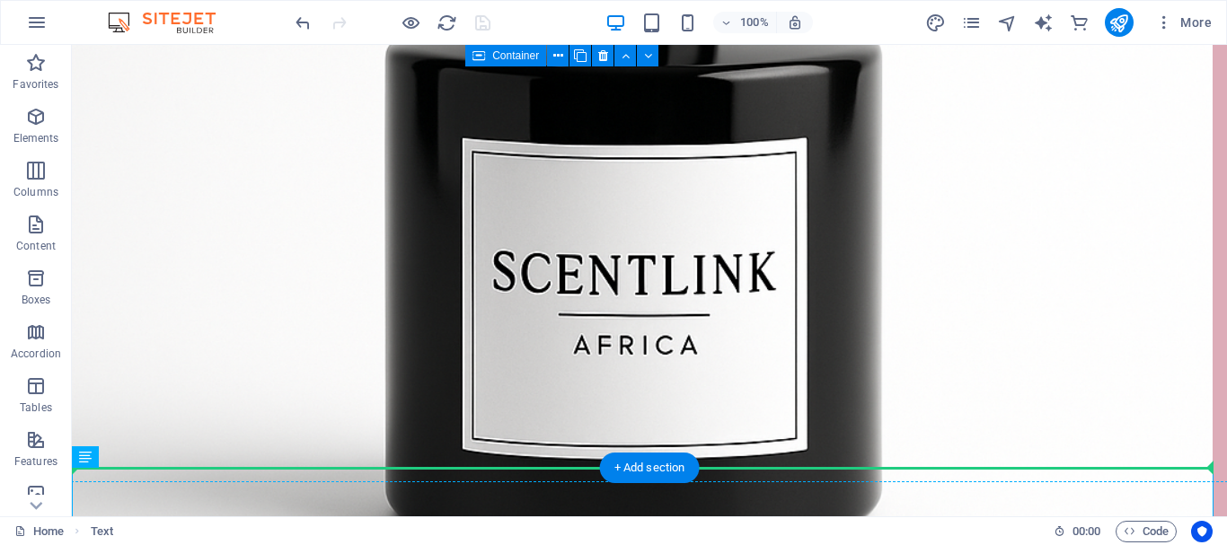
drag, startPoint x: 866, startPoint y: 481, endPoint x: 869, endPoint y: 405, distance: 76.4
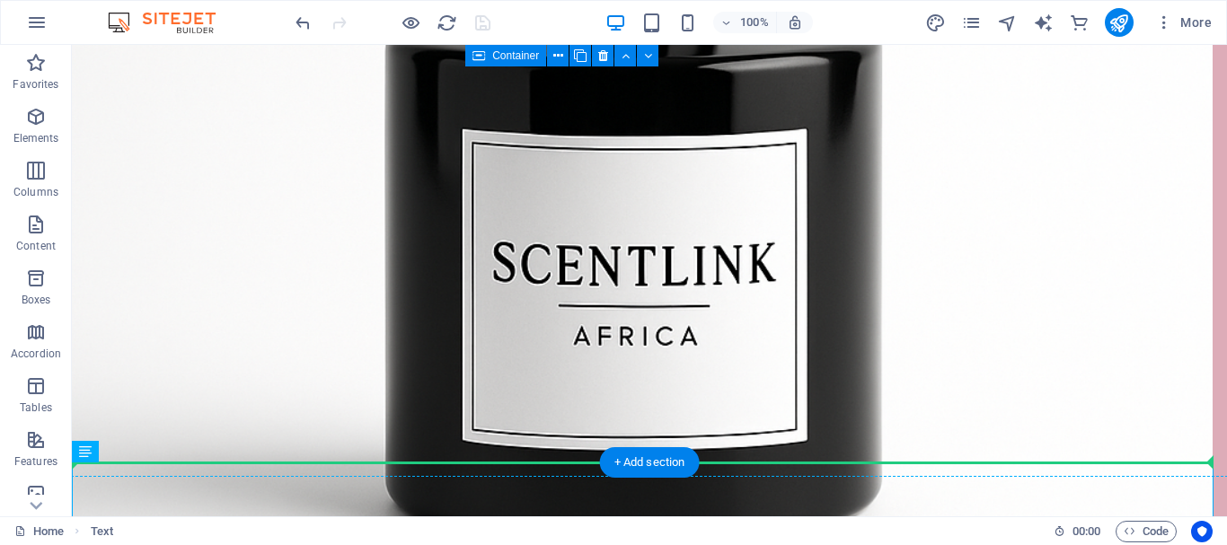
scroll to position [6399, 0]
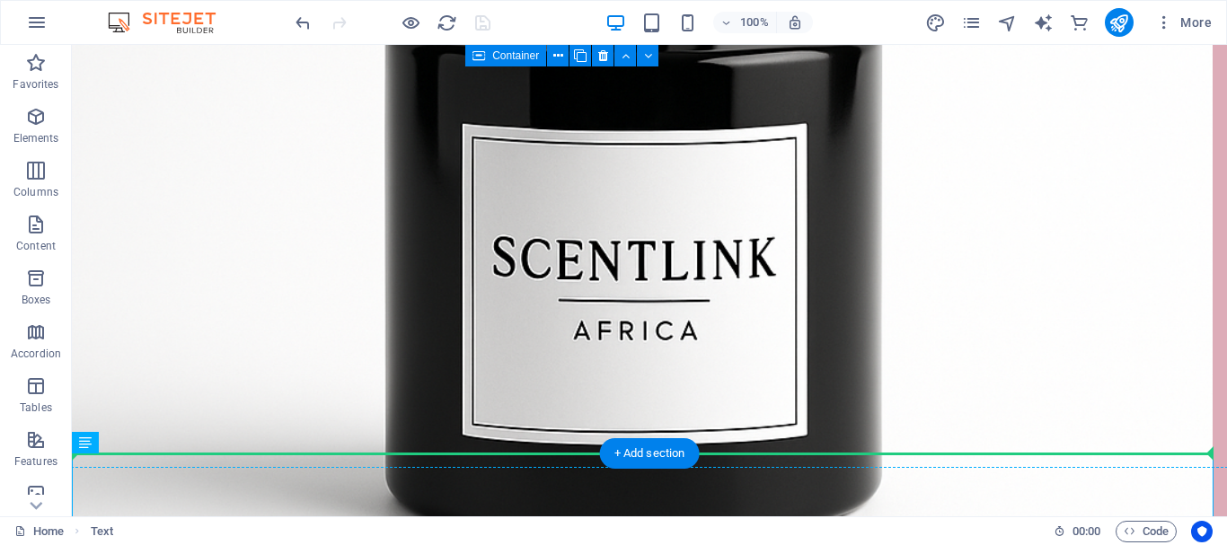
drag, startPoint x: 194, startPoint y: 478, endPoint x: 250, endPoint y: 397, distance: 98.1
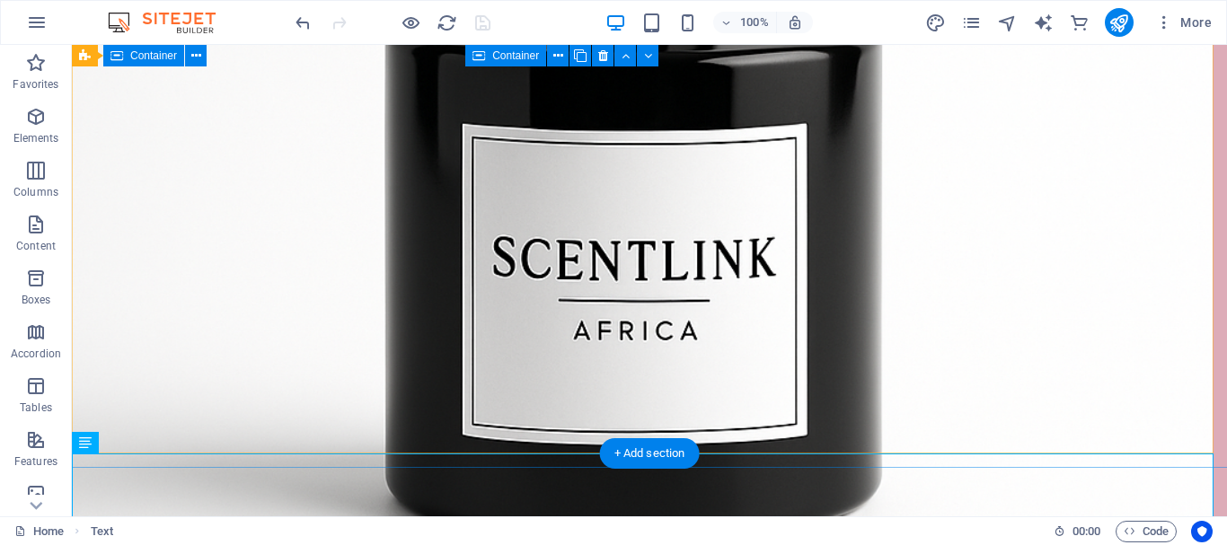
drag, startPoint x: 598, startPoint y: 458, endPoint x: 605, endPoint y: 420, distance: 38.4
drag, startPoint x: 565, startPoint y: 433, endPoint x: 577, endPoint y: 391, distance: 44.0
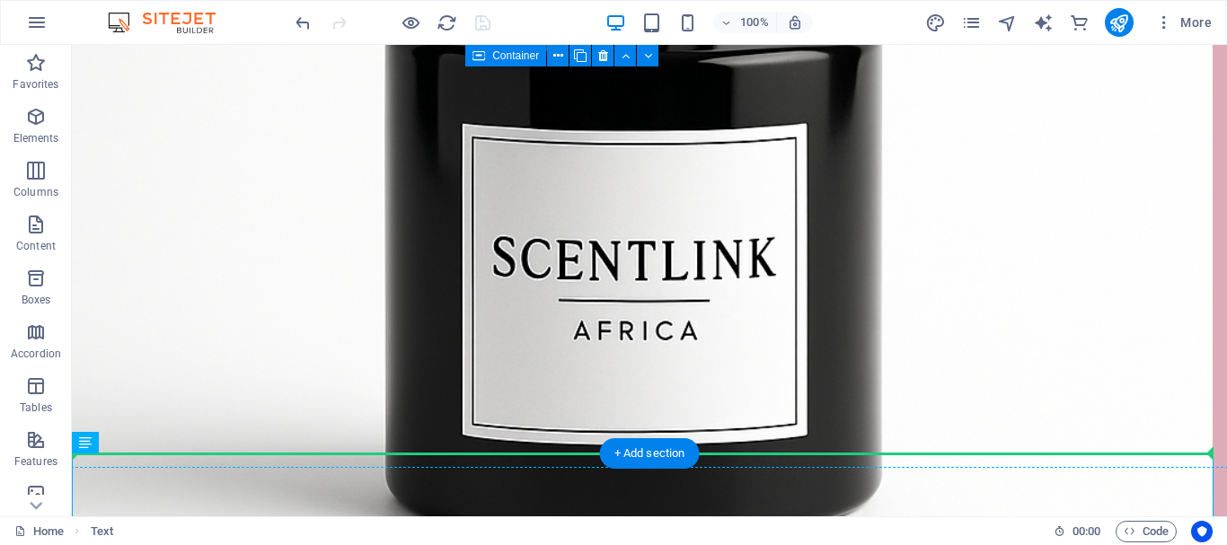
drag, startPoint x: 402, startPoint y: 462, endPoint x: 475, endPoint y: 376, distance: 112.1
drag, startPoint x: 103, startPoint y: 474, endPoint x: 185, endPoint y: 418, distance: 98.9
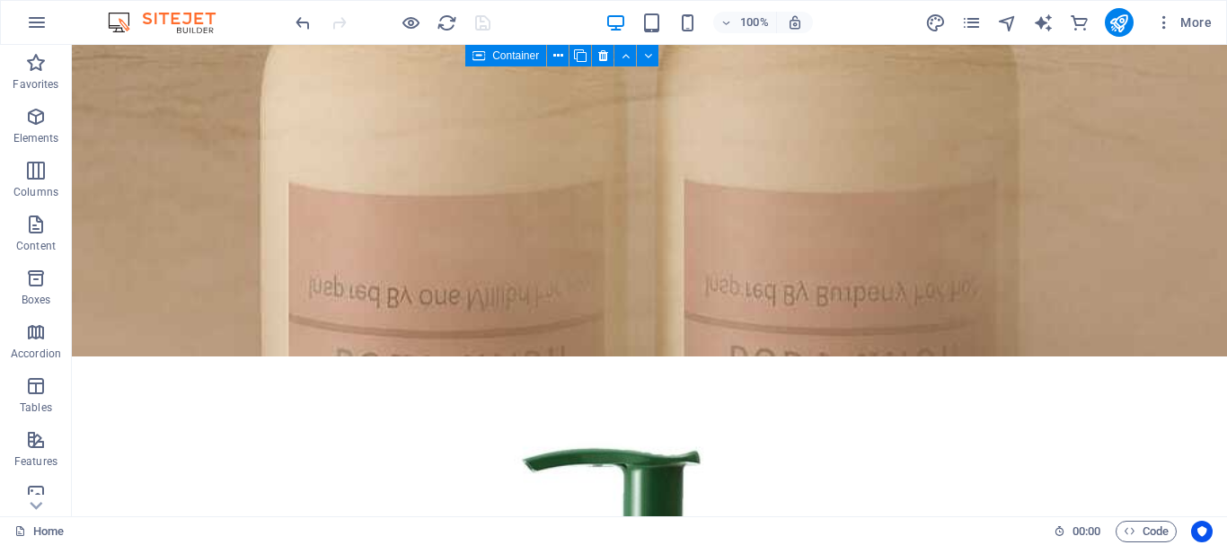
scroll to position [10808, 0]
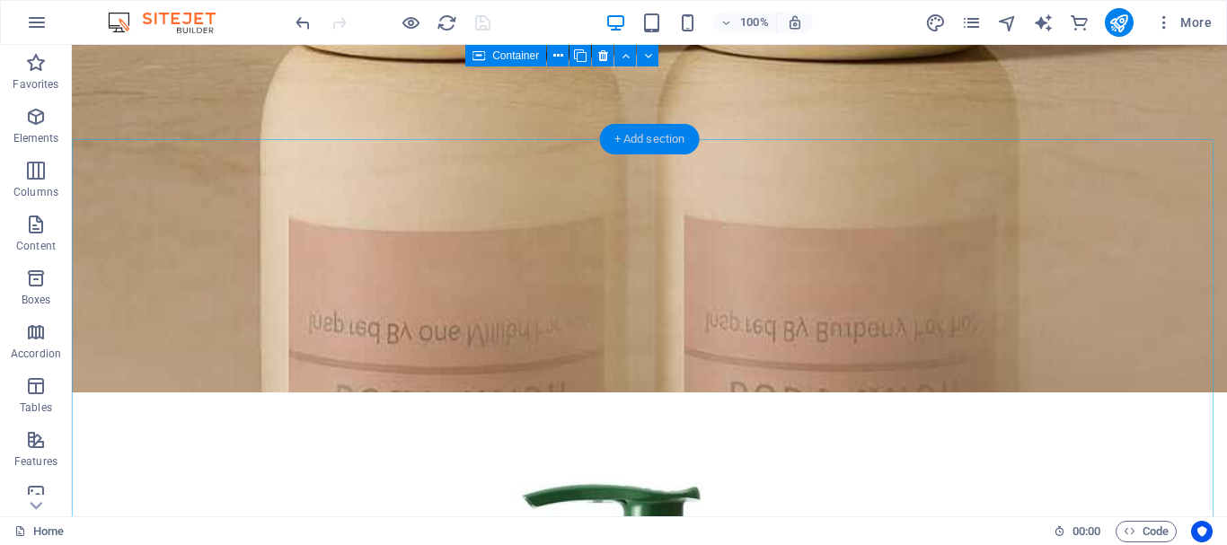
click at [673, 147] on div "+ Add section" at bounding box center [650, 139] width 100 height 31
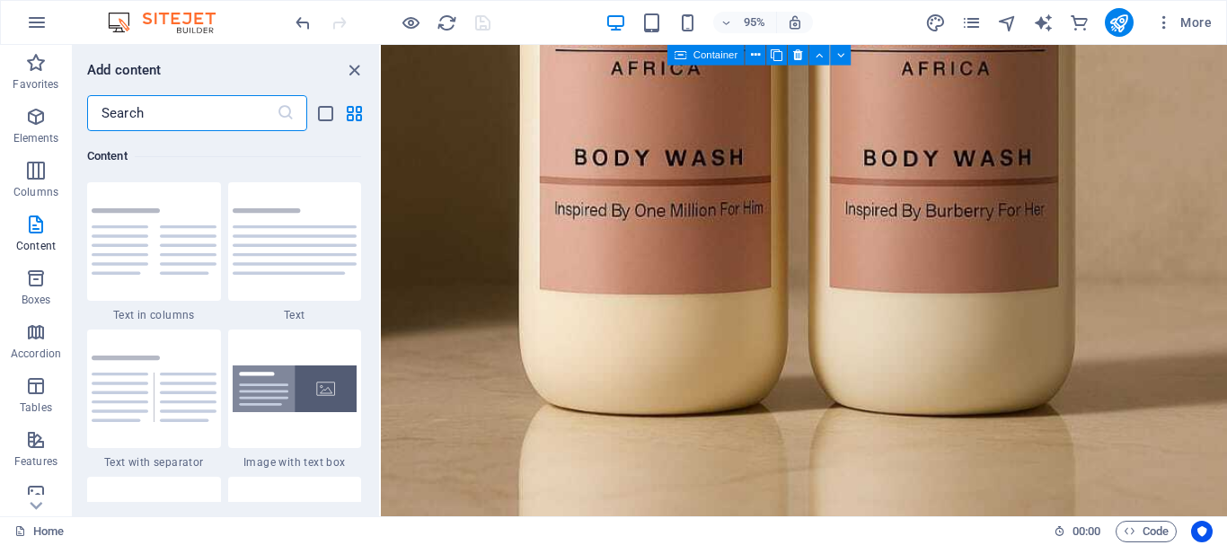
scroll to position [8428, 0]
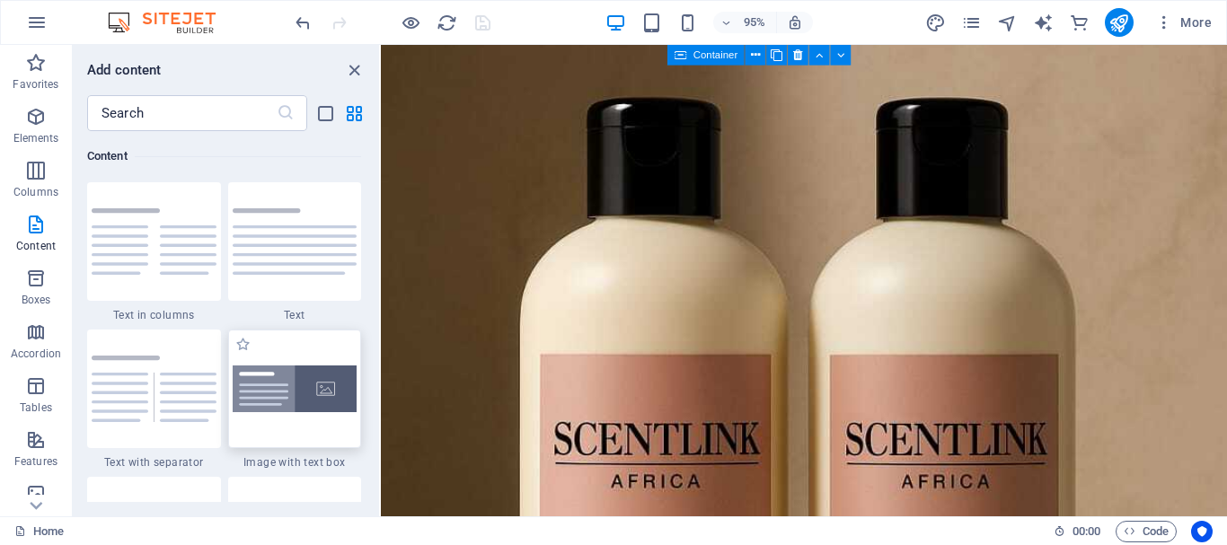
click at [260, 398] on img at bounding box center [295, 389] width 125 height 48
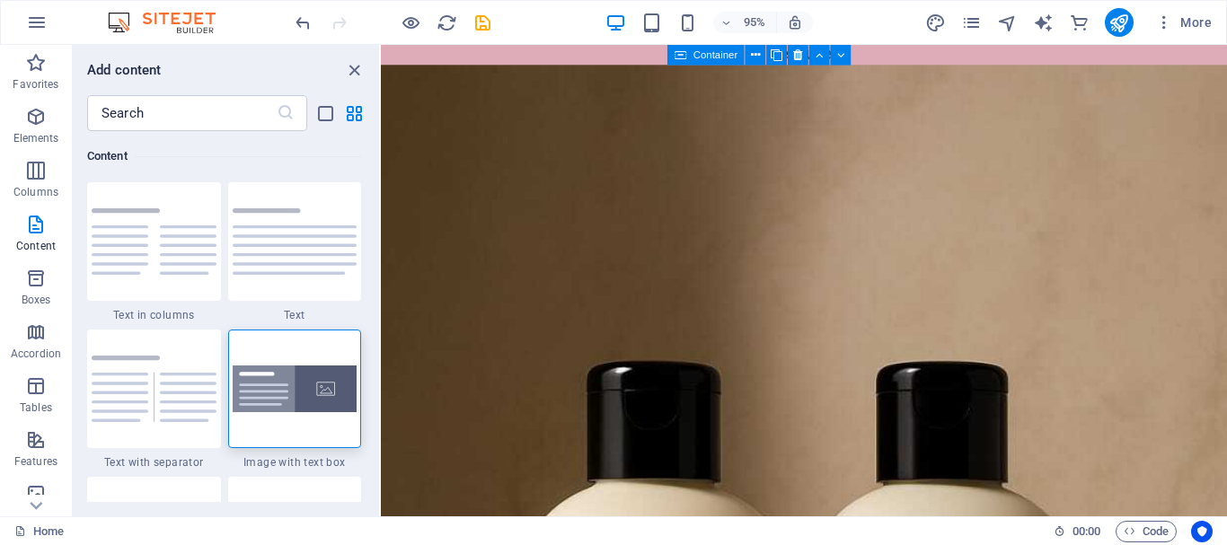
scroll to position [8072, 0]
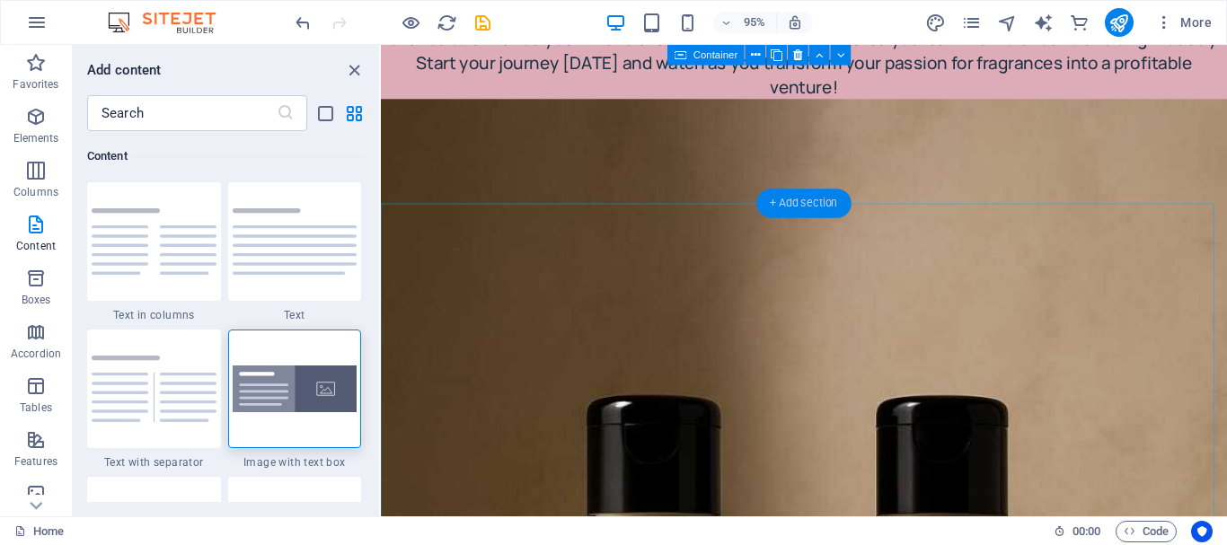
click at [827, 206] on div "+ Add section" at bounding box center [803, 203] width 94 height 29
click at [794, 206] on div "+ Add section" at bounding box center [803, 203] width 94 height 29
click at [288, 384] on img at bounding box center [295, 389] width 125 height 48
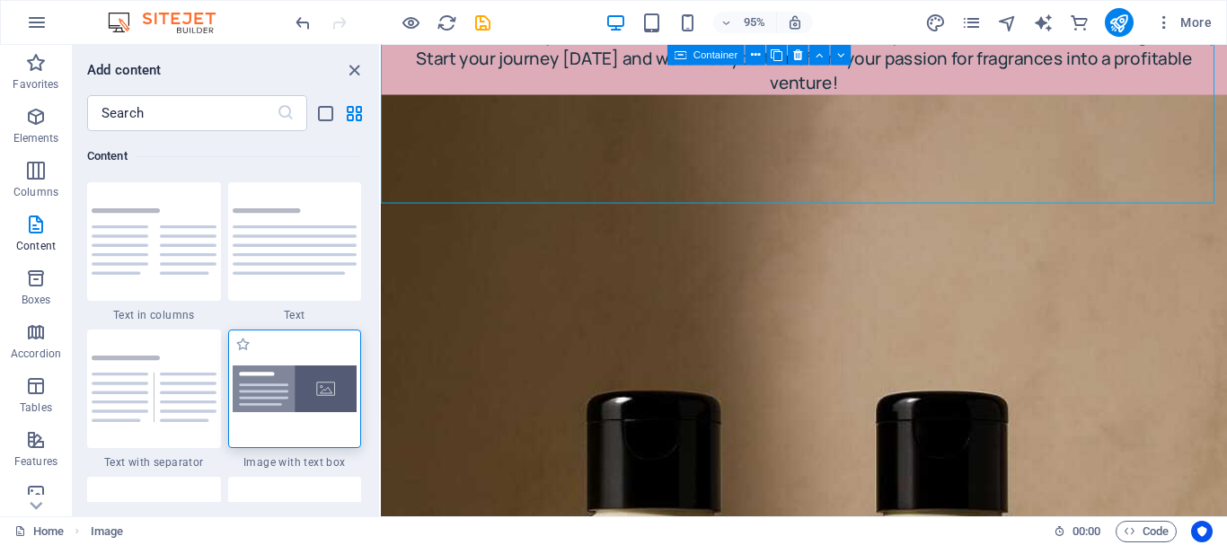
scroll to position [8019, 0]
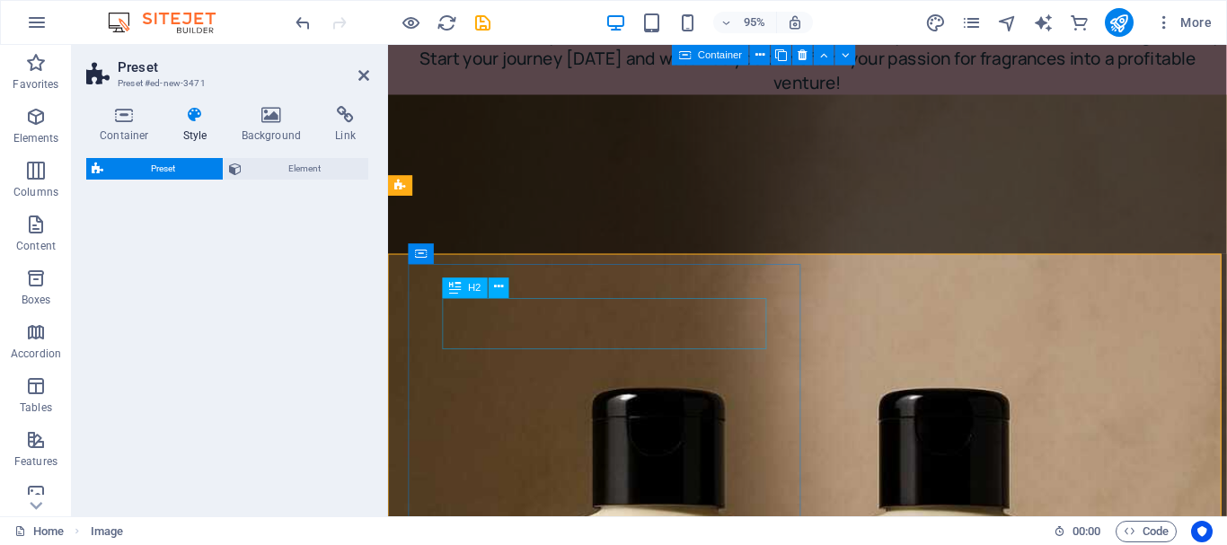
select select "rem"
select select "px"
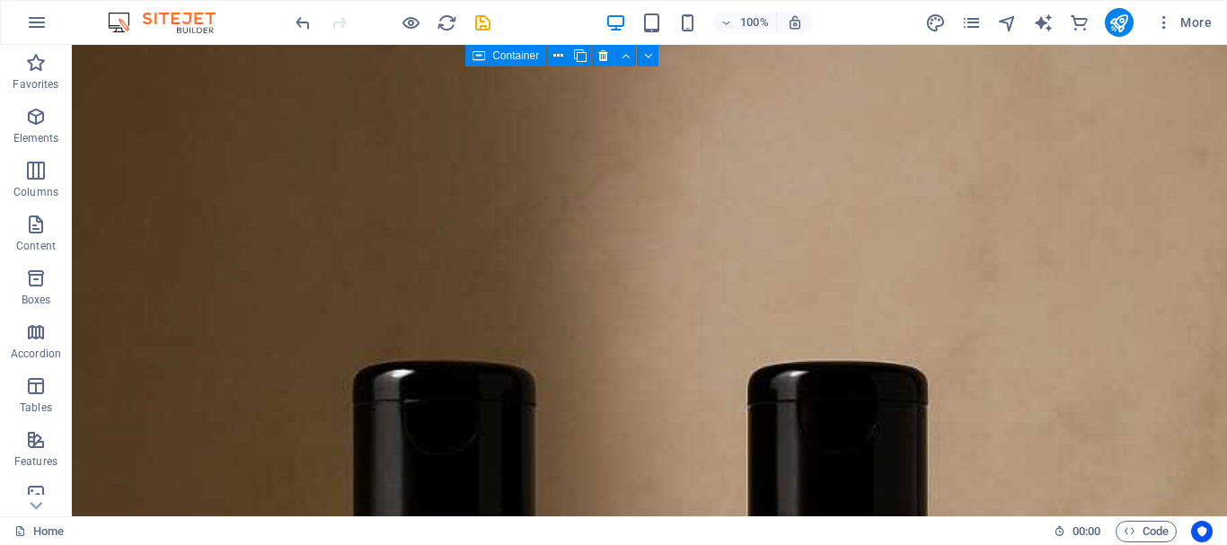
scroll to position [9822, 0]
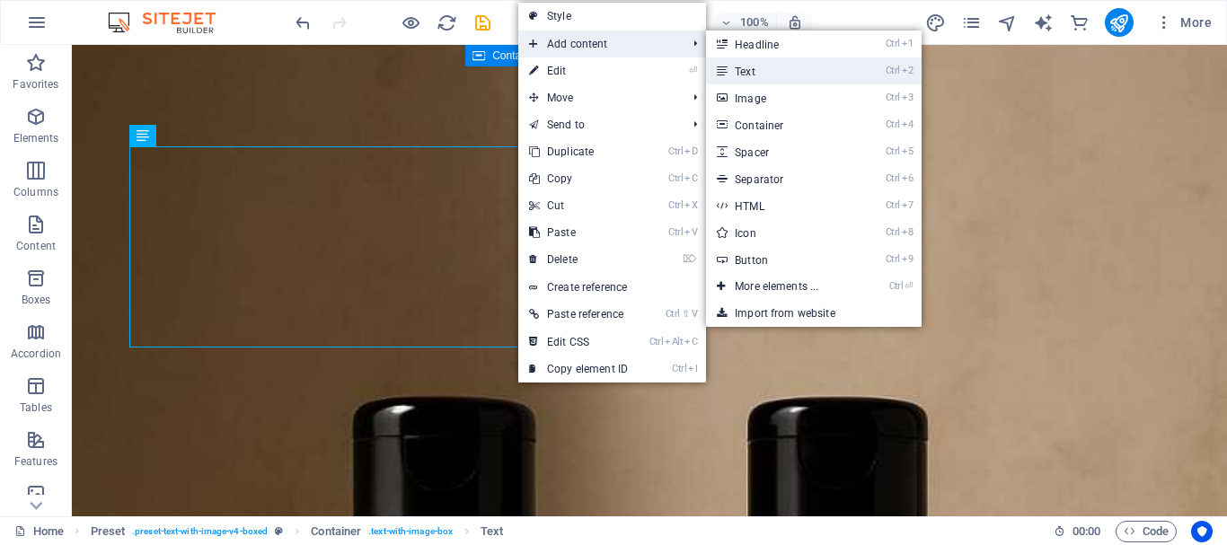
click at [743, 78] on link "Ctrl 2 Text" at bounding box center [780, 70] width 148 height 27
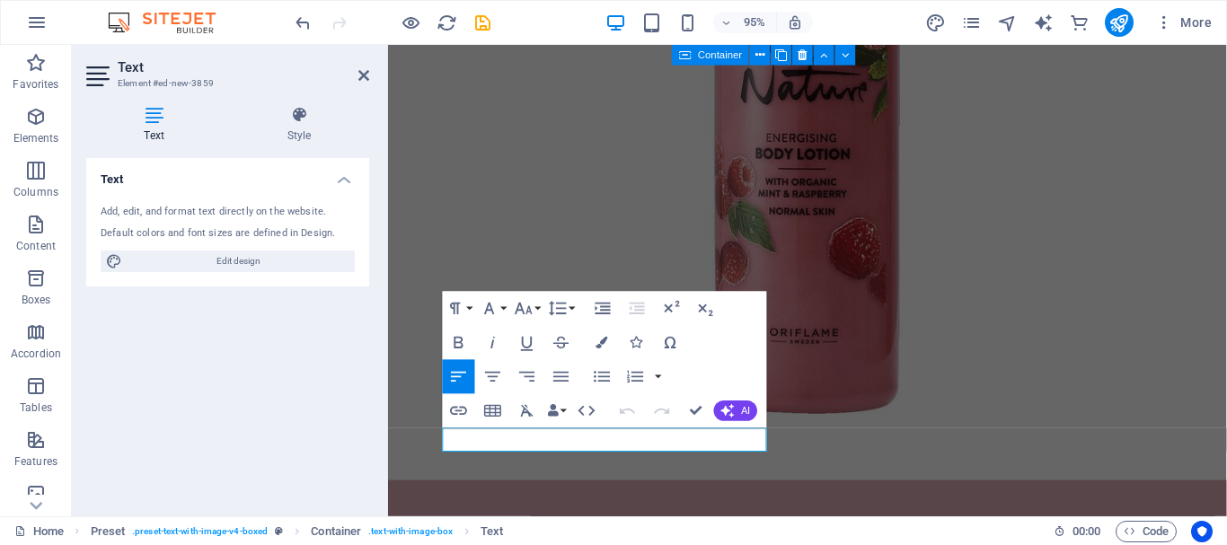
scroll to position [8238, 0]
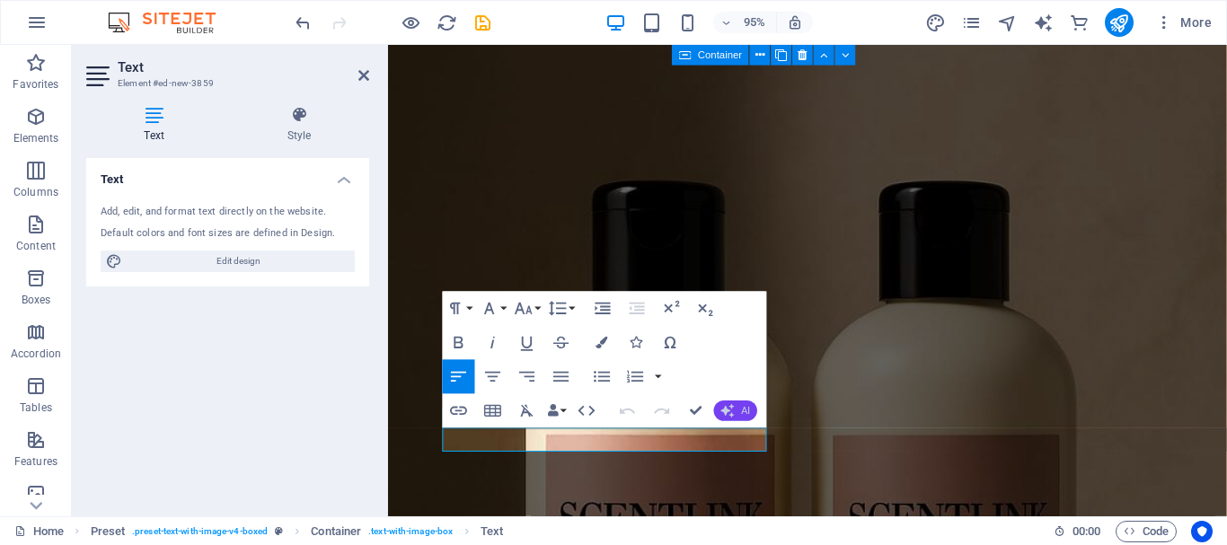
click at [729, 415] on icon "button" at bounding box center [727, 410] width 13 height 13
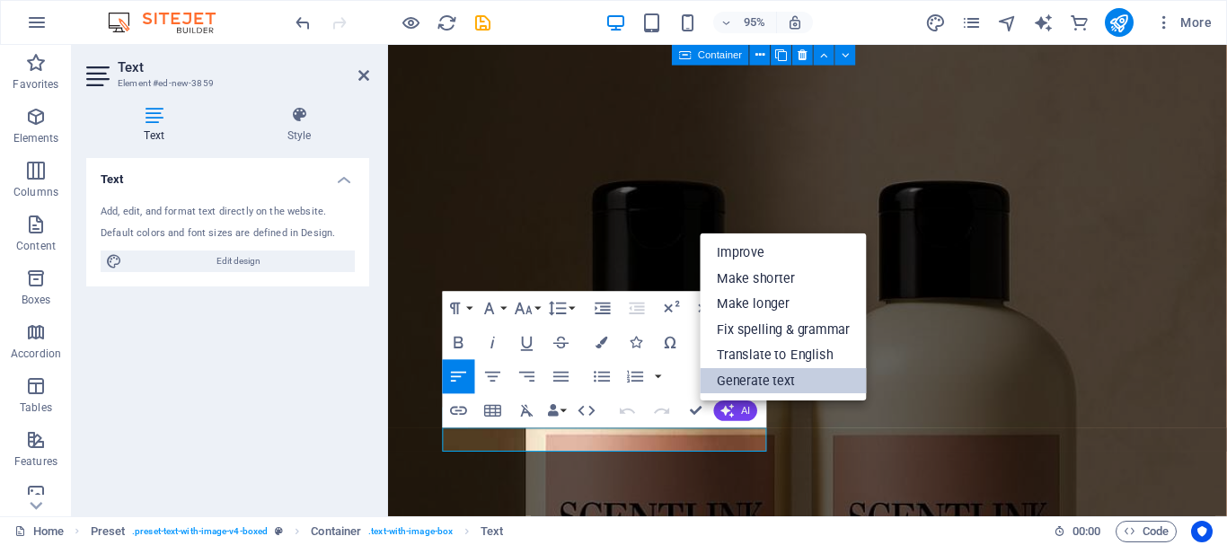
click at [749, 382] on link "Generate text" at bounding box center [783, 381] width 166 height 26
select select "English"
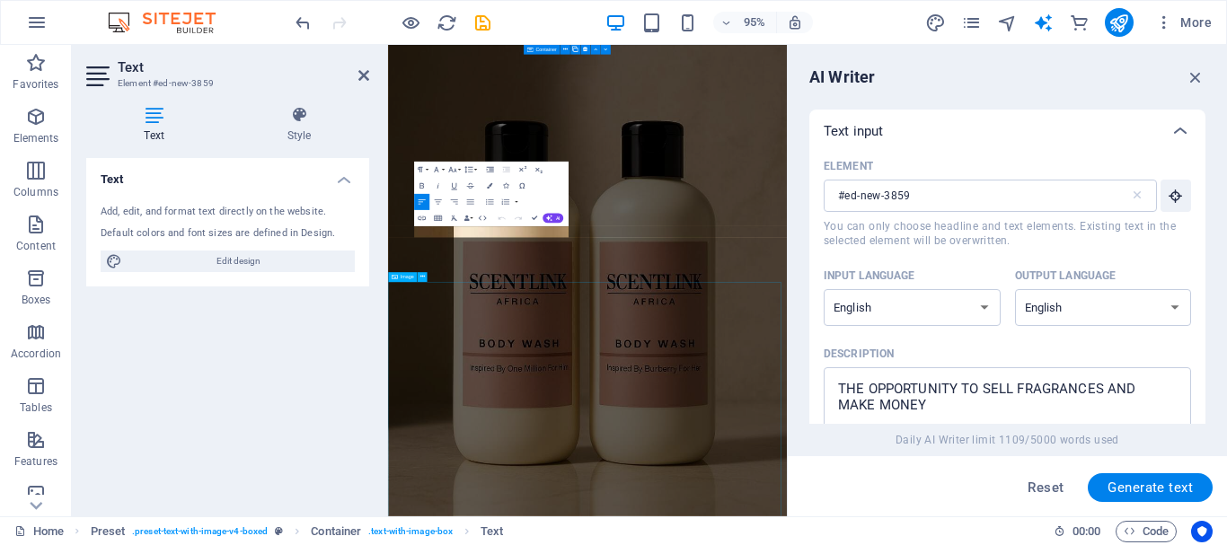
scroll to position [8265, 0]
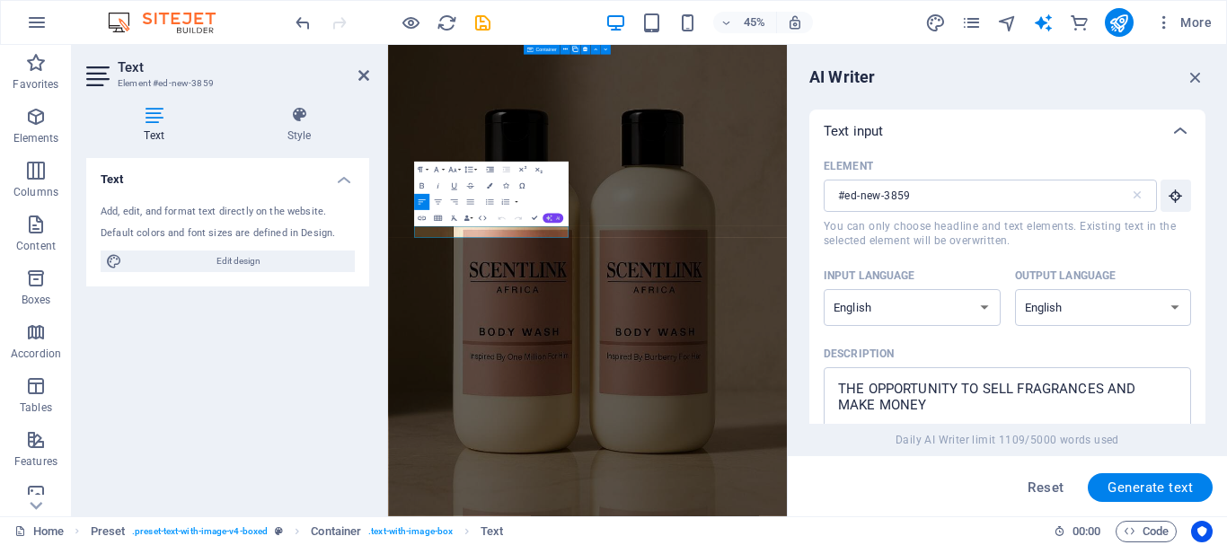
drag, startPoint x: 427, startPoint y: 399, endPoint x: 544, endPoint y: 216, distance: 216.9
click at [544, 216] on button "AI" at bounding box center [552, 219] width 21 height 10
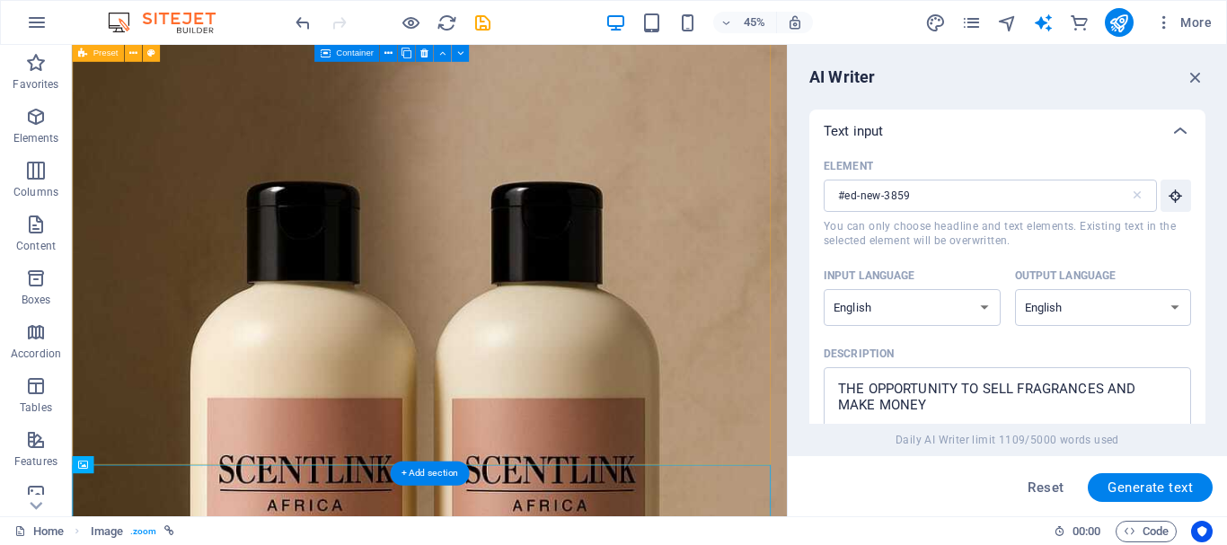
scroll to position [8294, 0]
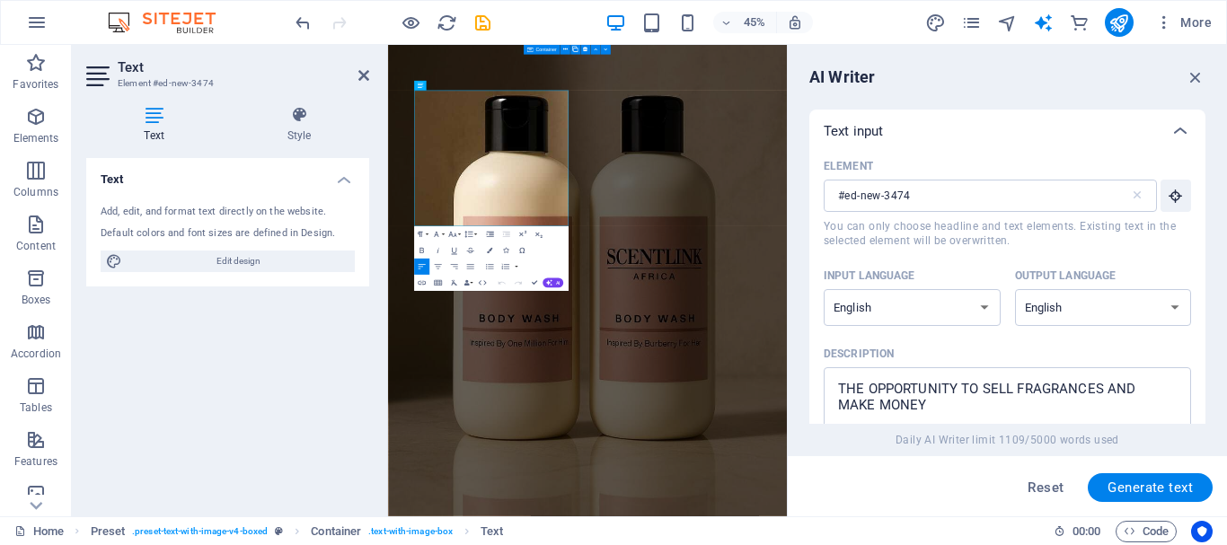
type input "#ed-new-3474"
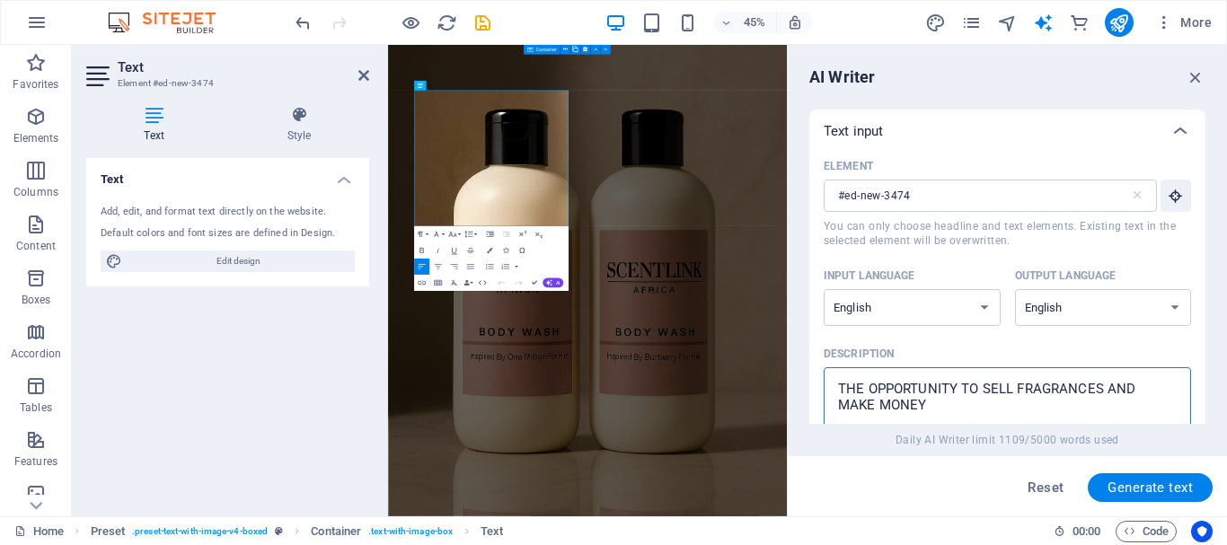
click at [942, 412] on textarea "THE OPPORTUNITY TO SELL FRAGRANCES AND MAKE MONEY" at bounding box center [1006, 405] width 349 height 58
type textarea "T"
click at [926, 398] on textarea "EXPLIN THE PAIN OF NOT JOINING TO ENCOURAGENTHEM TO JOIN" at bounding box center [1006, 405] width 349 height 58
type textarea "EXPLIN THE PAIN OF NOT JOINING TO ENCOURAGE THEM TO JOIN"
click at [1157, 496] on button "Generate text" at bounding box center [1149, 487] width 125 height 29
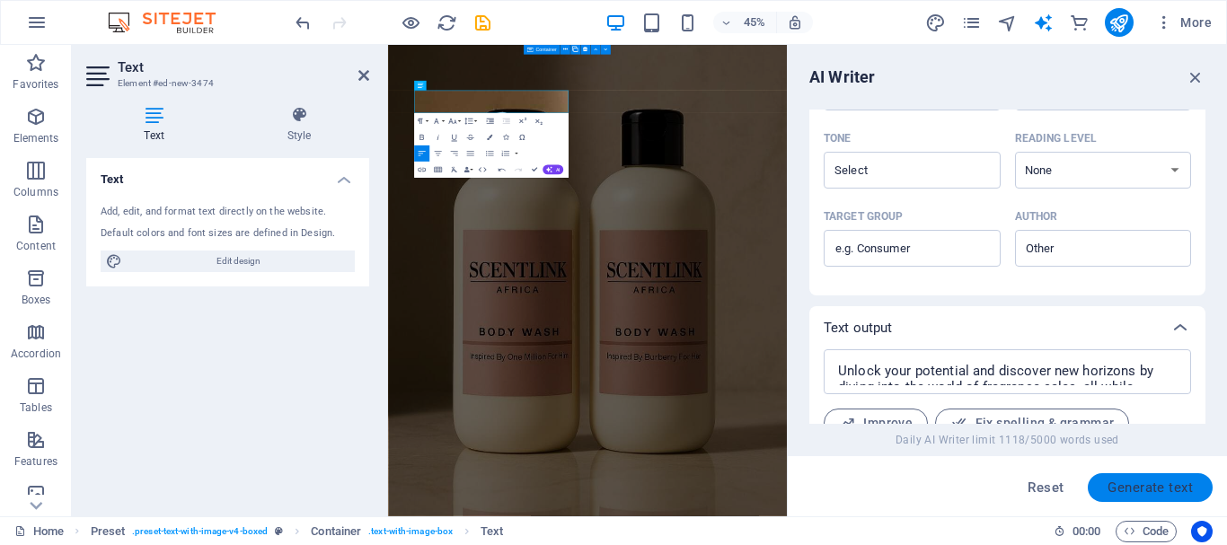
scroll to position [586, 0]
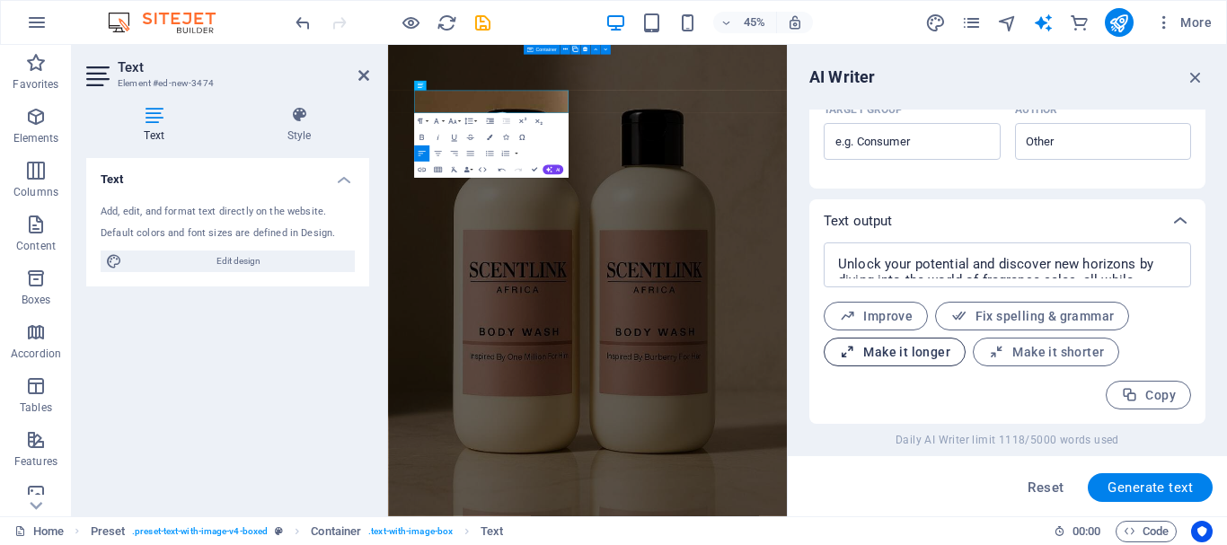
click at [930, 360] on span "Make it longer" at bounding box center [894, 352] width 111 height 17
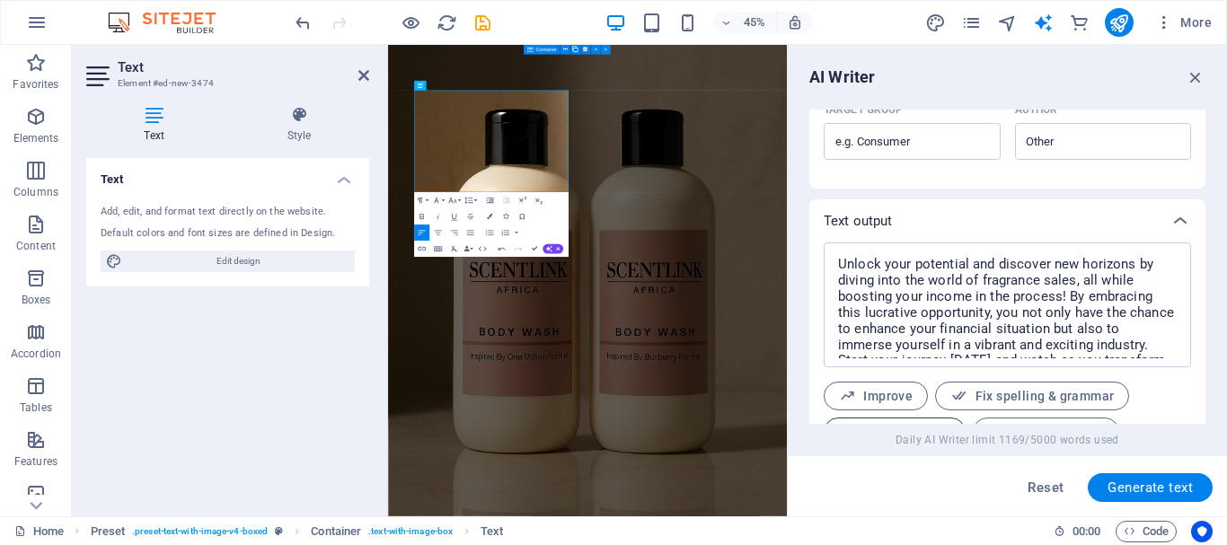
scroll to position [666, 0]
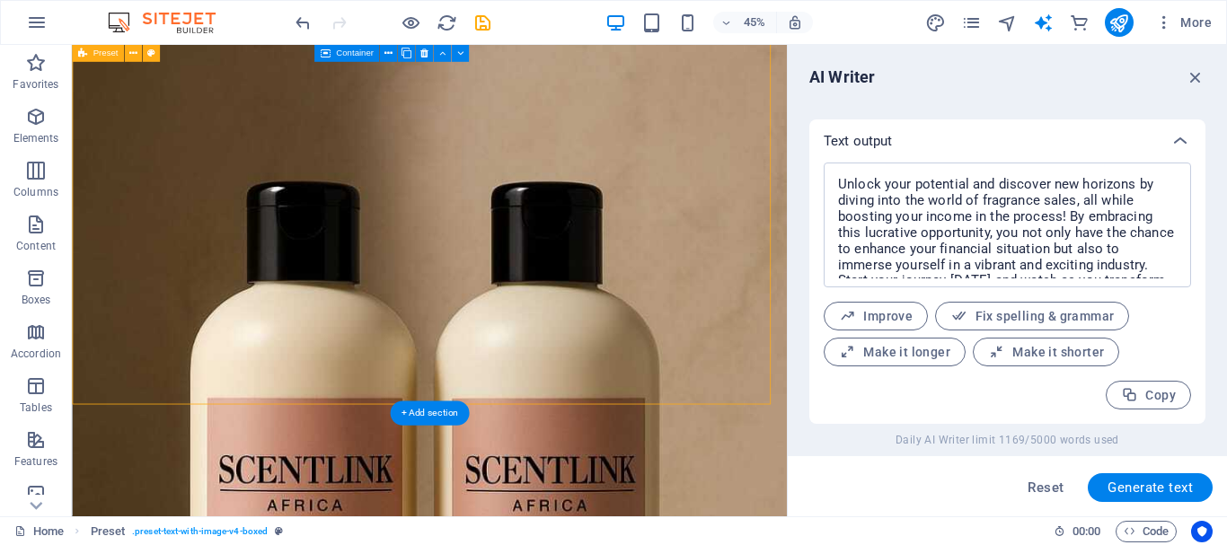
scroll to position [8294, 0]
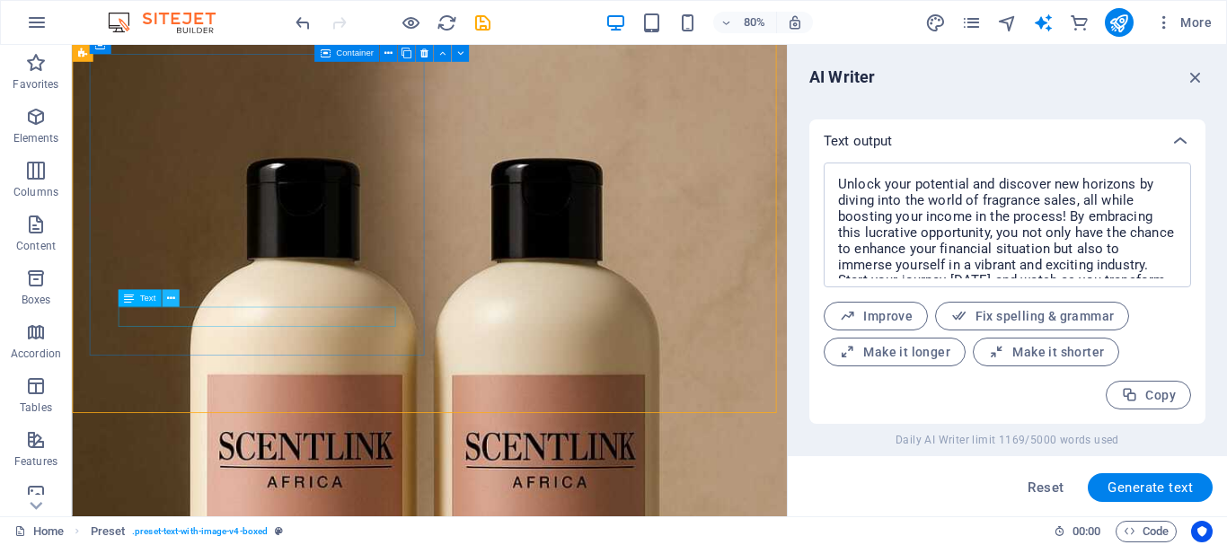
click at [176, 303] on button at bounding box center [170, 298] width 17 height 17
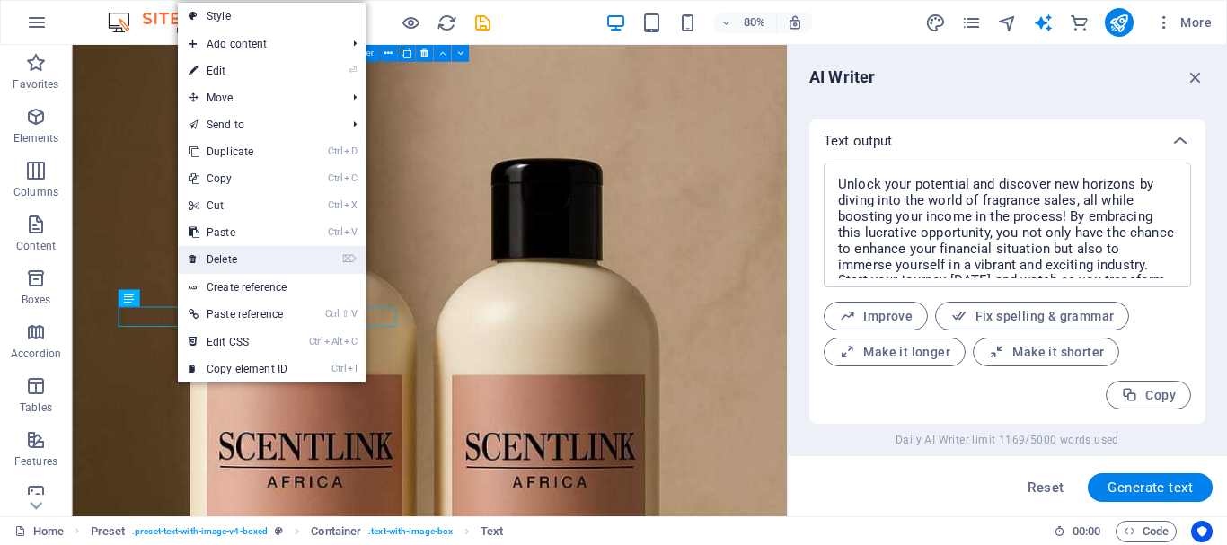
click at [229, 250] on link "⌦ Delete" at bounding box center [238, 259] width 120 height 27
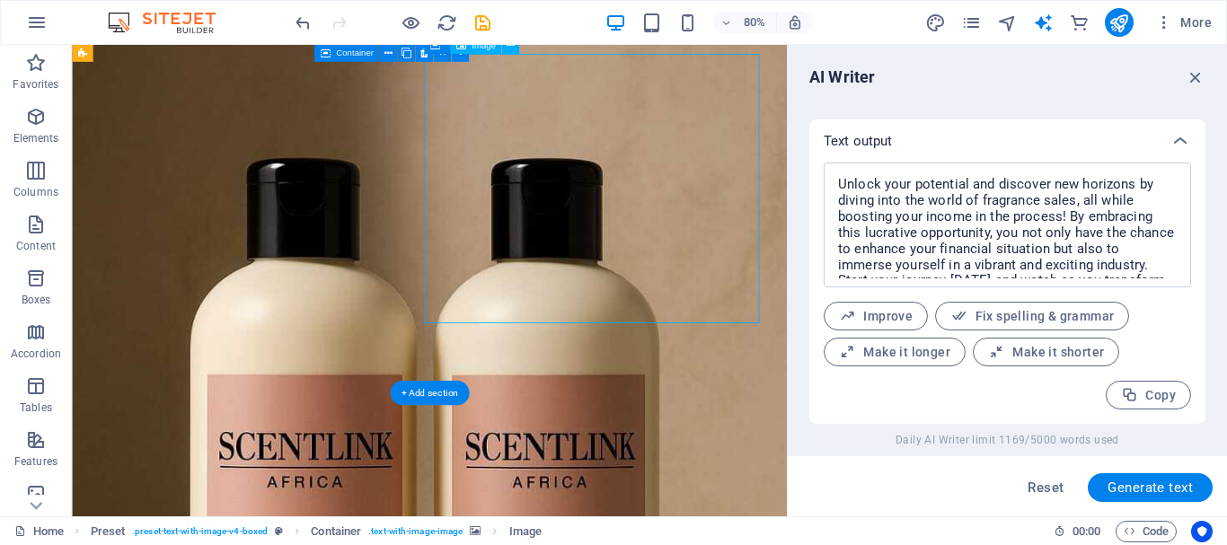
drag, startPoint x: 671, startPoint y: 224, endPoint x: 875, endPoint y: 262, distance: 208.2
drag, startPoint x: 635, startPoint y: 122, endPoint x: 900, endPoint y: 244, distance: 291.7
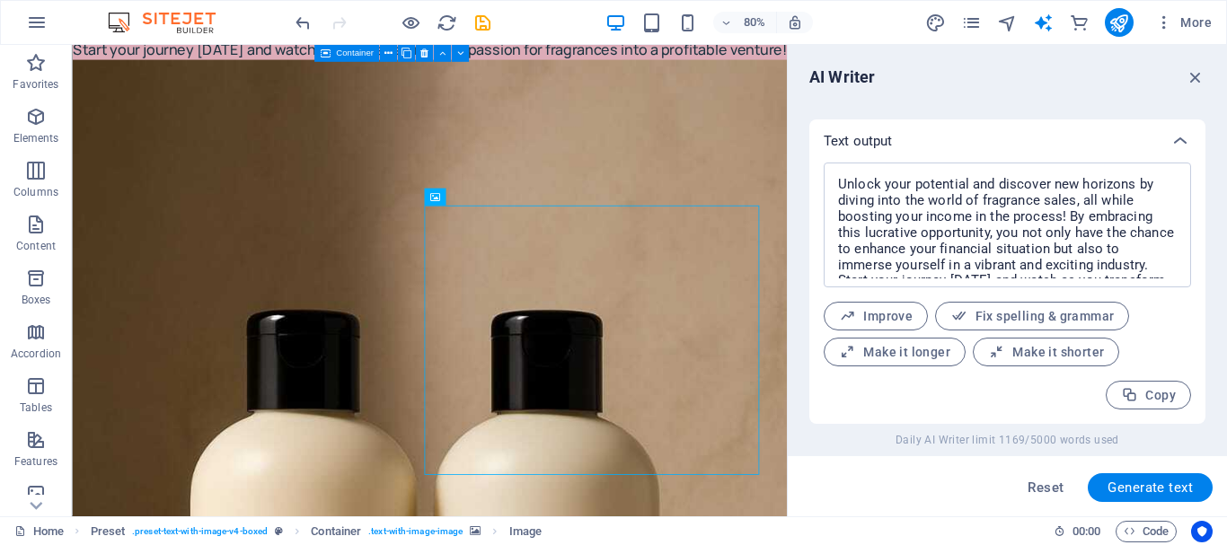
scroll to position [8141, 0]
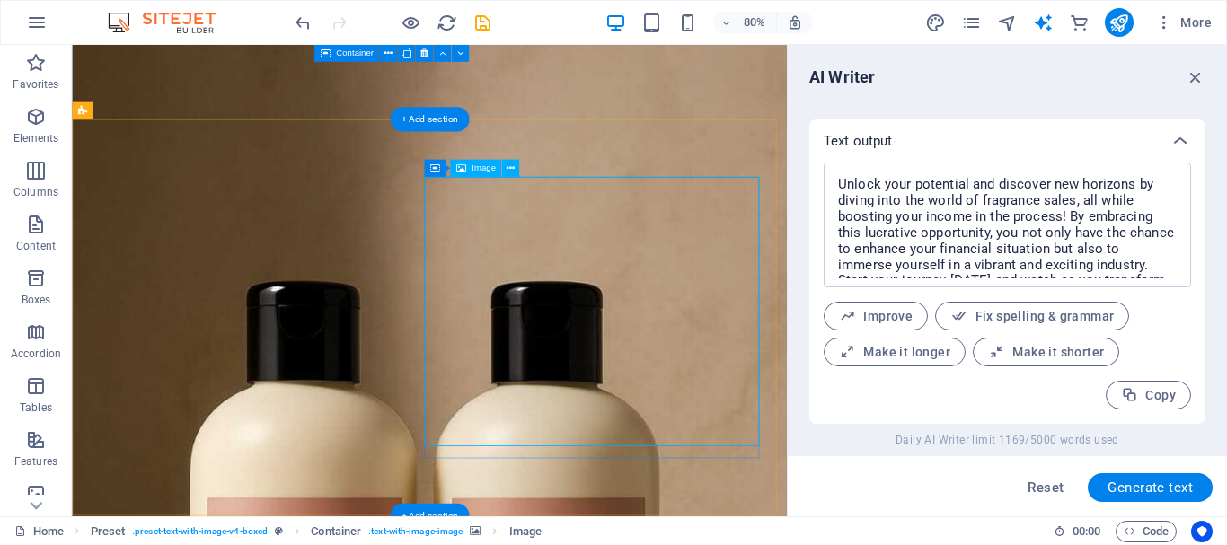
drag, startPoint x: 595, startPoint y: 351, endPoint x: 889, endPoint y: 397, distance: 297.2
drag, startPoint x: 638, startPoint y: 400, endPoint x: 916, endPoint y: 410, distance: 277.7
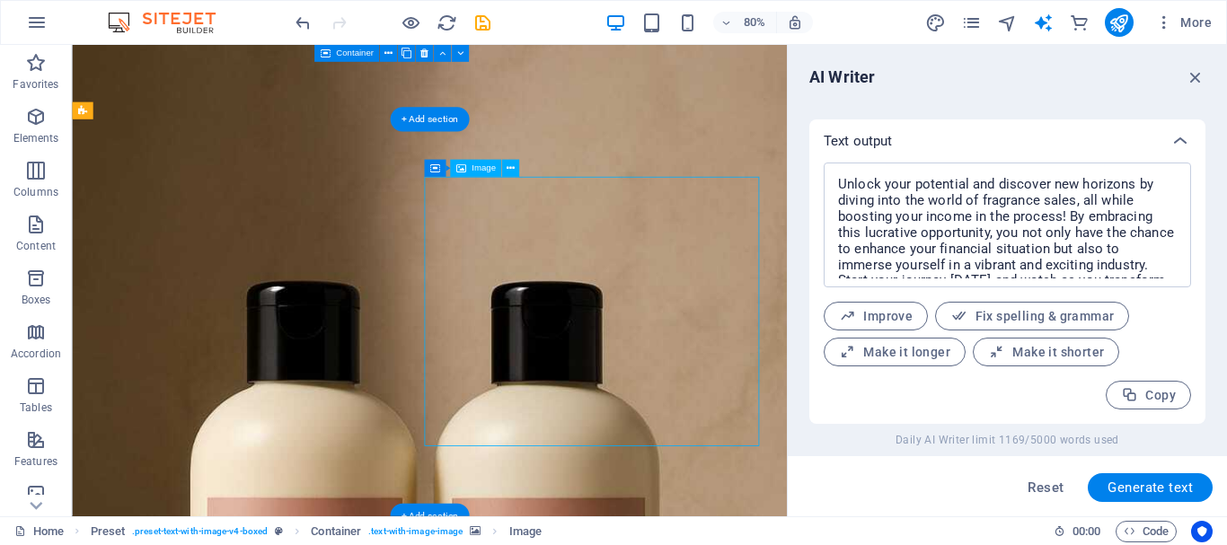
drag, startPoint x: 594, startPoint y: 486, endPoint x: 925, endPoint y: 452, distance: 333.1
click at [509, 169] on icon at bounding box center [510, 168] width 8 height 15
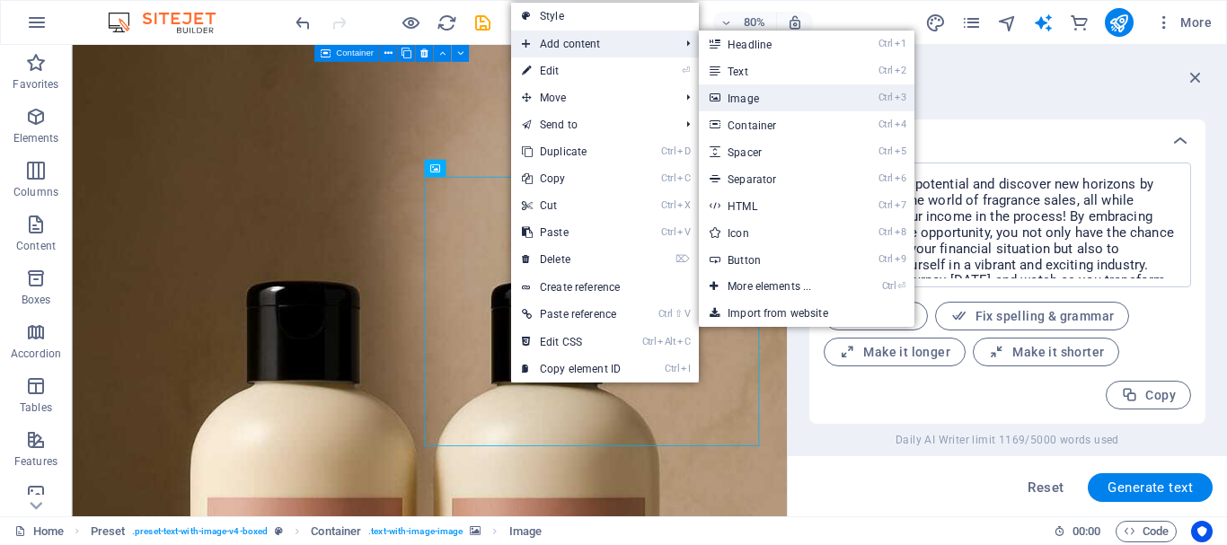
click at [841, 101] on link "Ctrl 3 Image" at bounding box center [773, 97] width 148 height 27
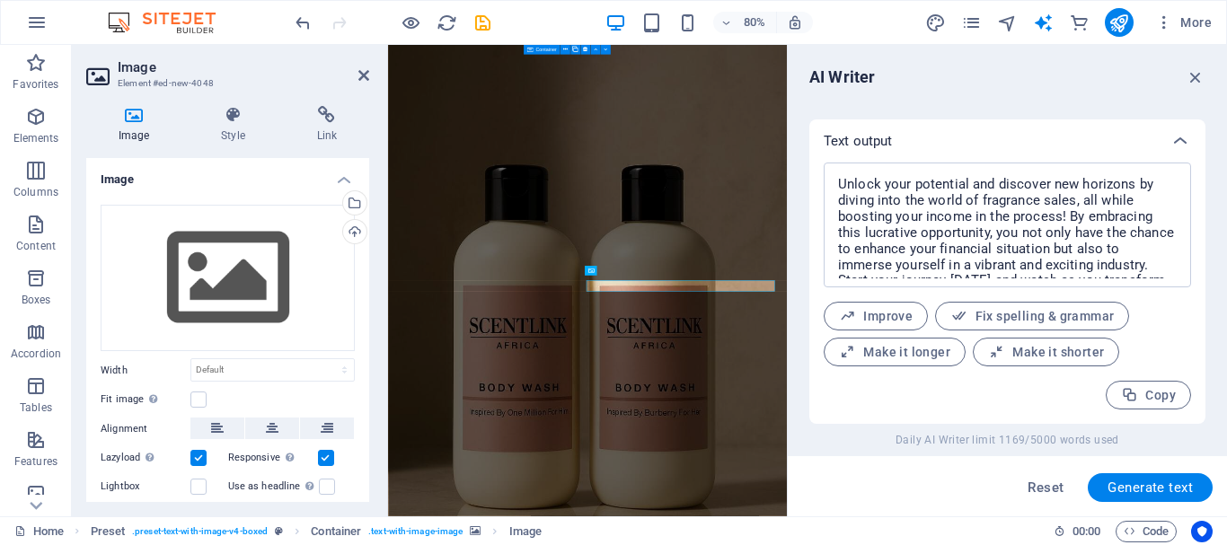
scroll to position [8119, 0]
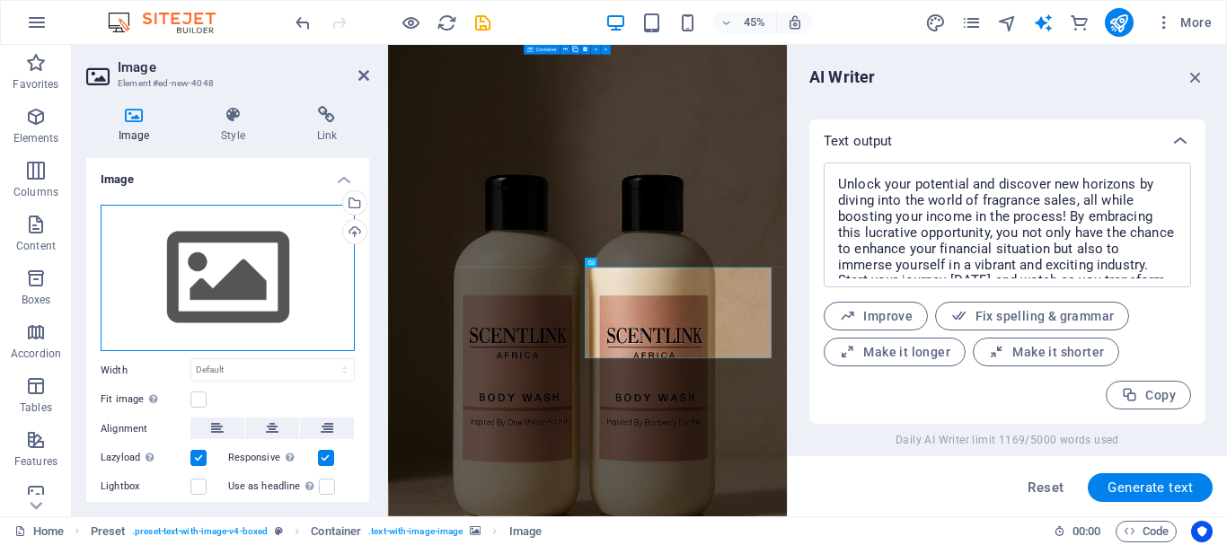
click at [238, 277] on div "Drag files here, click to choose files or select files from Files or our free s…" at bounding box center [228, 278] width 254 height 147
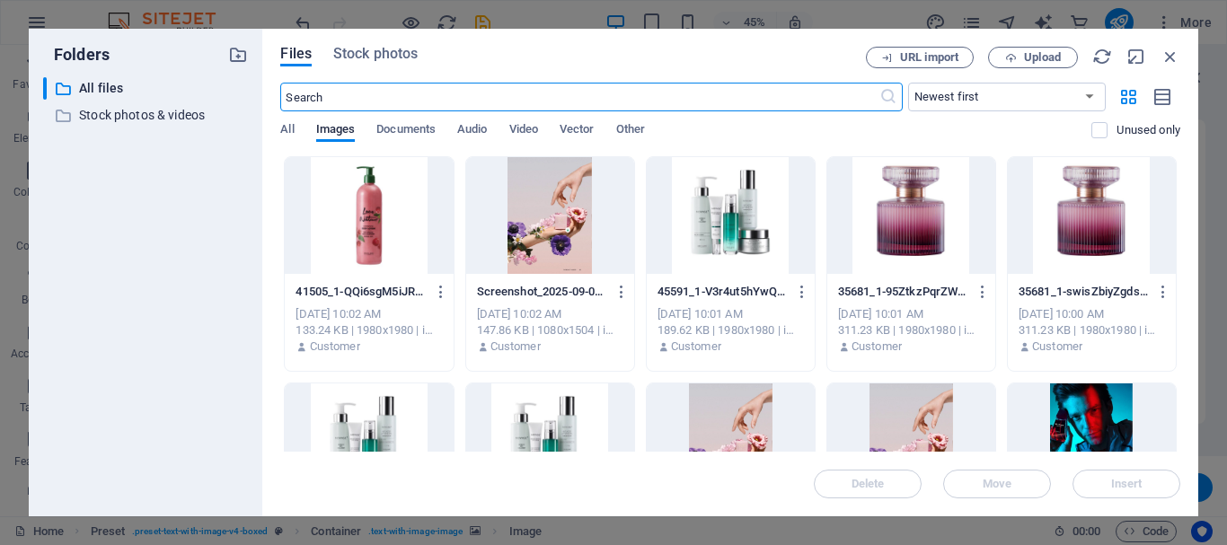
scroll to position [10575, 0]
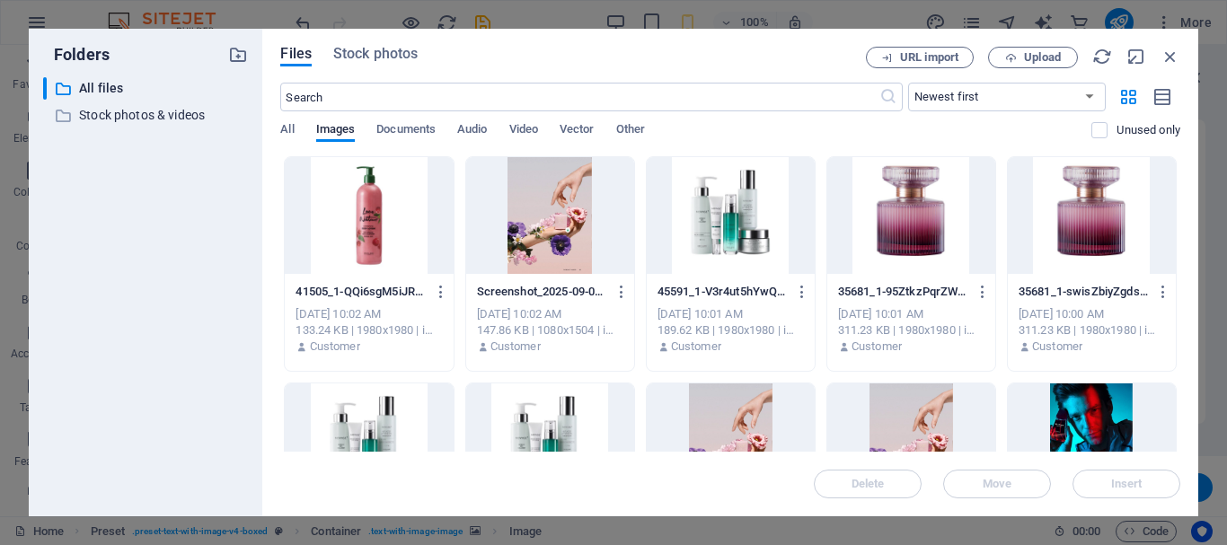
click at [1183, 273] on div "Files Stock photos URL import Upload ​ Newest first Oldest first Name (A-Z) Nam…" at bounding box center [730, 273] width 936 height 488
click at [1172, 256] on div "35681_1-swisZbiyZgdsJh1zfKtMww.jpeg 35681_1-swisZbiyZgdsJh1zfKtMww.jpeg Sep 2, …" at bounding box center [1092, 264] width 170 height 216
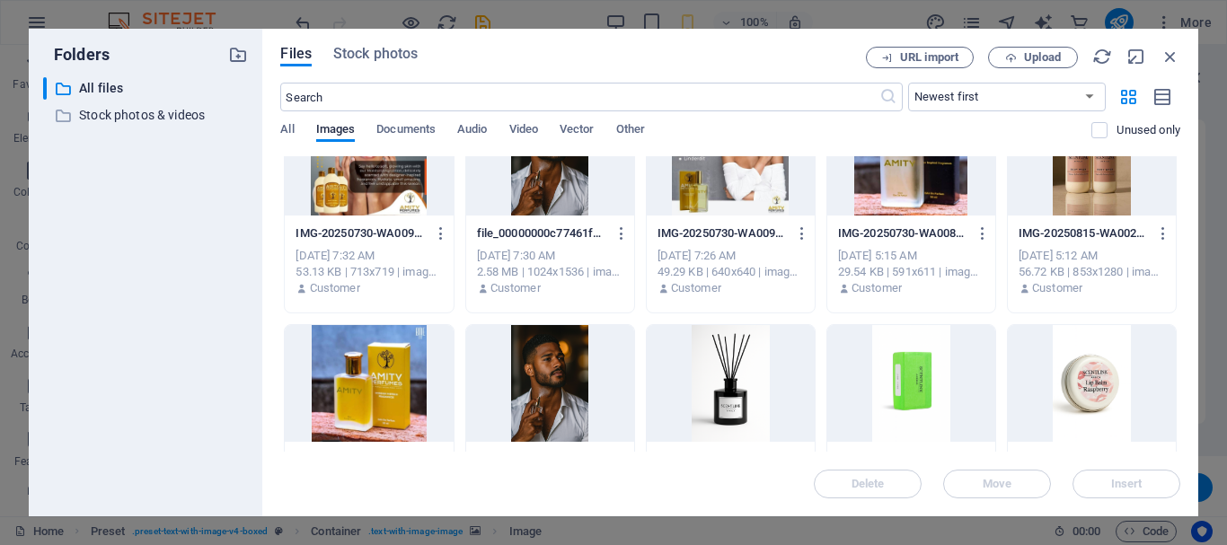
scroll to position [517, 0]
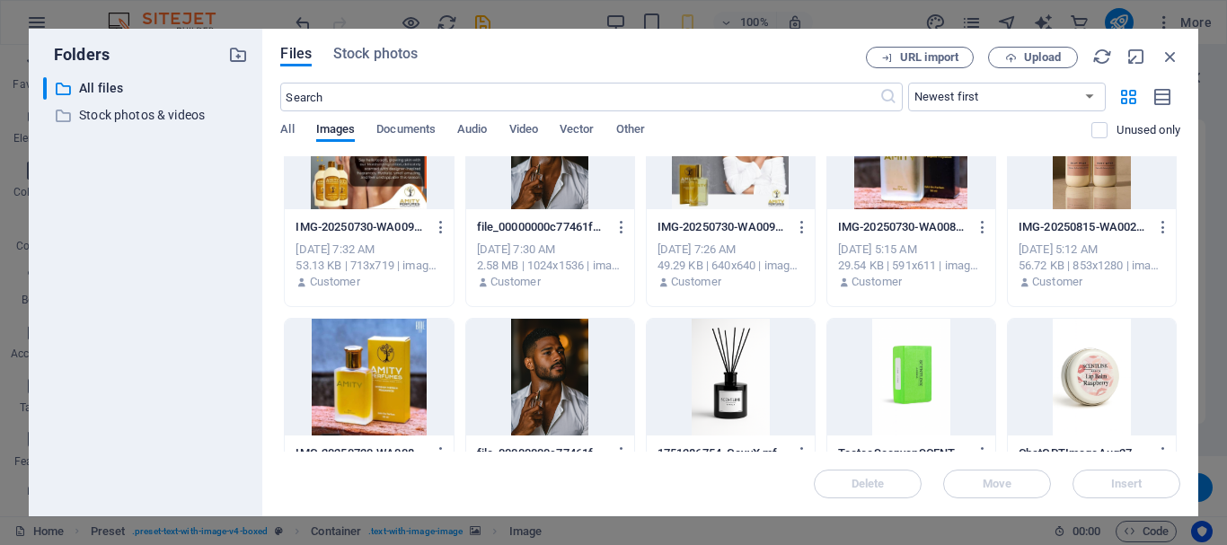
click at [910, 355] on div at bounding box center [911, 377] width 168 height 117
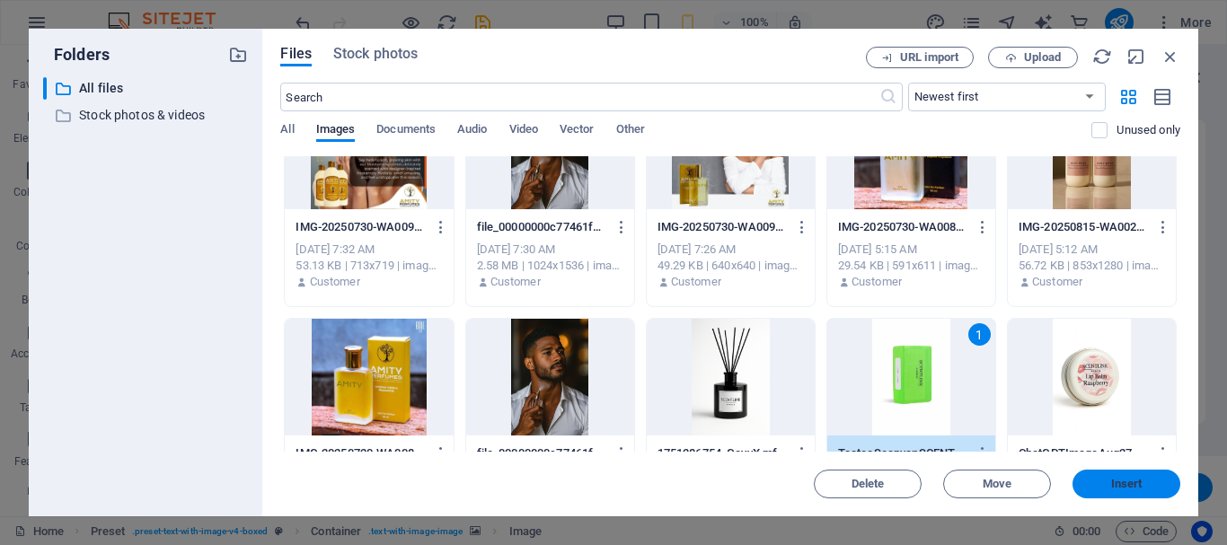
click at [1094, 472] on button "Insert" at bounding box center [1126, 484] width 108 height 29
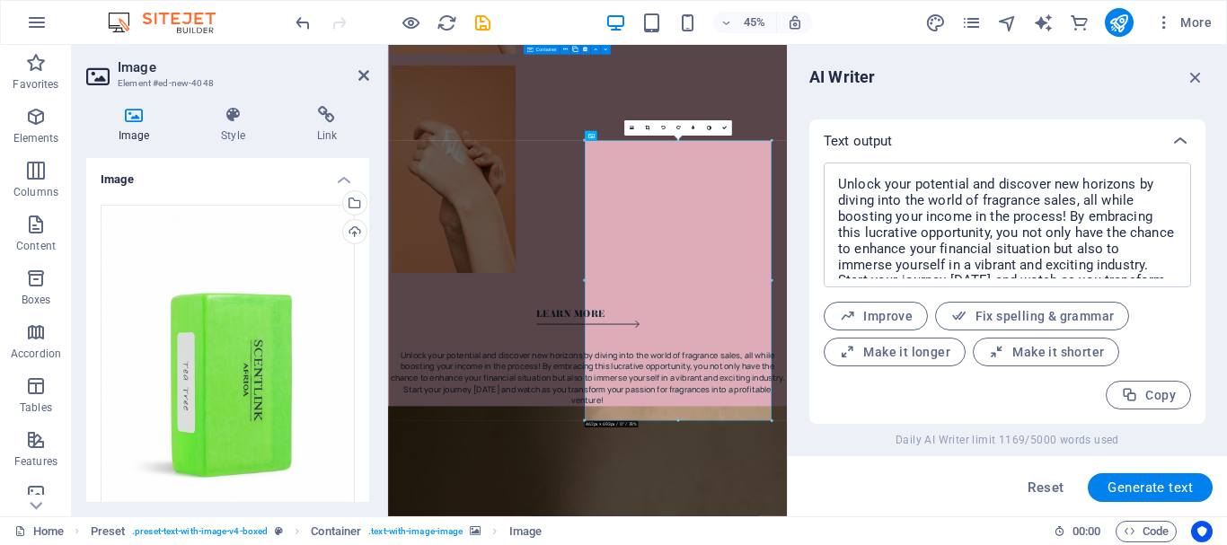
scroll to position [8401, 0]
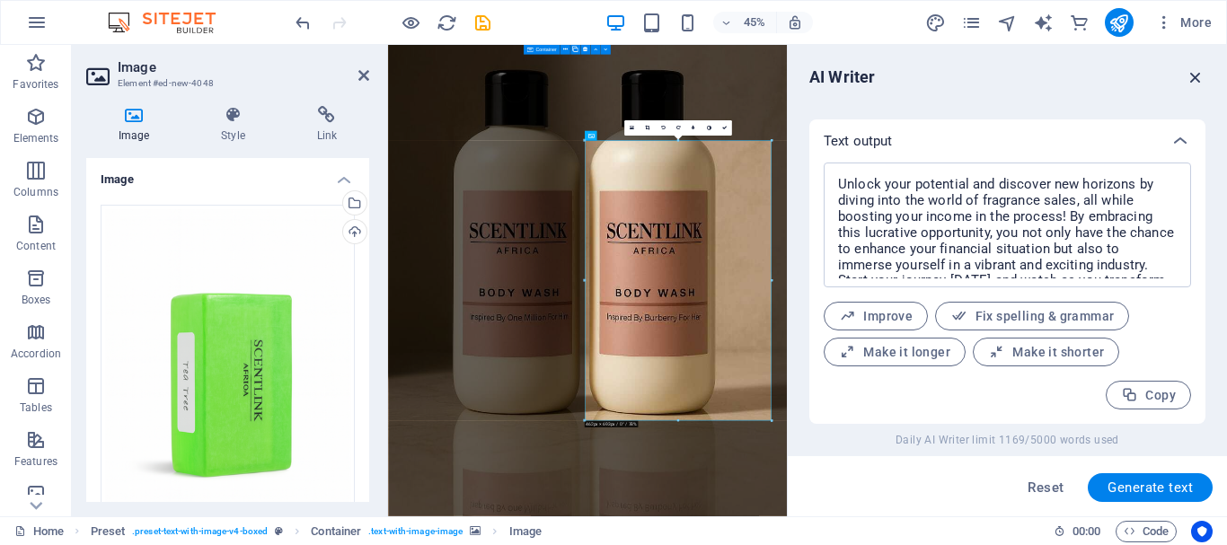
click at [1200, 78] on icon "button" at bounding box center [1195, 77] width 20 height 20
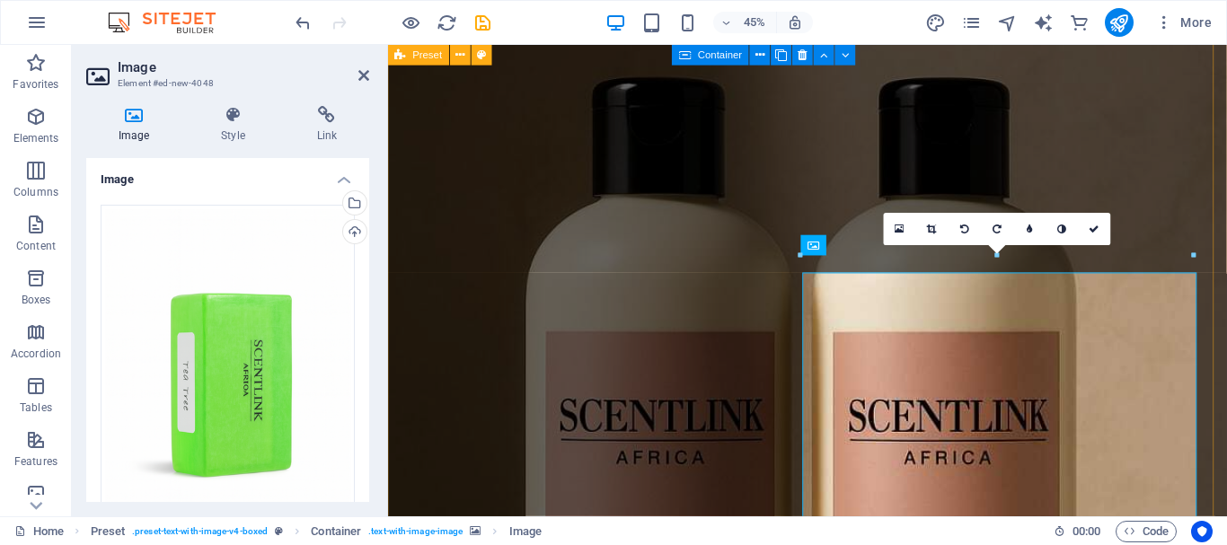
scroll to position [8374, 0]
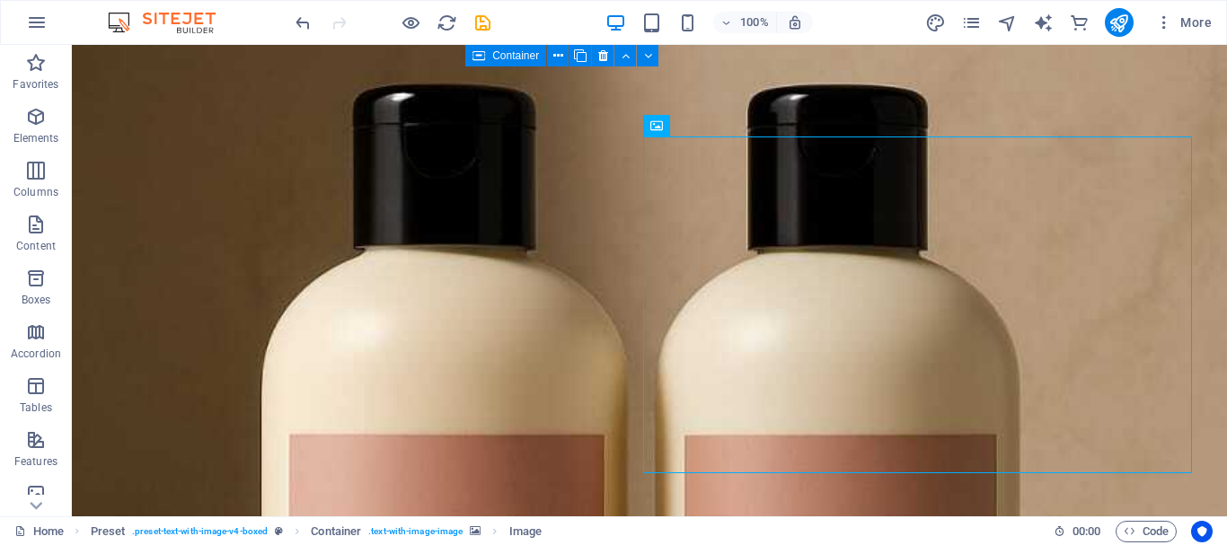
scroll to position [9634, 0]
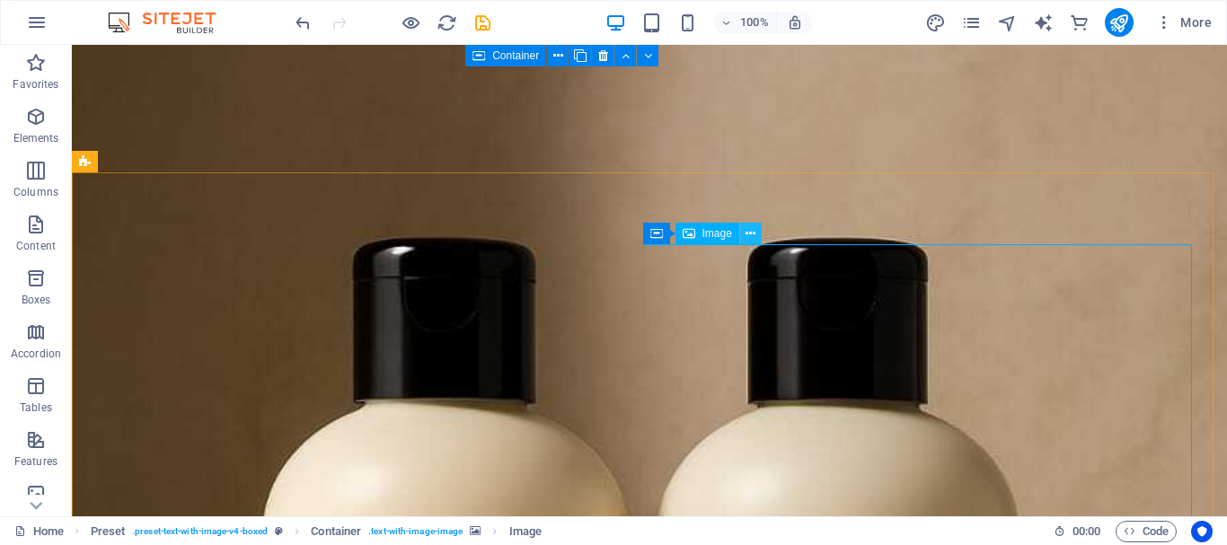
click at [758, 233] on button at bounding box center [751, 234] width 22 height 22
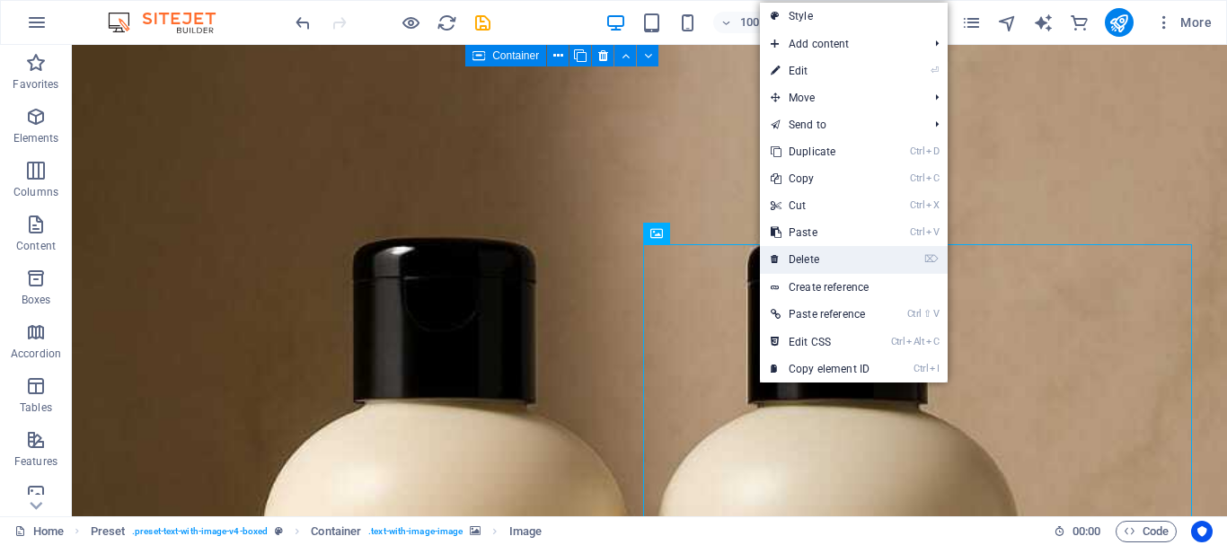
click at [787, 249] on link "⌦ Delete" at bounding box center [820, 259] width 120 height 27
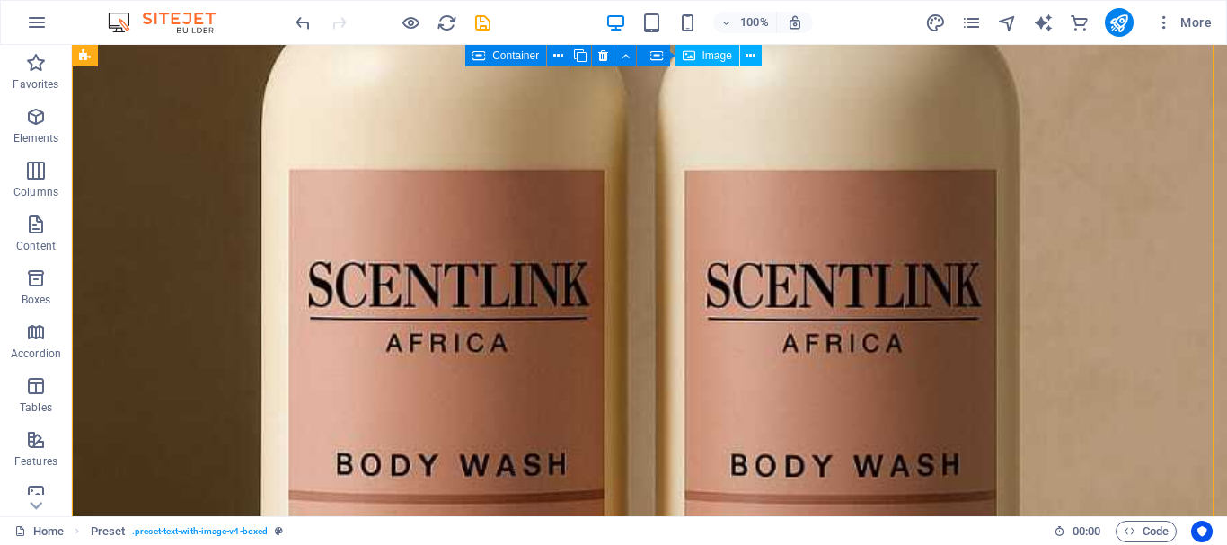
scroll to position [10057, 0]
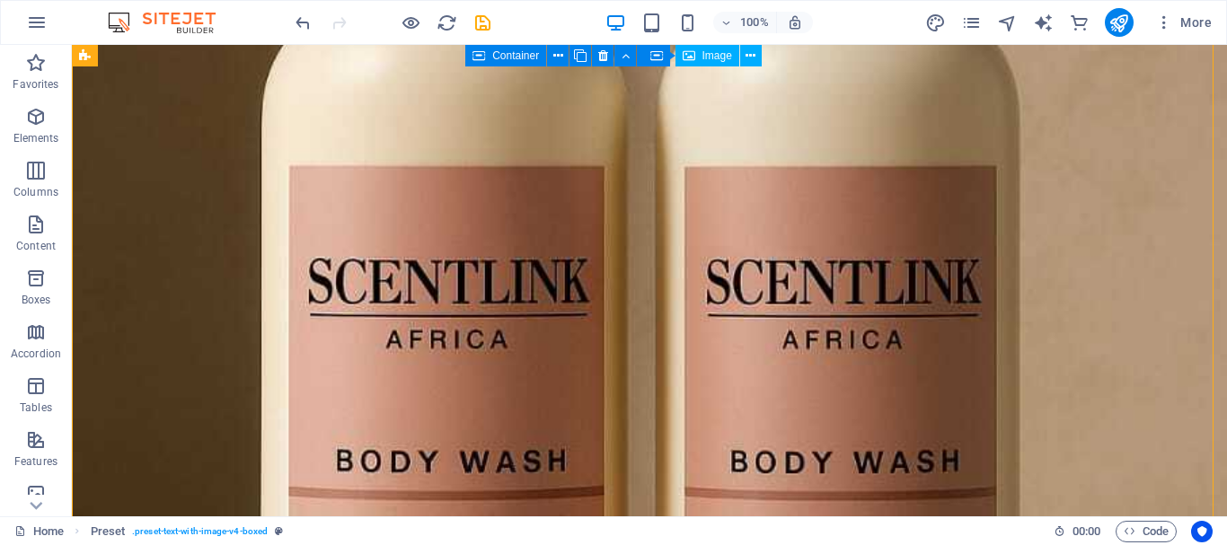
drag, startPoint x: 1093, startPoint y: 471, endPoint x: 1179, endPoint y: 451, distance: 88.4
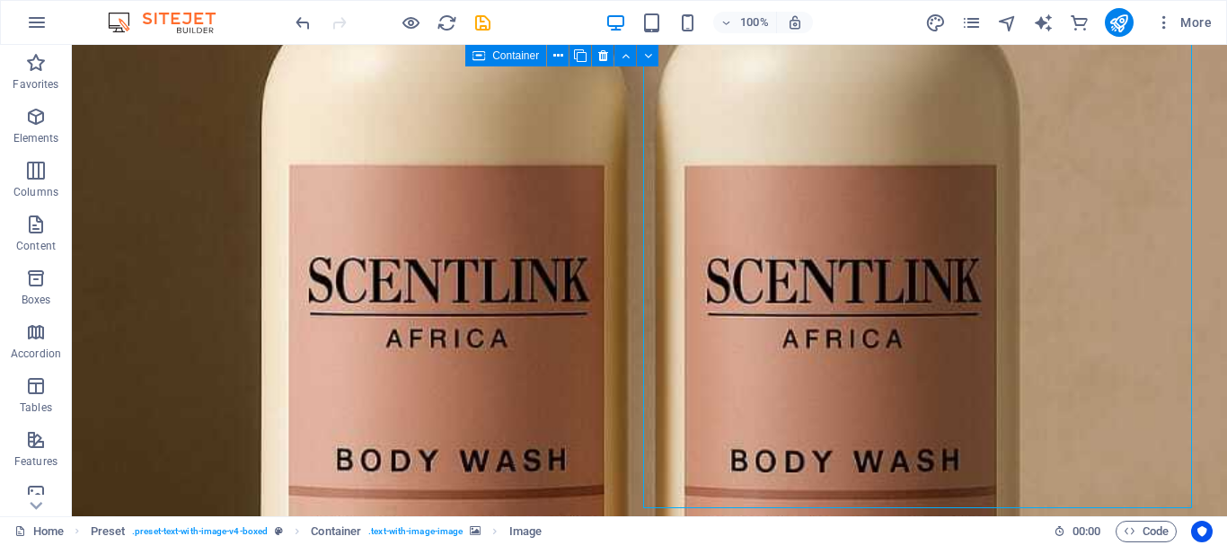
drag, startPoint x: 1098, startPoint y: 303, endPoint x: 1199, endPoint y: 303, distance: 100.6
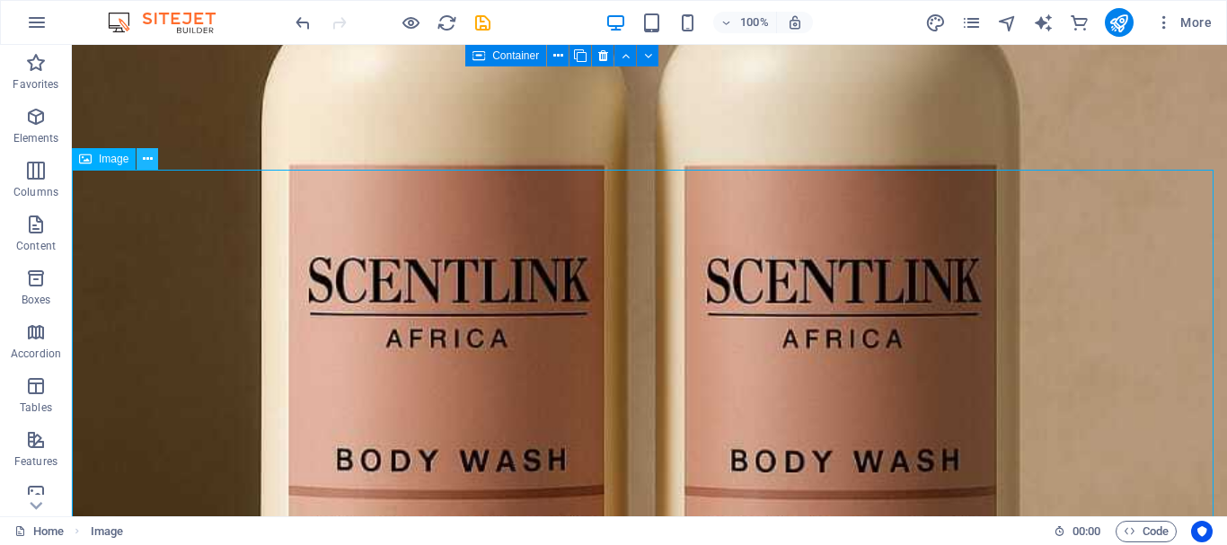
click at [147, 160] on icon at bounding box center [148, 159] width 10 height 19
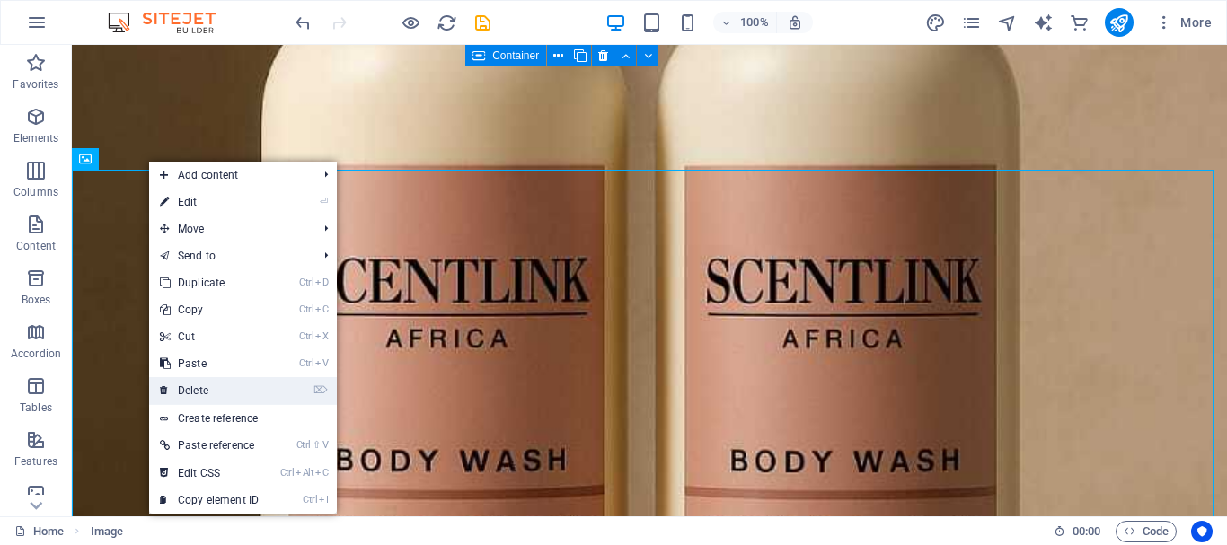
click at [198, 388] on link "⌦ Delete" at bounding box center [209, 390] width 120 height 27
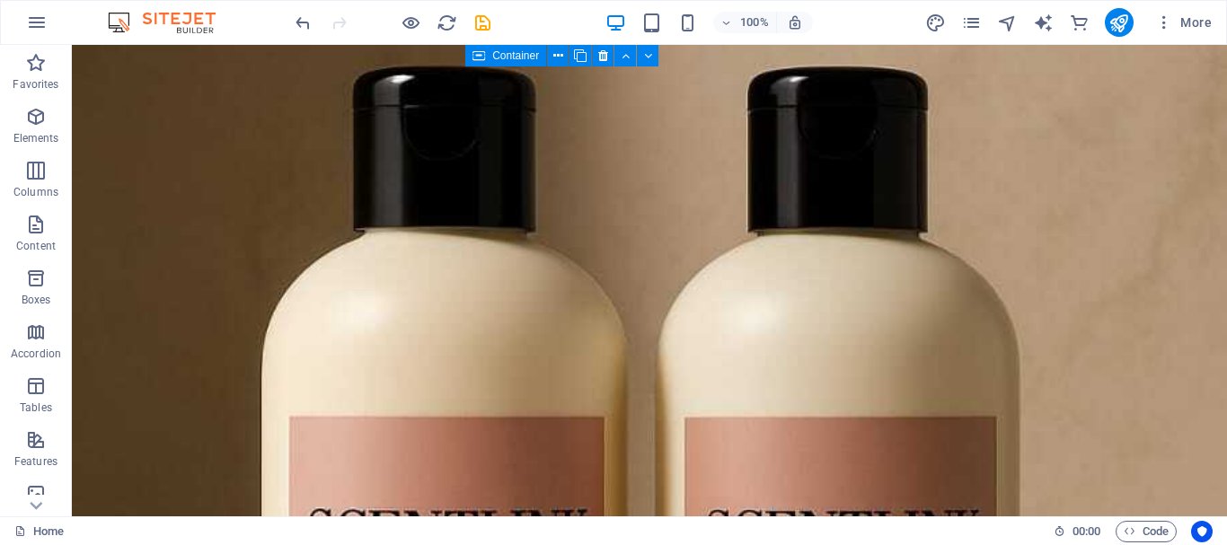
scroll to position [9769, 0]
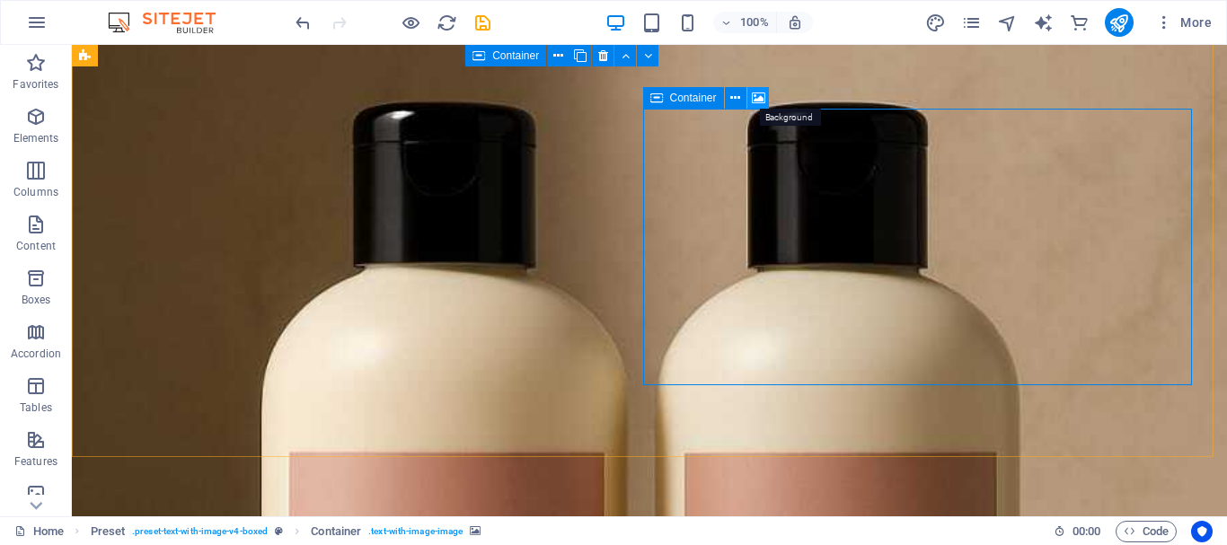
click at [757, 105] on icon at bounding box center [758, 98] width 13 height 19
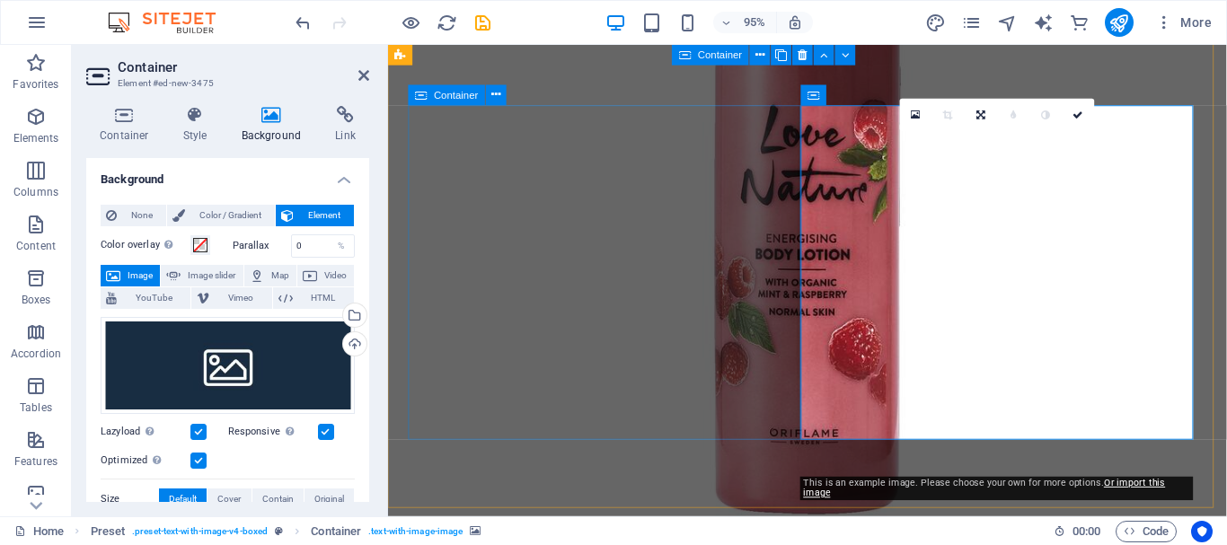
scroll to position [8186, 0]
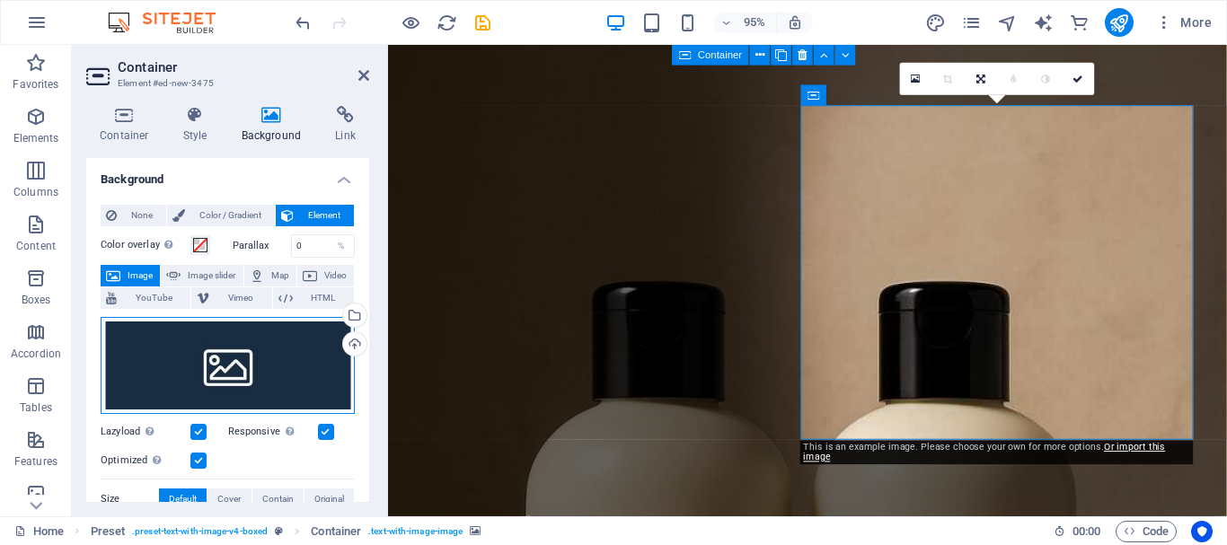
click at [264, 374] on div "Drag files here, click to choose files or select files from Files or our free s…" at bounding box center [228, 365] width 254 height 97
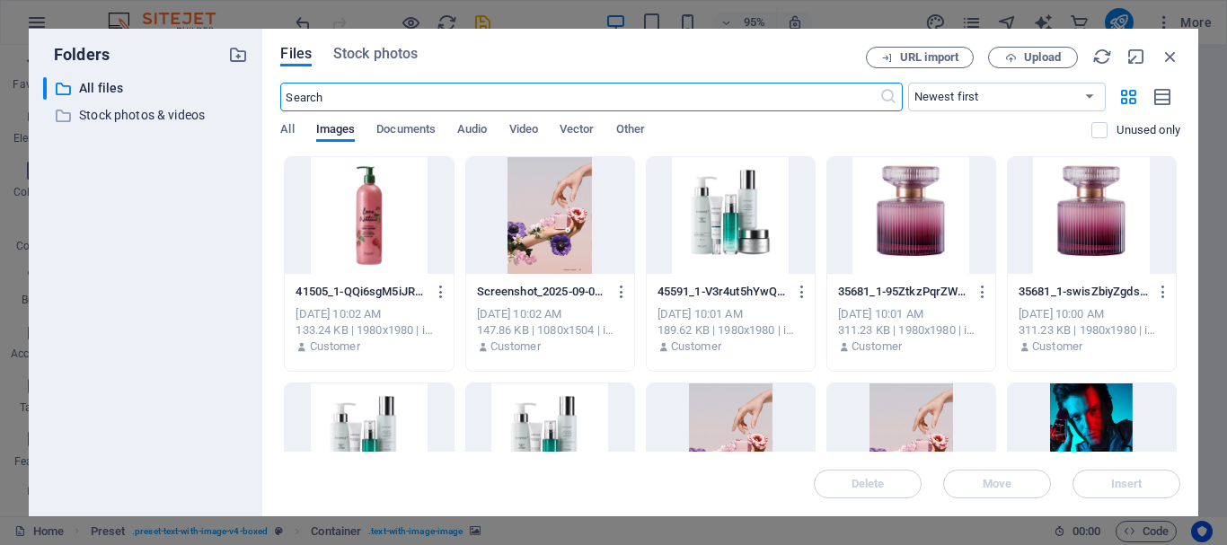
scroll to position [8213, 0]
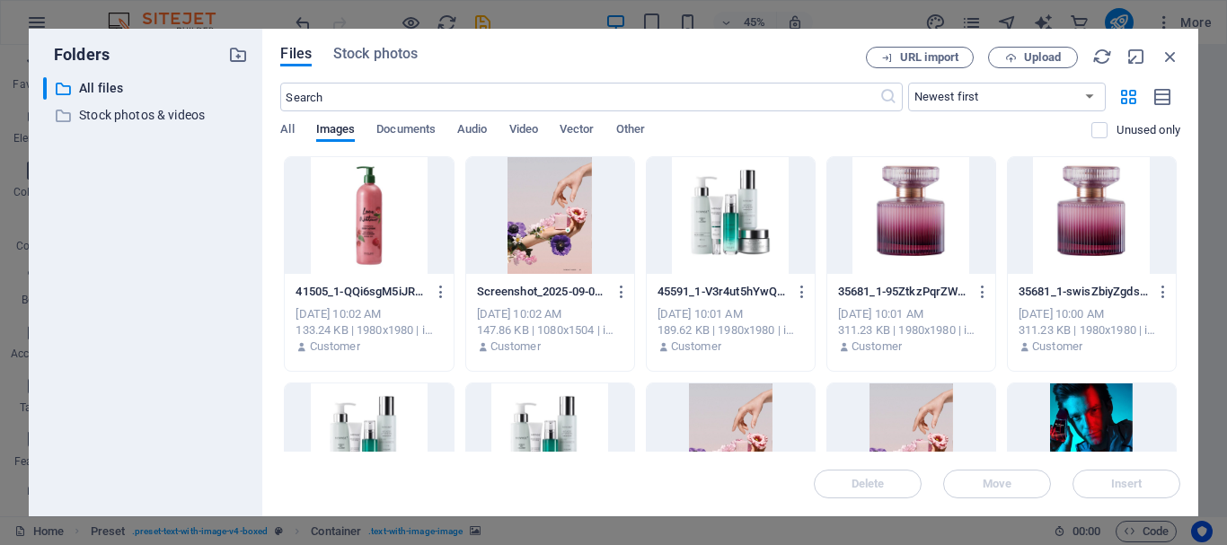
click at [717, 434] on div at bounding box center [731, 441] width 168 height 117
click at [1097, 488] on span "Insert" at bounding box center [1125, 484] width 93 height 11
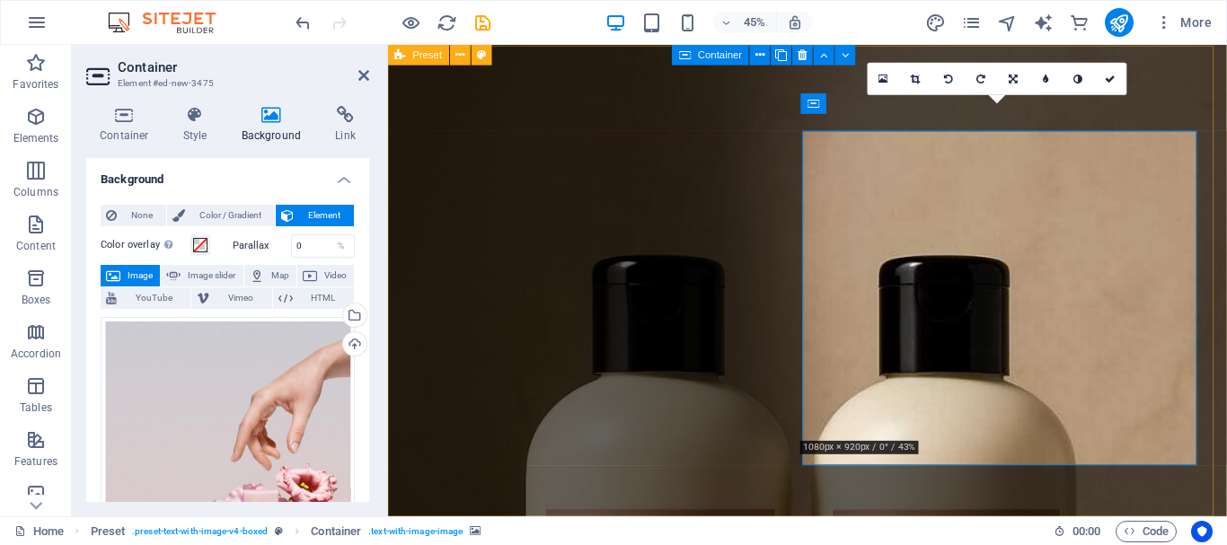
scroll to position [8186, 0]
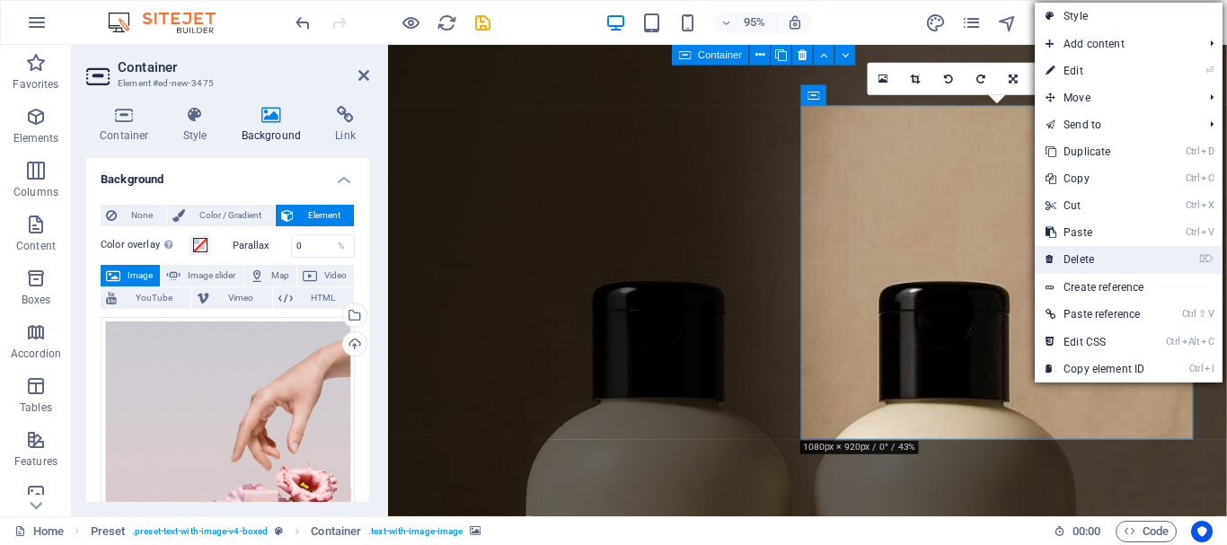
click at [1079, 254] on link "⌦ Delete" at bounding box center [1094, 259] width 120 height 27
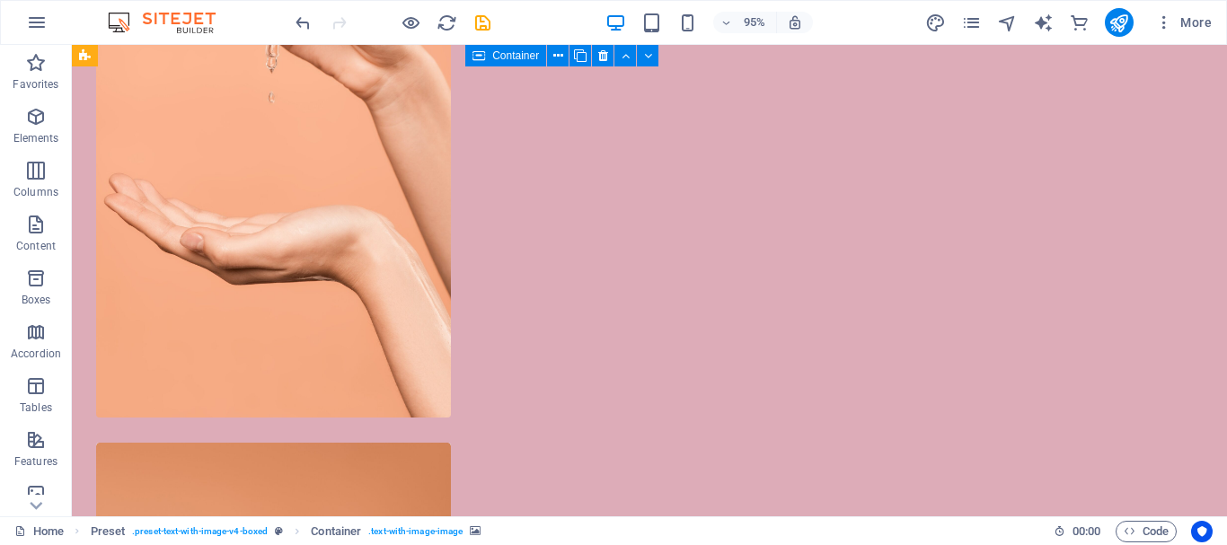
scroll to position [9769, 0]
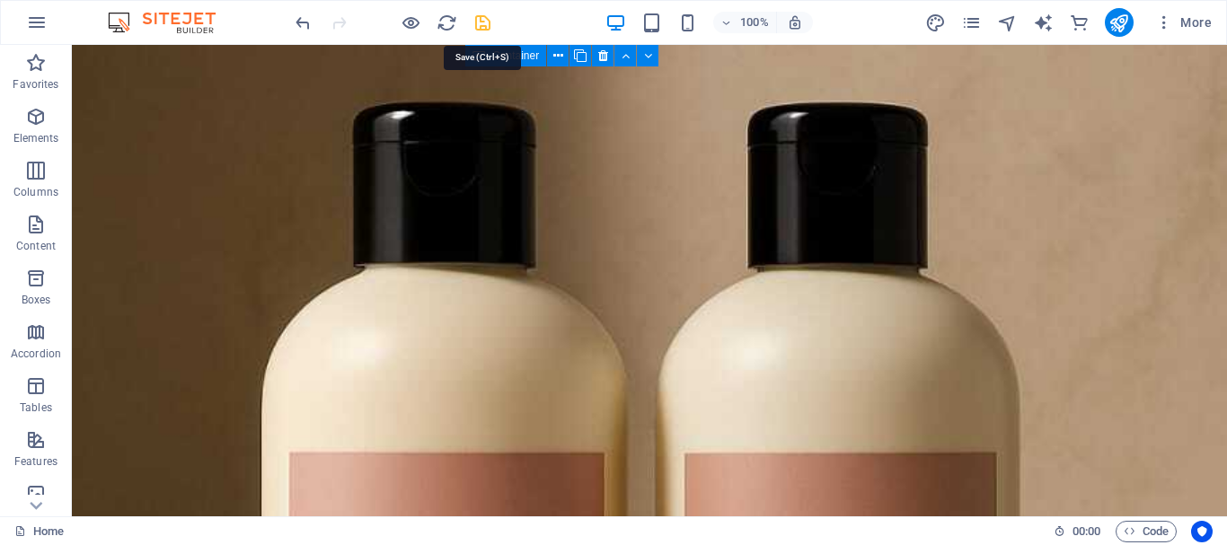
click at [484, 19] on icon "save" at bounding box center [482, 23] width 21 height 21
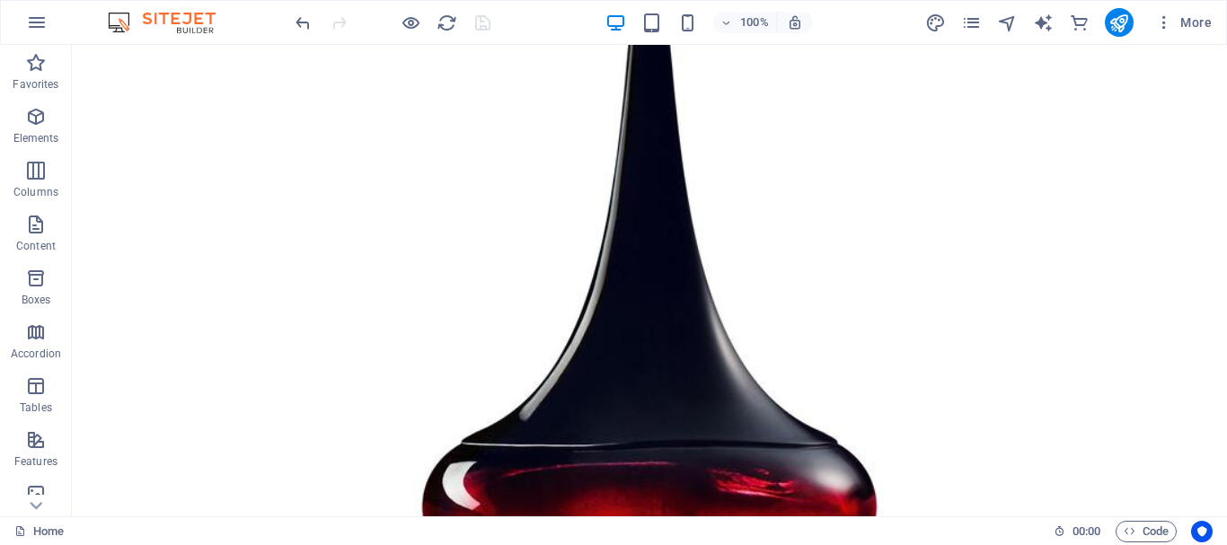
scroll to position [13578, 0]
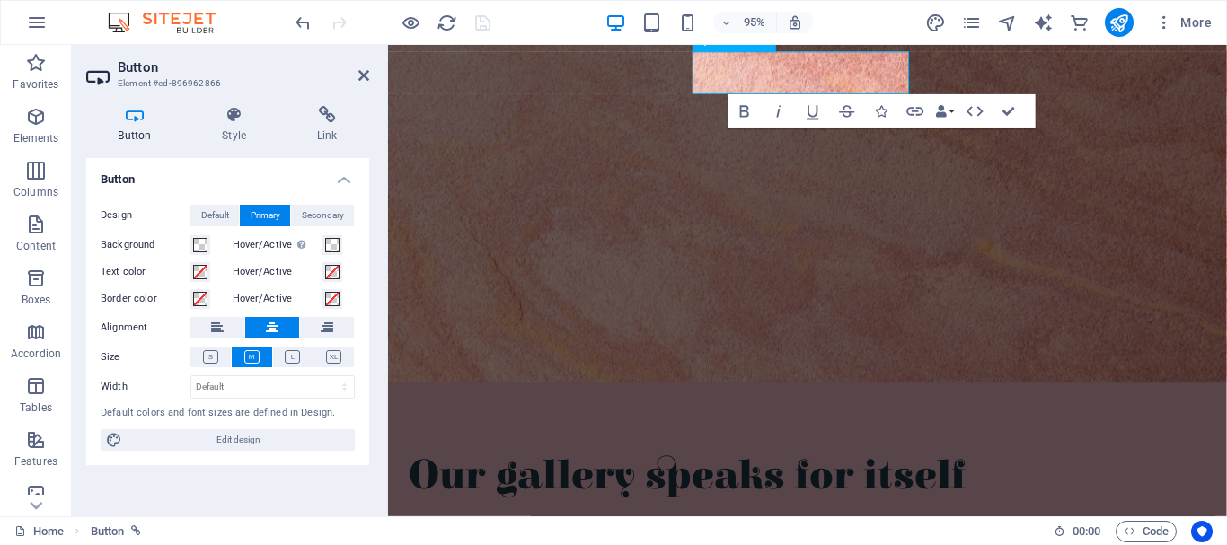
scroll to position [11199, 0]
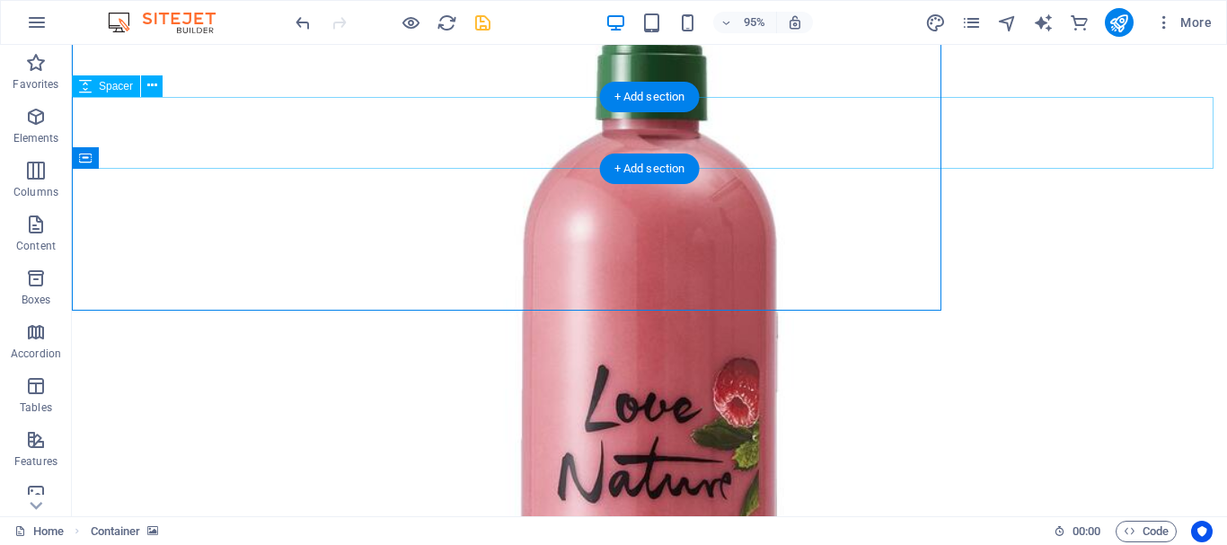
scroll to position [13578, 0]
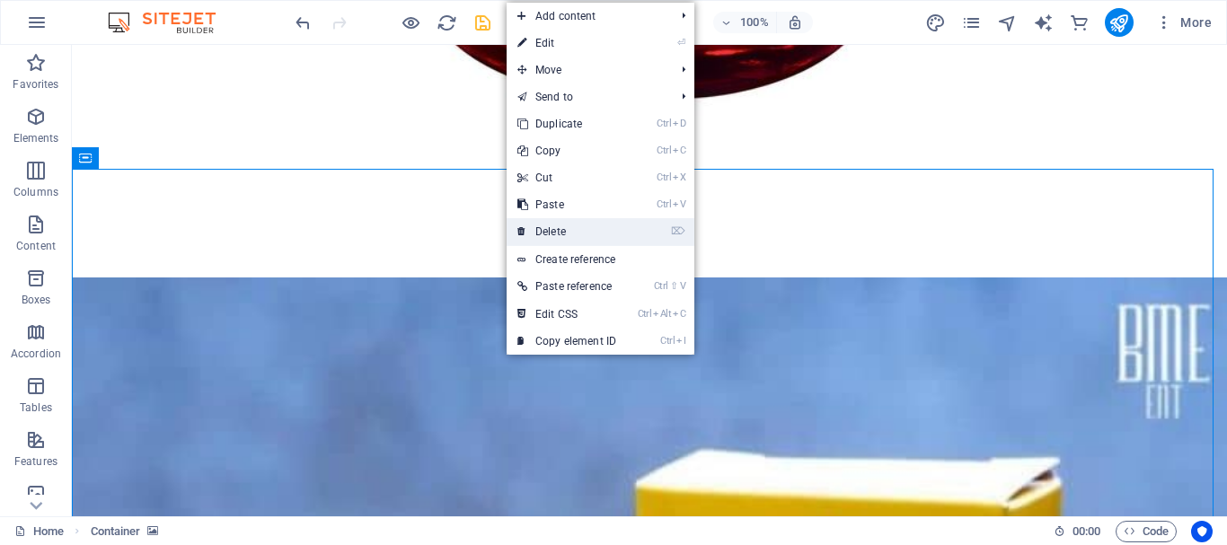
click at [552, 244] on link "⌦ Delete" at bounding box center [566, 231] width 120 height 27
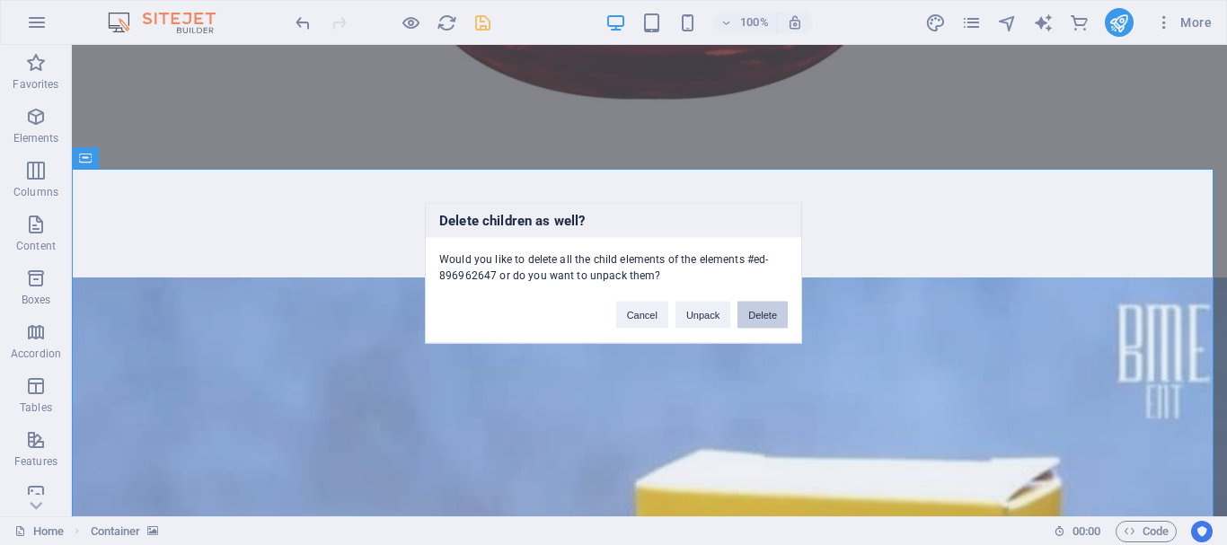
click at [754, 321] on button "Delete" at bounding box center [762, 314] width 50 height 27
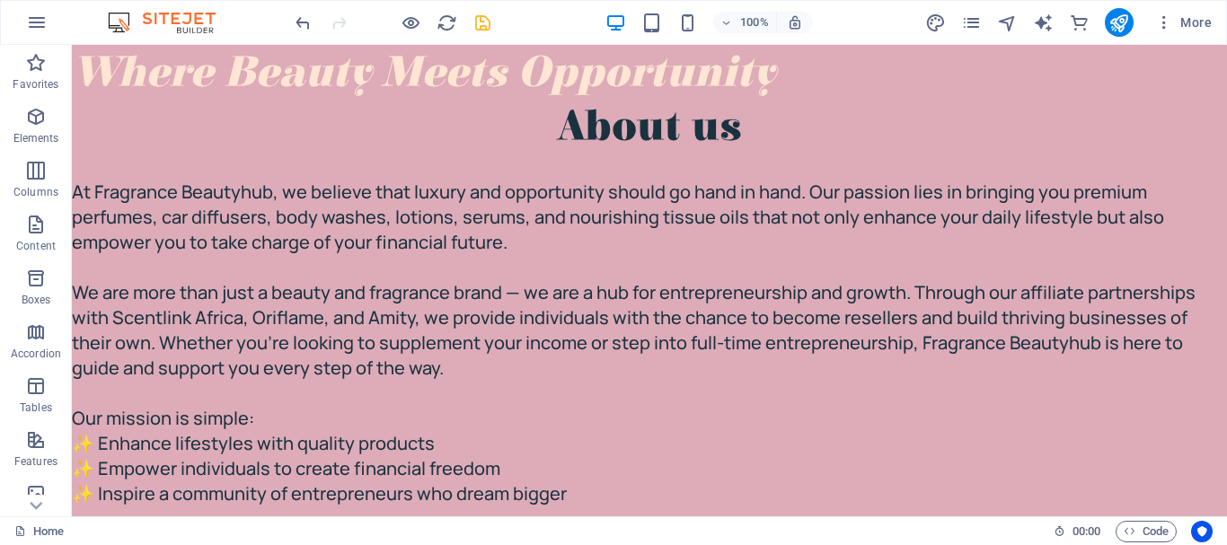
scroll to position [2, 0]
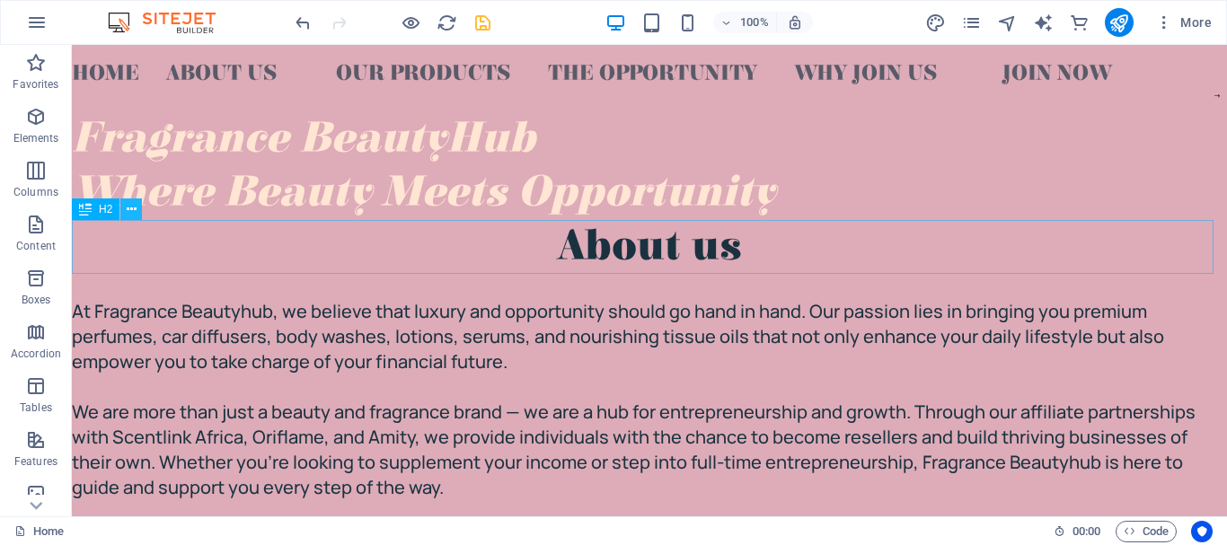
click at [138, 204] on button at bounding box center [131, 209] width 22 height 22
click at [133, 205] on icon at bounding box center [132, 209] width 10 height 19
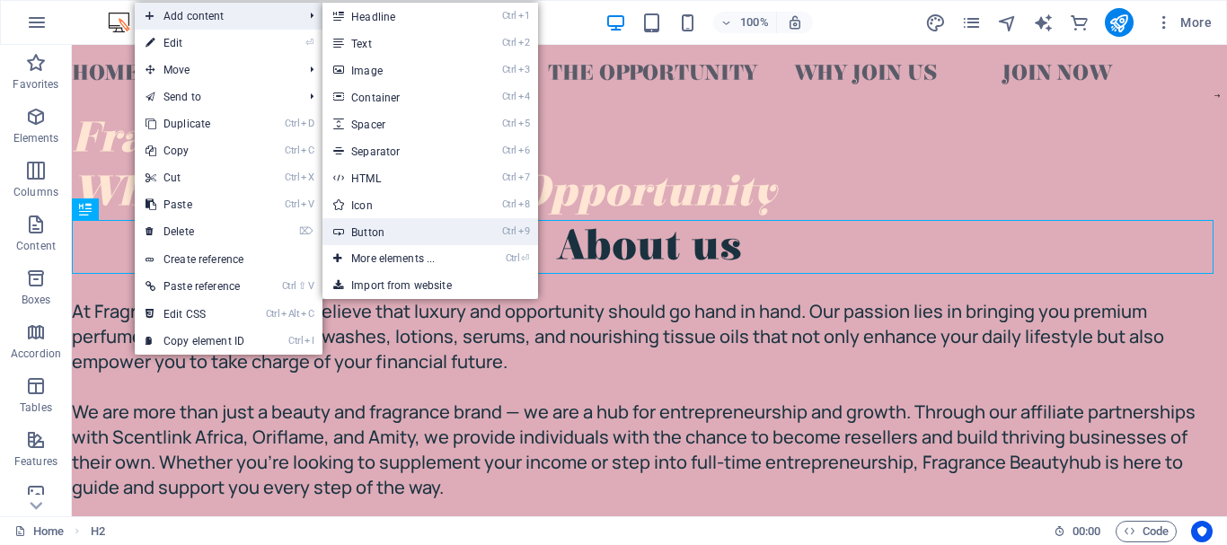
click at [378, 223] on link "Ctrl 9 Button" at bounding box center [396, 231] width 148 height 27
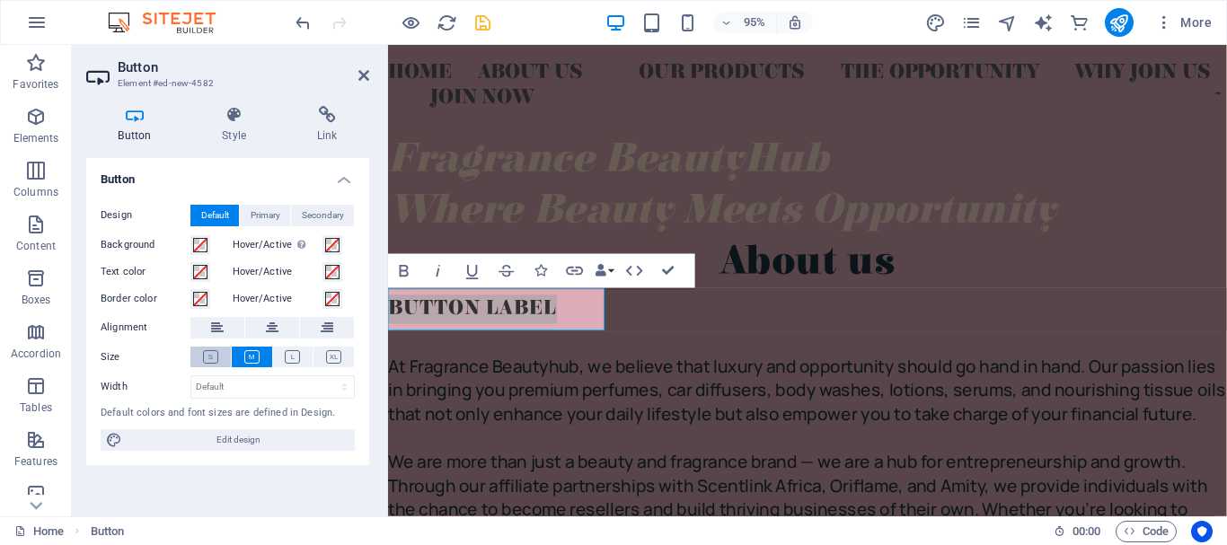
click at [208, 353] on icon at bounding box center [210, 356] width 15 height 13
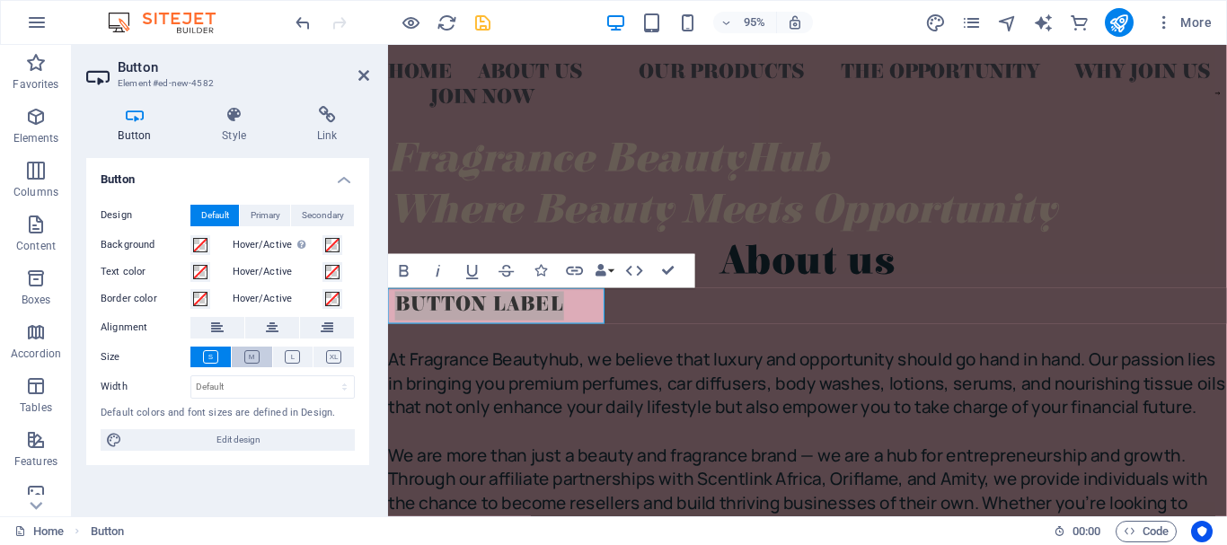
click at [239, 351] on button at bounding box center [252, 357] width 40 height 21
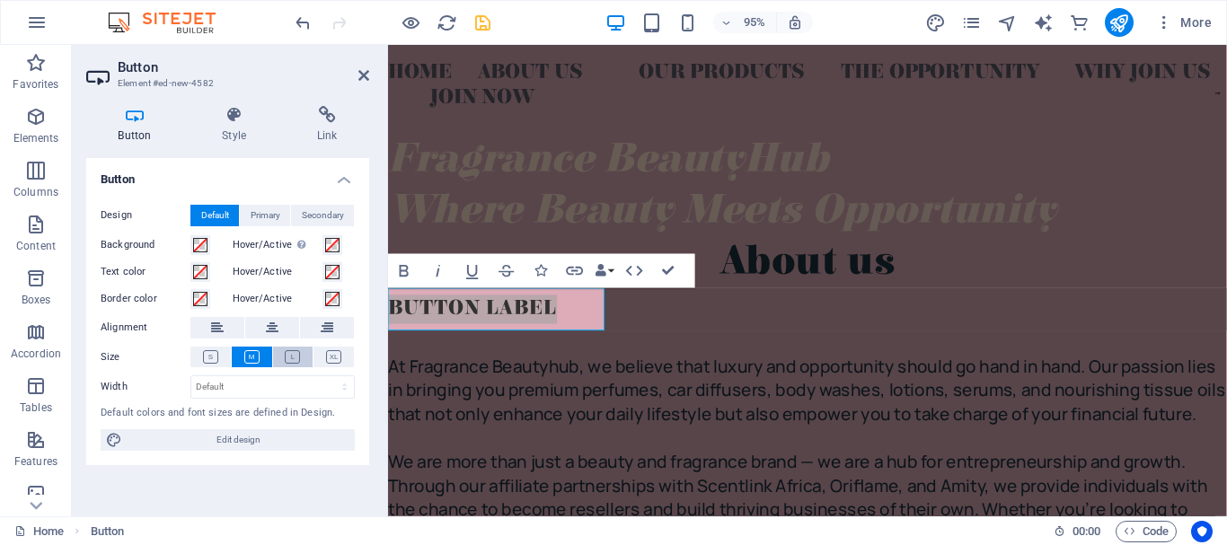
click at [283, 351] on button at bounding box center [293, 357] width 40 height 21
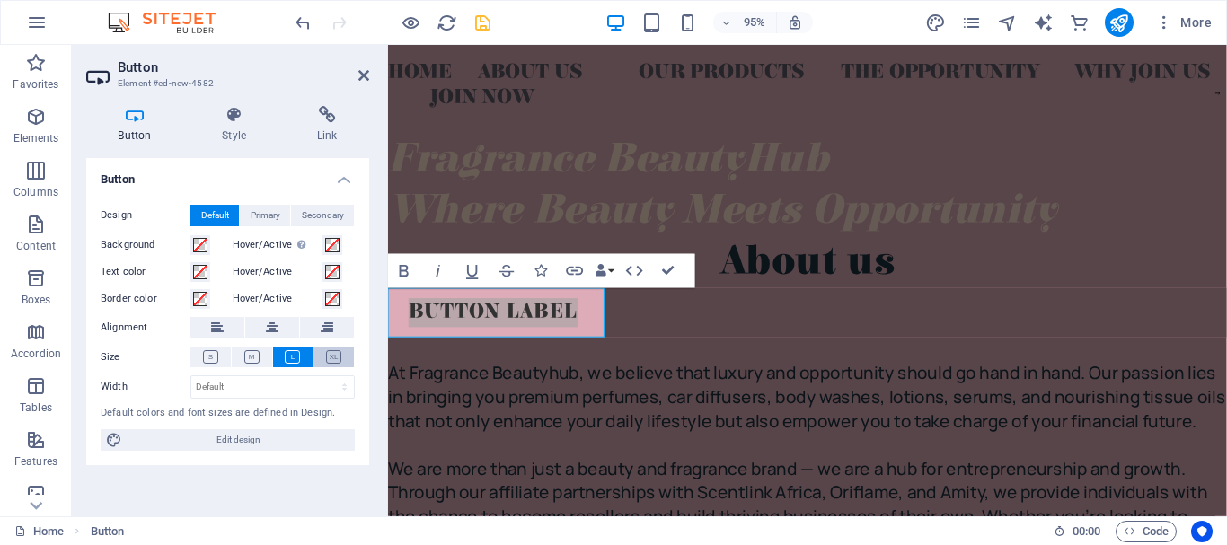
click at [333, 350] on icon at bounding box center [333, 356] width 15 height 13
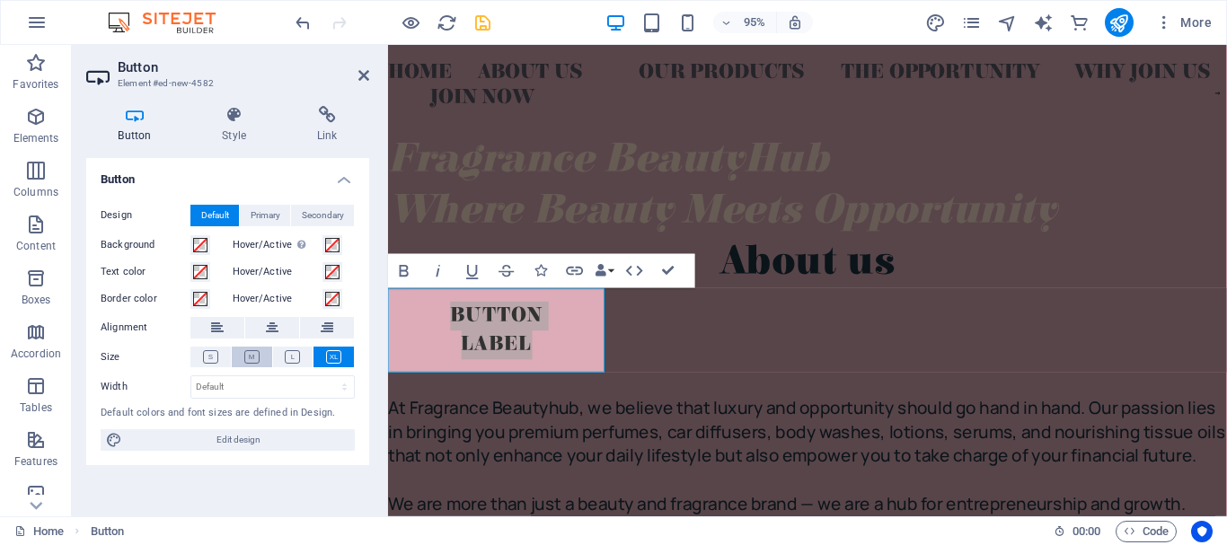
click at [240, 357] on button at bounding box center [252, 357] width 40 height 21
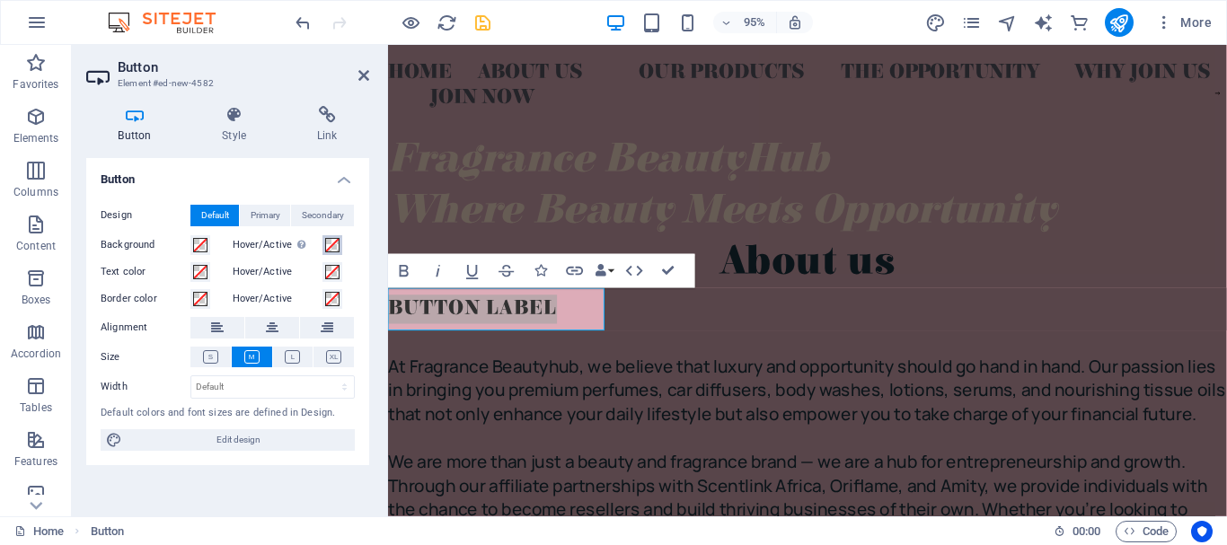
click at [322, 244] on button "Hover/Active Switch to preview mode to test the active/hover state" at bounding box center [332, 245] width 20 height 20
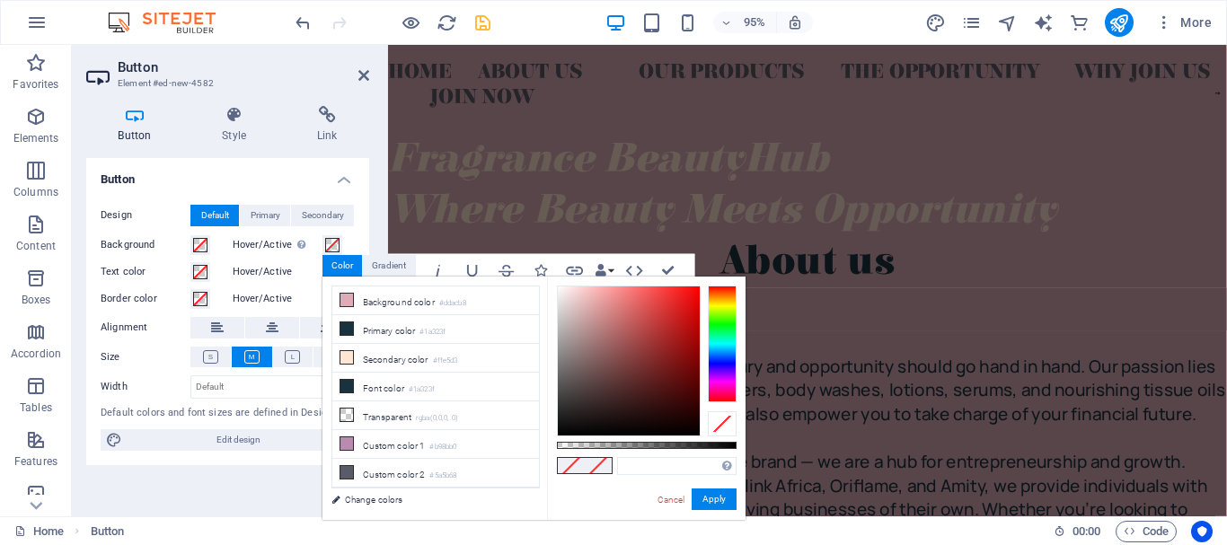
click at [189, 235] on label "Background" at bounding box center [146, 245] width 90 height 22
click at [190, 235] on button "Background" at bounding box center [200, 245] width 20 height 20
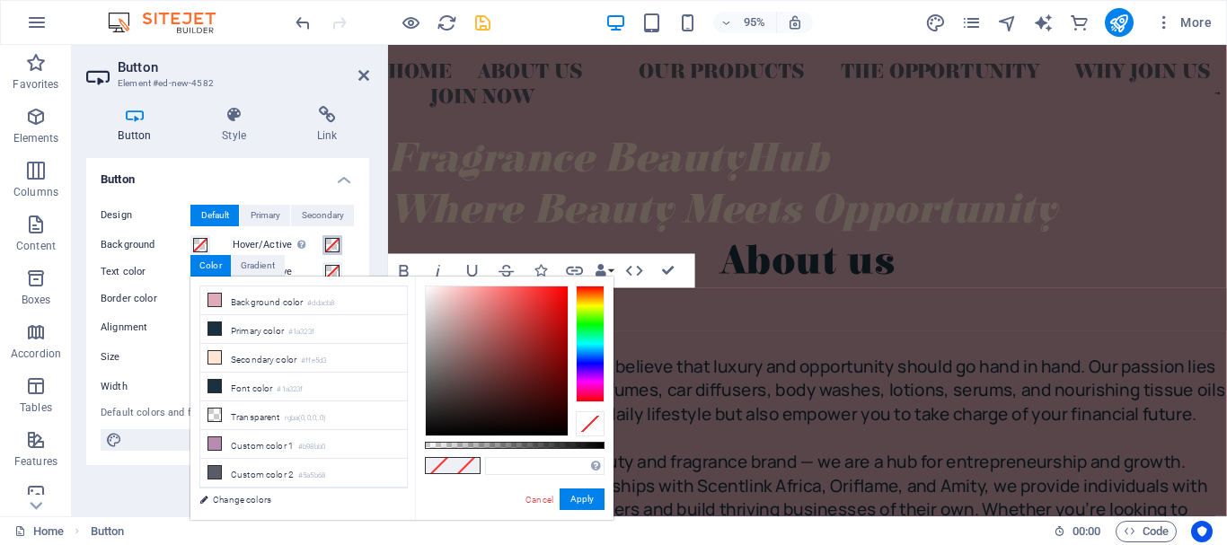
click at [323, 242] on button "Hover/Active Switch to preview mode to test the active/hover state" at bounding box center [332, 245] width 20 height 20
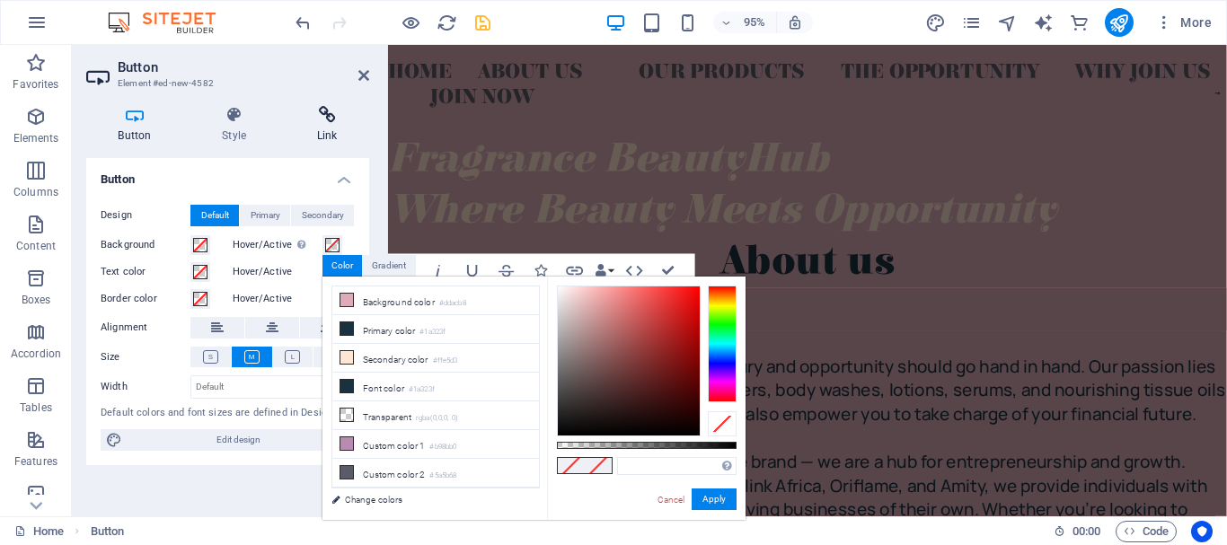
click at [291, 136] on h4 "Link" at bounding box center [327, 125] width 84 height 38
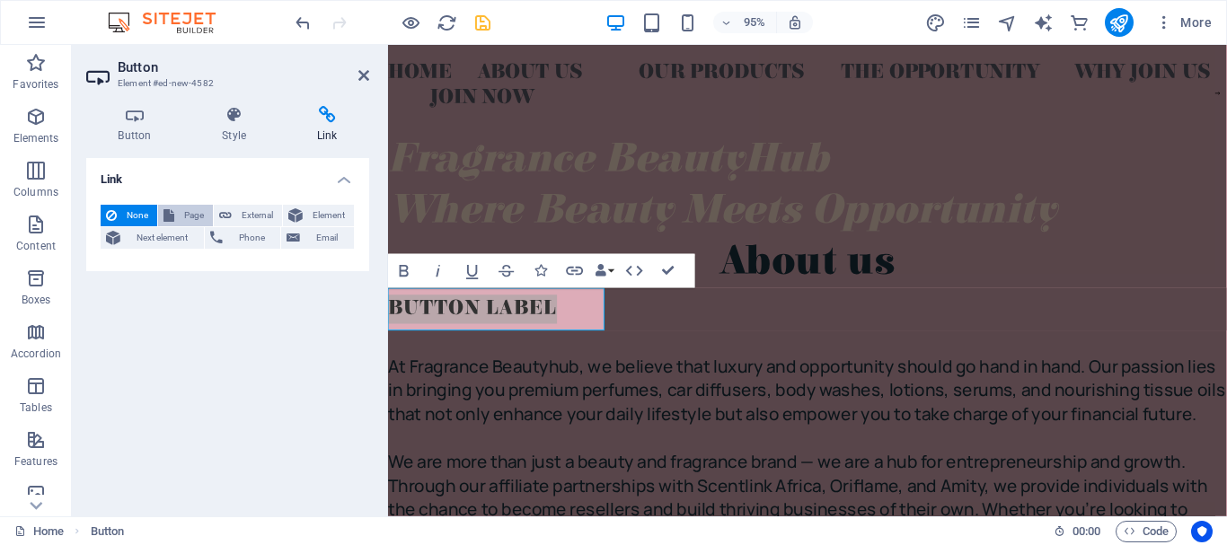
click at [204, 218] on span "Page" at bounding box center [194, 216] width 28 height 22
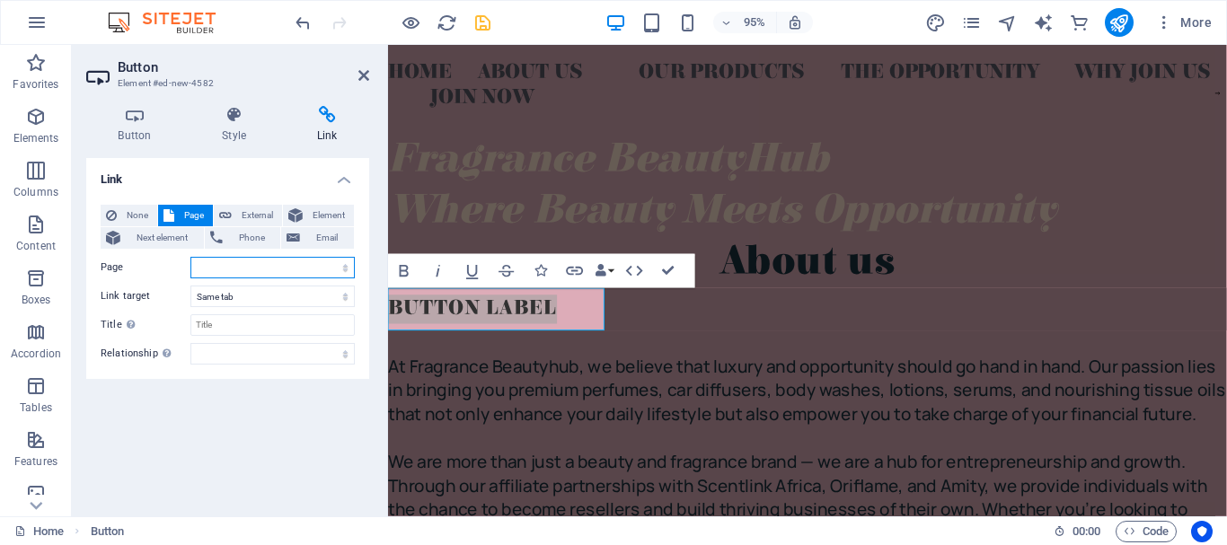
click at [216, 268] on select "Home About Us Our Products Gallery Testimonials Contact Us Privacy Legal Notice" at bounding box center [272, 268] width 164 height 22
select select "1"
click at [190, 257] on select "Home About Us Our Products Gallery Testimonials Contact Us Privacy Legal Notice" at bounding box center [272, 268] width 164 height 22
drag, startPoint x: 674, startPoint y: 271, endPoint x: 673, endPoint y: 262, distance: 9.0
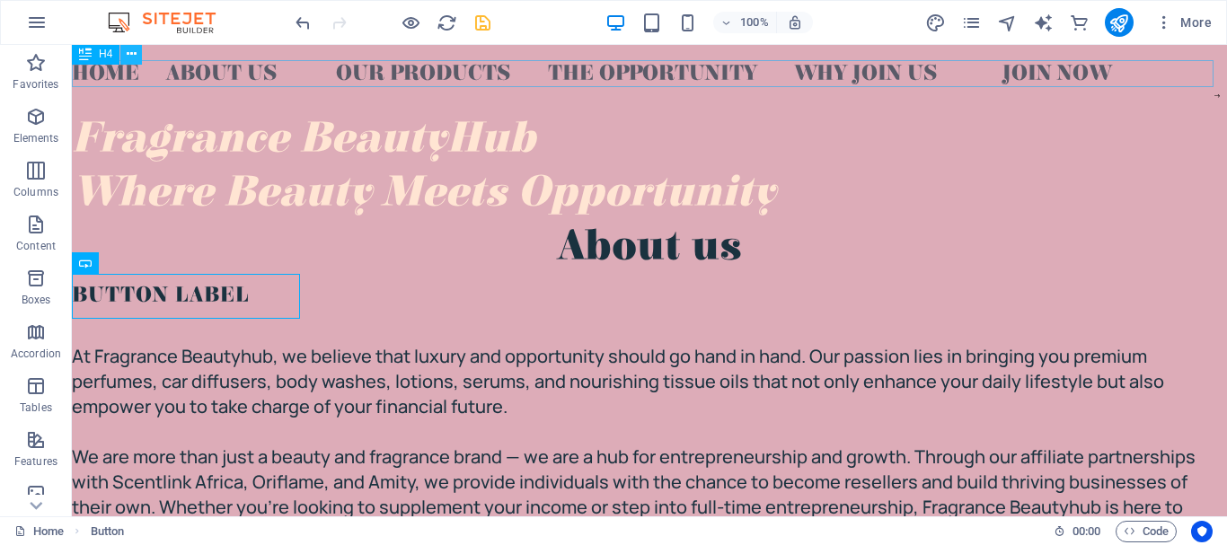
click at [135, 50] on icon at bounding box center [132, 54] width 10 height 19
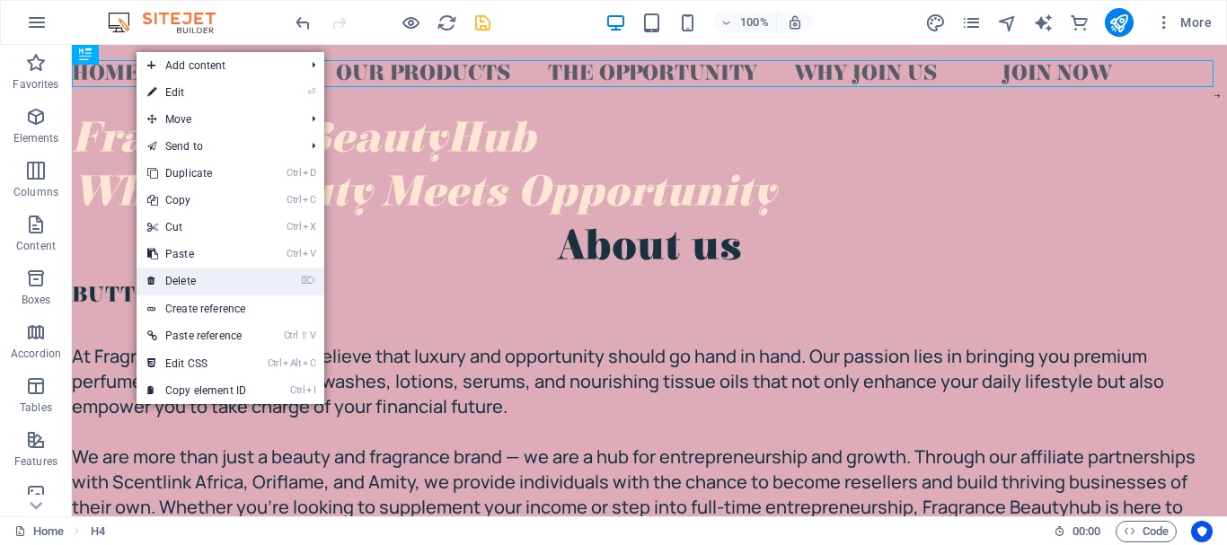
click at [194, 278] on link "⌦ Delete" at bounding box center [196, 281] width 120 height 27
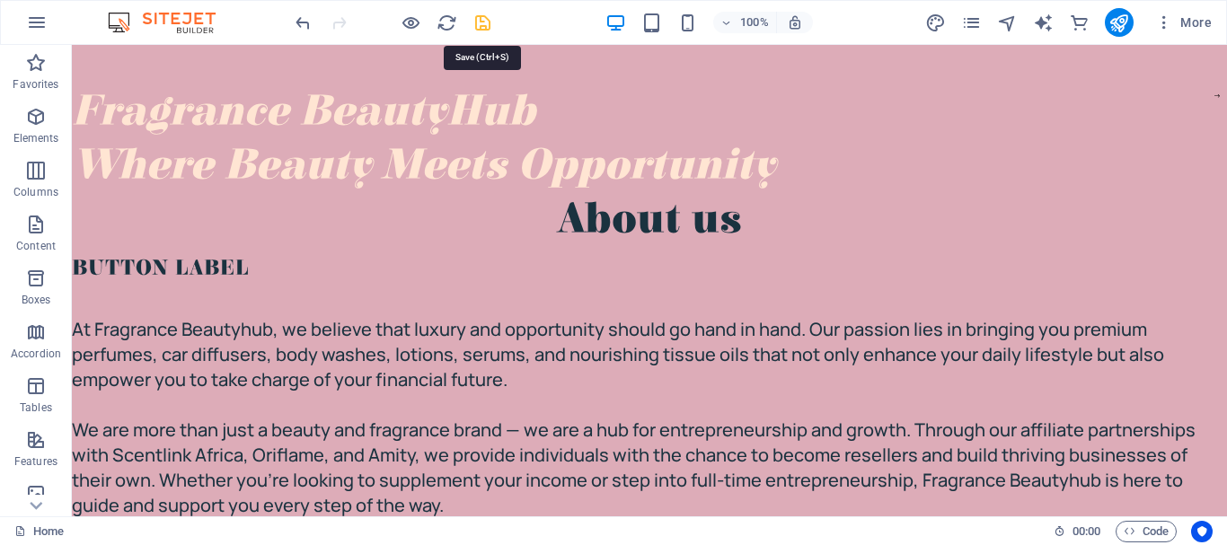
click at [483, 14] on icon "save" at bounding box center [482, 23] width 21 height 21
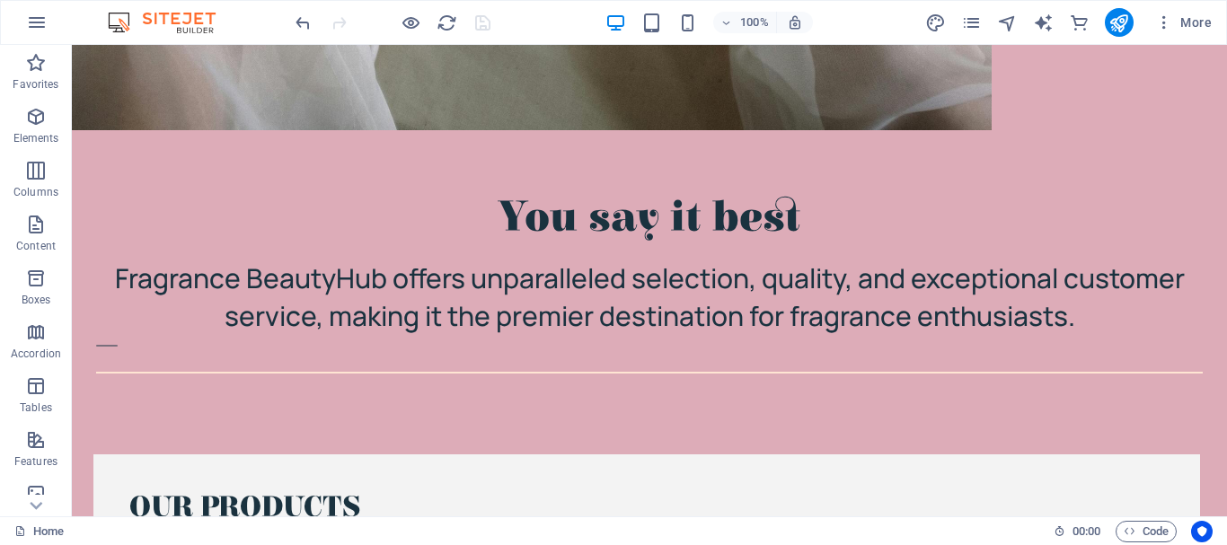
scroll to position [2333, 0]
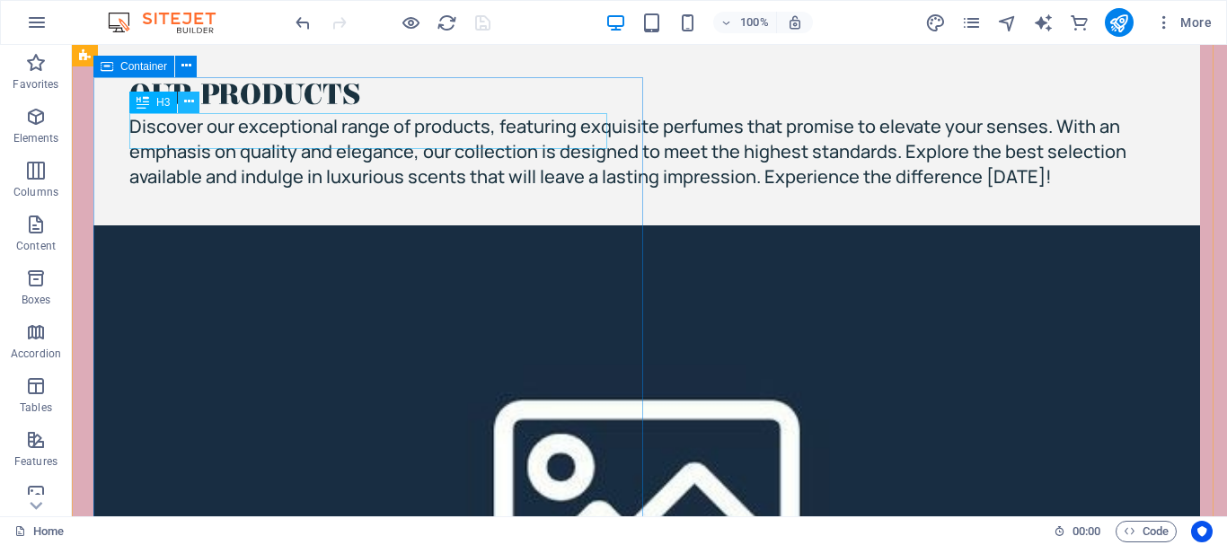
click at [181, 100] on button at bounding box center [189, 103] width 22 height 22
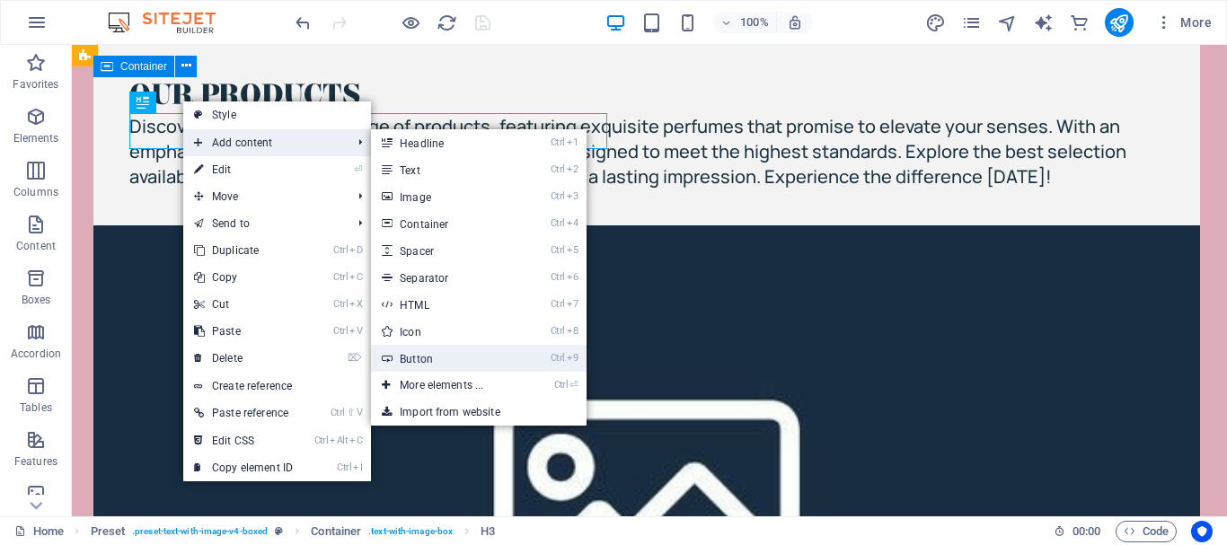
click at [426, 348] on link "Ctrl 9 Button" at bounding box center [445, 358] width 148 height 27
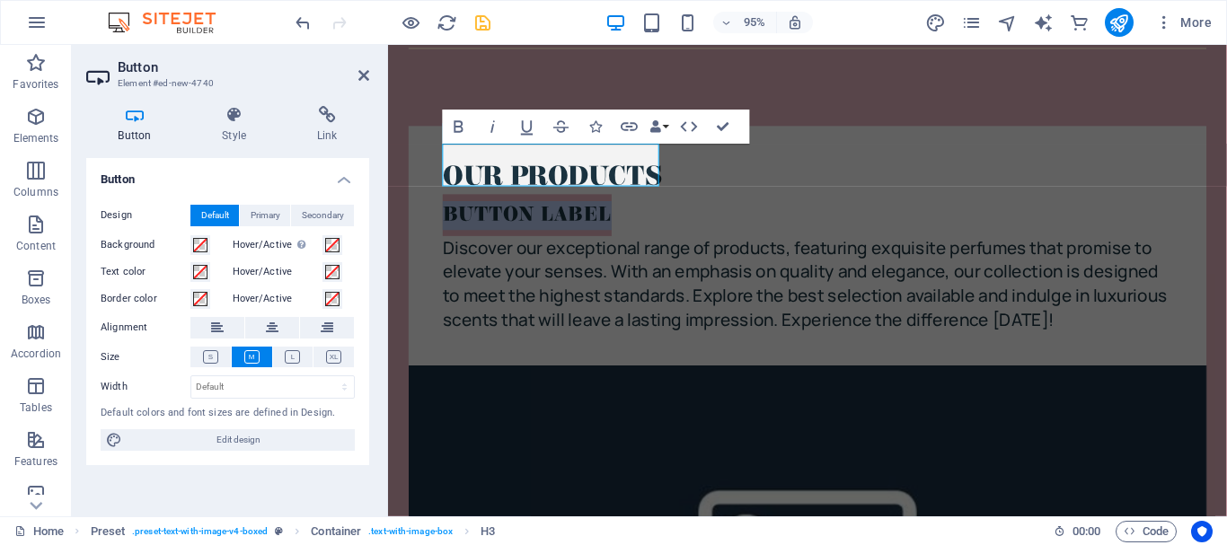
scroll to position [2334, 0]
click at [343, 135] on h4 "Link" at bounding box center [327, 125] width 84 height 38
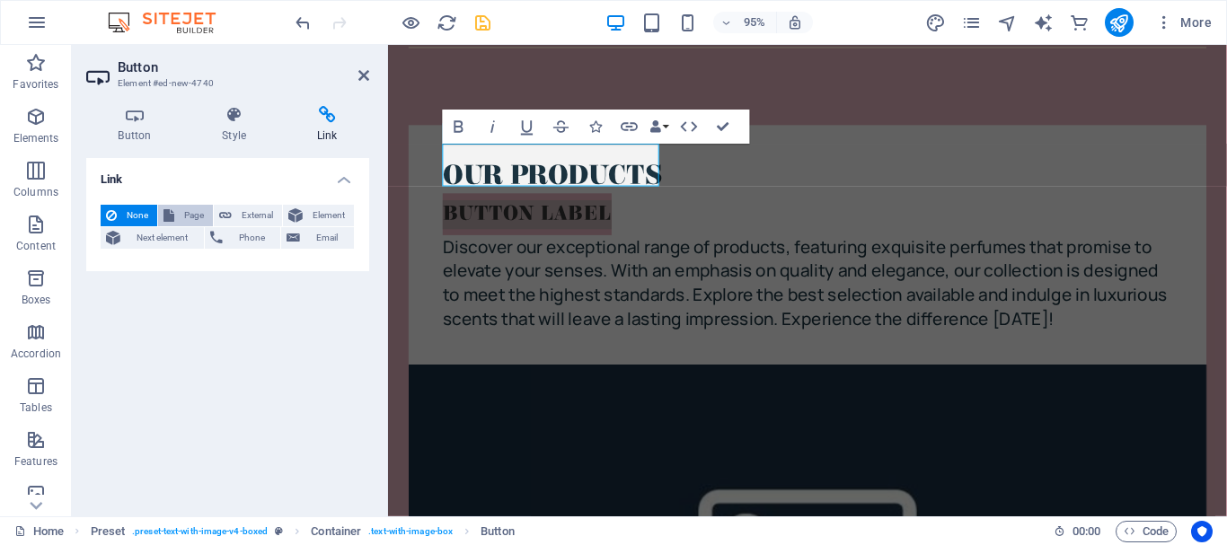
click at [189, 209] on span "Page" at bounding box center [194, 216] width 28 height 22
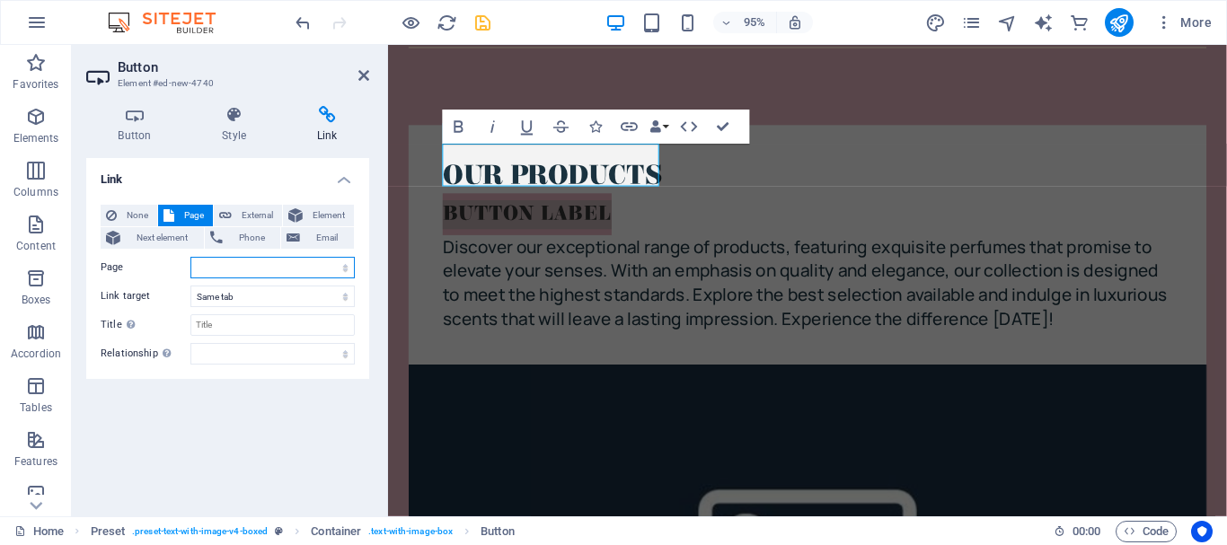
click at [193, 262] on select "Home About Us Our Products Gallery Testimonials Contact Us Privacy Legal Notice" at bounding box center [272, 268] width 164 height 22
select select "2"
click at [190, 257] on select "Home About Us Our Products Gallery Testimonials Contact Us Privacy Legal Notice" at bounding box center [272, 268] width 164 height 22
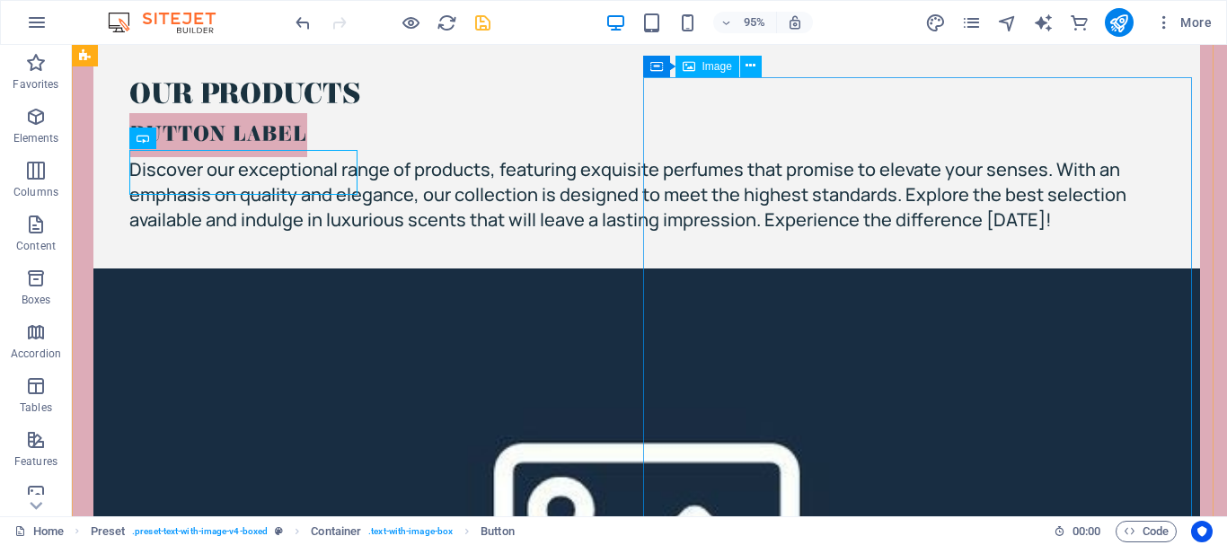
scroll to position [2333, 0]
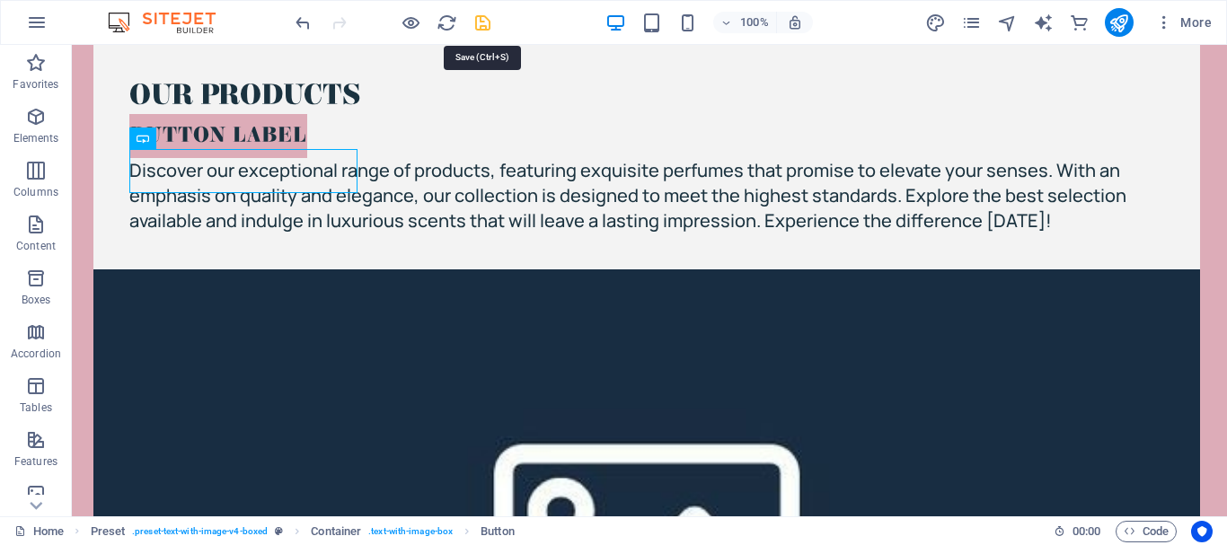
click at [484, 13] on icon "save" at bounding box center [482, 23] width 21 height 21
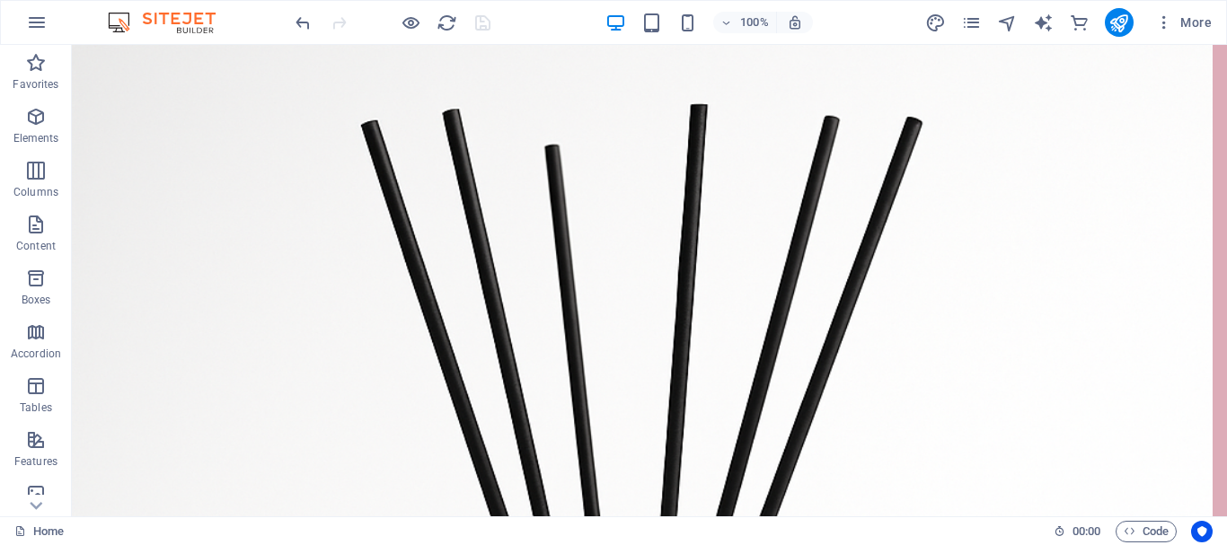
scroll to position [5767, 0]
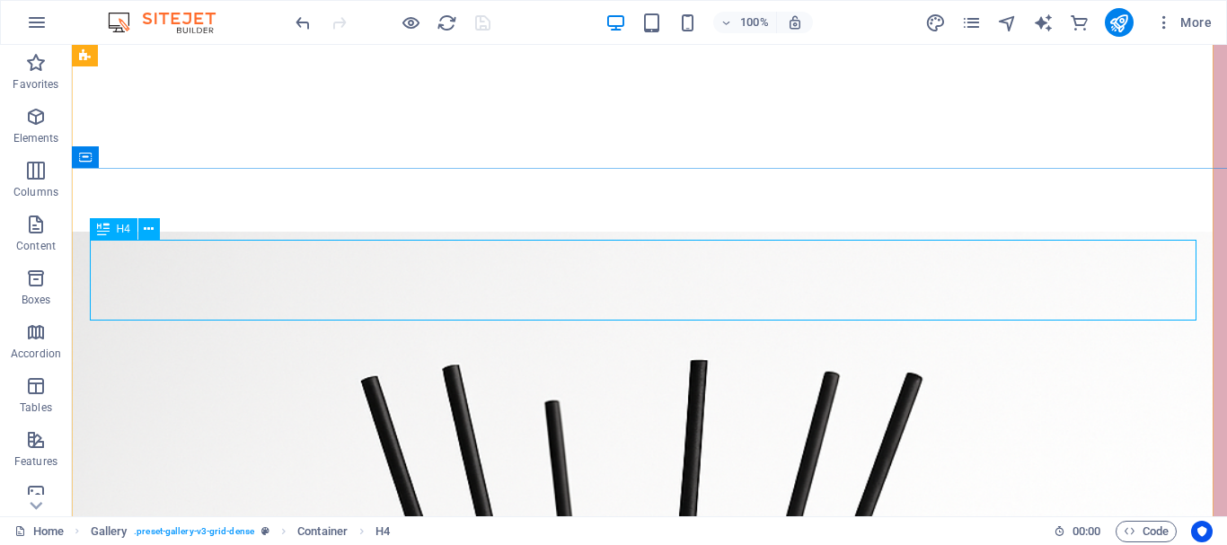
scroll to position [5735, 0]
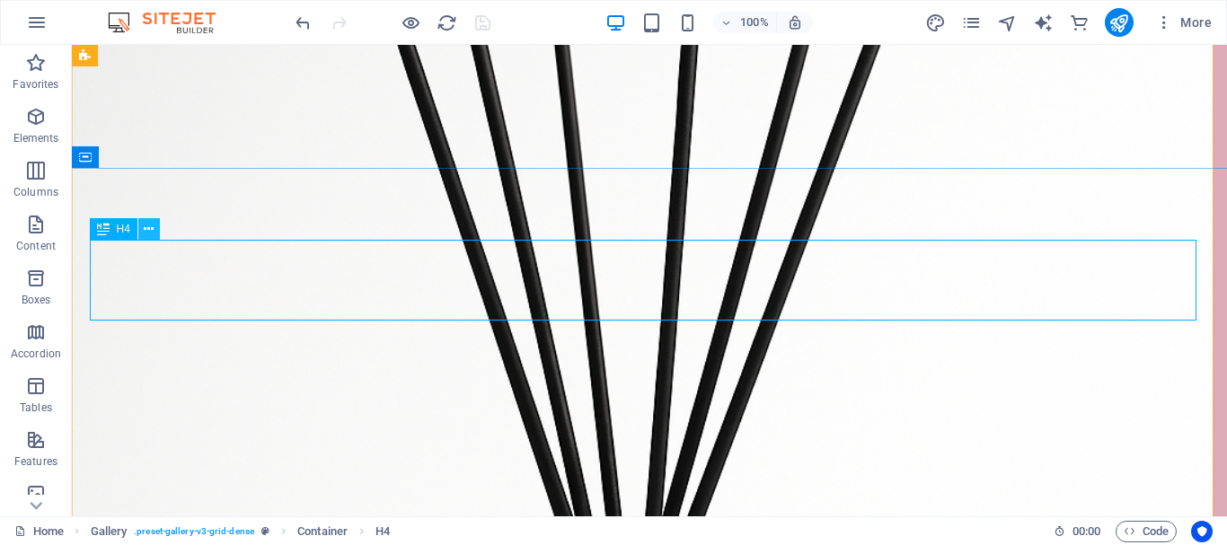
click at [152, 229] on icon at bounding box center [149, 229] width 10 height 19
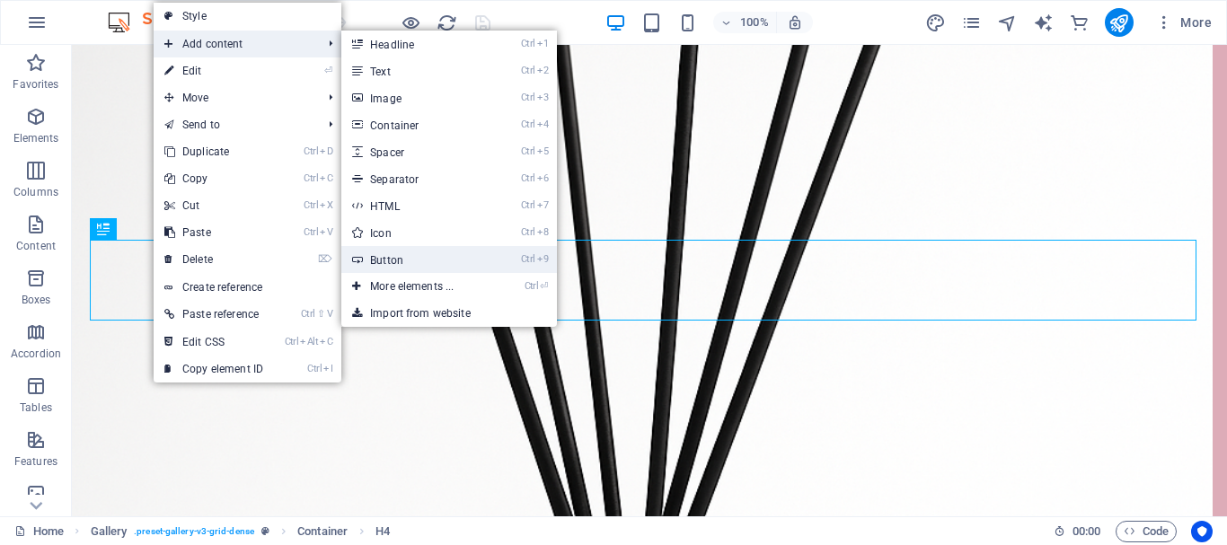
click at [383, 249] on link "Ctrl 9 Button" at bounding box center [415, 259] width 148 height 27
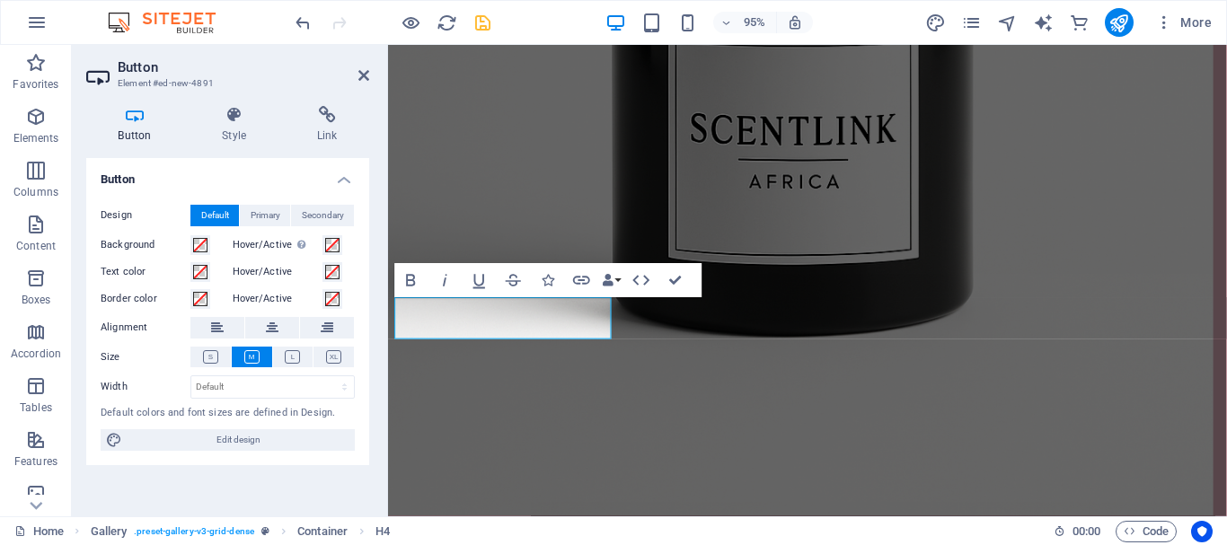
scroll to position [4931, 0]
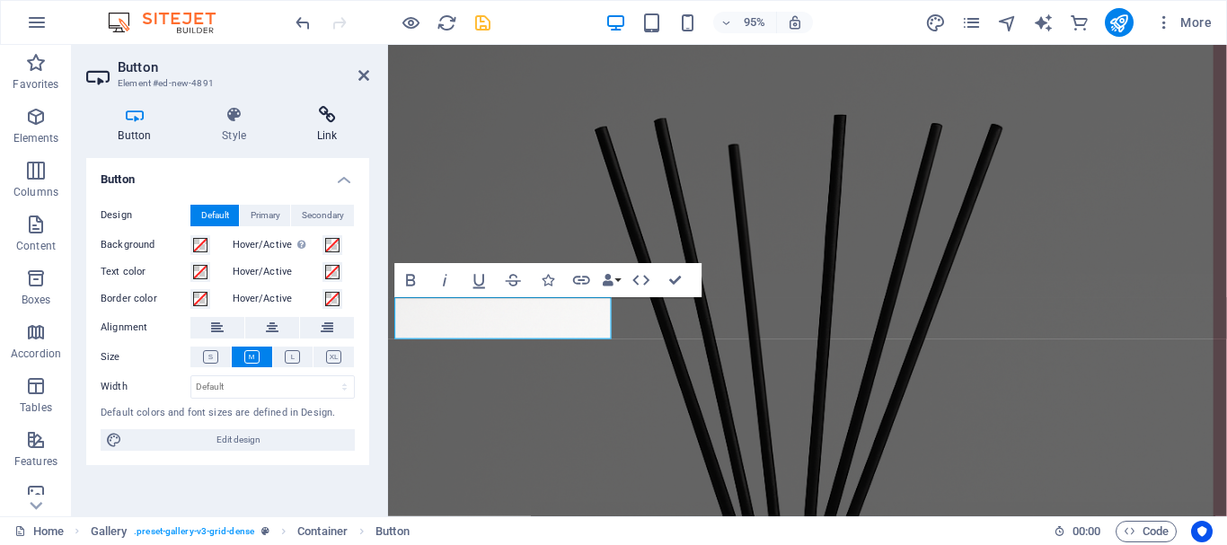
click at [332, 129] on h4 "Link" at bounding box center [327, 125] width 84 height 38
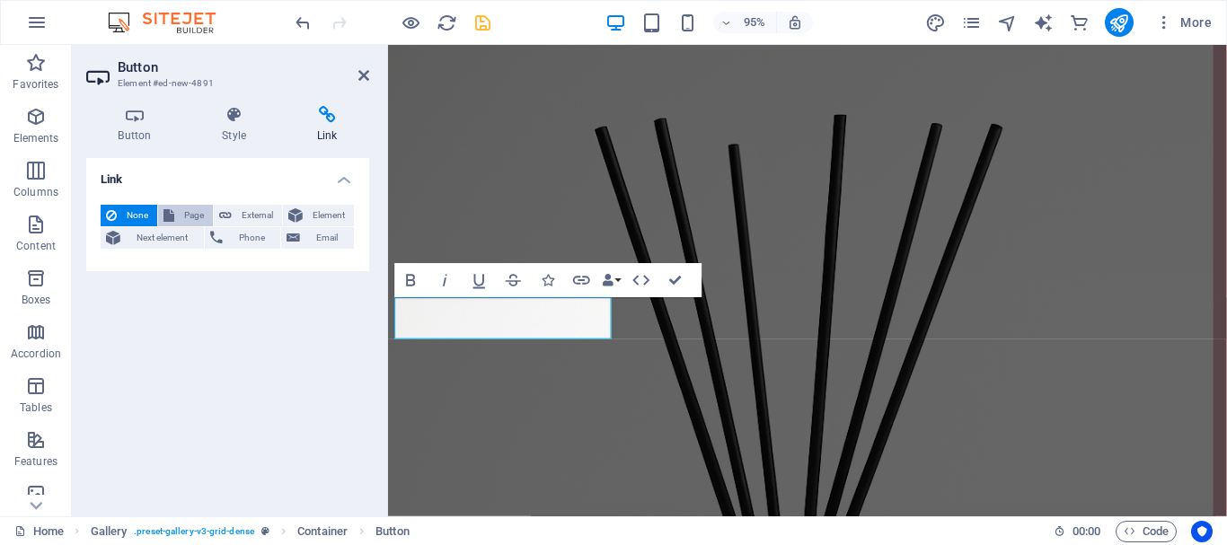
click at [203, 211] on span "Page" at bounding box center [194, 216] width 28 height 22
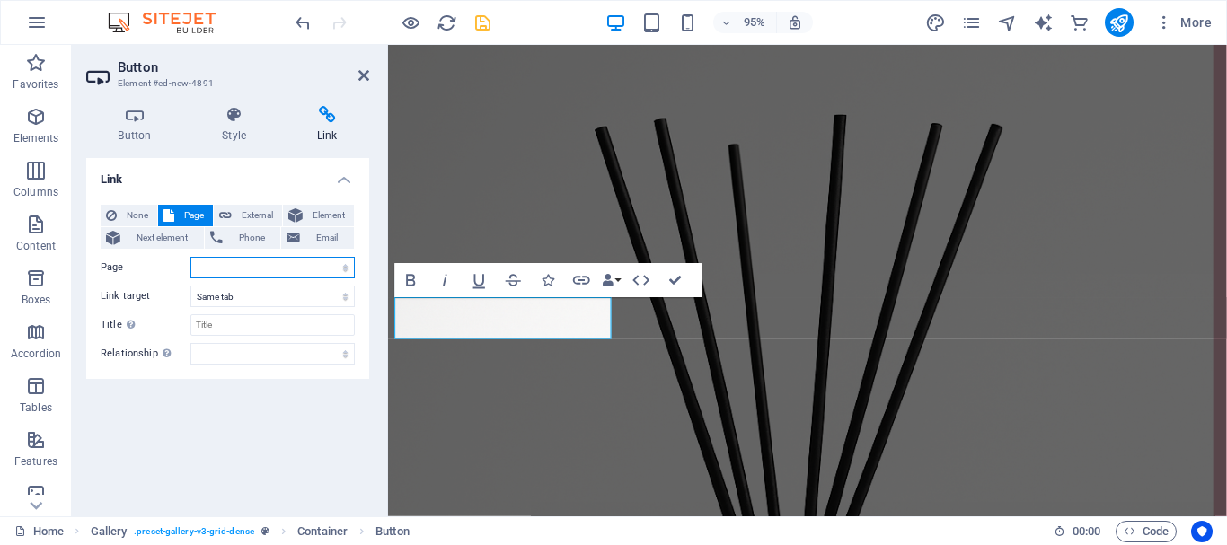
click at [207, 273] on select "Home About Us Our Products Gallery Testimonials Contact Us Privacy Legal Notice" at bounding box center [272, 268] width 164 height 22
click at [190, 257] on select "Home About Us Our Products Gallery Testimonials Contact Us Privacy Legal Notice" at bounding box center [272, 268] width 164 height 22
click at [247, 267] on select "Home About Us Our Products Gallery Testimonials Contact Us Privacy Legal Notice" at bounding box center [272, 268] width 164 height 22
click at [224, 272] on select "Home About Us Our Products Gallery Testimonials Contact Us Privacy Legal Notice" at bounding box center [272, 268] width 164 height 22
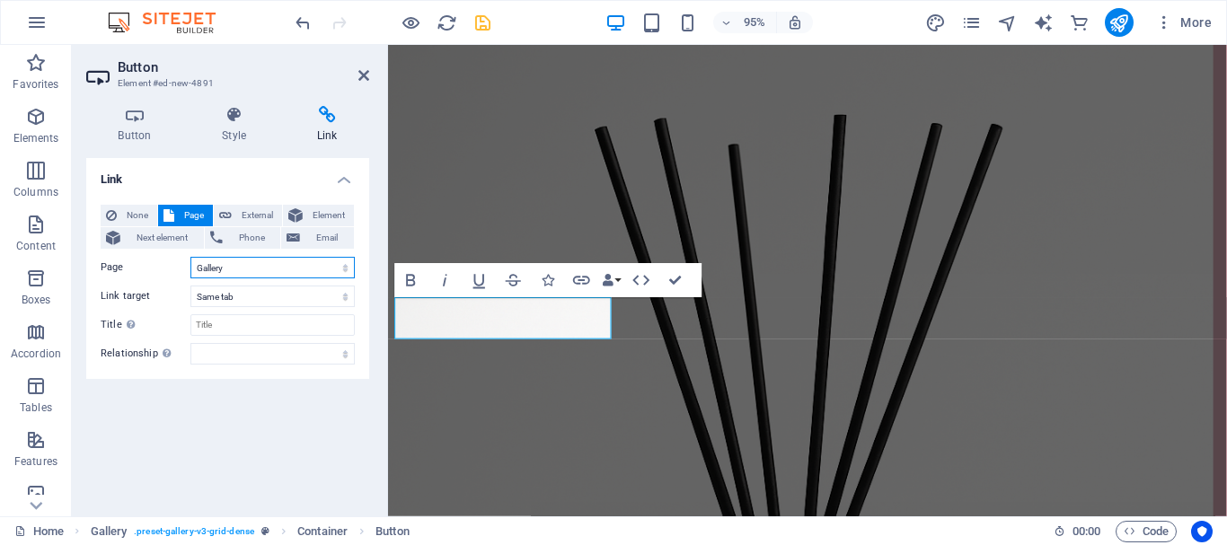
select select "4"
click at [94, 415] on div "Link None Page External Element Next element Phone Email Page Home About Us Our…" at bounding box center [227, 330] width 283 height 344
click at [261, 214] on span "External" at bounding box center [257, 216] width 40 height 22
select select "blank"
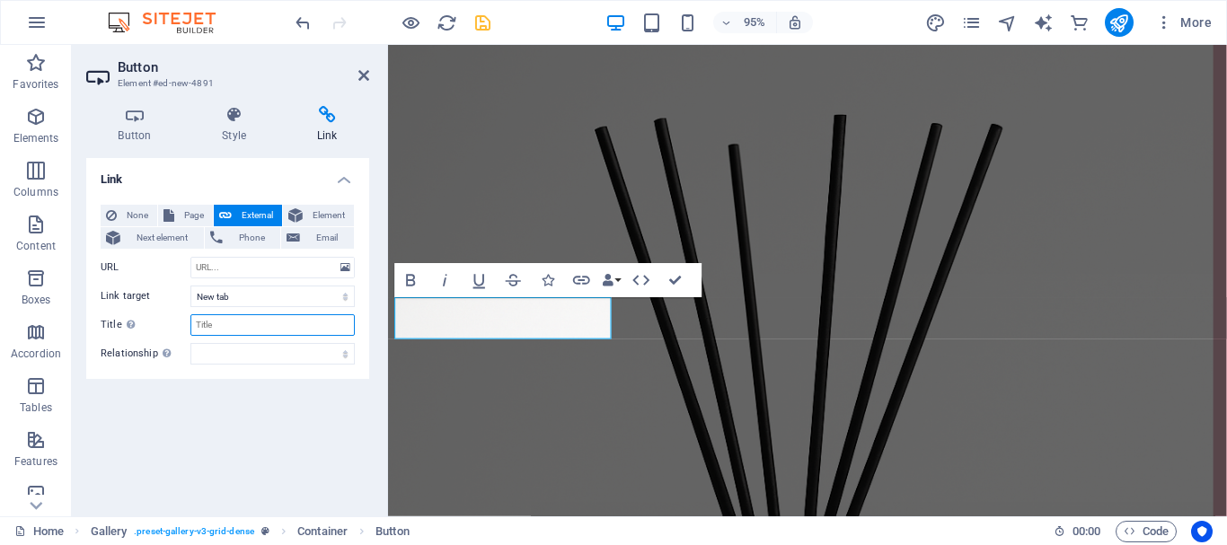
click at [218, 321] on input "Title Additional link description, should not be the same as the link text. The…" at bounding box center [272, 325] width 164 height 22
type input "THE OPPORTUNITY"
click at [192, 206] on span "Page" at bounding box center [194, 216] width 28 height 22
select select
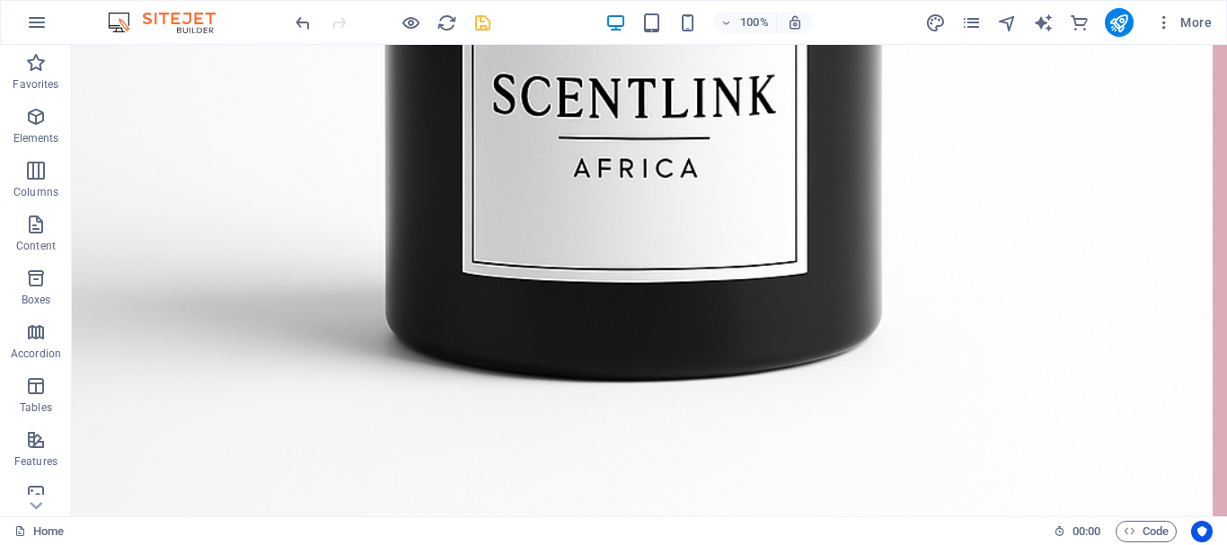
scroll to position [7035, 0]
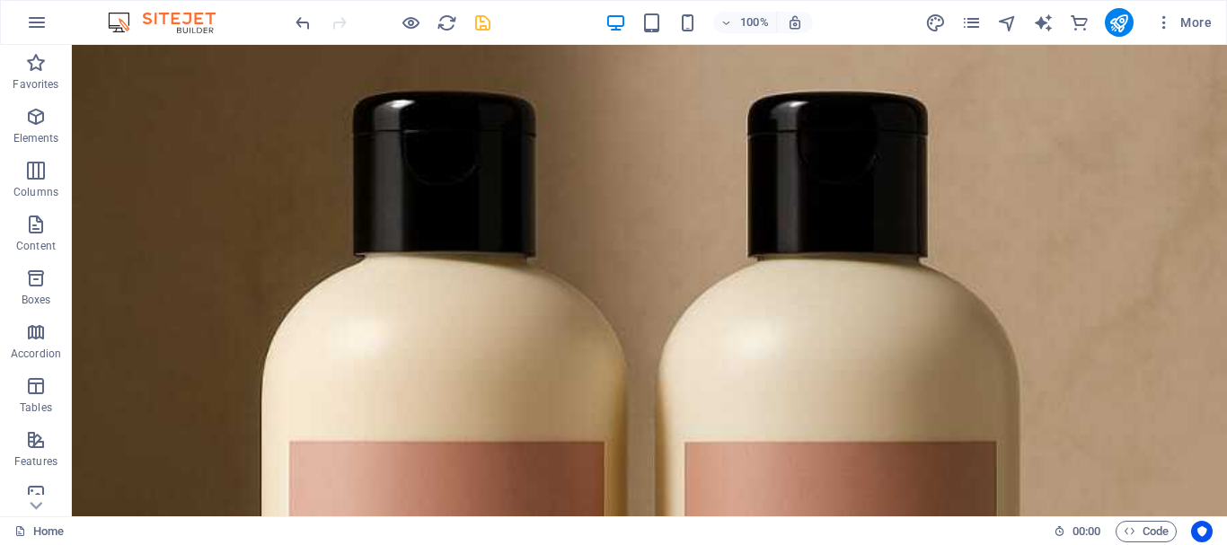
scroll to position [9828, 0]
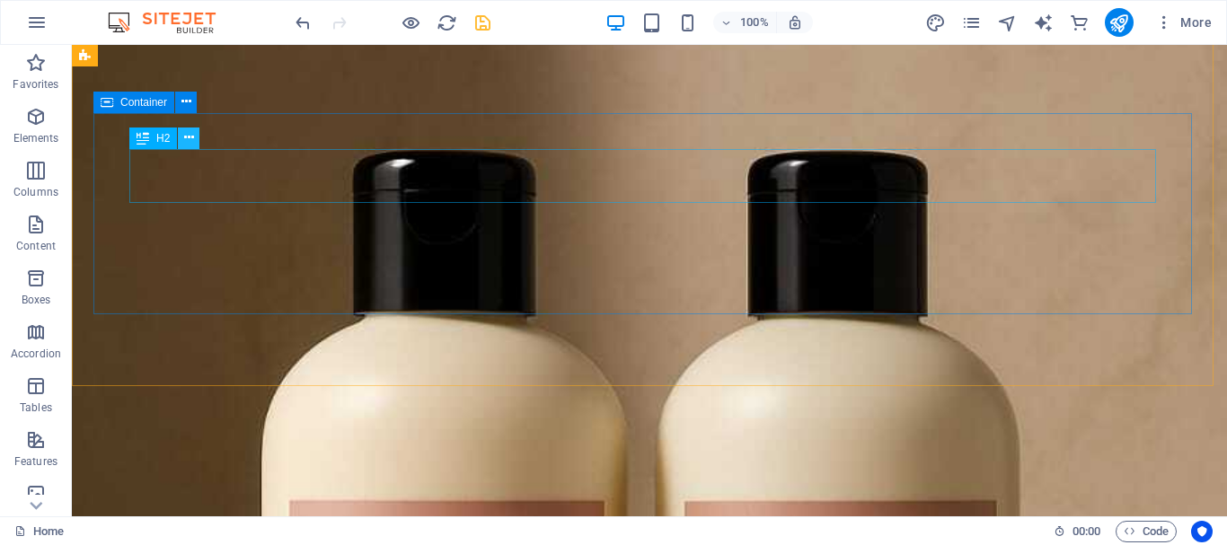
click at [186, 145] on icon at bounding box center [189, 137] width 10 height 19
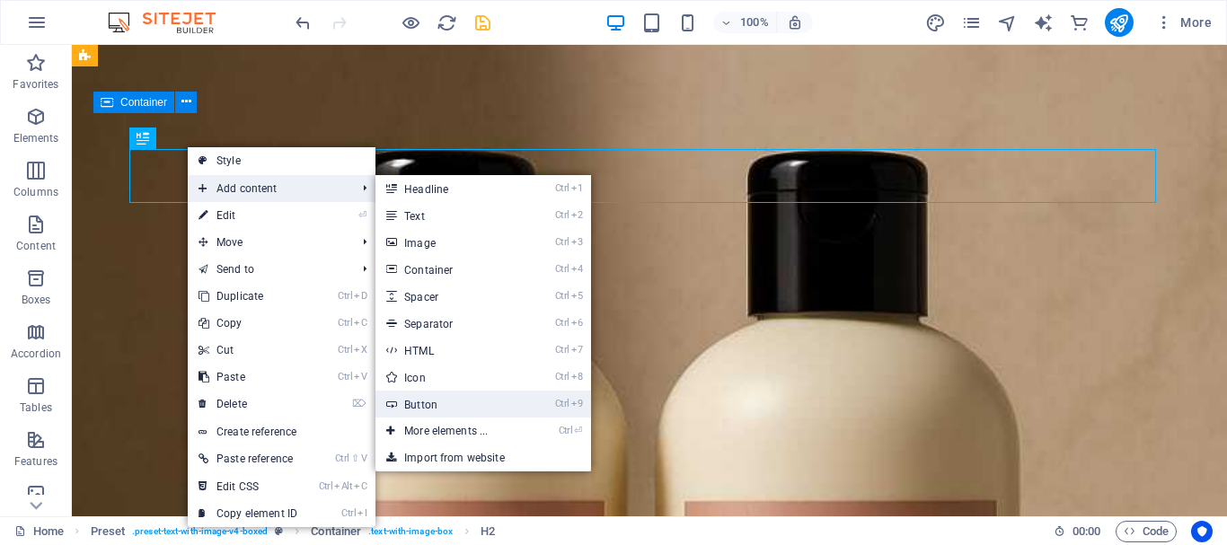
click at [471, 411] on link "Ctrl 9 Button" at bounding box center [449, 404] width 148 height 27
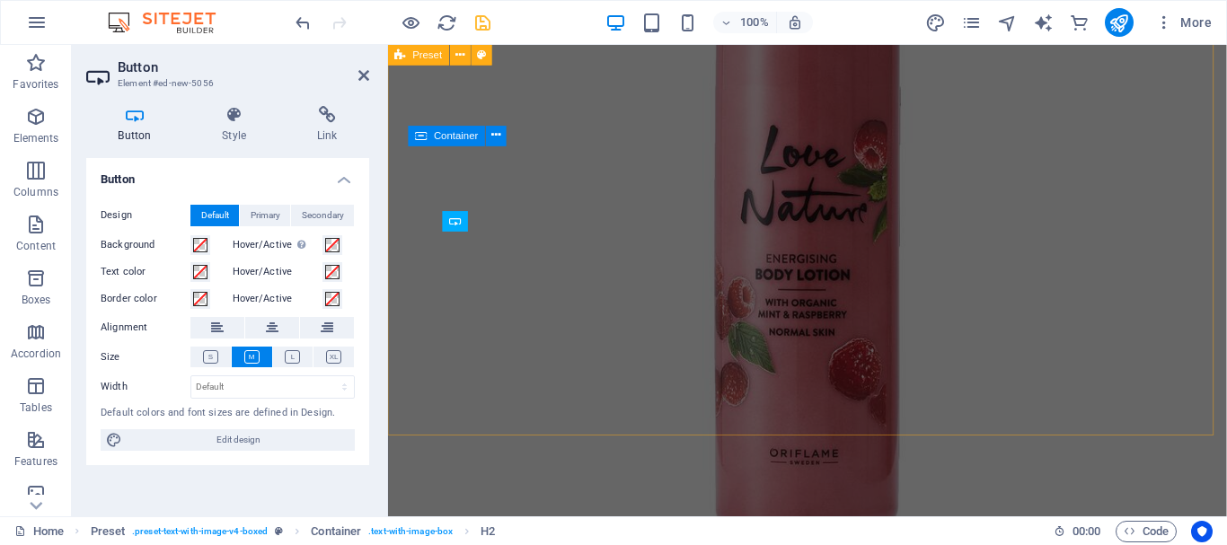
scroll to position [8217, 0]
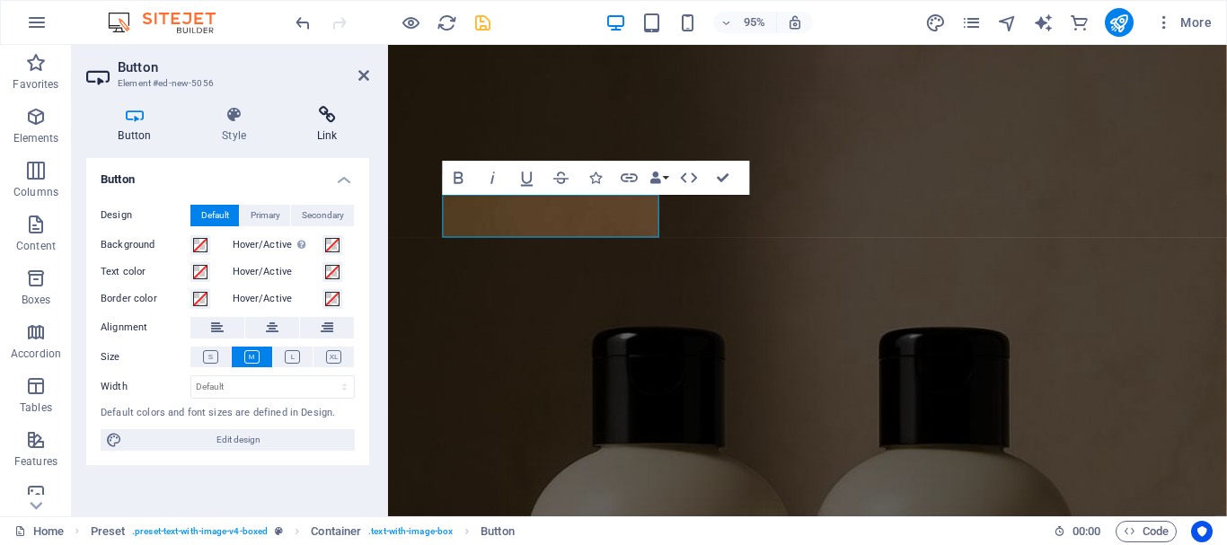
click at [316, 136] on h4 "Link" at bounding box center [327, 125] width 84 height 38
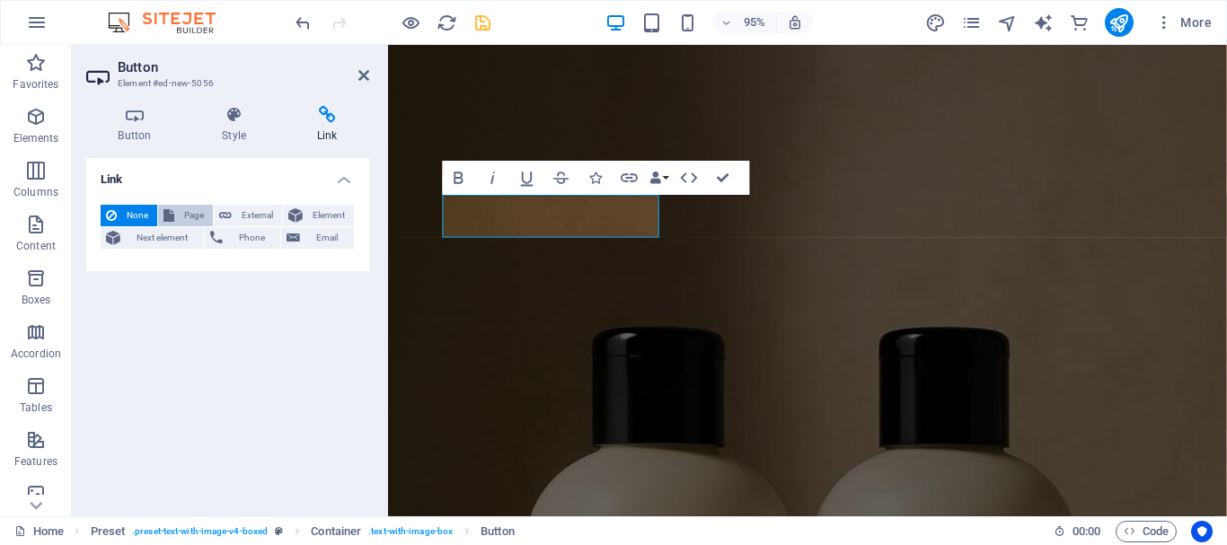
click at [185, 215] on span "Page" at bounding box center [194, 216] width 28 height 22
select select
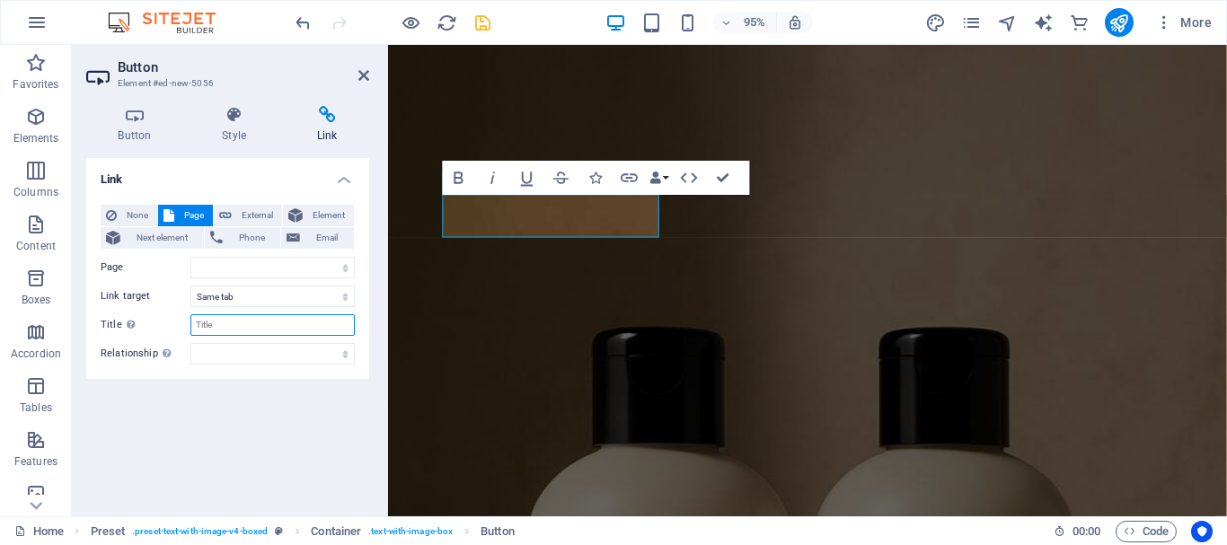
click at [223, 329] on input "Title Additional link description, should not be the same as the link text. The…" at bounding box center [272, 325] width 164 height 22
type input "W"
select select
type input "WHY"
select select
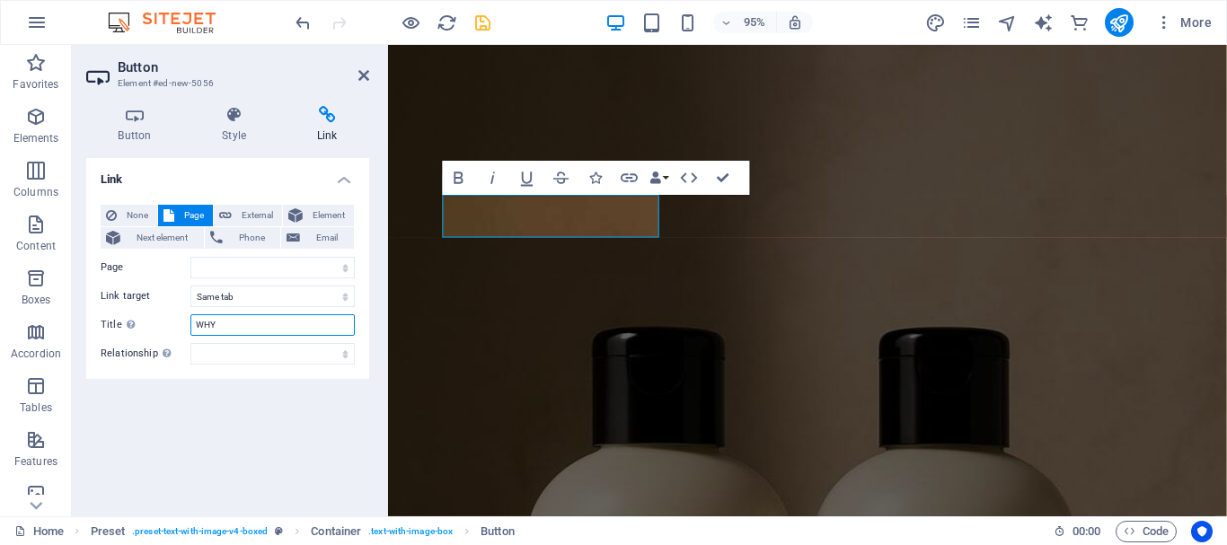
type input "WHY J"
select select
type input "WHY JOIN"
select select
type input "WHY JOIN"
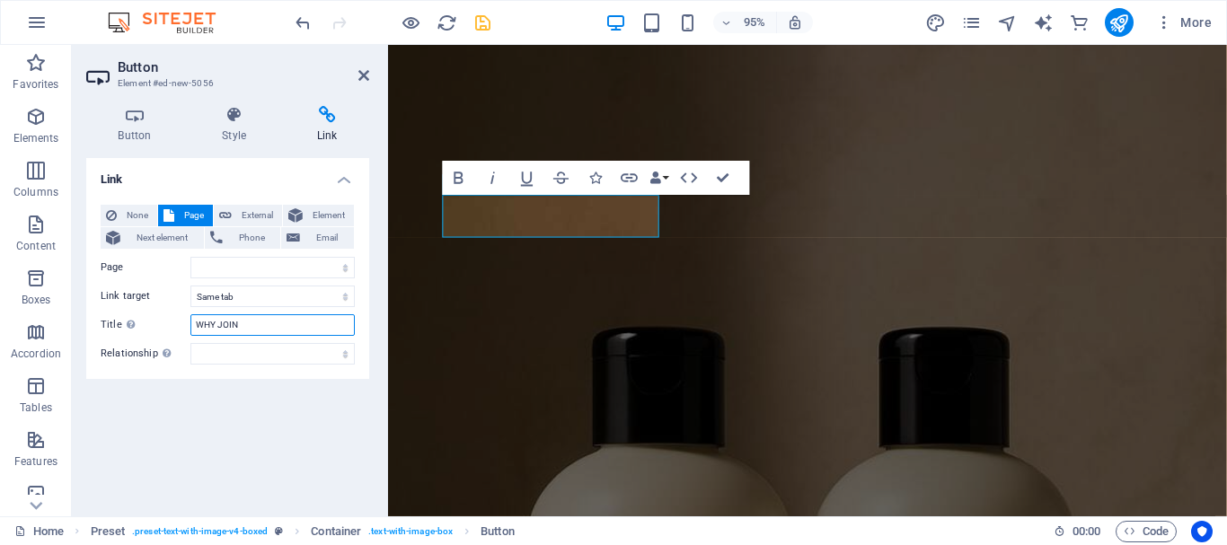
select select
type input "WHY JOIN U"
select select
type input "WHY JOIN US"
select select
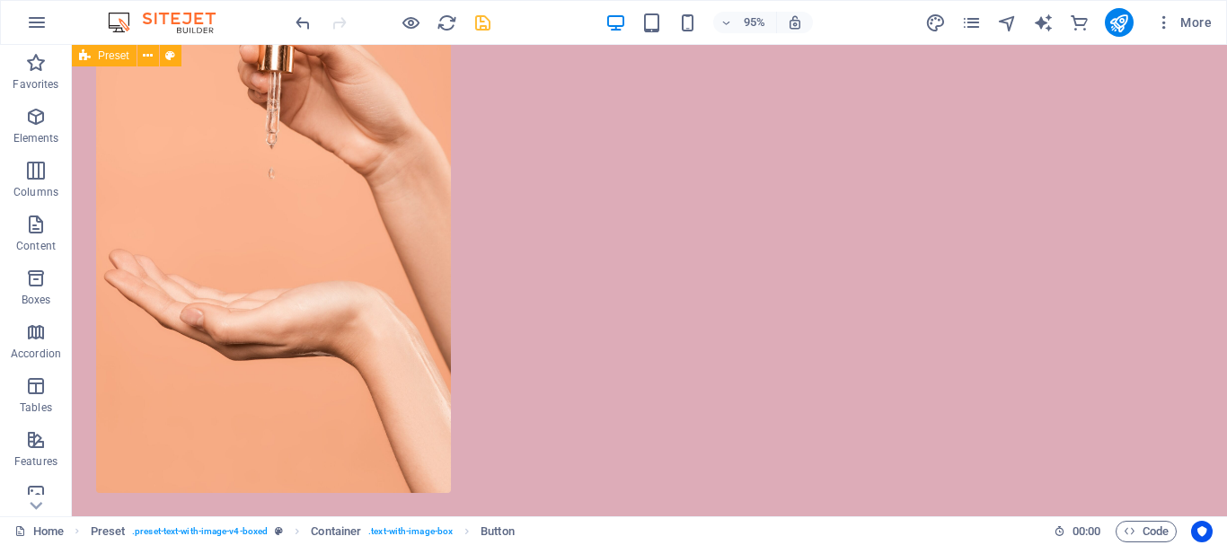
scroll to position [9828, 0]
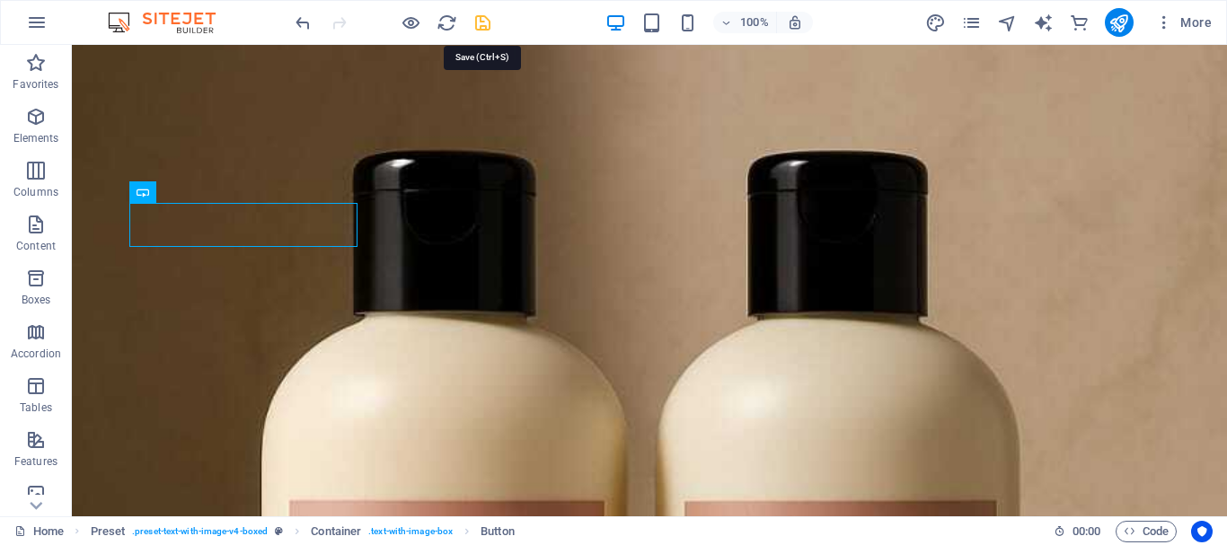
click at [479, 30] on icon "save" at bounding box center [482, 23] width 21 height 21
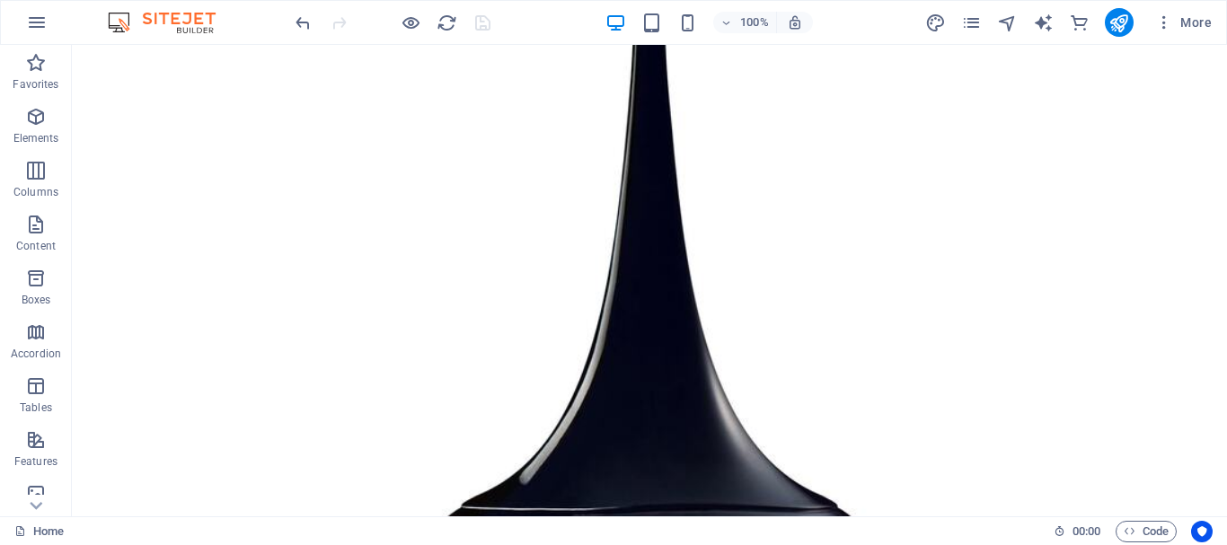
scroll to position [13549, 0]
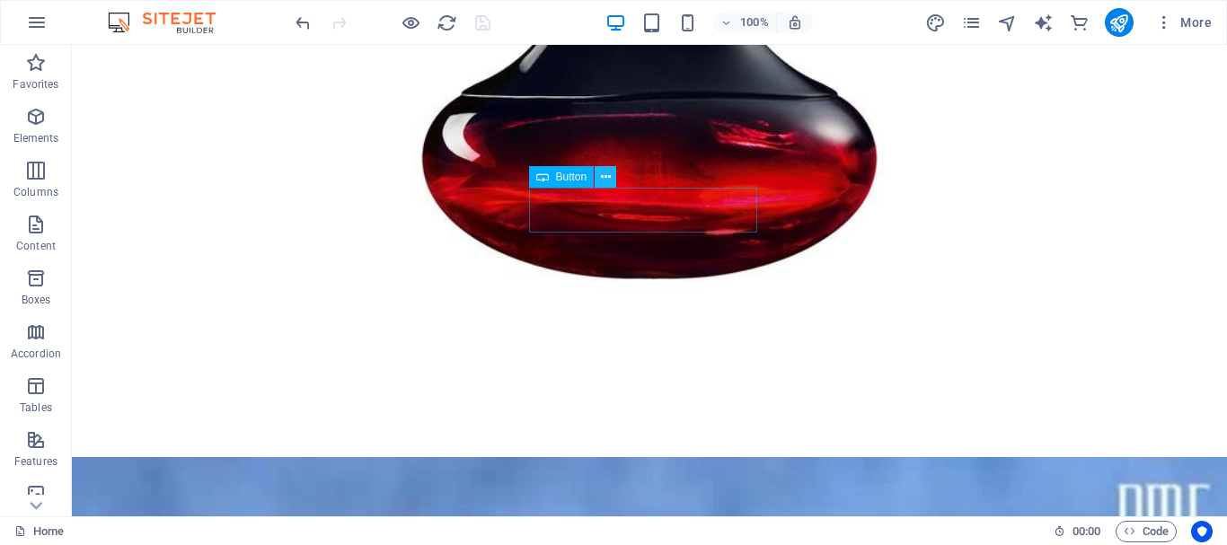
click at [602, 180] on icon at bounding box center [606, 177] width 10 height 19
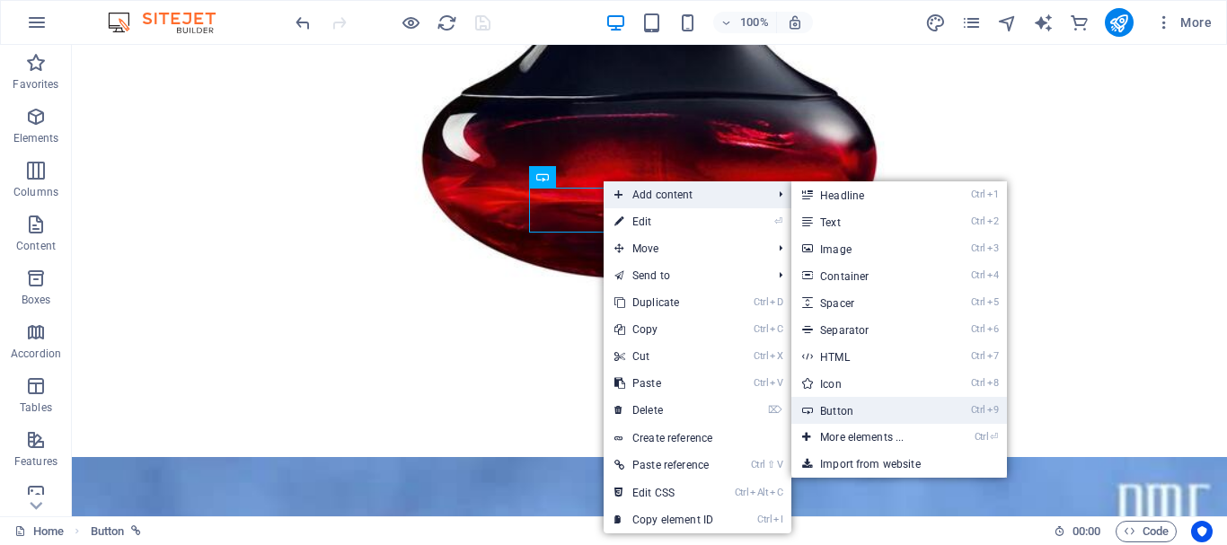
click at [858, 407] on link "Ctrl 9 Button" at bounding box center [865, 410] width 148 height 27
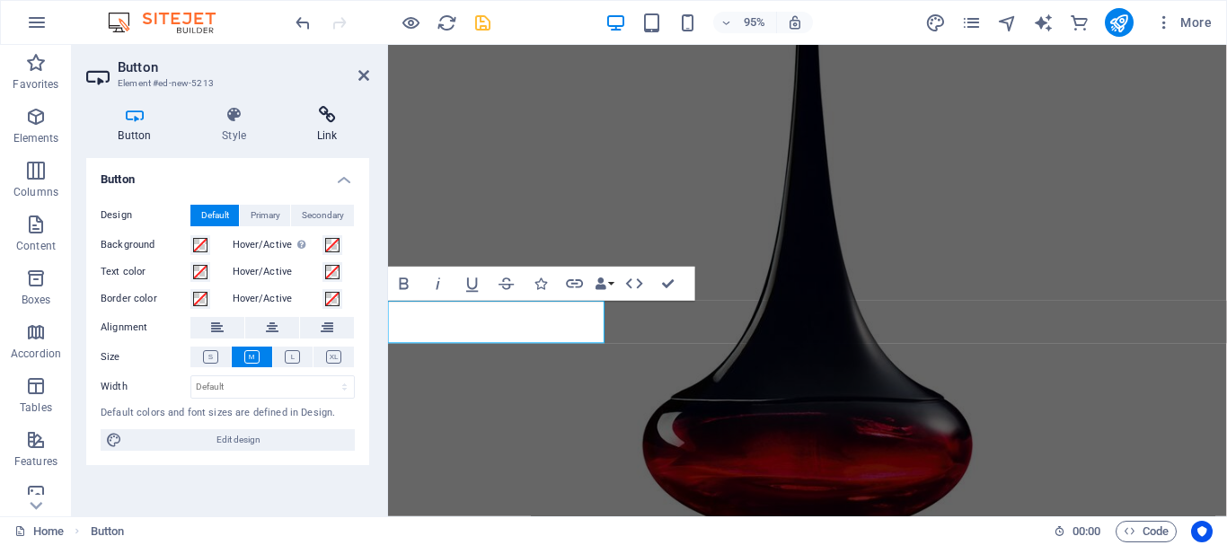
click at [315, 120] on icon at bounding box center [327, 115] width 84 height 18
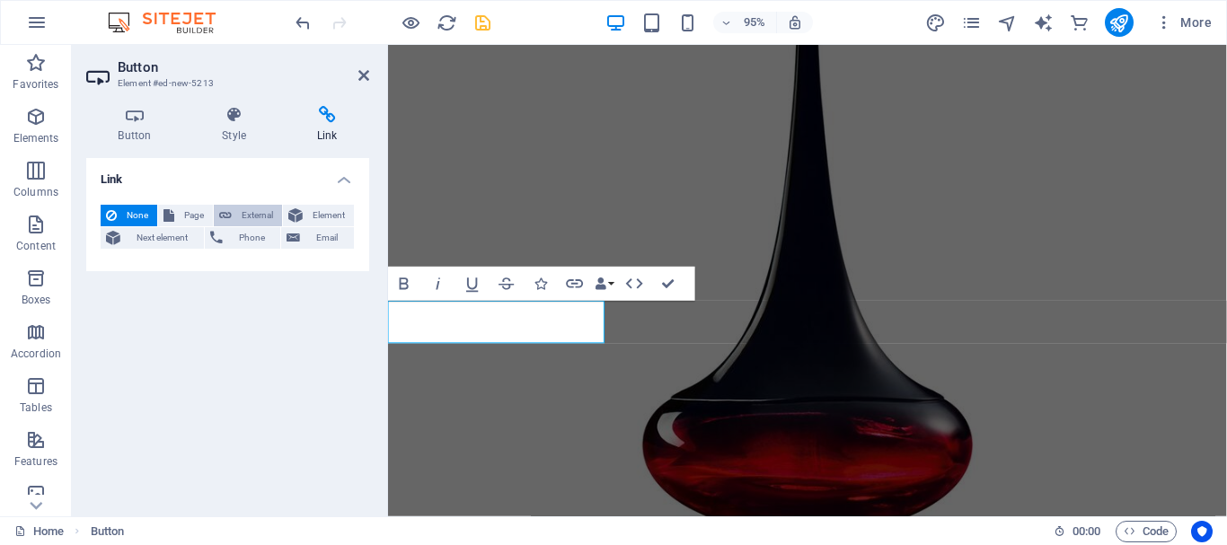
click at [248, 215] on span "External" at bounding box center [257, 216] width 40 height 22
select select "blank"
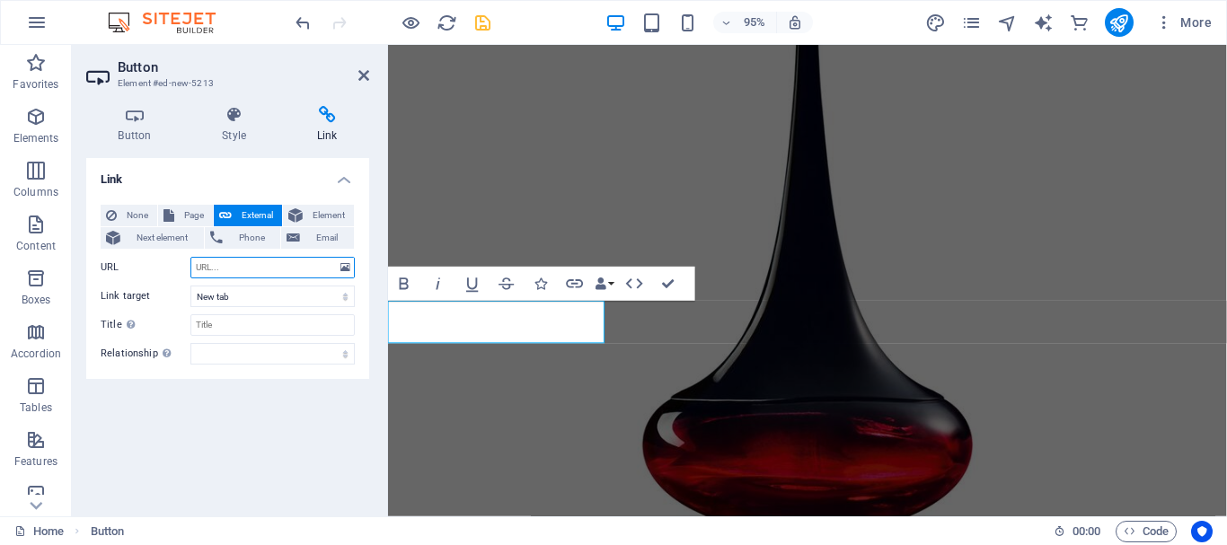
click at [216, 274] on input "URL" at bounding box center [272, 268] width 164 height 22
paste input "[URL][DOMAIN_NAME]"
type input "[URL][DOMAIN_NAME]"
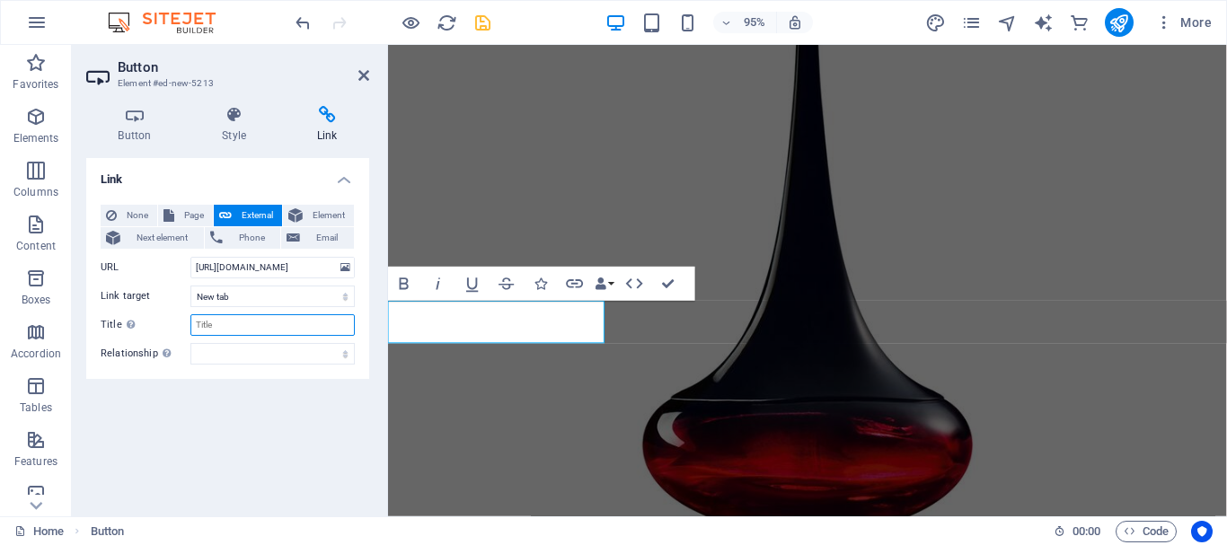
click at [239, 319] on input "Title Additional link description, should not be the same as the link text. The…" at bounding box center [272, 325] width 164 height 22
type input "SCENTLINKAFRICA"
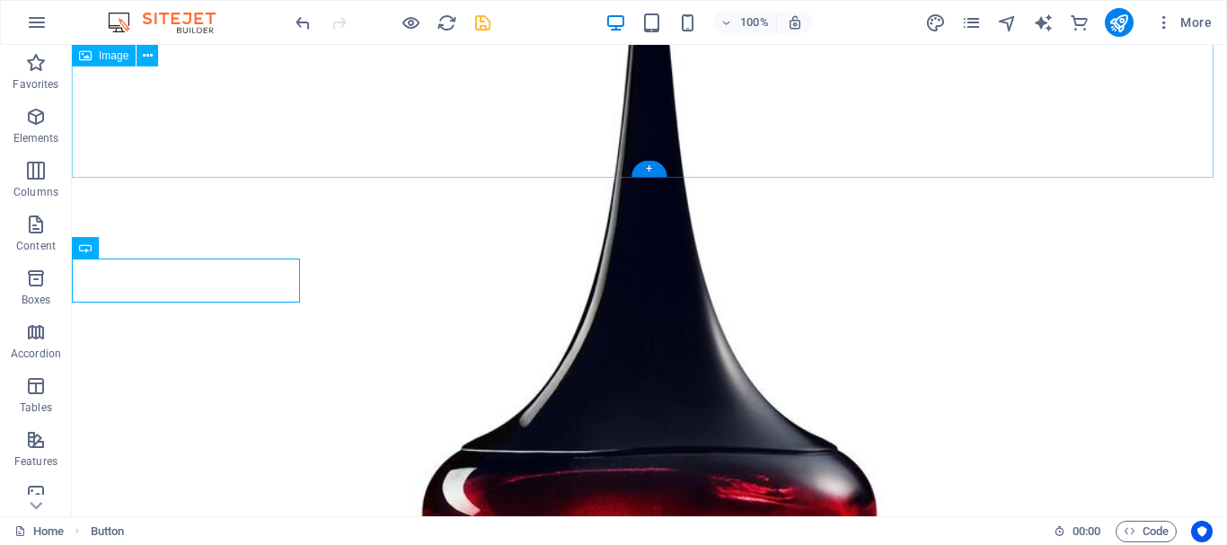
scroll to position [13523, 0]
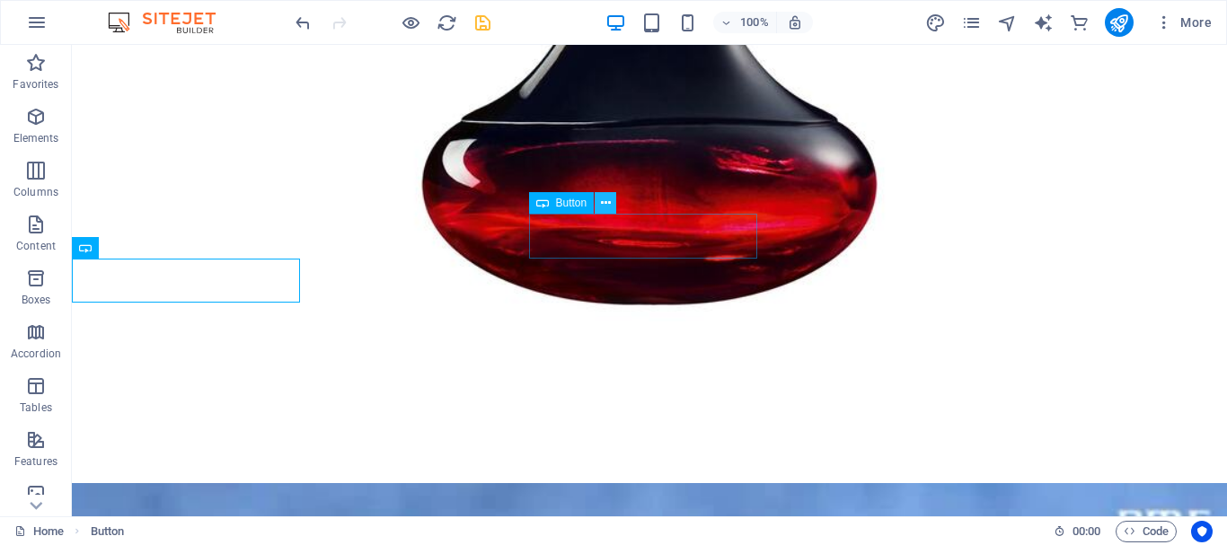
click at [609, 207] on icon at bounding box center [606, 203] width 10 height 19
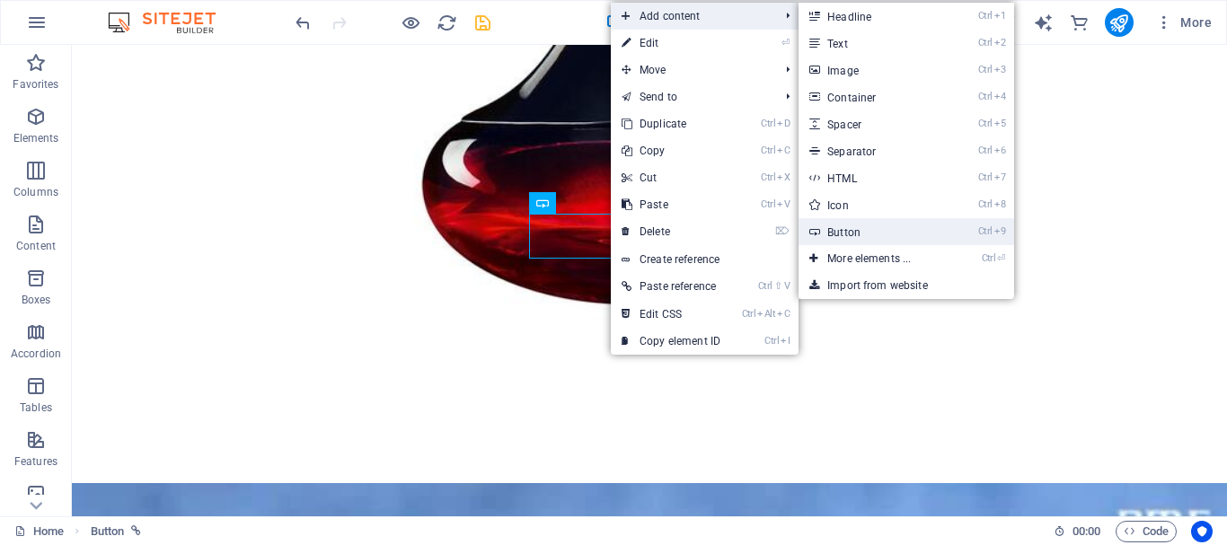
click at [886, 243] on link "Ctrl 9 Button" at bounding box center [872, 231] width 148 height 27
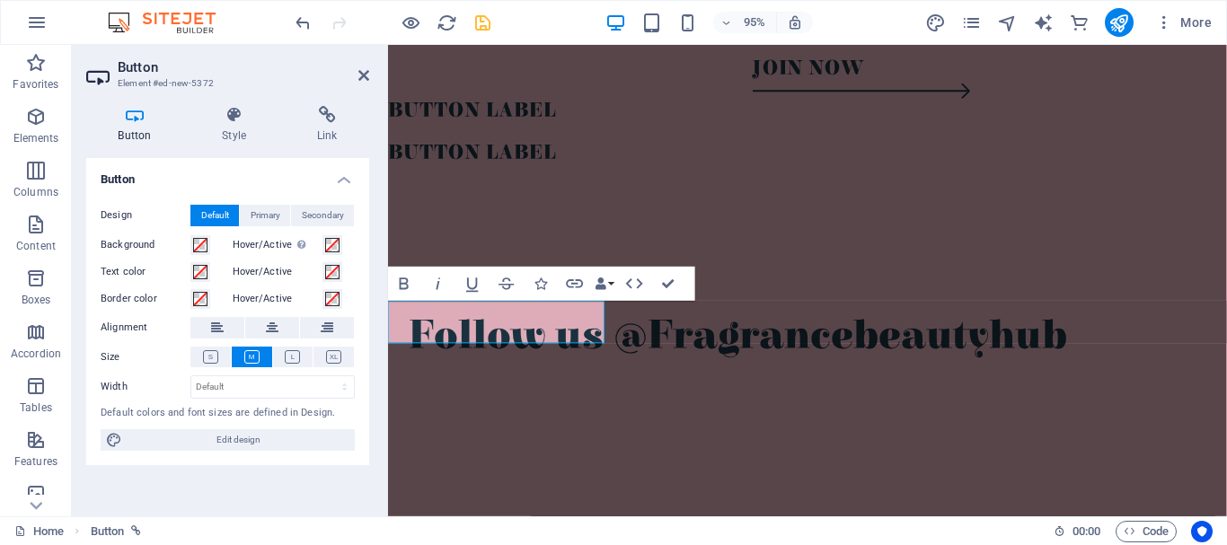
scroll to position [11061, 0]
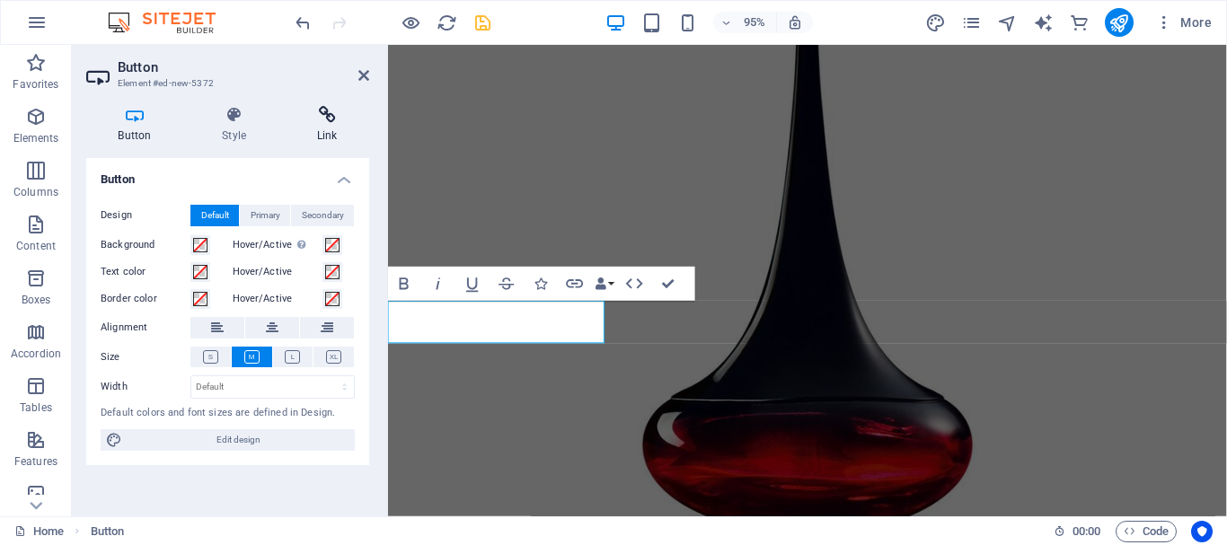
click at [324, 141] on h4 "Link" at bounding box center [327, 125] width 84 height 38
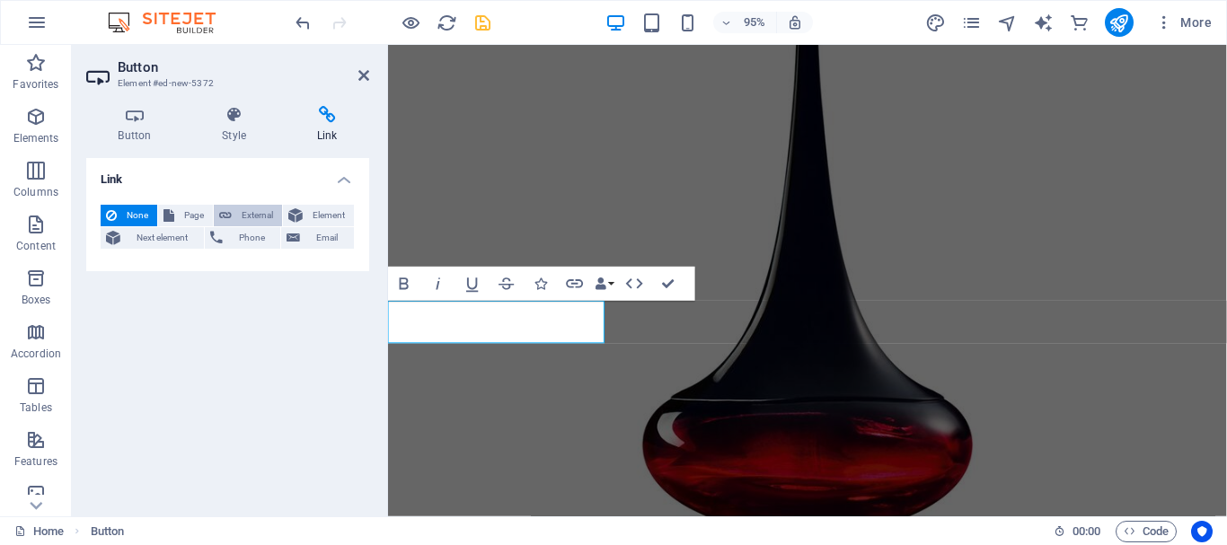
click at [250, 213] on span "External" at bounding box center [257, 216] width 40 height 22
select select "blank"
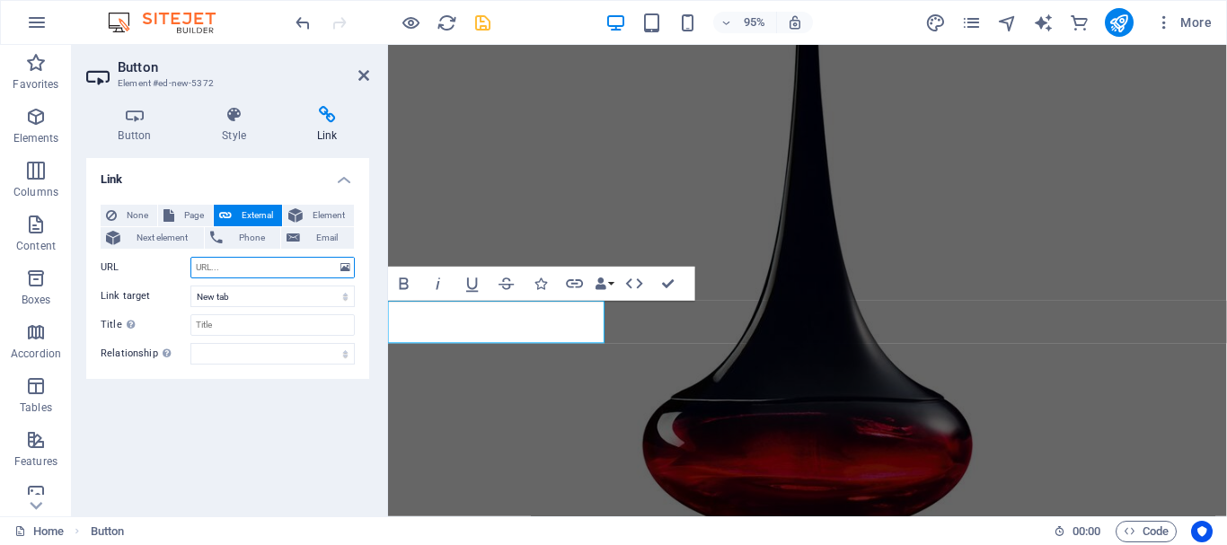
paste input "[URL][DOMAIN_NAME]"
type input "[URL][DOMAIN_NAME]"
click at [263, 328] on input "Title Additional link description, should not be the same as the link text. The…" at bounding box center [272, 325] width 164 height 22
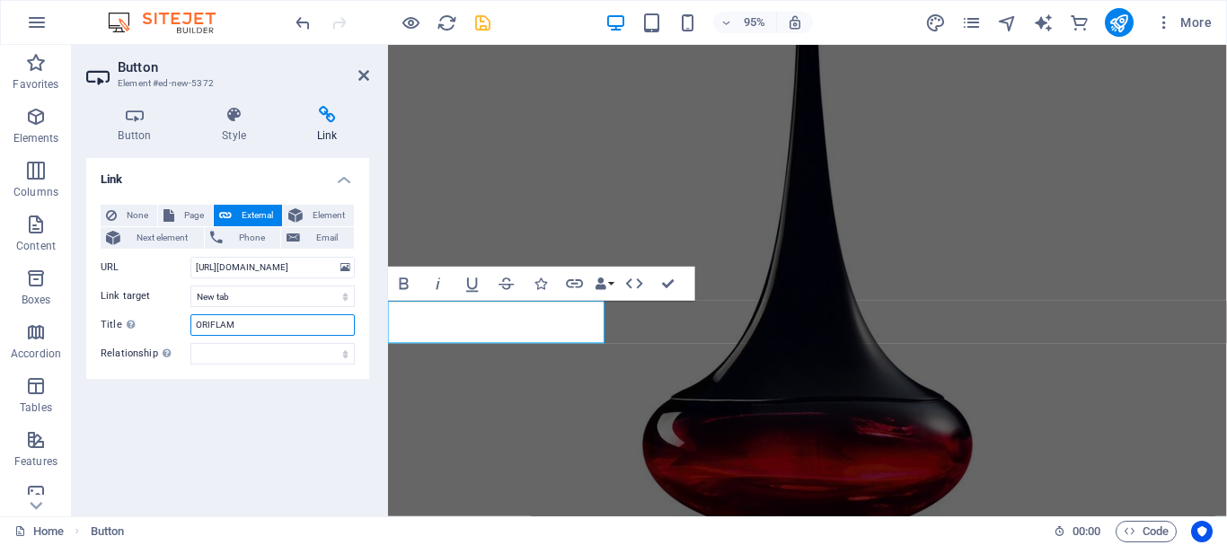
type input "ORIFLAME"
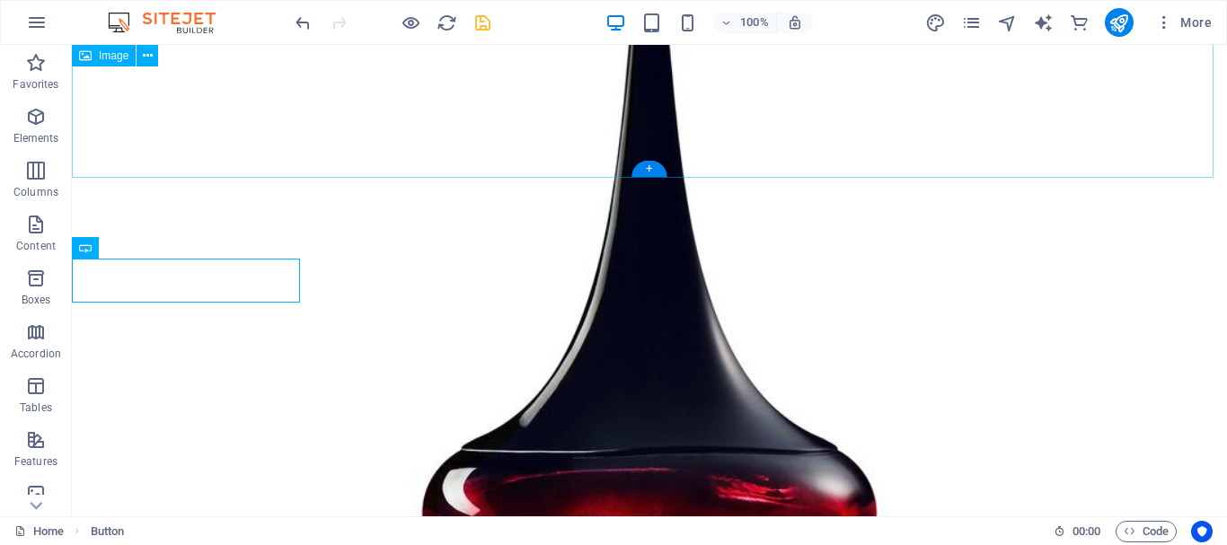
scroll to position [13523, 0]
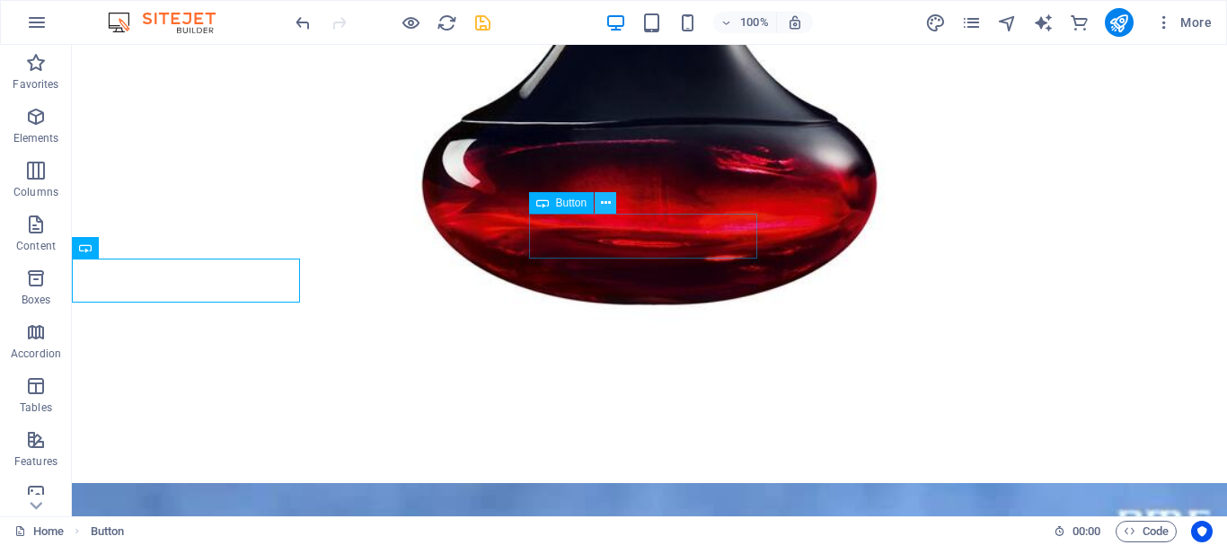
click at [599, 208] on button at bounding box center [605, 203] width 22 height 22
click at [594, 195] on button at bounding box center [605, 203] width 22 height 22
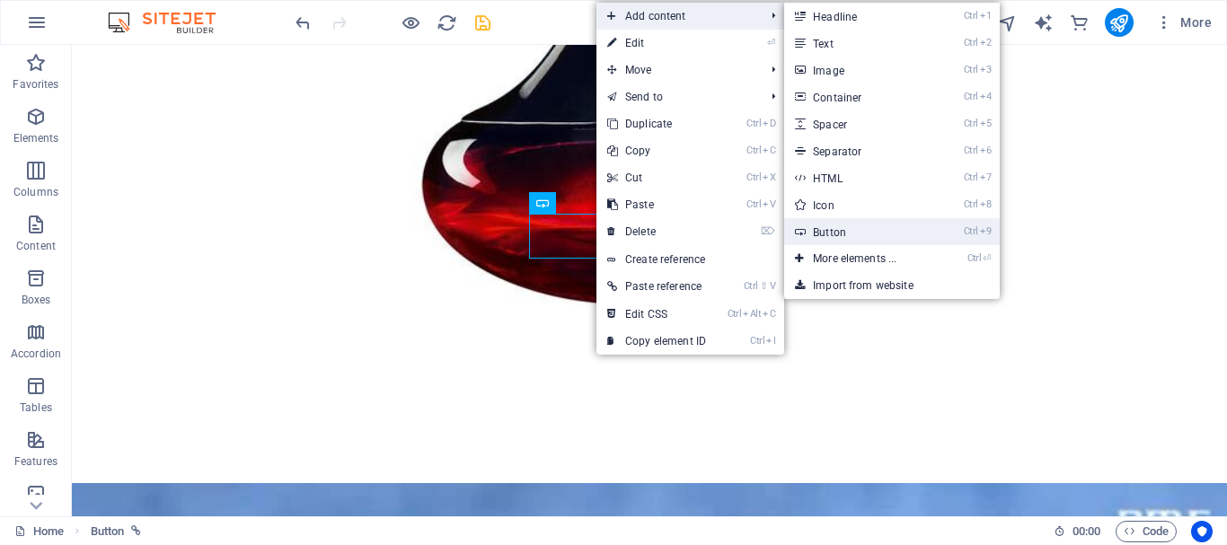
click at [847, 243] on link "Ctrl 9 Button" at bounding box center [858, 231] width 148 height 27
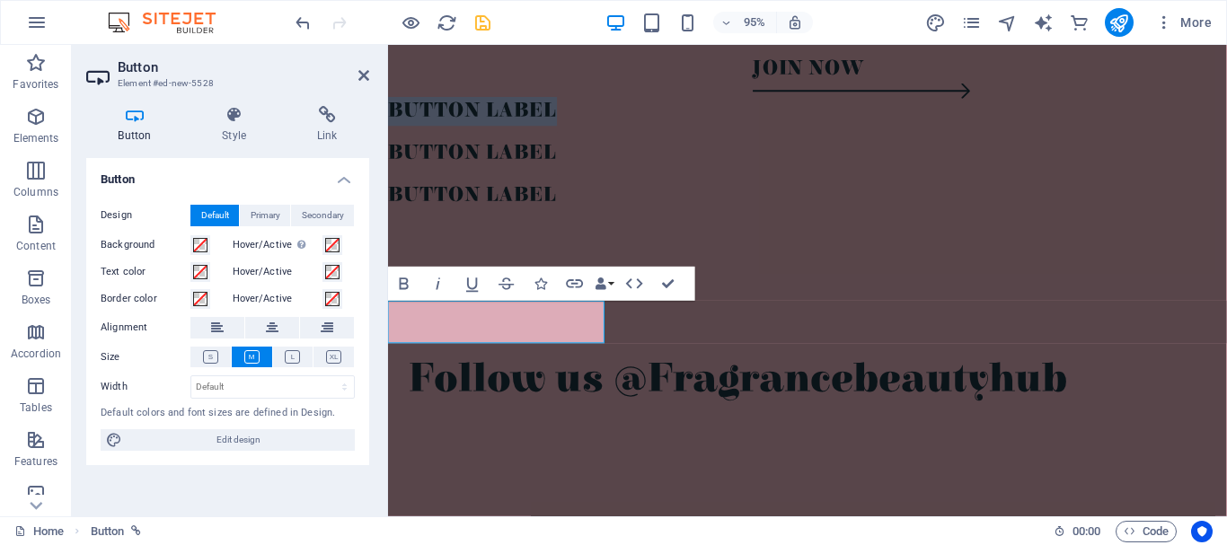
scroll to position [11061, 0]
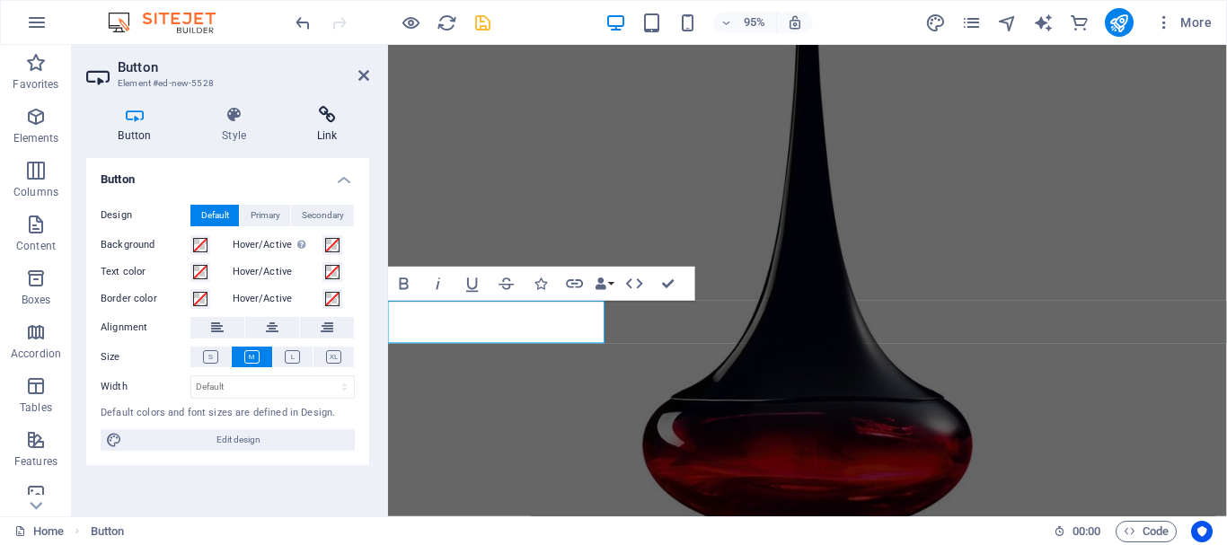
click at [329, 108] on icon at bounding box center [327, 115] width 84 height 18
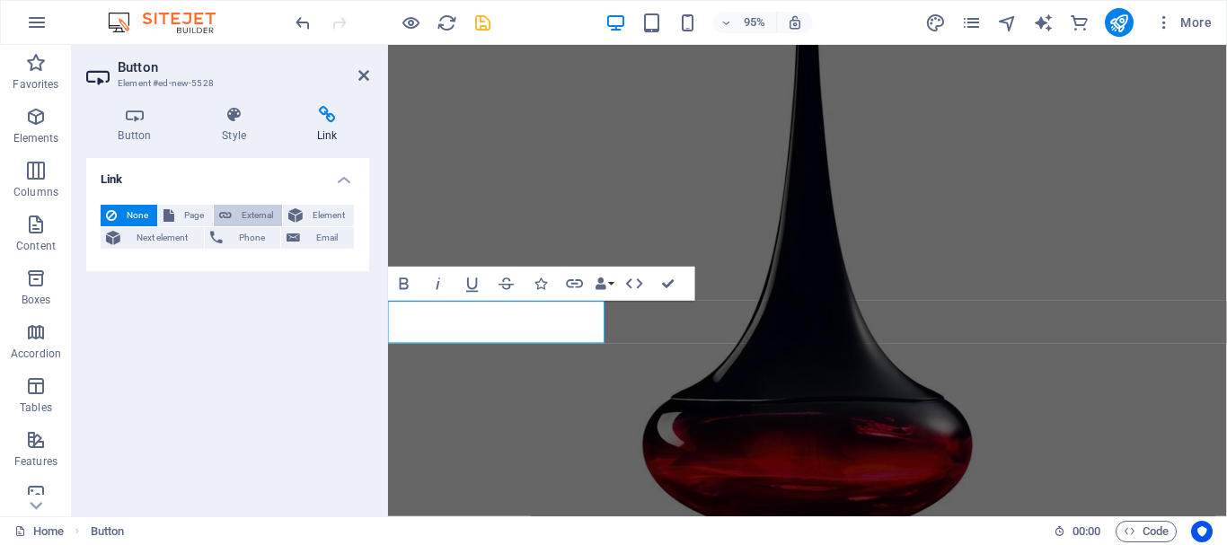
click at [248, 216] on span "External" at bounding box center [257, 216] width 40 height 22
select select "blank"
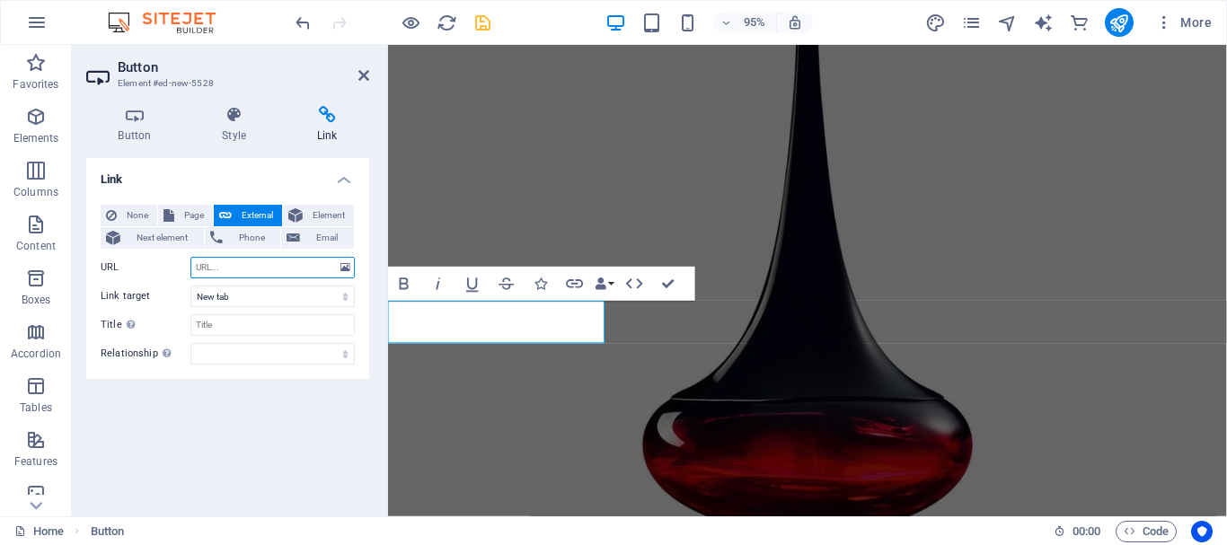
paste input "[URL][DOMAIN_NAME]"
type input "[URL][DOMAIN_NAME]"
click at [256, 300] on select "New tab Same tab Overlay" at bounding box center [272, 297] width 164 height 22
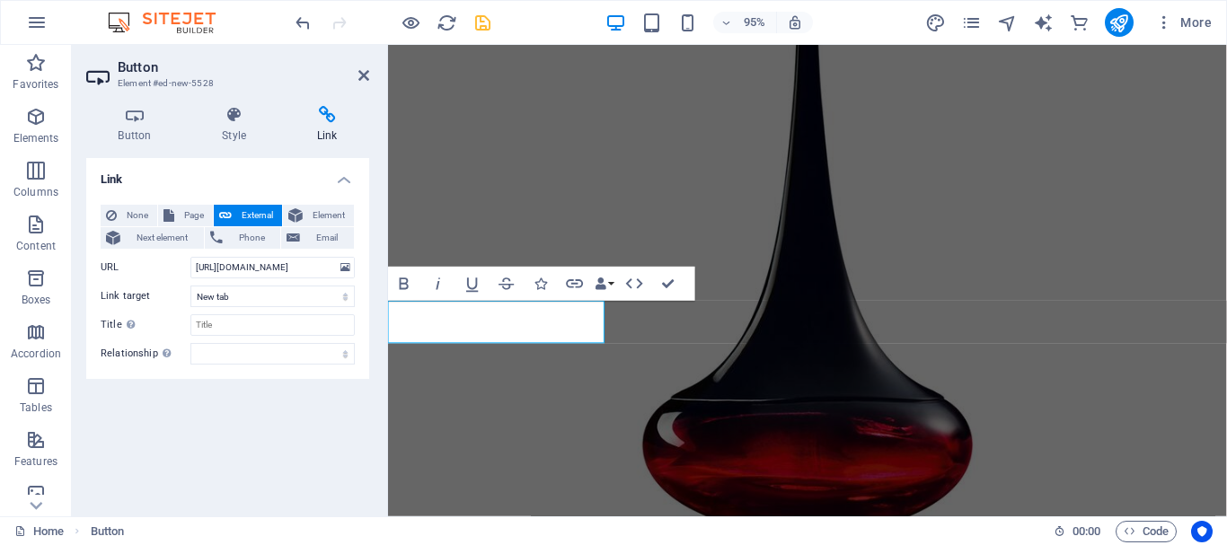
click at [174, 391] on div "Link None Page External Element Next element Phone Email Page Home About Us Our…" at bounding box center [227, 330] width 283 height 344
click at [228, 331] on input "Title Additional link description, should not be the same as the link text. The…" at bounding box center [272, 325] width 164 height 22
type input "AMITY"
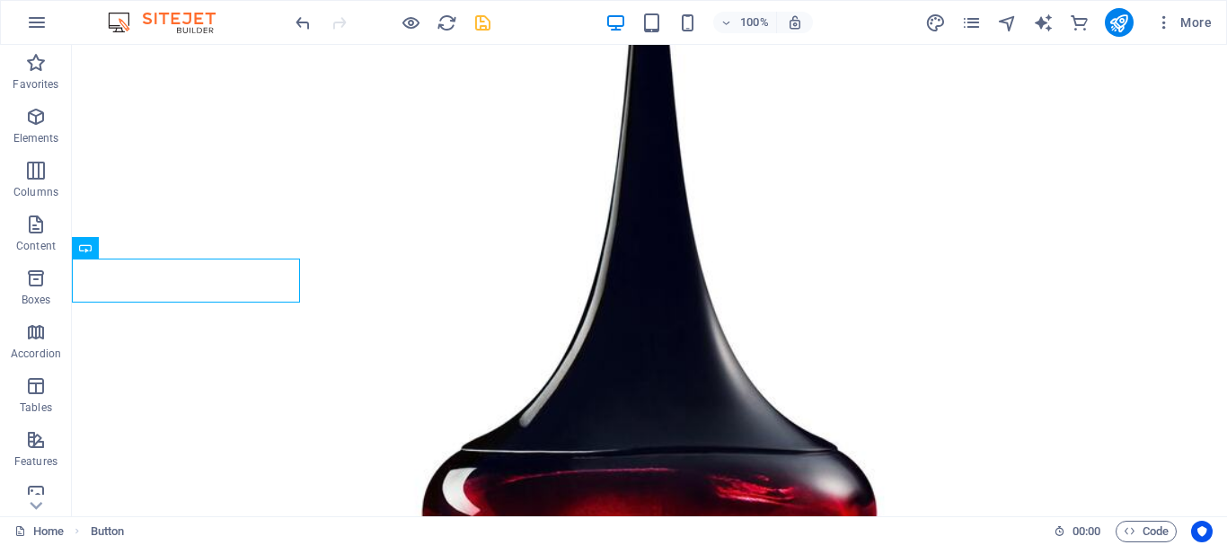
scroll to position [13523, 0]
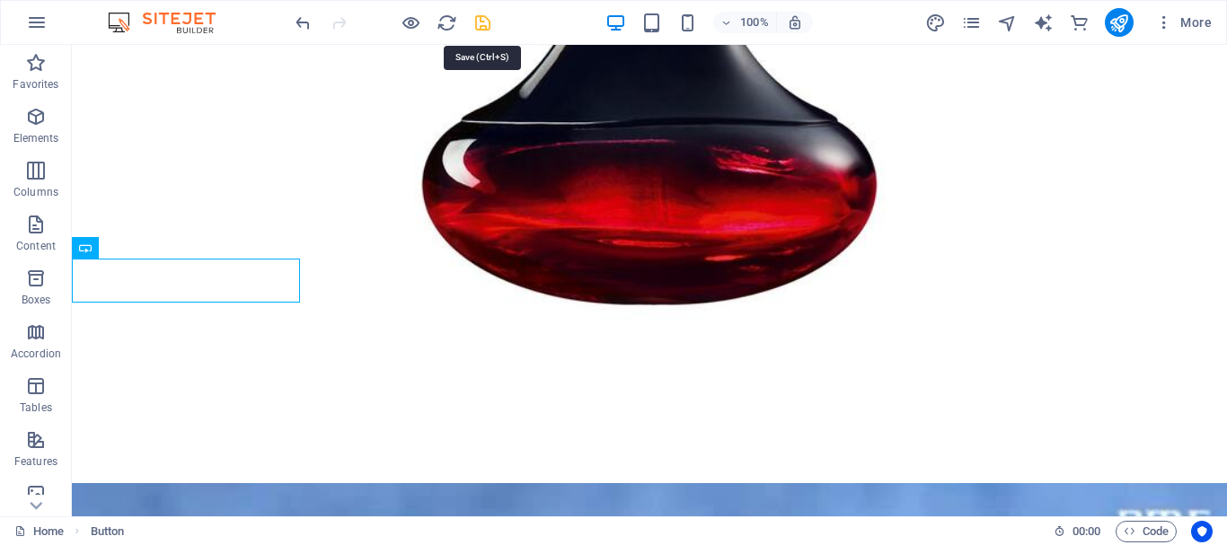
click at [487, 22] on icon "save" at bounding box center [482, 23] width 21 height 21
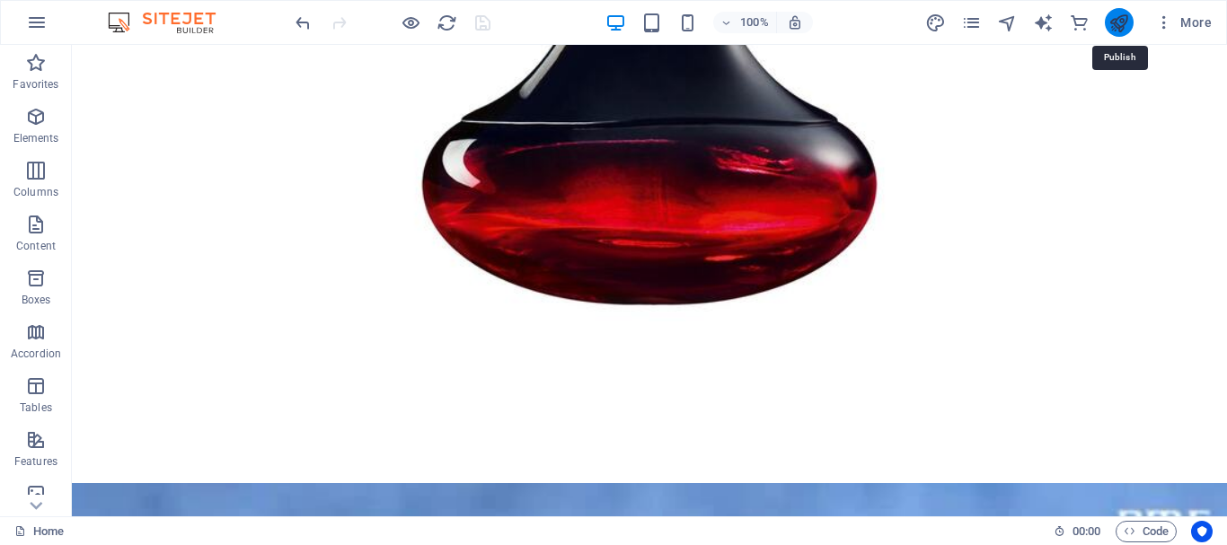
click at [1111, 30] on icon "publish" at bounding box center [1118, 23] width 21 height 21
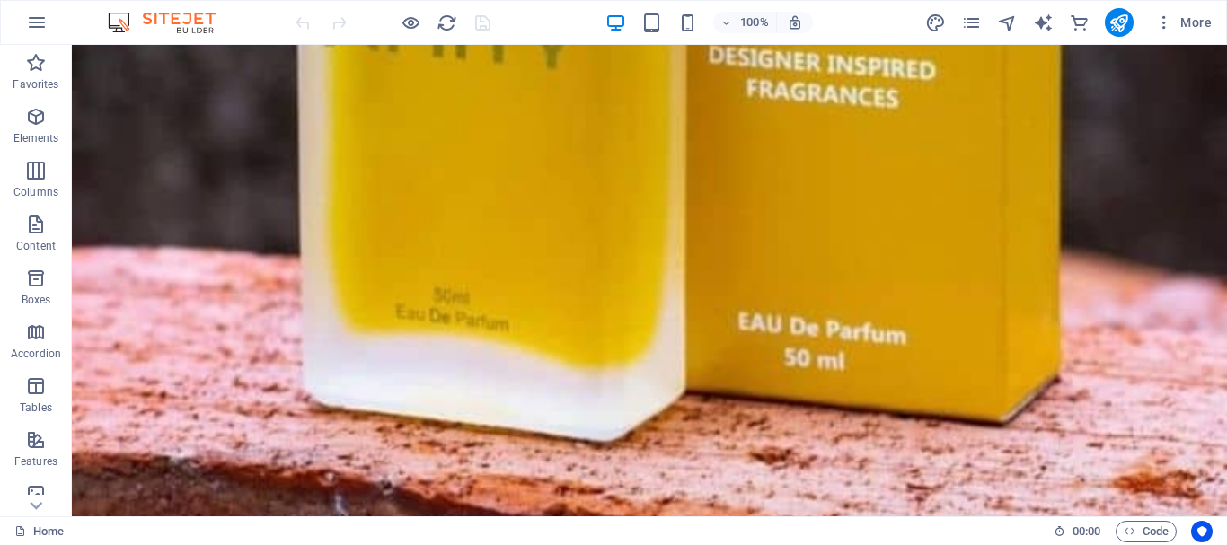
scroll to position [14569, 0]
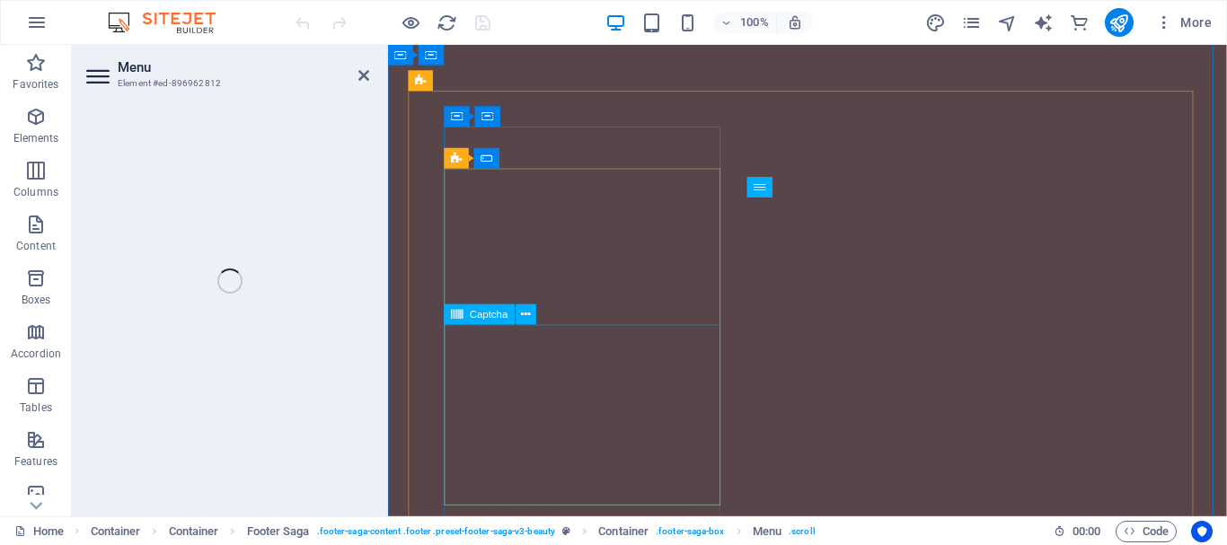
select select
select select "1"
select select
select select "2"
select select
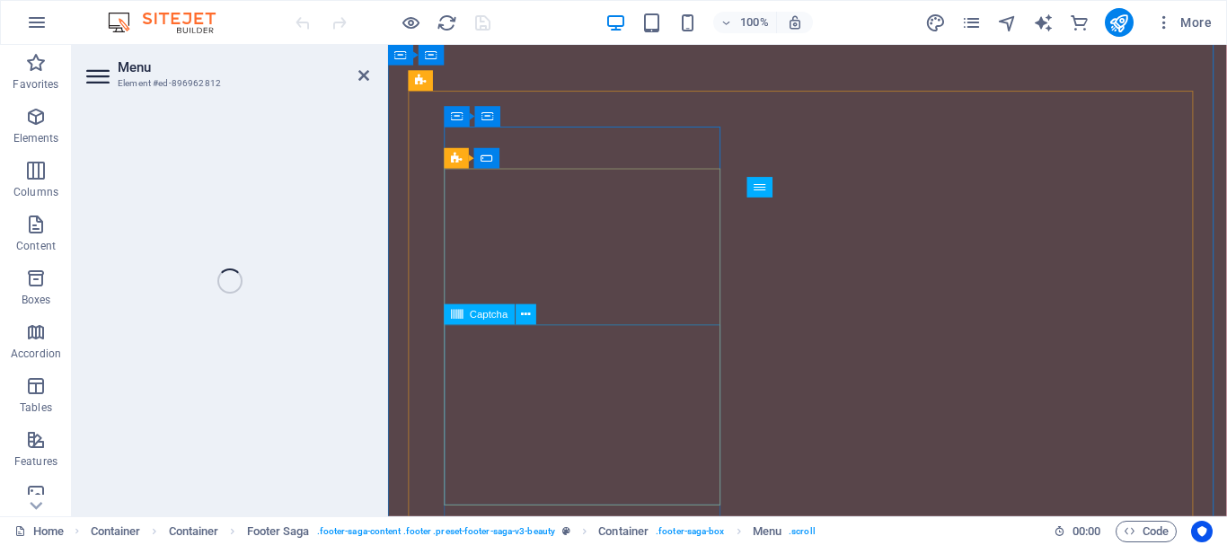
select select "3"
select select
select select "4"
select select
select select "5"
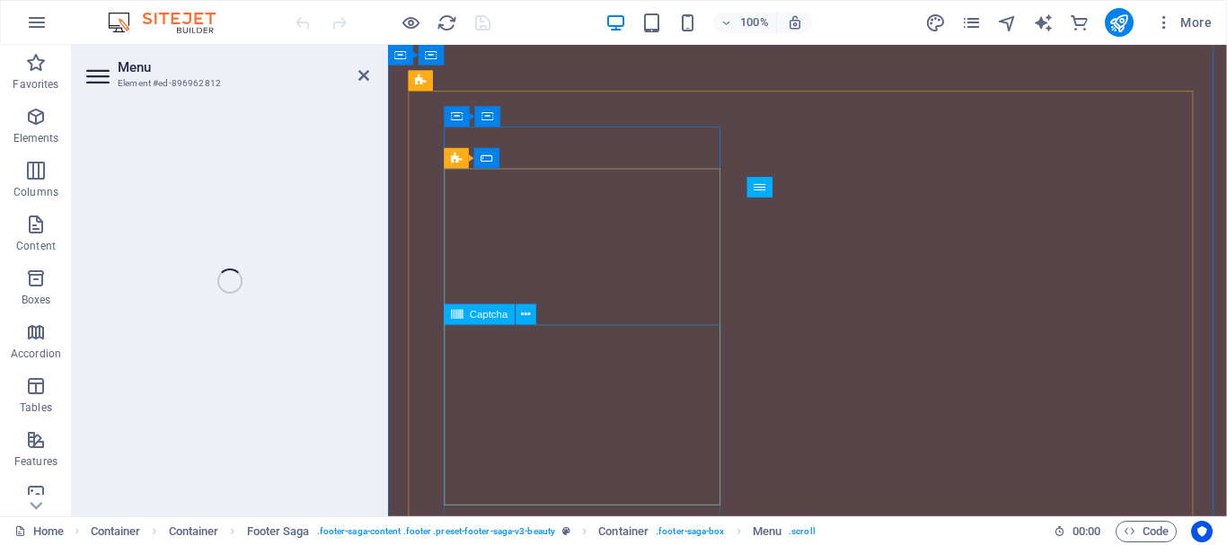
select select
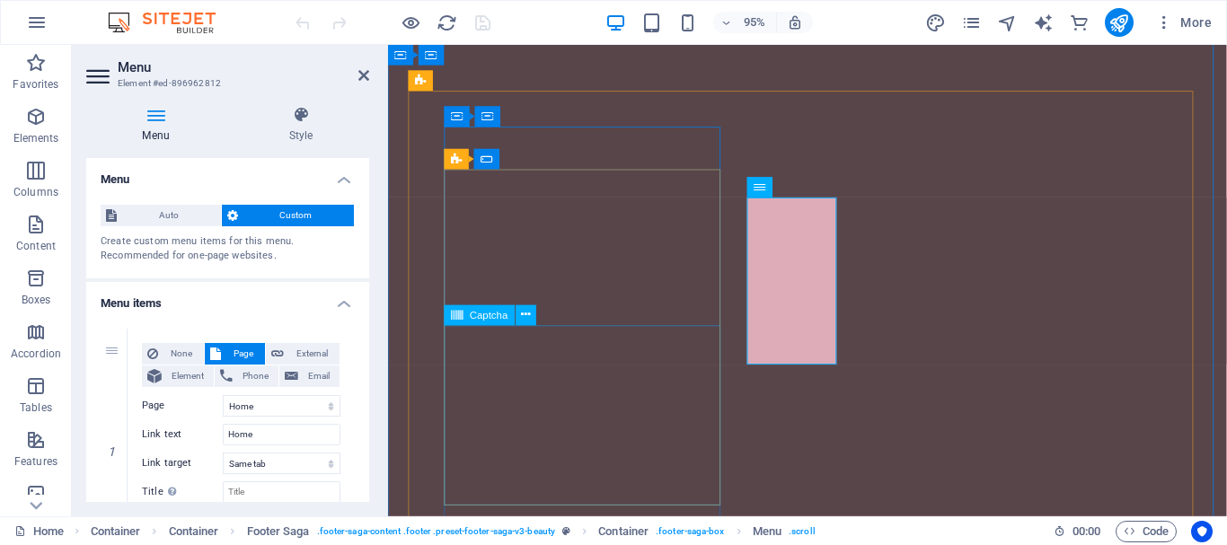
scroll to position [12145, 0]
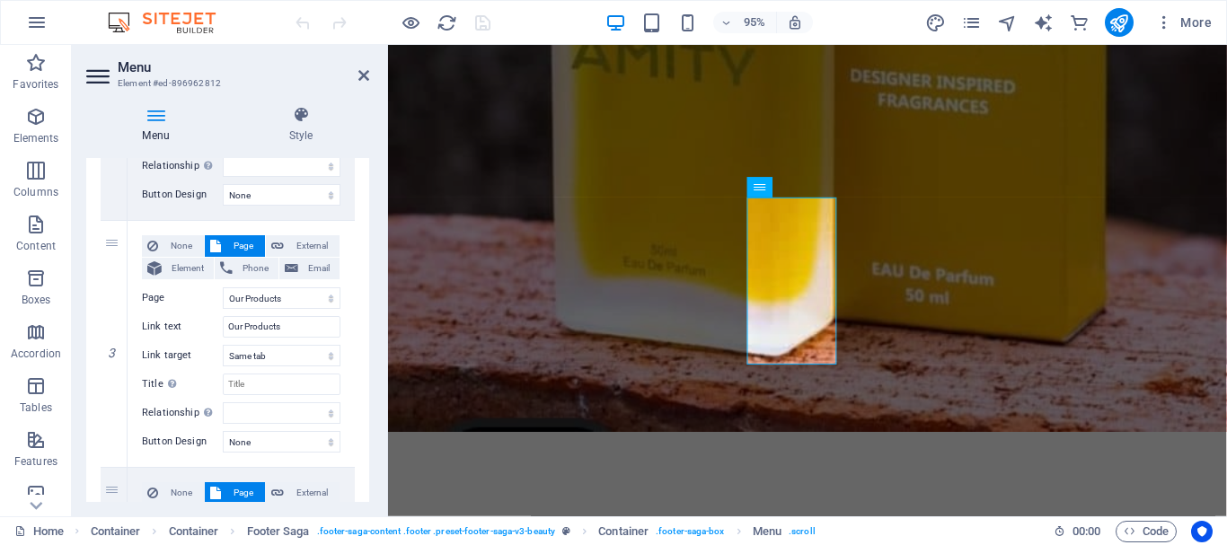
scroll to position [902, 0]
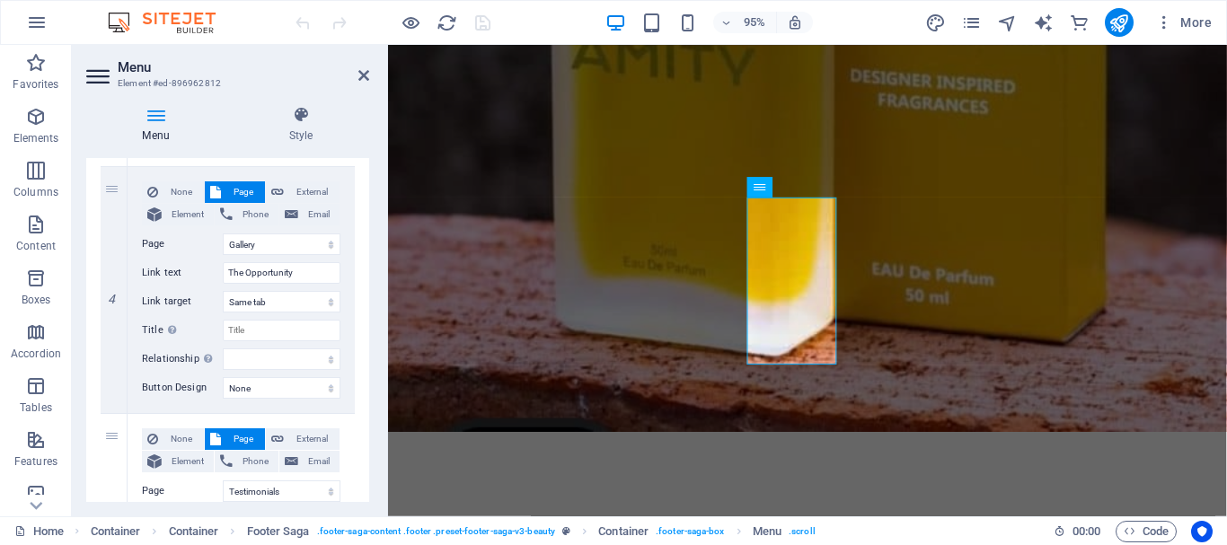
click at [359, 430] on div "1 None Page External Element Phone Email Page Home About Us Our Products Galler…" at bounding box center [227, 166] width 283 height 1509
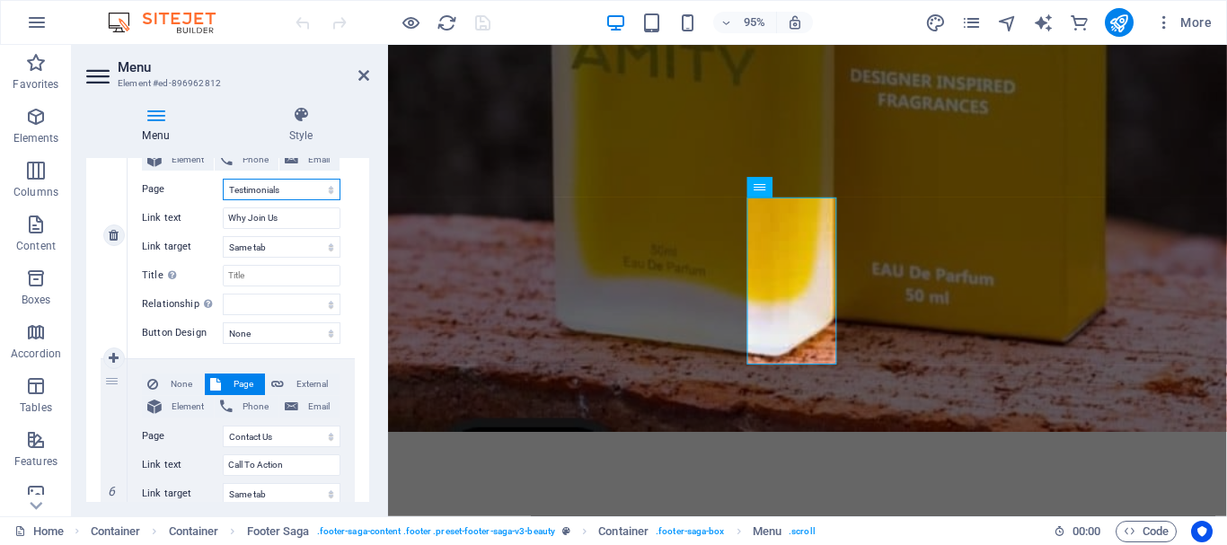
click at [302, 179] on select "Home About Us Our Products Gallery Testimonials Contact Us Privacy Legal Notice" at bounding box center [282, 190] width 118 height 22
click at [223, 179] on select "Home About Us Our Products Gallery Testimonials Contact Us Privacy Legal Notice" at bounding box center [282, 190] width 118 height 22
click at [260, 302] on select "alternate author bookmark external help license next nofollow noreferrer noopen…" at bounding box center [282, 305] width 118 height 22
select select "alternate"
click at [223, 294] on select "alternate author bookmark external help license next nofollow noreferrer noopen…" at bounding box center [282, 305] width 118 height 22
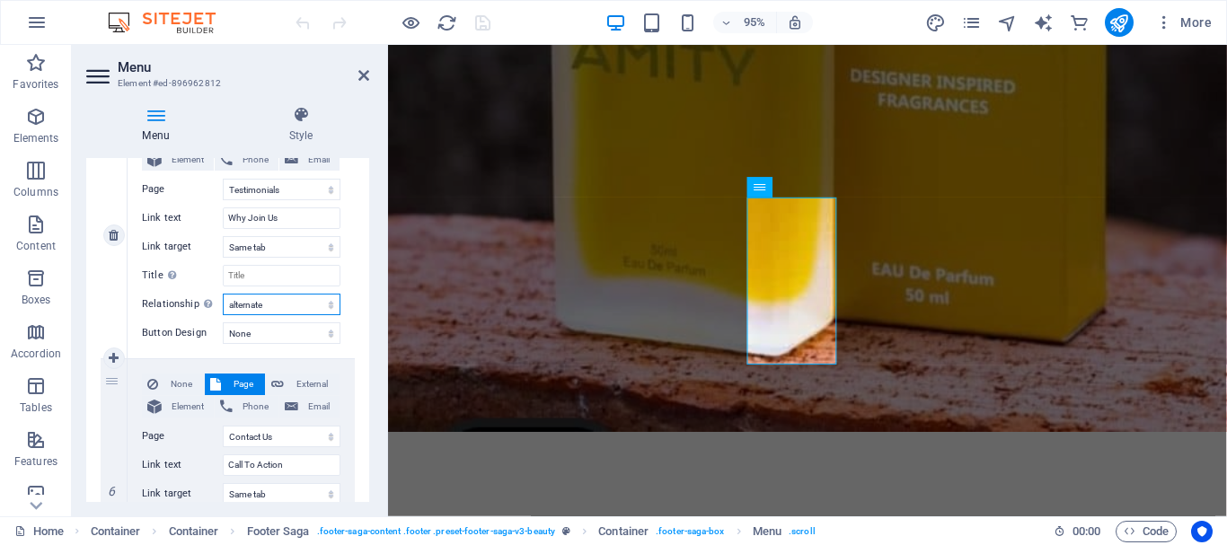
select select
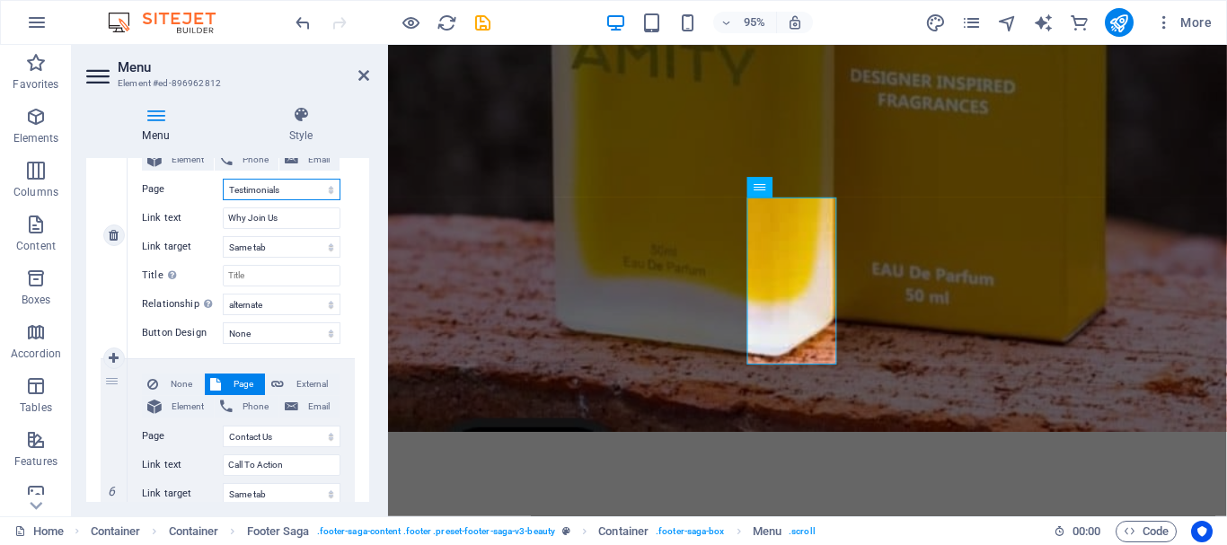
click at [302, 191] on select "Home About Us Our Products Gallery Testimonials Contact Us Privacy Legal Notice" at bounding box center [282, 190] width 118 height 22
click at [292, 220] on input "Why Join Us" at bounding box center [282, 218] width 118 height 22
click at [366, 506] on div "Menu Style Menu Auto Custom Create custom menu items for this menu. Recommended…" at bounding box center [228, 304] width 312 height 425
click at [370, 362] on div "Menu Style Menu Auto Custom Create custom menu items for this menu. Recommended…" at bounding box center [228, 304] width 312 height 425
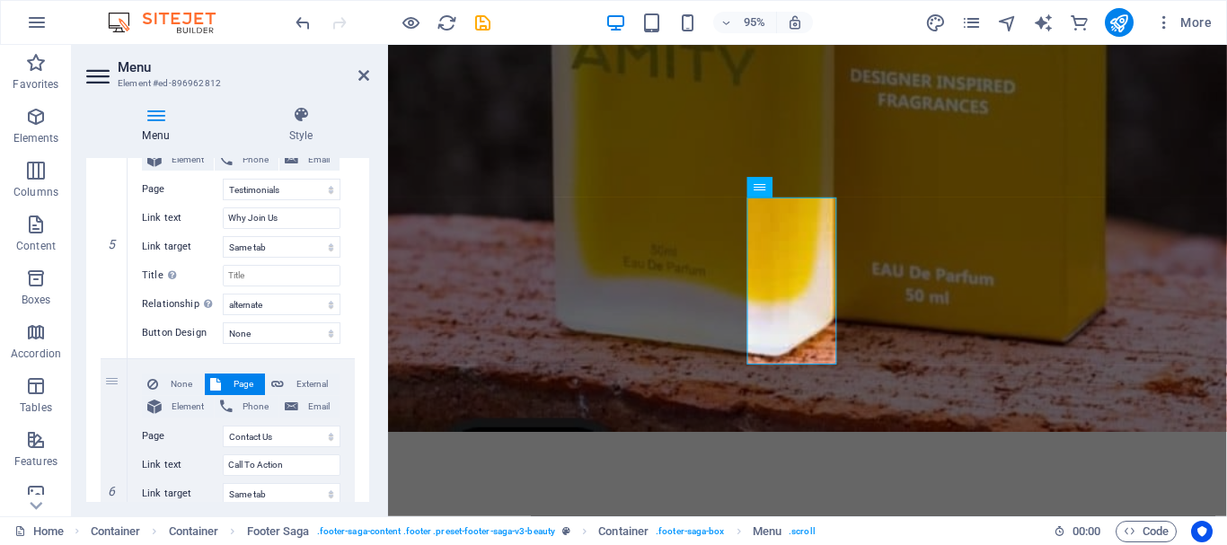
click at [370, 342] on div "Menu Style Menu Auto Custom Create custom menu items for this menu. Recommended…" at bounding box center [228, 304] width 312 height 425
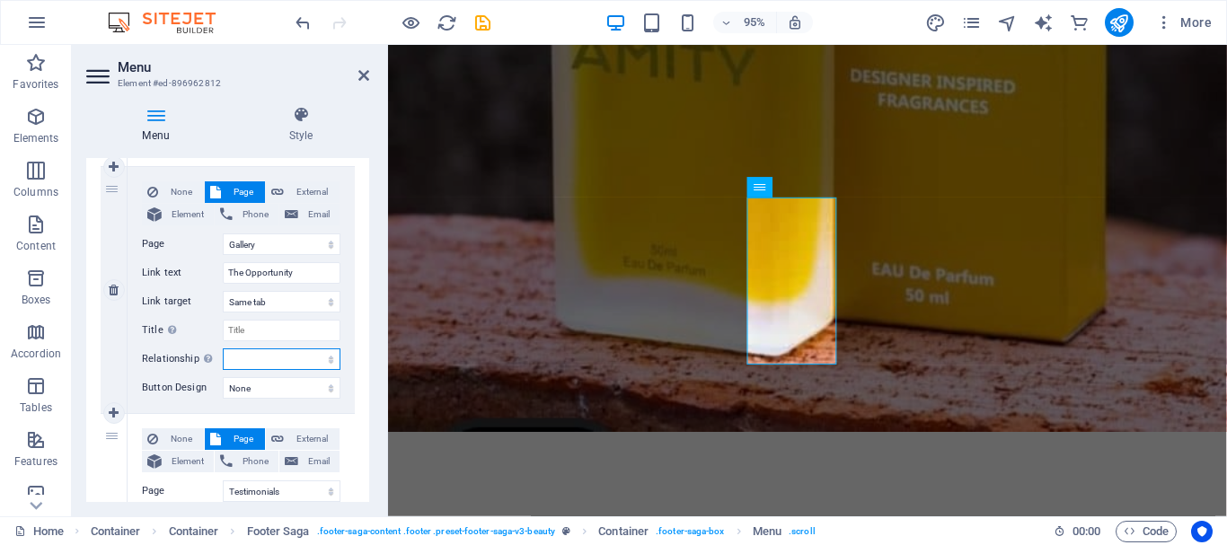
click at [275, 349] on select "alternate author bookmark external help license next nofollow noreferrer noopen…" at bounding box center [282, 359] width 118 height 22
select select "alternate"
click at [223, 348] on select "alternate author bookmark external help license next nofollow noreferrer noopen…" at bounding box center [282, 359] width 118 height 22
select select
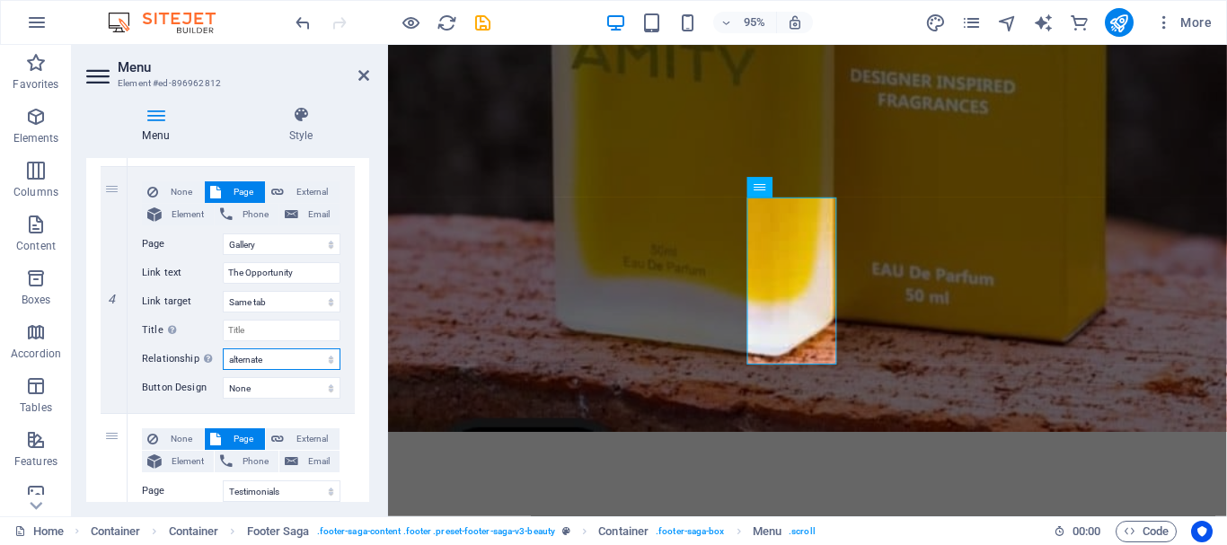
select select
click at [361, 465] on div "1 None Page External Element Phone Email Page Home About Us Our Products Galler…" at bounding box center [227, 166] width 283 height 1509
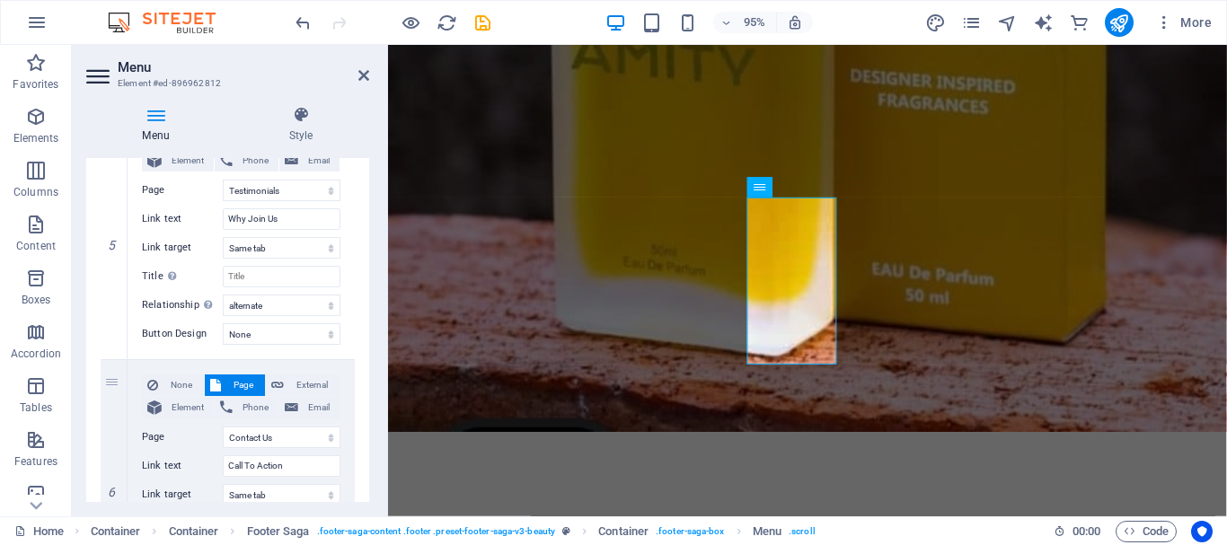
scroll to position [1204, 0]
click at [298, 463] on input "Call To Action" at bounding box center [282, 465] width 118 height 22
type input "C"
select select
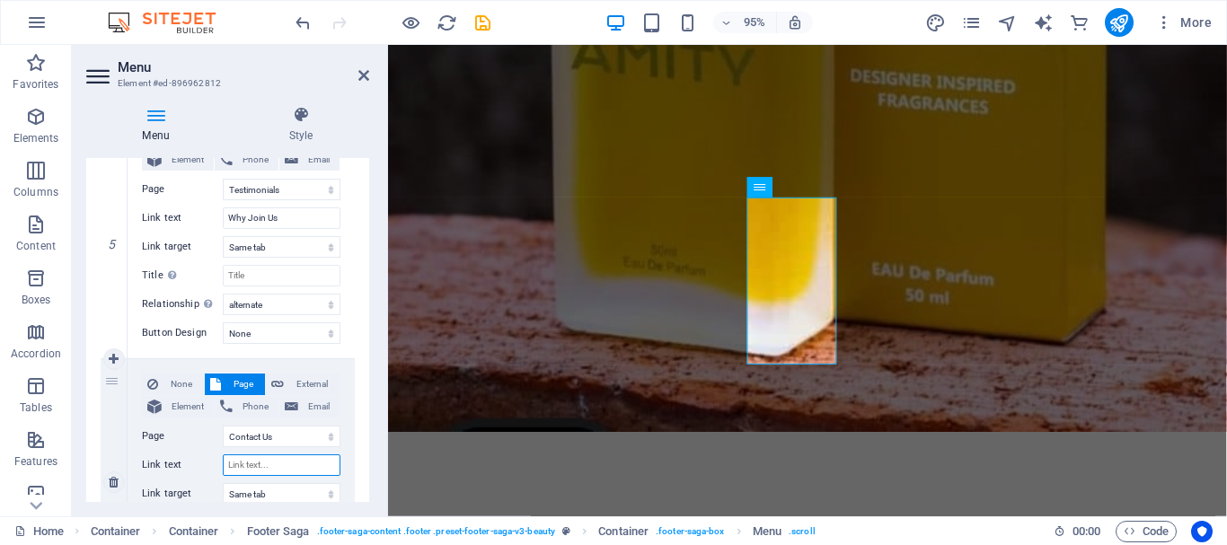
select select
type input "jOIN nO"
select select
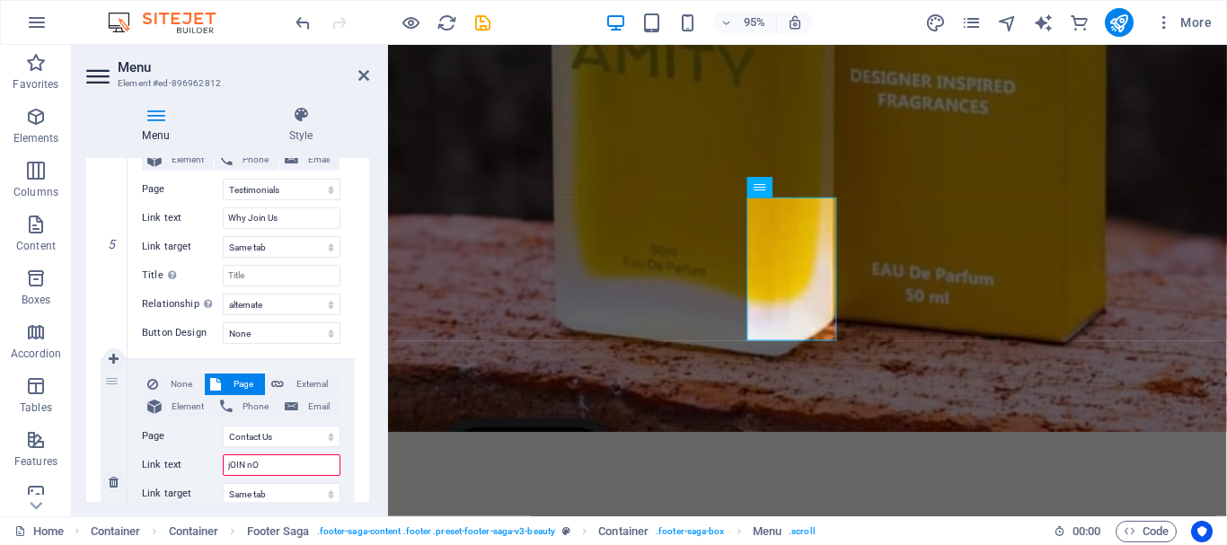
select select
type input "jOIN nOW"
select select
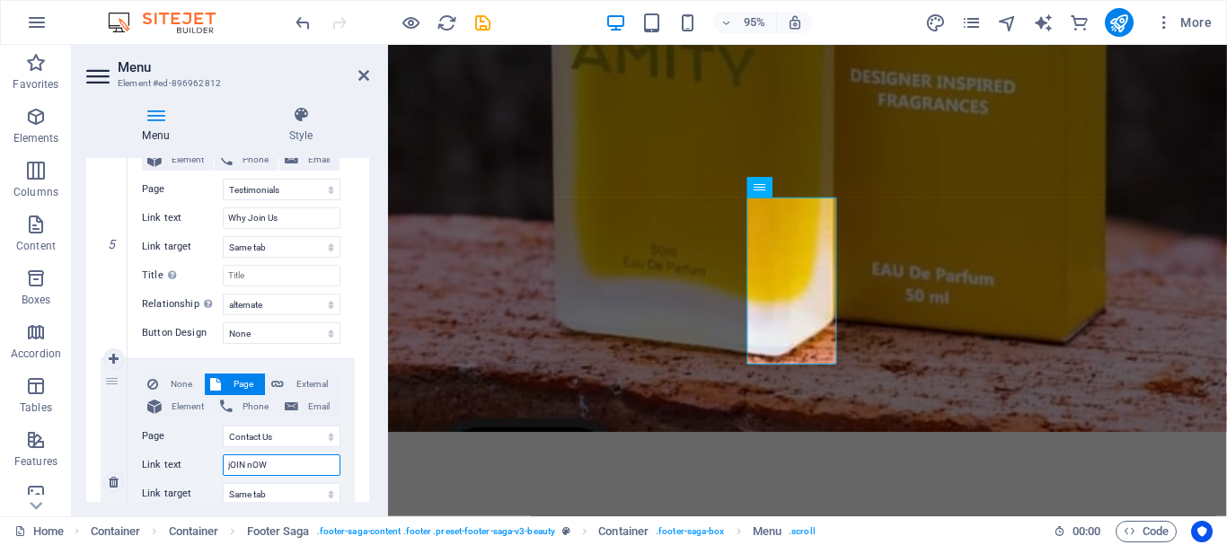
select select
type input "j"
select select
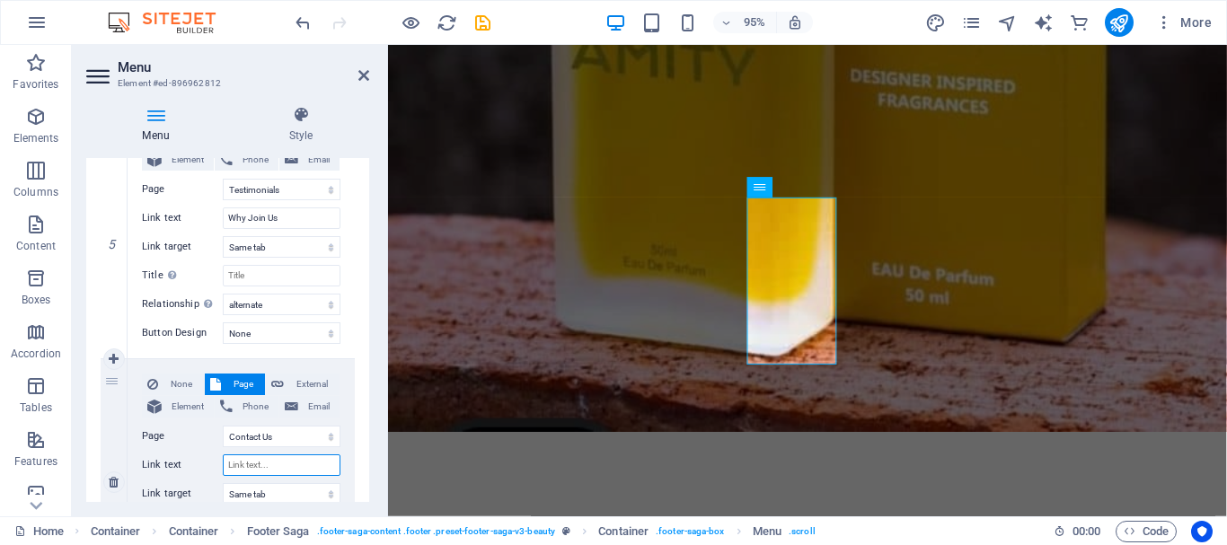
select select
type input "Joi"
select select
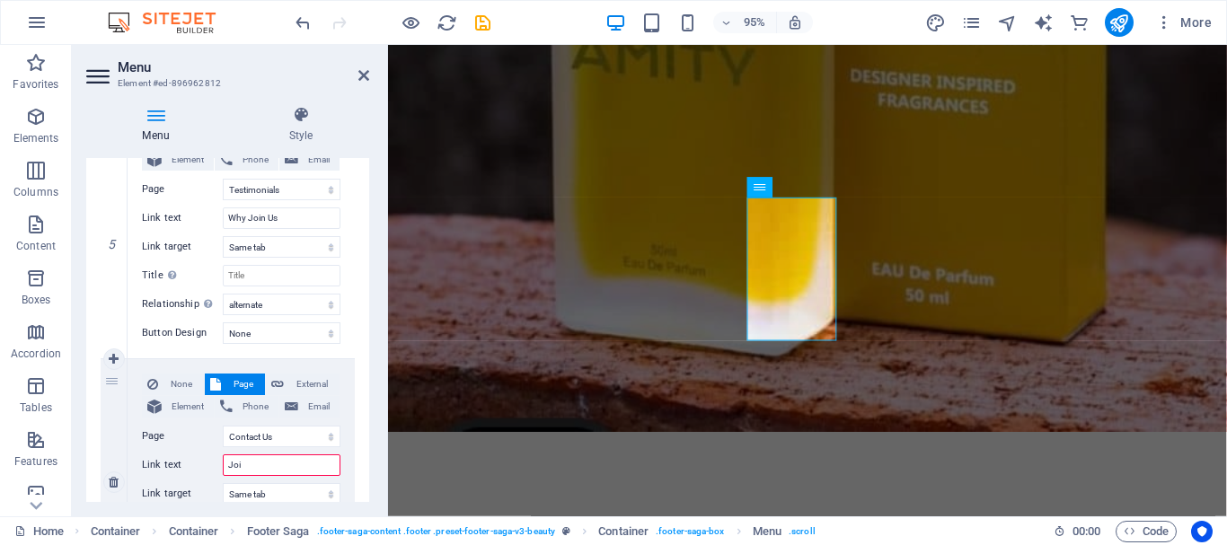
select select
type input "Join"
select select
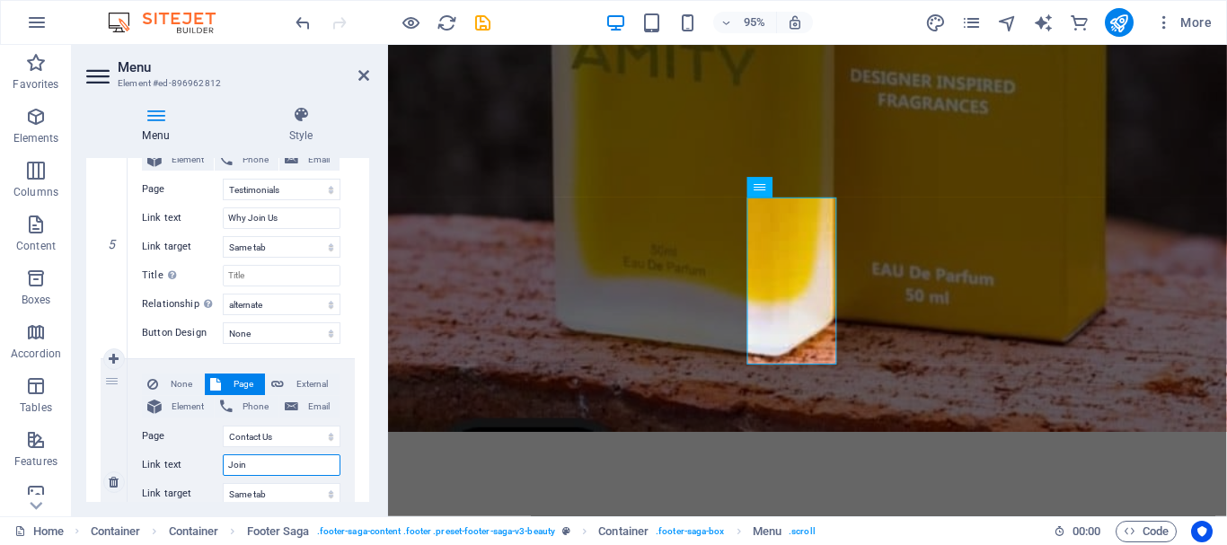
select select
type input "Join Now"
select select
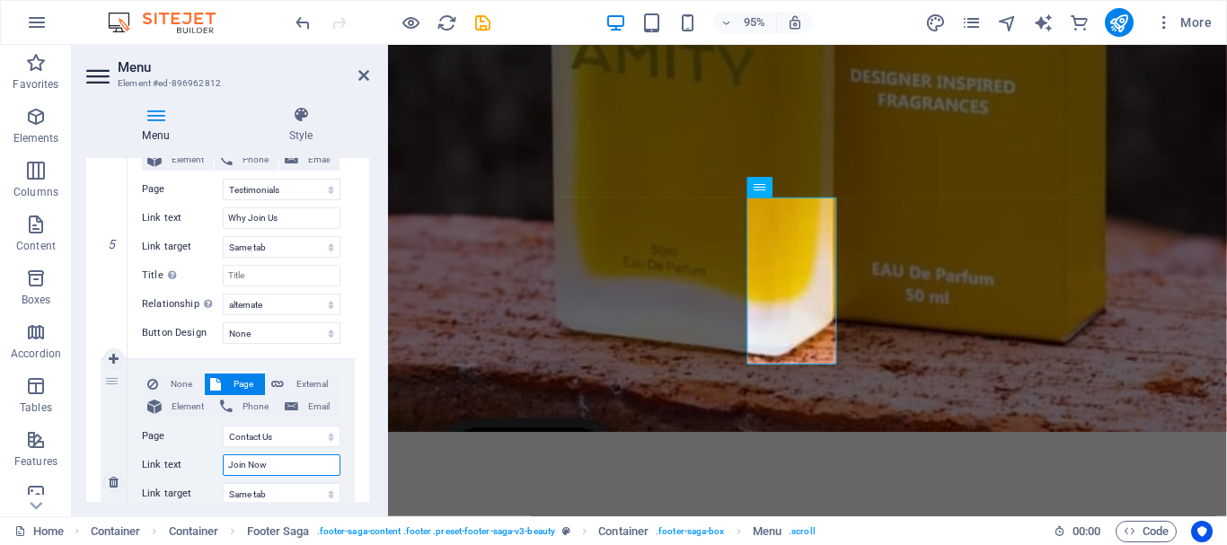
select select
type input "Join Now"
drag, startPoint x: 486, startPoint y: 31, endPoint x: 467, endPoint y: 131, distance: 102.3
click at [486, 31] on icon "save" at bounding box center [482, 23] width 21 height 21
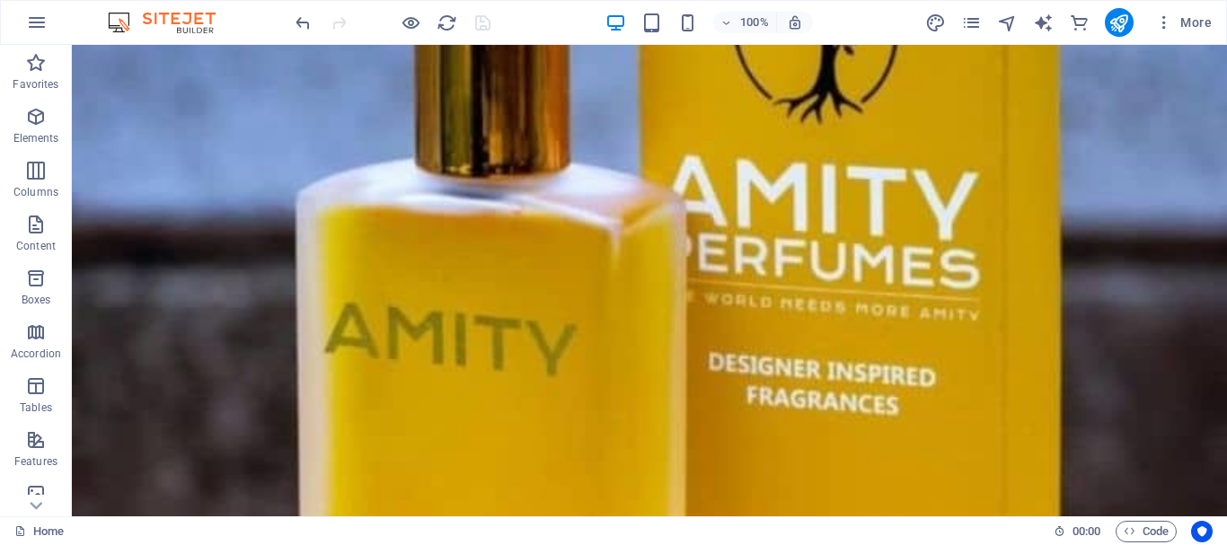
scroll to position [15086, 0]
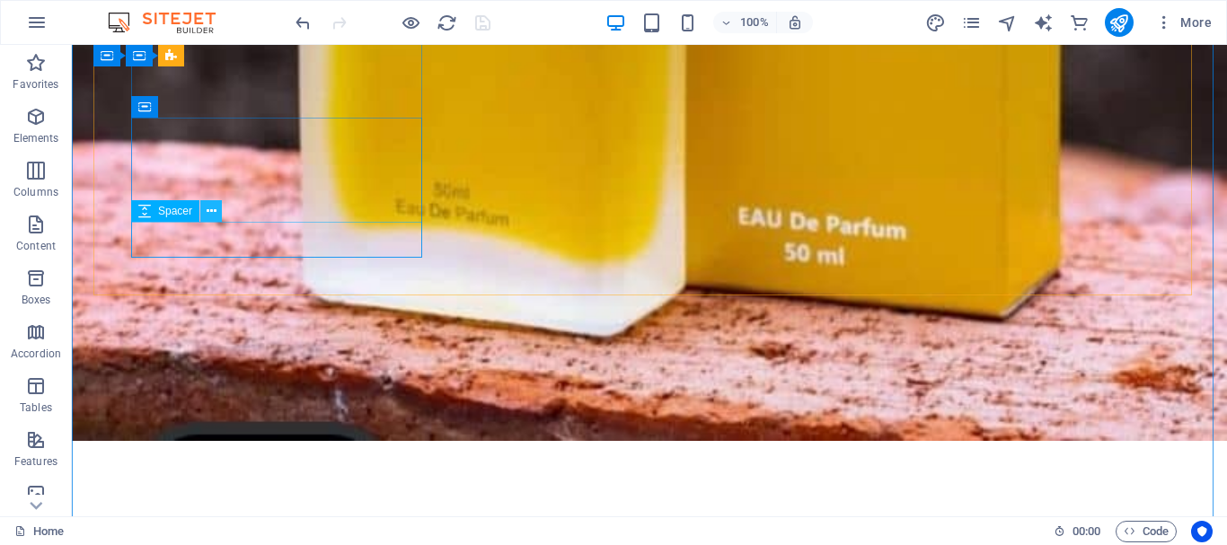
click at [207, 216] on icon at bounding box center [212, 211] width 10 height 19
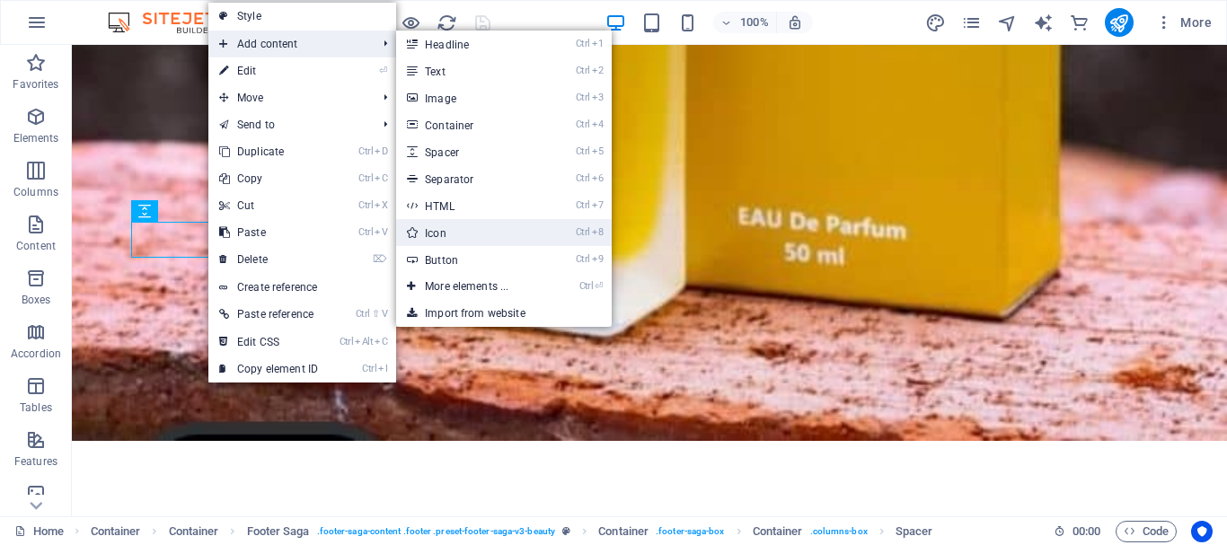
click at [449, 224] on link "Ctrl 8 Icon" at bounding box center [470, 232] width 148 height 27
select select "xMidYMid"
select select "px"
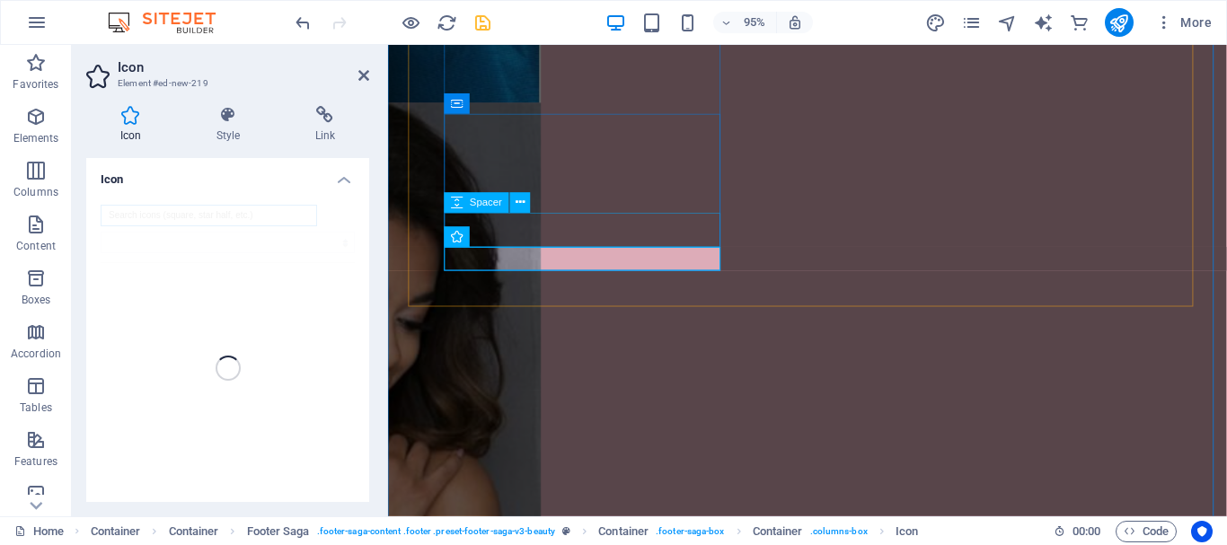
scroll to position [12557, 0]
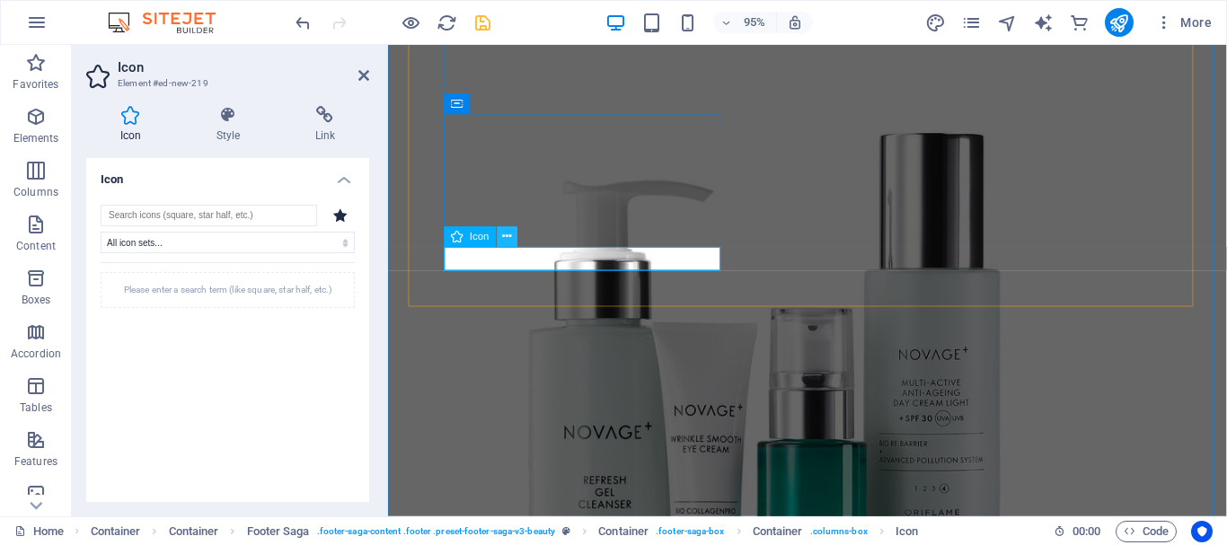
click at [504, 233] on icon at bounding box center [506, 237] width 9 height 18
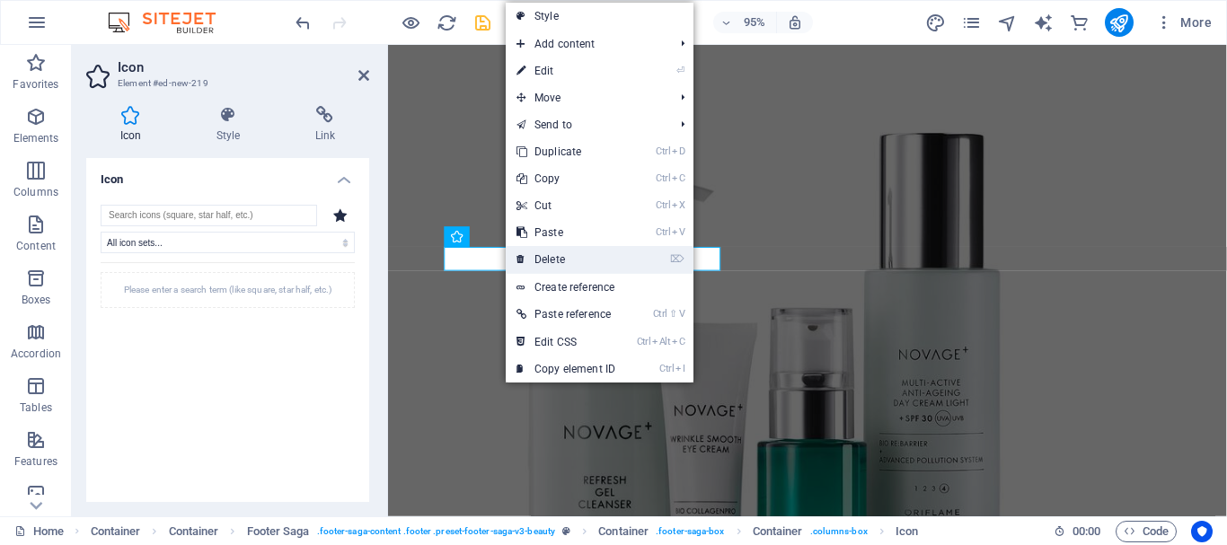
drag, startPoint x: 518, startPoint y: 248, endPoint x: 446, endPoint y: 203, distance: 84.7
click at [518, 248] on icon at bounding box center [520, 259] width 9 height 27
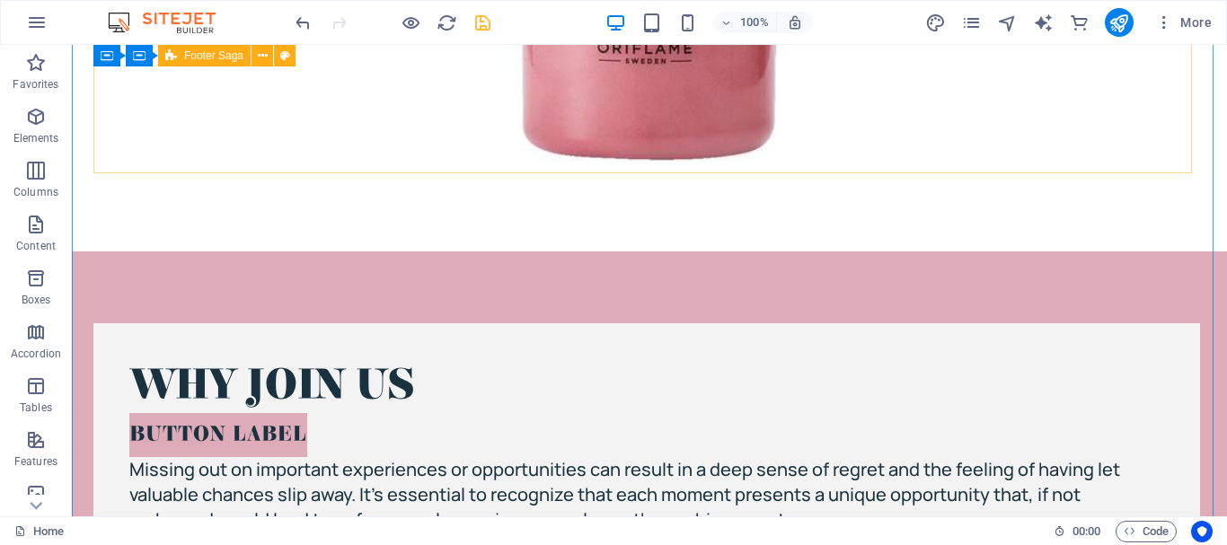
scroll to position [15086, 0]
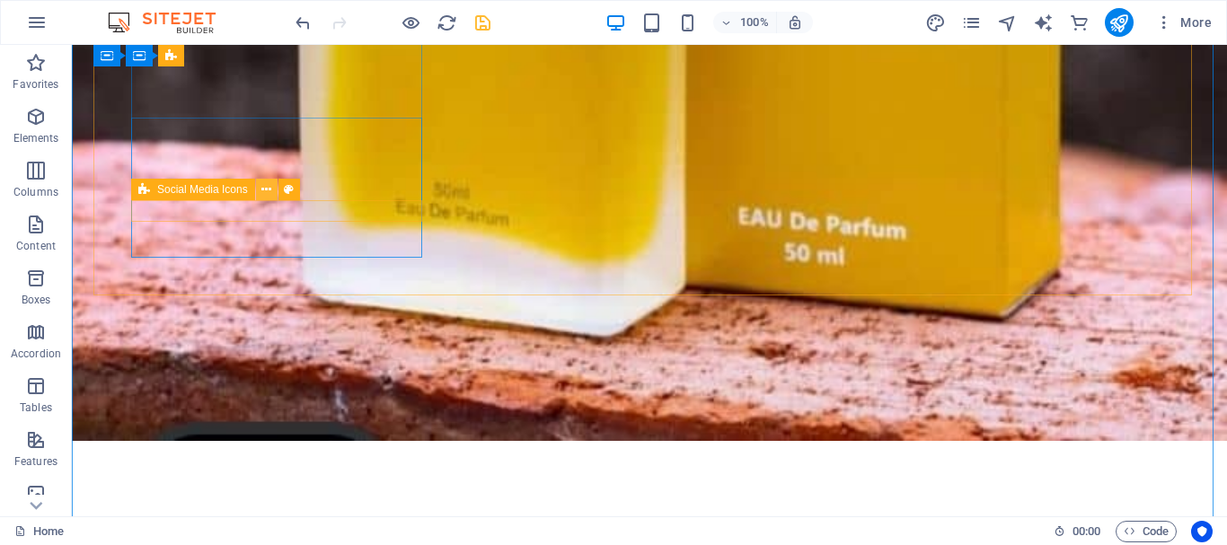
click at [273, 186] on button at bounding box center [267, 190] width 22 height 22
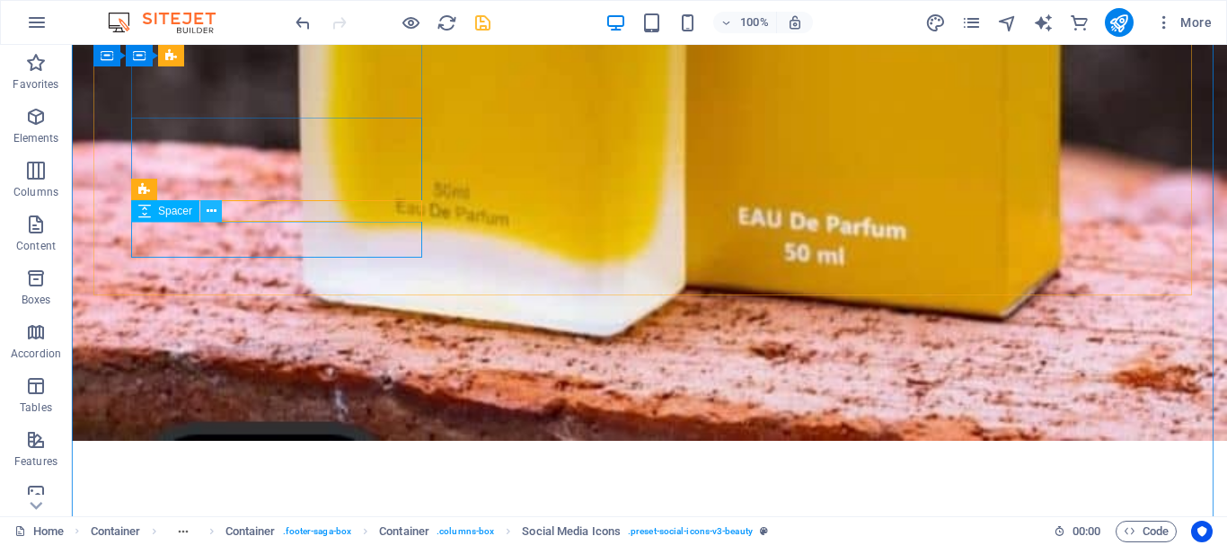
click at [213, 208] on icon at bounding box center [212, 211] width 10 height 19
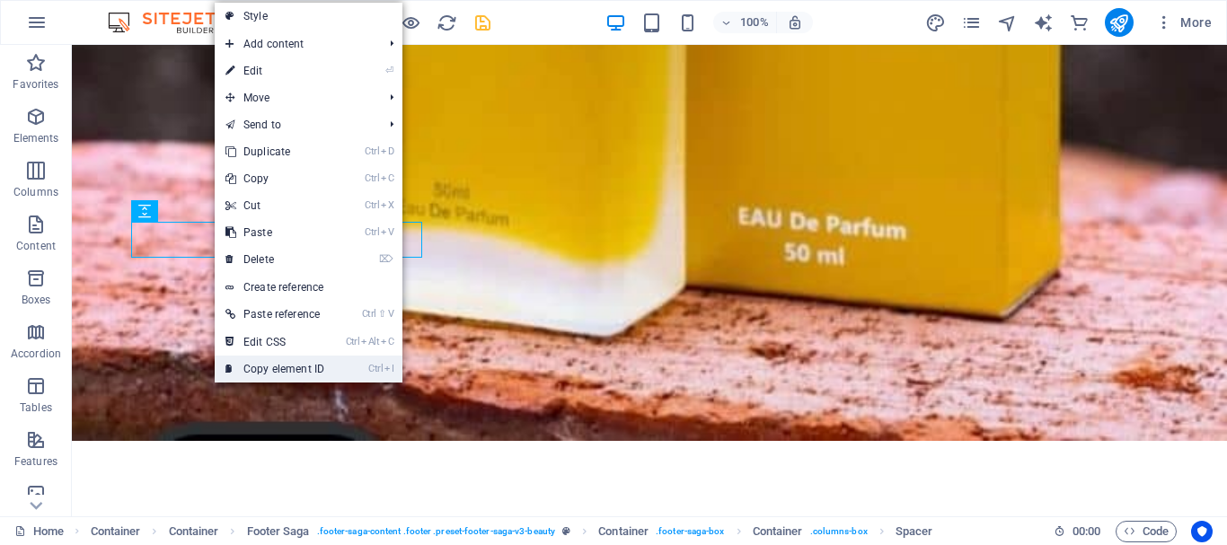
click at [233, 365] on icon at bounding box center [229, 369] width 9 height 27
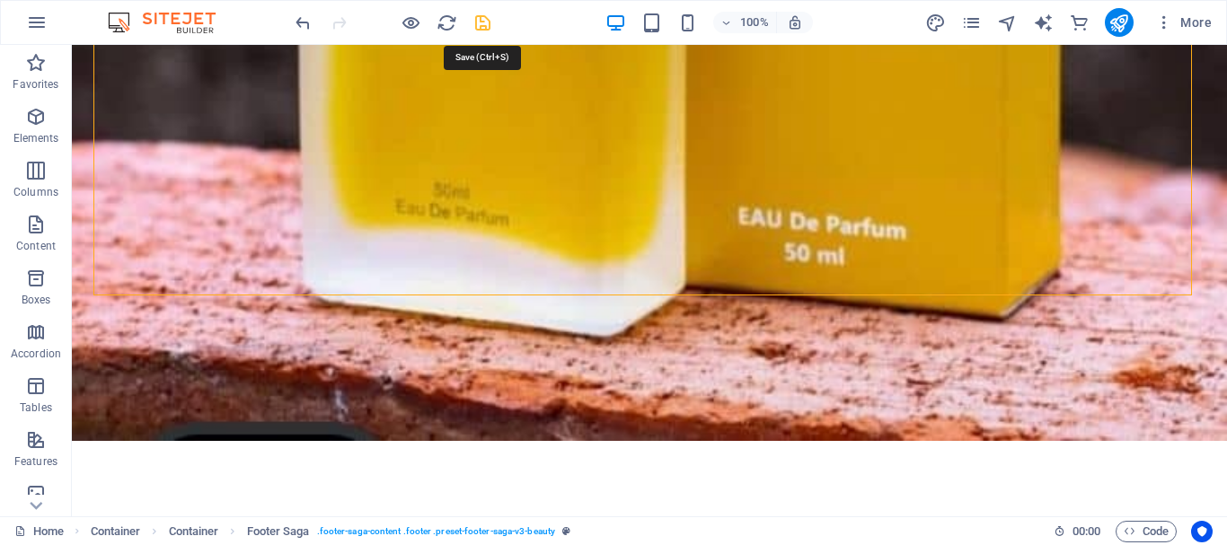
click at [481, 19] on icon "save" at bounding box center [482, 23] width 21 height 21
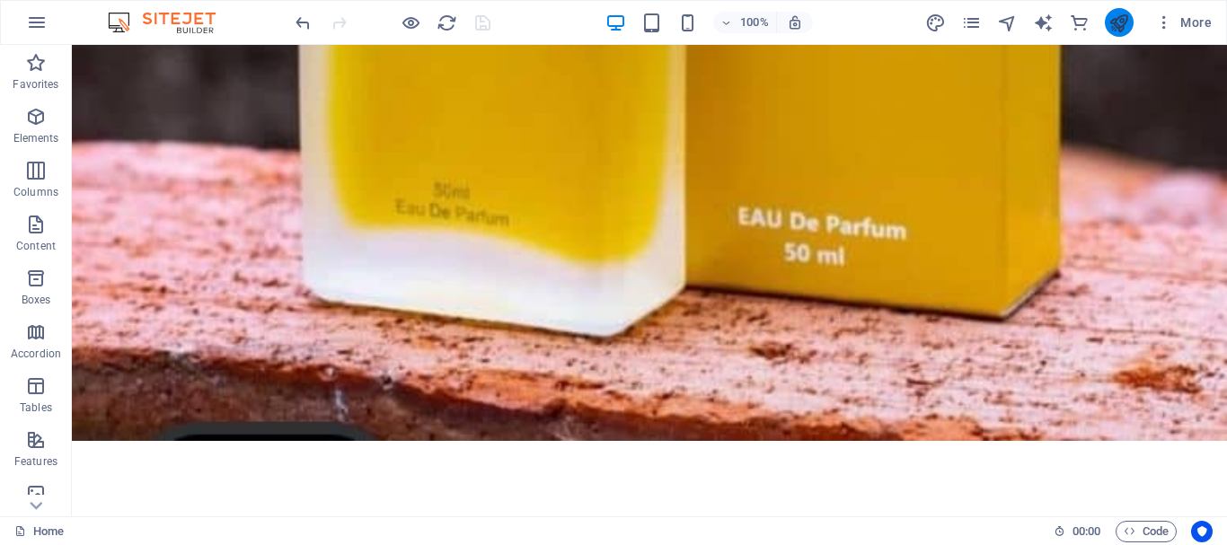
click at [1104, 25] on button "publish" at bounding box center [1118, 22] width 29 height 29
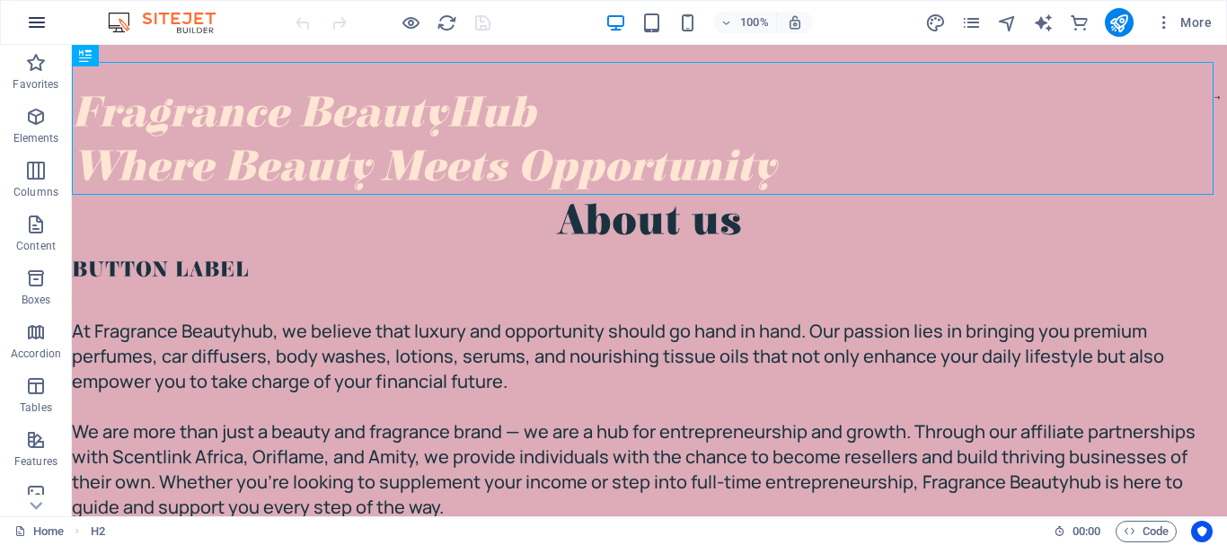
click at [36, 21] on icon "button" at bounding box center [37, 23] width 22 height 22
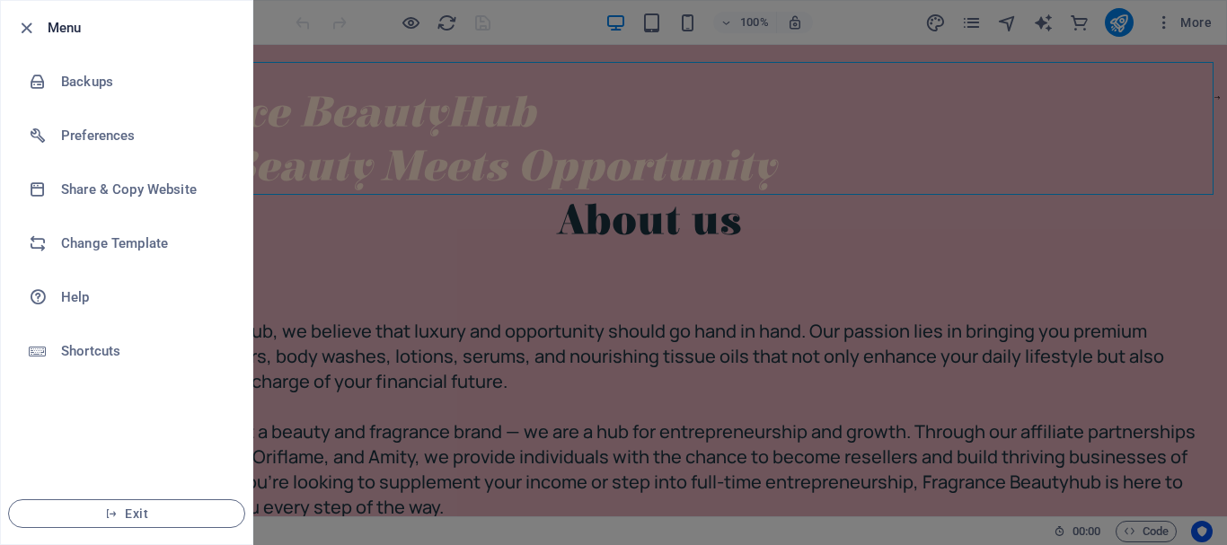
click at [266, 67] on div at bounding box center [613, 272] width 1227 height 545
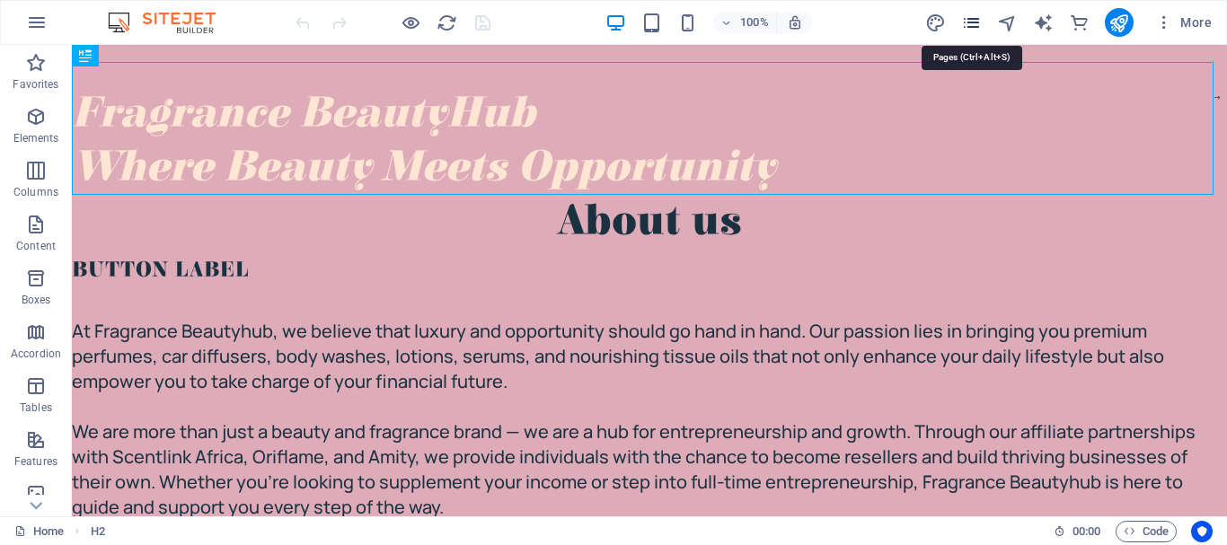
click at [969, 30] on icon "pages" at bounding box center [971, 23] width 21 height 21
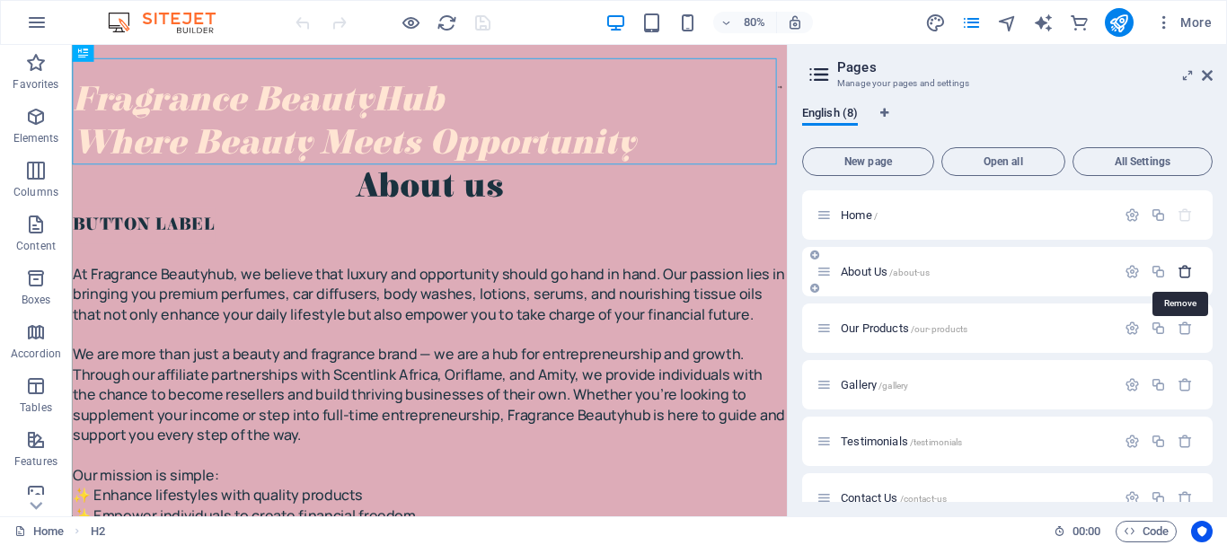
click at [1178, 278] on icon "button" at bounding box center [1184, 271] width 15 height 15
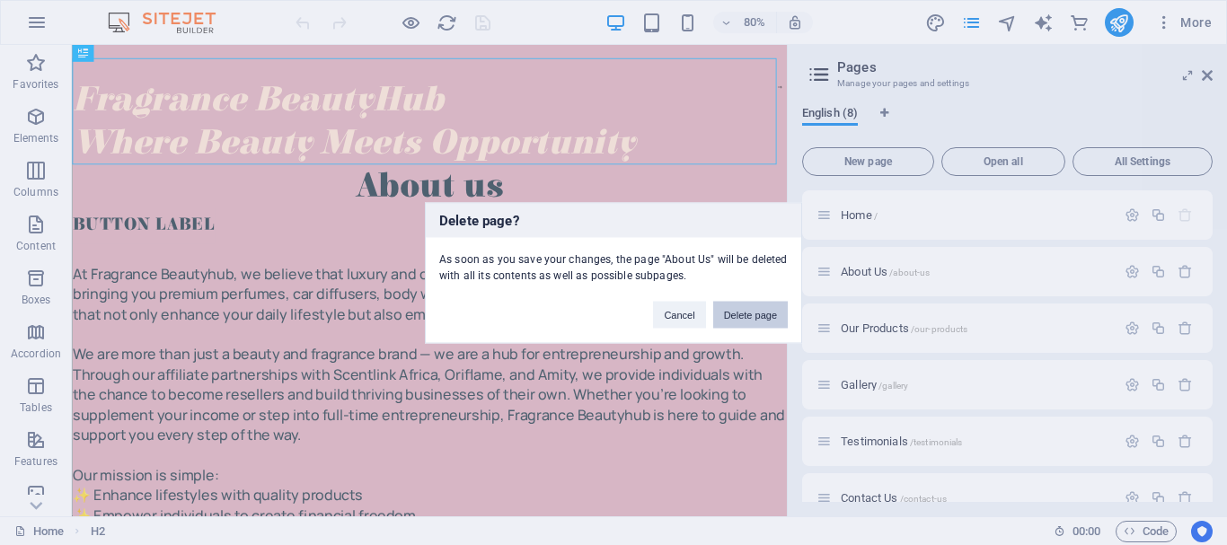
click at [739, 321] on button "Delete page" at bounding box center [750, 314] width 75 height 27
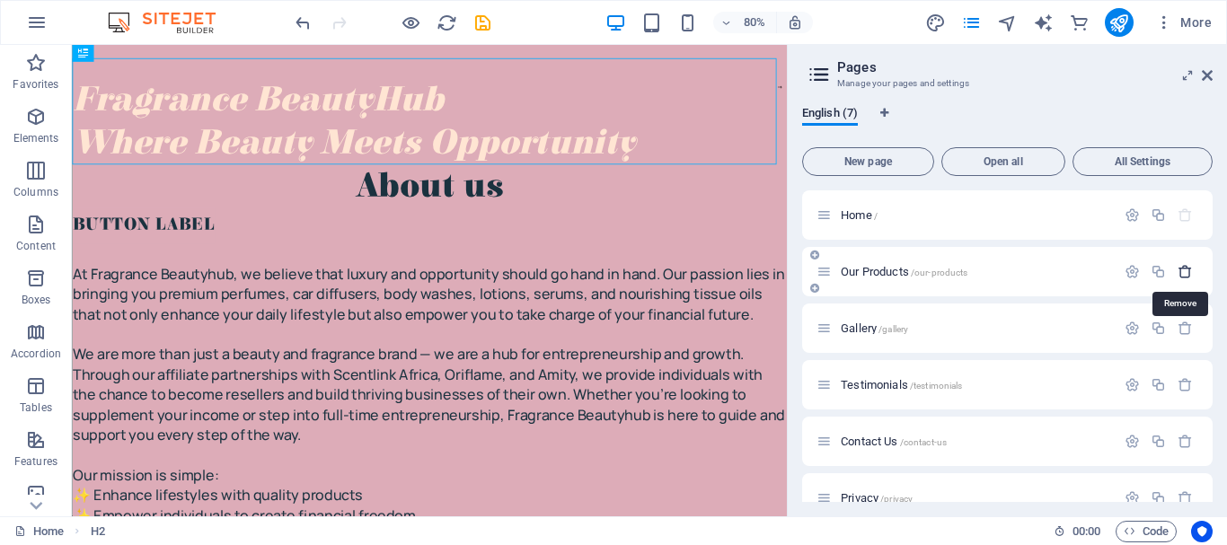
click at [1185, 276] on icon "button" at bounding box center [1184, 271] width 15 height 15
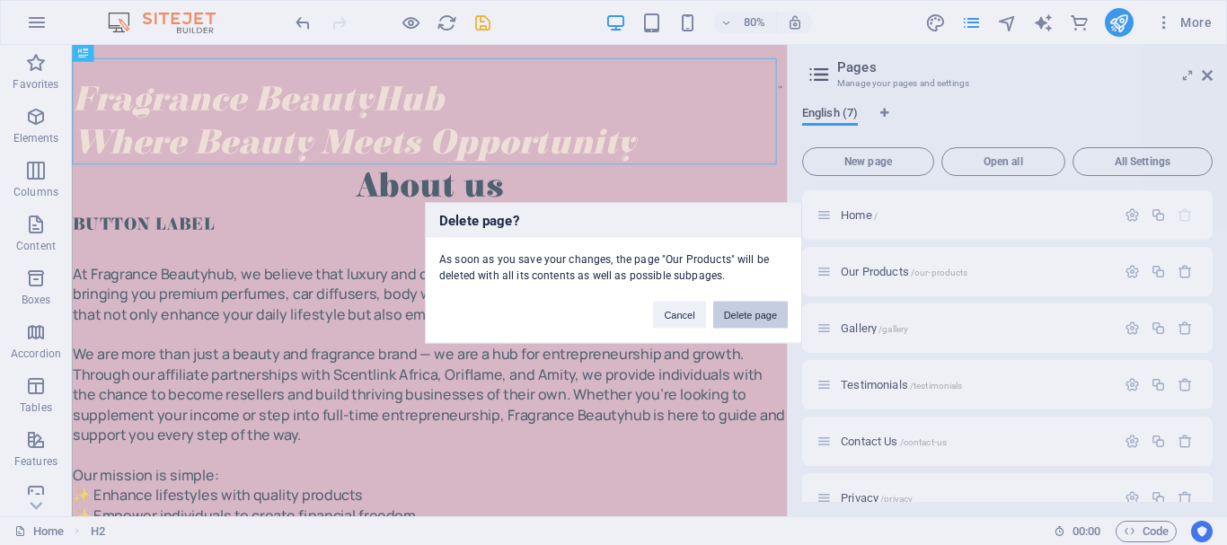
click at [737, 314] on button "Delete page" at bounding box center [750, 314] width 75 height 27
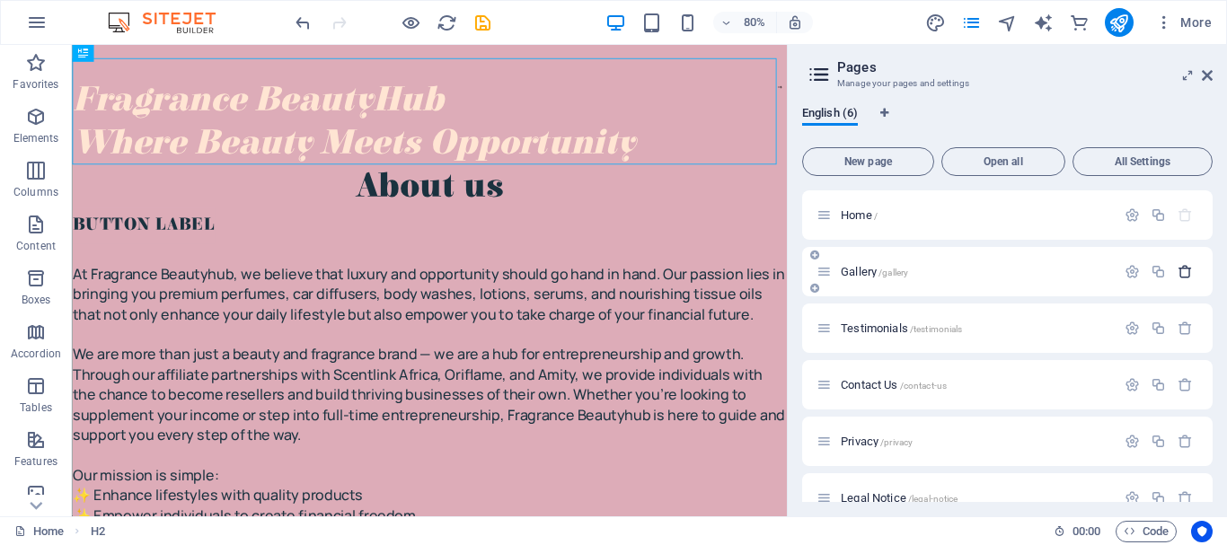
click at [1182, 270] on icon "button" at bounding box center [1184, 271] width 15 height 15
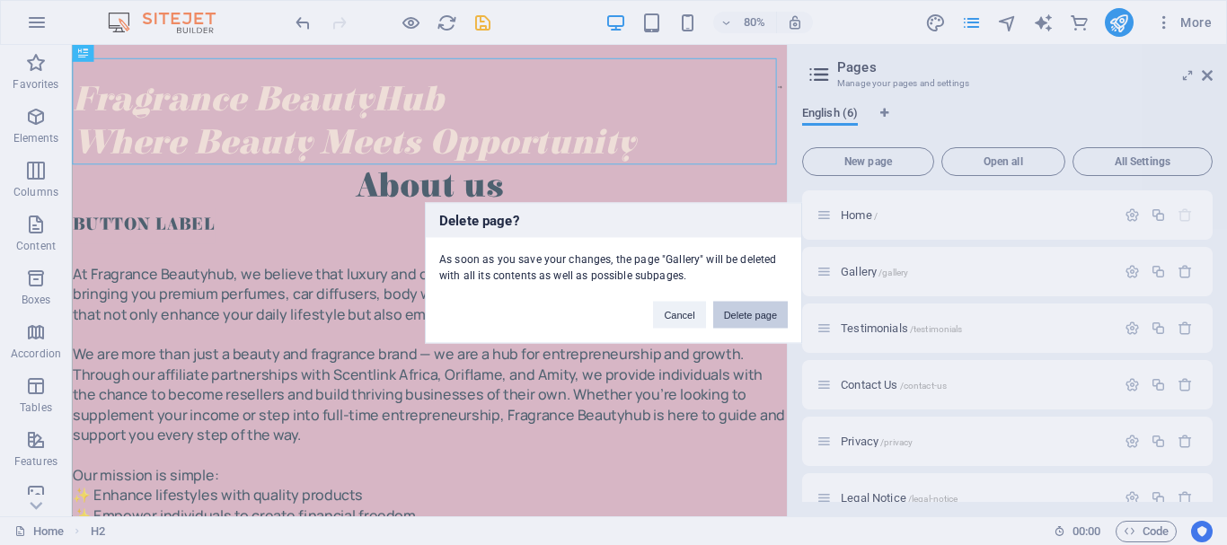
click at [779, 314] on button "Delete page" at bounding box center [750, 314] width 75 height 27
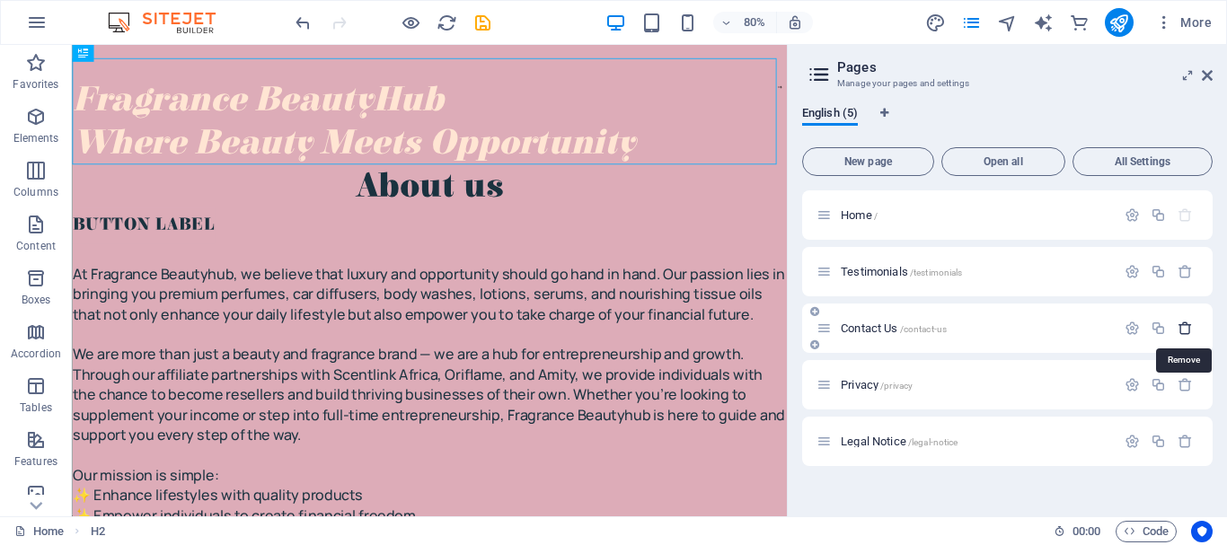
click at [1177, 330] on icon "button" at bounding box center [1184, 328] width 15 height 15
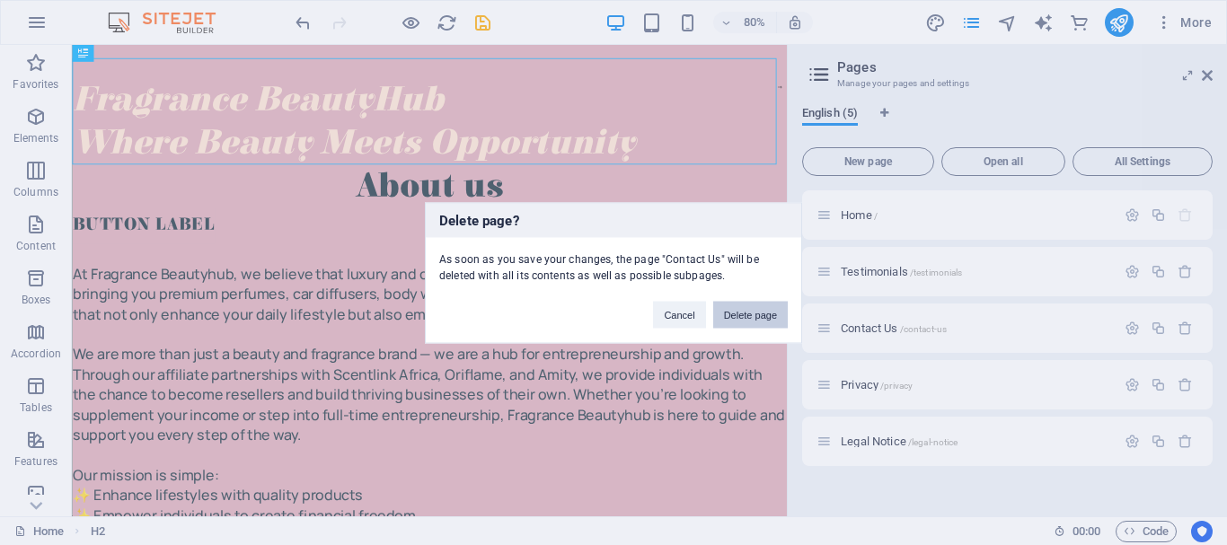
click at [752, 324] on button "Delete page" at bounding box center [750, 314] width 75 height 27
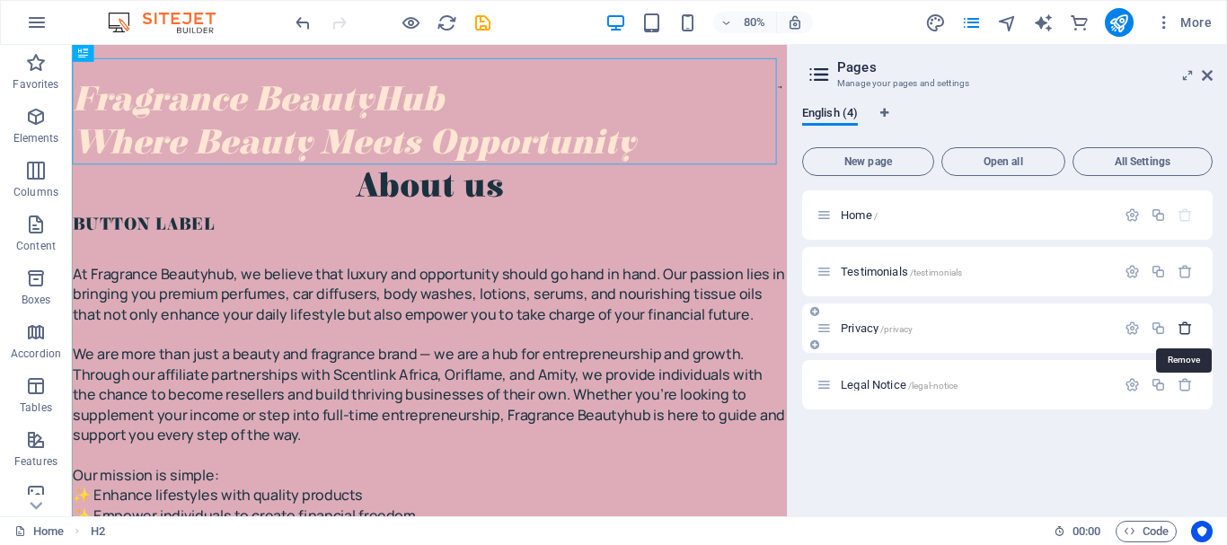
click at [1190, 328] on icon "button" at bounding box center [1184, 328] width 15 height 15
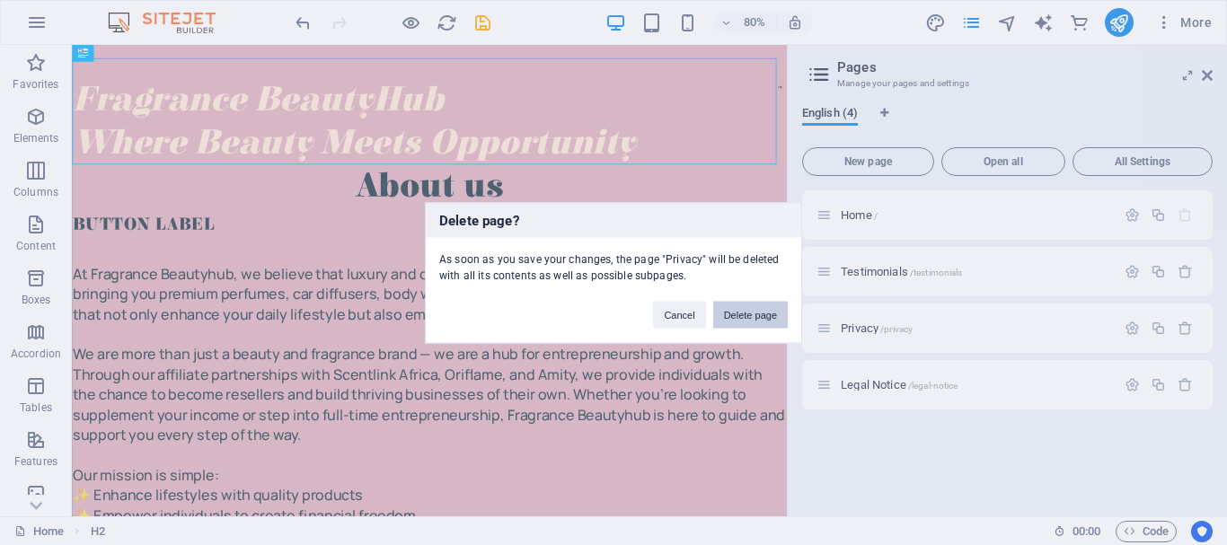
click at [763, 315] on button "Delete page" at bounding box center [750, 314] width 75 height 27
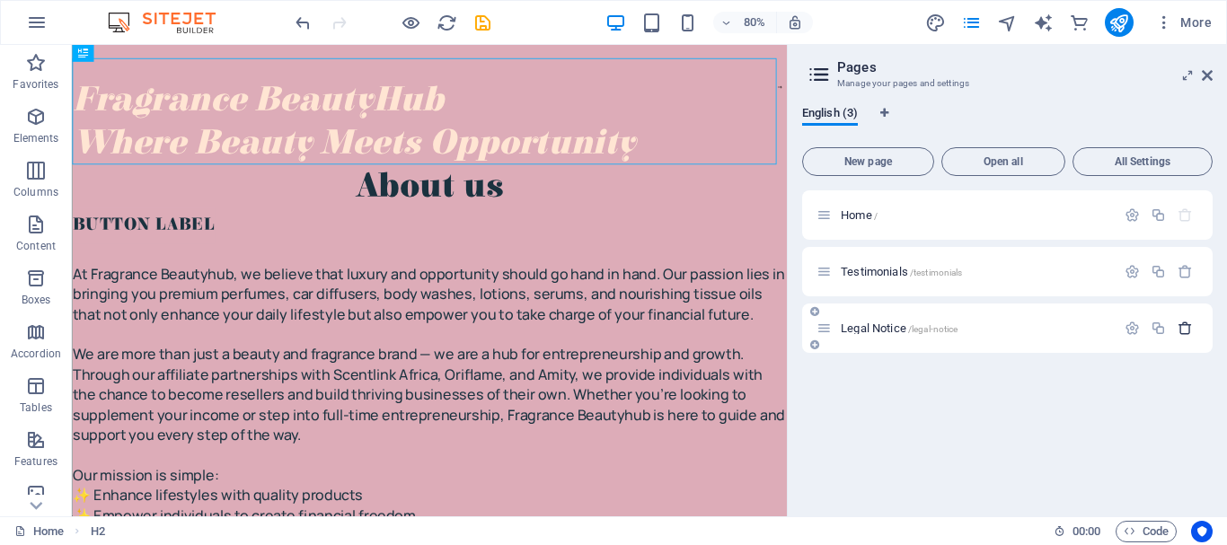
click at [1184, 330] on icon "button" at bounding box center [1184, 328] width 15 height 15
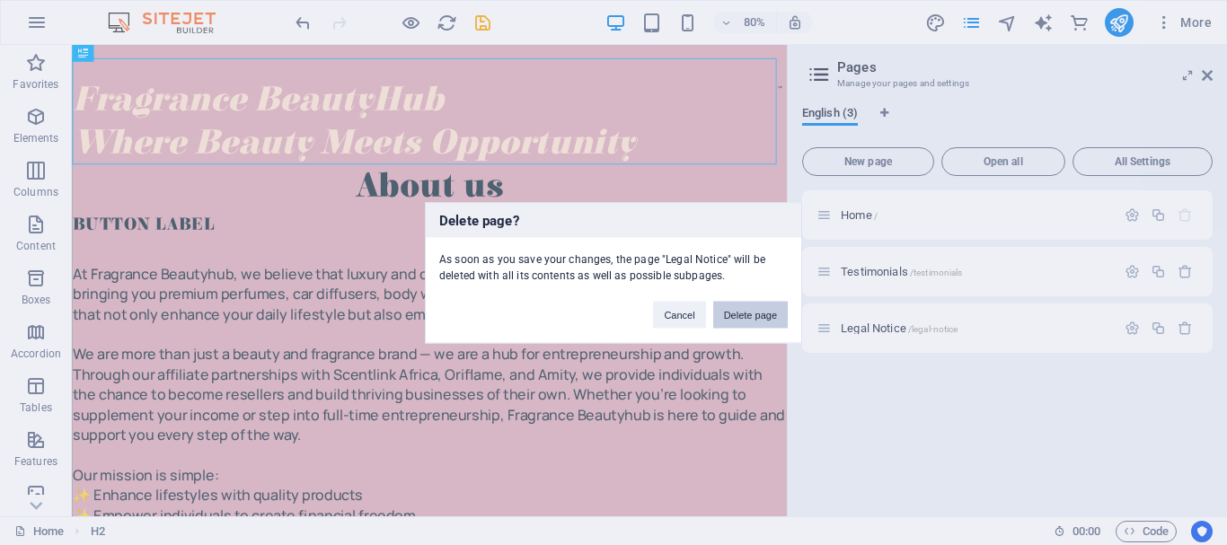
click at [761, 321] on button "Delete page" at bounding box center [750, 314] width 75 height 27
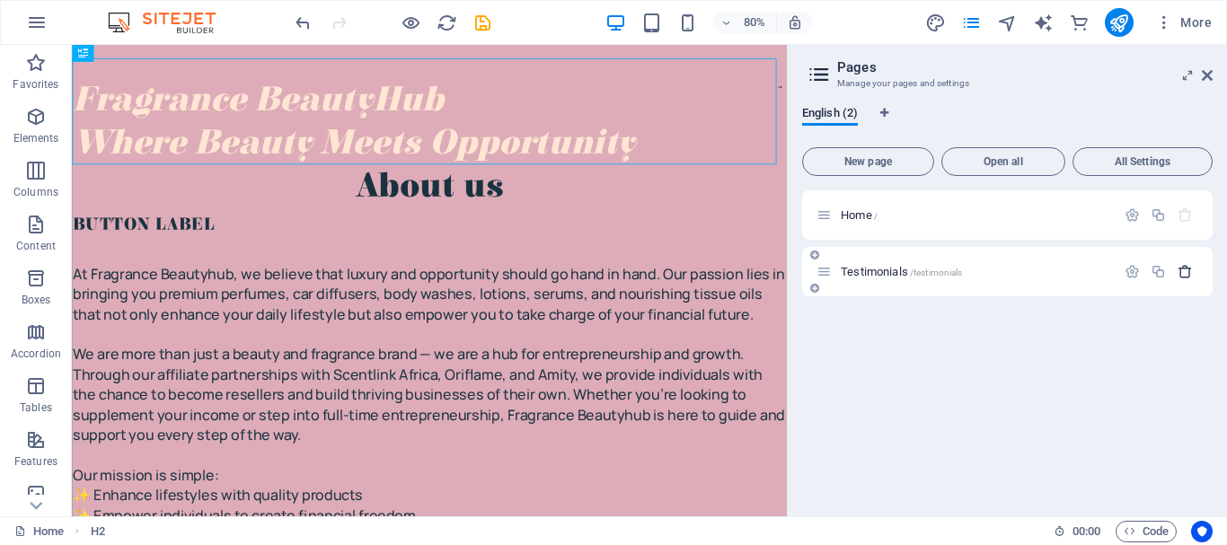
click at [1193, 274] on button "button" at bounding box center [1185, 271] width 26 height 15
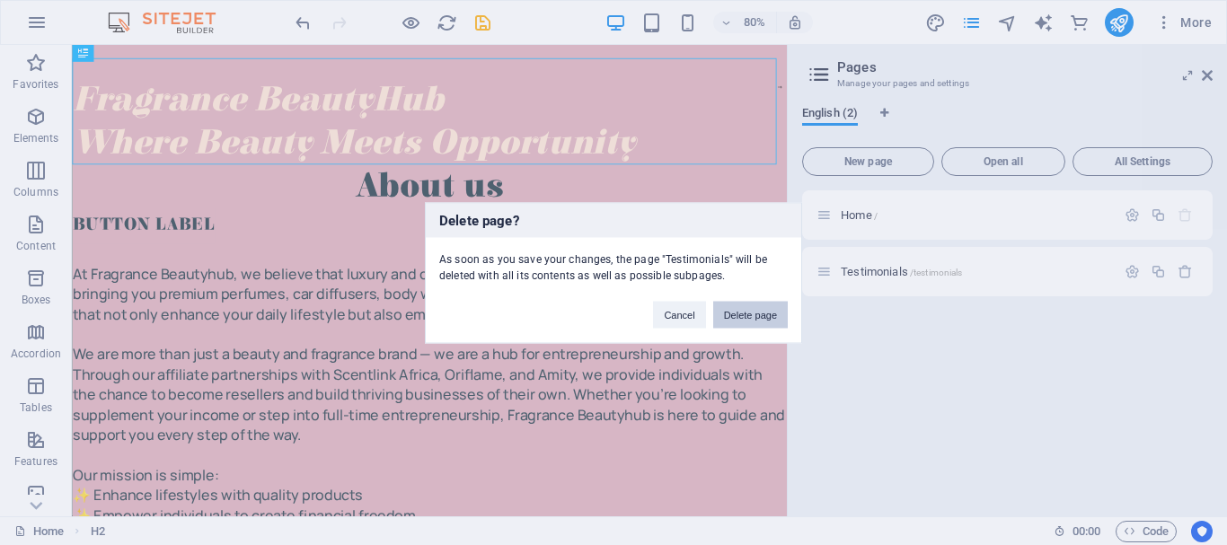
click at [764, 325] on button "Delete page" at bounding box center [750, 314] width 75 height 27
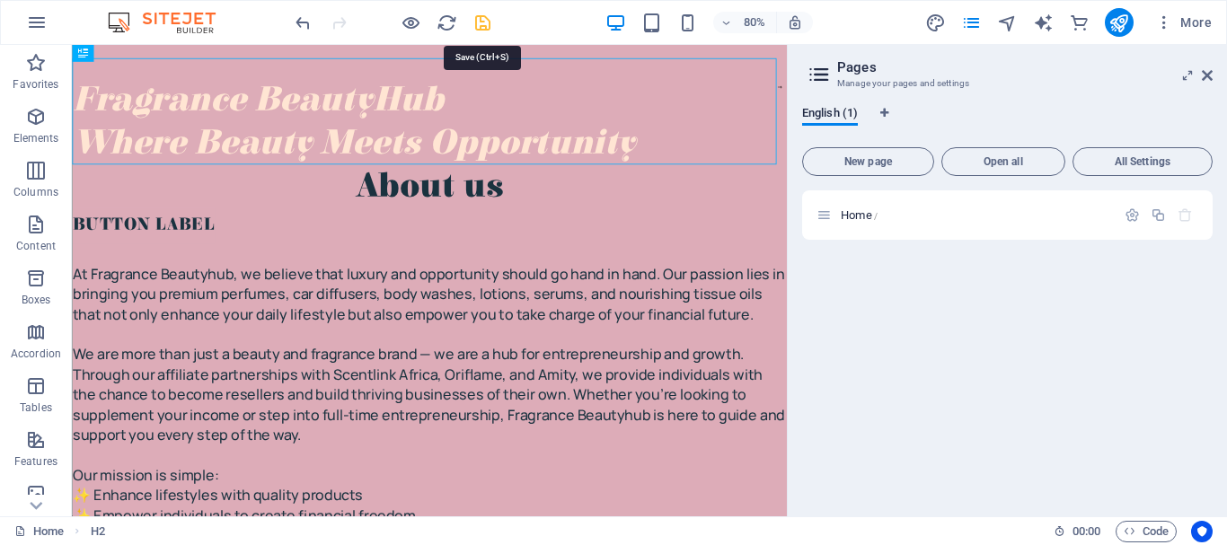
click at [473, 22] on icon "save" at bounding box center [482, 23] width 21 height 21
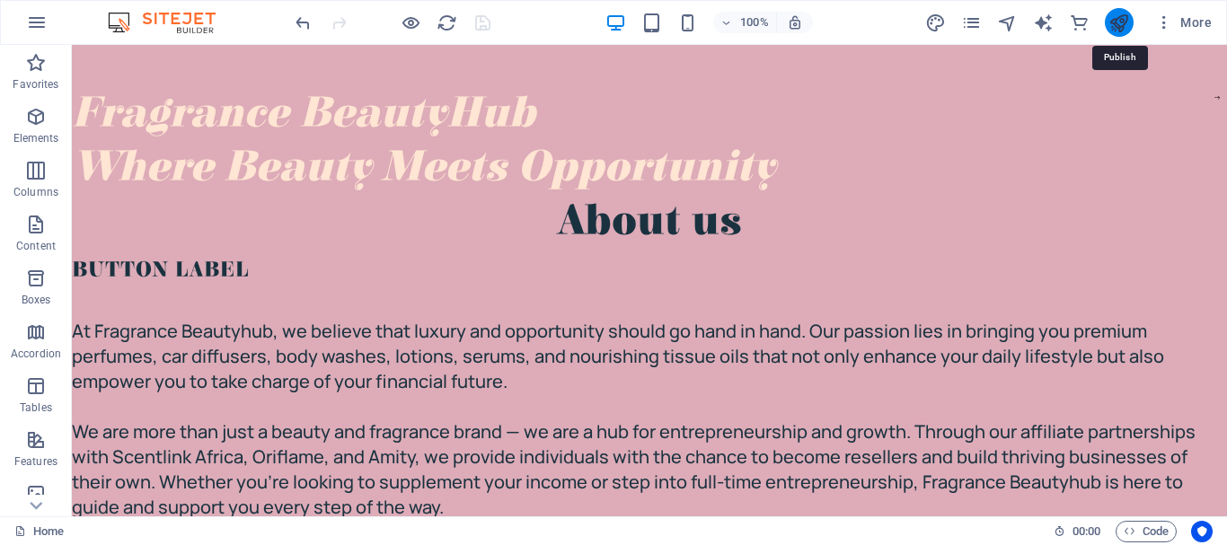
click at [1121, 30] on icon "publish" at bounding box center [1118, 23] width 21 height 21
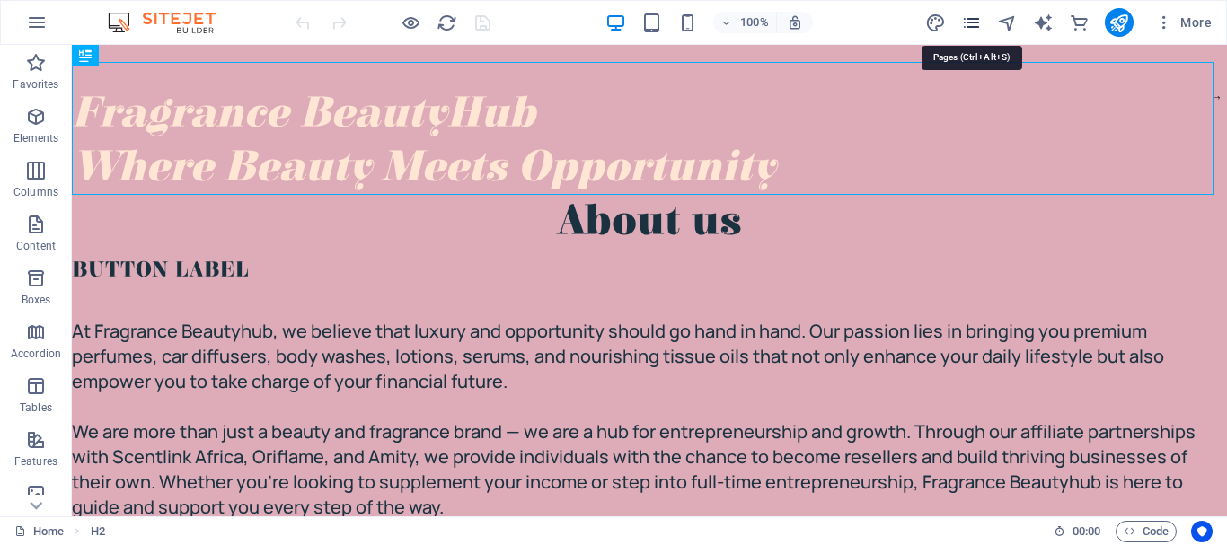
click at [974, 21] on icon "pages" at bounding box center [971, 23] width 21 height 21
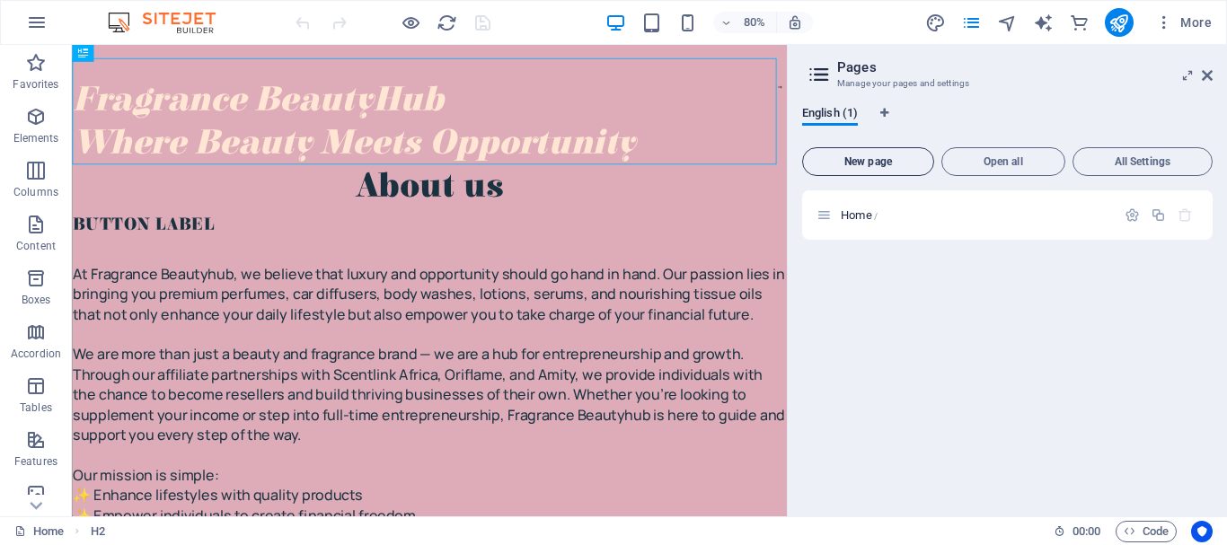
click at [905, 169] on button "New page" at bounding box center [868, 161] width 132 height 29
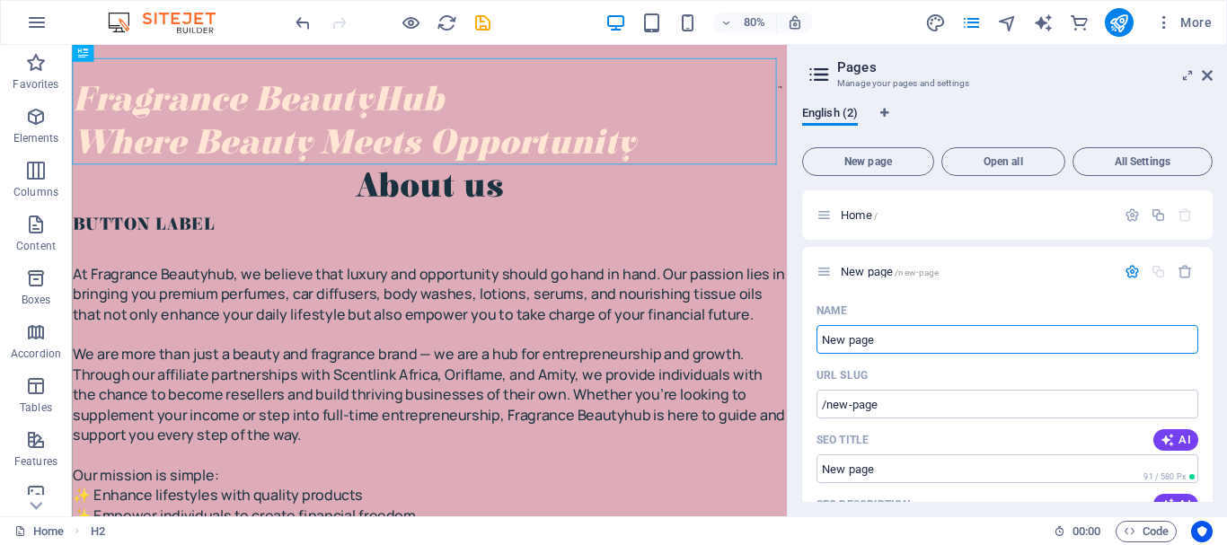
click at [1214, 400] on div "English (2) New page Open all All Settings Home / New page /new-page Name New p…" at bounding box center [1006, 304] width 439 height 425
click at [1212, 409] on div "English (2) New page Open all All Settings Home / New page /new-page Name New p…" at bounding box center [1006, 304] width 439 height 425
click at [1086, 347] on input "New page" at bounding box center [1007, 339] width 382 height 29
type input "N"
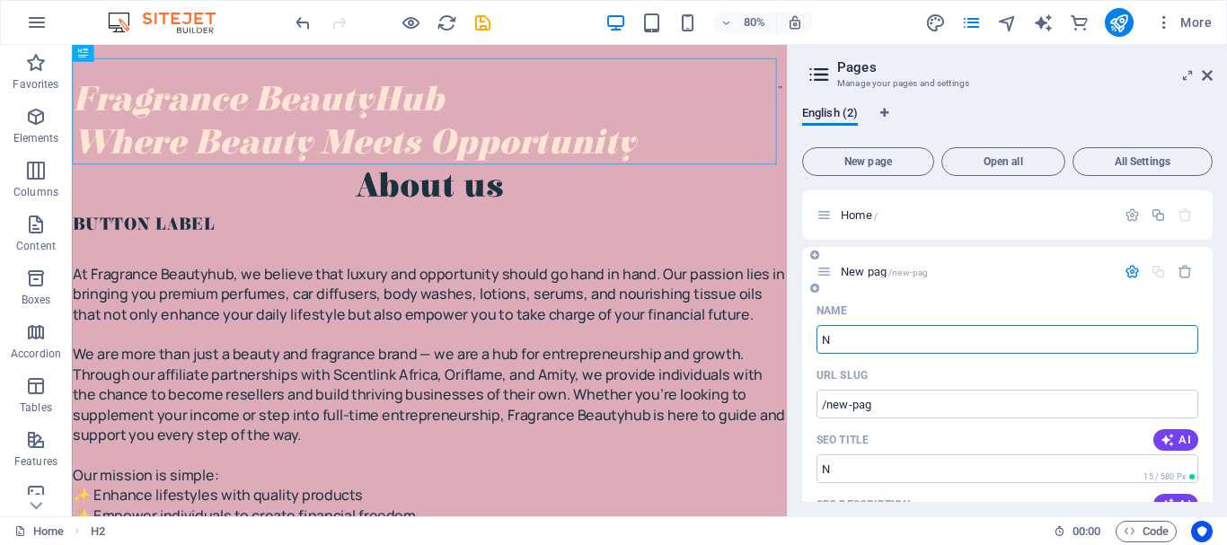
type input "/new-pag"
type input "/"
type input "A"
type input "/a"
type input "A"
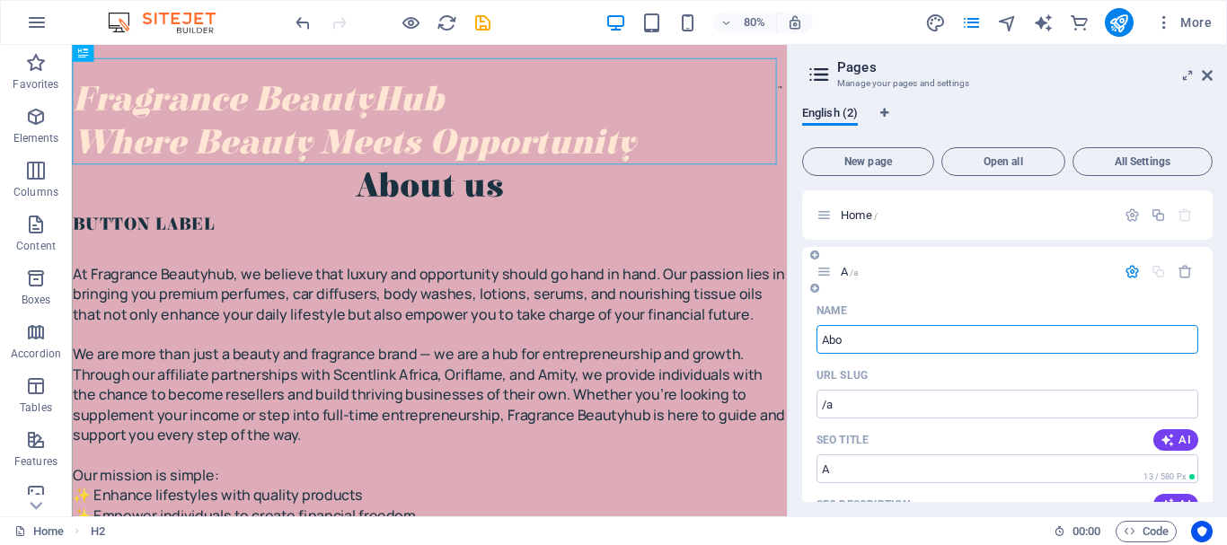
type input "Abou"
type input "/ab"
type input "Ab"
type input "About"
type input "/abou"
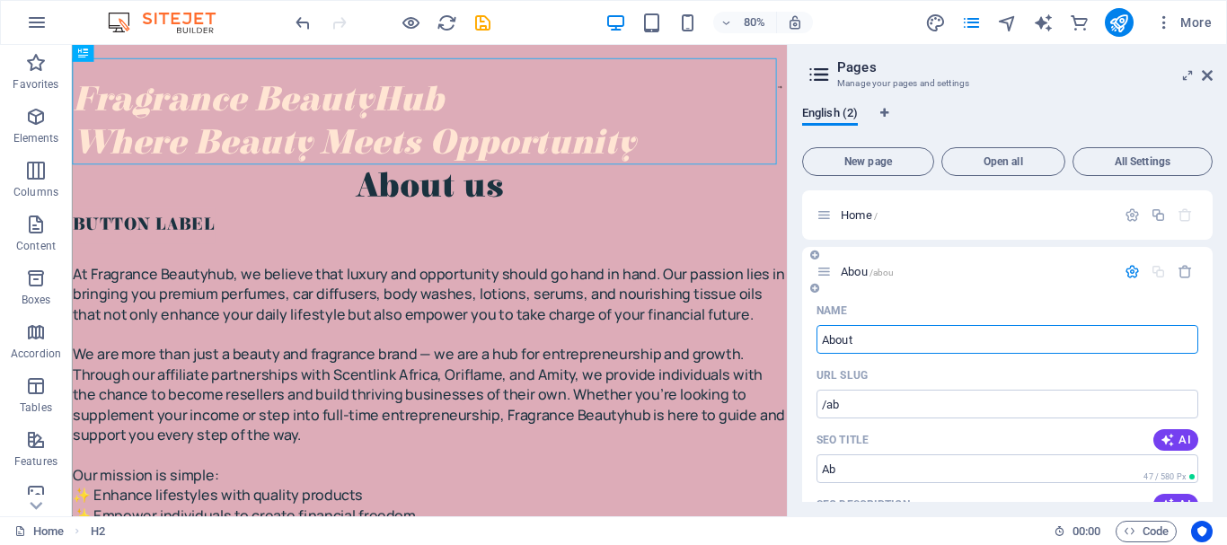
type input "Abou"
type input "About Us"
type input "/about-u"
type input "About U"
type input "About Us"
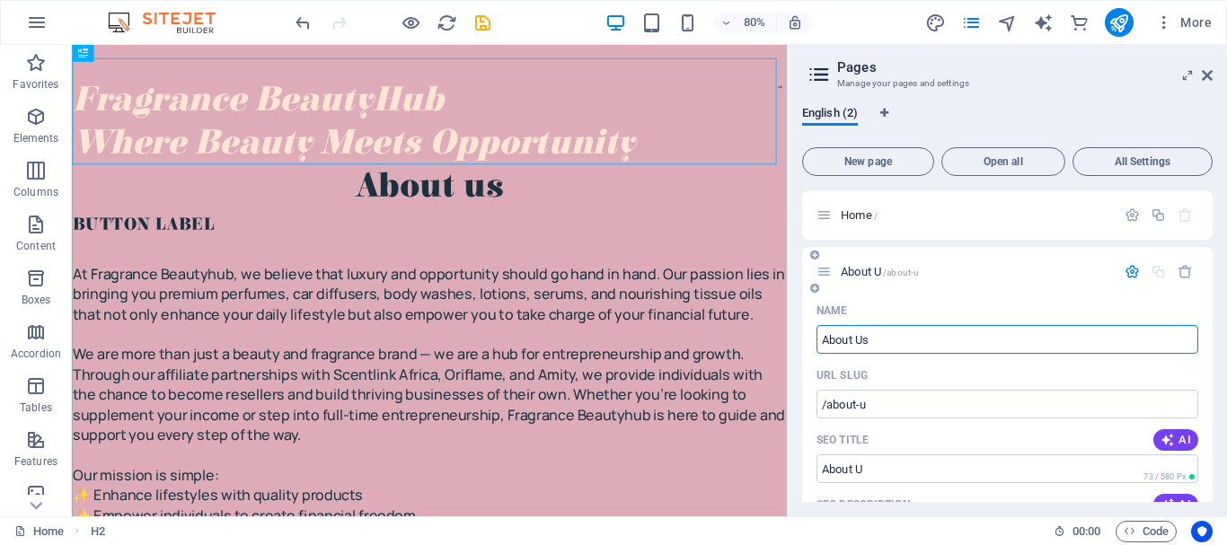
type input "/about-us"
type input "About Us"
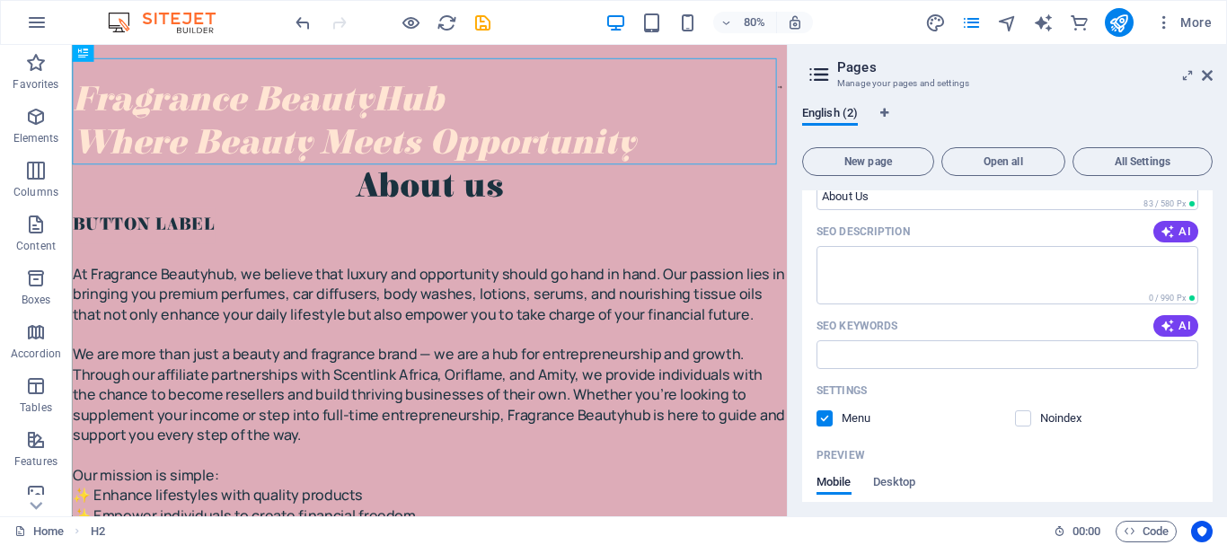
scroll to position [453, 0]
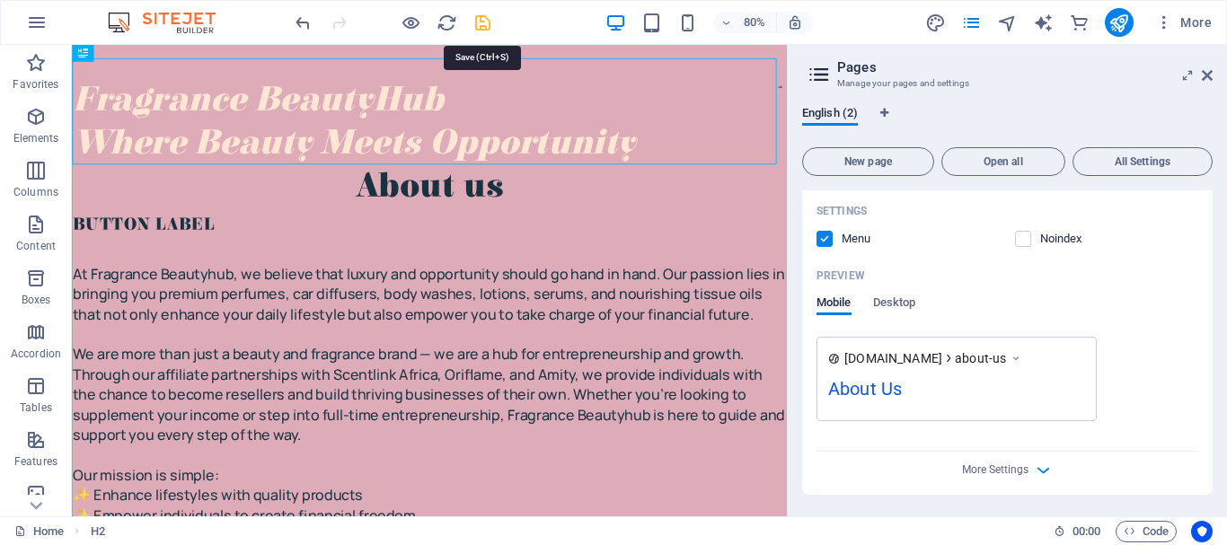
click at [489, 31] on icon "save" at bounding box center [482, 23] width 21 height 21
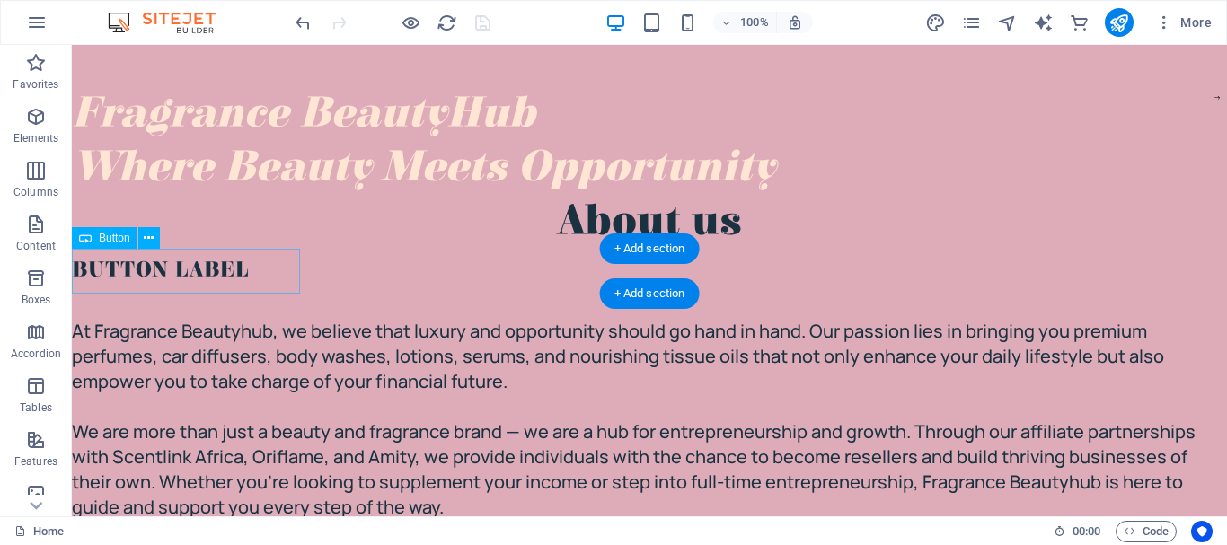
click at [192, 268] on div "Button label" at bounding box center [186, 271] width 228 height 45
click at [198, 279] on div "Button label" at bounding box center [186, 271] width 228 height 45
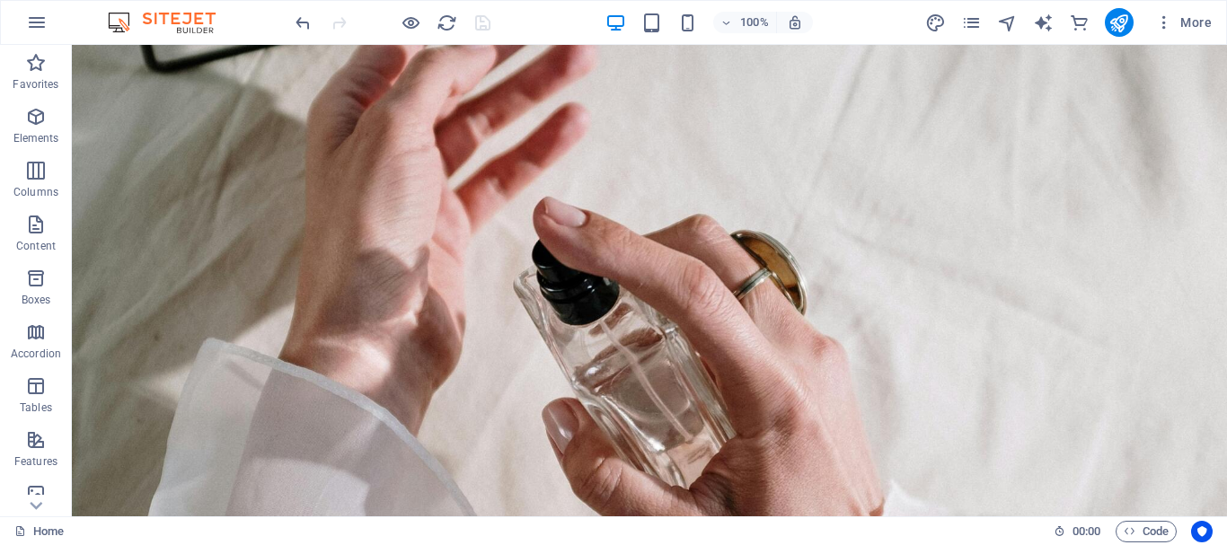
scroll to position [1649, 0]
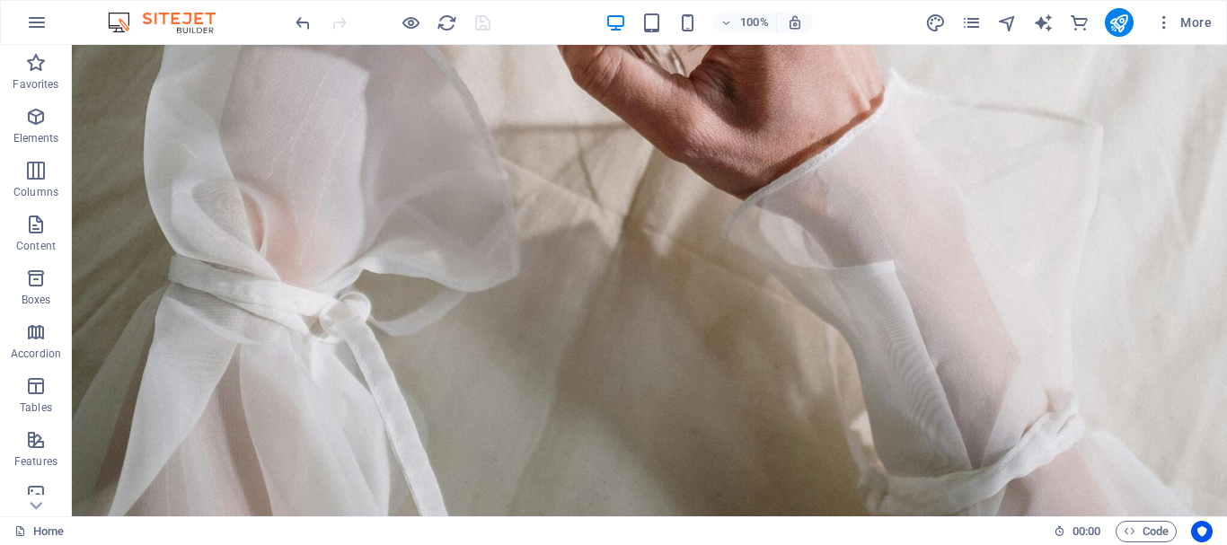
drag, startPoint x: 1217, startPoint y: 43, endPoint x: 1146, endPoint y: 8, distance: 79.1
click at [1217, 43] on div "100% More" at bounding box center [613, 22] width 1225 height 43
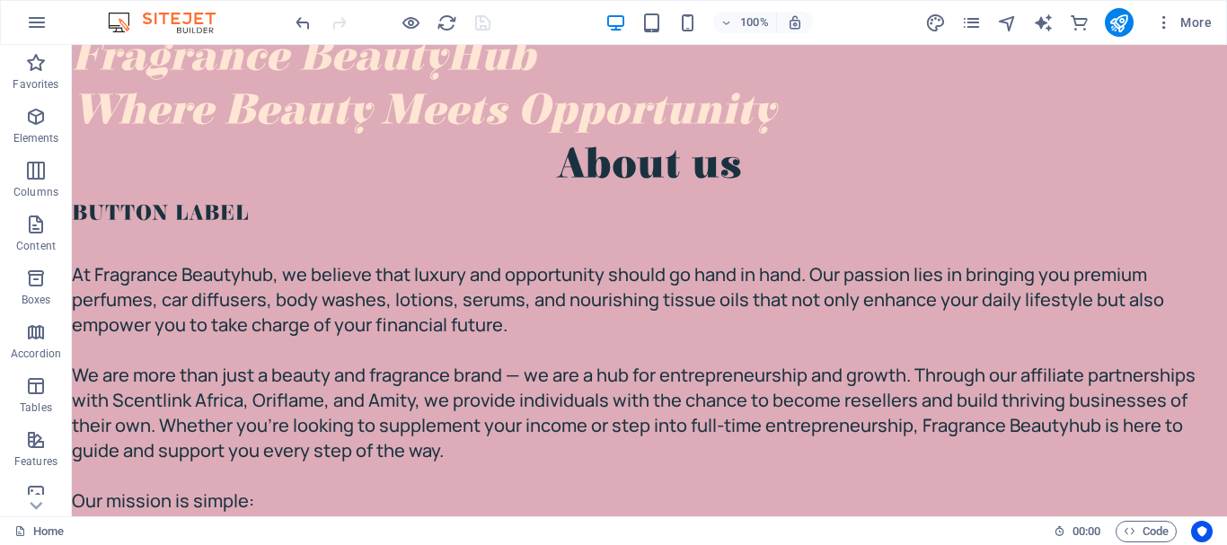
scroll to position [0, 0]
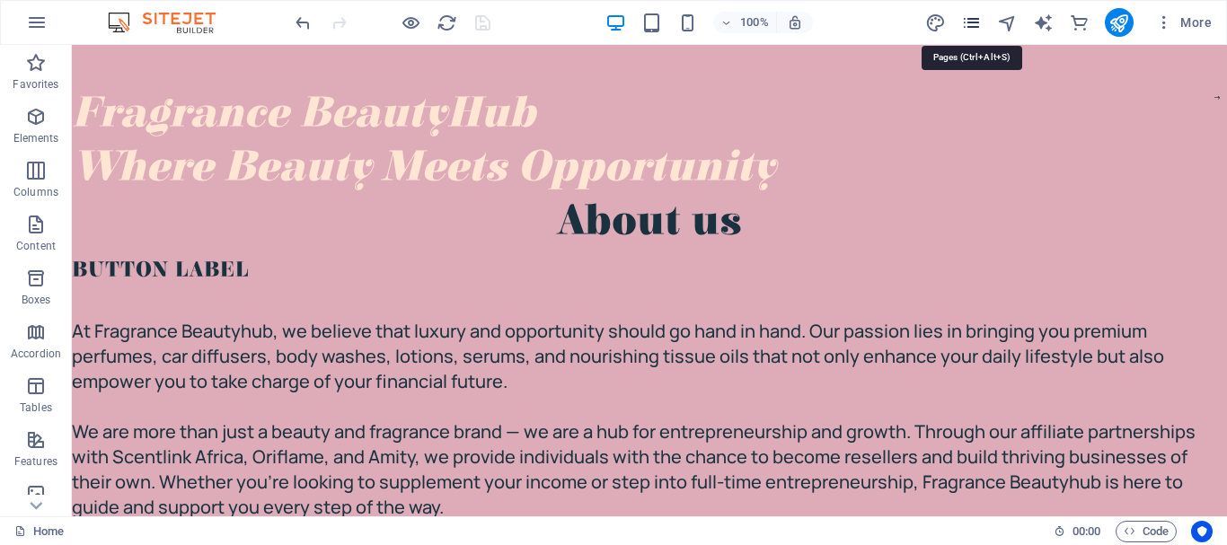
click at [977, 18] on icon "pages" at bounding box center [971, 23] width 21 height 21
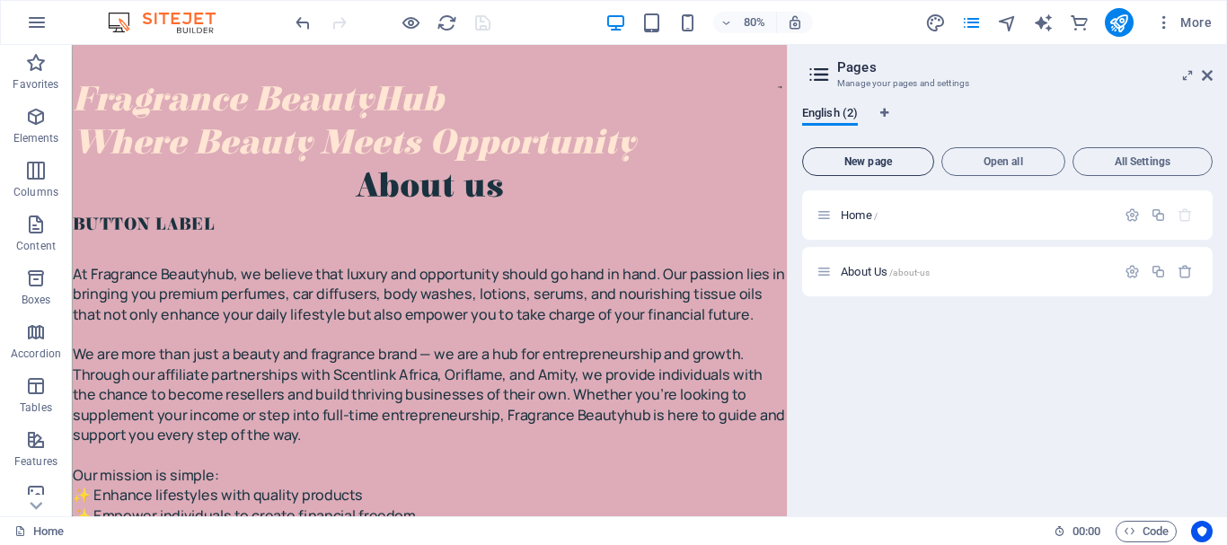
click at [884, 149] on button "New page" at bounding box center [868, 161] width 132 height 29
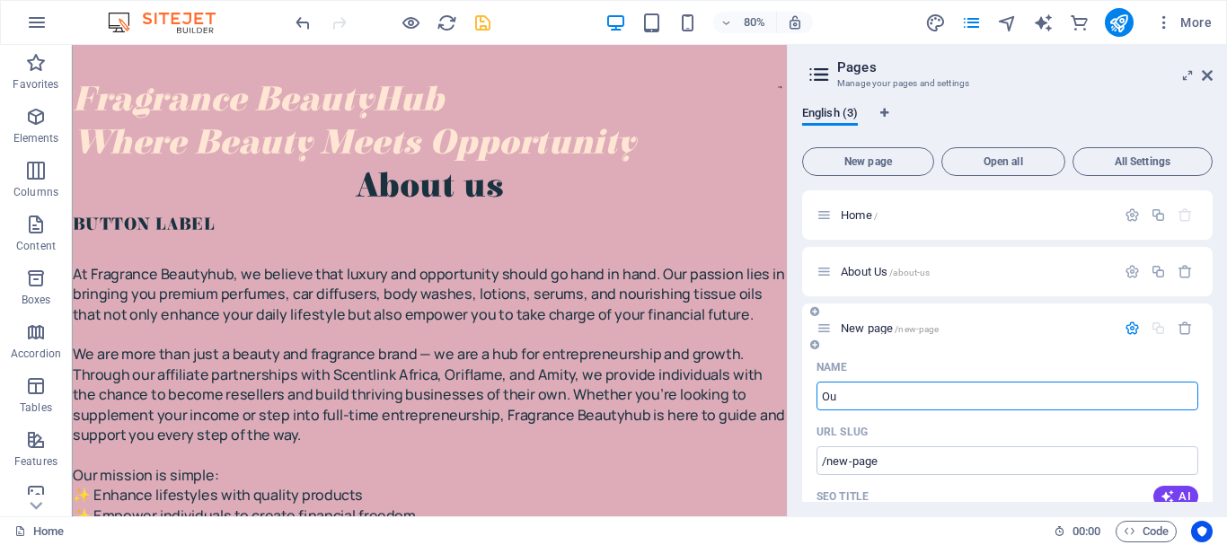
type input "Out"
type input "/o"
type input "Our"
type input "/ou"
type input "Our"
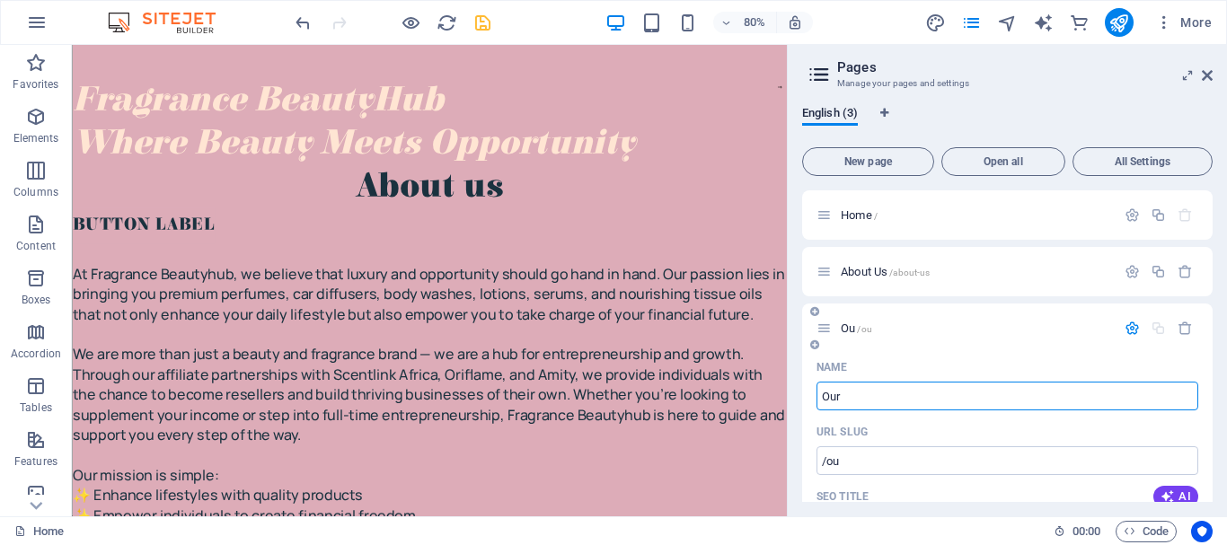
type input "/our"
type input "Our Produc"
type input "/our-pro"
type input "Our Products"
type input "/our-produc"
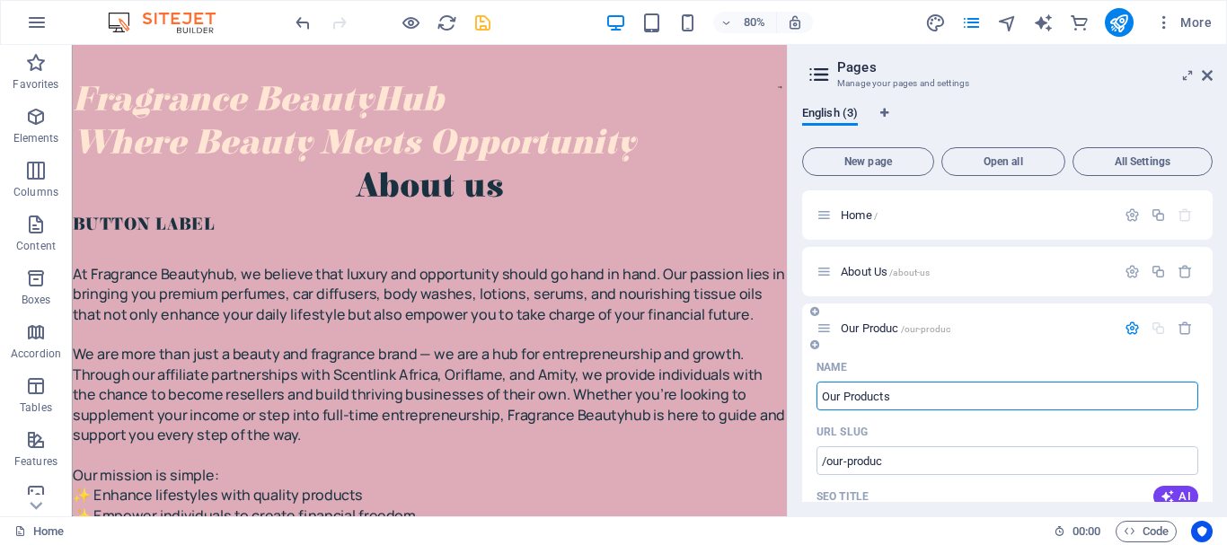
type input "Our Products"
type input "/our-products"
type input "Our Products"
click at [490, 30] on icon "save" at bounding box center [482, 23] width 21 height 21
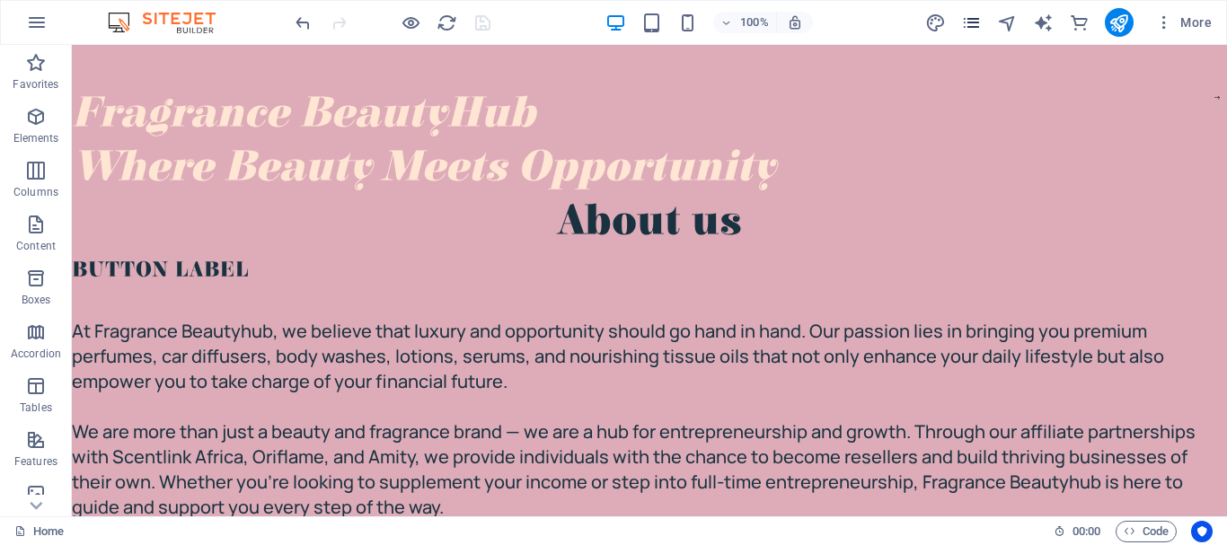
click at [982, 25] on span "pages" at bounding box center [972, 23] width 22 height 21
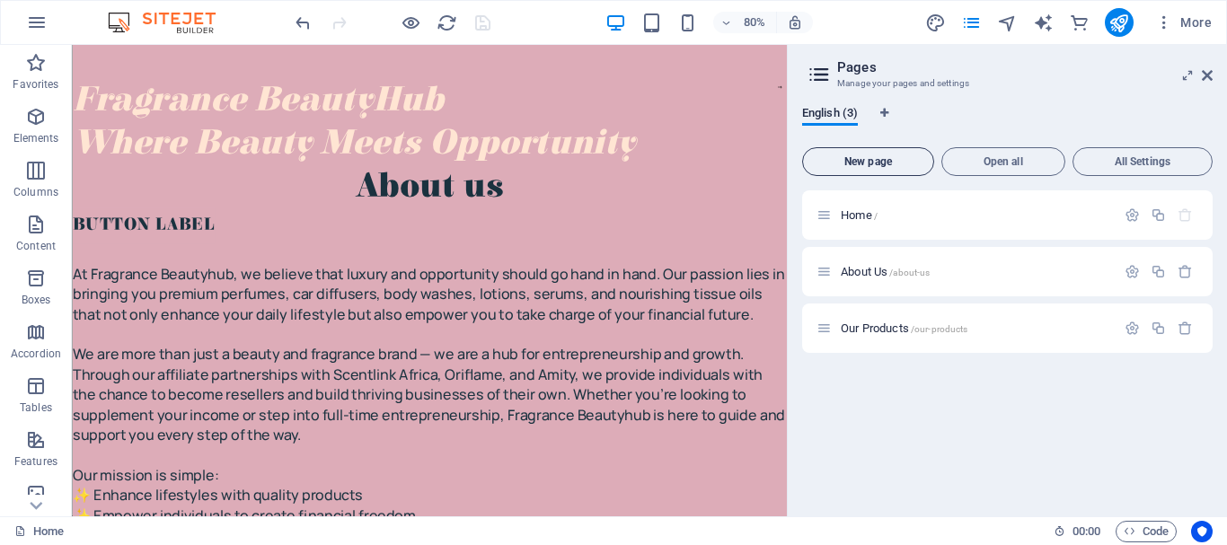
click at [893, 151] on button "New page" at bounding box center [868, 161] width 132 height 29
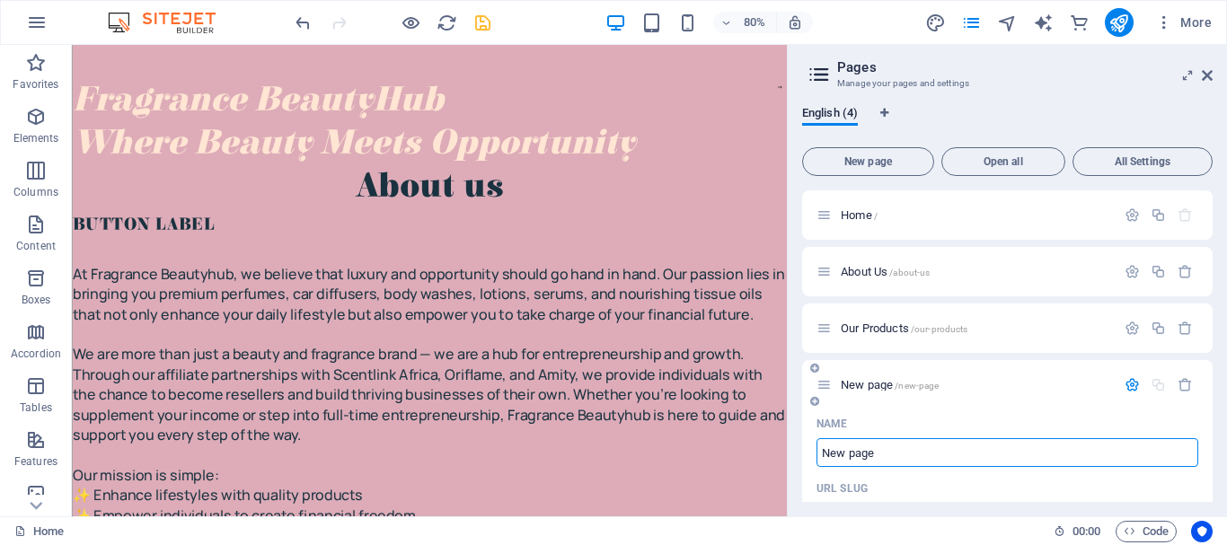
click at [885, 464] on input "New page" at bounding box center [1007, 452] width 382 height 29
type input "N"
type input "/"
type input "The"
type input "/t"
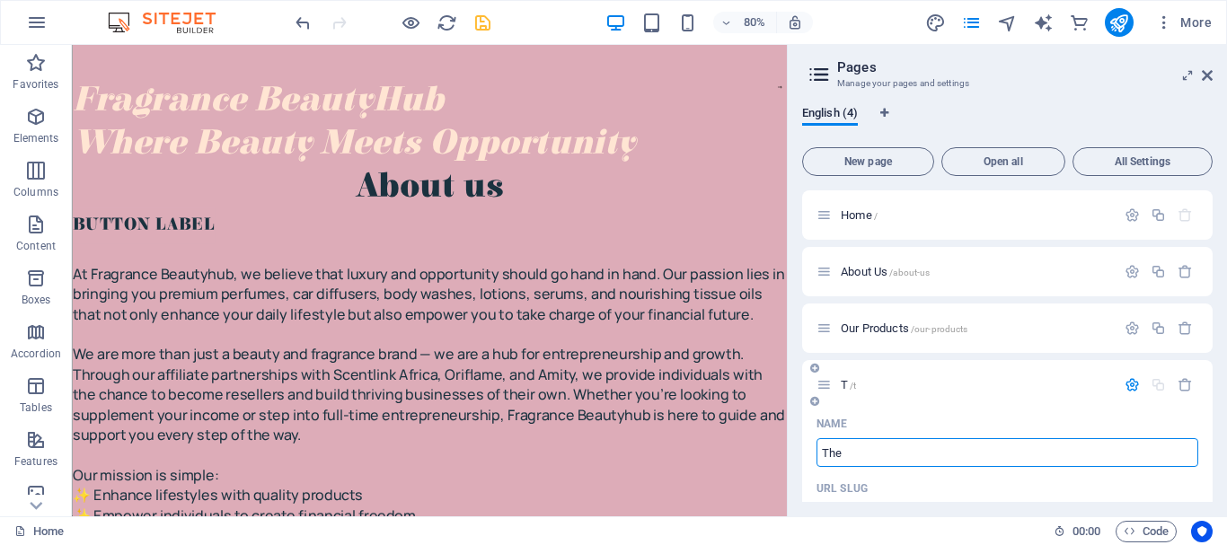
type input "T"
type input "The"
type input "/the"
type input "The"
type input "The Oppo"
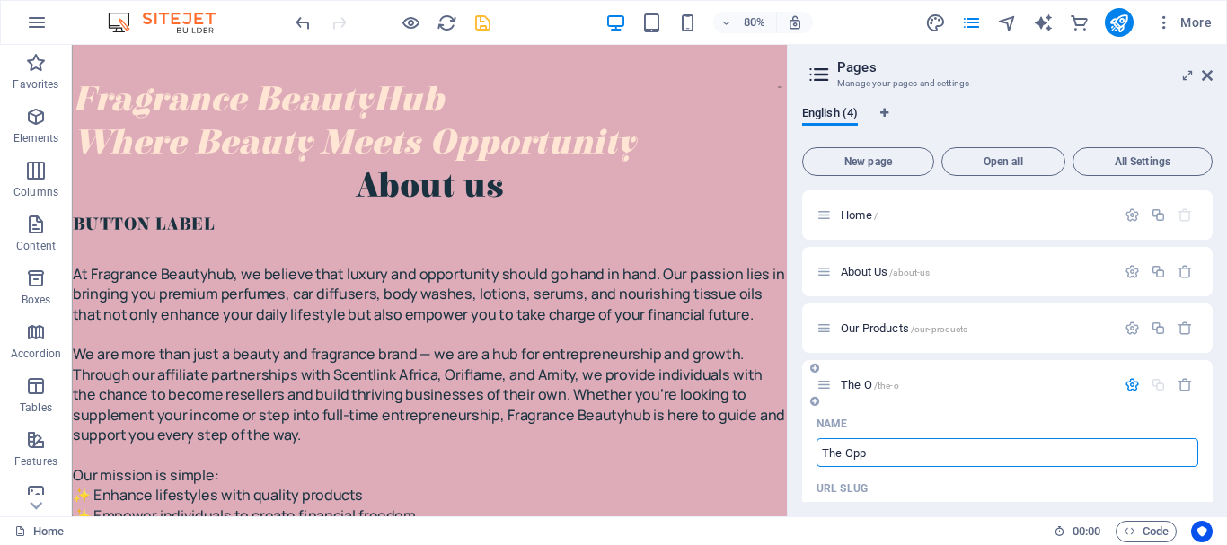
type input "/the-o"
type input "The O"
type input "The Opportun"
type input "/the-oppo"
type input "The Oppo"
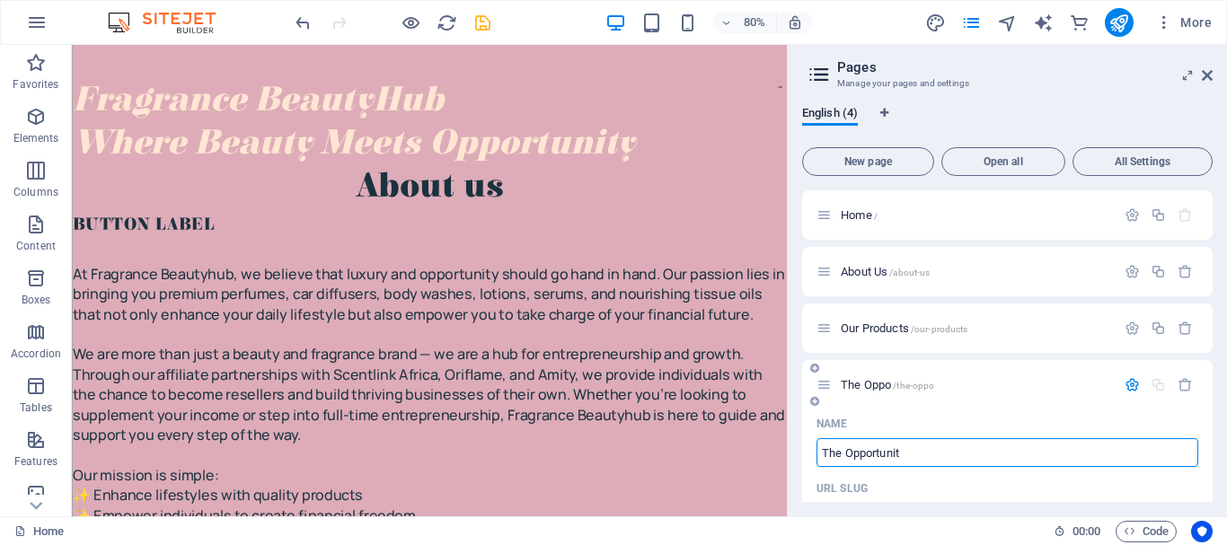
type input "The Opportunity"
type input "/the-opportun"
type input "The Opportun"
type input "The Opportunity"
type input "/the-opportunity"
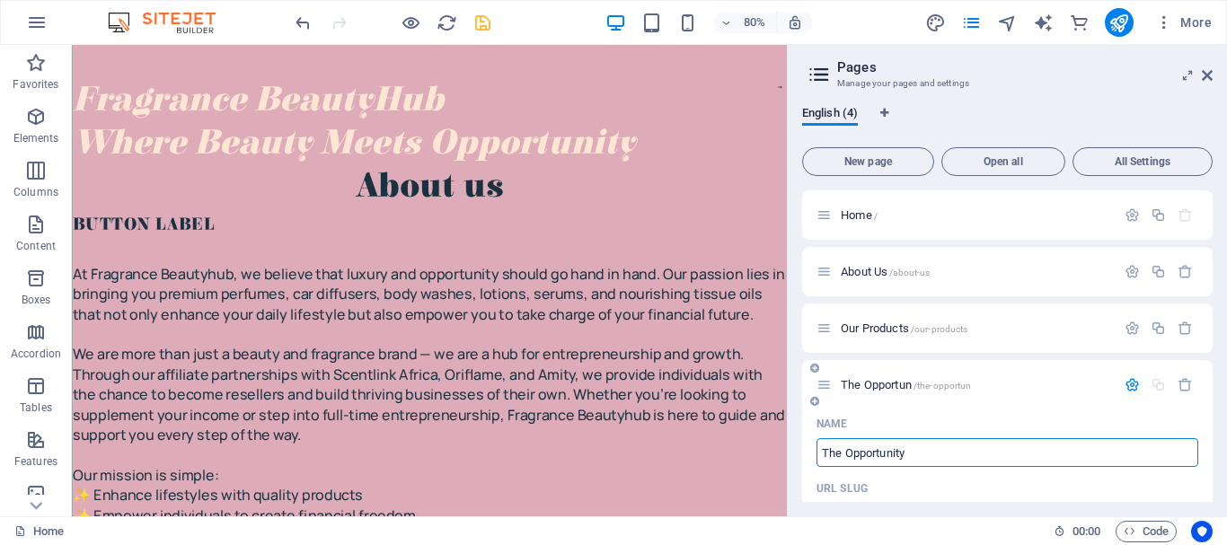
type input "The Opportunity"
click at [482, 27] on icon "save" at bounding box center [482, 23] width 21 height 21
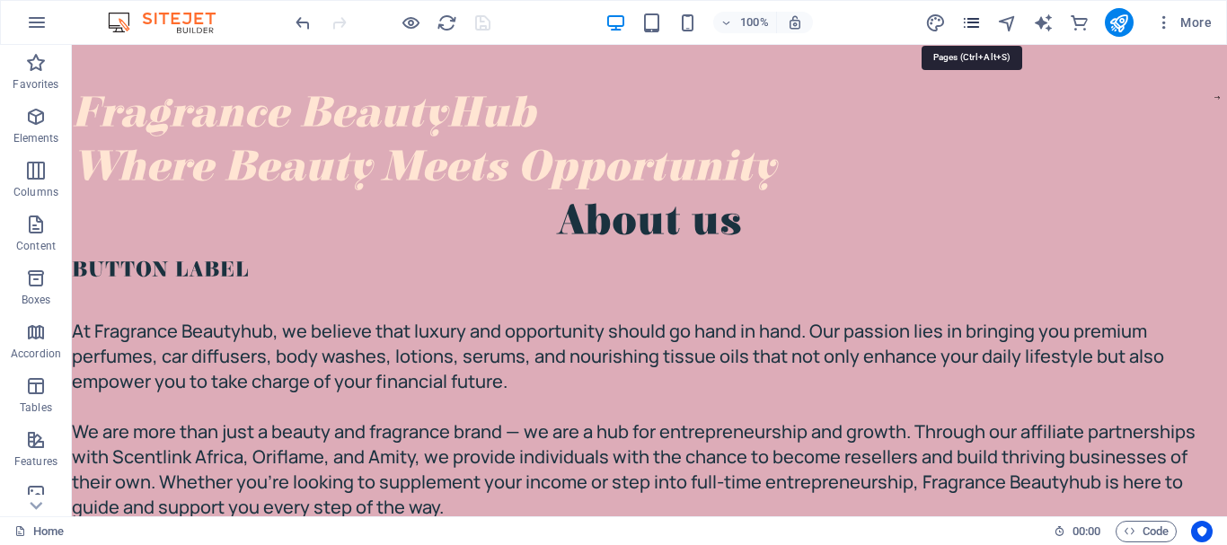
click at [980, 22] on icon "pages" at bounding box center [971, 23] width 21 height 21
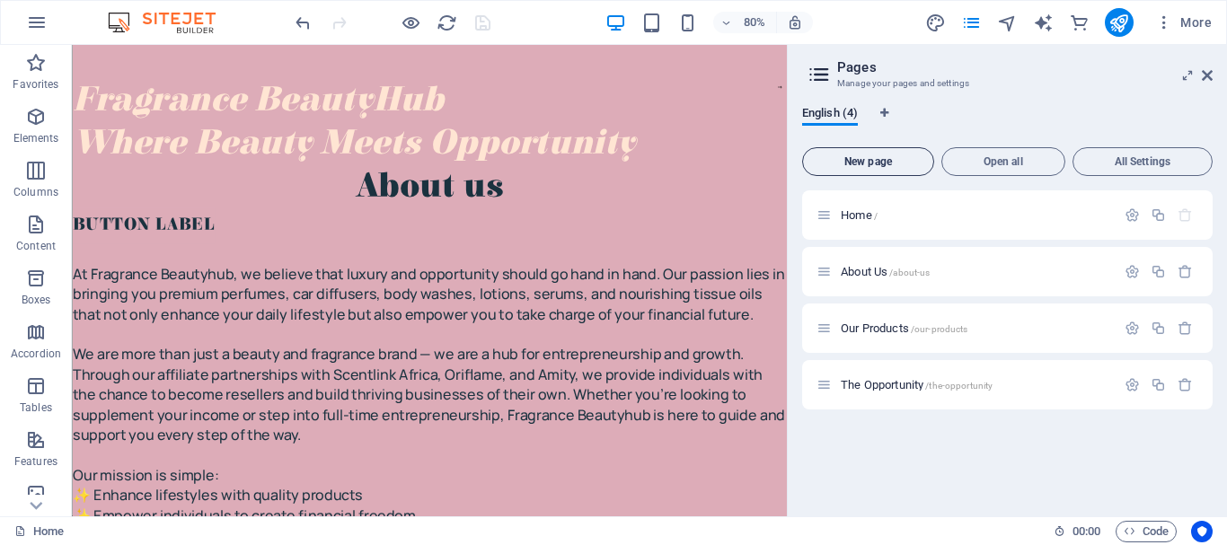
click at [888, 163] on span "New page" at bounding box center [868, 161] width 116 height 11
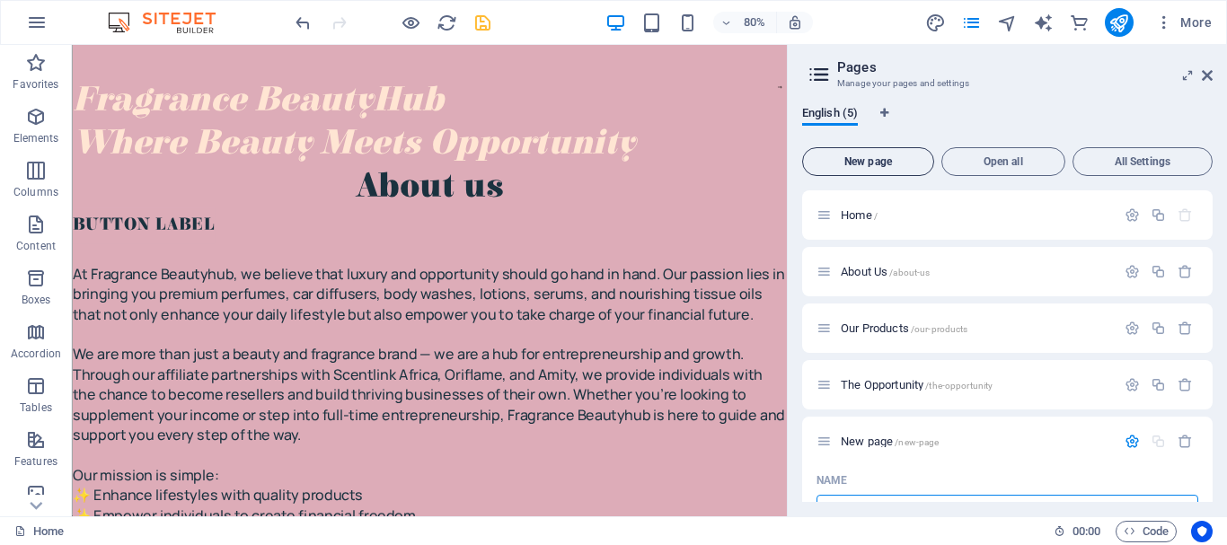
scroll to position [22, 0]
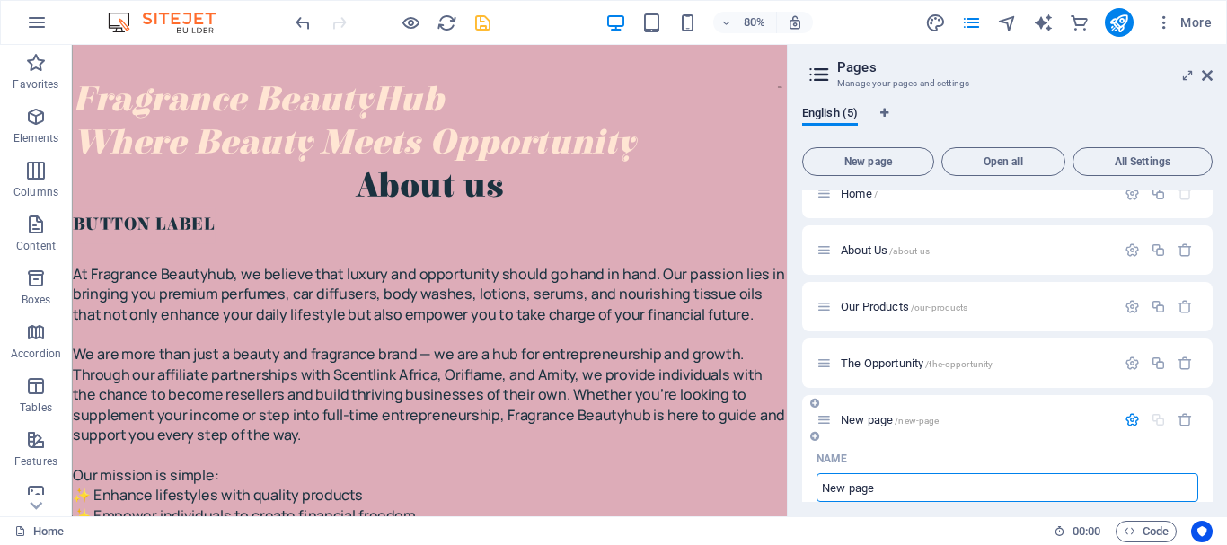
click at [879, 480] on input "New page" at bounding box center [1007, 487] width 382 height 29
type input "N"
type input "/new-pag"
type input "/"
type input "Why"
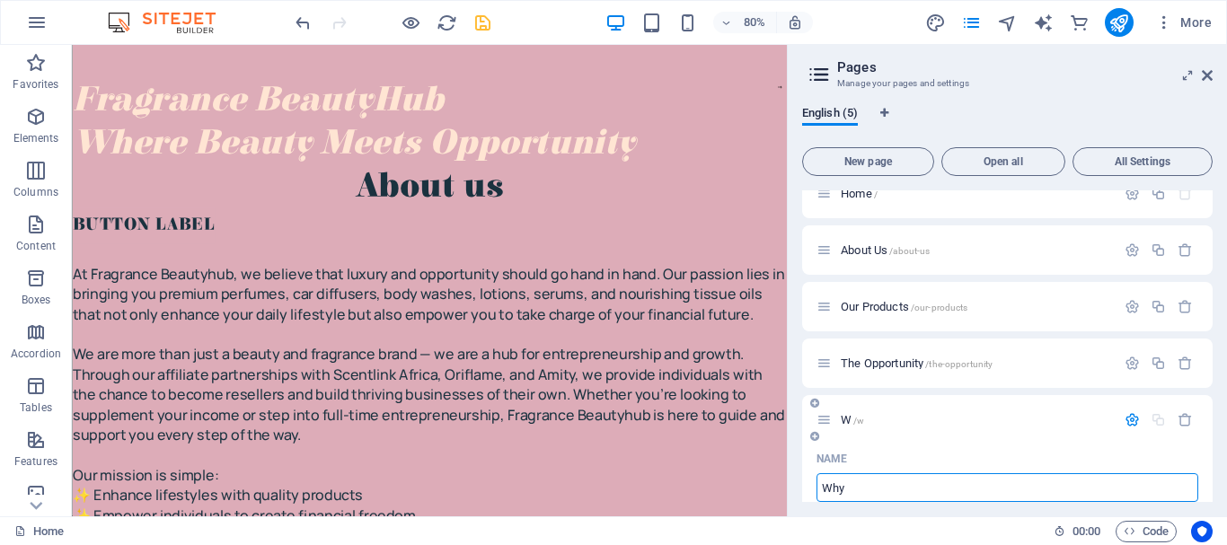
type input "/w"
type input "W"
type input "Why Joi"
type input "/why"
type input "Why"
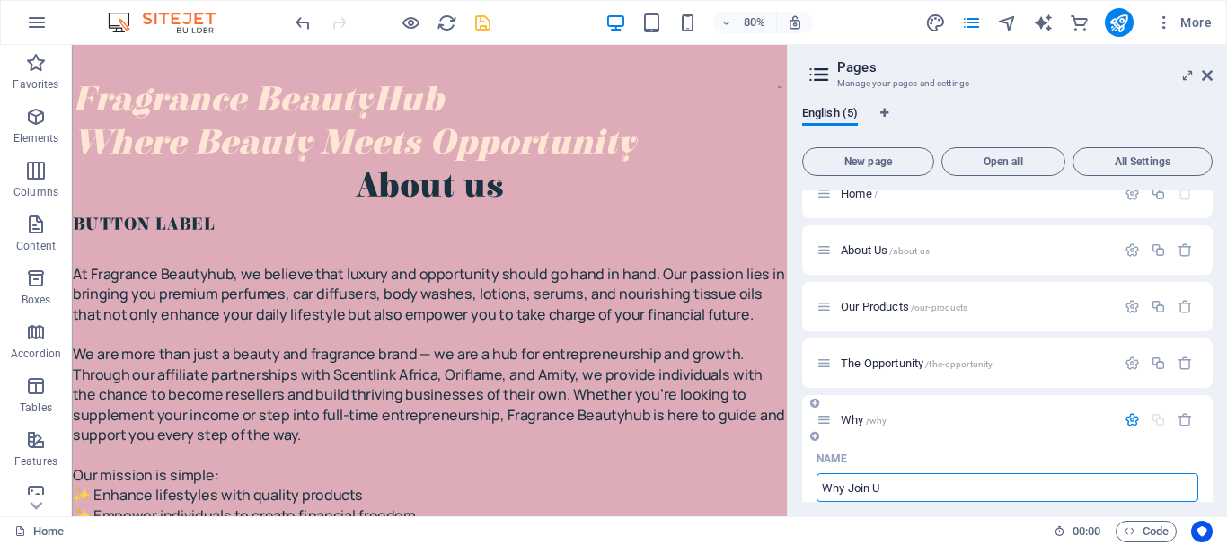
type input "Why Join Us"
type input "/why-join"
type input "Why Join"
type input "Why Join Us"
type input "/why-join-us"
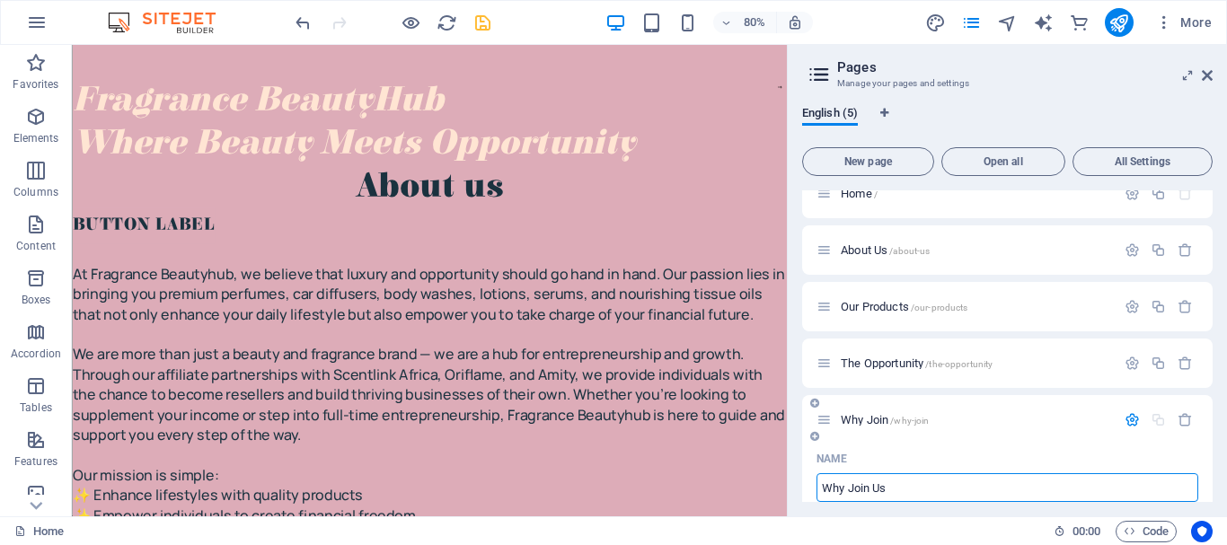
type input "Why Join Us"
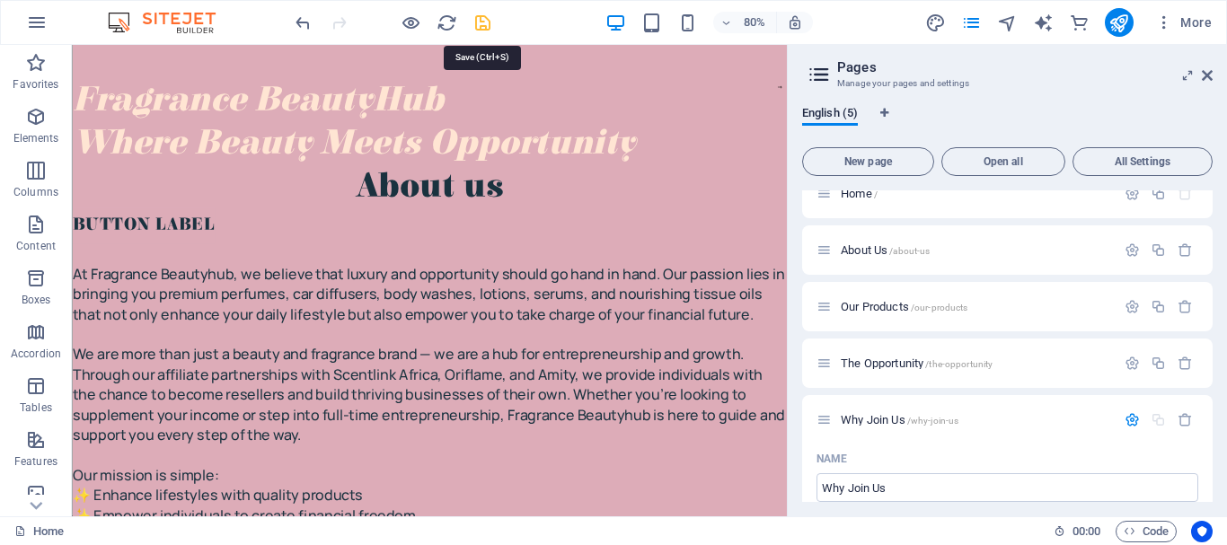
click at [485, 31] on icon "save" at bounding box center [482, 23] width 21 height 21
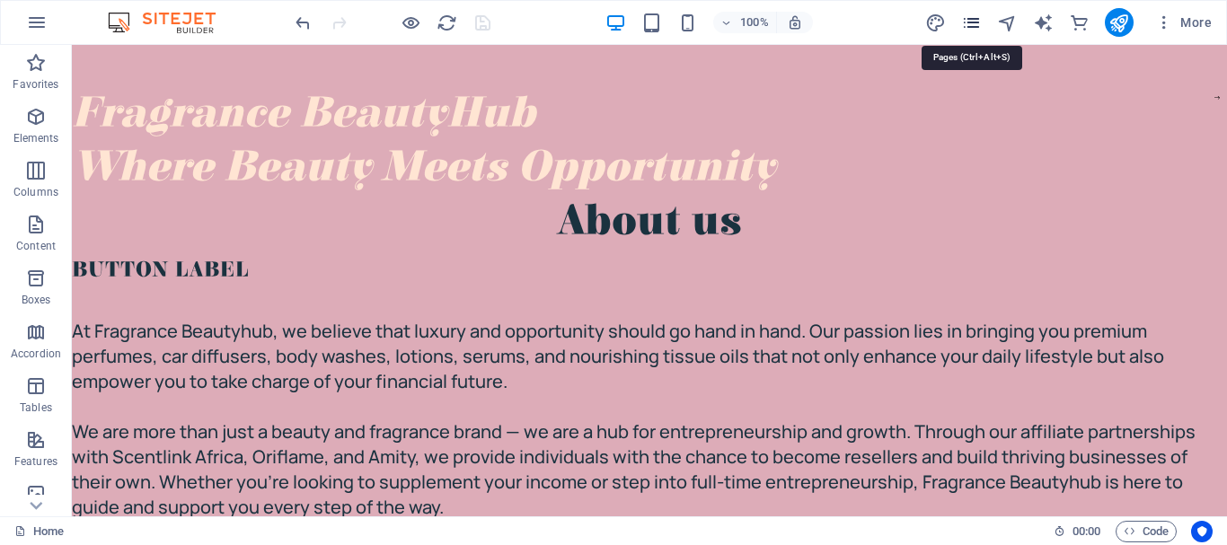
click at [978, 14] on icon "pages" at bounding box center [971, 23] width 21 height 21
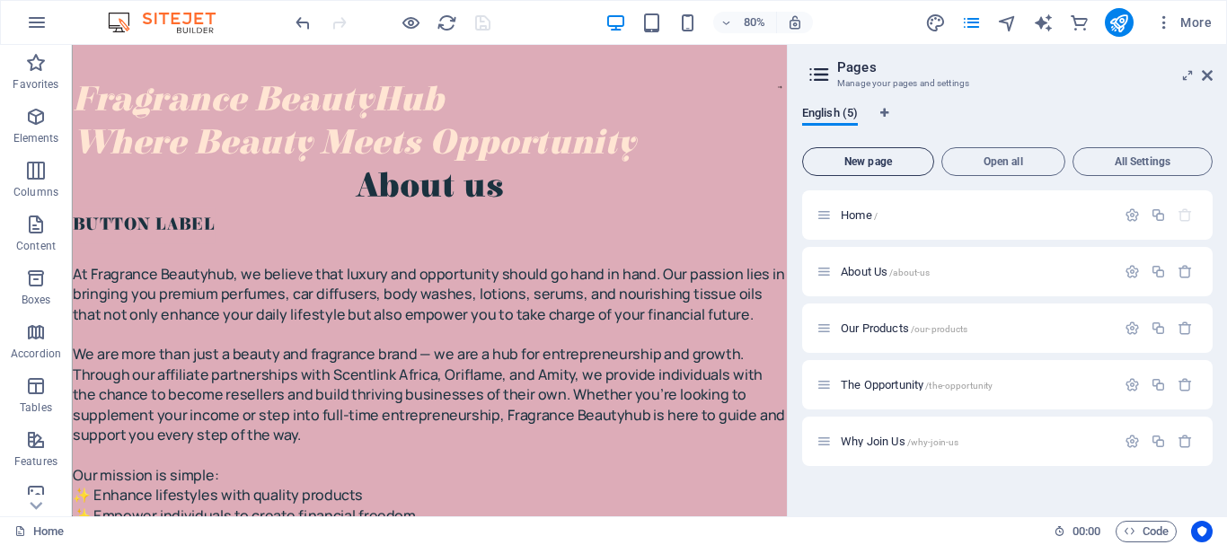
click at [870, 163] on span "New page" at bounding box center [868, 161] width 116 height 11
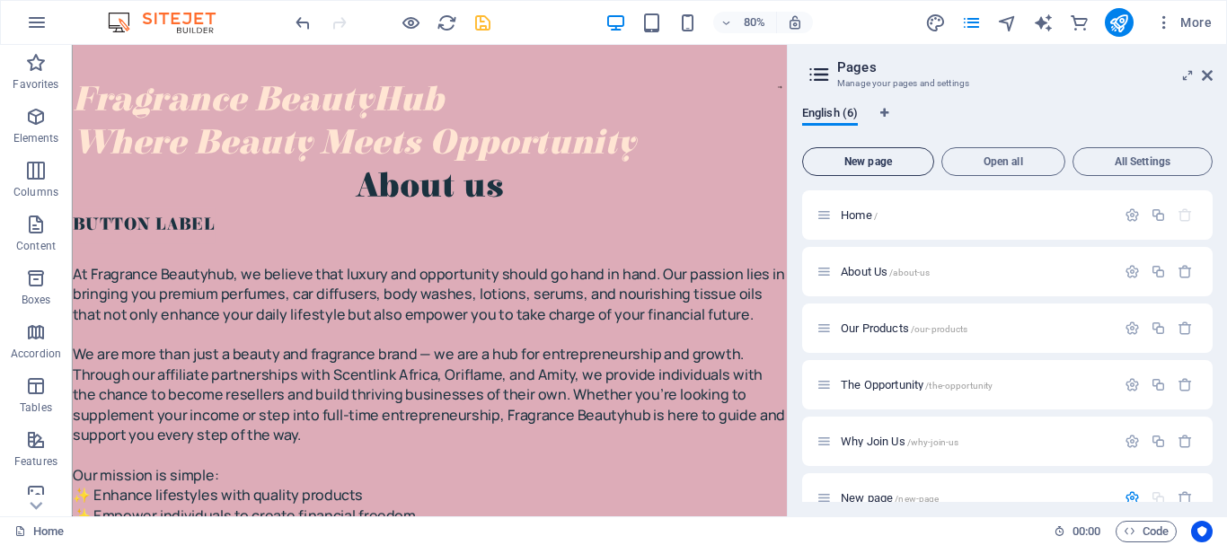
scroll to position [220, 0]
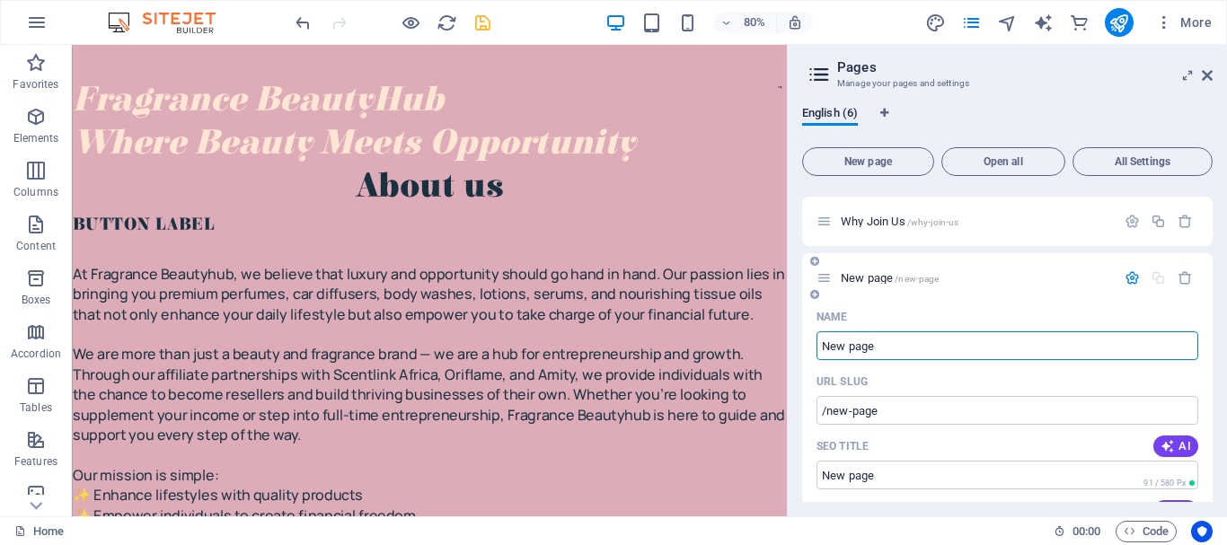
click at [883, 357] on input "New page" at bounding box center [1007, 345] width 382 height 29
type input "N"
type input "/new-pag"
type input "/"
type input "Join"
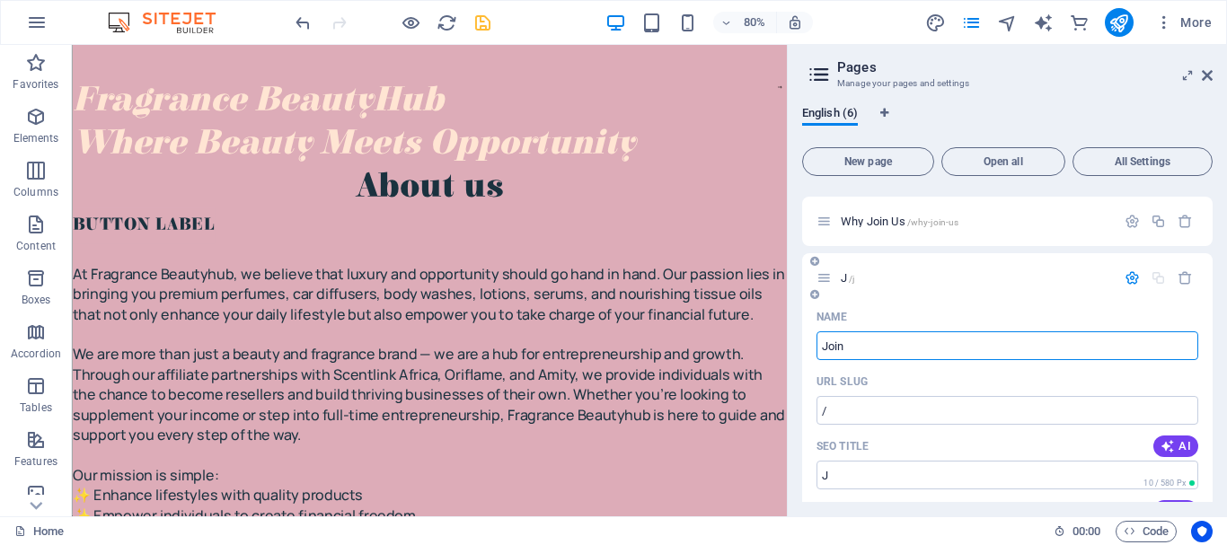
type input "/j"
type input "J"
type input "Join Now"
type input "/join"
type input "Join"
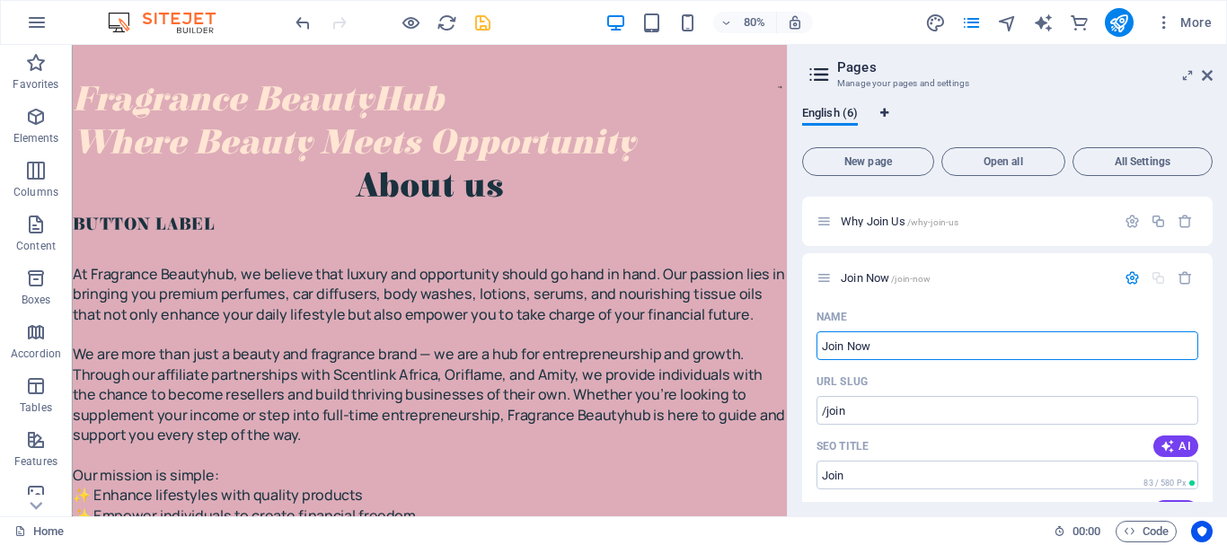
type input "Join Now"
type input "/join-now"
type input "Join Now"
click at [473, 24] on icon "save" at bounding box center [482, 23] width 21 height 21
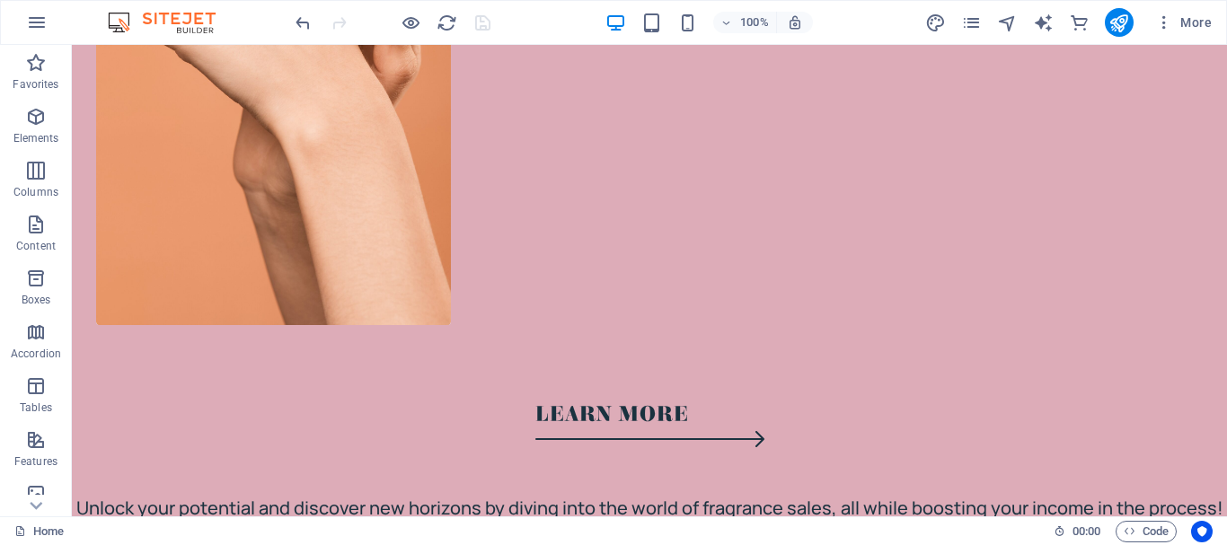
scroll to position [9762, 0]
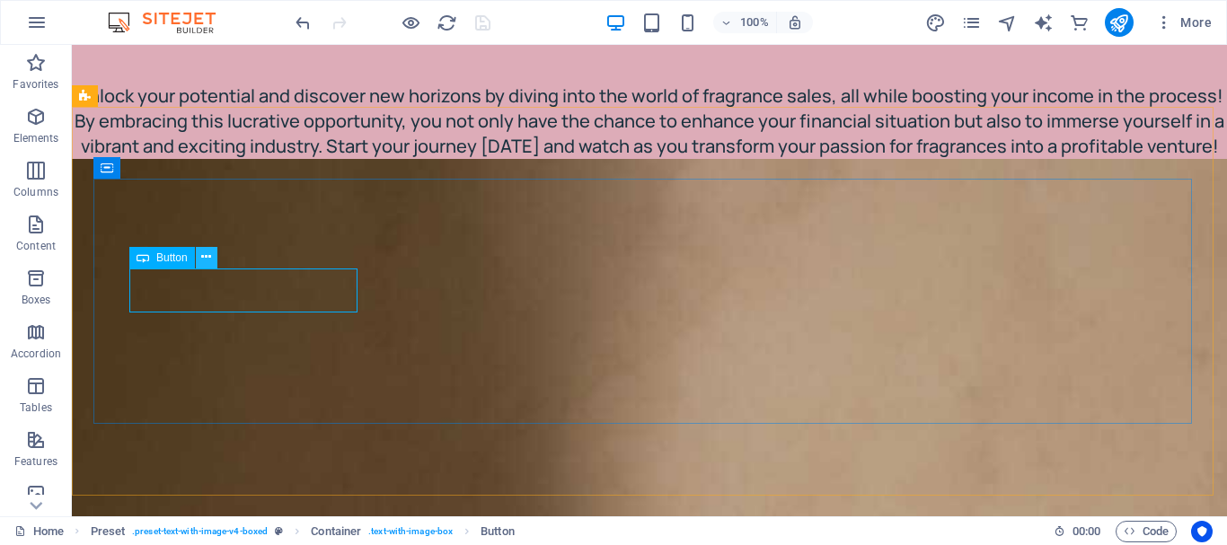
click at [206, 257] on icon at bounding box center [206, 257] width 10 height 19
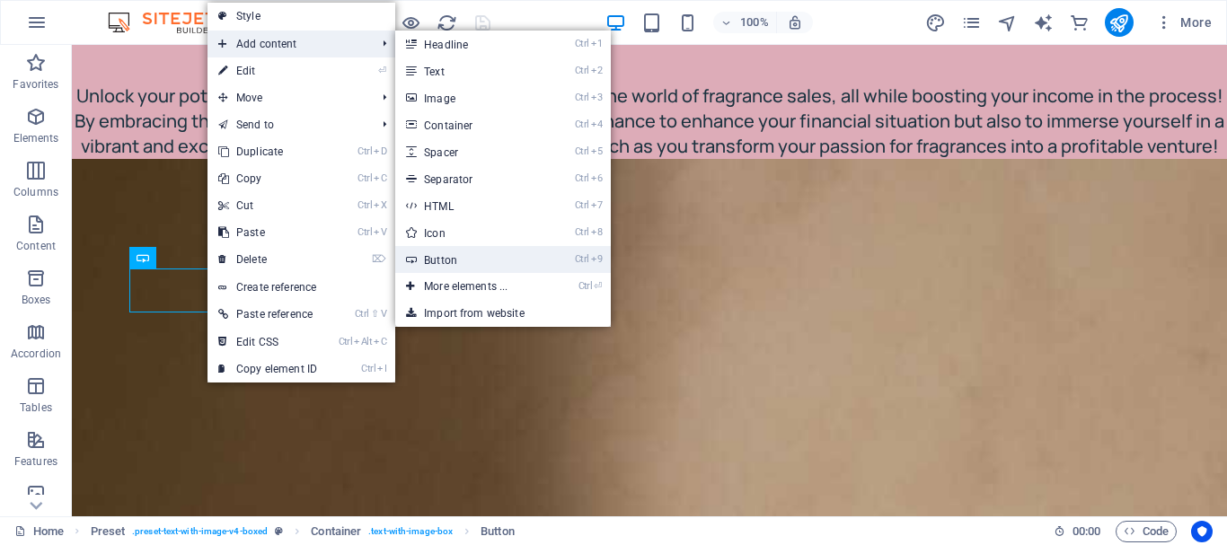
click at [456, 253] on link "Ctrl 9 Button" at bounding box center [469, 259] width 148 height 27
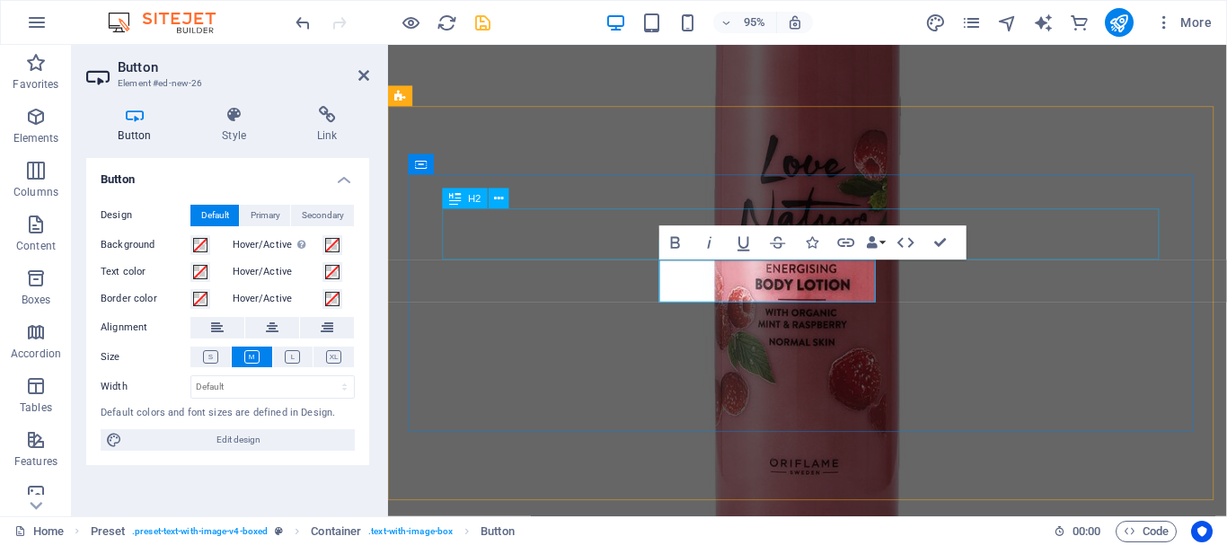
scroll to position [8149, 0]
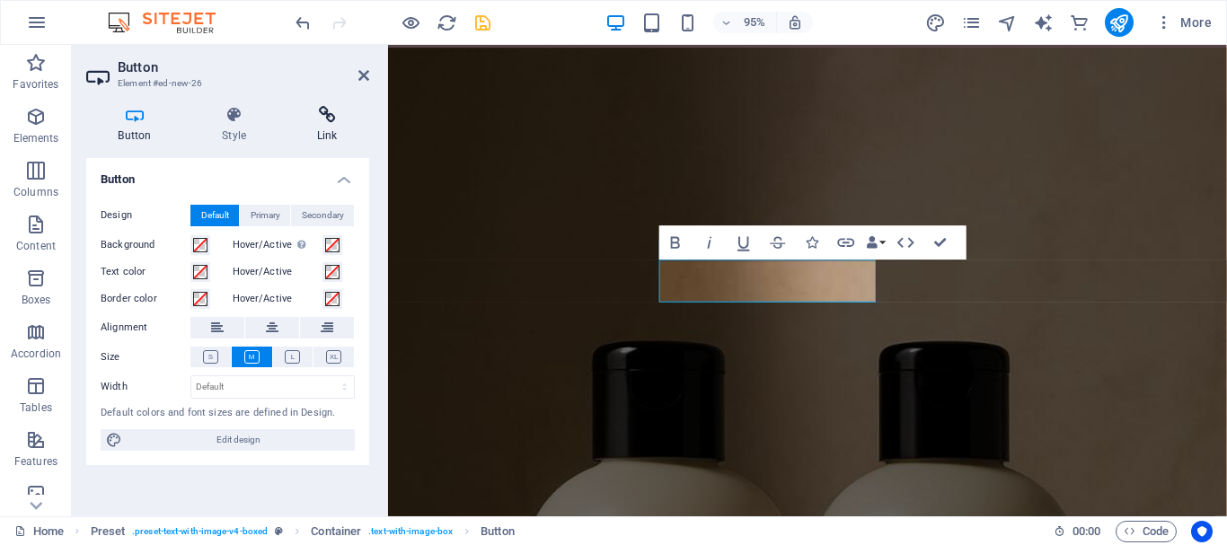
click at [317, 118] on icon at bounding box center [327, 115] width 84 height 18
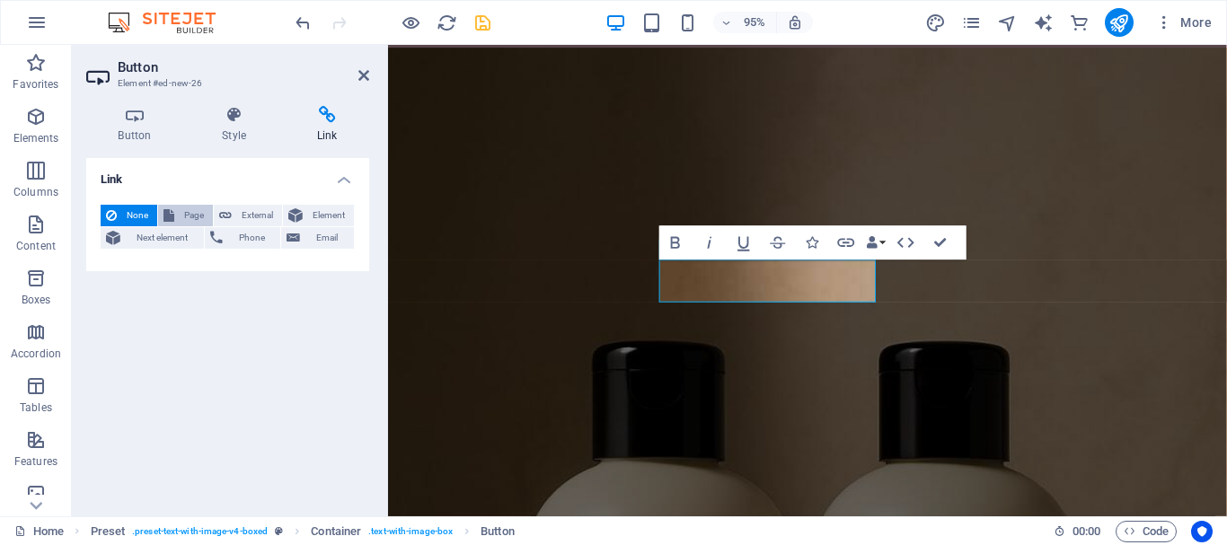
click at [195, 206] on span "Page" at bounding box center [194, 216] width 28 height 22
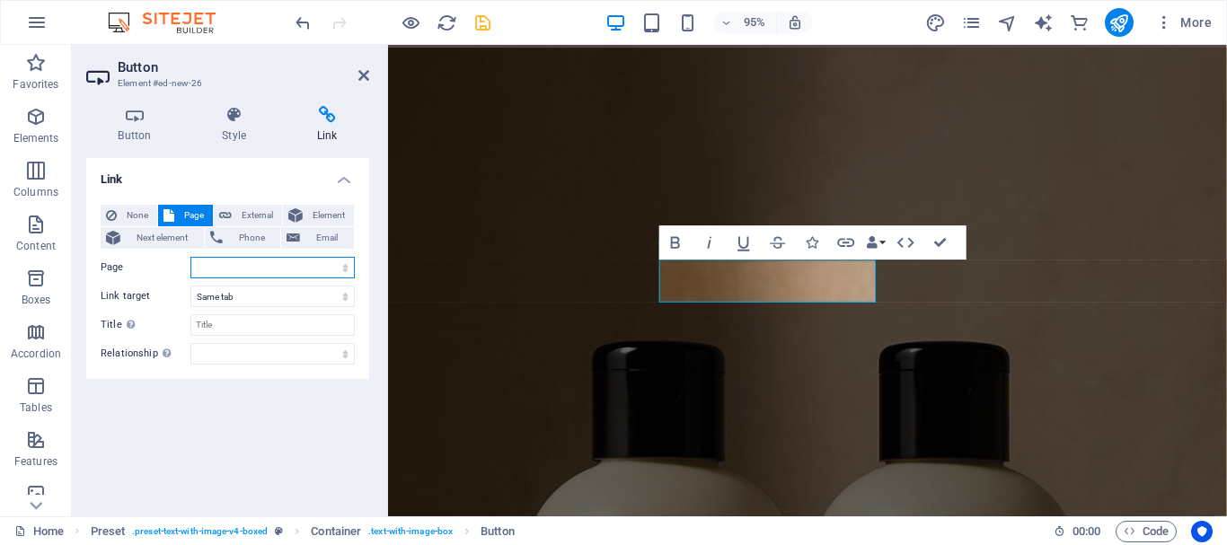
click at [252, 266] on select "Home About Us Our Products The Opportunity Why Join Us Join Now" at bounding box center [272, 268] width 164 height 22
select select "5"
click at [190, 257] on select "Home About Us Our Products The Opportunity Why Join Us Join Now" at bounding box center [272, 268] width 164 height 22
click at [252, 220] on span "External" at bounding box center [257, 216] width 40 height 22
select select "blank"
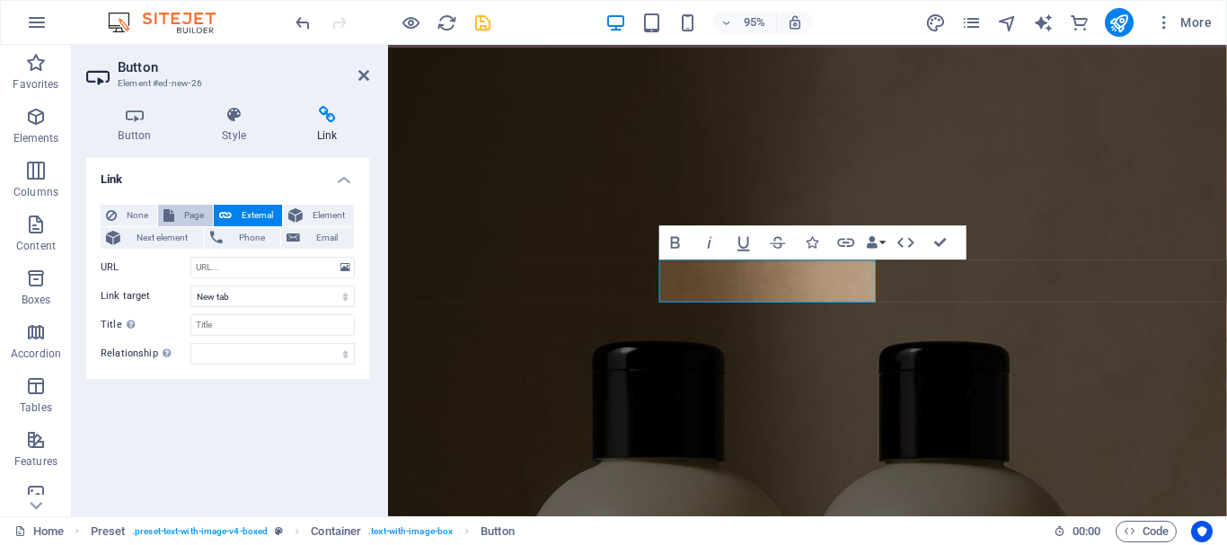
click at [206, 216] on span "Page" at bounding box center [194, 216] width 28 height 22
select select
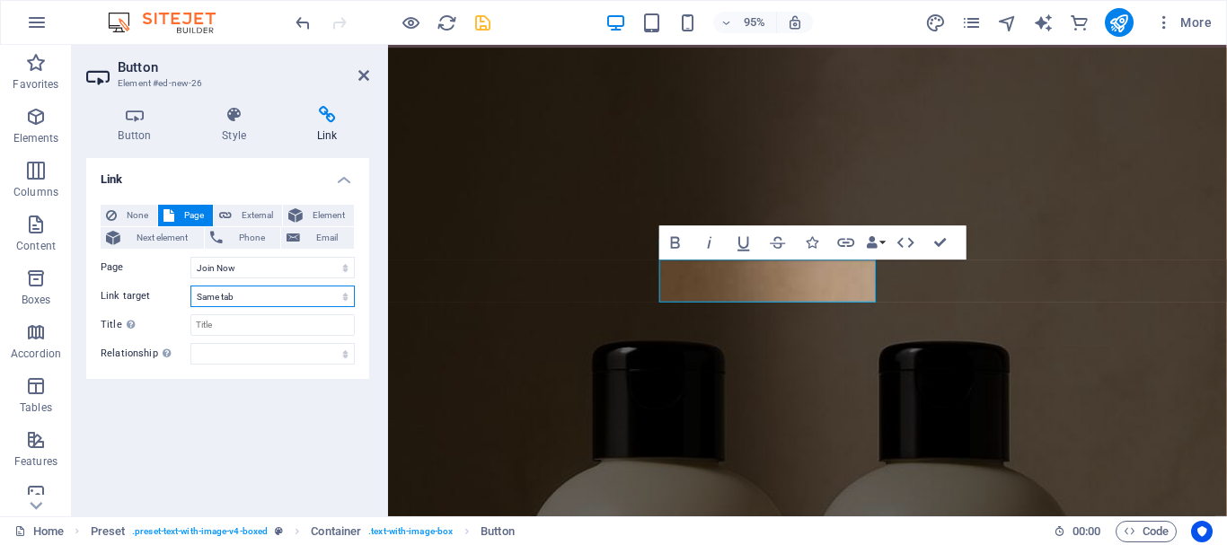
click at [220, 305] on select "New tab Same tab Overlay" at bounding box center [272, 297] width 164 height 22
click at [220, 286] on select "New tab Same tab Overlay" at bounding box center [272, 297] width 164 height 22
click at [227, 266] on select "Home About Us Our Products The Opportunity Why Join Us Join Now" at bounding box center [272, 268] width 164 height 22
click at [192, 430] on div "Link None Page External Element Next element Phone Email Page Home About Us Our…" at bounding box center [227, 330] width 283 height 344
click at [360, 88] on header "Button Element #ed-new-26" at bounding box center [227, 68] width 283 height 47
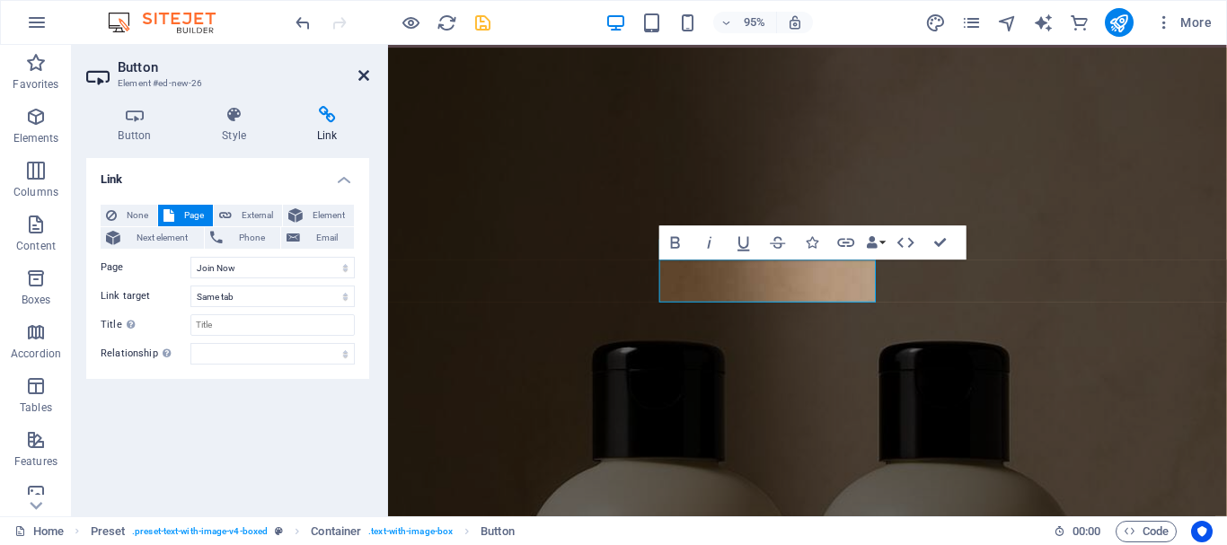
click at [364, 79] on icon at bounding box center [363, 75] width 11 height 14
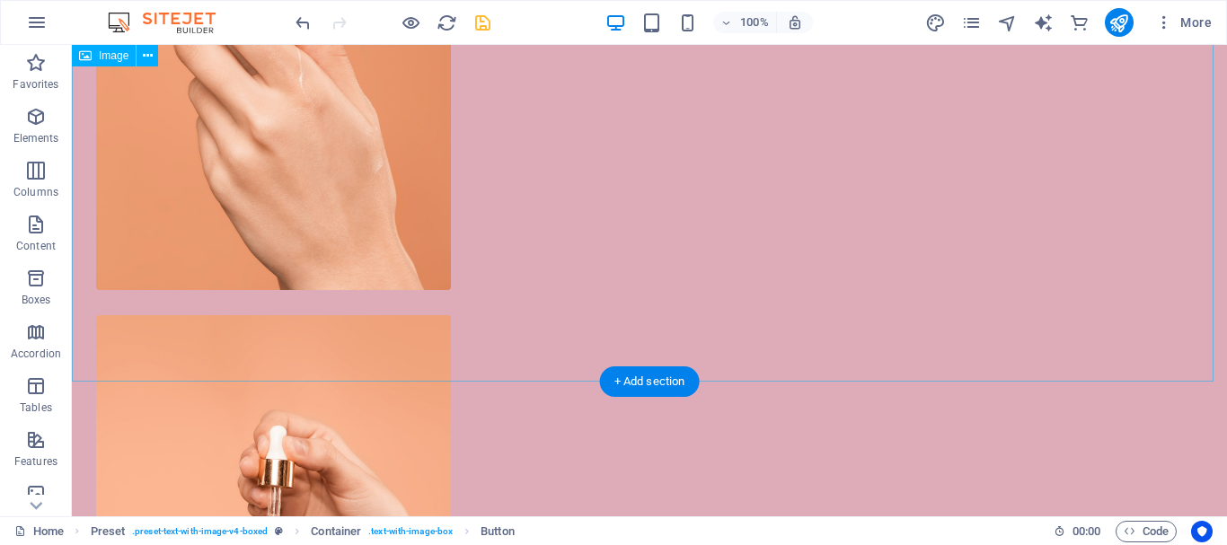
scroll to position [9772, 0]
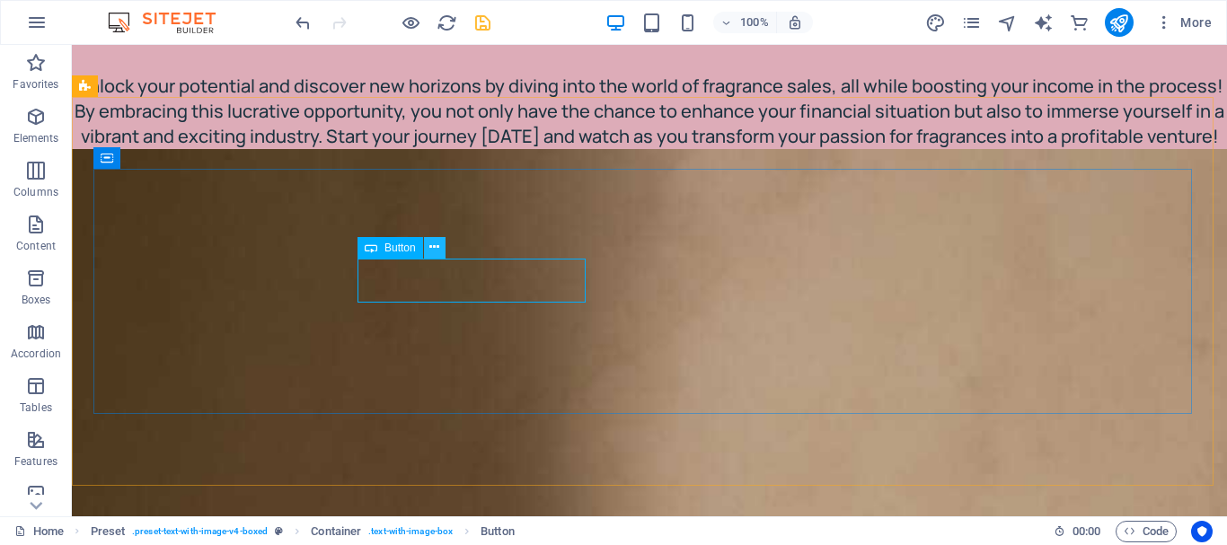
click at [438, 245] on icon at bounding box center [434, 247] width 10 height 19
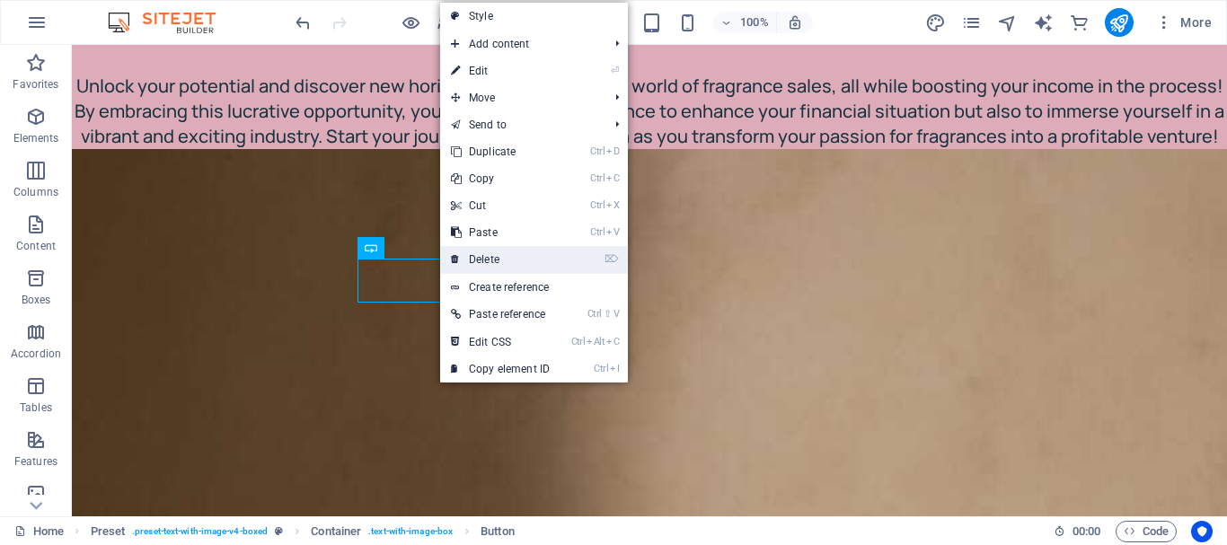
click at [464, 260] on link "⌦ Delete" at bounding box center [500, 259] width 120 height 27
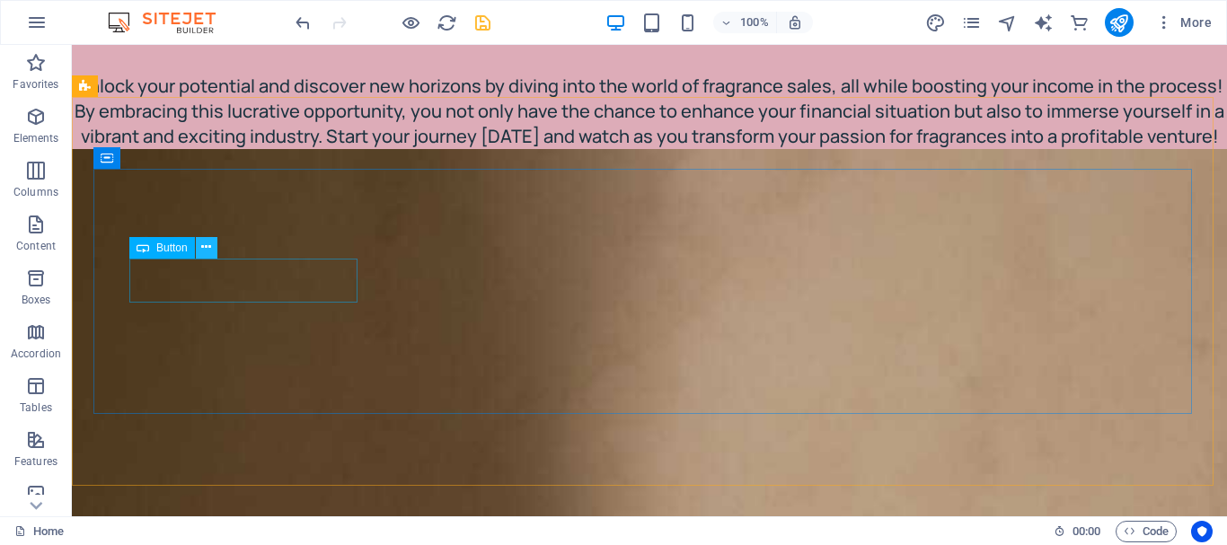
click at [208, 246] on icon at bounding box center [206, 247] width 10 height 19
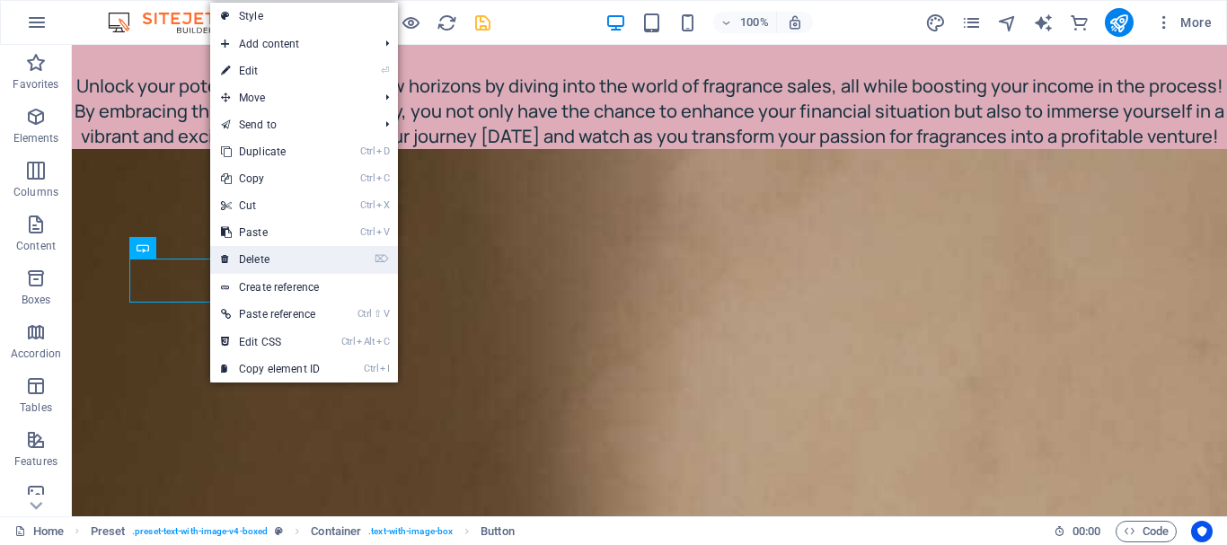
click at [233, 253] on link "⌦ Delete" at bounding box center [270, 259] width 120 height 27
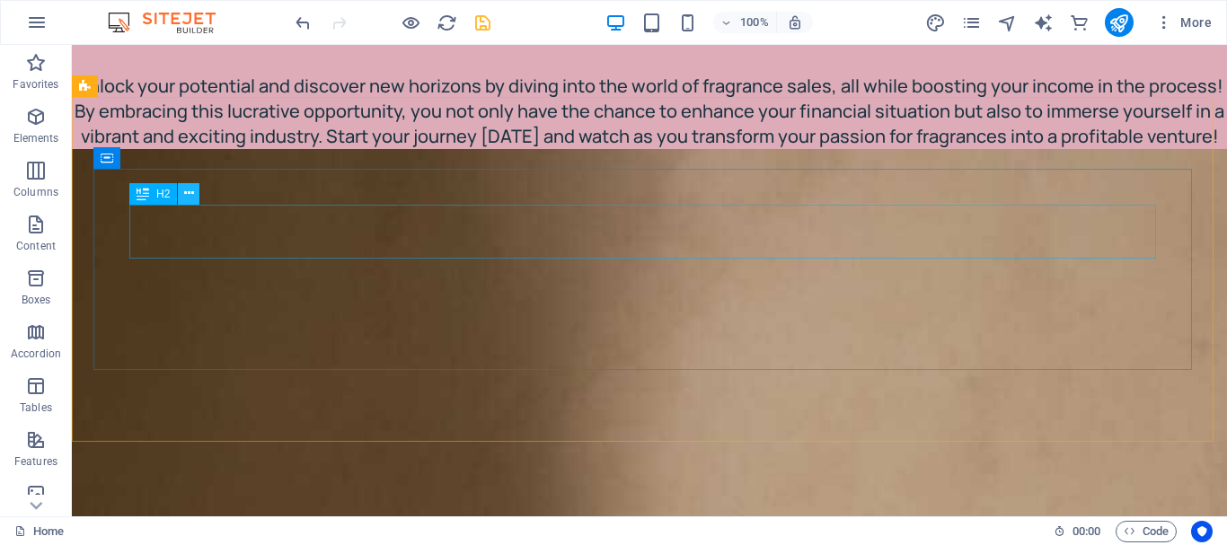
click at [194, 197] on button at bounding box center [189, 194] width 22 height 22
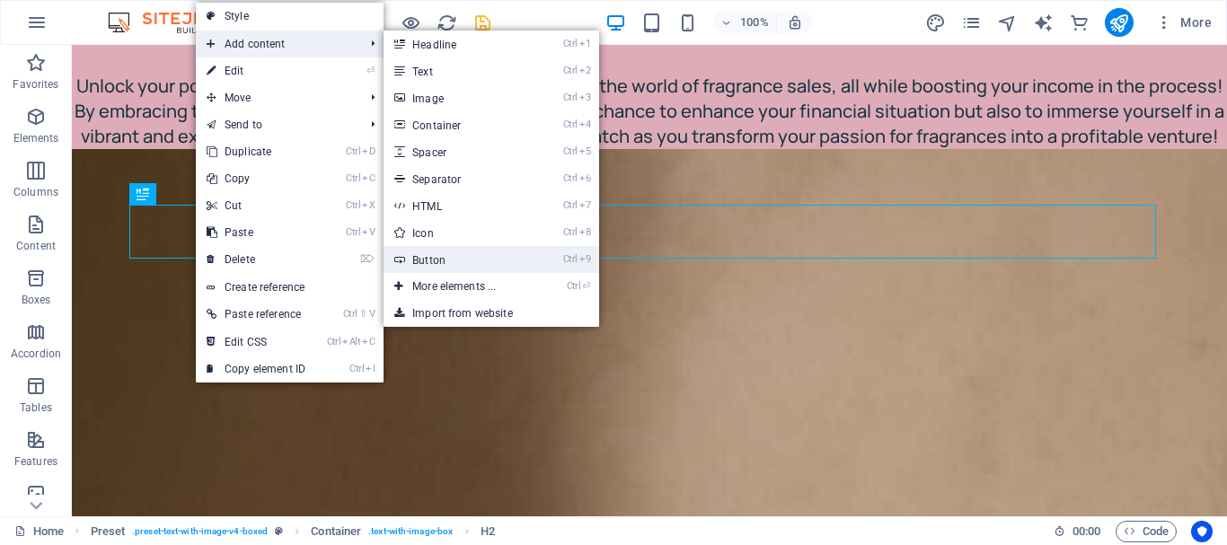
click at [435, 256] on link "Ctrl 9 Button" at bounding box center [457, 259] width 148 height 27
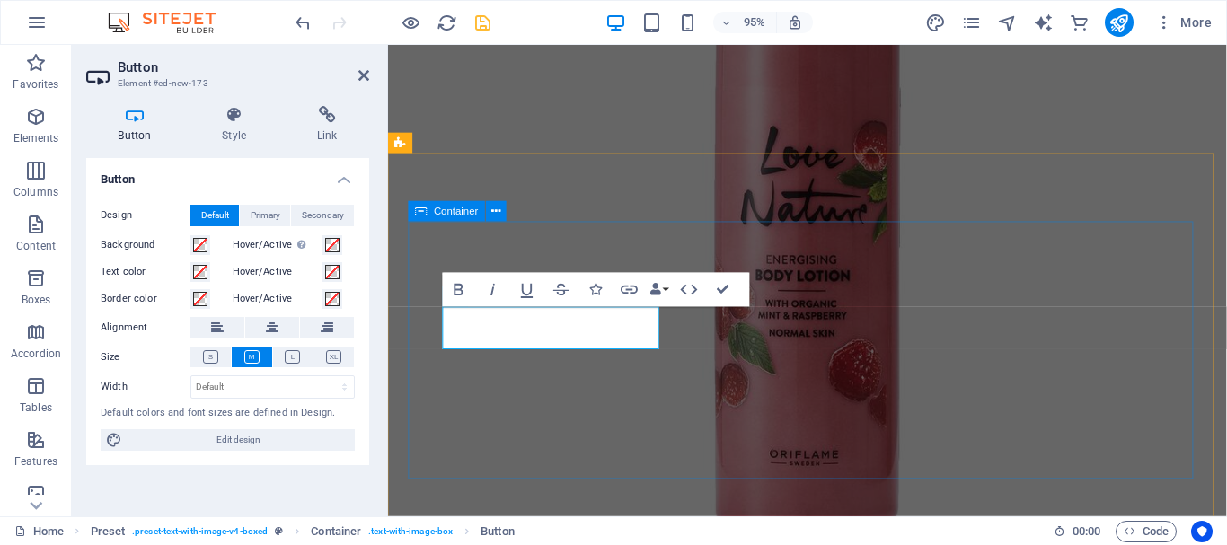
scroll to position [8099, 0]
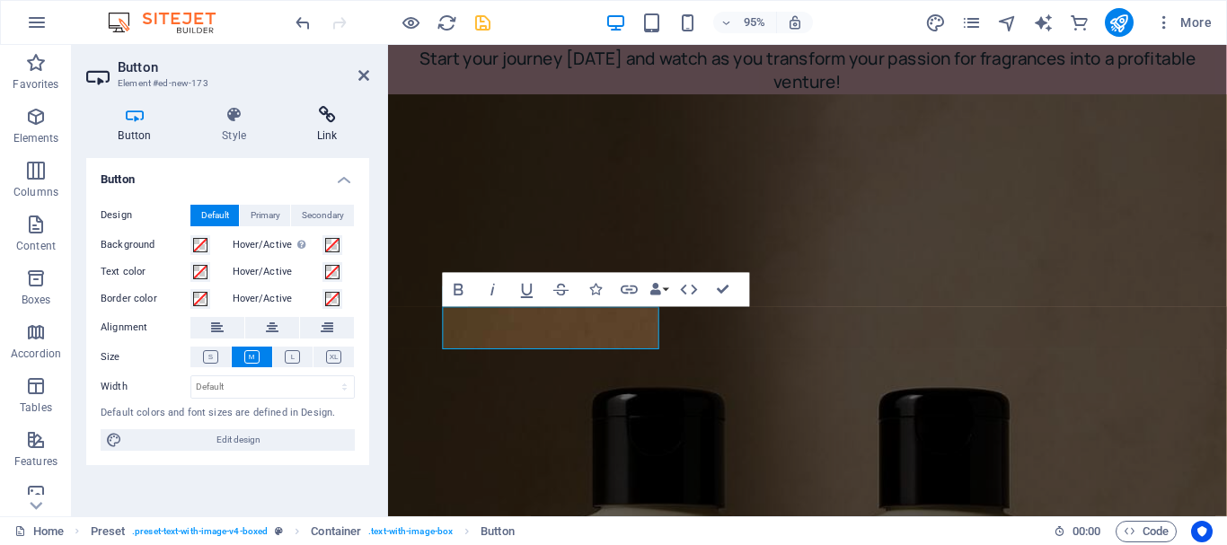
click at [322, 129] on h4 "Link" at bounding box center [327, 125] width 84 height 38
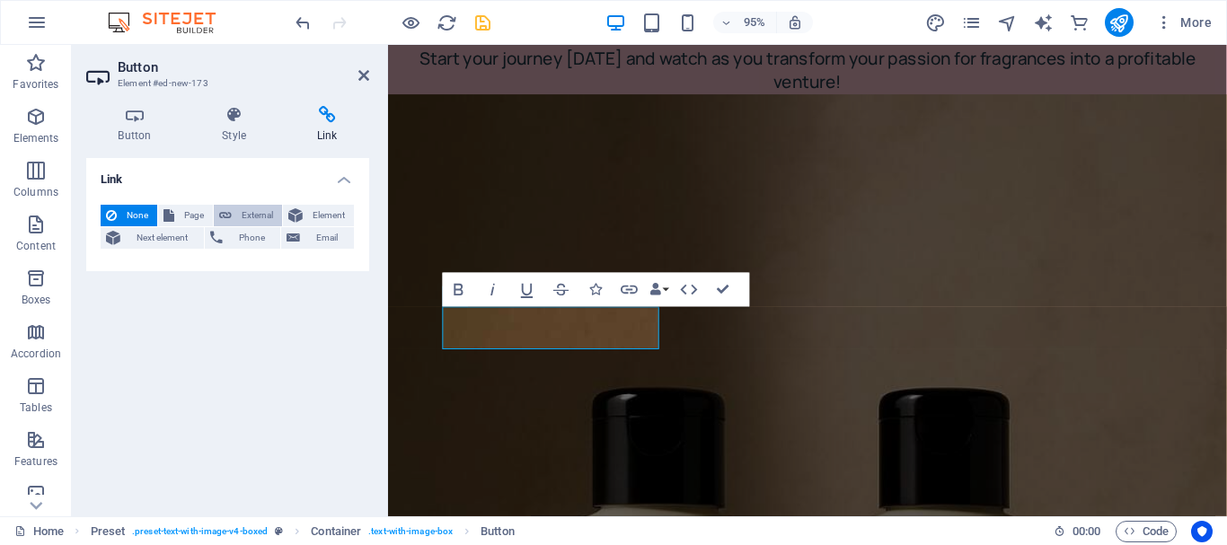
click at [224, 210] on icon at bounding box center [225, 216] width 13 height 22
select select "blank"
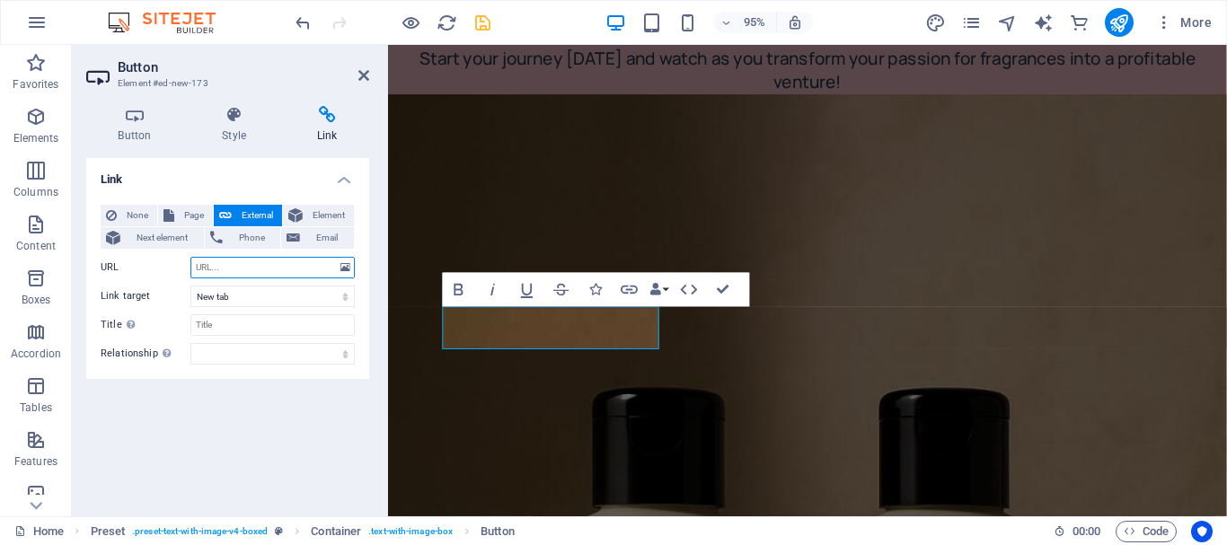
paste input "[URL][DOMAIN_NAME]"
click at [253, 322] on input "Title Additional link description, should not be the same as the link text. The…" at bounding box center [272, 325] width 164 height 22
click at [242, 347] on select "alternate author bookmark external help license next nofollow noreferrer noopen…" at bounding box center [272, 354] width 164 height 22
click at [208, 393] on div "Link None Page External Element Next element Phone Email Page Home About Us Our…" at bounding box center [227, 330] width 283 height 344
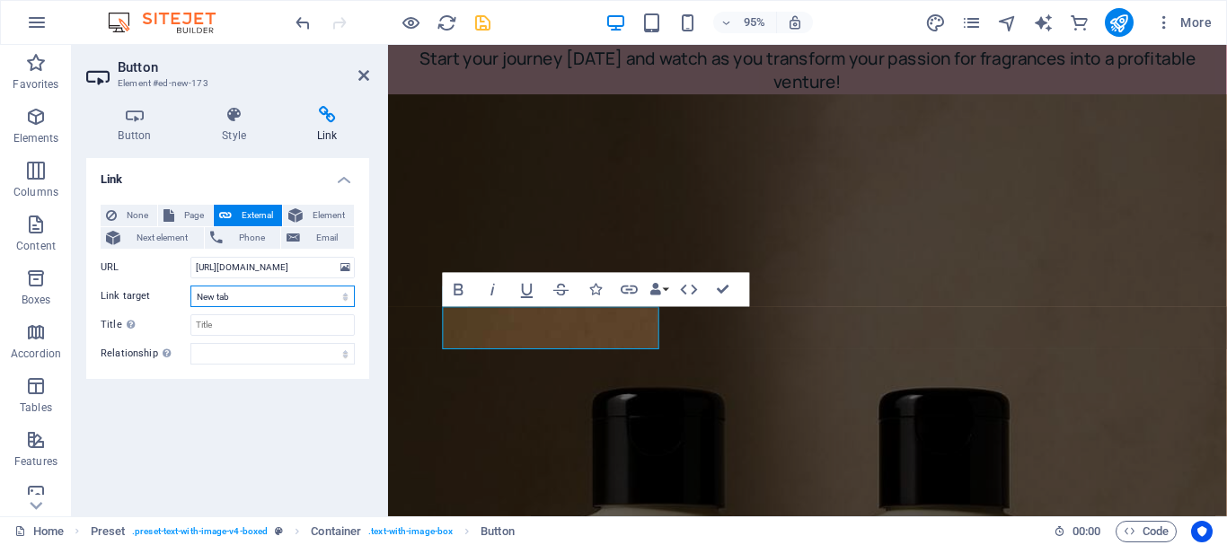
click at [267, 301] on select "New tab Same tab Overlay" at bounding box center [272, 297] width 164 height 22
click at [252, 329] on input "Title Additional link description, should not be the same as the link text. The…" at bounding box center [272, 325] width 164 height 22
click at [293, 266] on input "[URL][DOMAIN_NAME]" at bounding box center [272, 268] width 164 height 22
click at [293, 266] on input "[DOMAIN_NAME][URL]" at bounding box center [272, 268] width 164 height 22
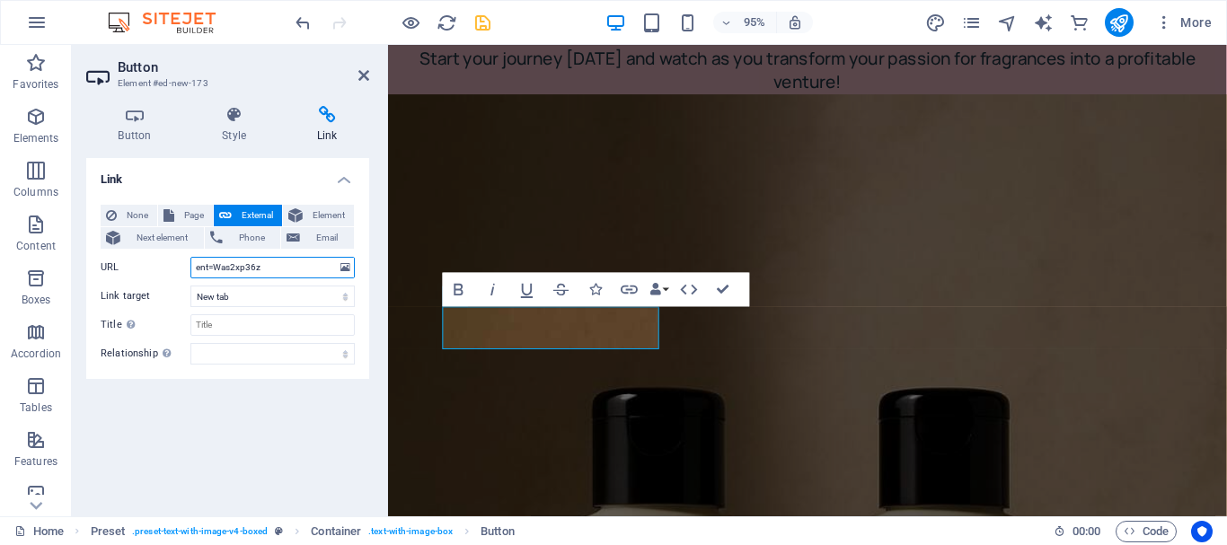
click at [293, 266] on input "ent=Was2xp36z" at bounding box center [272, 268] width 164 height 22
type input "ent=Was2xp36"
select select
type input "e"
select select
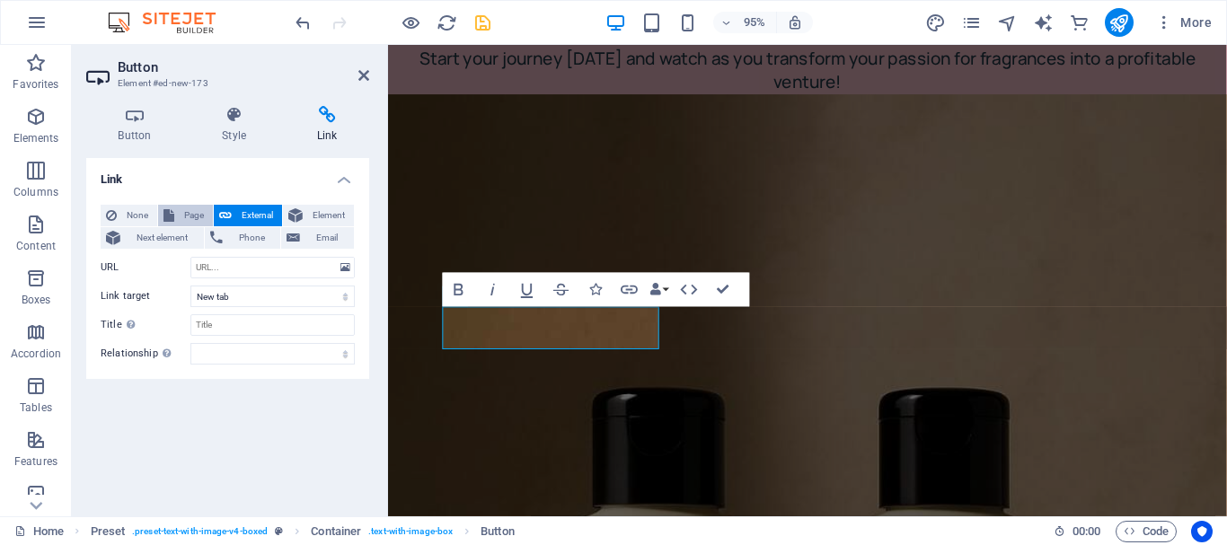
click at [199, 216] on span "Page" at bounding box center [194, 216] width 28 height 22
select select
click at [230, 275] on select "Home About Us Our Products The Opportunity Why Join Us Join Now" at bounding box center [272, 268] width 164 height 22
select select "4"
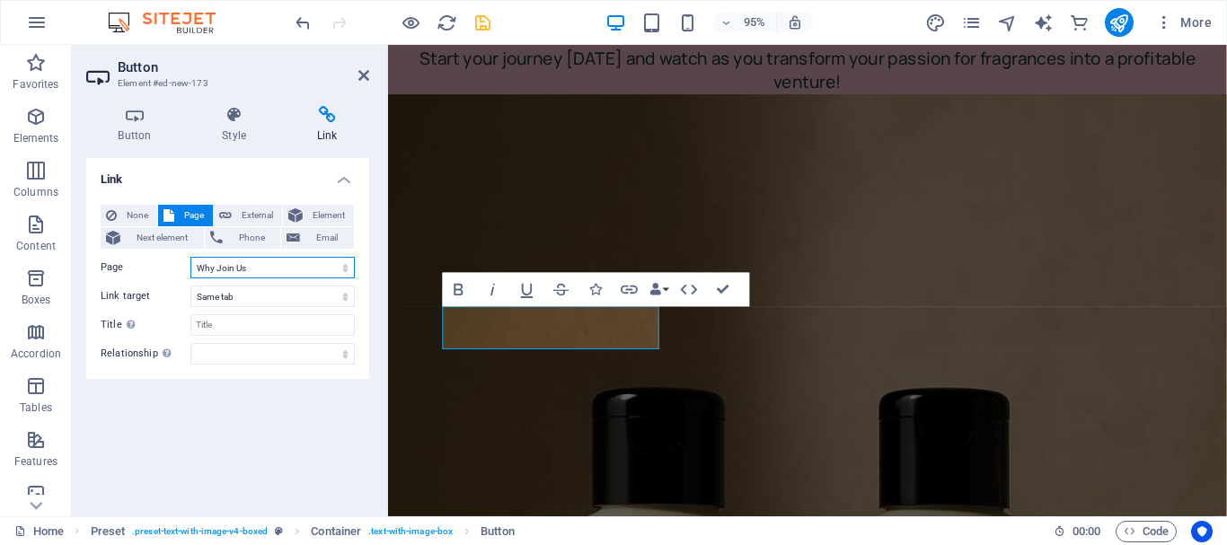
click at [190, 257] on select "Home About Us Our Products The Opportunity Why Join Us Join Now" at bounding box center [272, 268] width 164 height 22
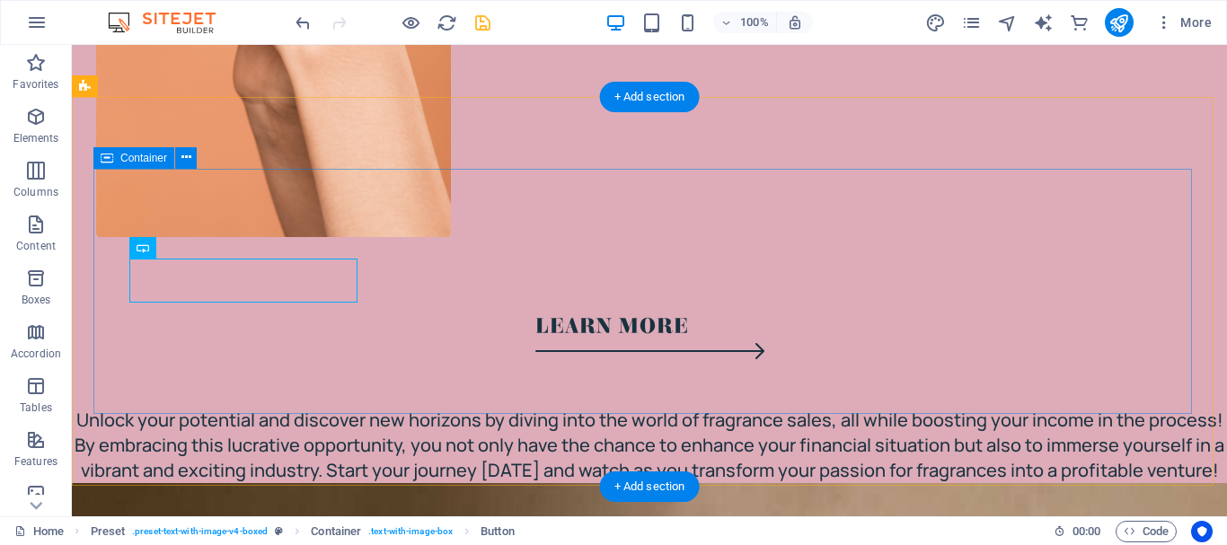
scroll to position [9772, 0]
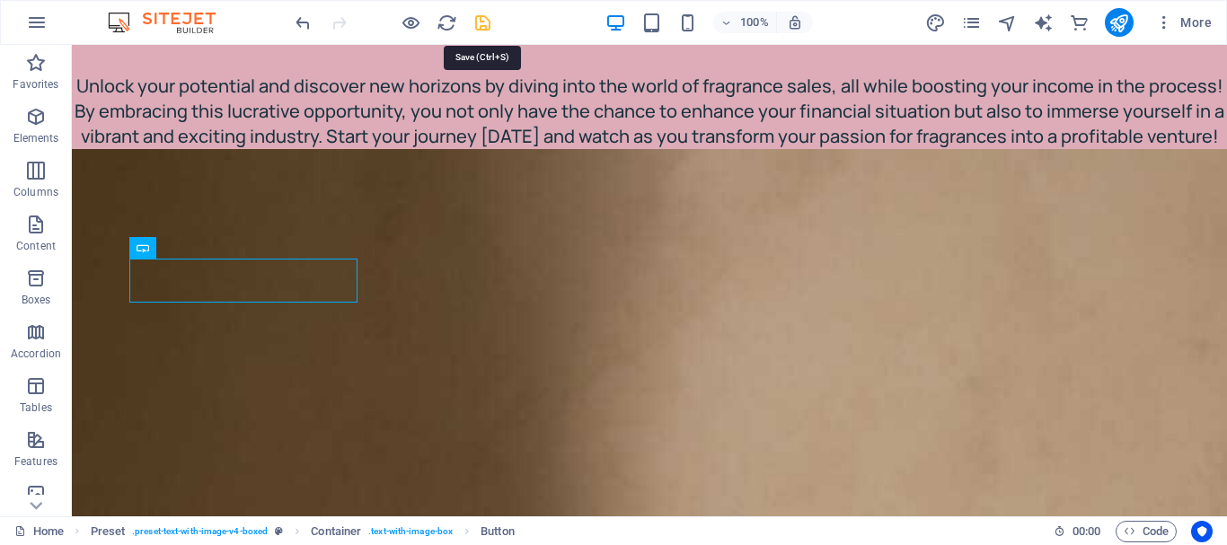
click at [485, 25] on icon "save" at bounding box center [482, 23] width 21 height 21
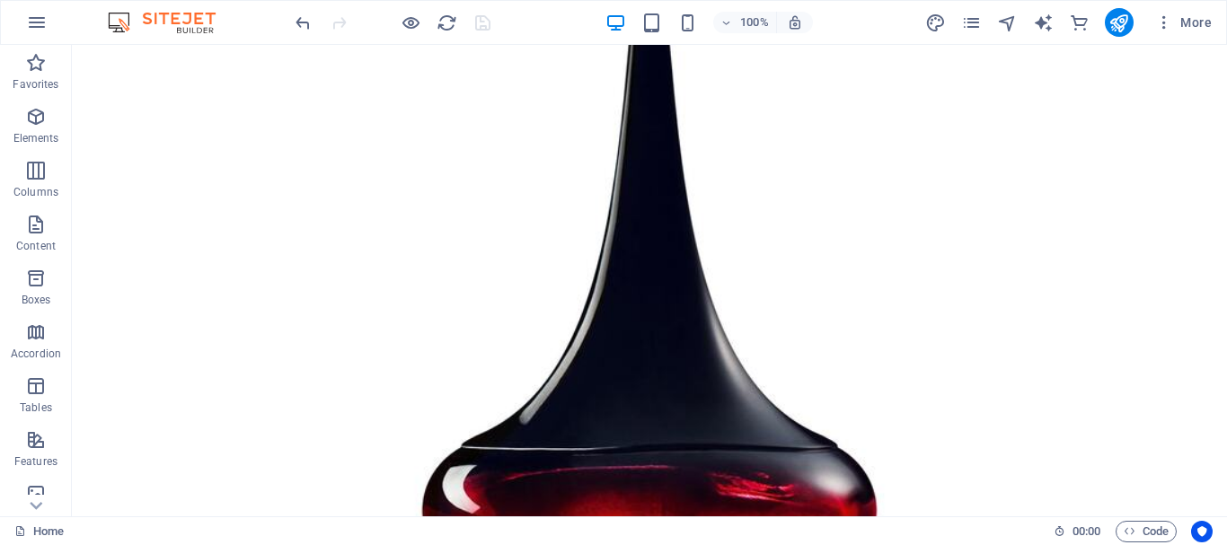
scroll to position [13664, 0]
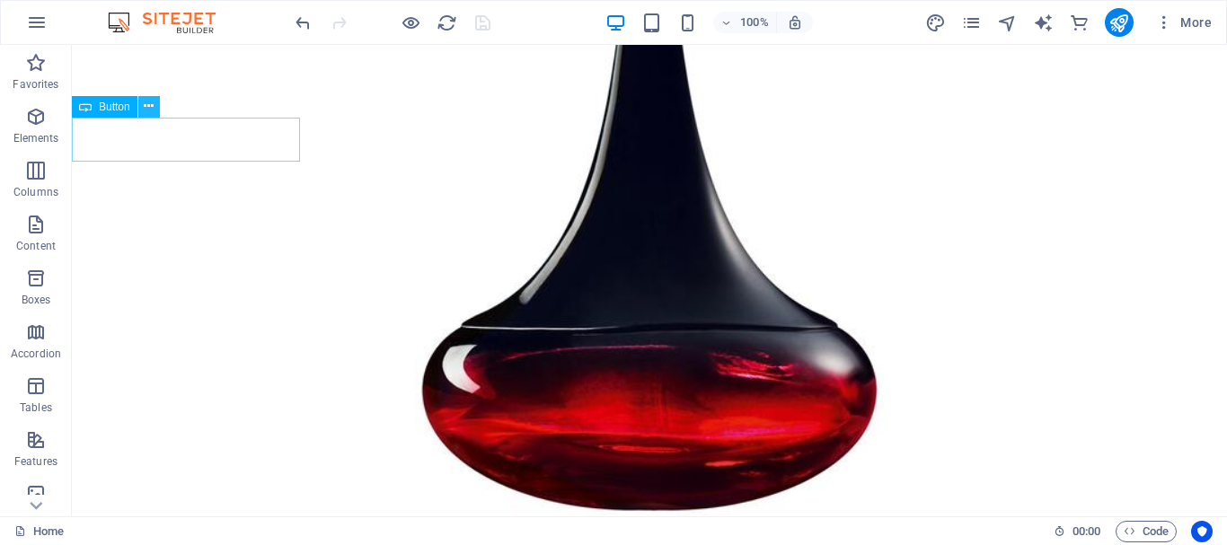
click at [154, 110] on icon at bounding box center [149, 106] width 10 height 19
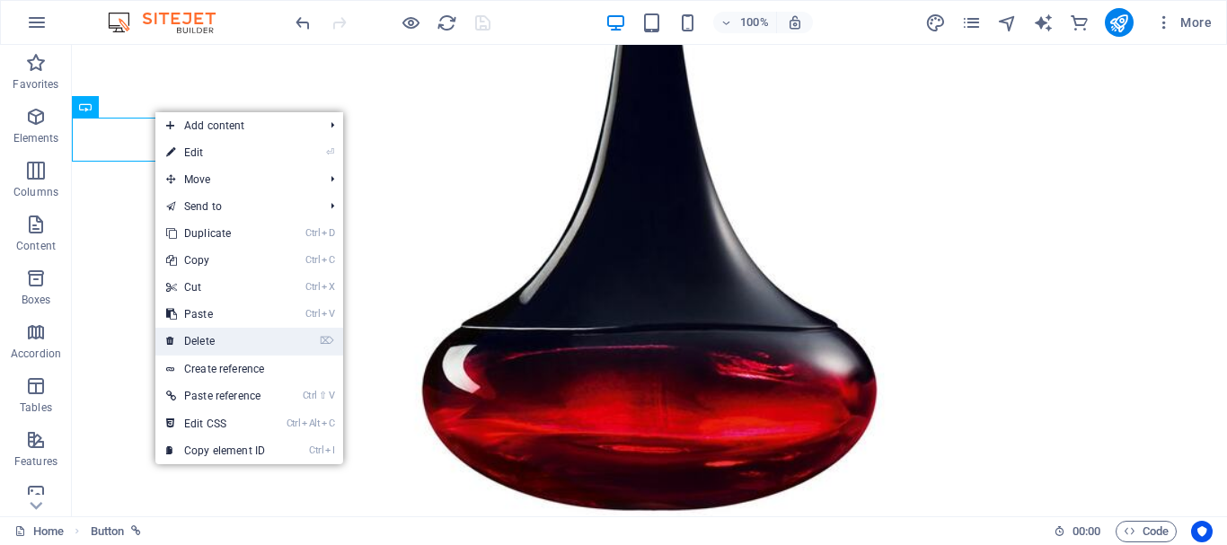
click at [186, 347] on link "⌦ Delete" at bounding box center [215, 341] width 120 height 27
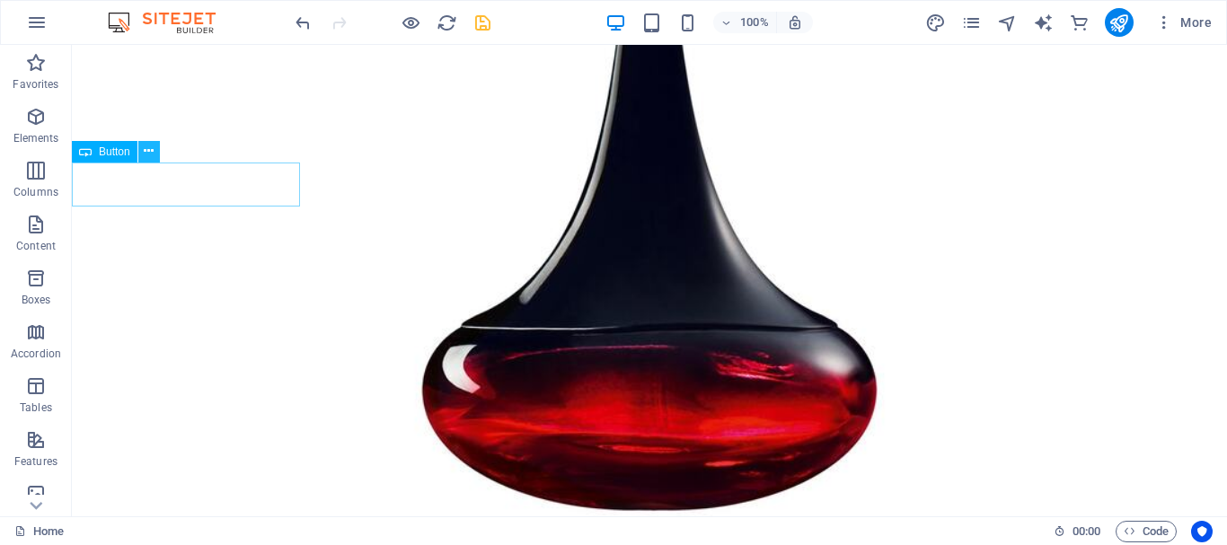
click at [154, 142] on icon at bounding box center [149, 151] width 10 height 19
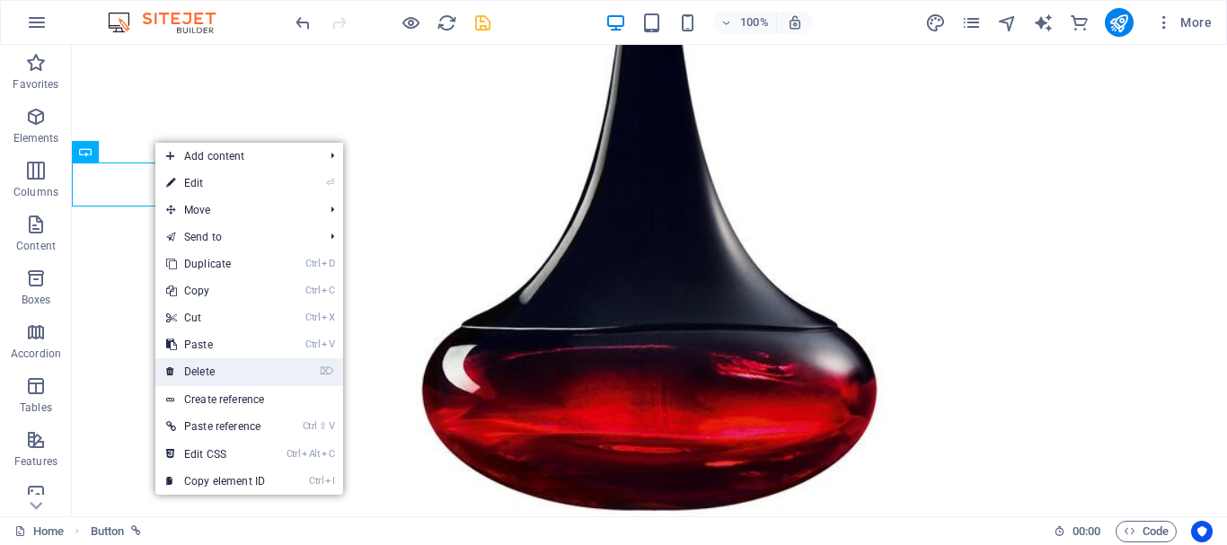
click at [197, 384] on link "⌦ Delete" at bounding box center [215, 371] width 120 height 27
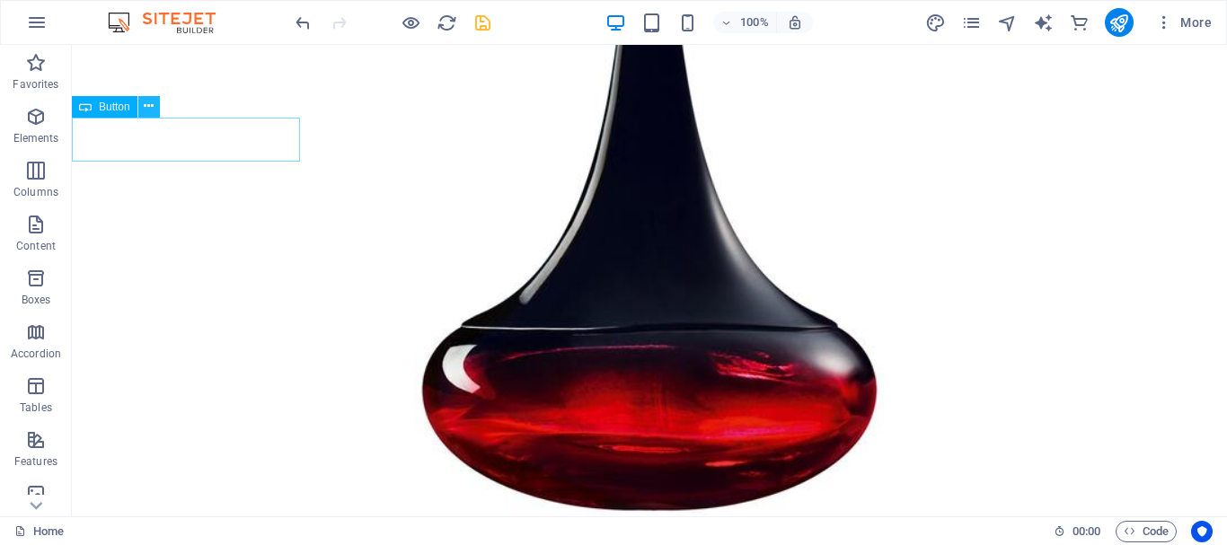
click at [144, 106] on icon at bounding box center [149, 106] width 10 height 19
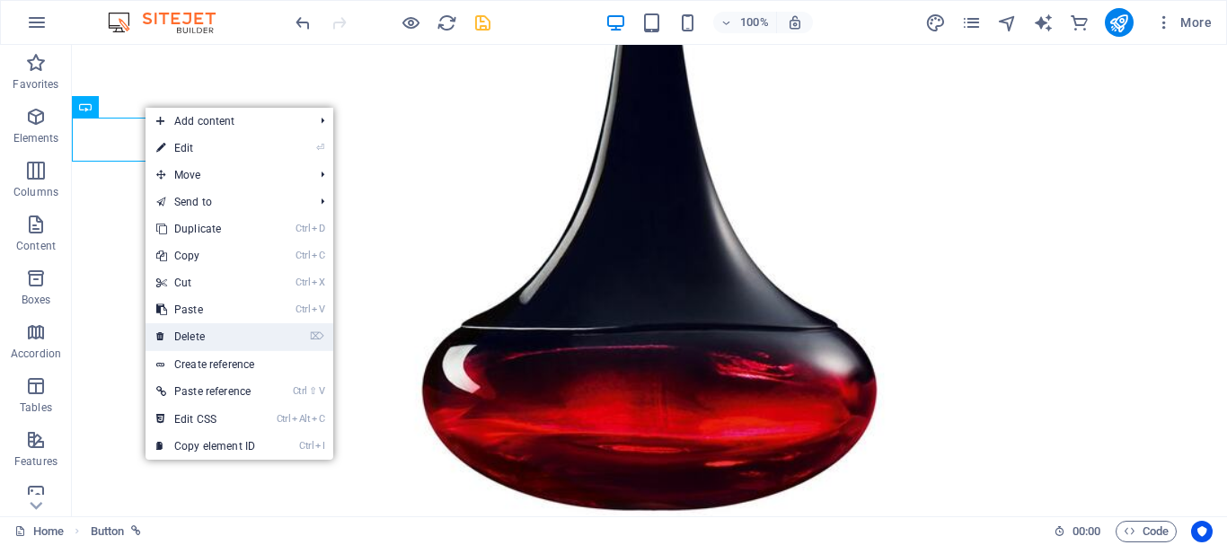
click at [173, 344] on link "⌦ Delete" at bounding box center [205, 336] width 120 height 27
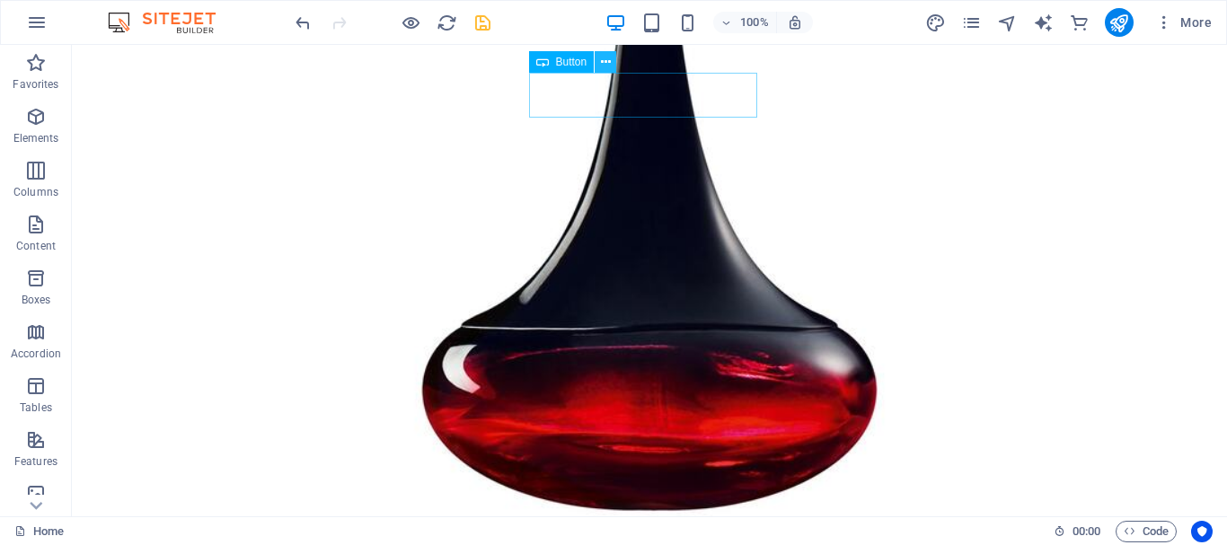
click at [601, 62] on icon at bounding box center [606, 62] width 10 height 19
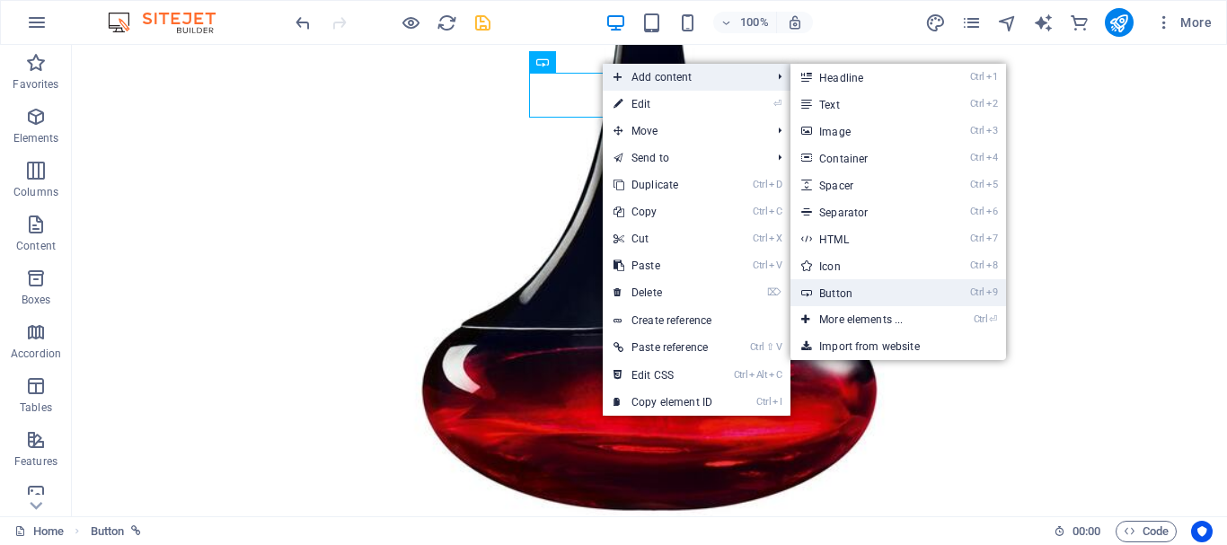
click at [900, 305] on link "Ctrl 9 Button" at bounding box center [864, 292] width 148 height 27
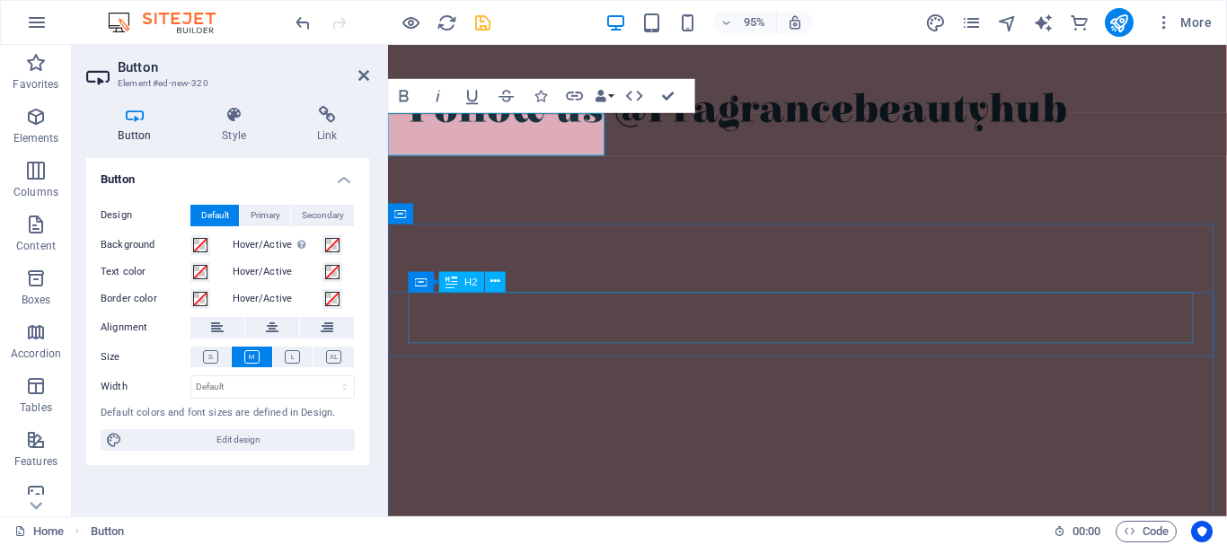
scroll to position [11258, 0]
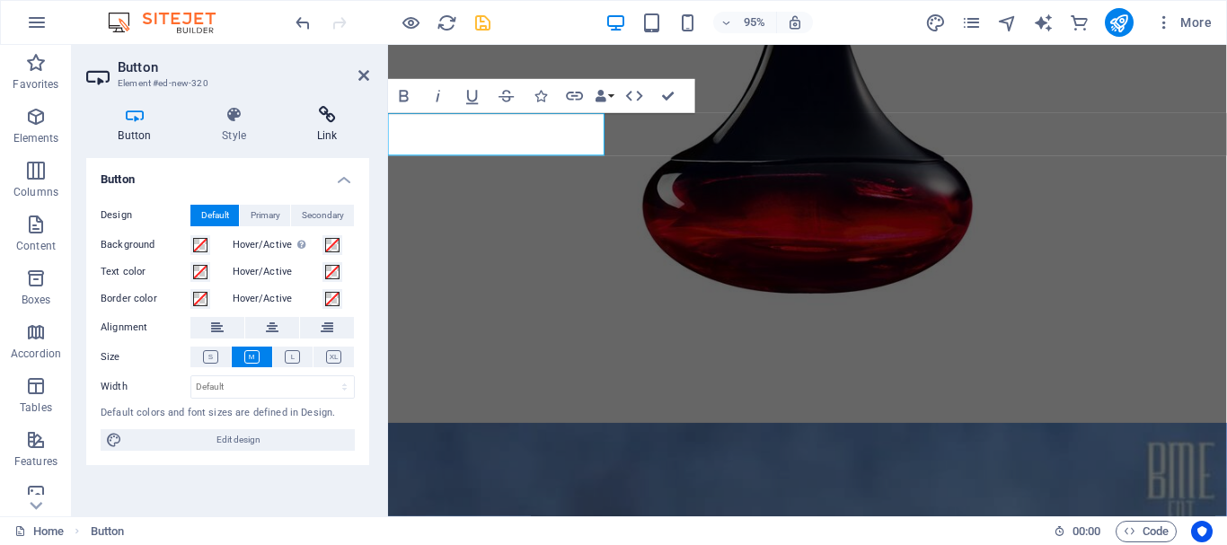
click at [313, 125] on h4 "Link" at bounding box center [327, 125] width 84 height 38
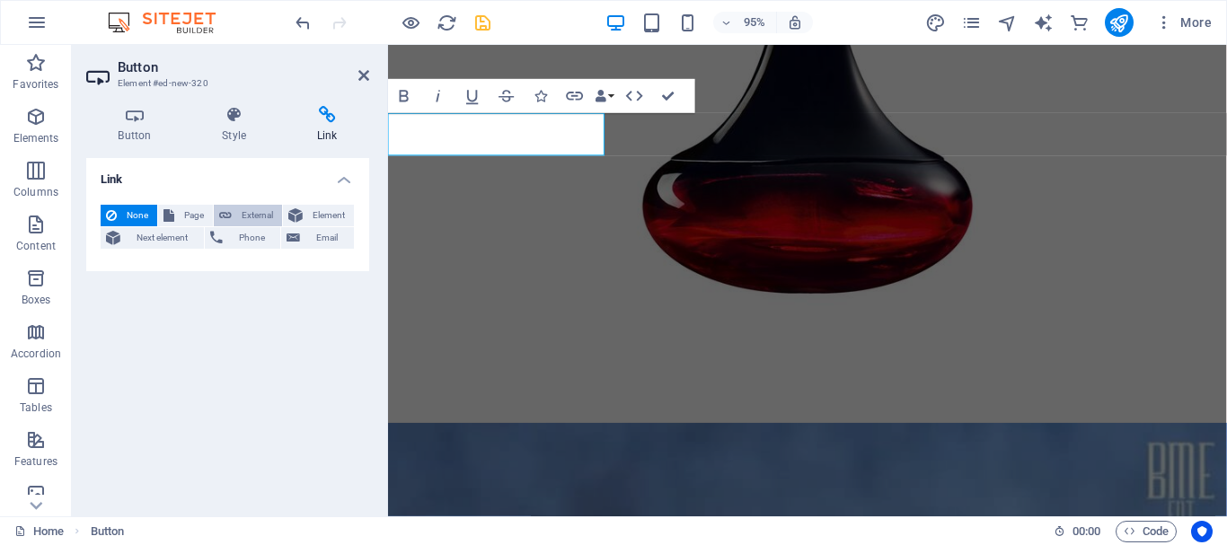
click at [239, 211] on span "External" at bounding box center [257, 216] width 40 height 22
select select "blank"
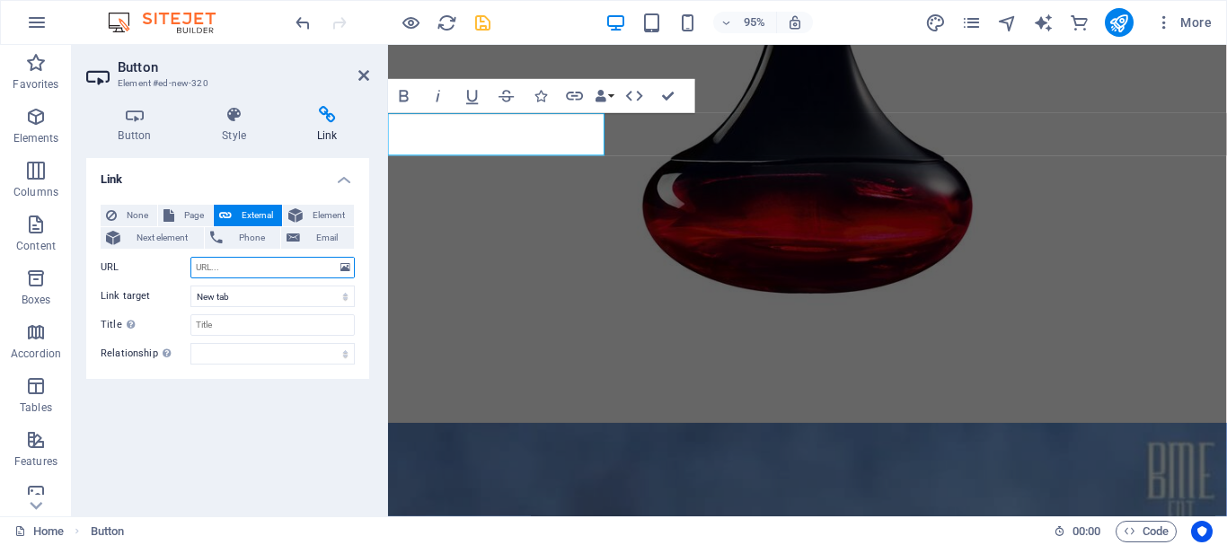
click at [239, 258] on input "URL" at bounding box center [272, 268] width 164 height 22
paste input "[URL][DOMAIN_NAME]"
type input "[URL][DOMAIN_NAME]"
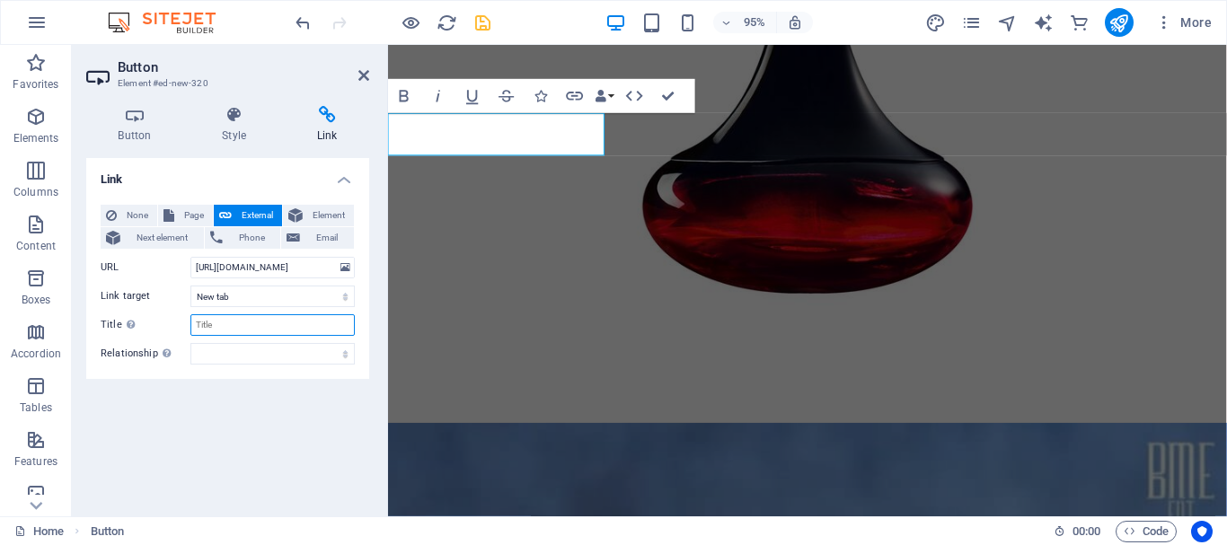
click at [244, 316] on input "Title Additional link description, should not be the same as the link text. The…" at bounding box center [272, 325] width 164 height 22
type input "SCENTLINK [GEOGRAPHIC_DATA]"
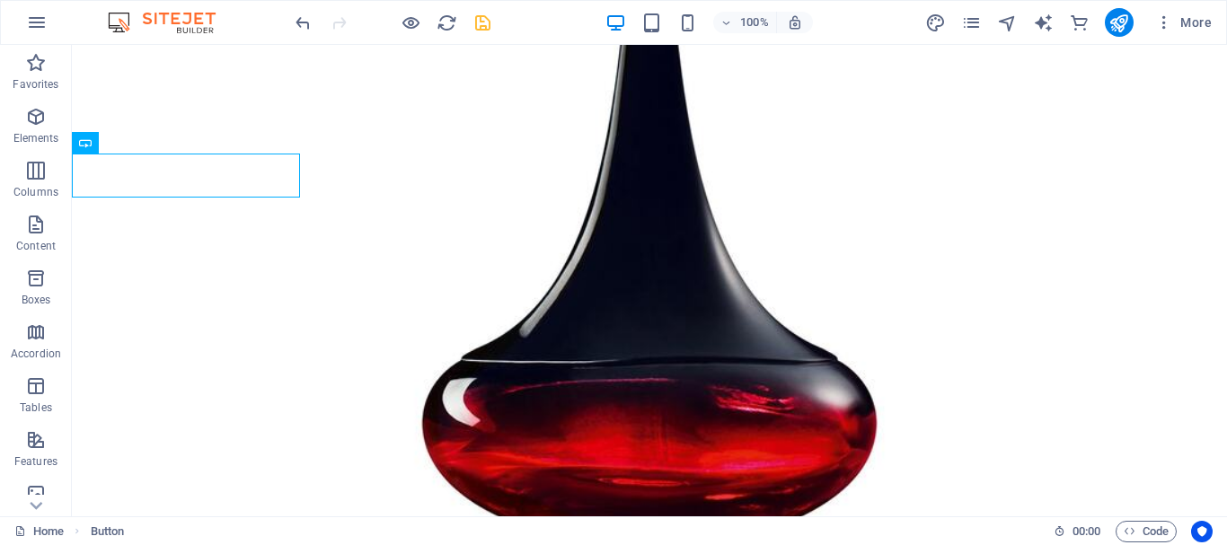
scroll to position [13628, 0]
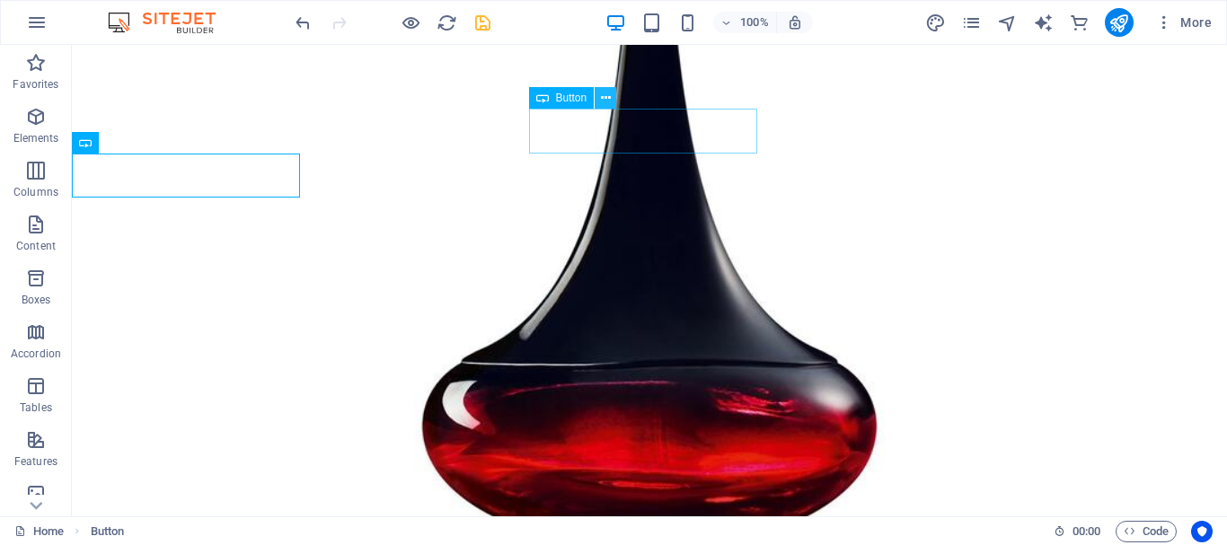
click at [606, 99] on icon at bounding box center [606, 98] width 10 height 19
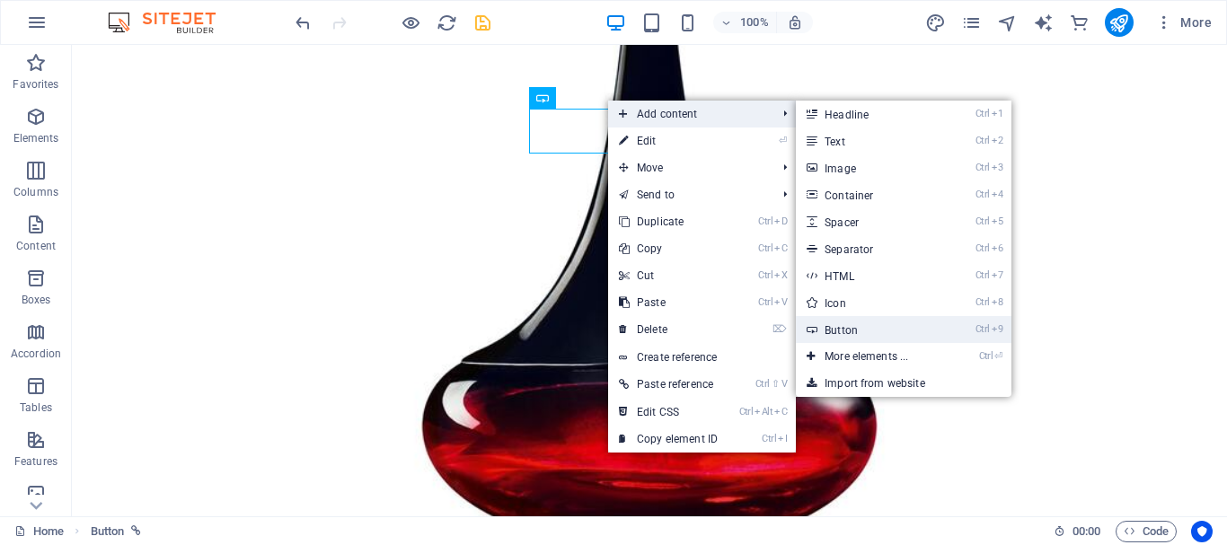
click at [859, 325] on link "Ctrl 9 Button" at bounding box center [870, 329] width 148 height 27
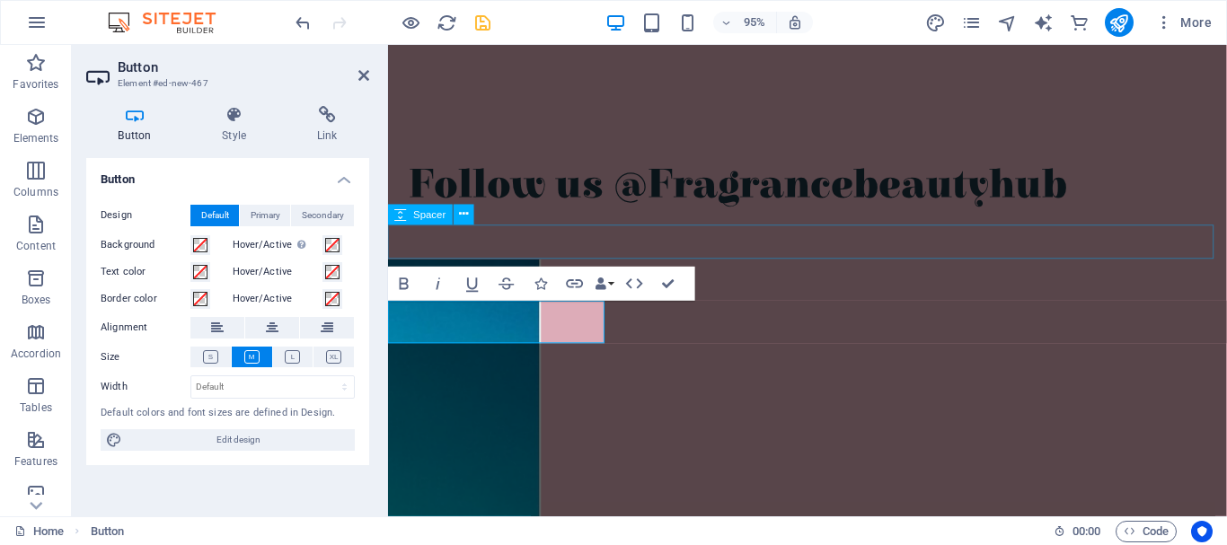
scroll to position [11061, 0]
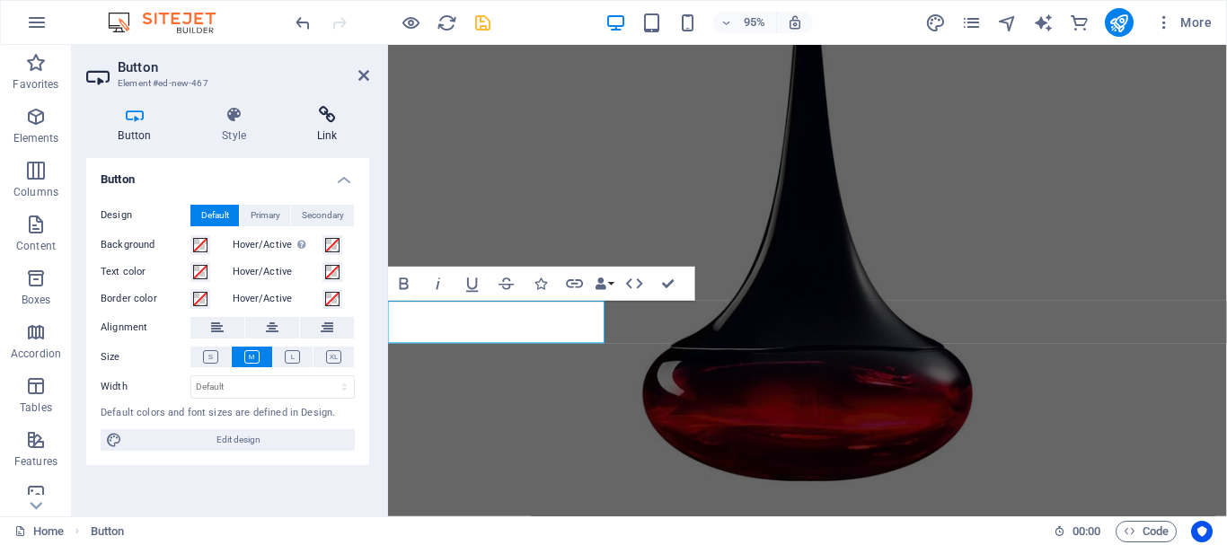
click at [323, 128] on h4 "Link" at bounding box center [327, 125] width 84 height 38
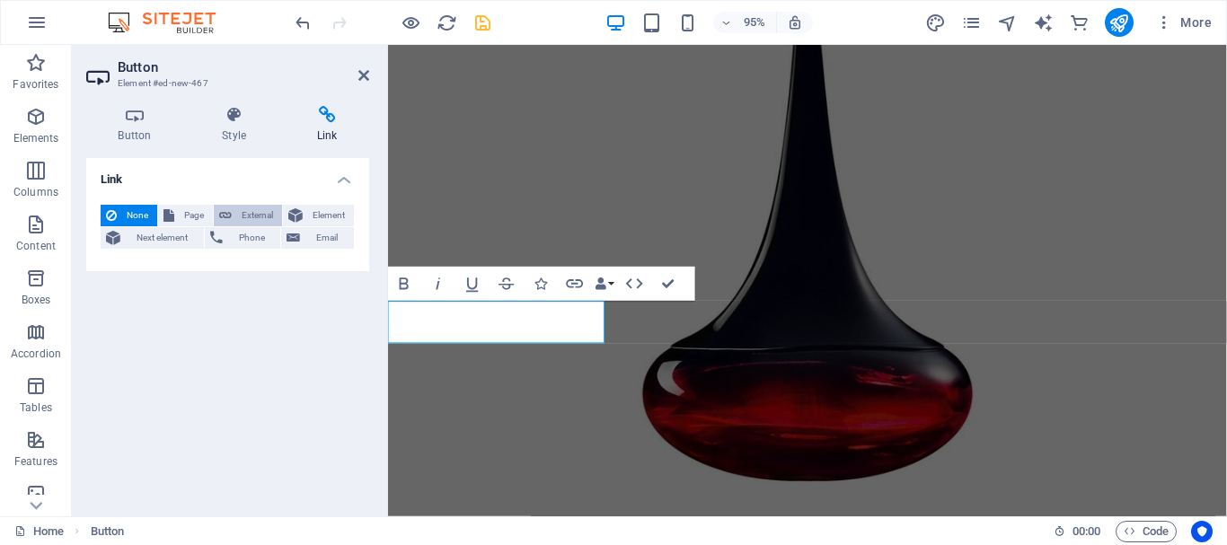
click at [262, 209] on span "External" at bounding box center [257, 216] width 40 height 22
select select "blank"
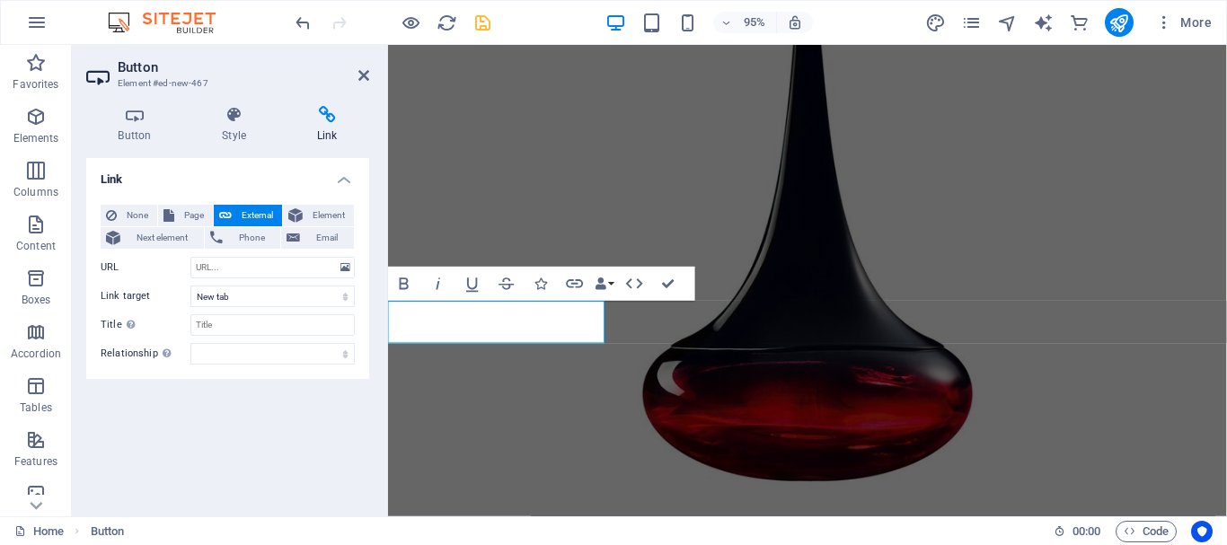
drag, startPoint x: 204, startPoint y: 250, endPoint x: 181, endPoint y: 449, distance: 200.6
click at [181, 449] on div "Link None Page External Element Next element Phone Email Page Home About Us Our…" at bounding box center [227, 330] width 283 height 344
paste input "[URL][DOMAIN_NAME]"
type input "[URL][DOMAIN_NAME]"
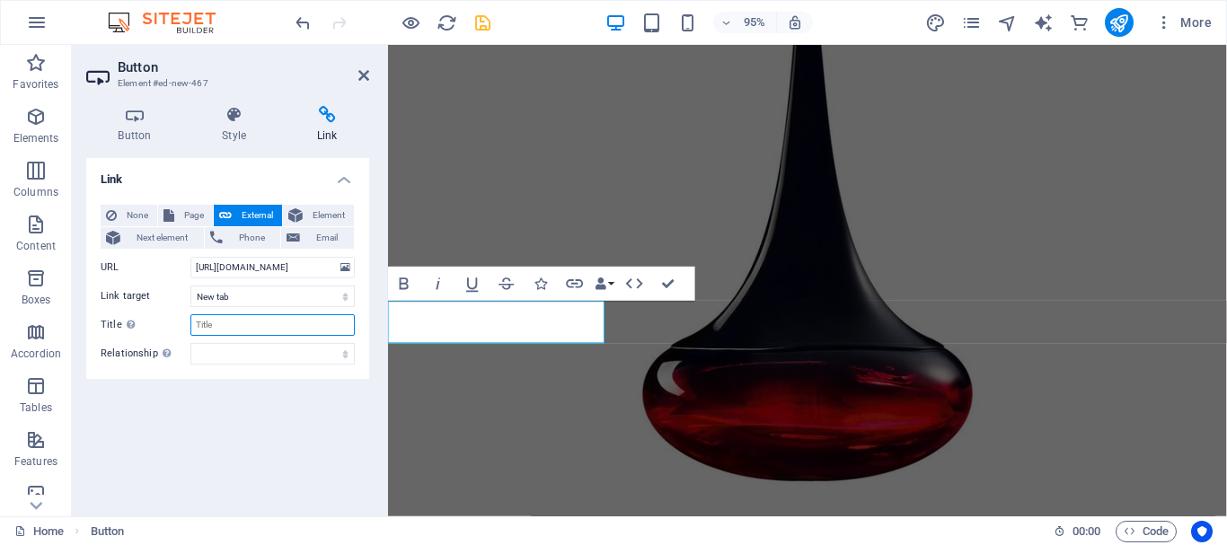
scroll to position [0, 0]
click at [227, 319] on input "Title Additional link description, should not be the same as the link text. The…" at bounding box center [272, 325] width 164 height 22
type input "ORIFLAME"
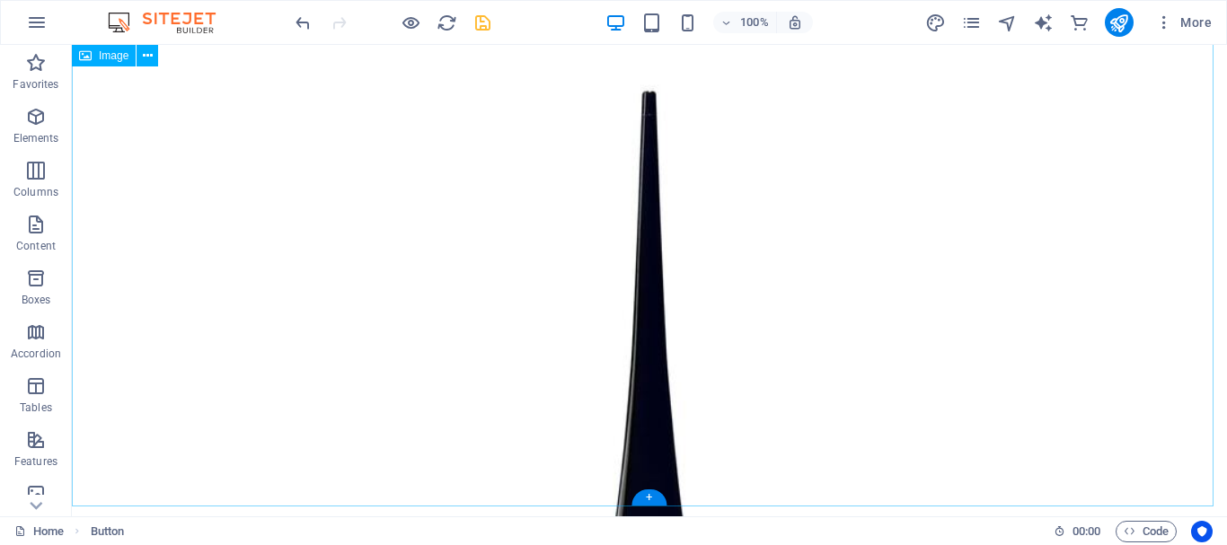
scroll to position [13523, 0]
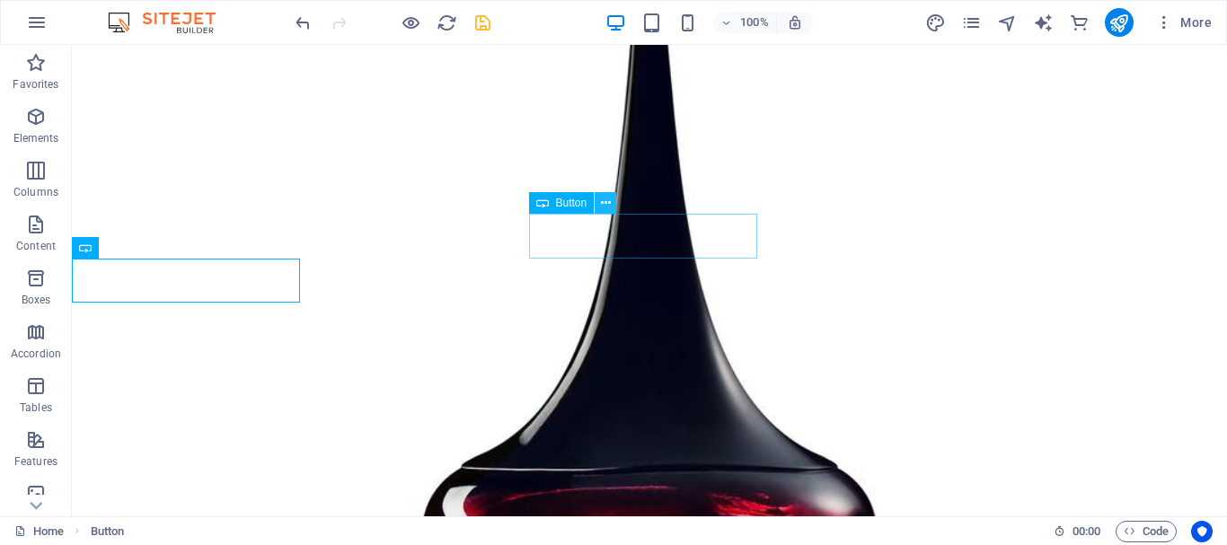
click at [602, 206] on icon at bounding box center [606, 203] width 10 height 19
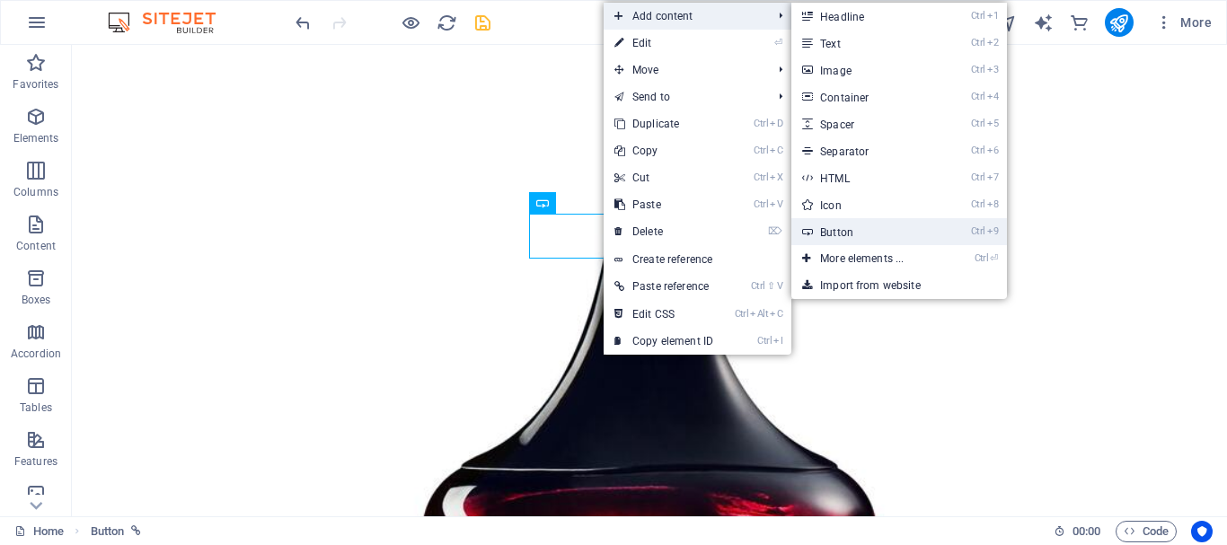
click at [839, 240] on link "Ctrl 9 Button" at bounding box center [865, 231] width 148 height 27
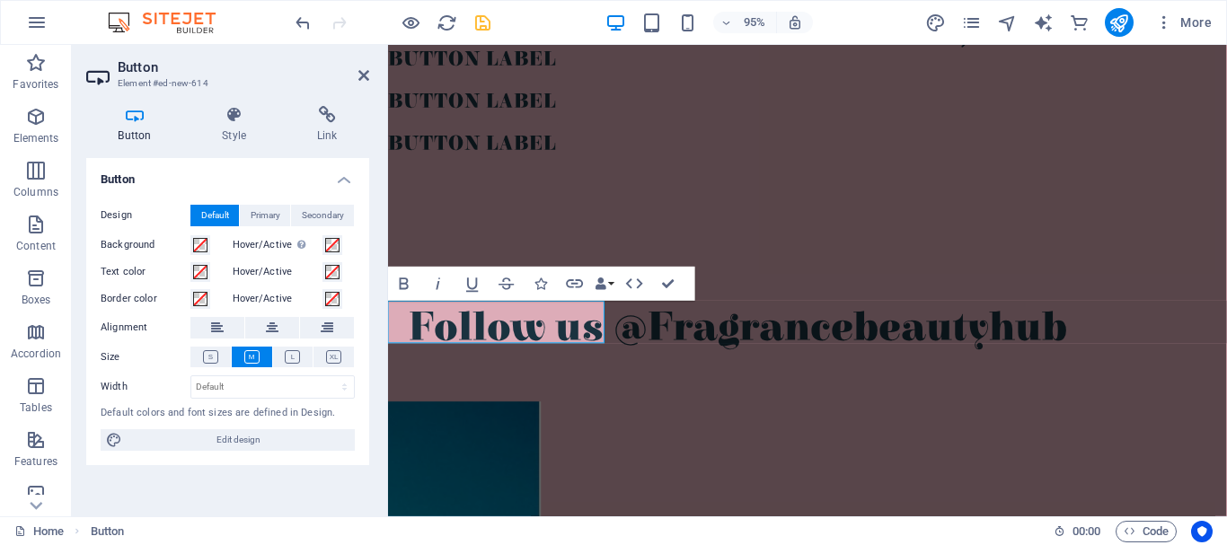
scroll to position [11061, 0]
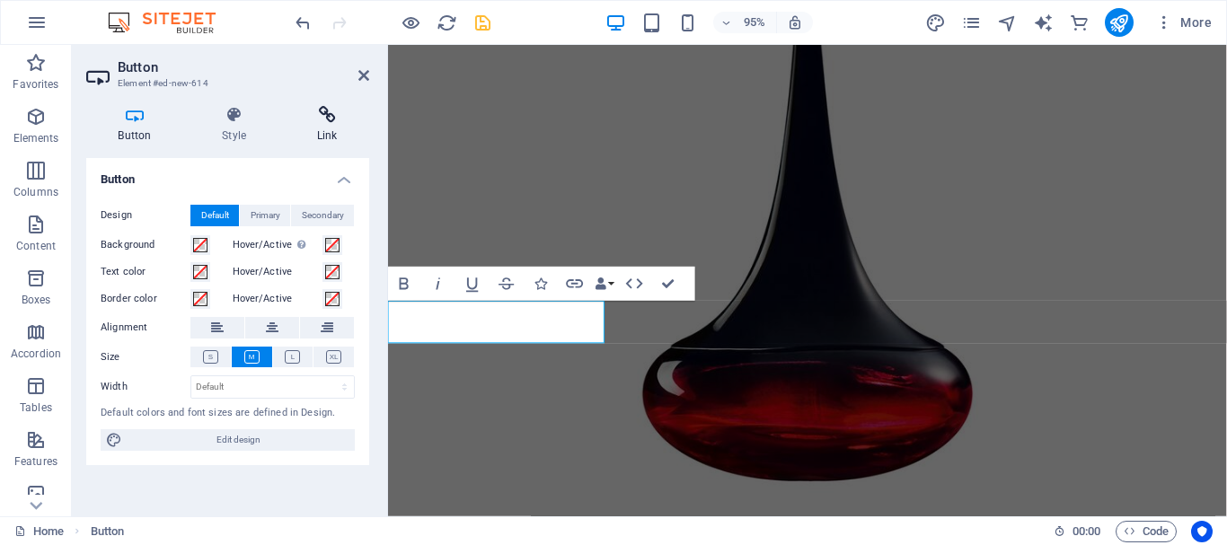
click at [333, 127] on h4 "Link" at bounding box center [327, 125] width 84 height 38
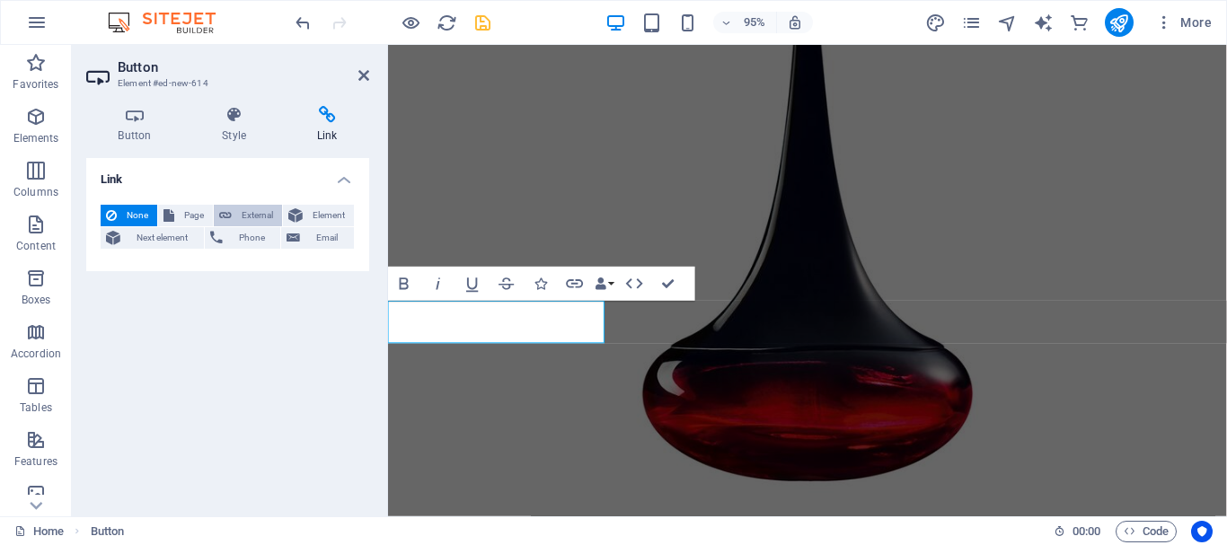
click at [249, 218] on span "External" at bounding box center [257, 216] width 40 height 22
select select "blank"
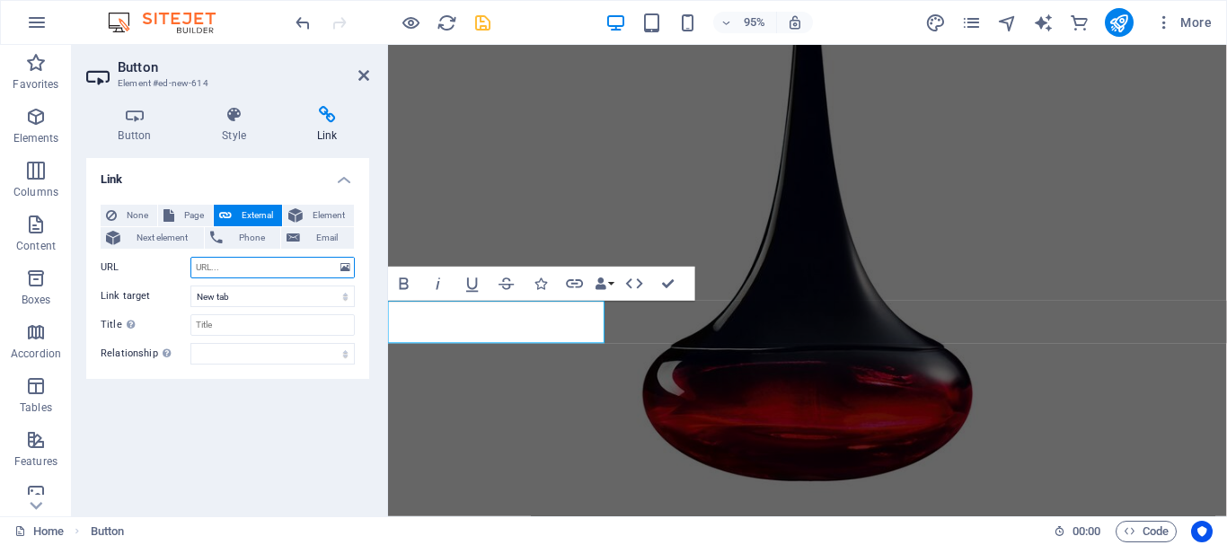
paste input "[URL][DOMAIN_NAME]"
type input "[URL][DOMAIN_NAME]"
click at [242, 326] on input "Title Additional link description, should not be the same as the link text. The…" at bounding box center [272, 325] width 164 height 22
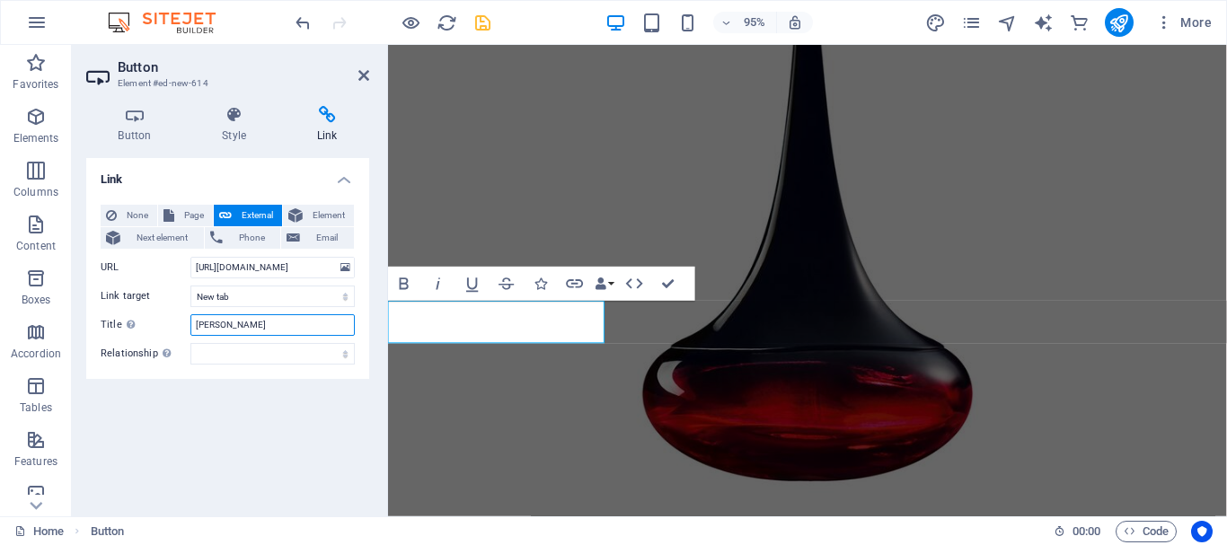
type input "AMITY"
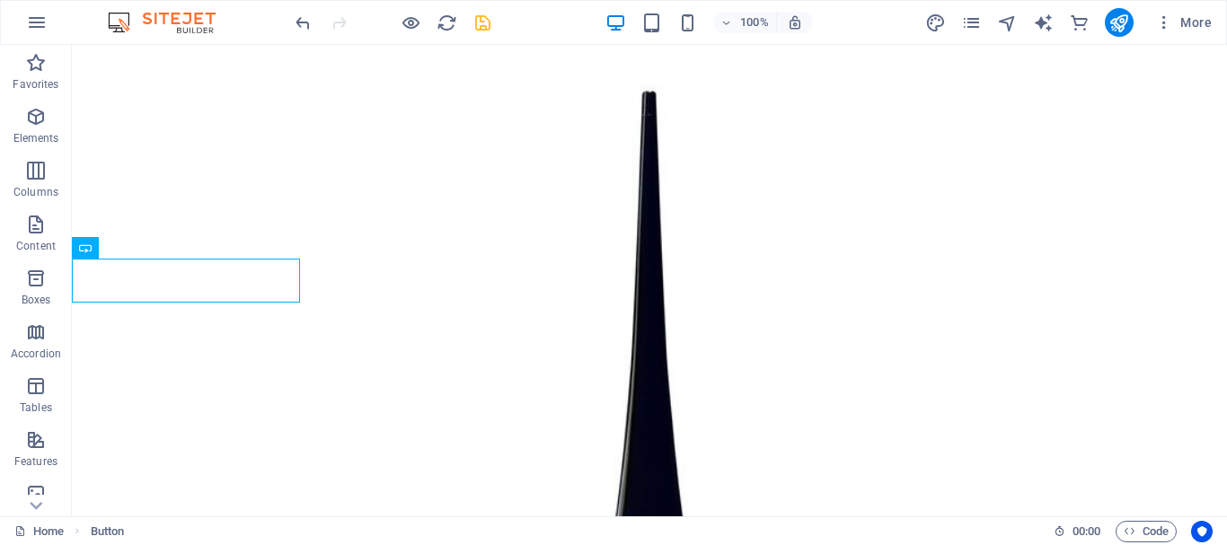
scroll to position [13523, 0]
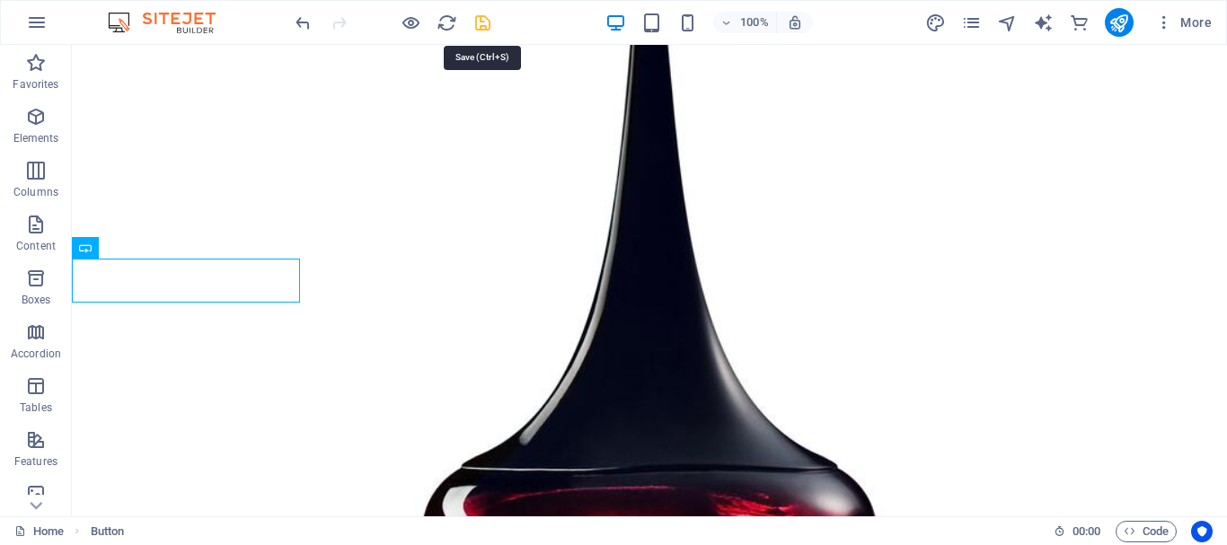
click at [488, 13] on icon "save" at bounding box center [482, 23] width 21 height 21
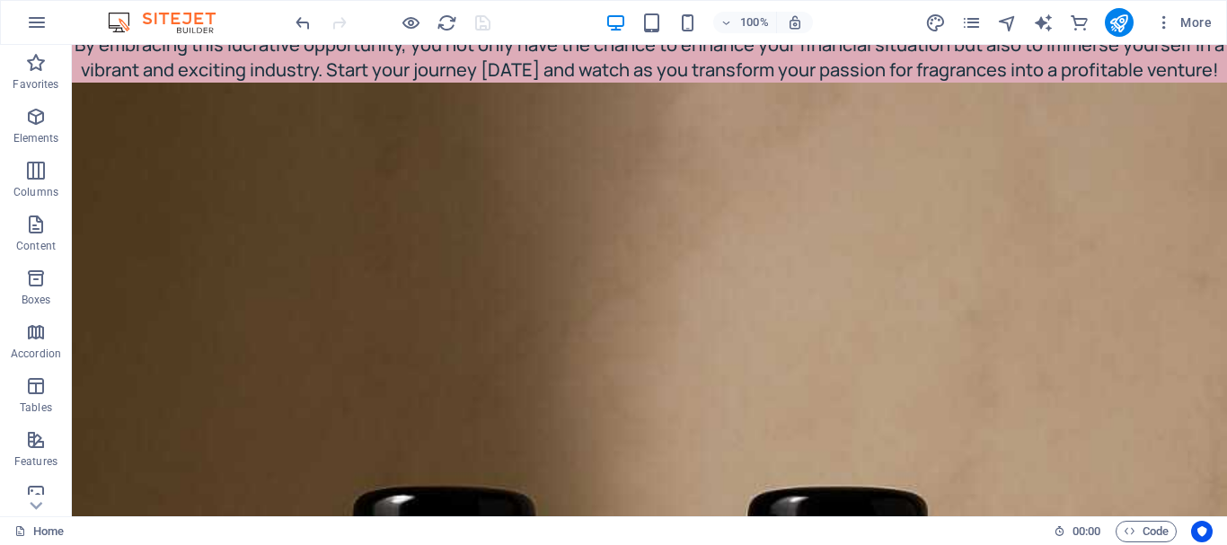
scroll to position [9832, 0]
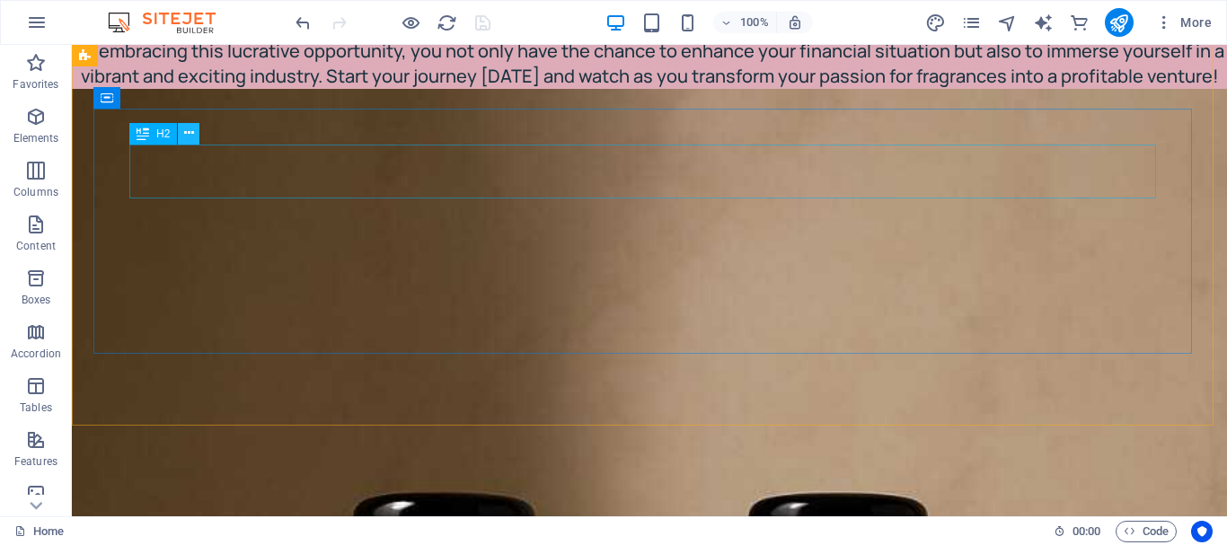
click at [178, 129] on button at bounding box center [189, 134] width 22 height 22
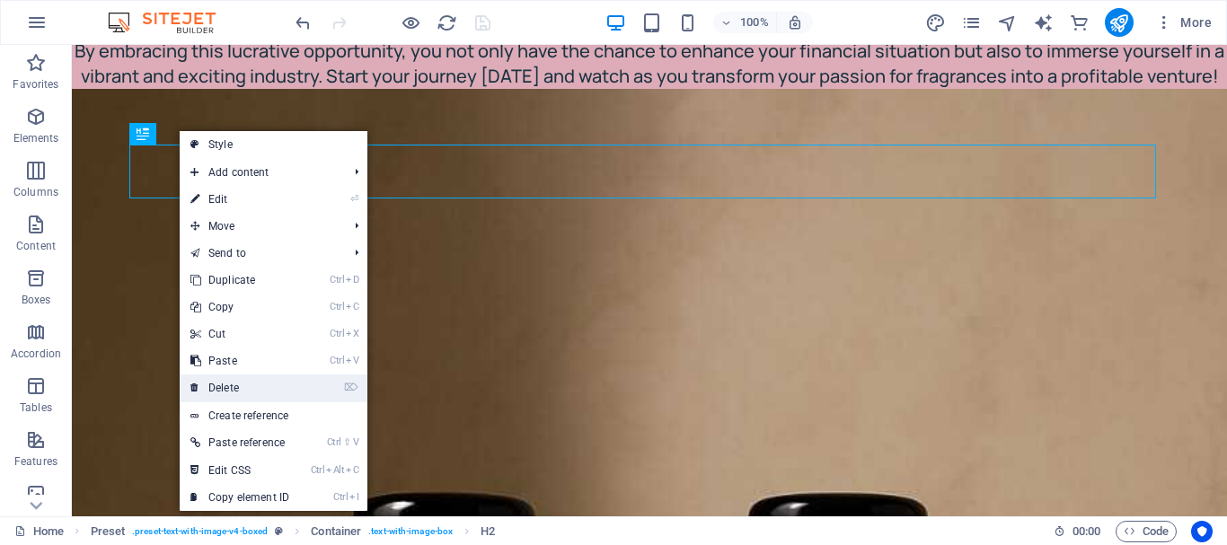
click at [248, 383] on link "⌦ Delete" at bounding box center [240, 387] width 120 height 27
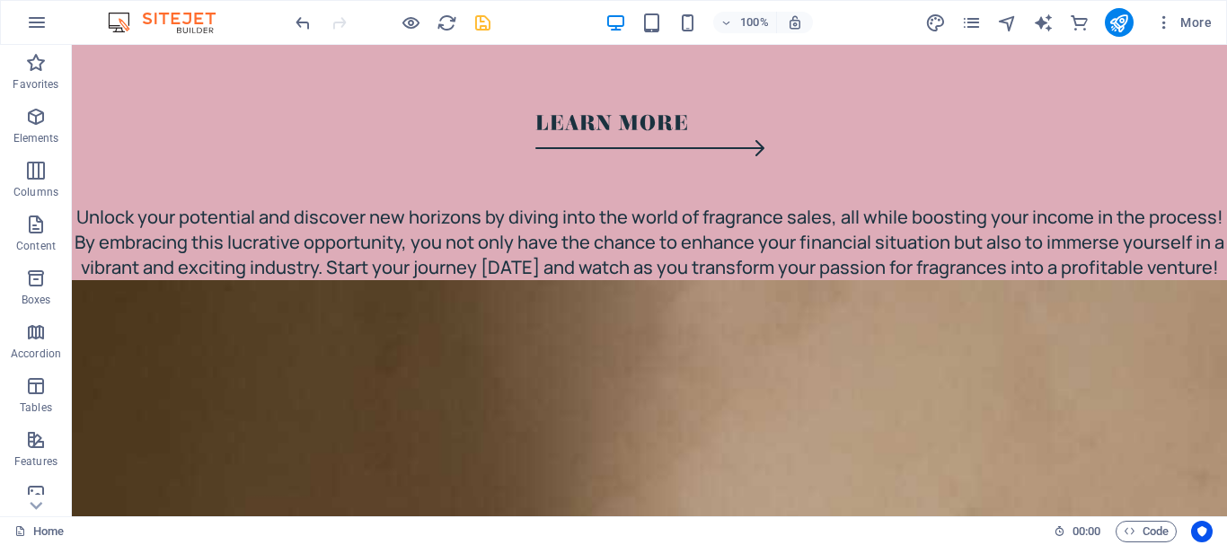
scroll to position [9605, 0]
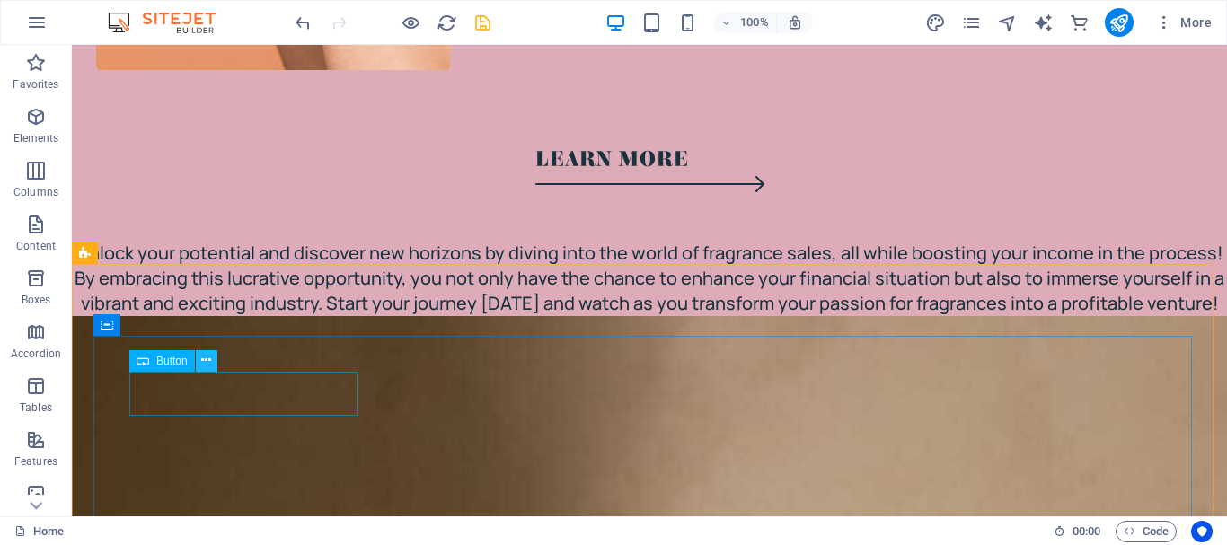
click at [212, 365] on button at bounding box center [207, 361] width 22 height 22
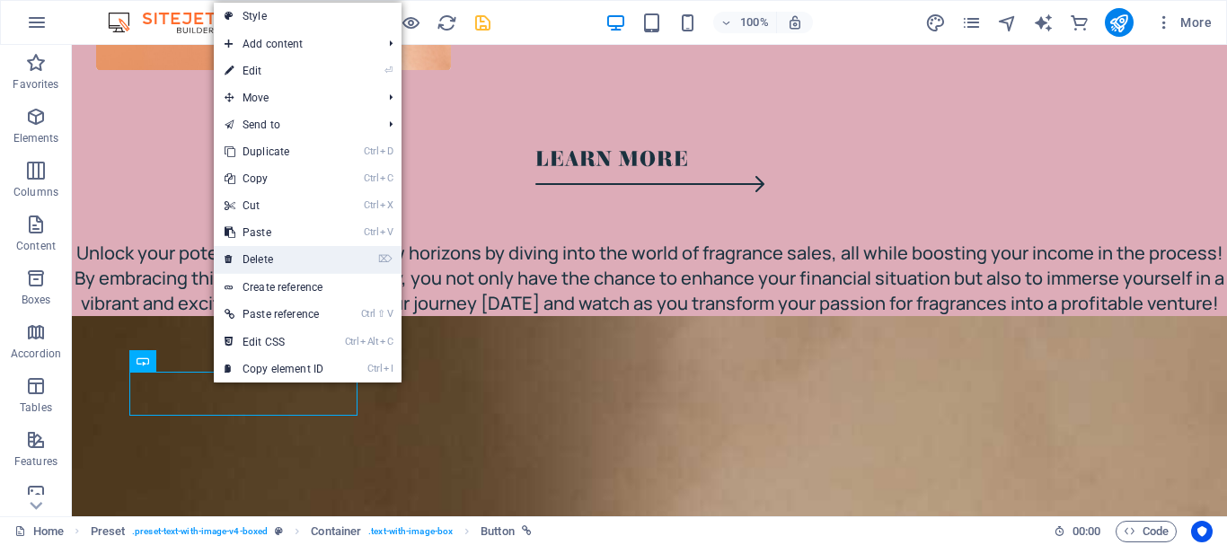
click at [284, 270] on link "⌦ Delete" at bounding box center [274, 259] width 120 height 27
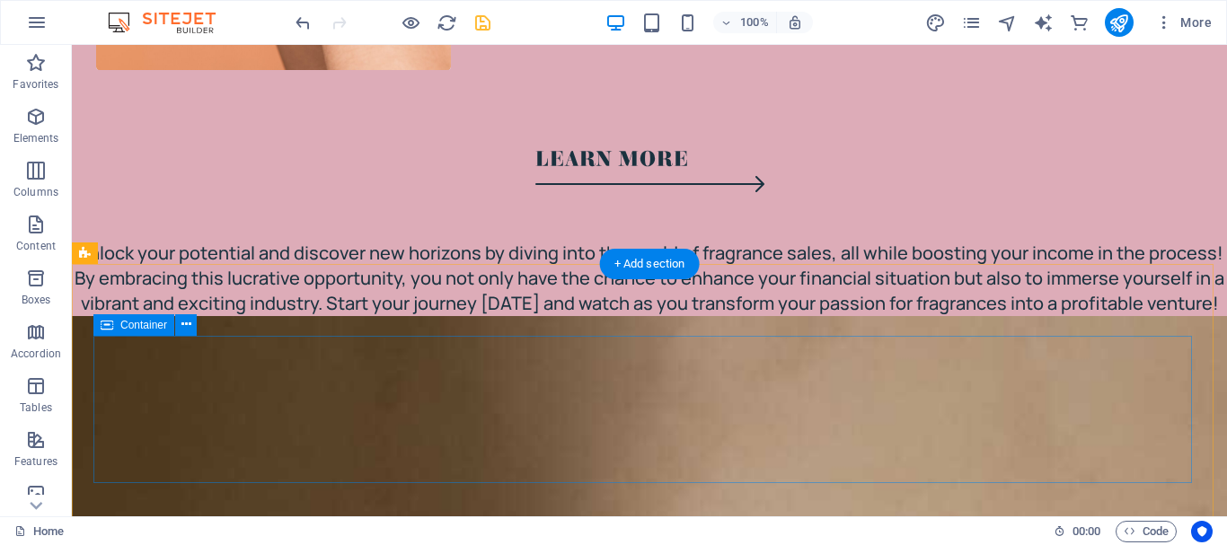
click at [271, 349] on div "H2 Spacer H2 Spacer Button Text Image Preset Container Text Button H2 Button Im…" at bounding box center [649, 280] width 1155 height 471
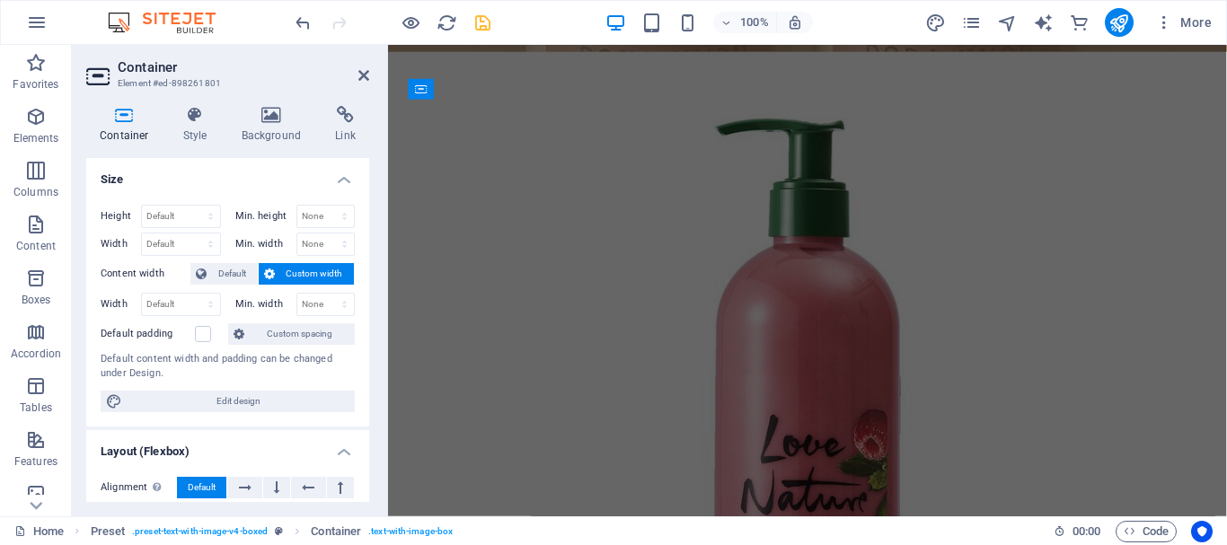
scroll to position [8266, 0]
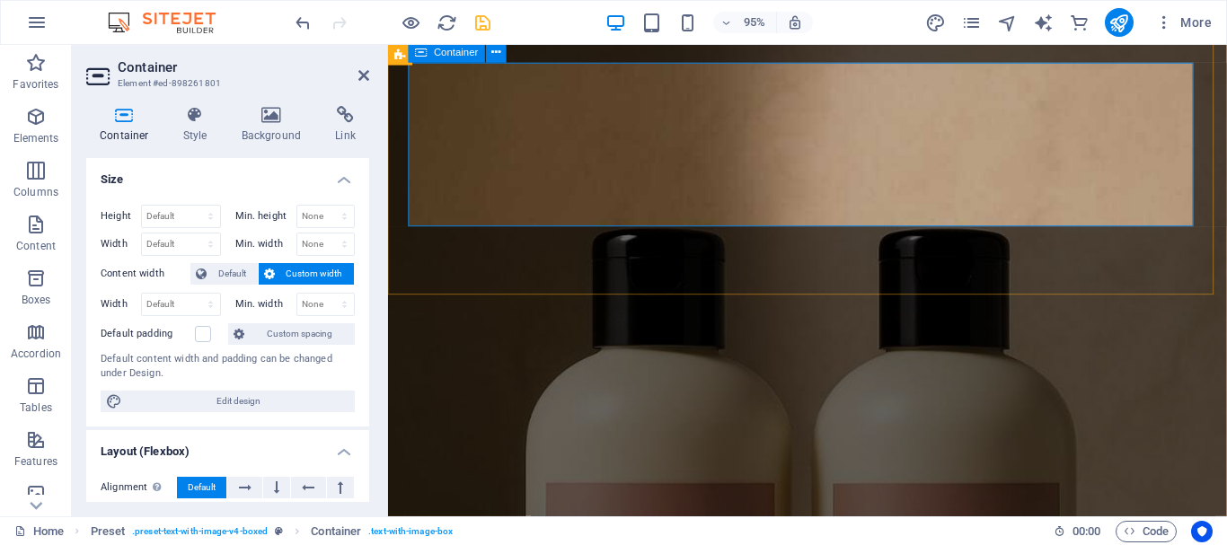
click at [506, 92] on icon at bounding box center [504, 87] width 9 height 18
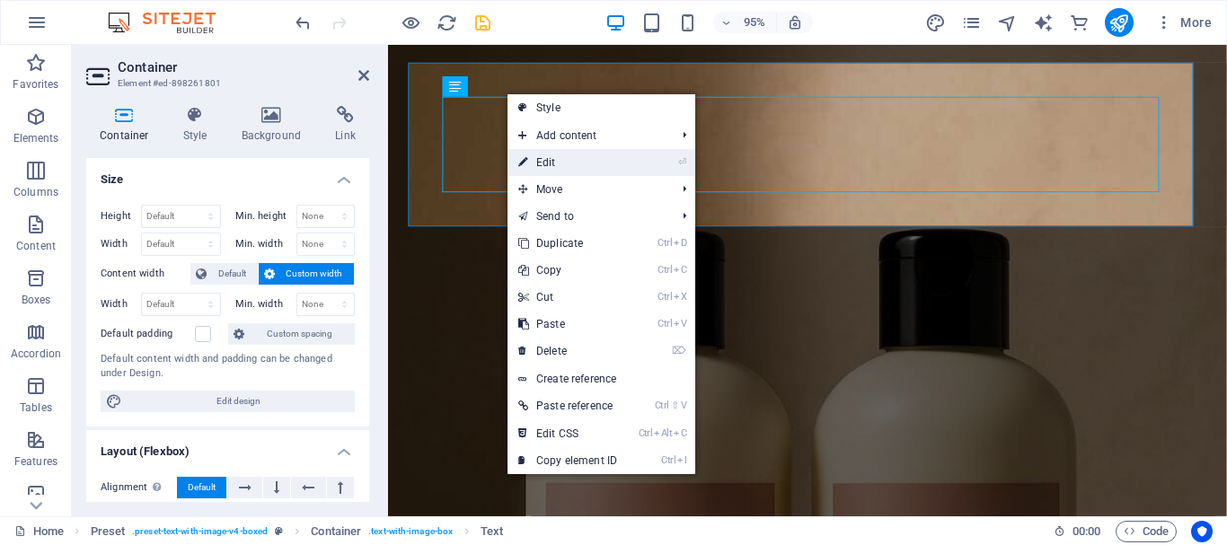
click at [554, 162] on link "⏎ Edit" at bounding box center [567, 162] width 120 height 27
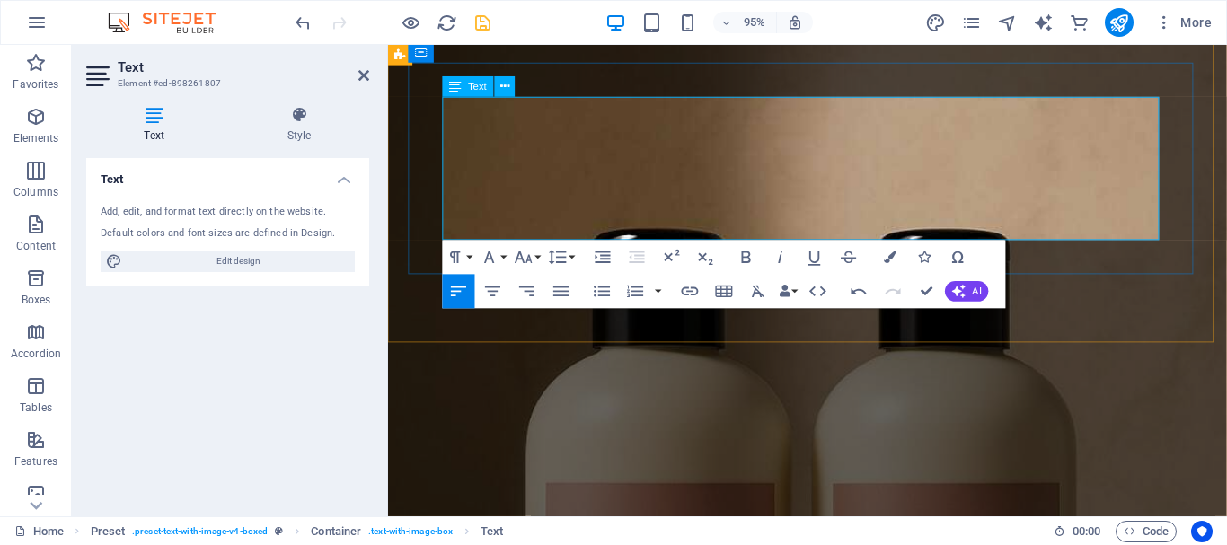
drag, startPoint x: 482, startPoint y: 101, endPoint x: 932, endPoint y: 421, distance: 551.9
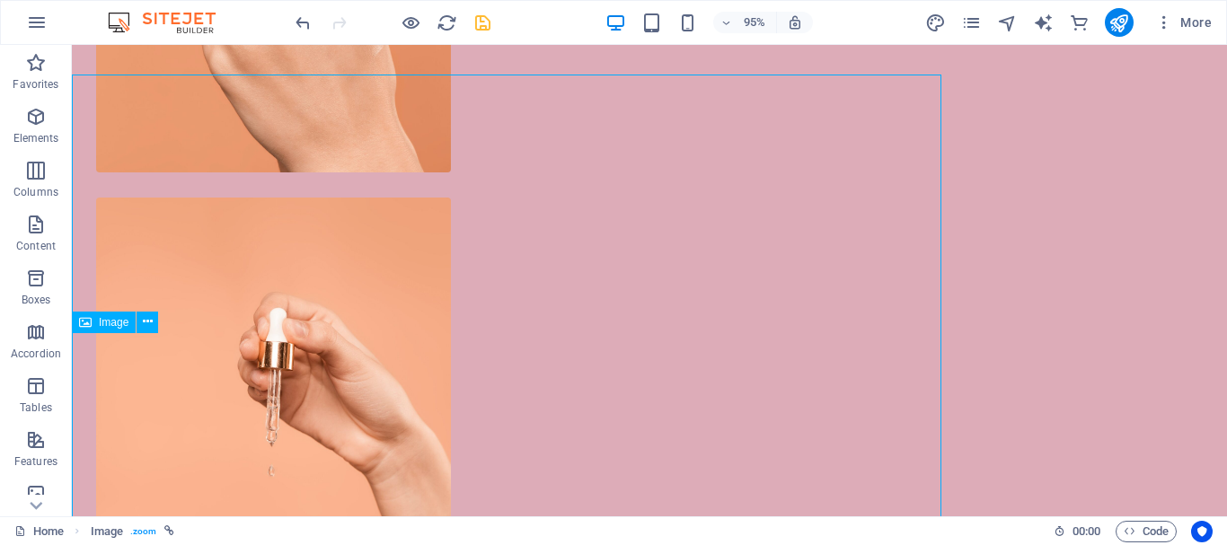
scroll to position [9877, 0]
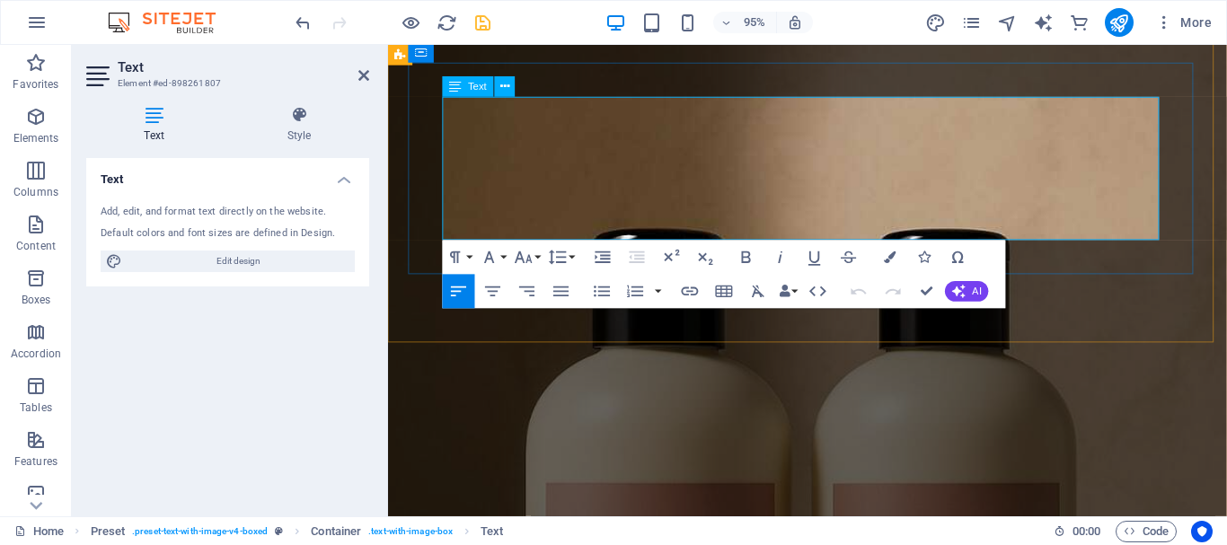
click at [736, 259] on icon "button" at bounding box center [746, 257] width 21 height 21
click at [532, 256] on icon "button" at bounding box center [524, 257] width 21 height 21
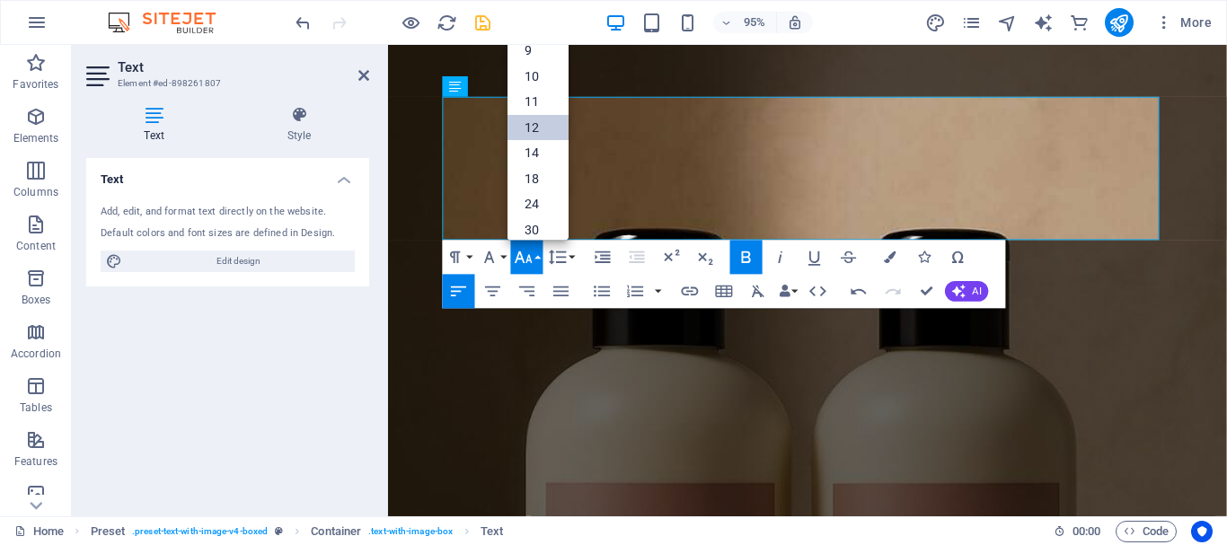
click at [532, 135] on link "12" at bounding box center [537, 128] width 61 height 26
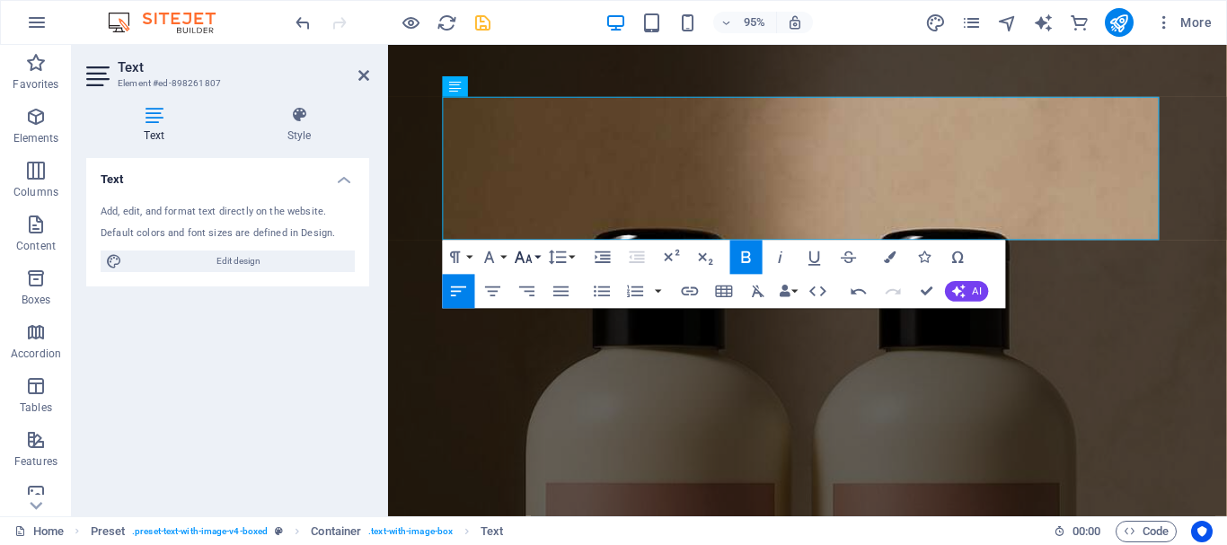
click at [534, 260] on button "Font Size" at bounding box center [527, 258] width 32 height 34
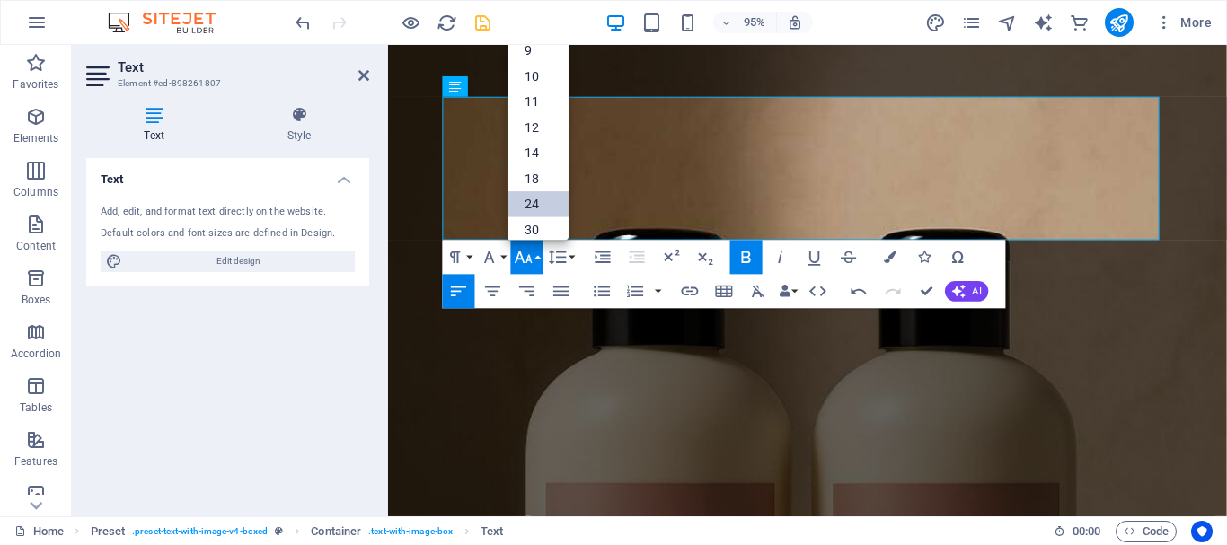
click at [534, 216] on link "24" at bounding box center [537, 204] width 61 height 26
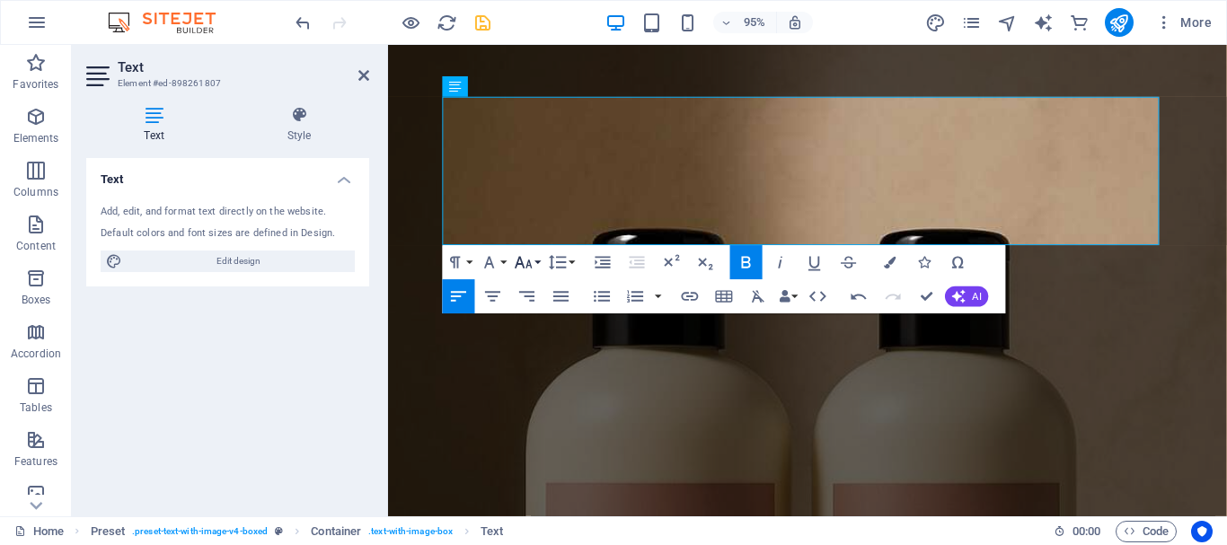
click at [538, 260] on button "Font Size" at bounding box center [527, 262] width 32 height 34
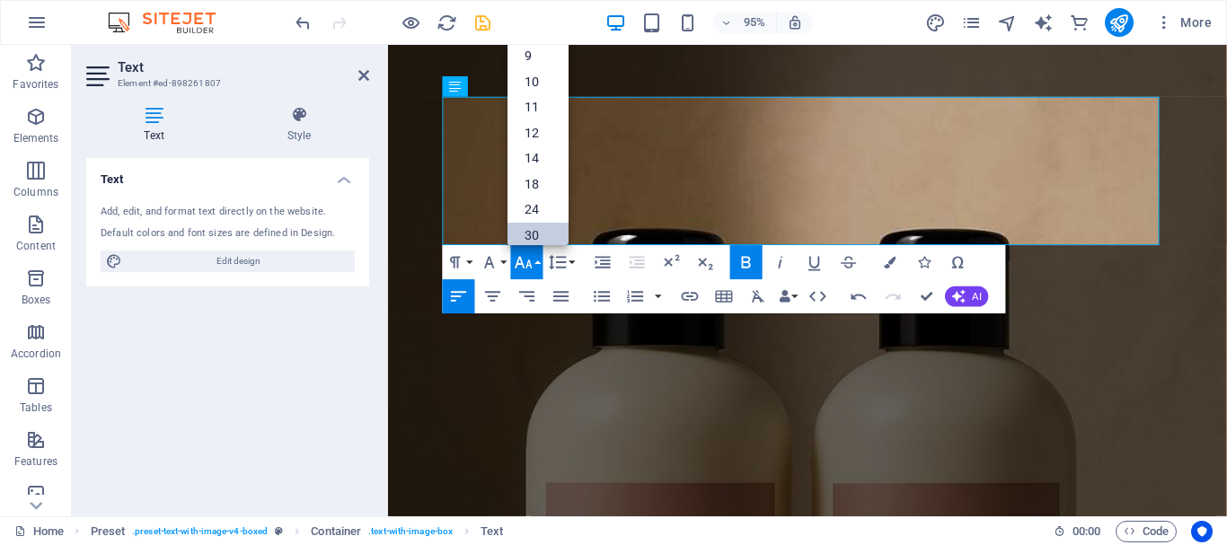
click at [538, 232] on link "30" at bounding box center [537, 236] width 61 height 26
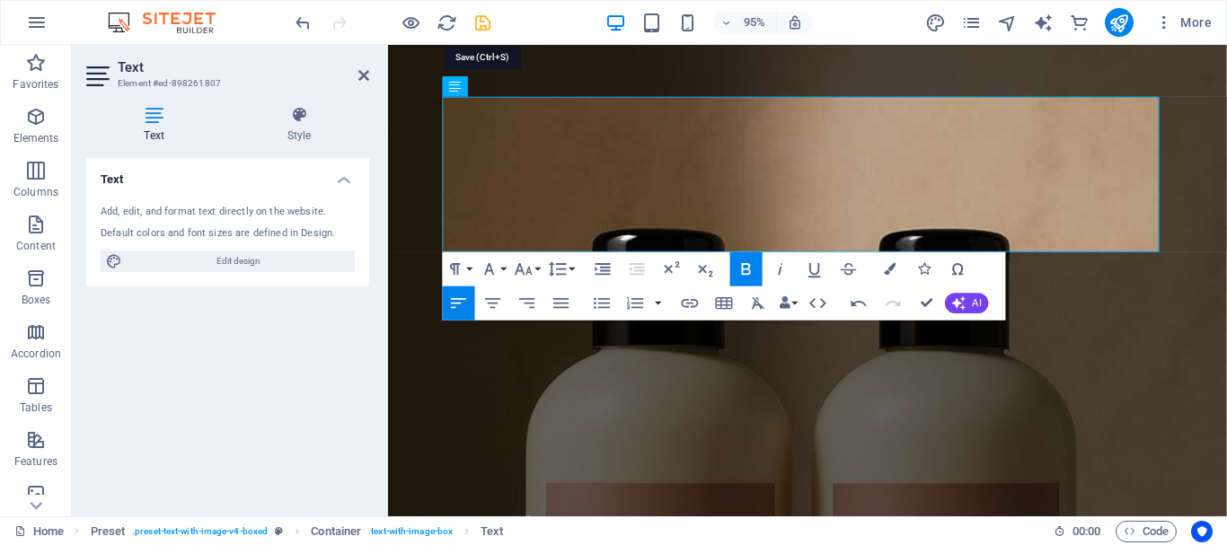
click at [484, 25] on icon "save" at bounding box center [482, 23] width 21 height 21
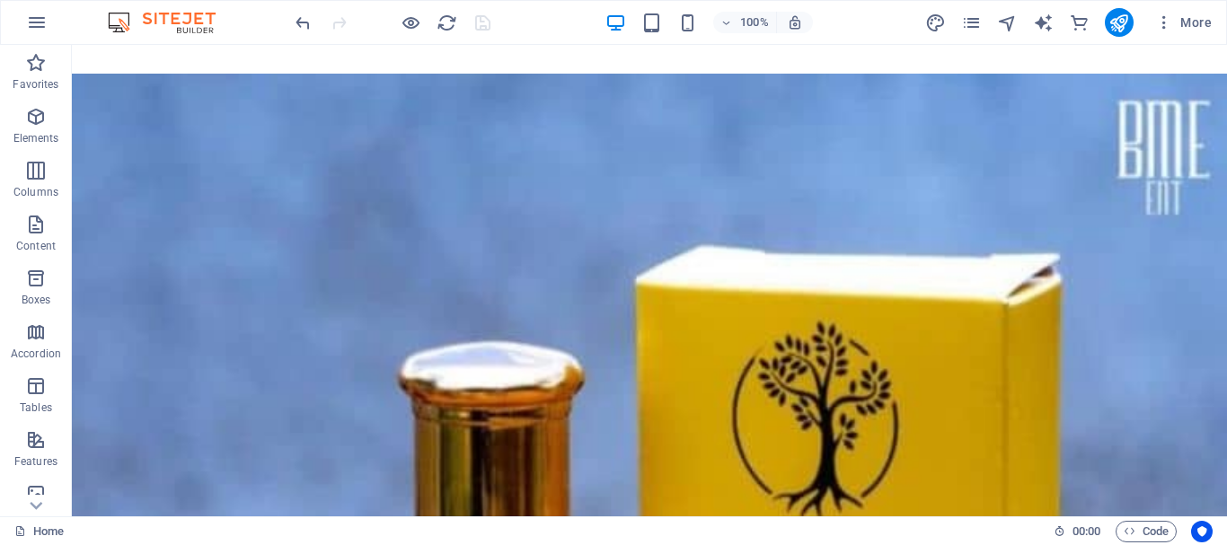
scroll to position [13832, 0]
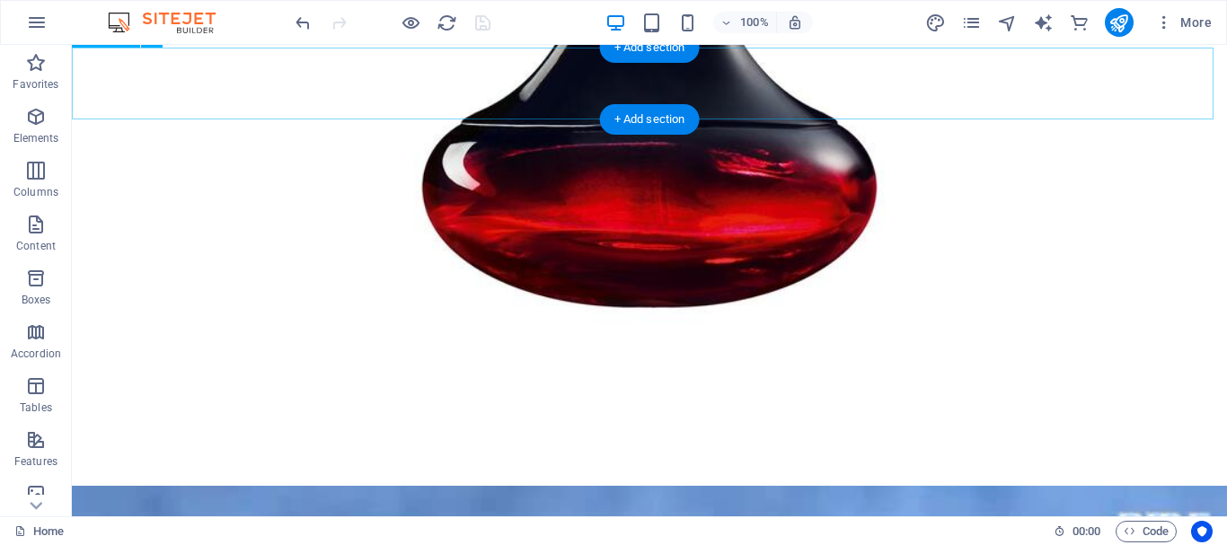
select select "px"
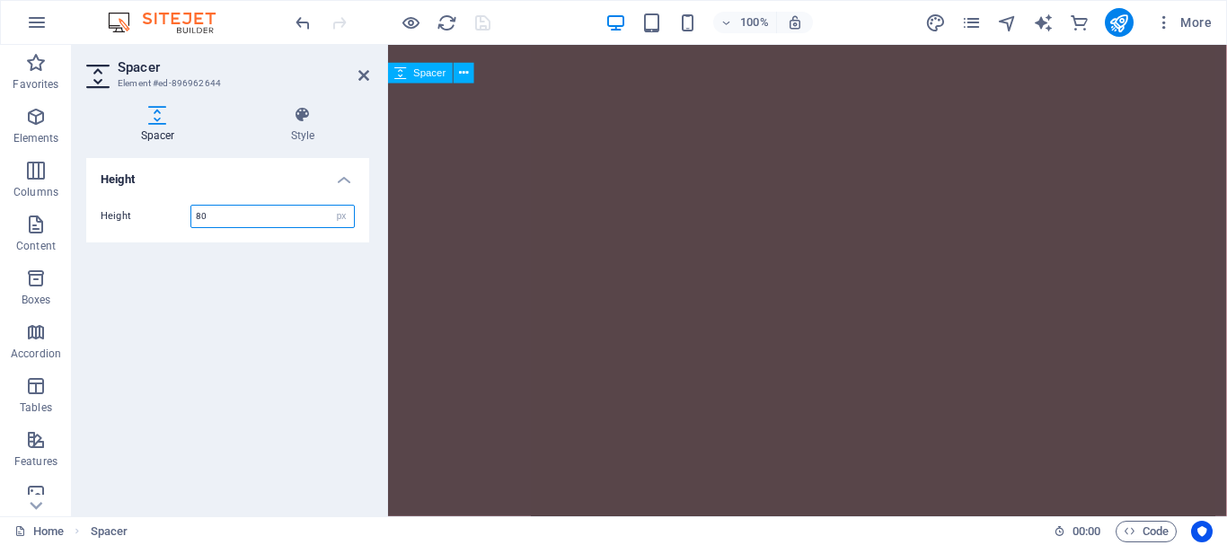
scroll to position [11426, 0]
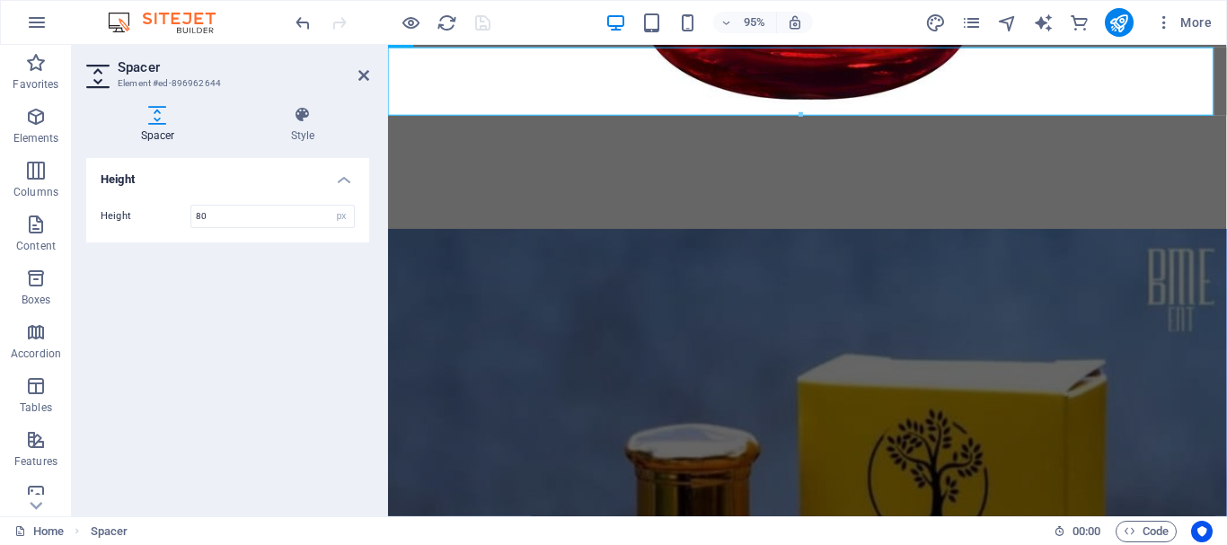
click at [360, 64] on h2 "Spacer" at bounding box center [243, 67] width 251 height 16
click at [364, 75] on icon at bounding box center [363, 75] width 11 height 14
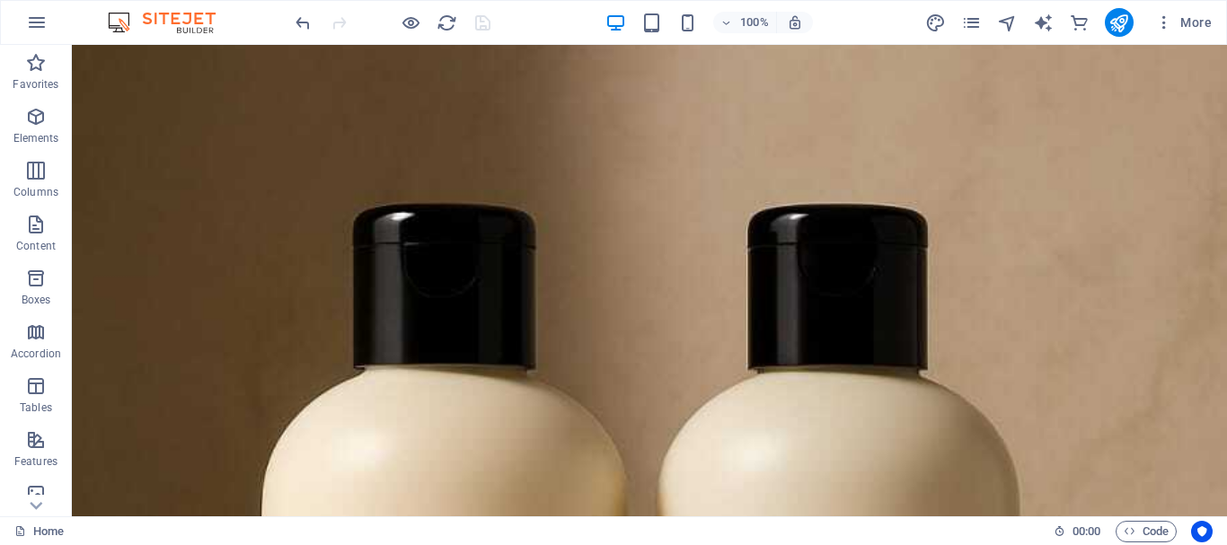
scroll to position [9709, 0]
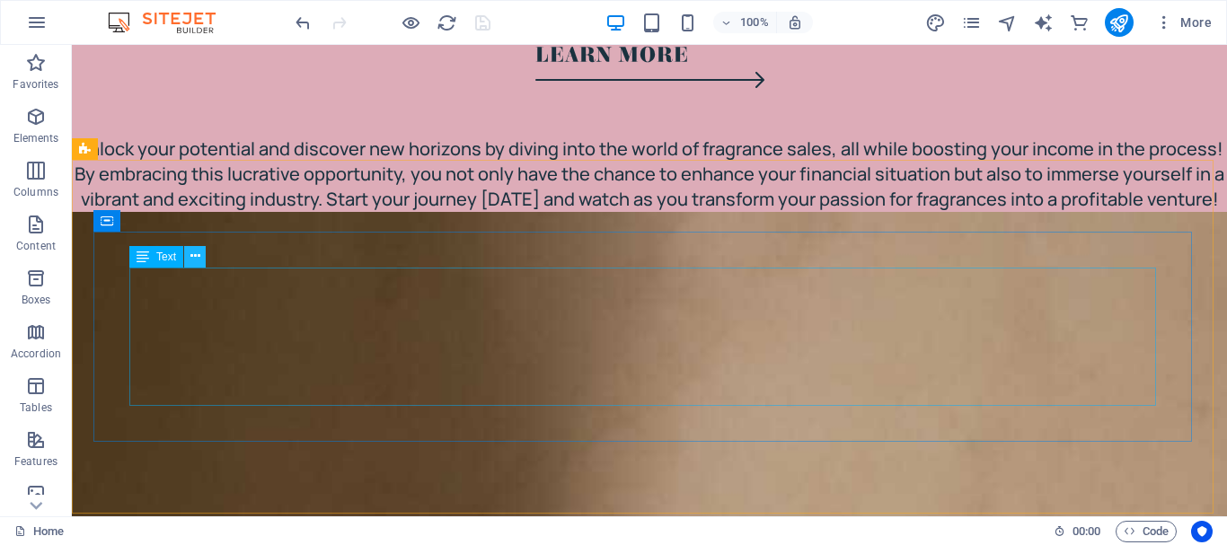
click at [194, 257] on icon at bounding box center [195, 256] width 10 height 19
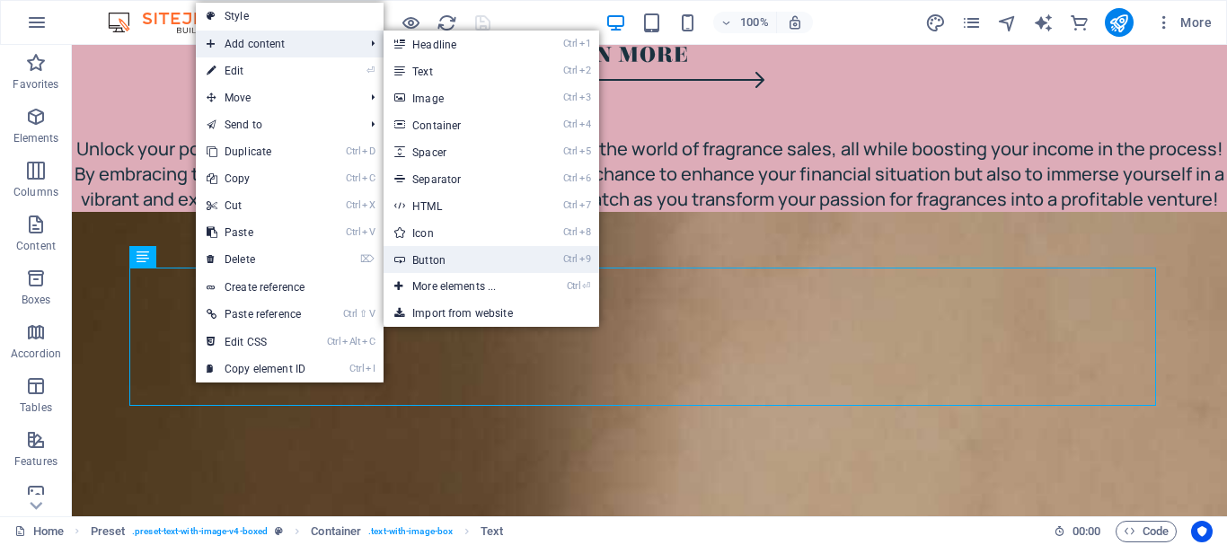
click at [491, 248] on link "Ctrl 9 Button" at bounding box center [457, 259] width 148 height 27
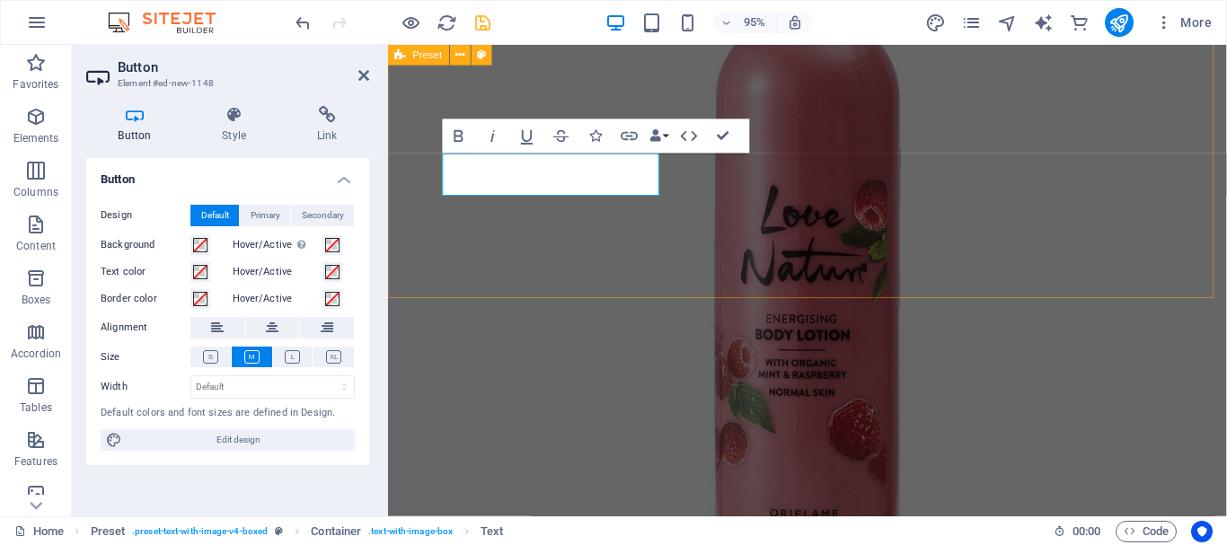
scroll to position [8370, 0]
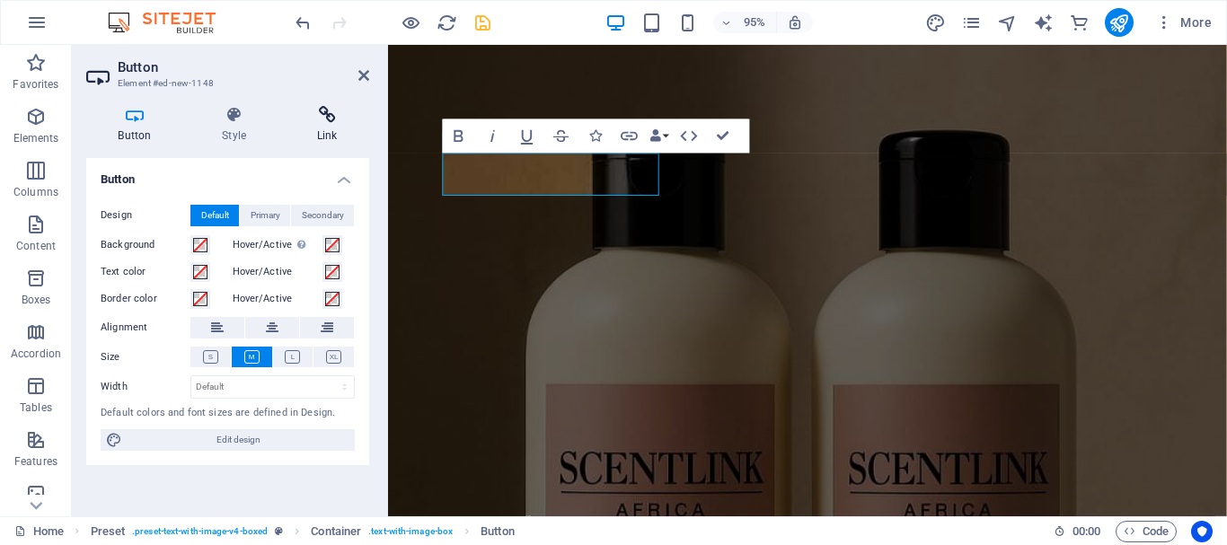
click at [314, 130] on h4 "Link" at bounding box center [327, 125] width 84 height 38
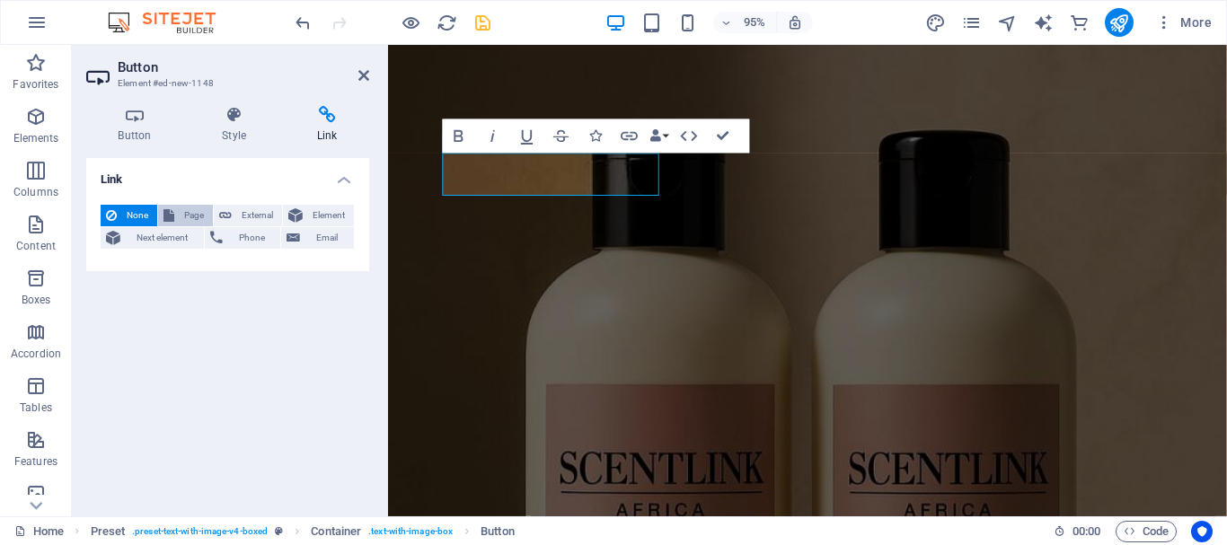
click at [188, 221] on span "Page" at bounding box center [194, 216] width 28 height 22
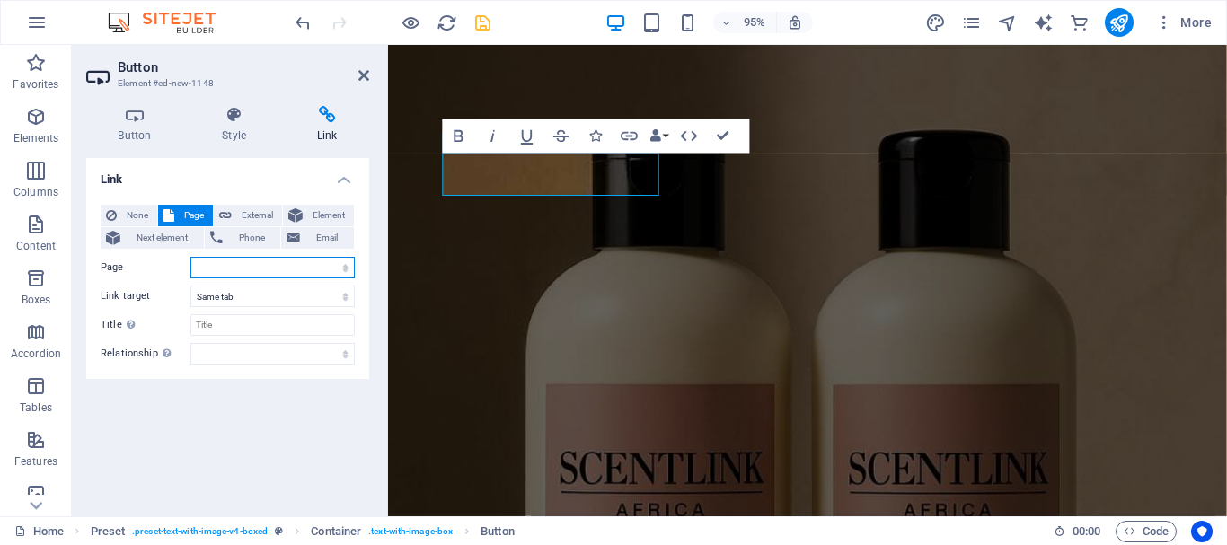
click at [207, 268] on select "Home About Us Our Products The Opportunity Why Join Us Join Now" at bounding box center [272, 268] width 164 height 22
select select "4"
click at [190, 257] on select "Home About Us Our Products The Opportunity Why Join Us Join Now" at bounding box center [272, 268] width 164 height 22
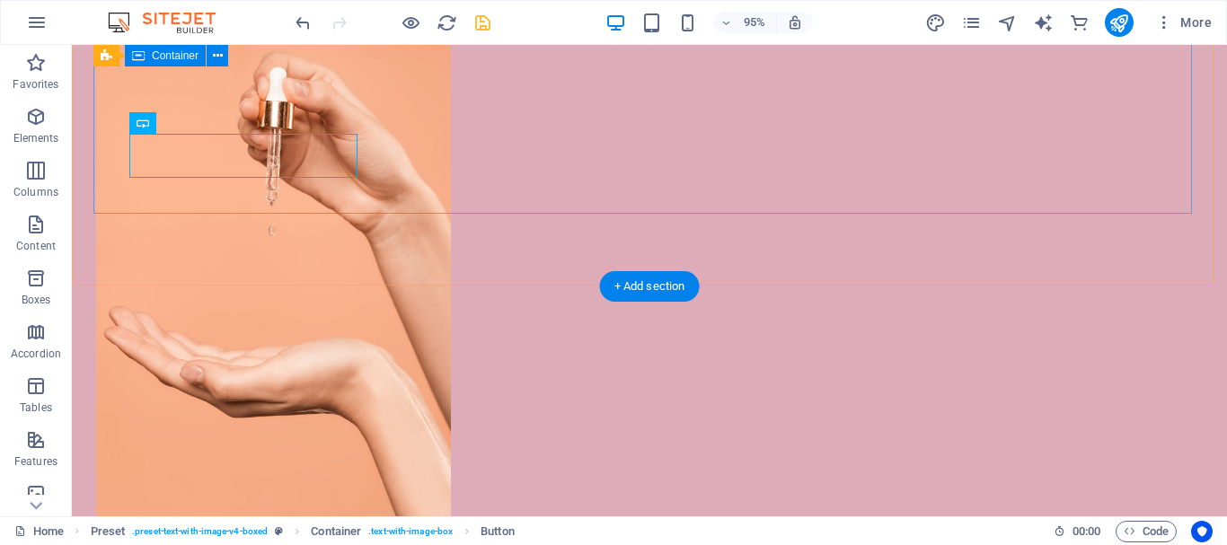
scroll to position [9981, 0]
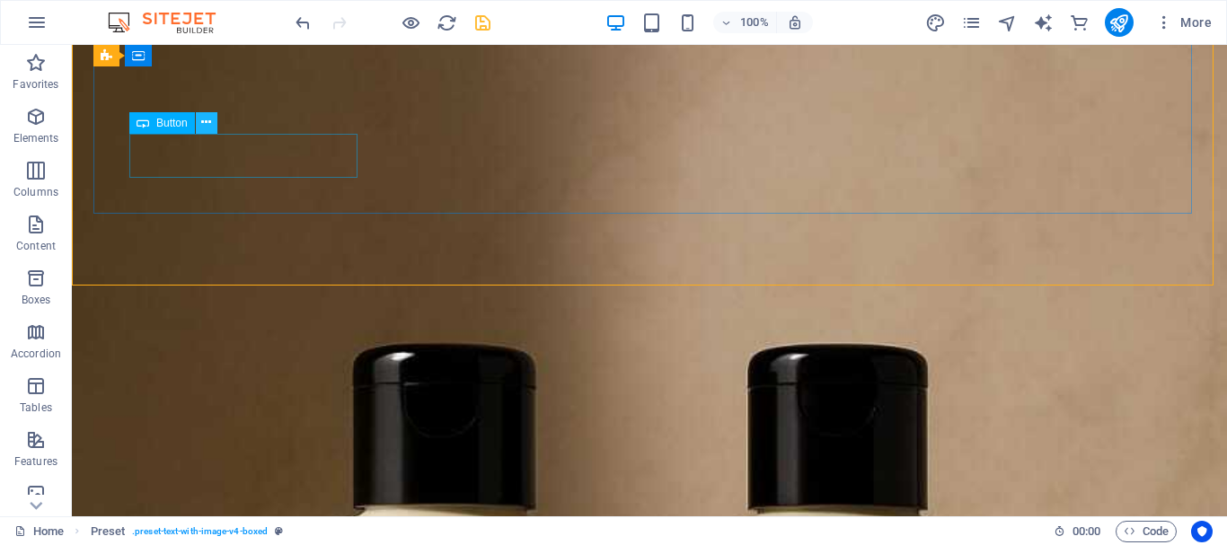
click at [212, 131] on button at bounding box center [207, 123] width 22 height 22
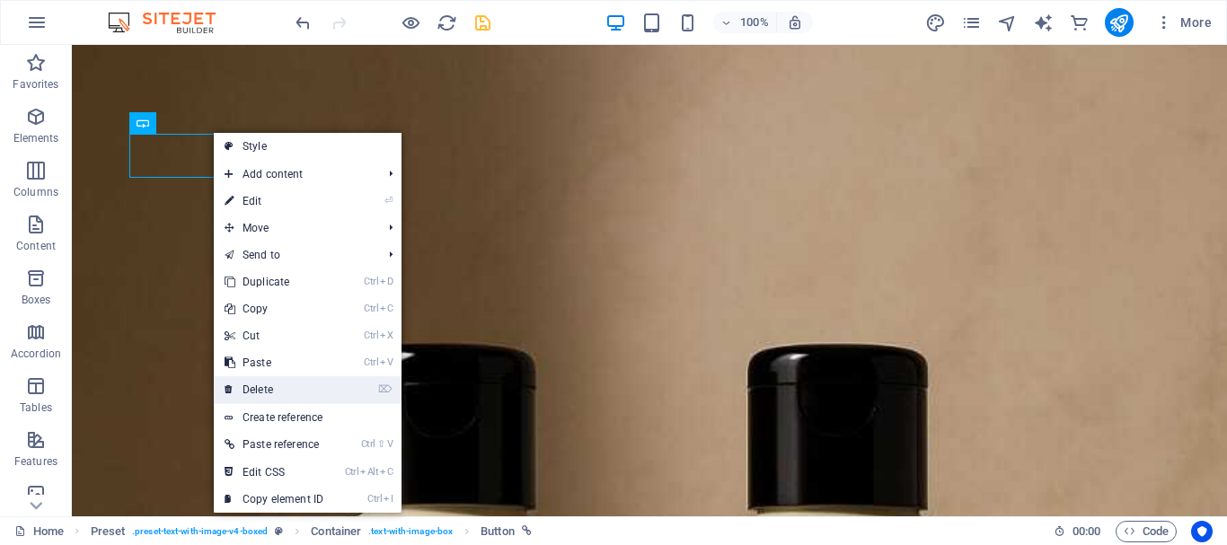
click at [275, 399] on link "⌦ Delete" at bounding box center [274, 389] width 120 height 27
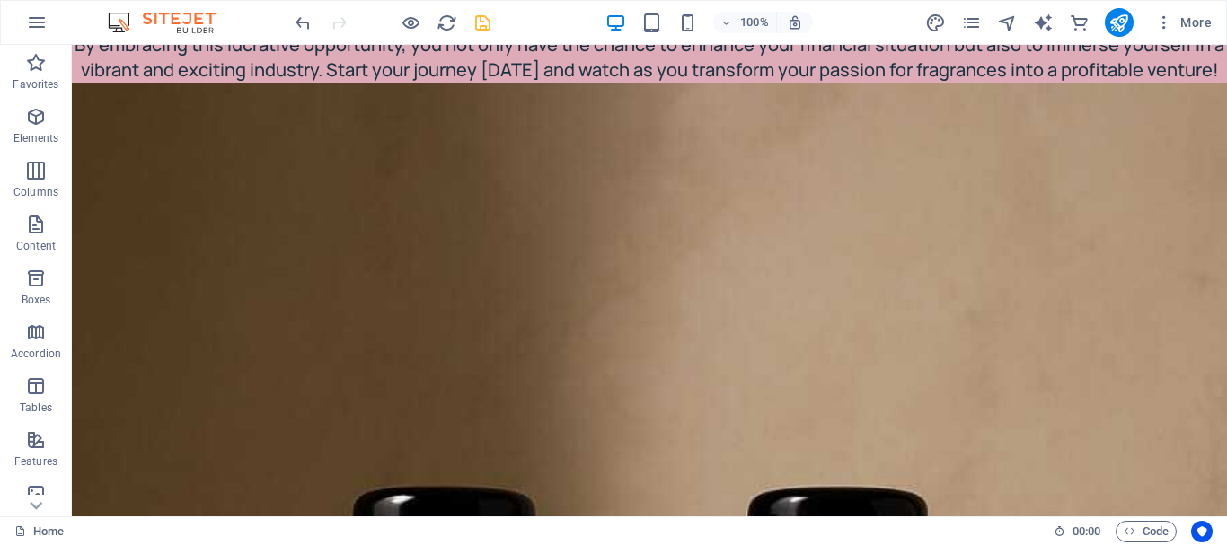
scroll to position [9814, 0]
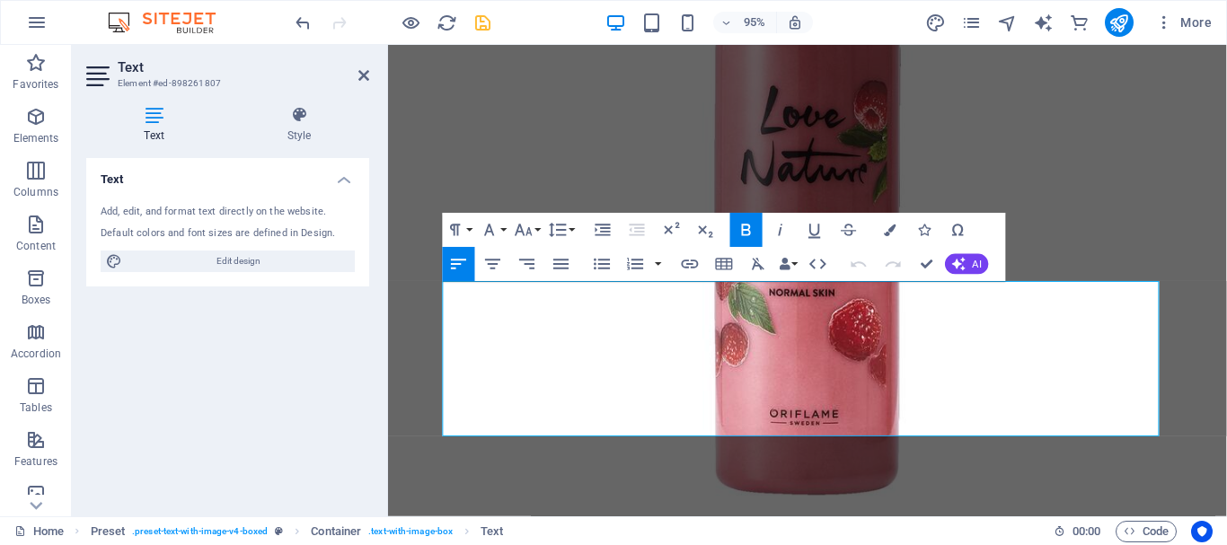
scroll to position [8072, 0]
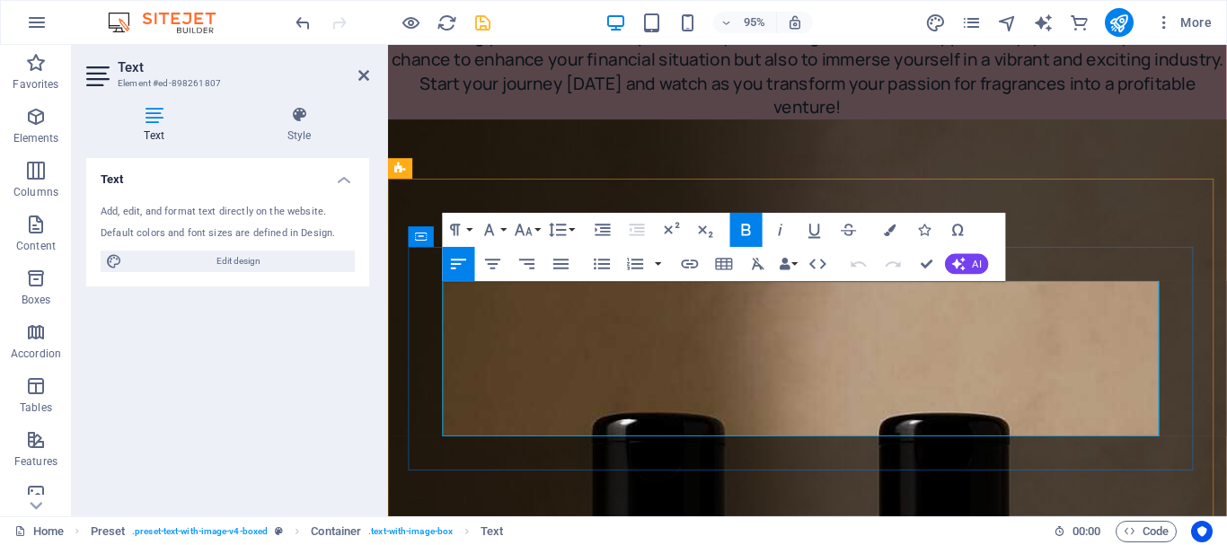
drag, startPoint x: 501, startPoint y: 307, endPoint x: 477, endPoint y: 315, distance: 25.6
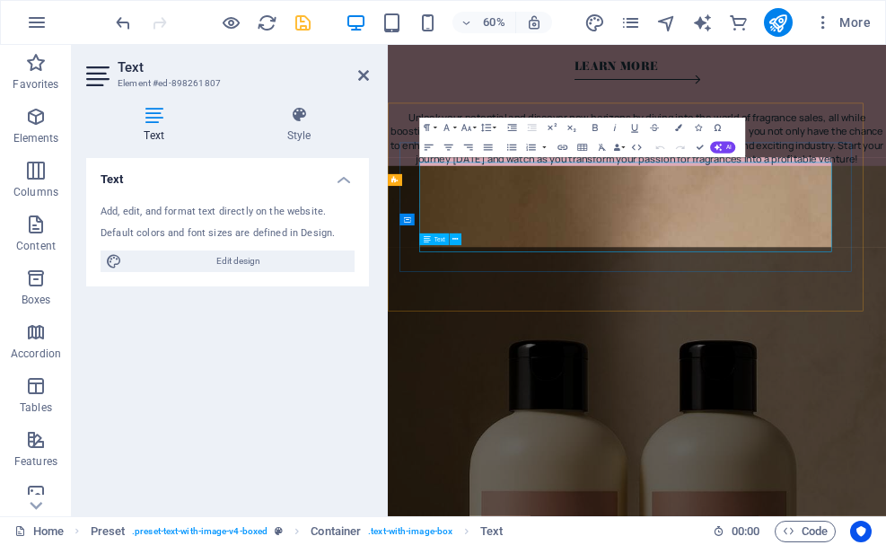
scroll to position [8082, 0]
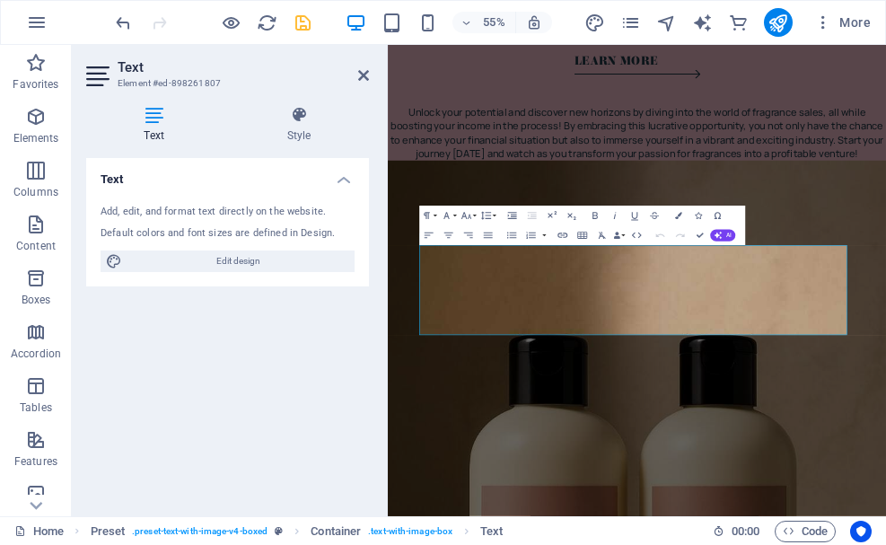
click at [356, 74] on h2 "Text" at bounding box center [243, 67] width 251 height 16
click at [373, 77] on aside "Text Element #ed-898261807 Text Style Text Add, edit, and format text directly …" at bounding box center [230, 280] width 316 height 471
click at [358, 82] on icon at bounding box center [363, 75] width 11 height 14
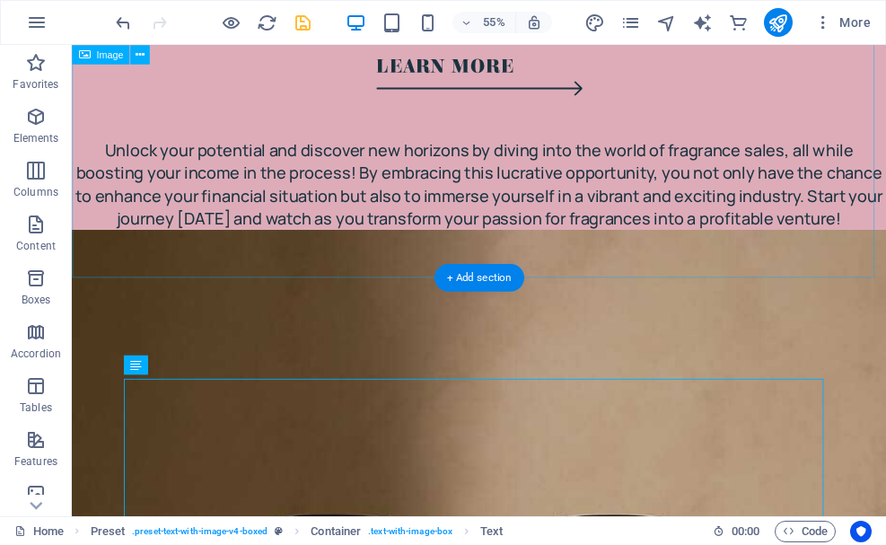
scroll to position [8076, 0]
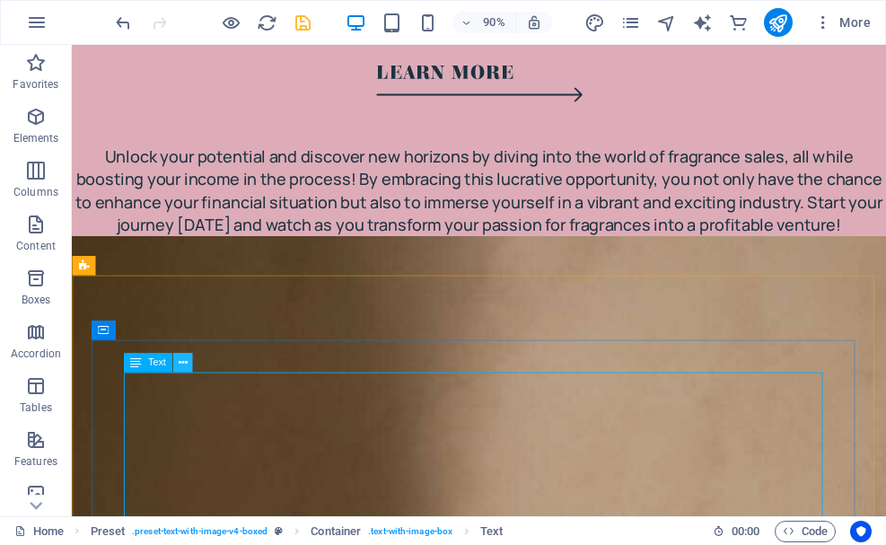
click at [176, 358] on button at bounding box center [183, 363] width 20 height 20
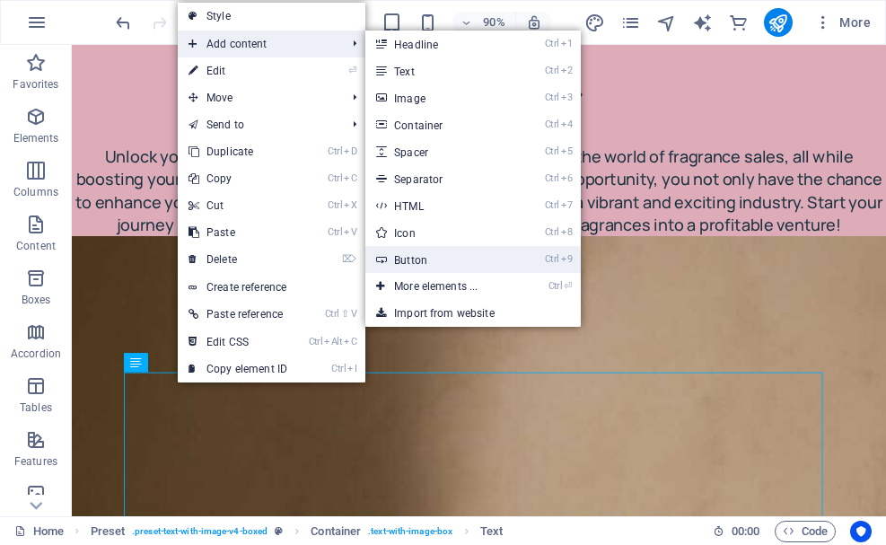
click at [477, 271] on link "Ctrl 9 Button" at bounding box center [439, 259] width 148 height 27
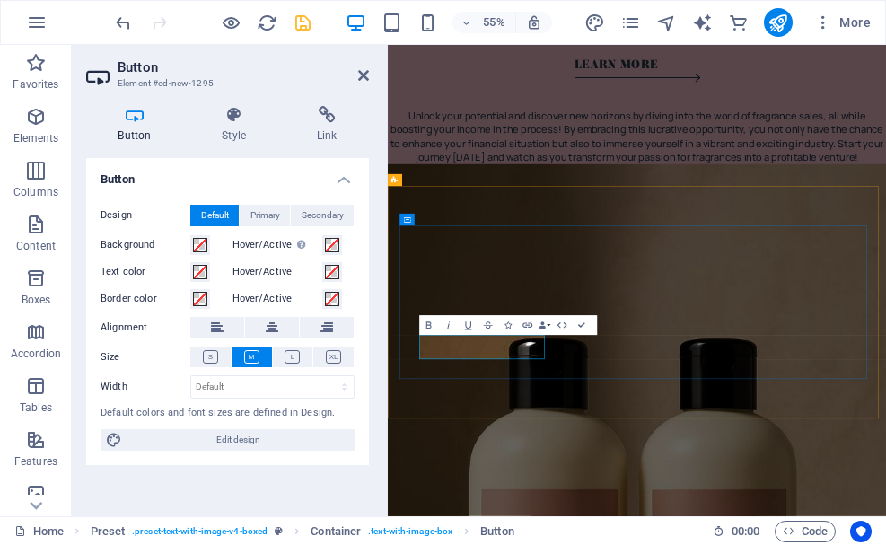
scroll to position [8082, 0]
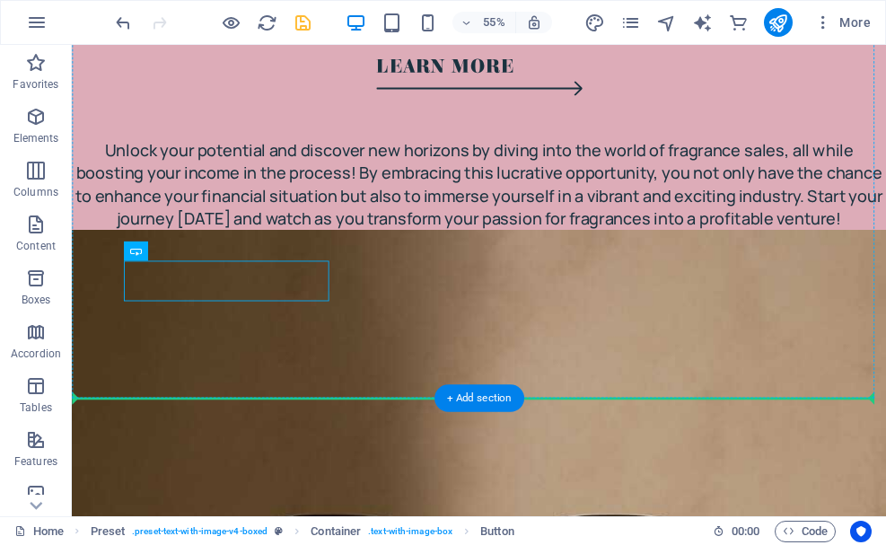
scroll to position [8363, 0]
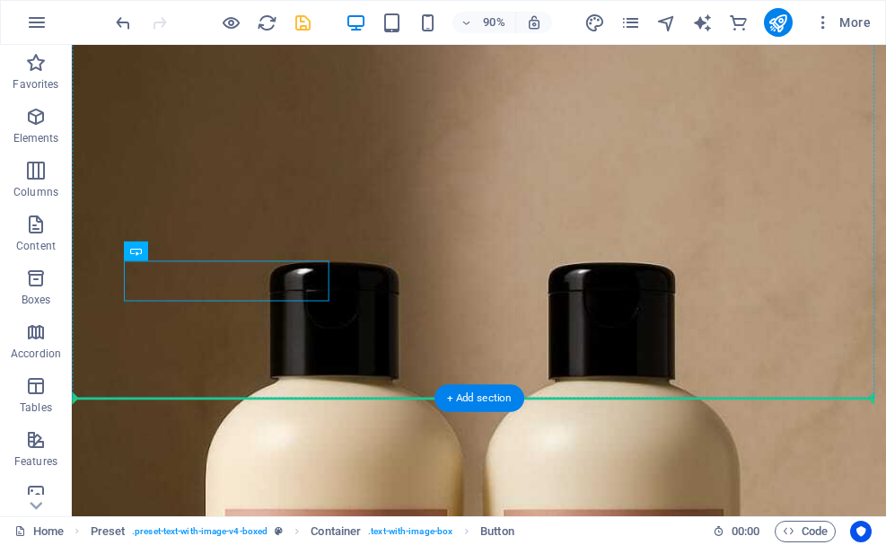
drag, startPoint x: 236, startPoint y: 598, endPoint x: 430, endPoint y: 301, distance: 354.9
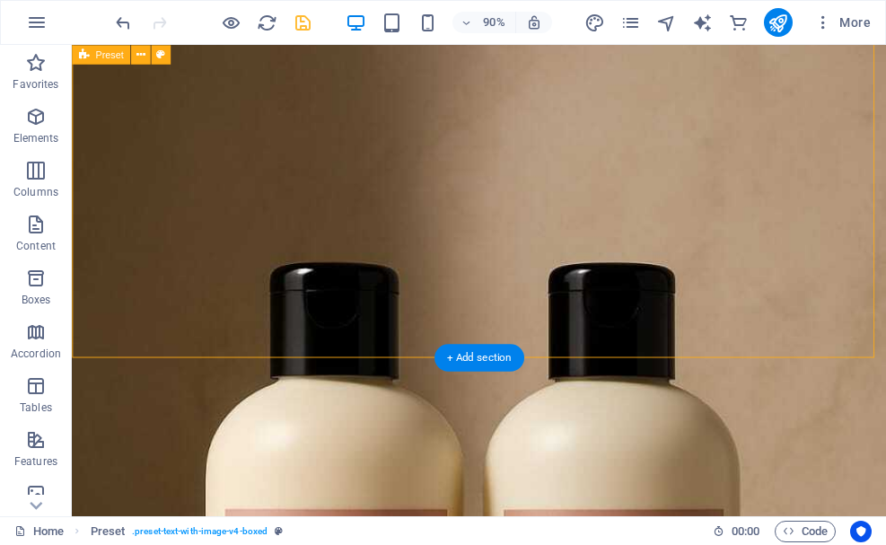
drag, startPoint x: 220, startPoint y: 390, endPoint x: 255, endPoint y: 150, distance: 242.3
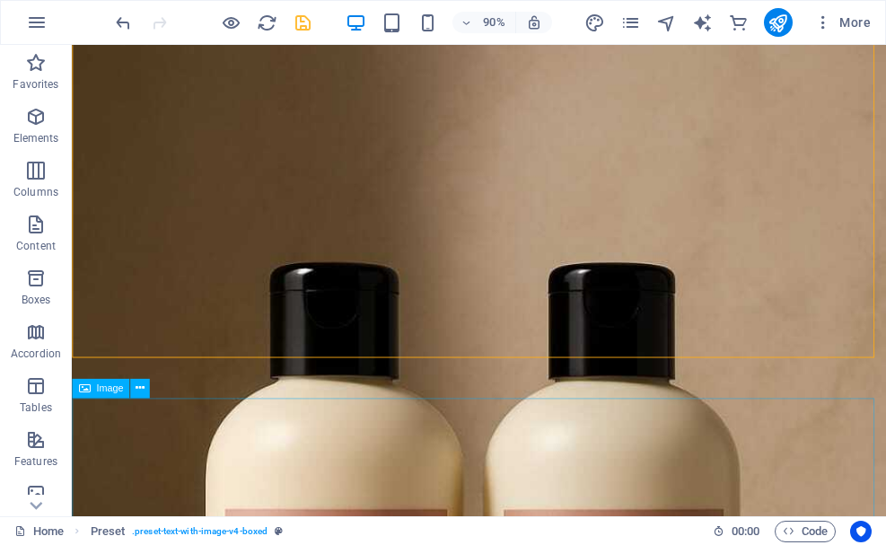
click at [160, 381] on div "Image" at bounding box center [116, 389] width 88 height 21
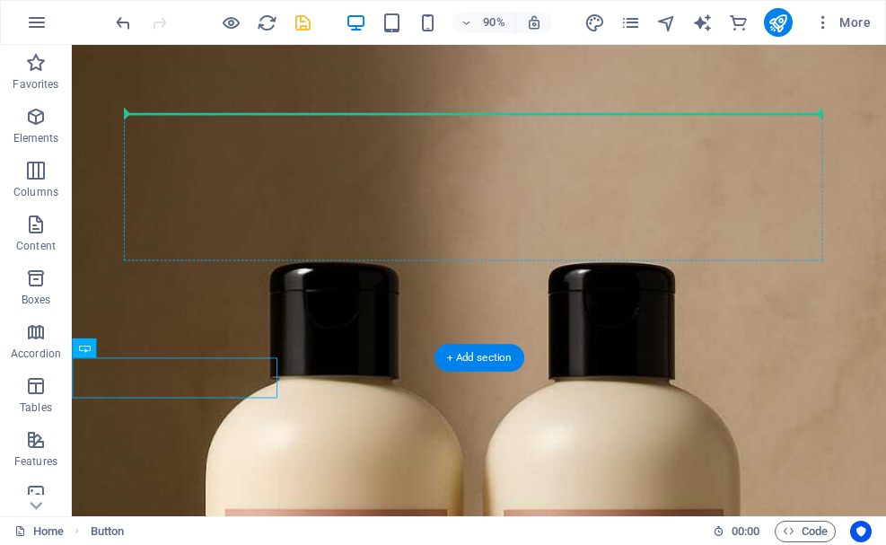
drag, startPoint x: 185, startPoint y: 419, endPoint x: 210, endPoint y: 159, distance: 261.6
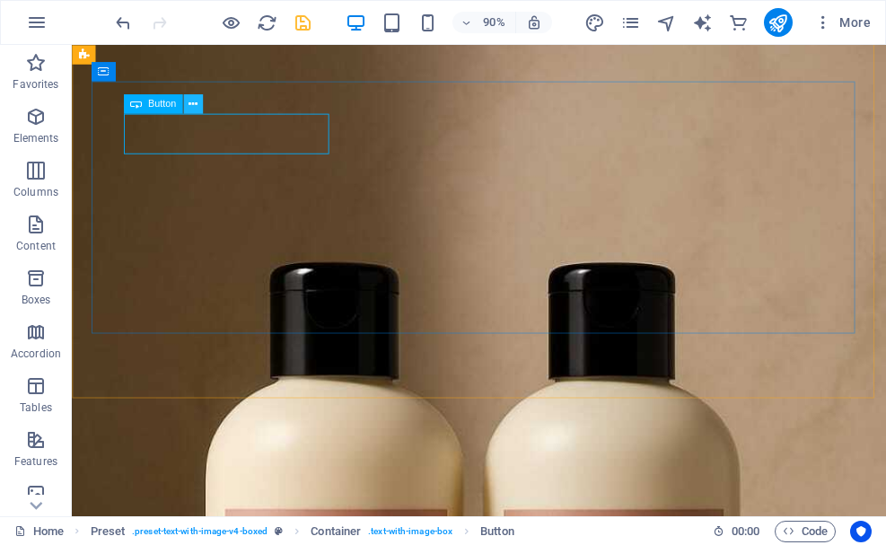
click at [187, 107] on button at bounding box center [193, 104] width 20 height 20
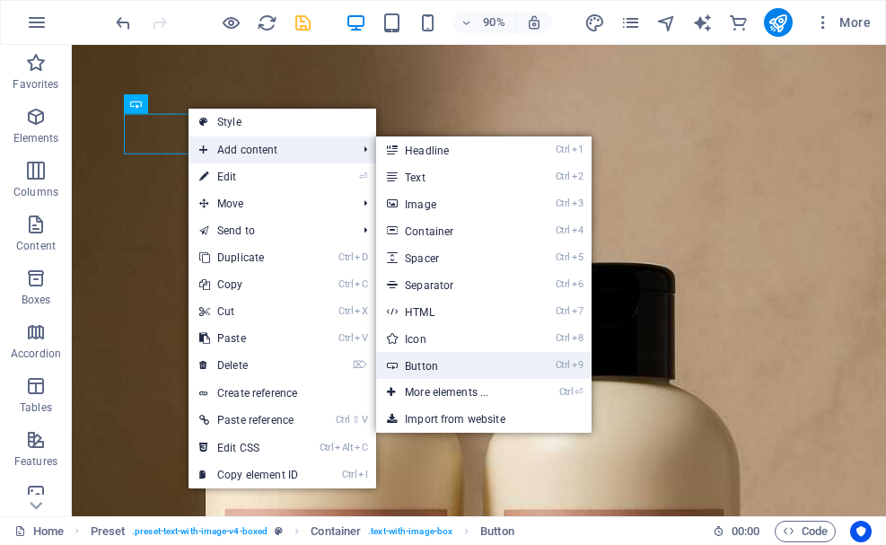
click at [467, 367] on link "Ctrl 9 Button" at bounding box center [450, 365] width 148 height 27
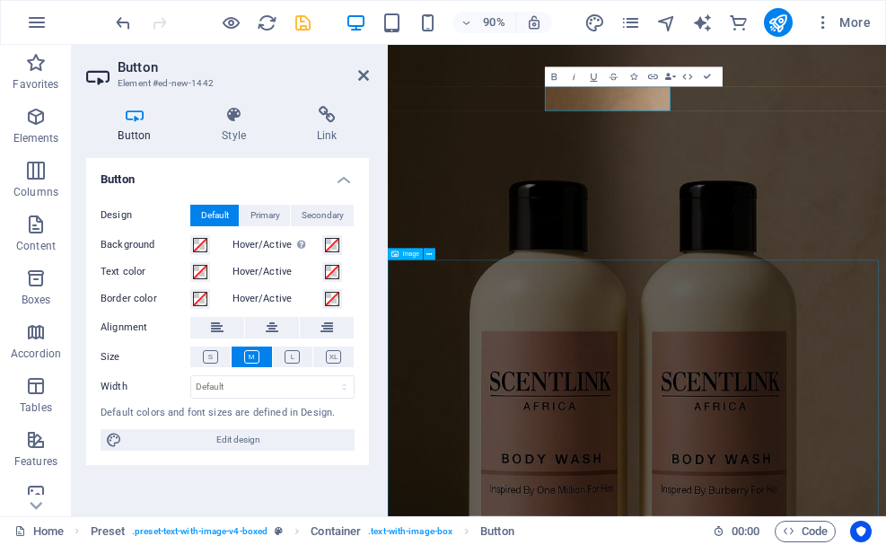
scroll to position [8370, 0]
click at [312, 126] on h4 "Link" at bounding box center [327, 125] width 84 height 38
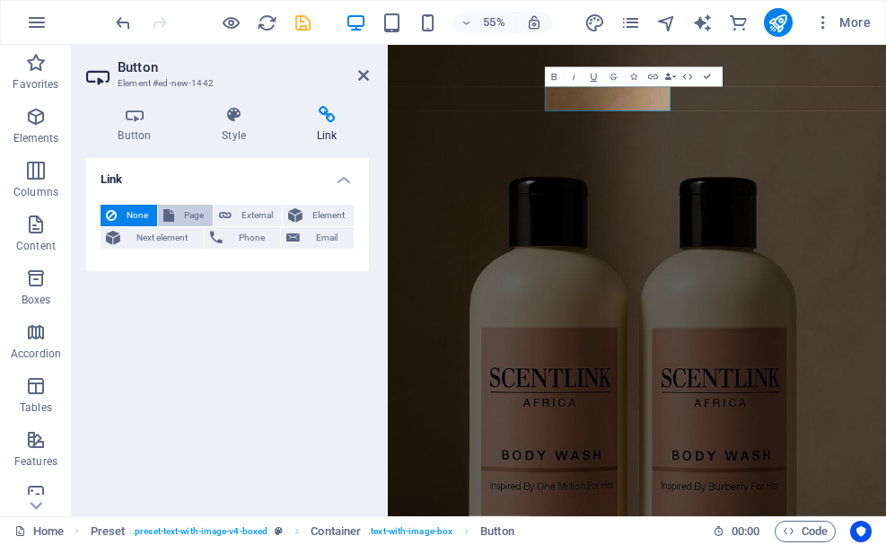
click at [194, 219] on span "Page" at bounding box center [194, 216] width 28 height 22
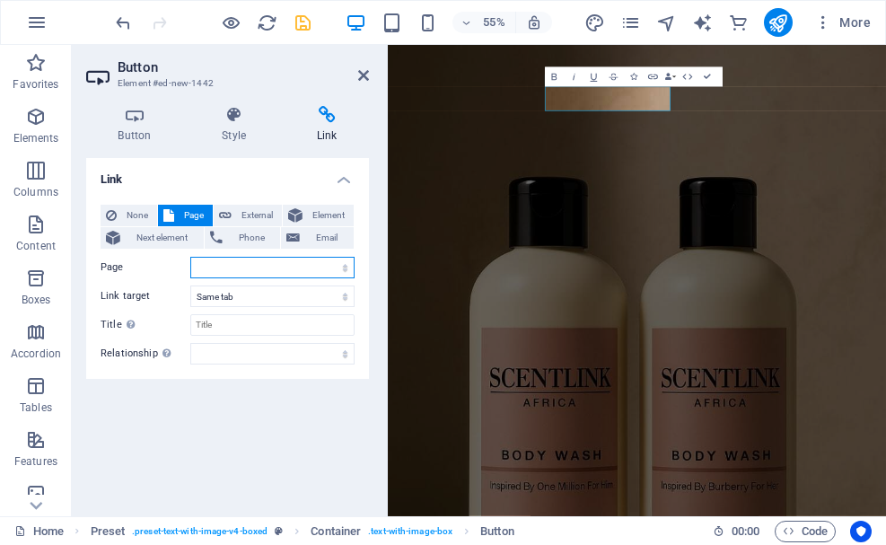
click at [207, 259] on select "Home About Us Our Products The Opportunity Why Join Us Join Now" at bounding box center [272, 268] width 164 height 22
select select "4"
click at [190, 257] on select "Home About Us Our Products The Opportunity Why Join Us Join Now" at bounding box center [272, 268] width 164 height 22
drag, startPoint x: 592, startPoint y: 35, endPoint x: 714, endPoint y: 70, distance: 127.0
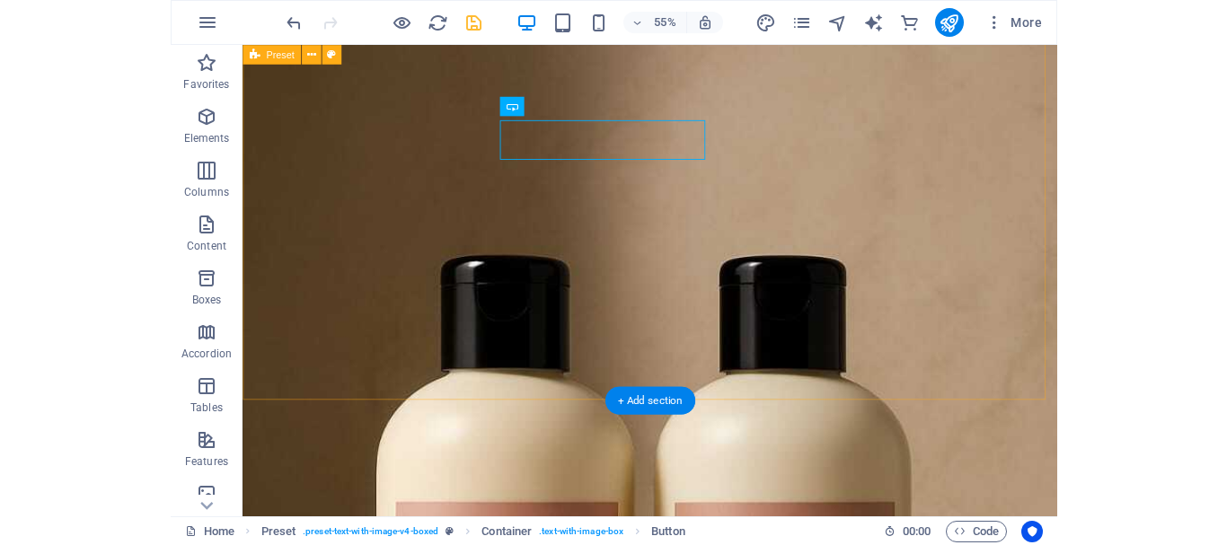
scroll to position [8363, 0]
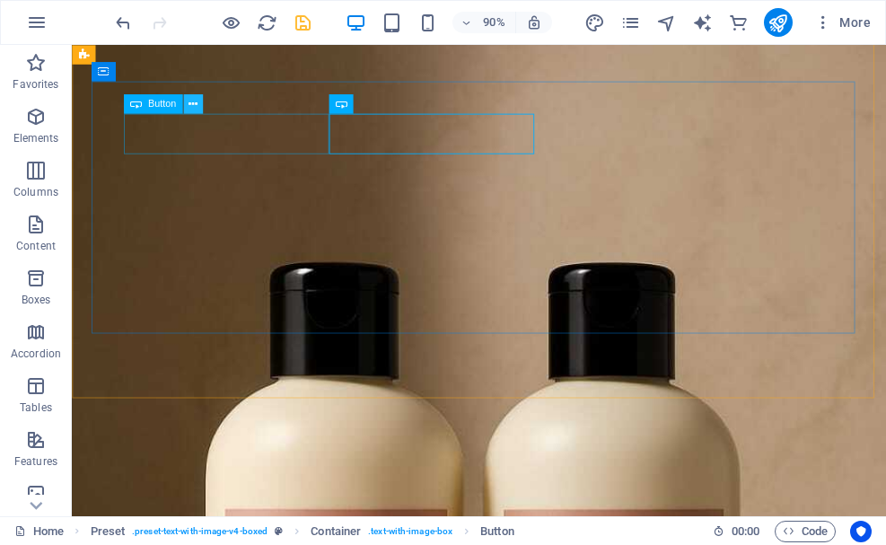
click at [198, 110] on button at bounding box center [193, 104] width 20 height 20
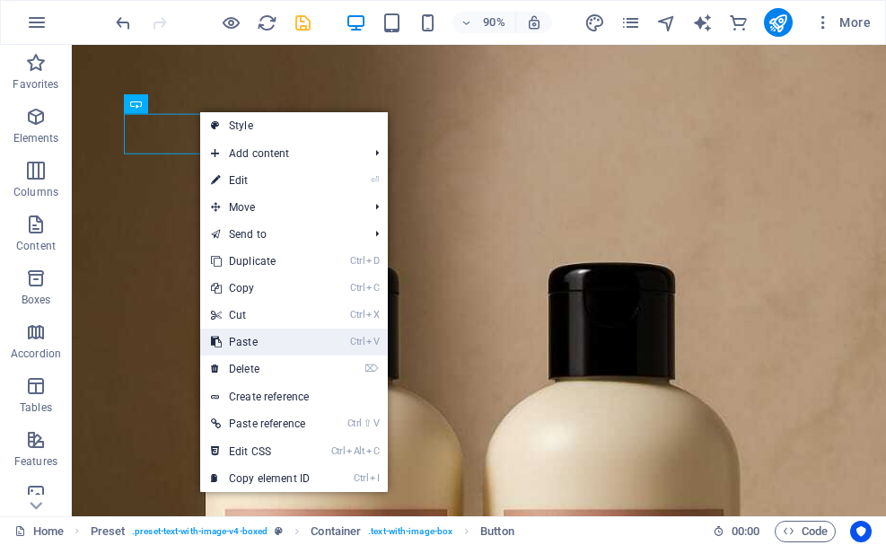
click at [240, 355] on link "Ctrl V Paste" at bounding box center [260, 342] width 120 height 27
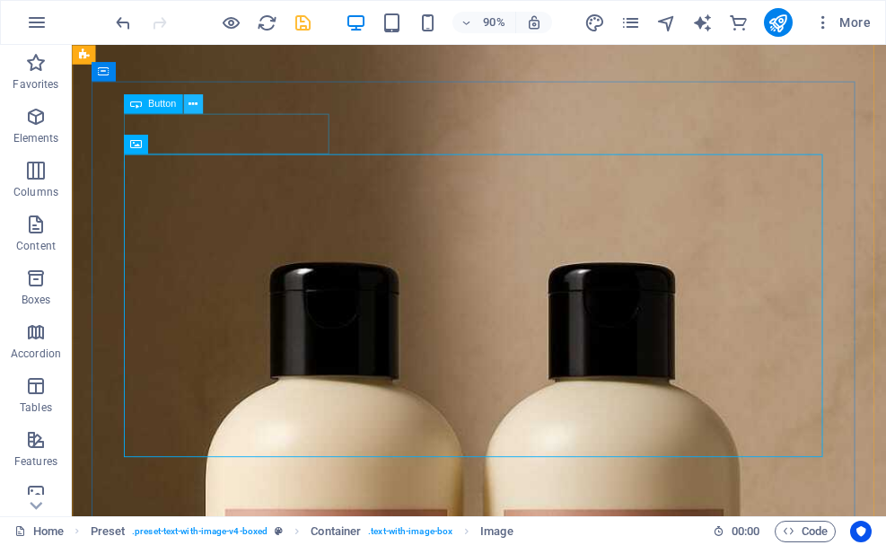
click at [198, 106] on button at bounding box center [193, 104] width 20 height 20
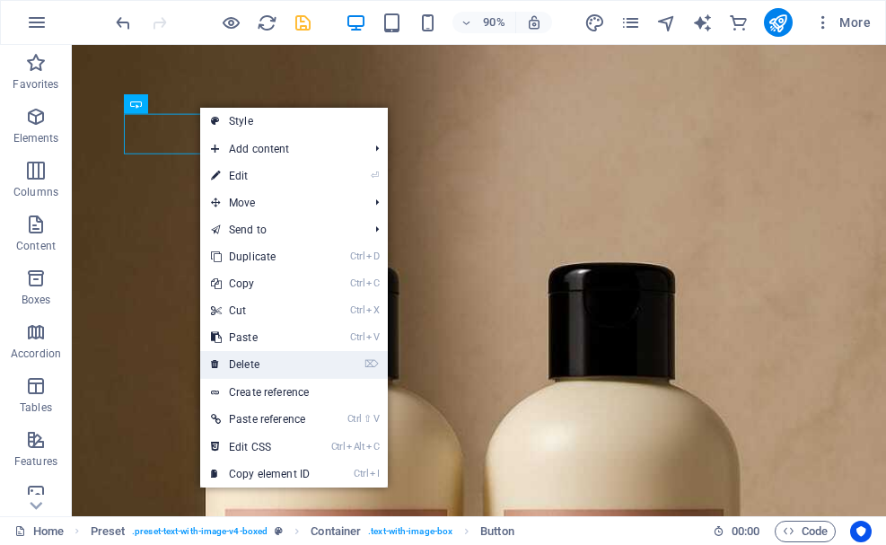
click at [262, 359] on link "⌦ Delete" at bounding box center [260, 364] width 120 height 27
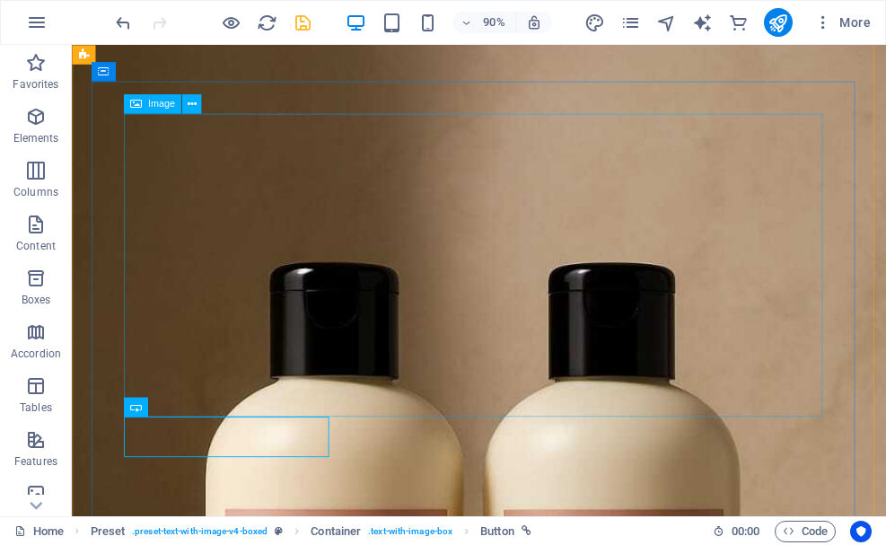
drag, startPoint x: 267, startPoint y: 457, endPoint x: 300, endPoint y: 84, distance: 374.1
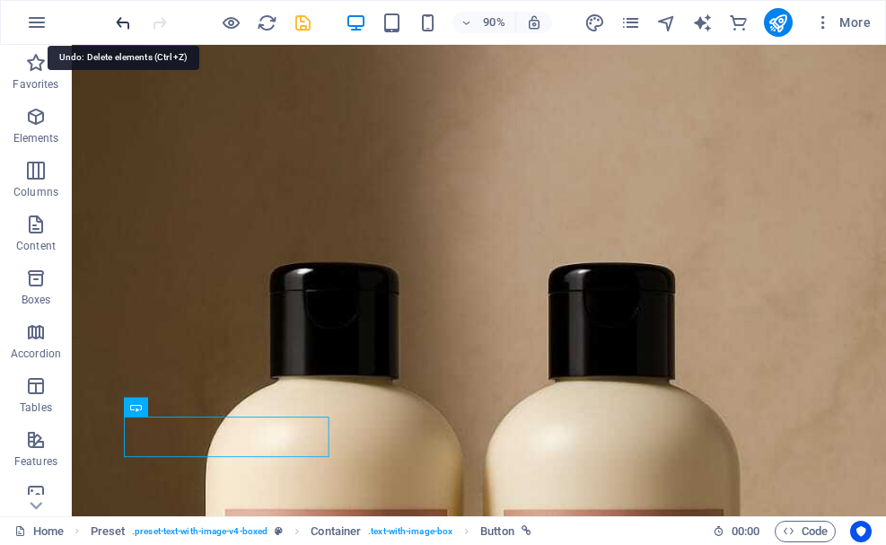
click at [125, 22] on icon "undo" at bounding box center [123, 23] width 21 height 21
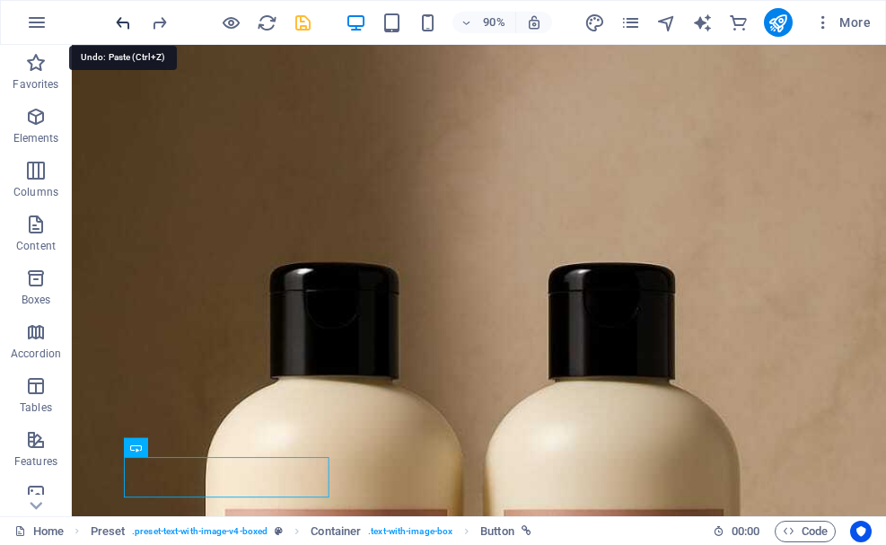
click at [125, 22] on icon "undo" at bounding box center [123, 23] width 21 height 21
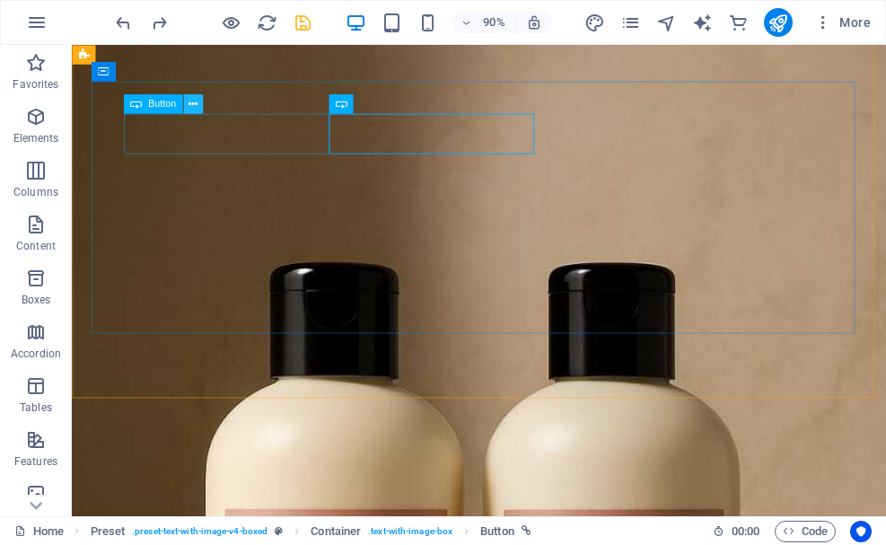
click at [193, 109] on icon at bounding box center [193, 104] width 9 height 17
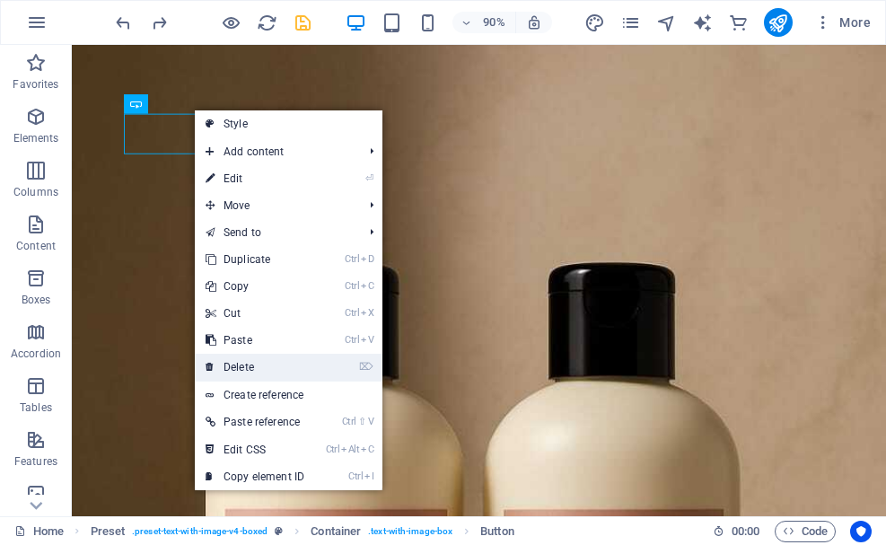
click at [245, 365] on link "⌦ Delete" at bounding box center [255, 367] width 120 height 27
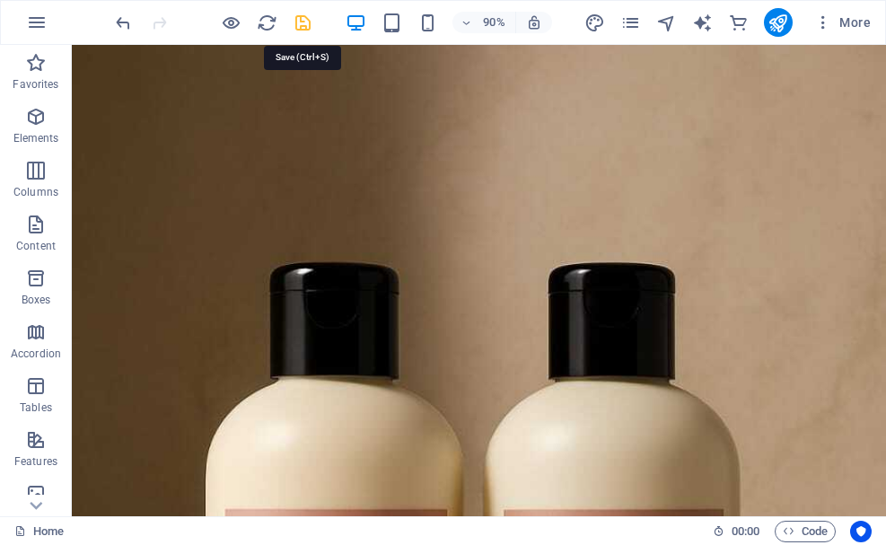
click at [311, 22] on icon "save" at bounding box center [303, 23] width 21 height 21
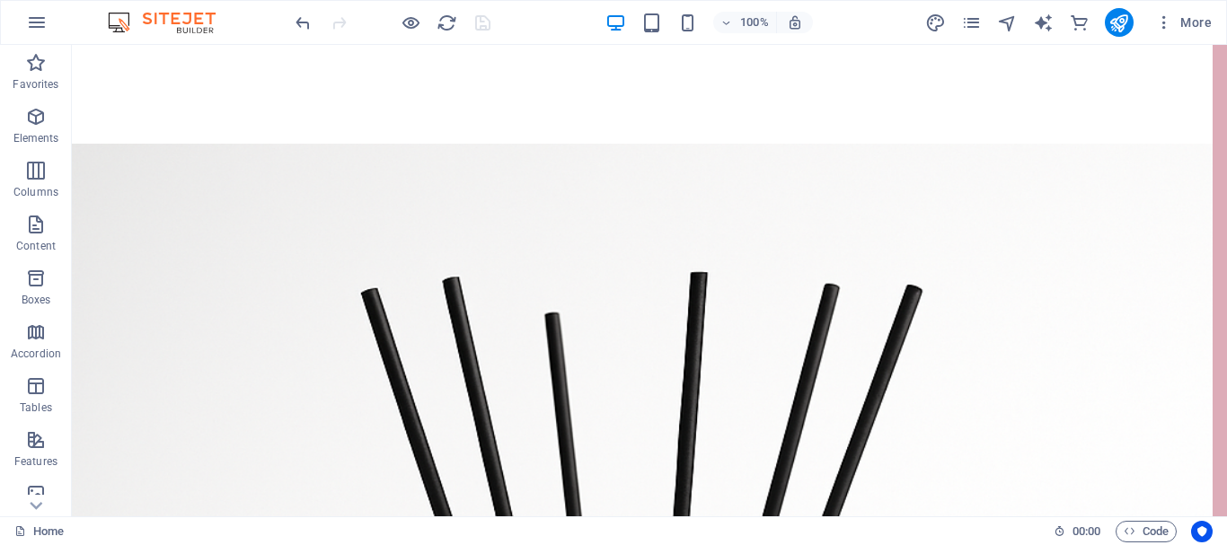
scroll to position [5639, 0]
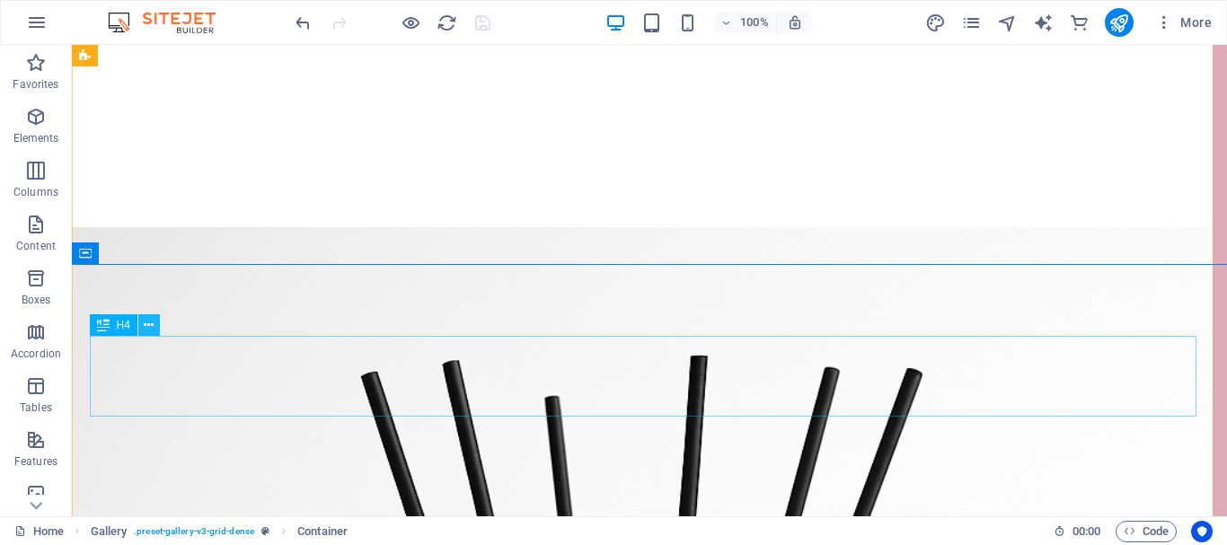
click at [158, 333] on button at bounding box center [149, 325] width 22 height 22
click at [150, 330] on icon at bounding box center [149, 325] width 10 height 19
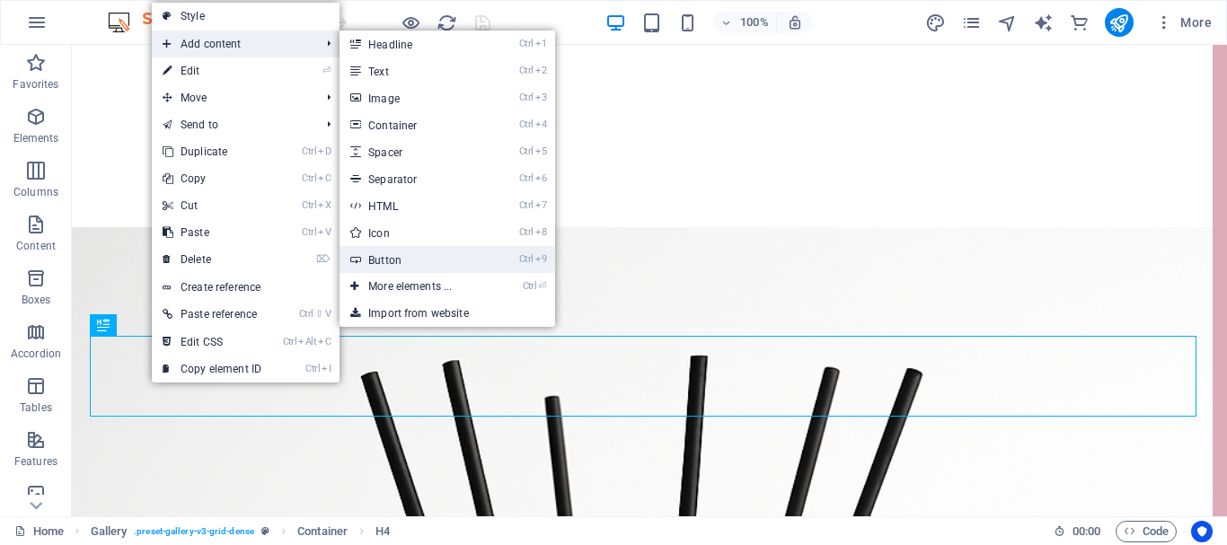
click at [398, 252] on link "Ctrl 9 Button" at bounding box center [413, 259] width 148 height 27
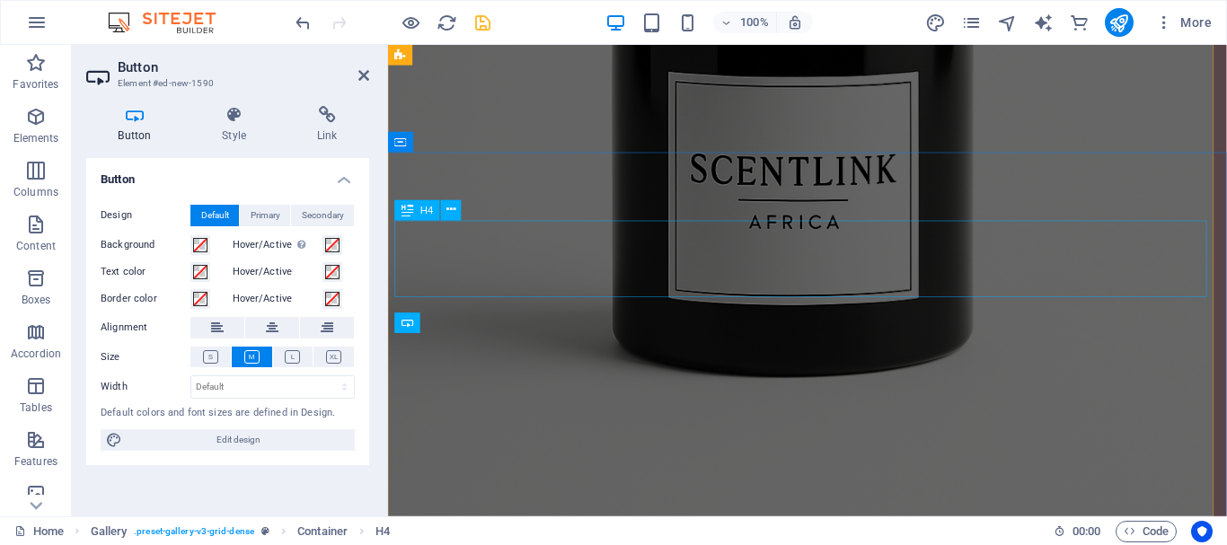
scroll to position [4931, 0]
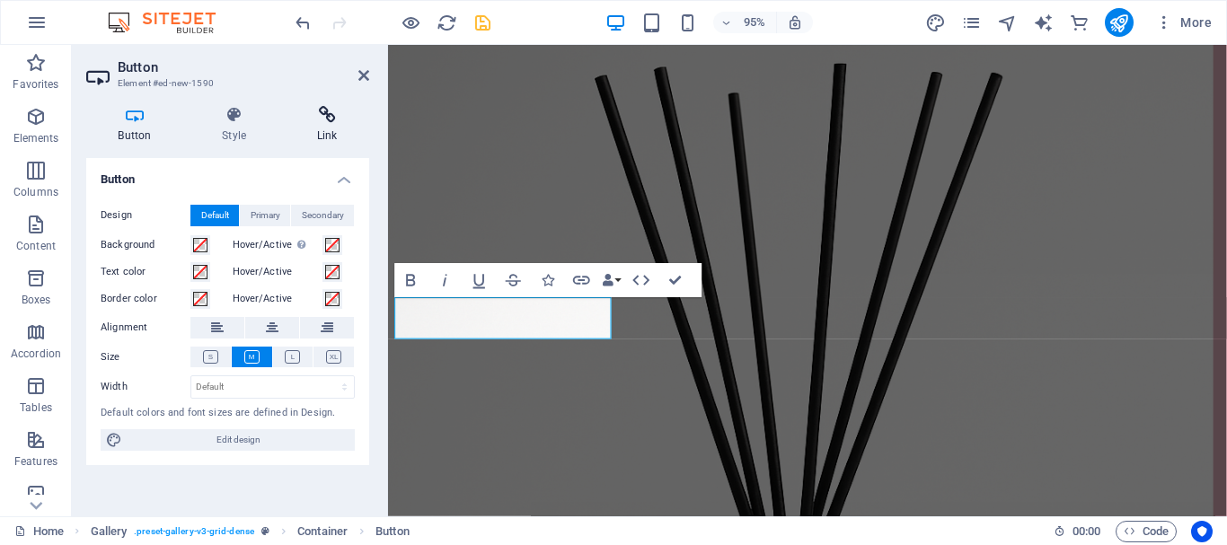
click at [319, 120] on icon at bounding box center [327, 115] width 84 height 18
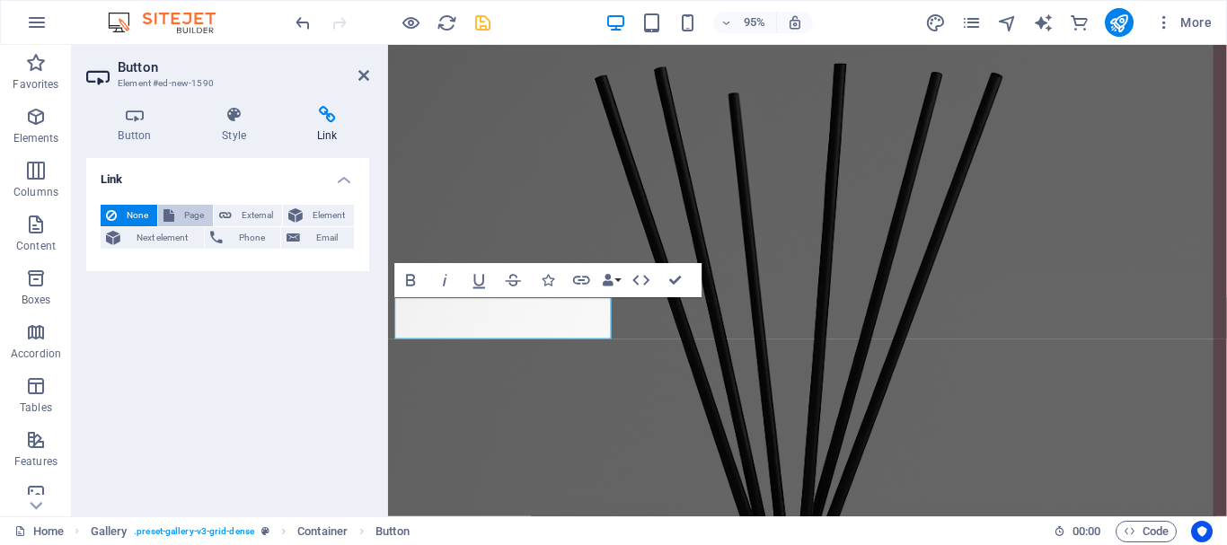
click at [192, 217] on span "Page" at bounding box center [194, 216] width 28 height 22
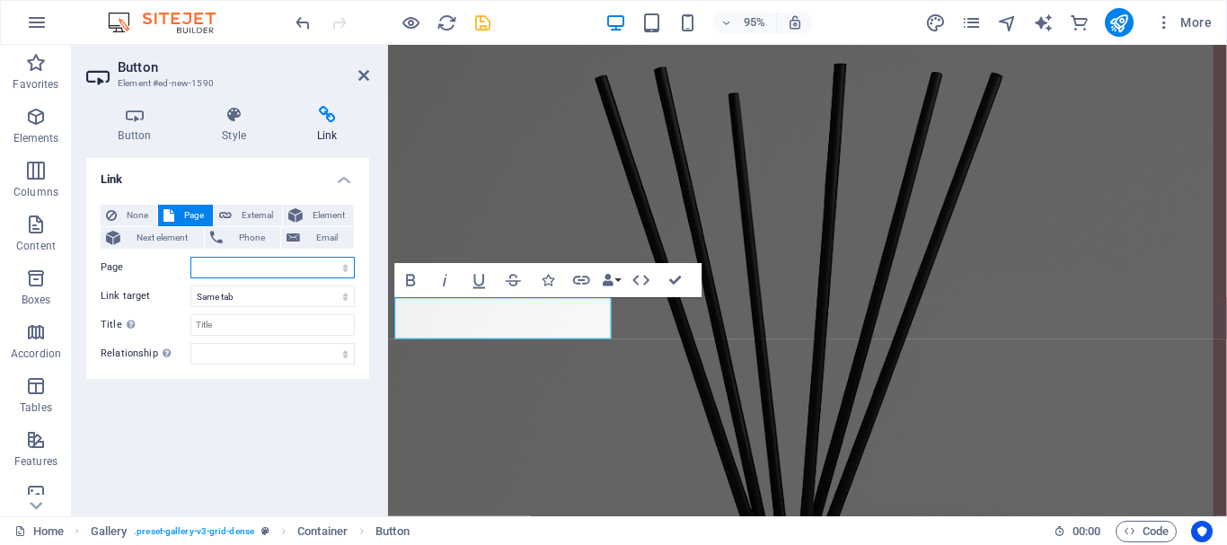
click at [209, 264] on select "Home About Us Our Products The Opportunity Why Join Us Join Now" at bounding box center [272, 268] width 164 height 22
select select "3"
click at [190, 257] on select "Home About Us Our Products The Opportunity Why Join Us Join Now" at bounding box center [272, 268] width 164 height 22
drag, startPoint x: 677, startPoint y: 277, endPoint x: 604, endPoint y: 232, distance: 85.5
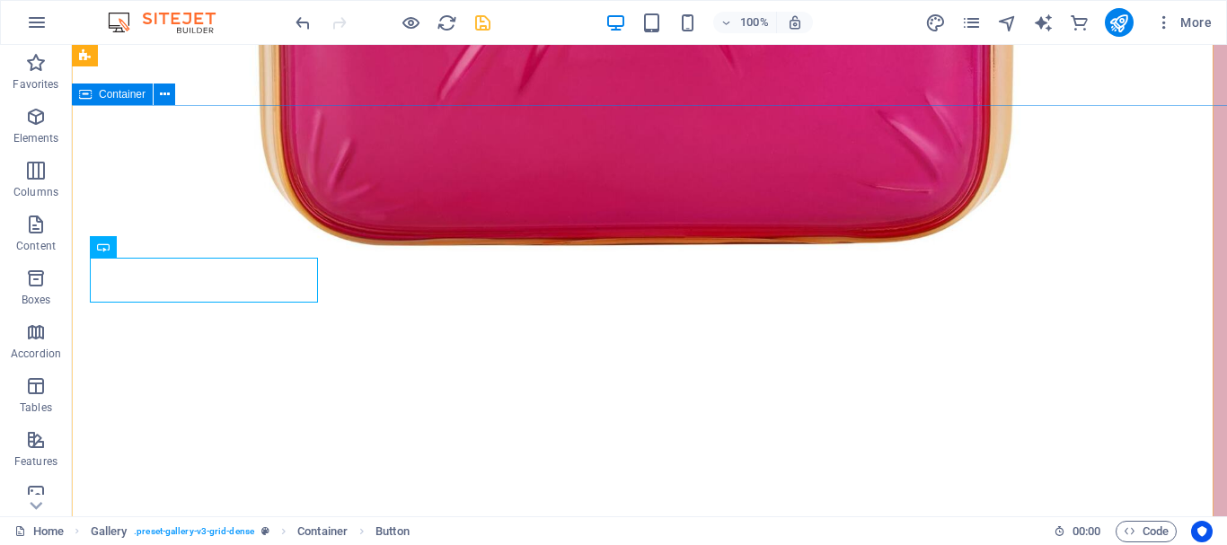
scroll to position [5798, 0]
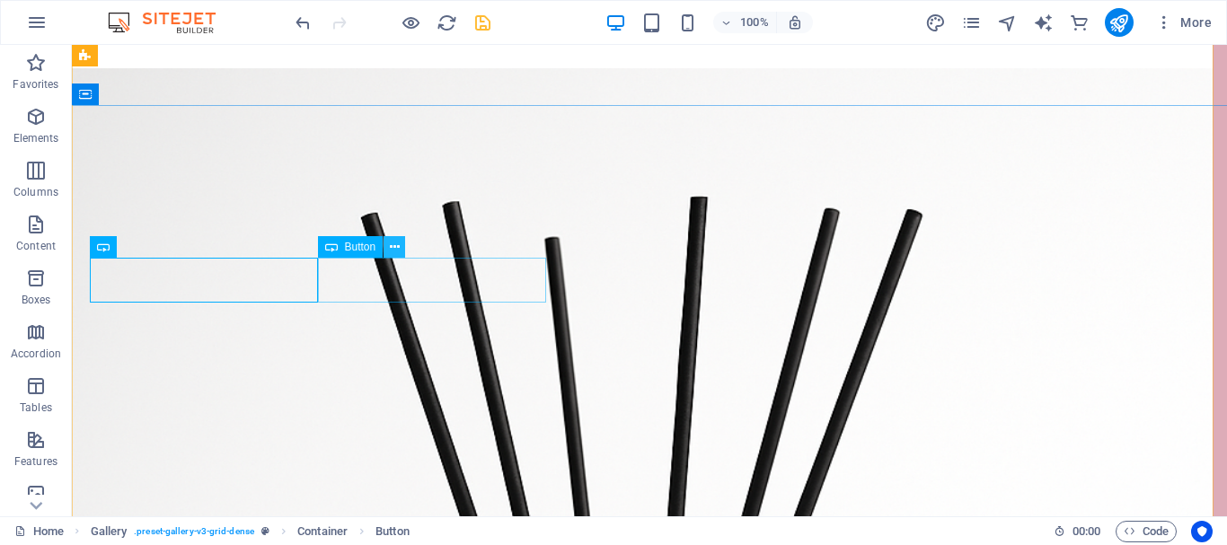
click at [386, 247] on button at bounding box center [394, 247] width 22 height 22
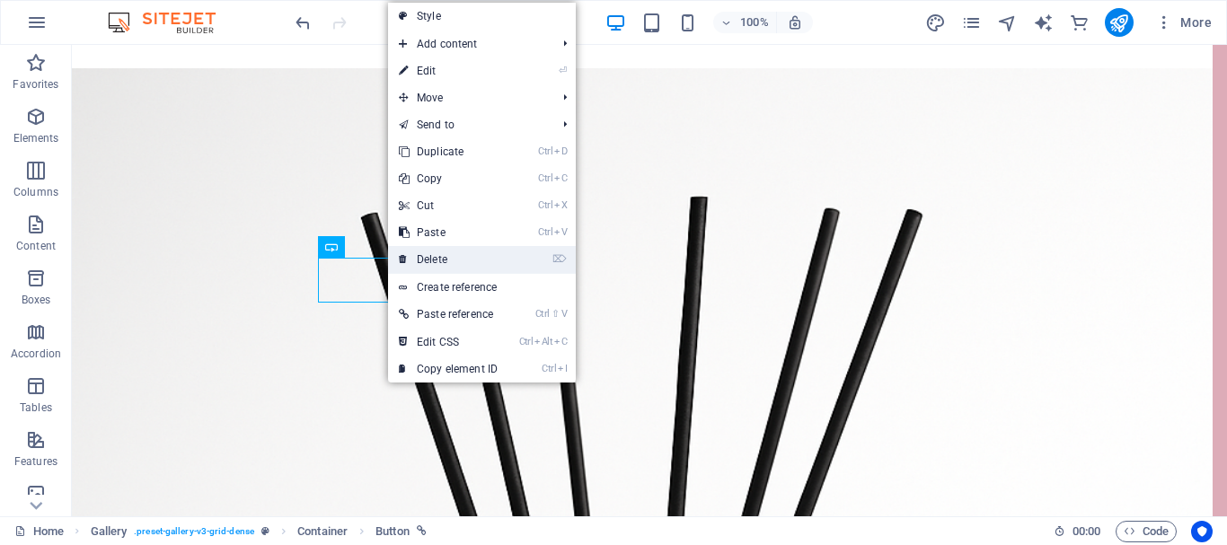
click at [404, 251] on icon at bounding box center [403, 259] width 9 height 27
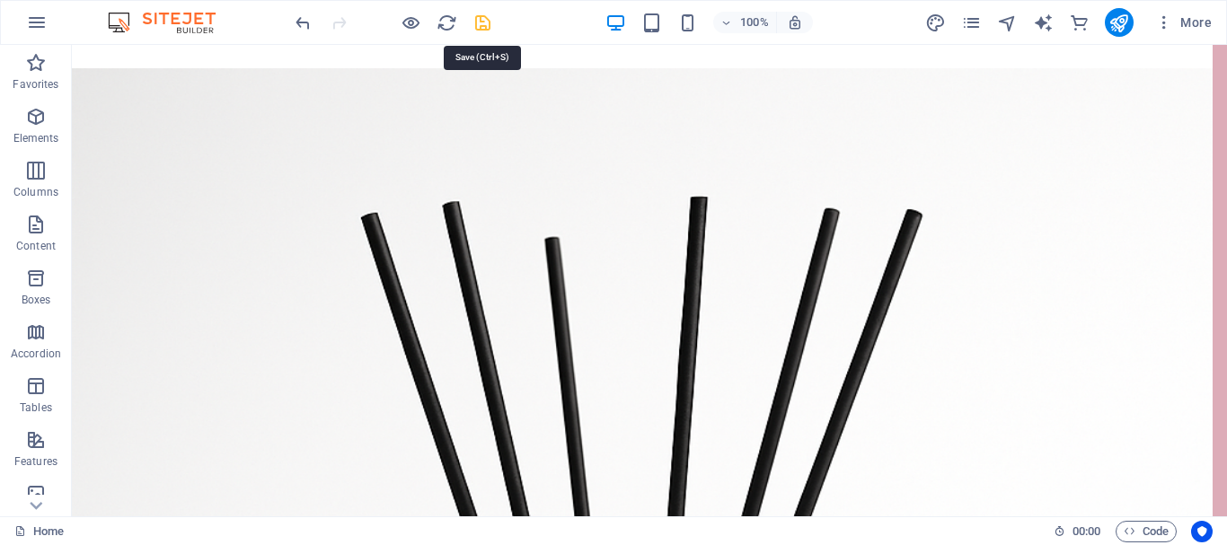
click at [479, 24] on icon "save" at bounding box center [482, 23] width 21 height 21
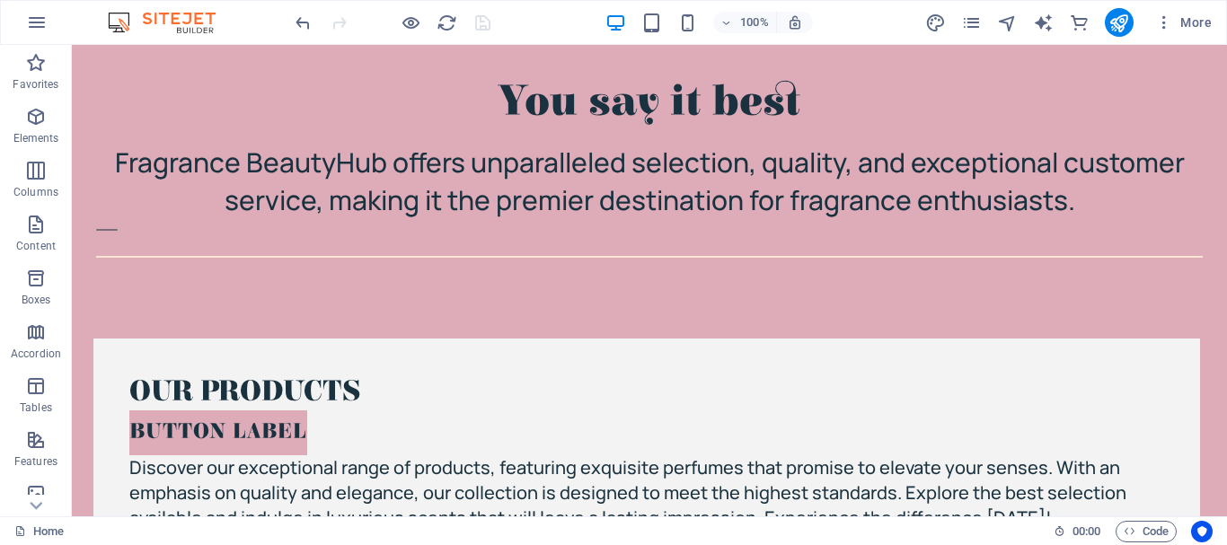
scroll to position [2336, 0]
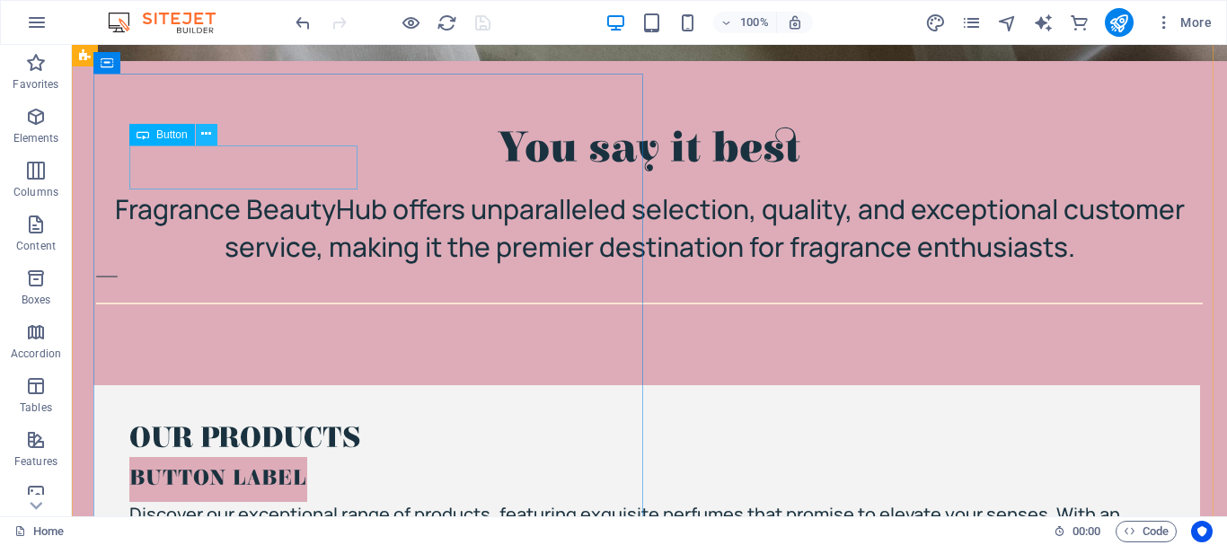
click at [201, 142] on icon at bounding box center [206, 134] width 10 height 19
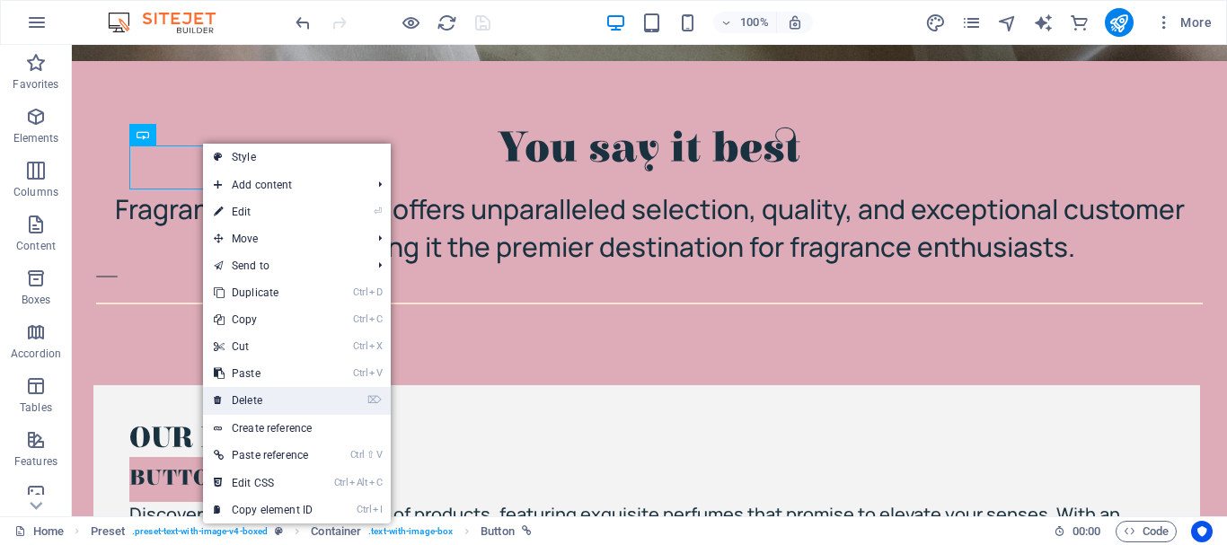
click at [259, 402] on link "⌦ Delete" at bounding box center [263, 400] width 120 height 27
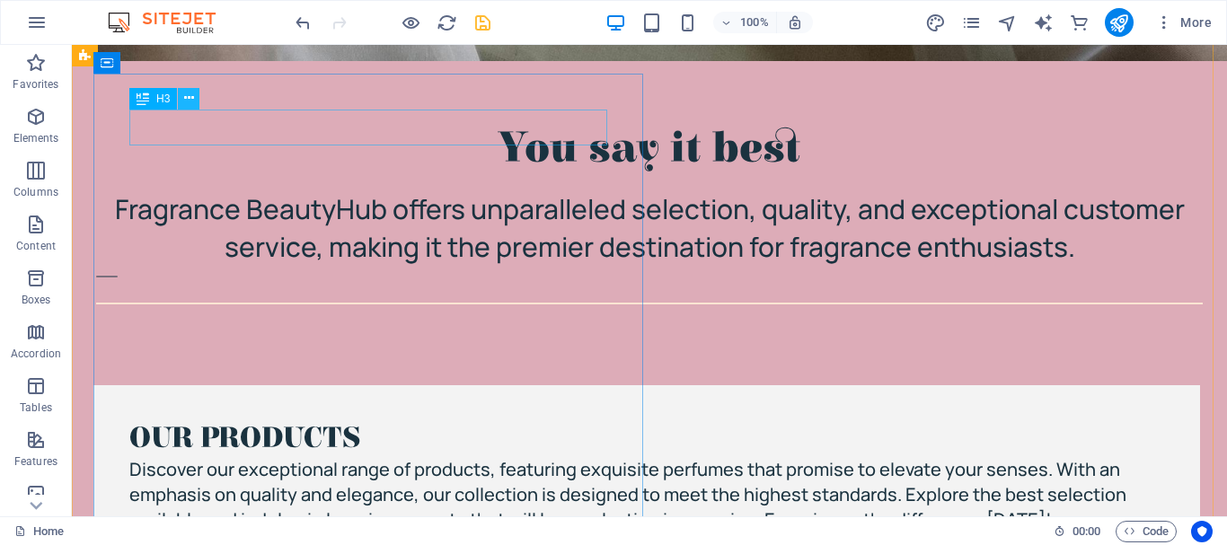
click at [190, 95] on icon at bounding box center [189, 98] width 10 height 19
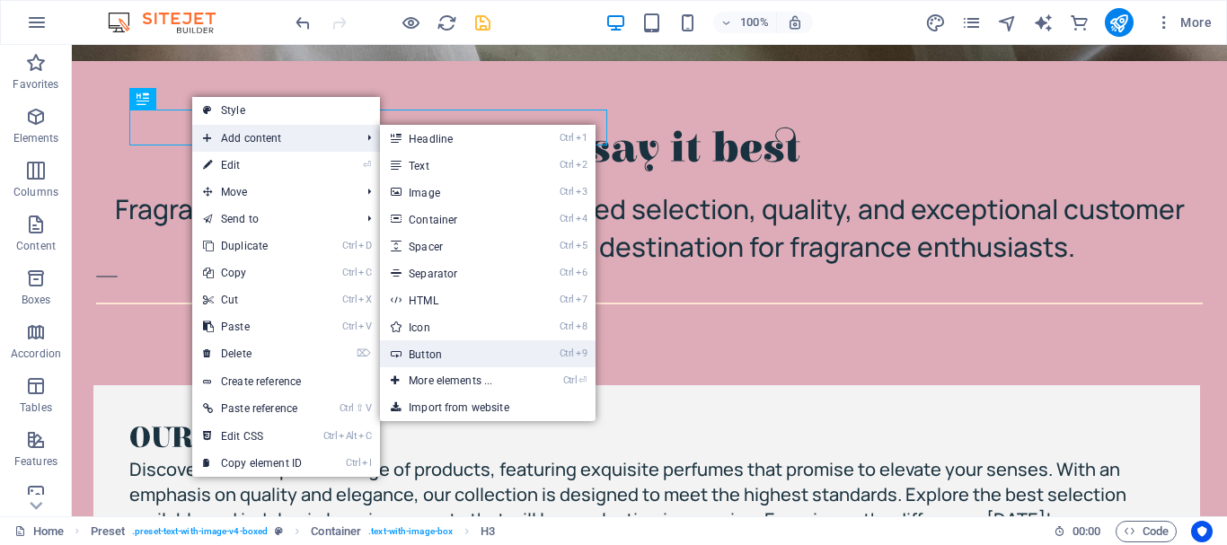
click at [454, 352] on link "Ctrl 9 Button" at bounding box center [454, 353] width 148 height 27
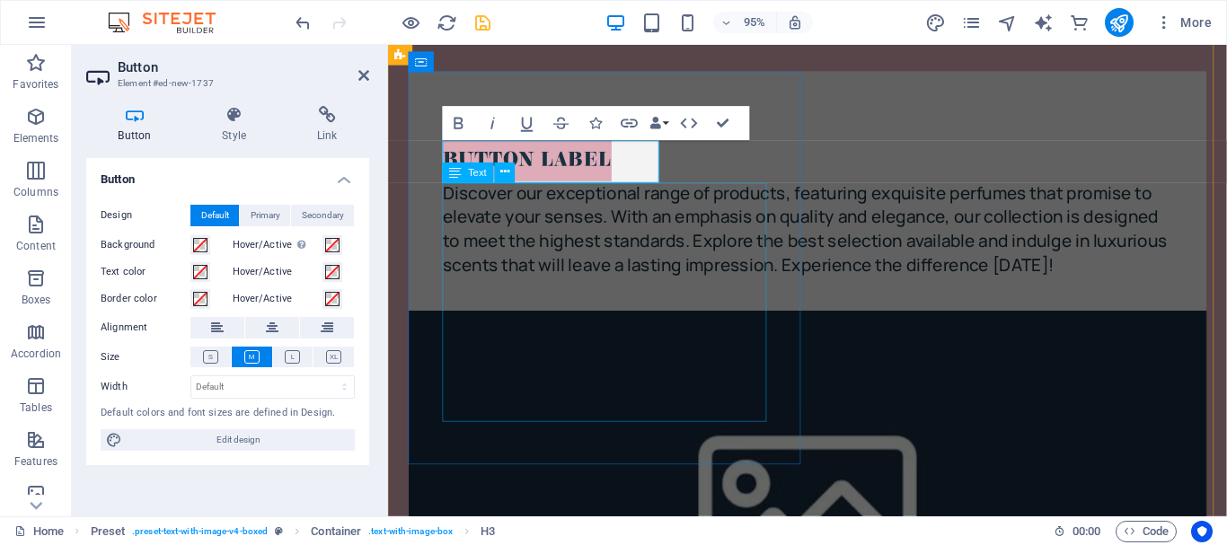
scroll to position [2337, 0]
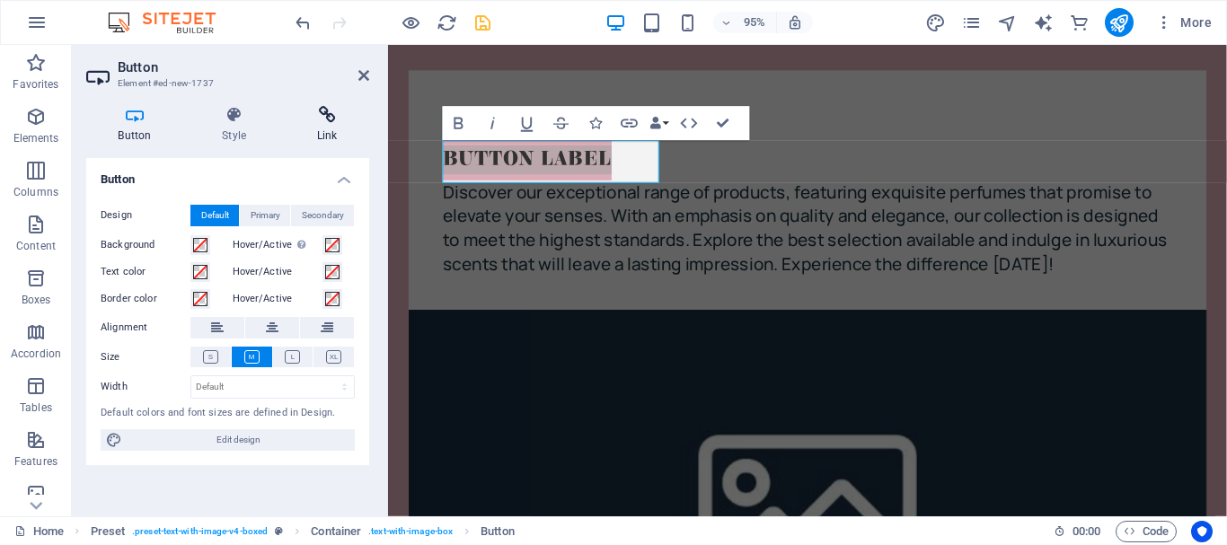
click at [326, 117] on icon at bounding box center [327, 115] width 84 height 18
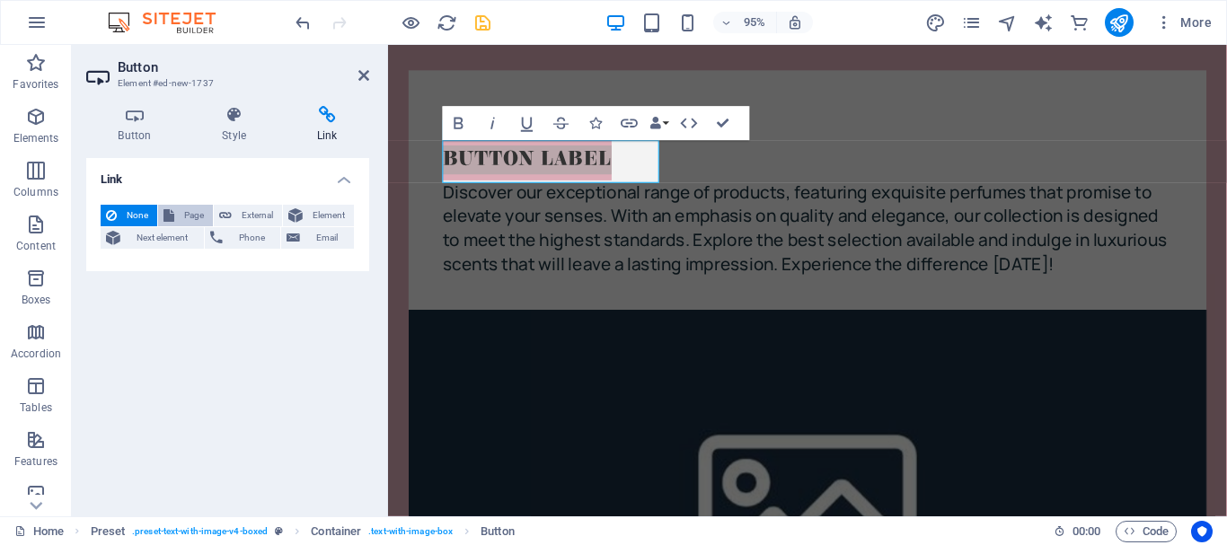
click at [194, 209] on span "Page" at bounding box center [194, 216] width 28 height 22
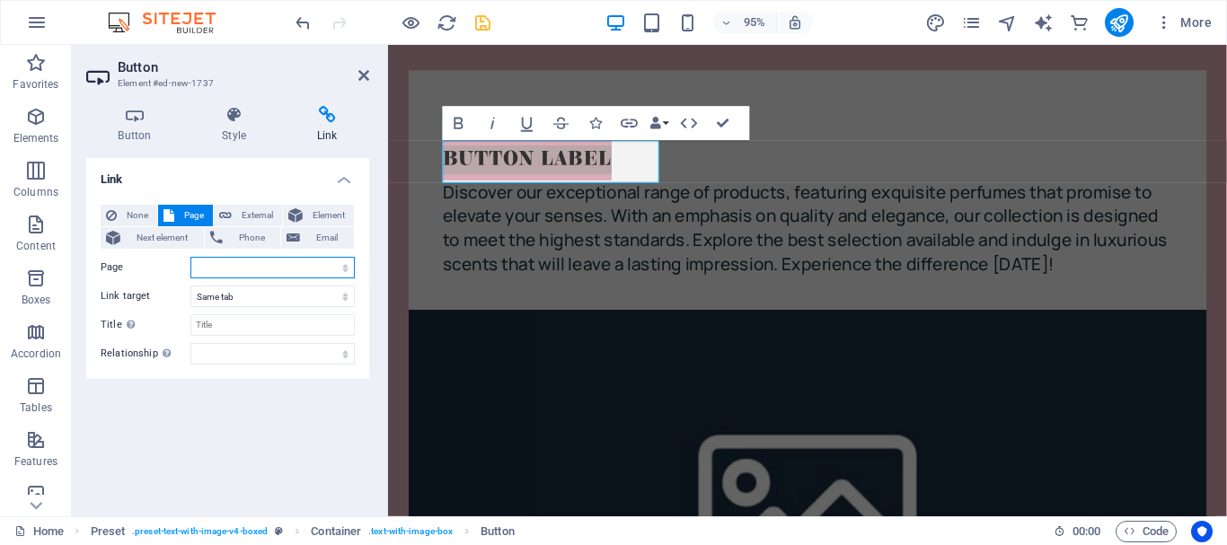
click at [208, 269] on select "Home About Us Our Products The Opportunity Why Join Us Join Now" at bounding box center [272, 268] width 164 height 22
select select "2"
click at [190, 257] on select "Home About Us Our Products The Opportunity Why Join Us Join Now" at bounding box center [272, 268] width 164 height 22
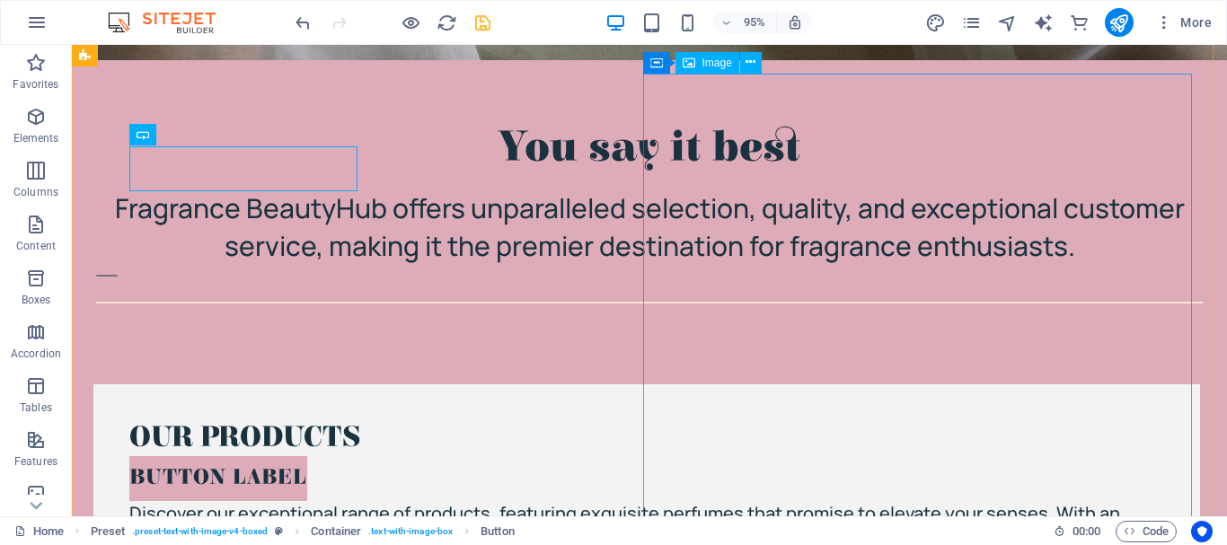
scroll to position [2336, 0]
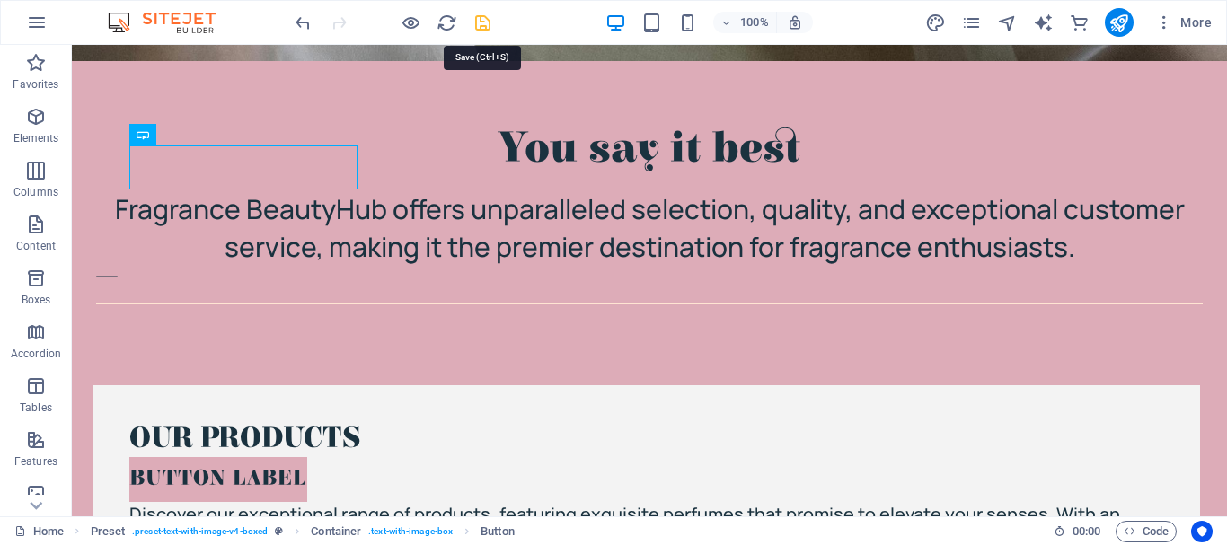
click at [472, 21] on icon "save" at bounding box center [482, 23] width 21 height 21
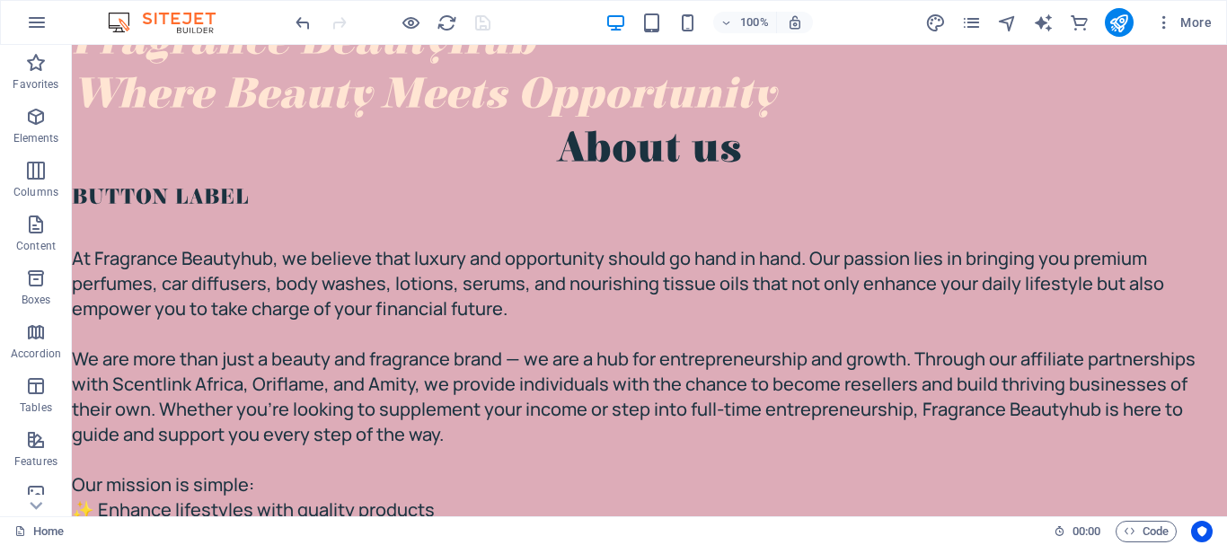
scroll to position [37, 0]
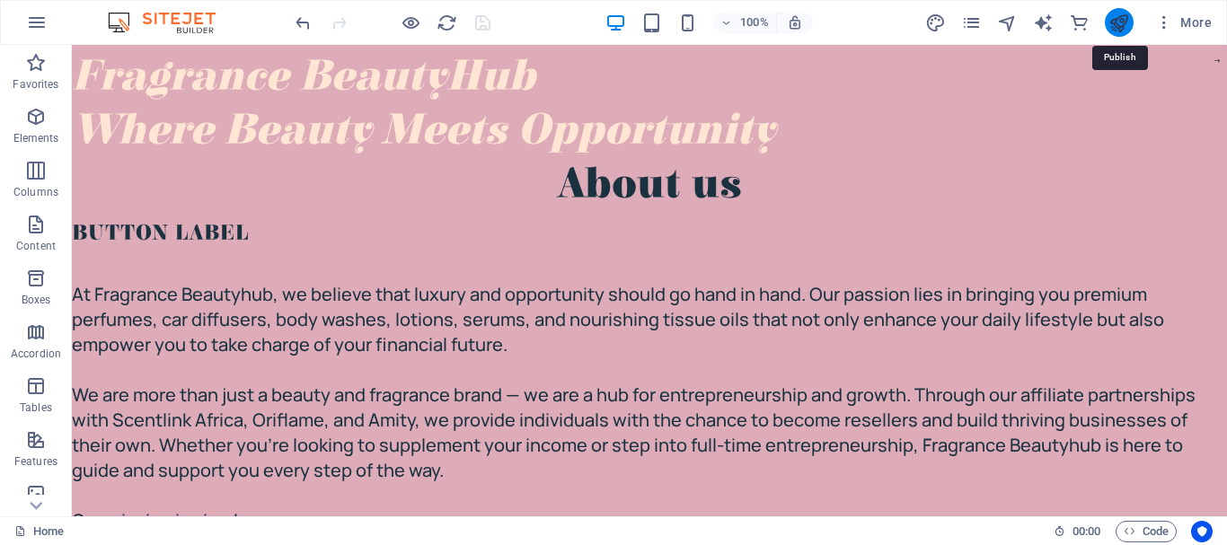
click at [1110, 31] on icon "publish" at bounding box center [1118, 23] width 21 height 21
